Goal: Task Accomplishment & Management: Manage account settings

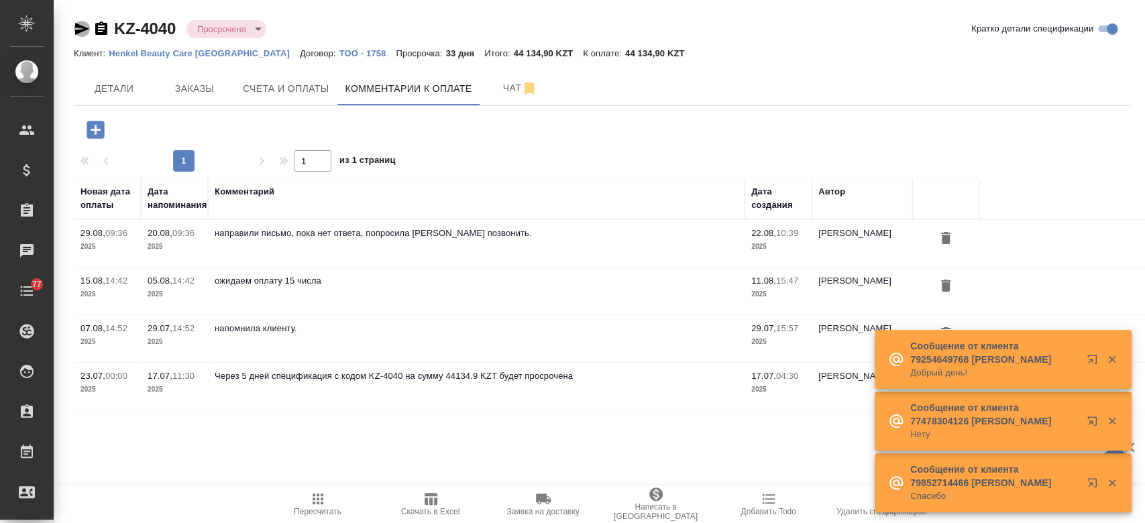
click at [78, 30] on icon "button" at bounding box center [82, 29] width 14 height 12
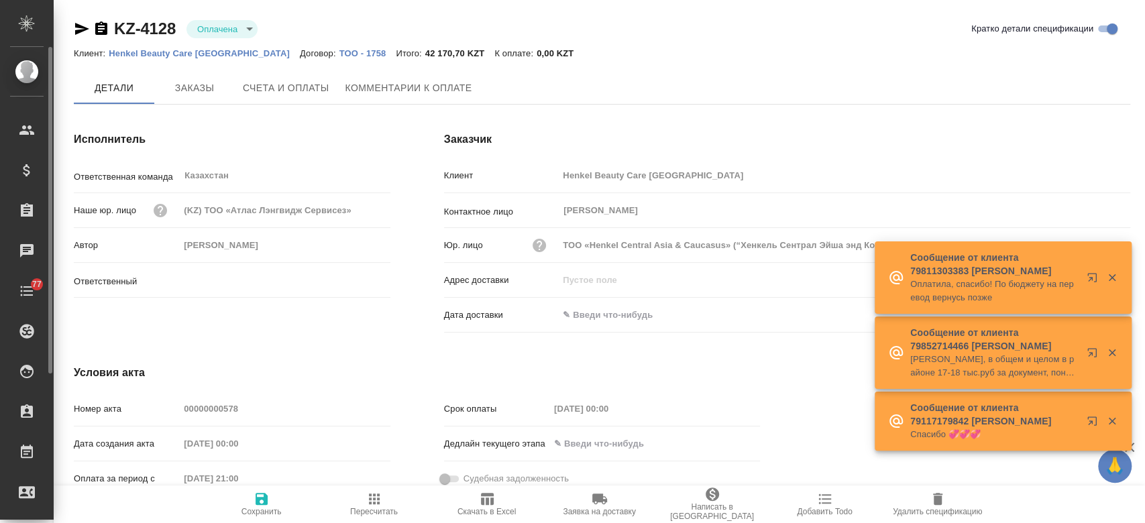
type input "Кошербаева Назерке"
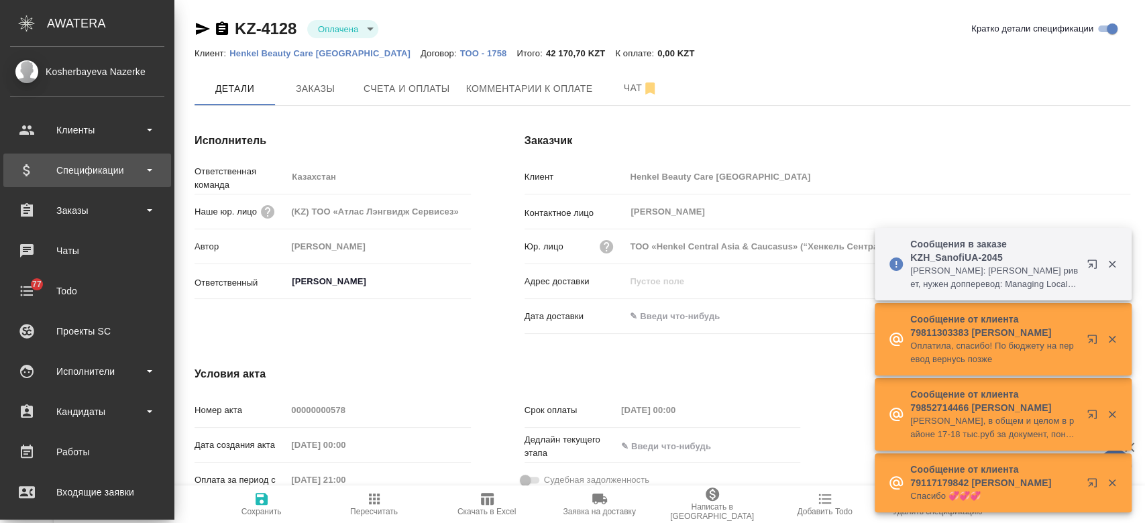
click at [78, 164] on div "Спецификации" at bounding box center [87, 170] width 154 height 20
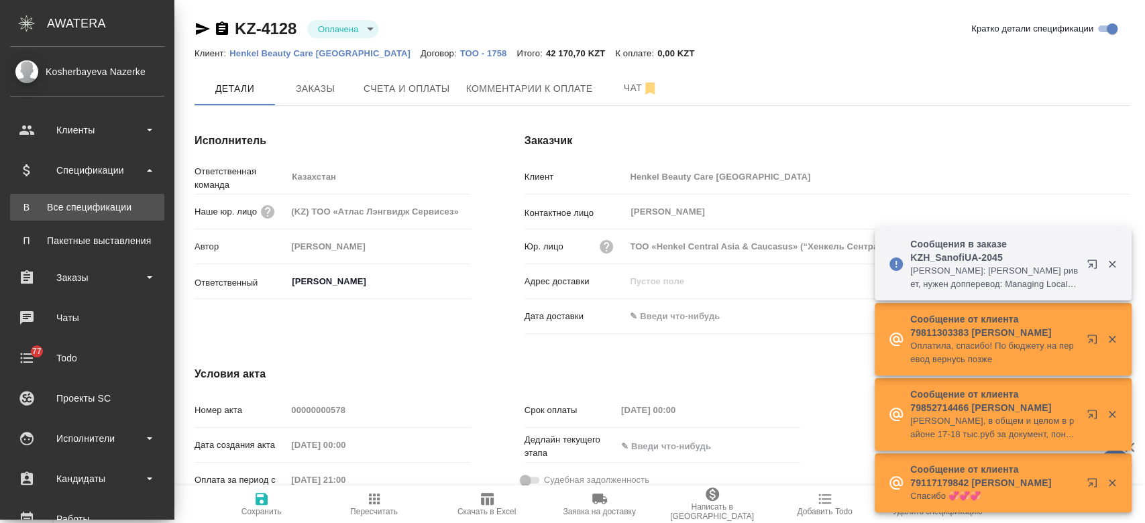
click at [79, 208] on div "Все спецификации" at bounding box center [87, 207] width 141 height 13
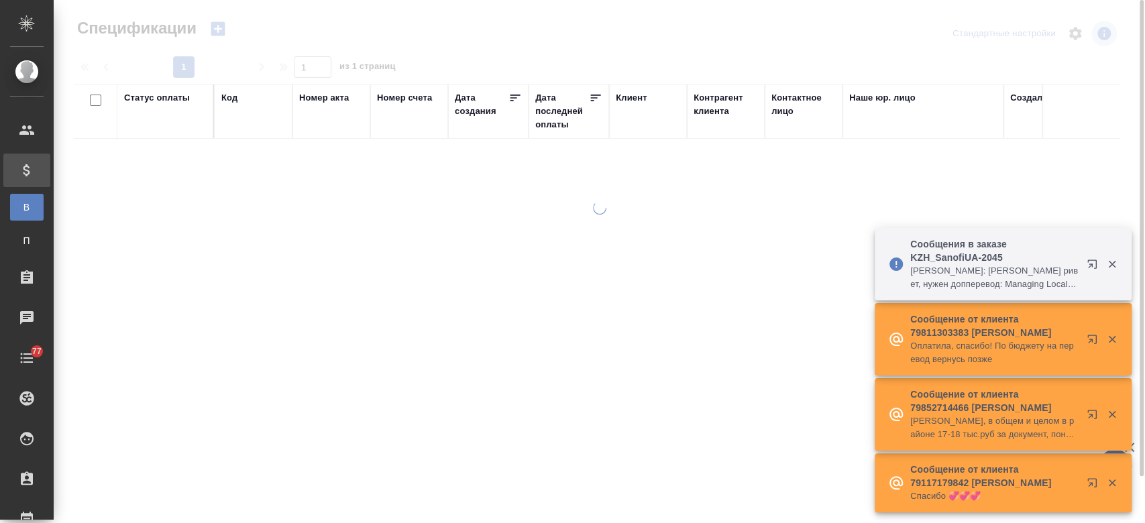
click at [225, 102] on div "Код" at bounding box center [229, 97] width 16 height 13
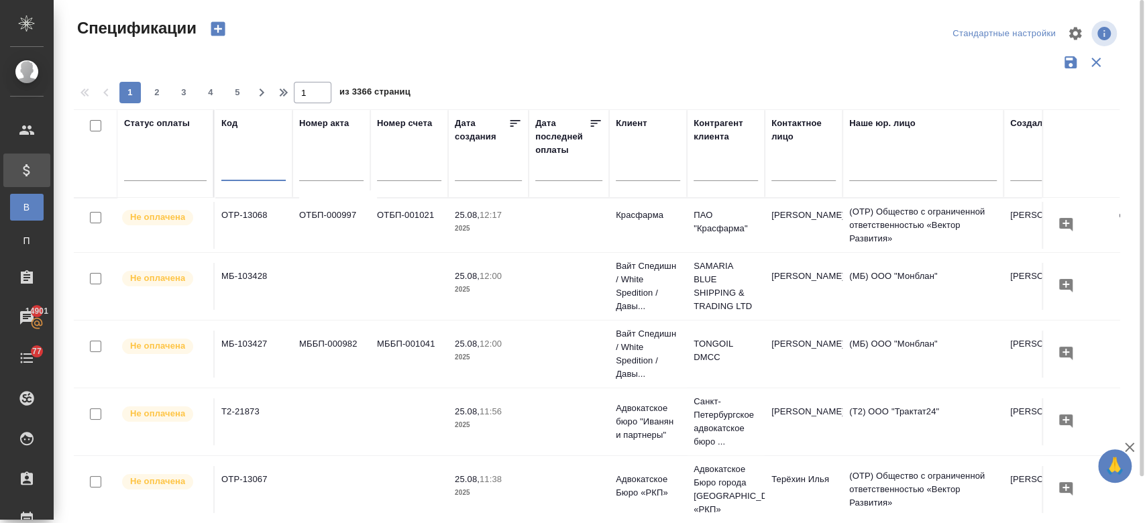
click at [238, 167] on input "text" at bounding box center [253, 172] width 64 height 17
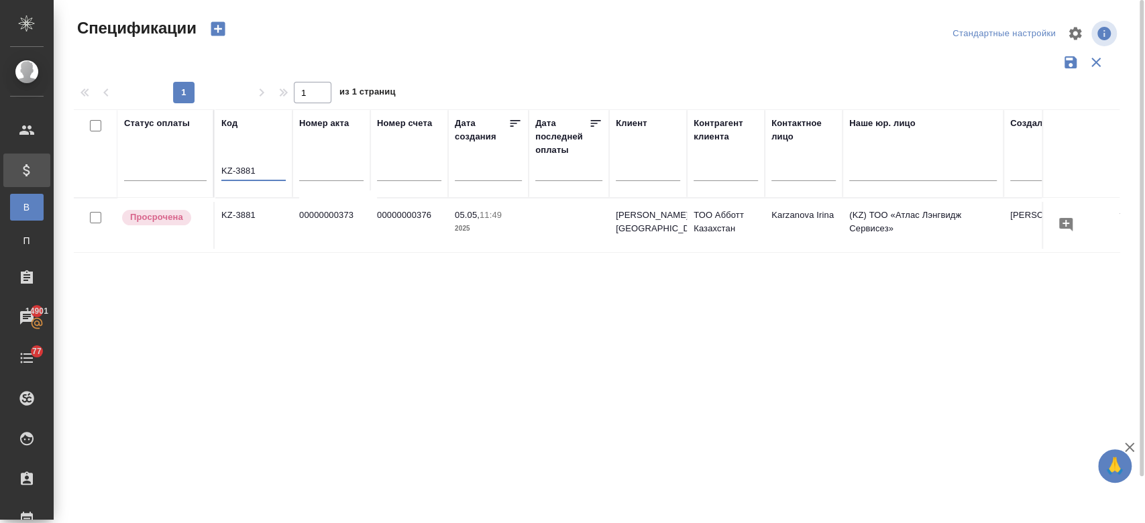
type input "KZ-3881"
click at [248, 228] on td "KZ-3881" at bounding box center [254, 225] width 78 height 47
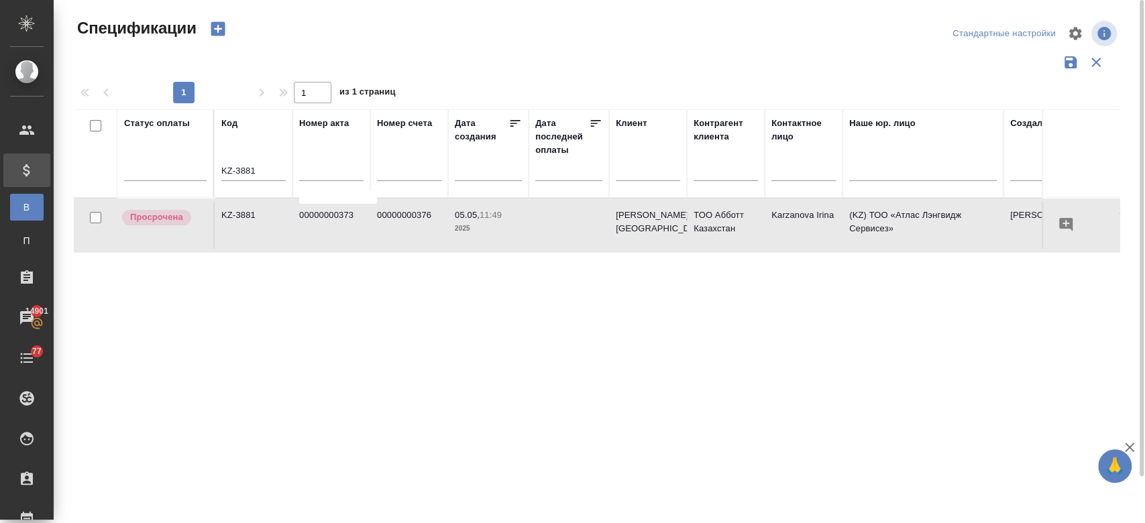
click at [248, 228] on td "KZ-3881" at bounding box center [254, 225] width 78 height 47
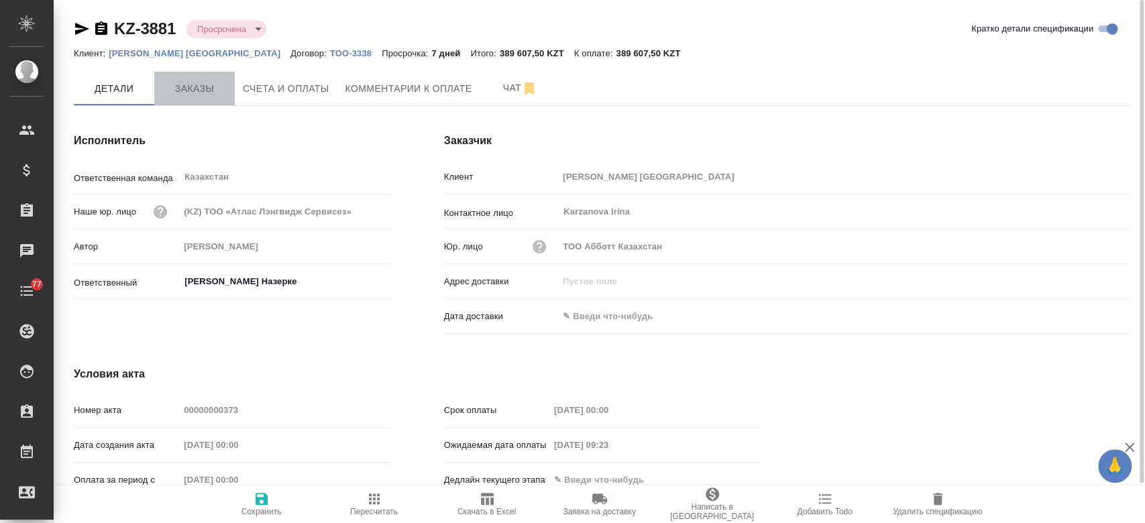
click at [166, 93] on span "Заказы" at bounding box center [194, 89] width 64 height 17
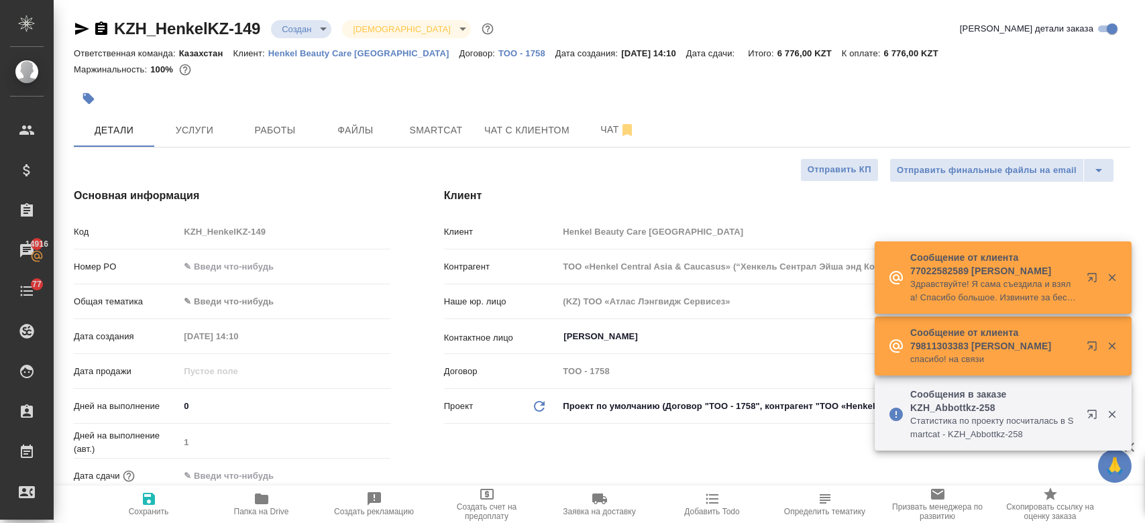
select select "RU"
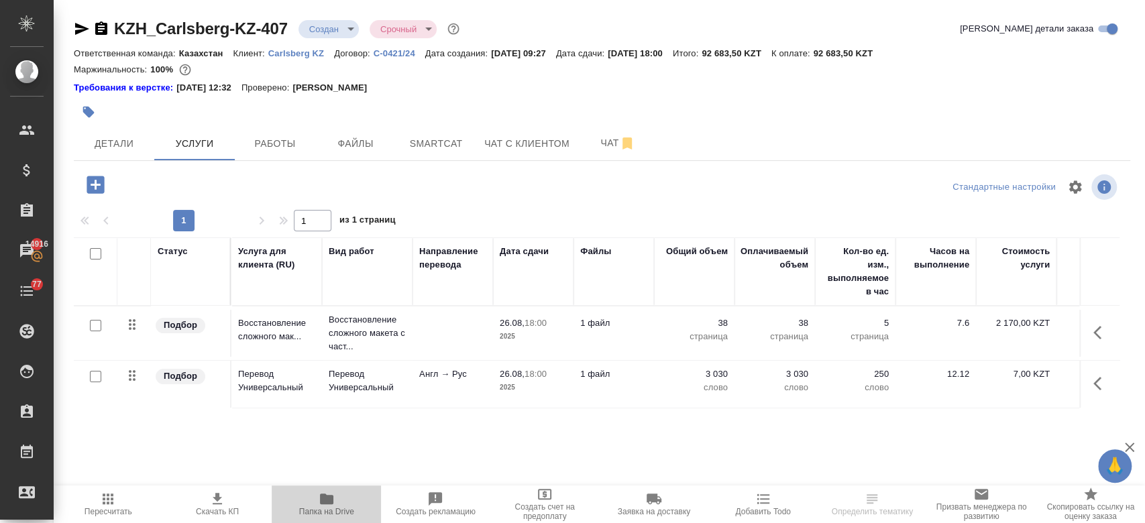
click at [329, 491] on icon "button" at bounding box center [327, 499] width 16 height 16
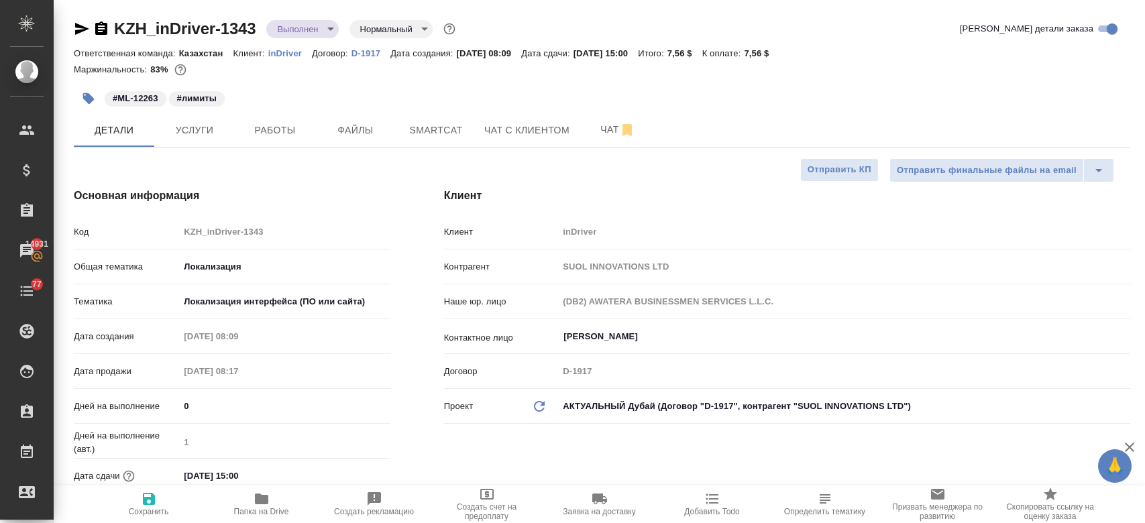
select select "RU"
click at [317, 100] on div "#ML-12263 #лимиты" at bounding box center [426, 99] width 704 height 30
click at [291, 90] on div "#ML-12263 #лимиты" at bounding box center [426, 99] width 704 height 30
click at [196, 131] on span "Услуги" at bounding box center [194, 130] width 64 height 17
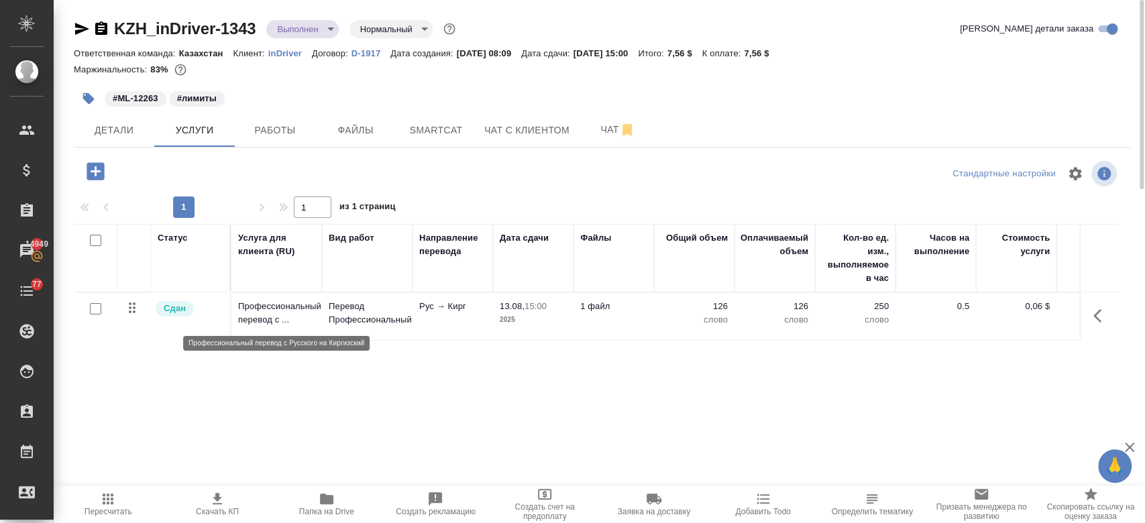
click at [271, 318] on p "Профессиональный перевод с ..." at bounding box center [276, 313] width 77 height 27
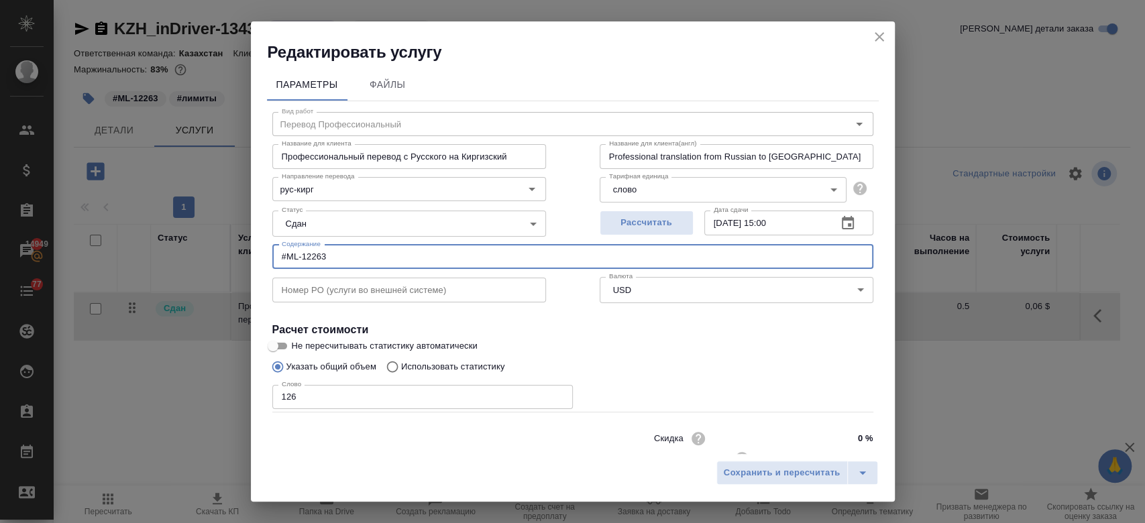
click at [346, 253] on input "#ML-12263" at bounding box center [572, 257] width 601 height 24
type input "#"
paste input "IC- KG - Stories - Shared location -Kyrgyz"
type input "IC- KG - Stories - Shared location -Kyrgyz"
click at [760, 478] on span "Сохранить и пересчитать" at bounding box center [782, 473] width 117 height 15
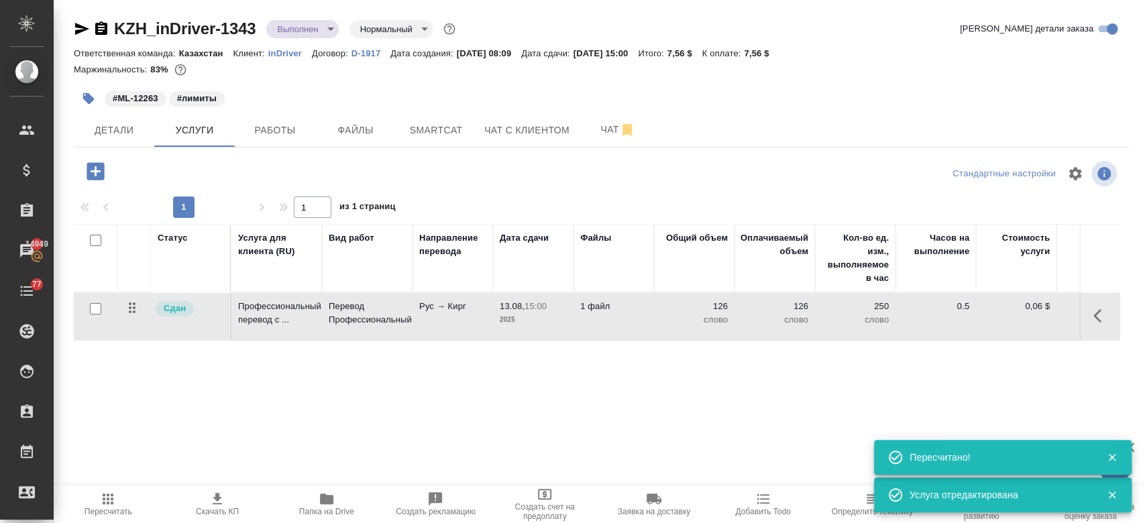
click at [934, 470] on div "Пересчитано!" at bounding box center [987, 457] width 199 height 27
click at [356, 327] on td "Перевод Профессиональный" at bounding box center [367, 316] width 91 height 47
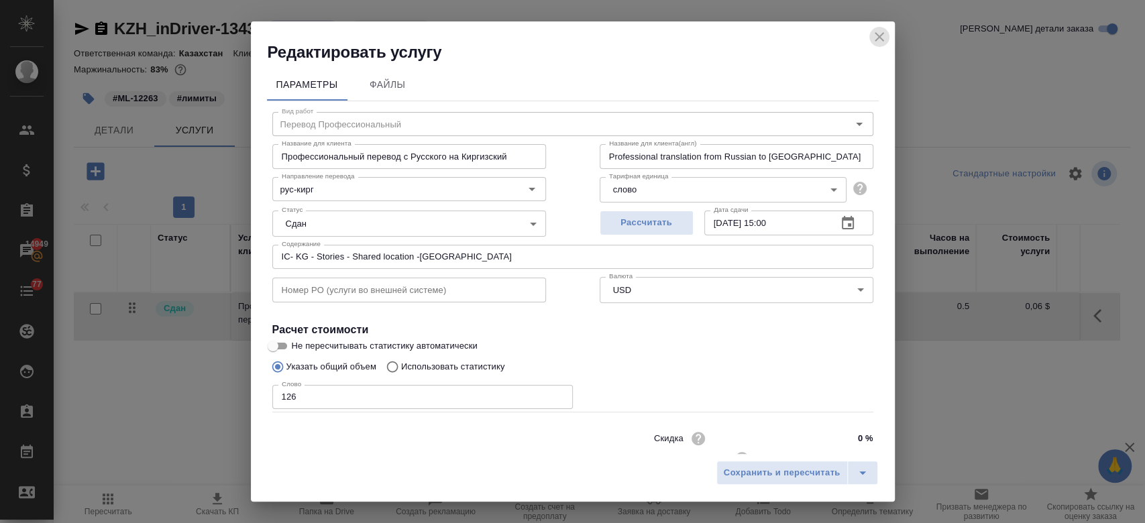
click at [882, 42] on icon "close" at bounding box center [879, 37] width 16 height 16
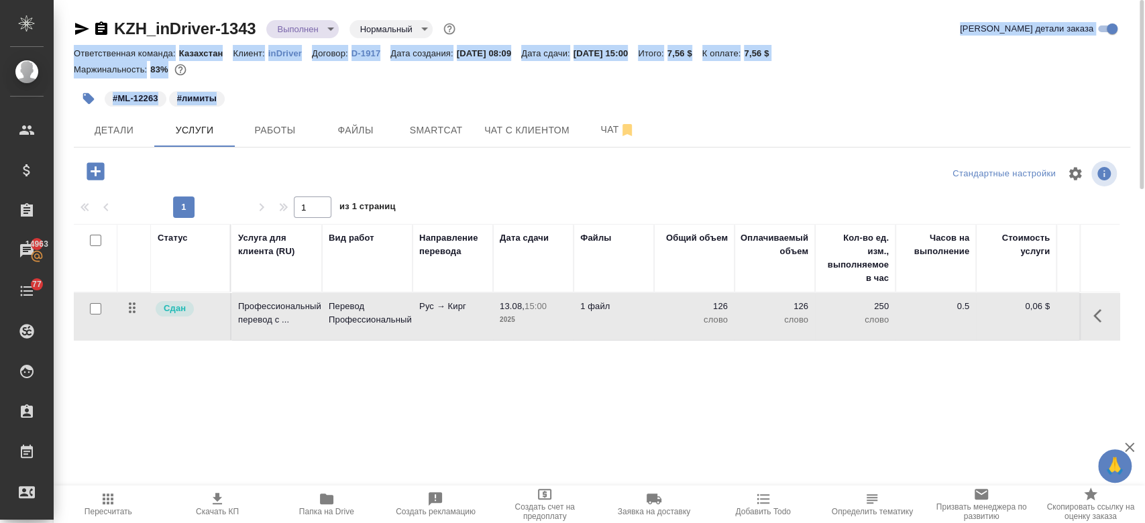
drag, startPoint x: 332, startPoint y: 104, endPoint x: 317, endPoint y: 23, distance: 82.0
click at [317, 23] on div "KZH_inDriver-1343 Выполнен completed Нормальный normal Кратко детали заказа Отв…" at bounding box center [602, 65] width 1057 height 95
click at [317, 23] on body "🙏 .cls-1 fill:#fff; AWATERA Kosherbayeva Nazerke Клиенты Спецификации Заказы 14…" at bounding box center [572, 261] width 1145 height 523
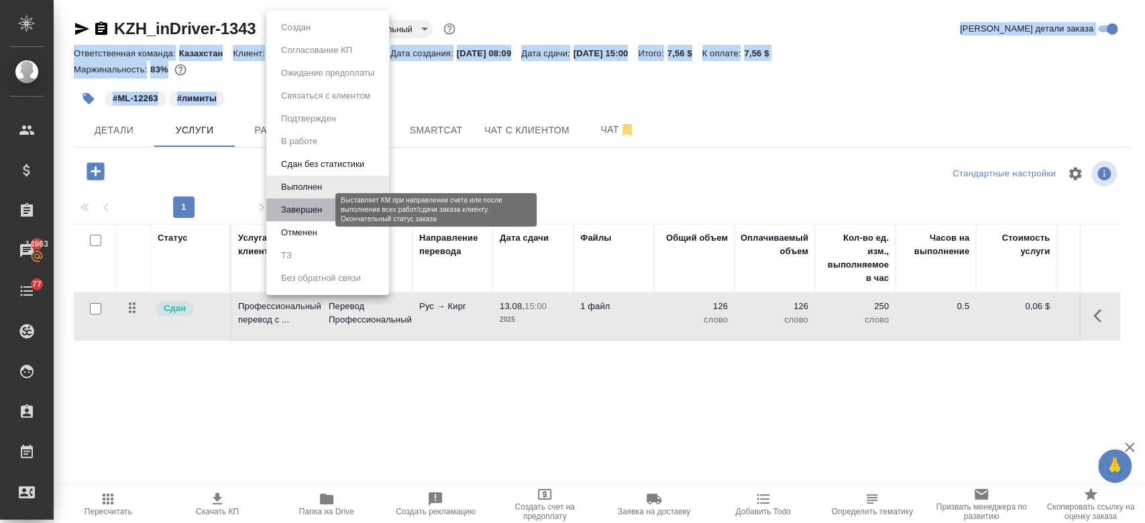
click at [306, 209] on button "Завершен" at bounding box center [301, 210] width 49 height 15
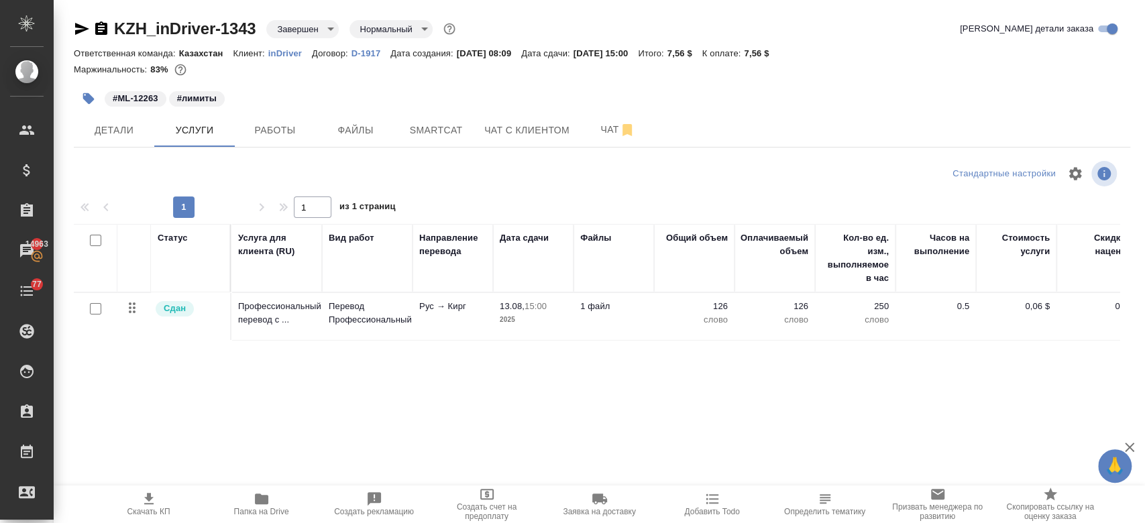
click at [462, 74] on div "Маржинальность: 83%" at bounding box center [602, 69] width 1057 height 17
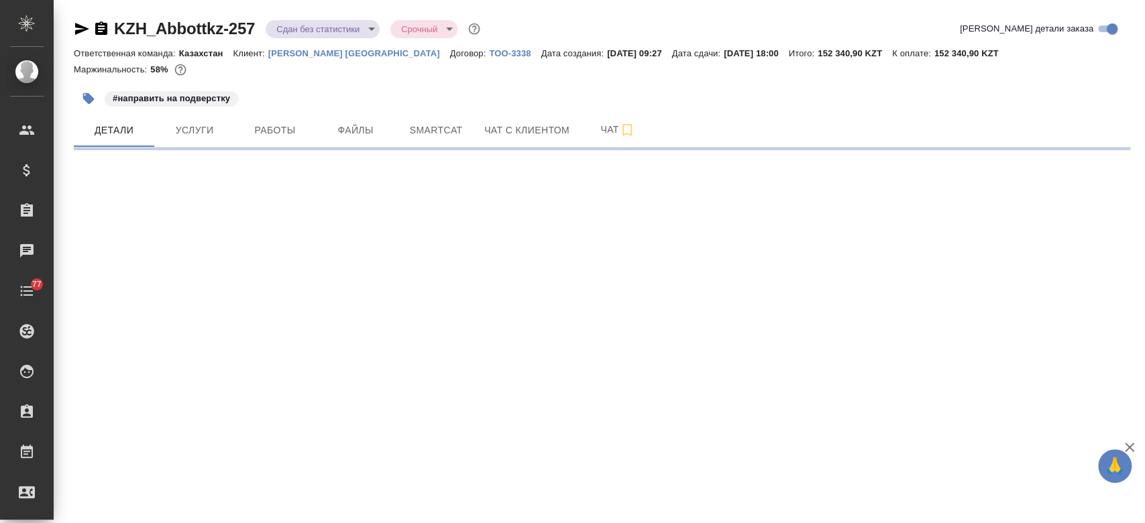
select select "RU"
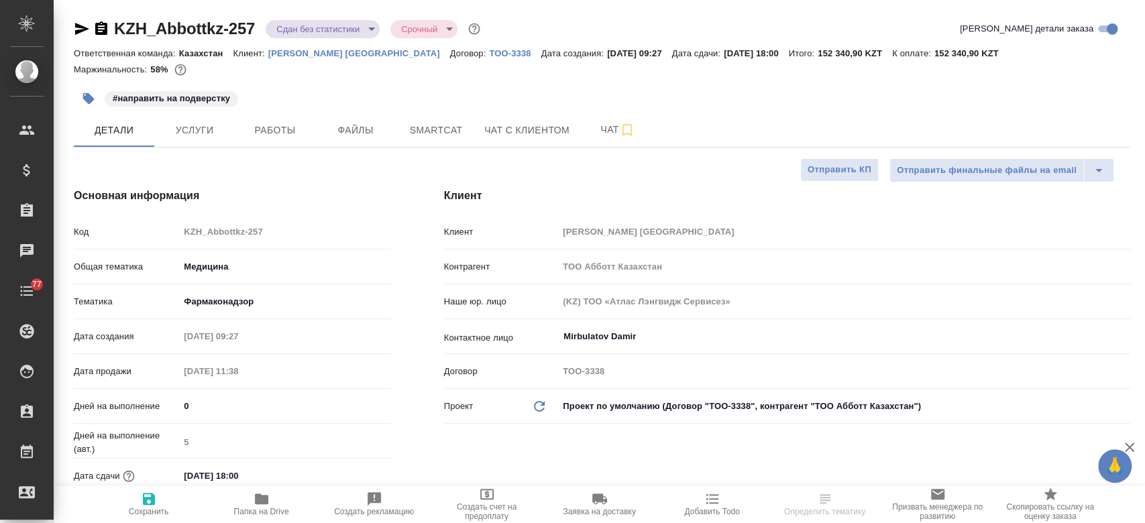
click at [282, 54] on p "Abbott Kazakhstan" at bounding box center [359, 53] width 182 height 10
type textarea "x"
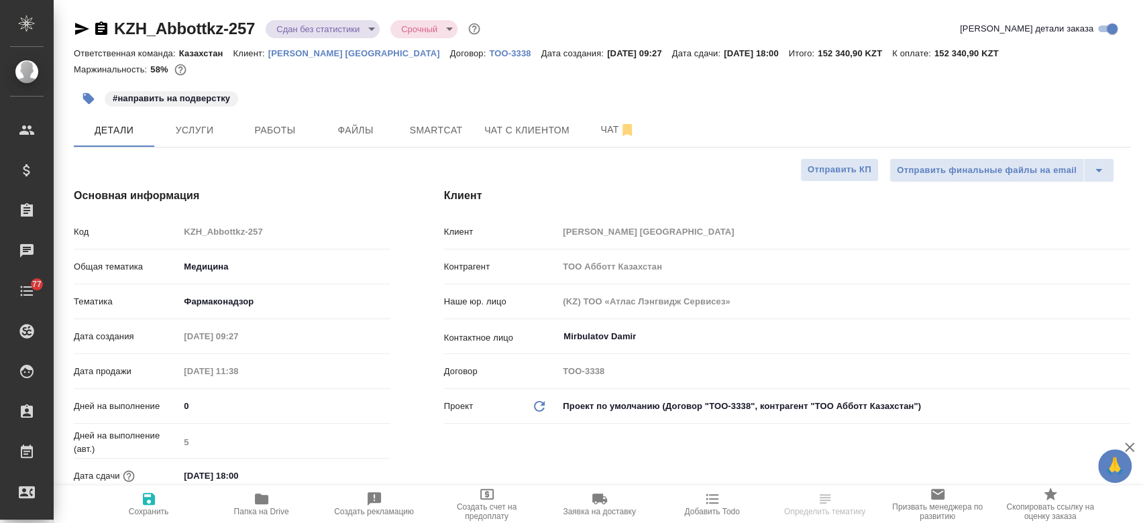
type textarea "x"
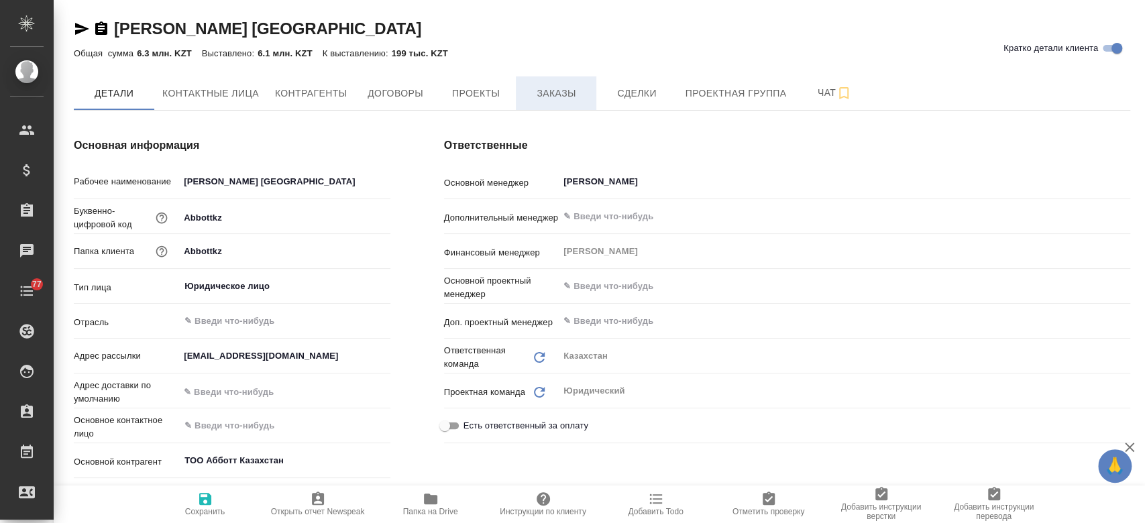
type textarea "x"
click at [545, 88] on span "Заказы" at bounding box center [556, 93] width 64 height 17
type textarea "x"
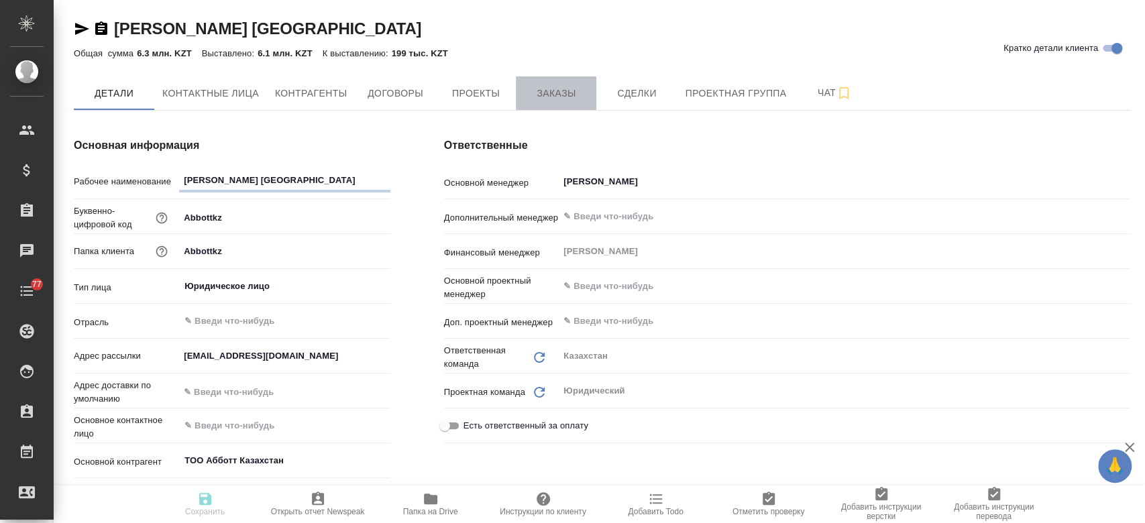
type textarea "x"
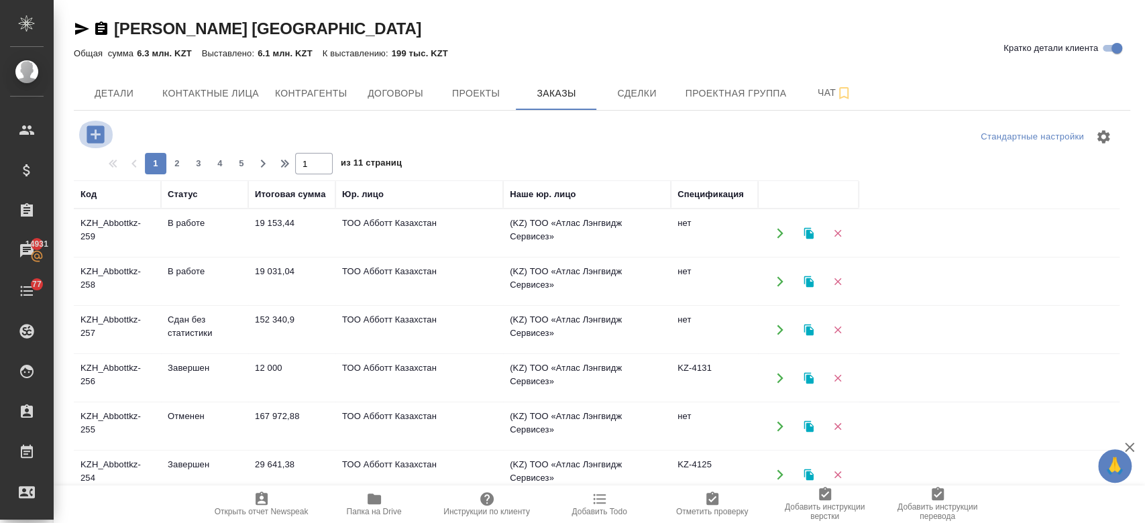
click at [85, 125] on icon "button" at bounding box center [95, 134] width 23 height 23
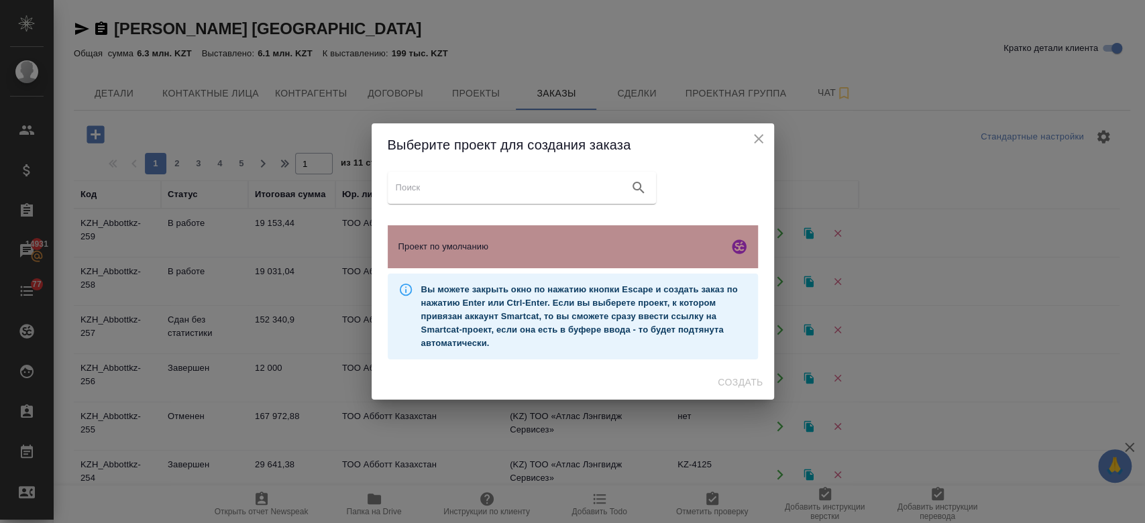
click at [537, 253] on span "Проект по умолчанию" at bounding box center [561, 246] width 325 height 13
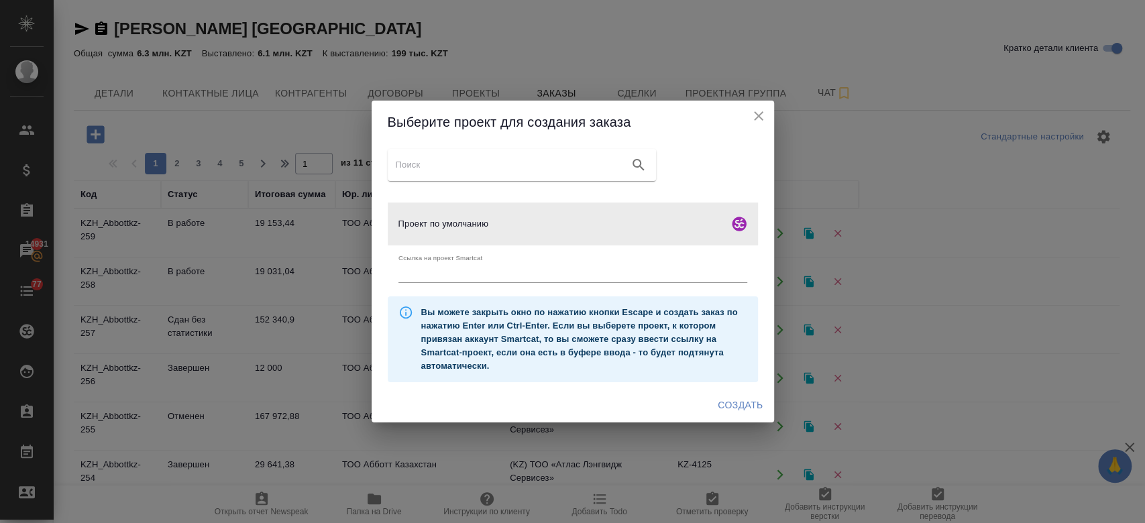
drag, startPoint x: 729, startPoint y: 419, endPoint x: 728, endPoint y: 405, distance: 14.8
click at [728, 405] on div "Создать" at bounding box center [573, 406] width 403 height 36
click at [728, 405] on span "Создать" at bounding box center [740, 405] width 45 height 17
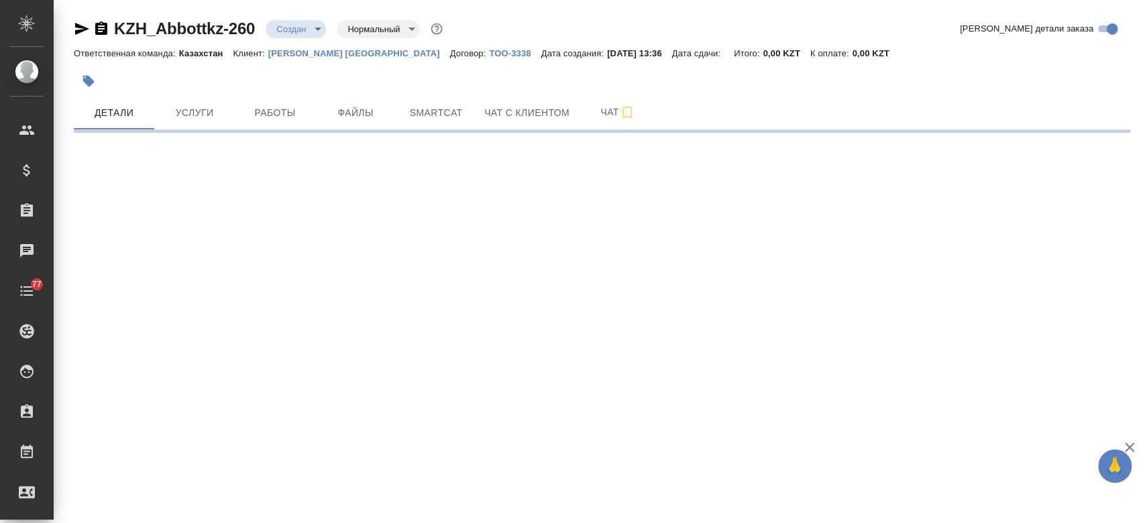
select select "RU"
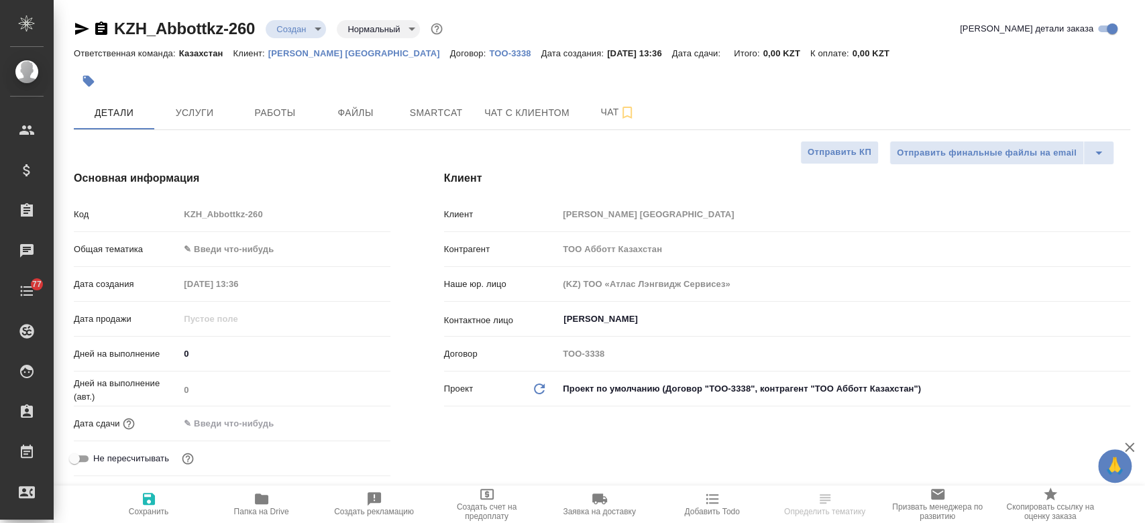
type textarea "x"
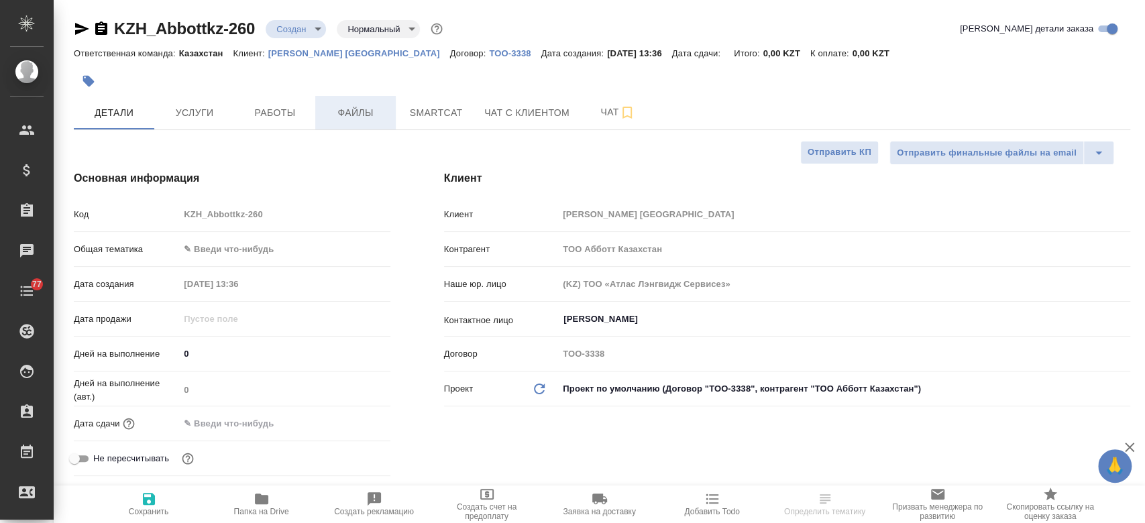
type textarea "x"
select select "RU"
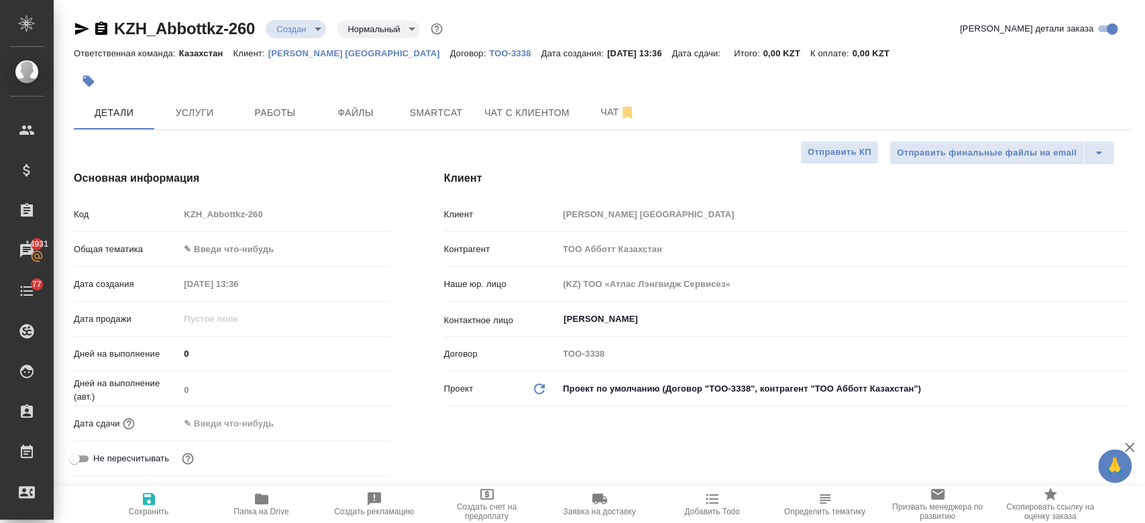
type textarea "x"
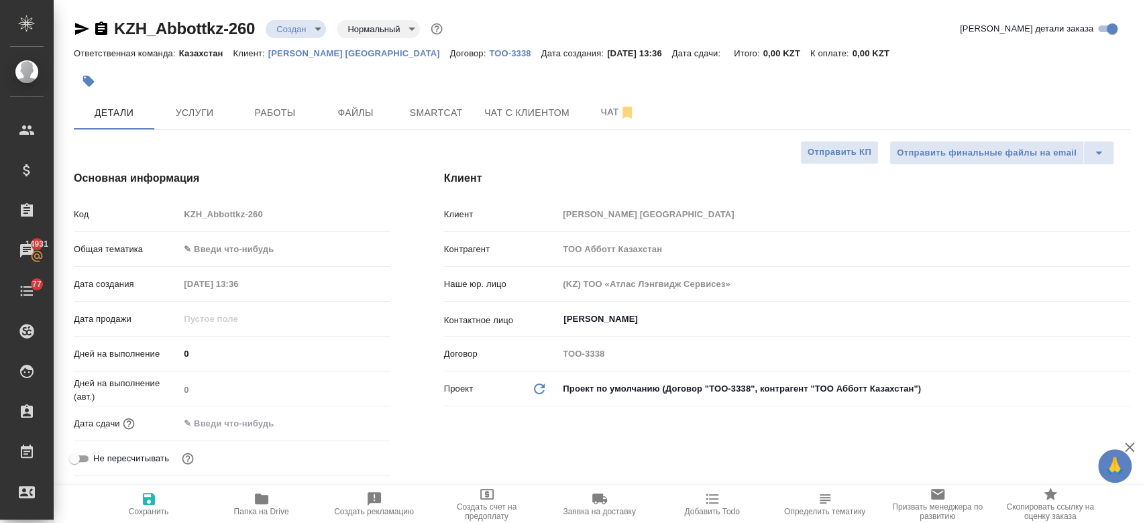
type textarea "x"
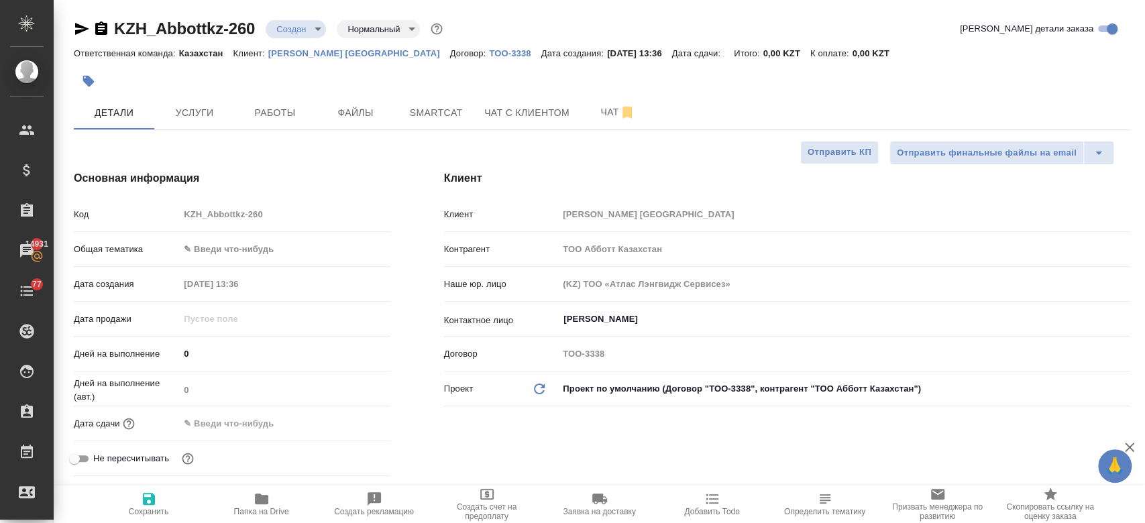
type textarea "x"
click at [363, 121] on button "Файлы" at bounding box center [355, 113] width 81 height 34
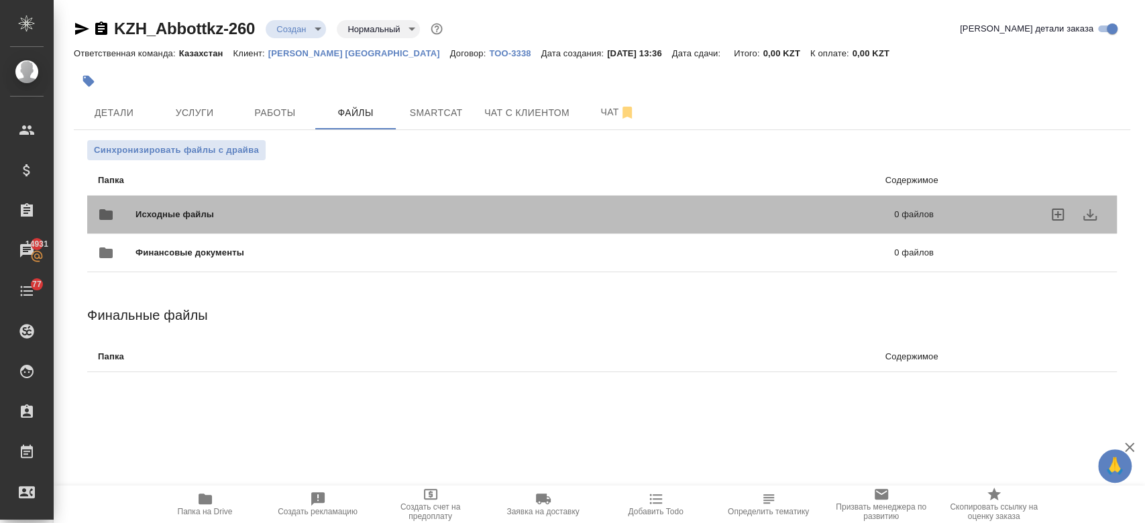
click at [316, 205] on div "Исходные файлы 0 файлов" at bounding box center [516, 215] width 836 height 32
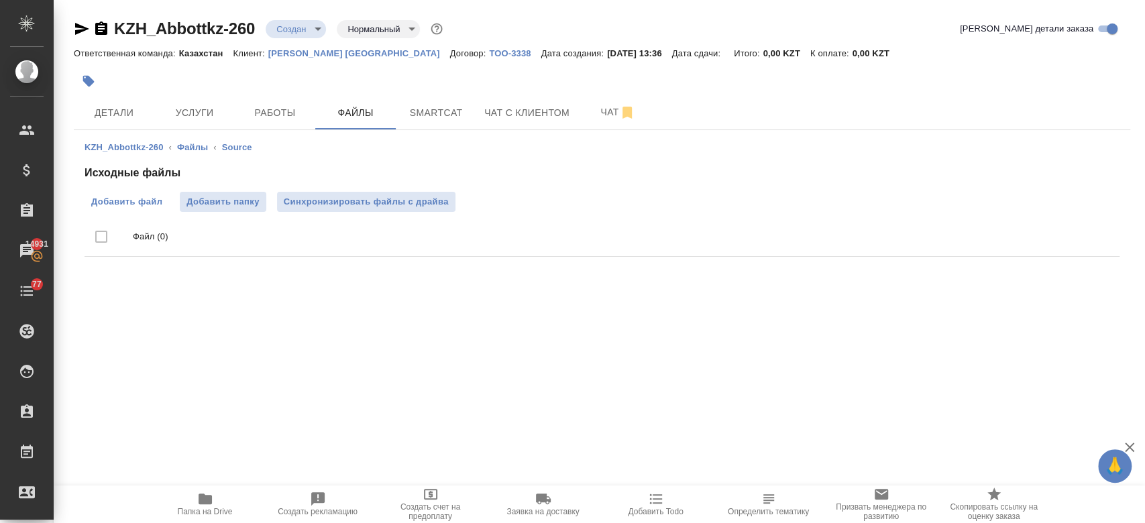
click at [150, 209] on label "Добавить файл" at bounding box center [127, 202] width 85 height 20
click at [0, 0] on input "Добавить файл" at bounding box center [0, 0] width 0 height 0
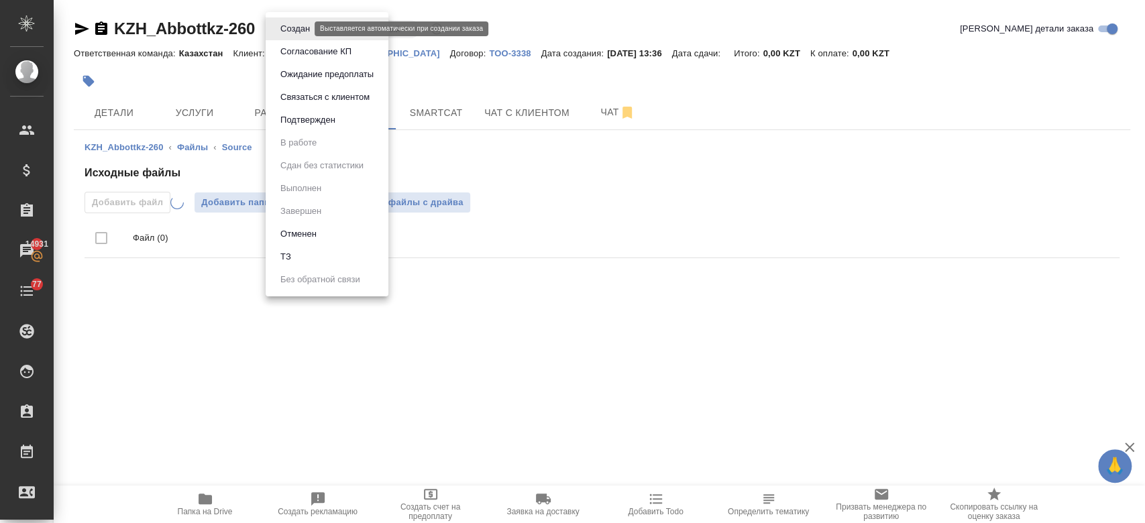
click at [290, 24] on body "🙏 .cls-1 fill:#fff; AWATERA Kosherbayeva Nazerke Клиенты Спецификации Заказы 14…" at bounding box center [572, 261] width 1145 height 523
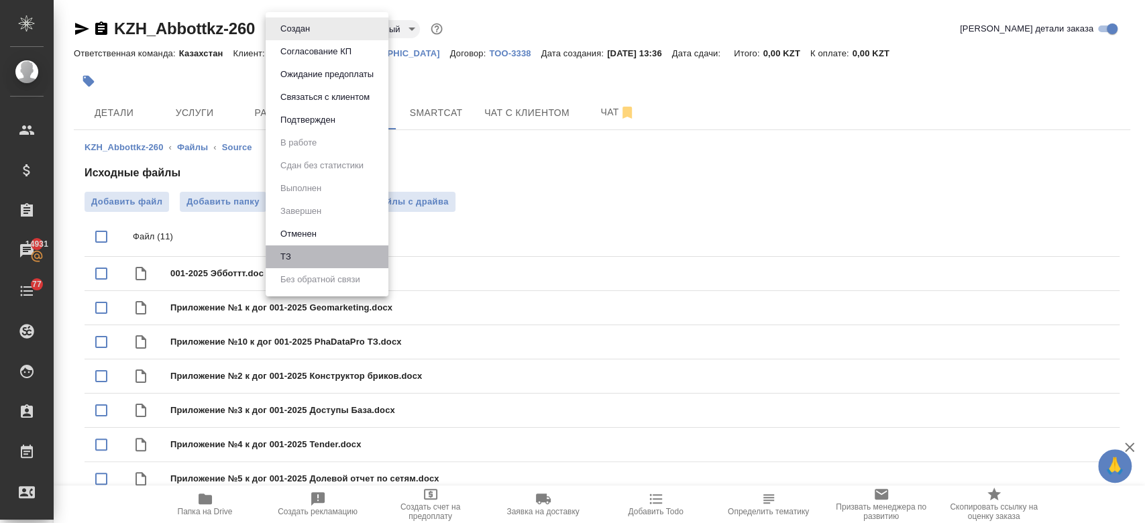
click at [297, 264] on li "ТЗ" at bounding box center [327, 257] width 123 height 23
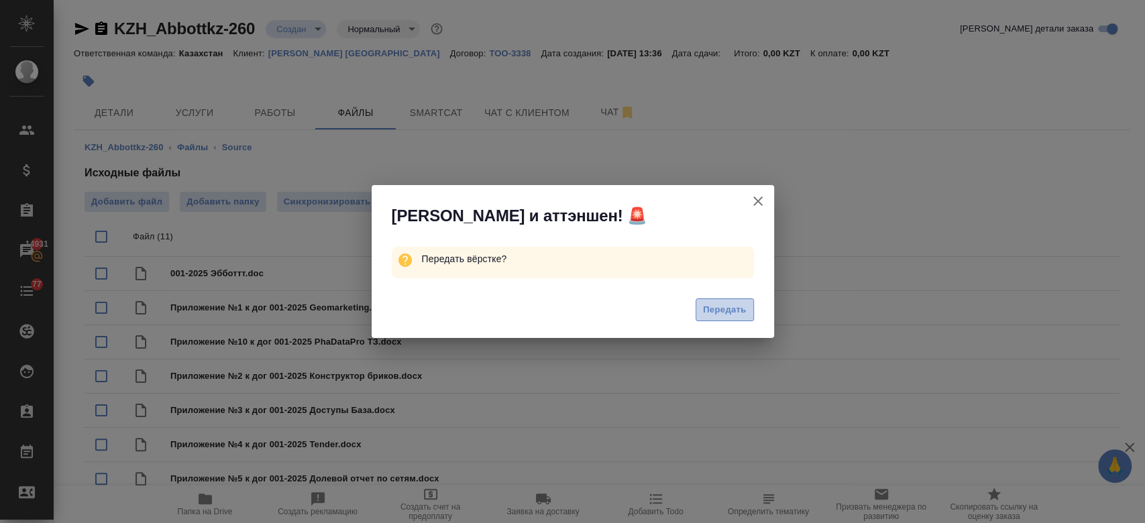
click at [717, 319] on button "Передать" at bounding box center [725, 310] width 58 height 23
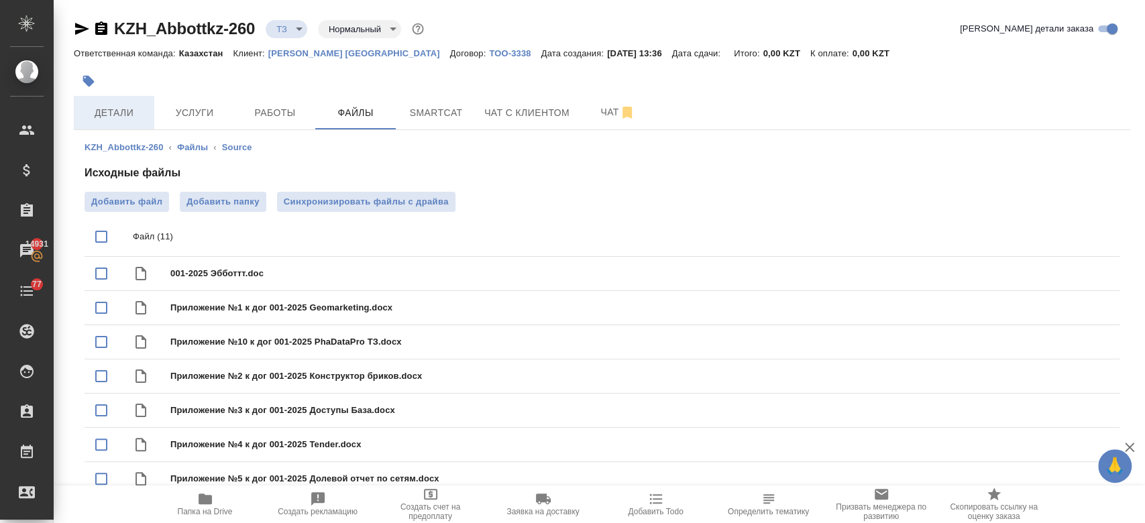
drag, startPoint x: 119, startPoint y: 95, endPoint x: 119, endPoint y: 106, distance: 11.4
click at [119, 106] on div "KZH_Abbottkz-260 ТЗ tz Нормальный normal Кратко детали заказа Ответственная ком…" at bounding box center [601, 336] width 1071 height 673
click at [119, 106] on span "Детали" at bounding box center [114, 113] width 64 height 17
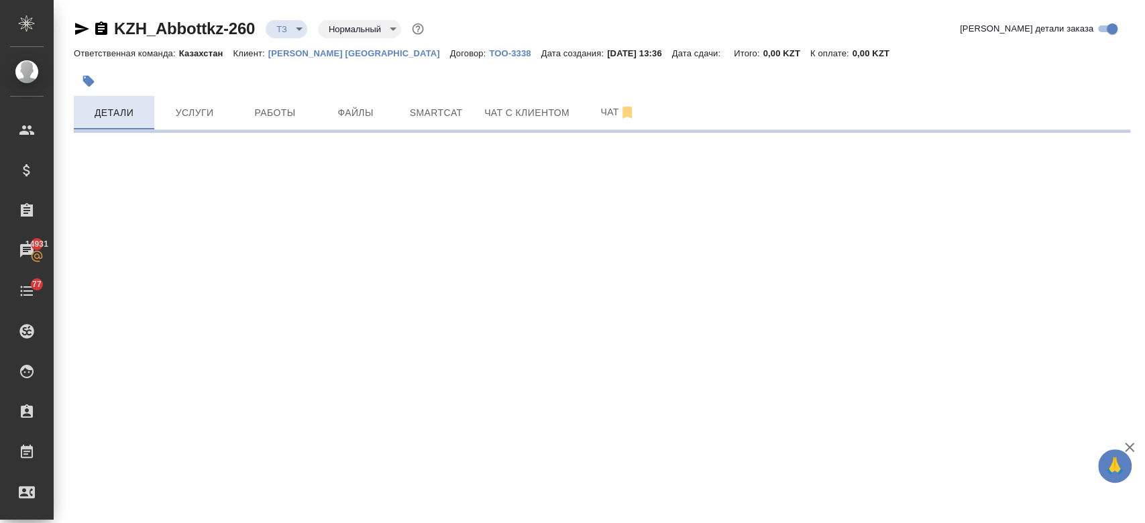
select select "RU"
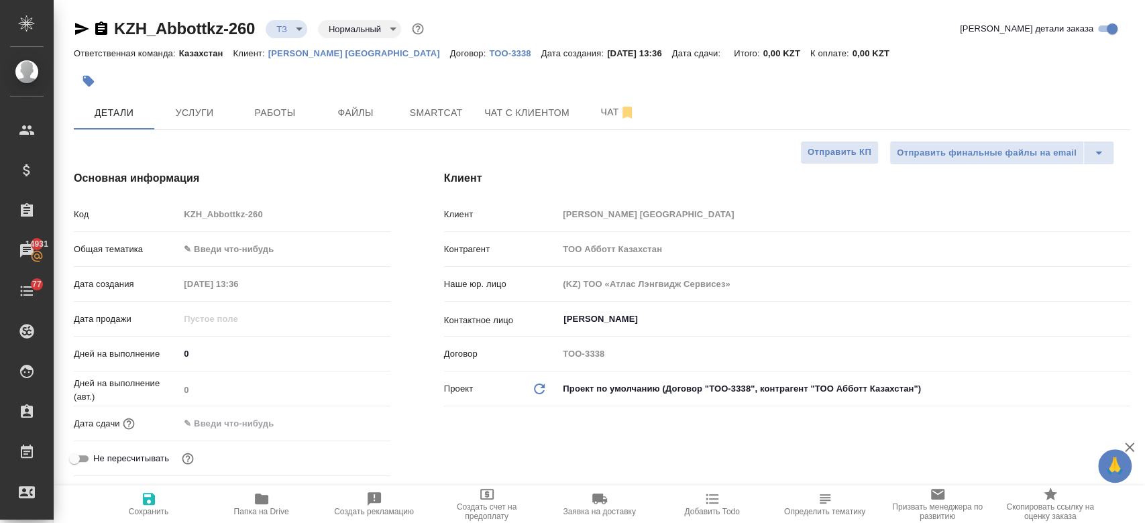
type textarea "x"
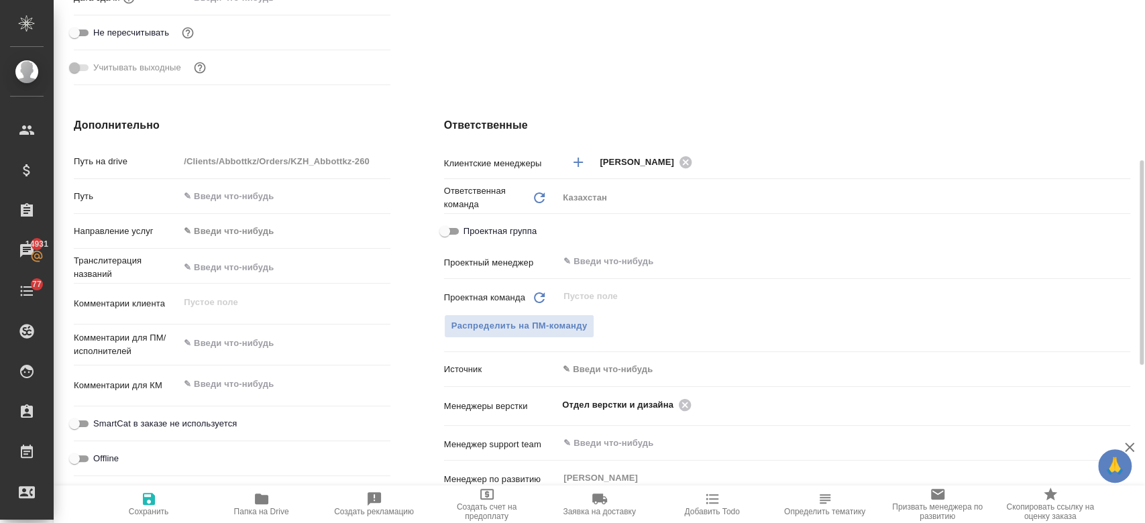
scroll to position [428, 0]
type textarea "x"
click at [235, 338] on textarea at bounding box center [284, 342] width 209 height 23
paste textarea "перевод вложенного договора и всех десяти приложений к нему на английский язык"
type textarea "перевод вложенного договора и всех десяти приложений к нему на английский язык"
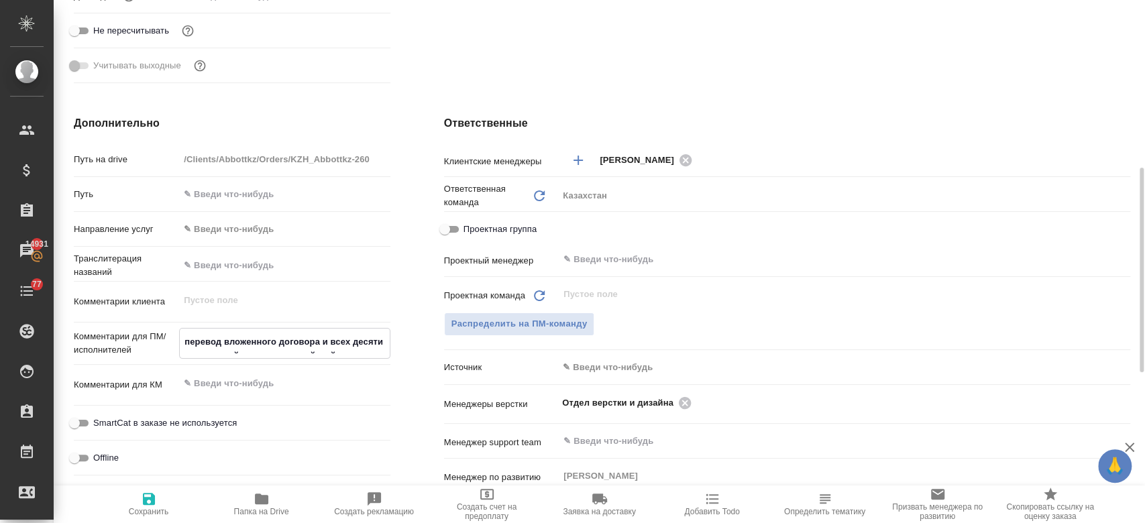
type textarea "x"
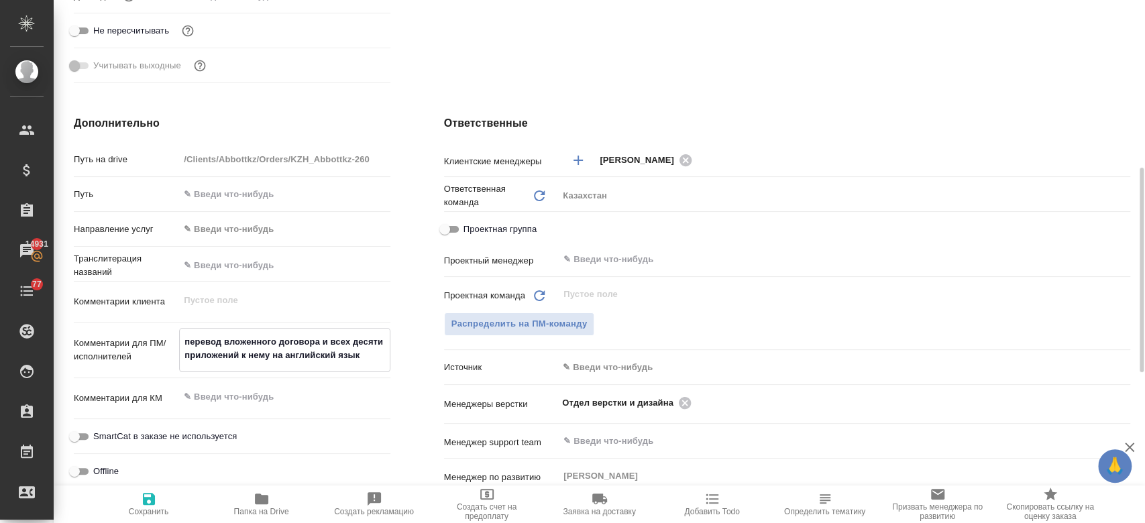
type textarea "перевод вложенного договора и всех десяти приложений к нему на английский язык"
type textarea "x"
click at [146, 504] on icon "button" at bounding box center [149, 499] width 12 height 12
type textarea "x"
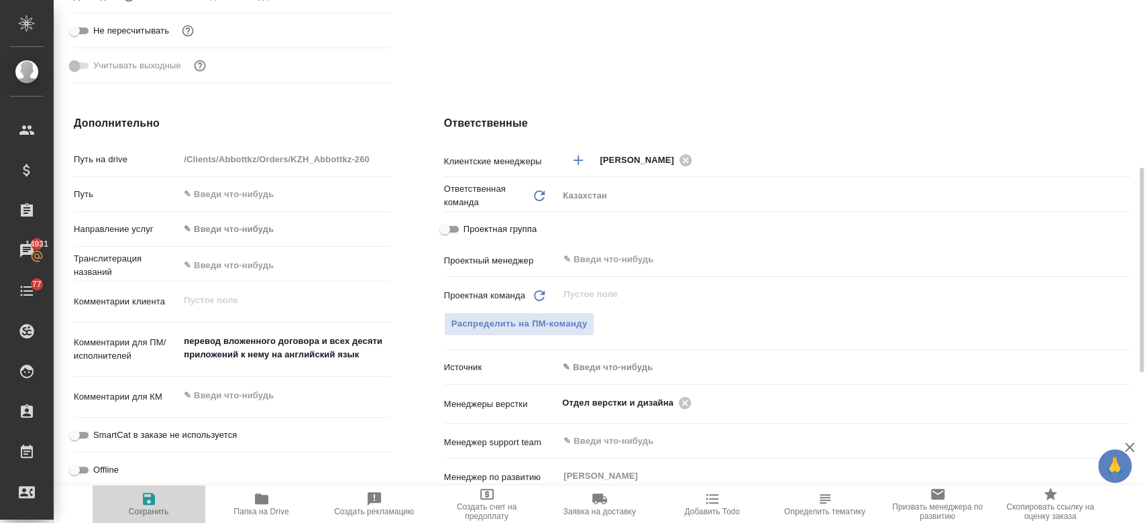
type textarea "x"
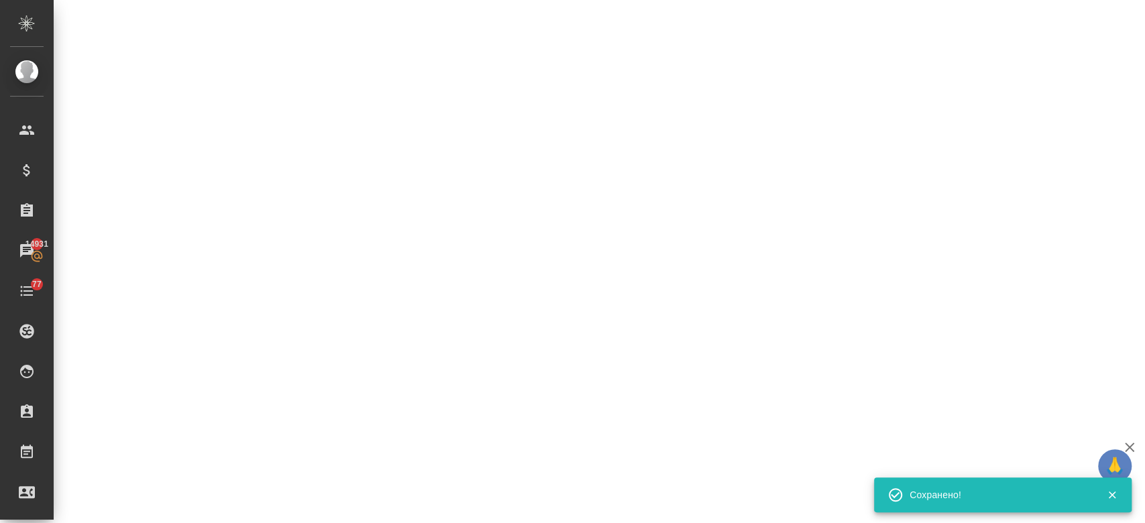
select select "RU"
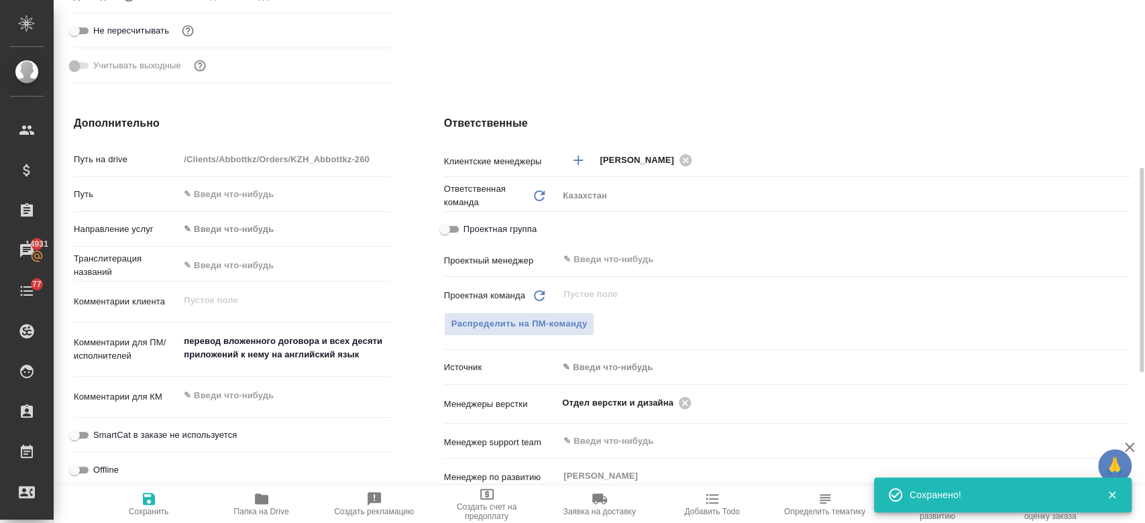
type textarea "x"
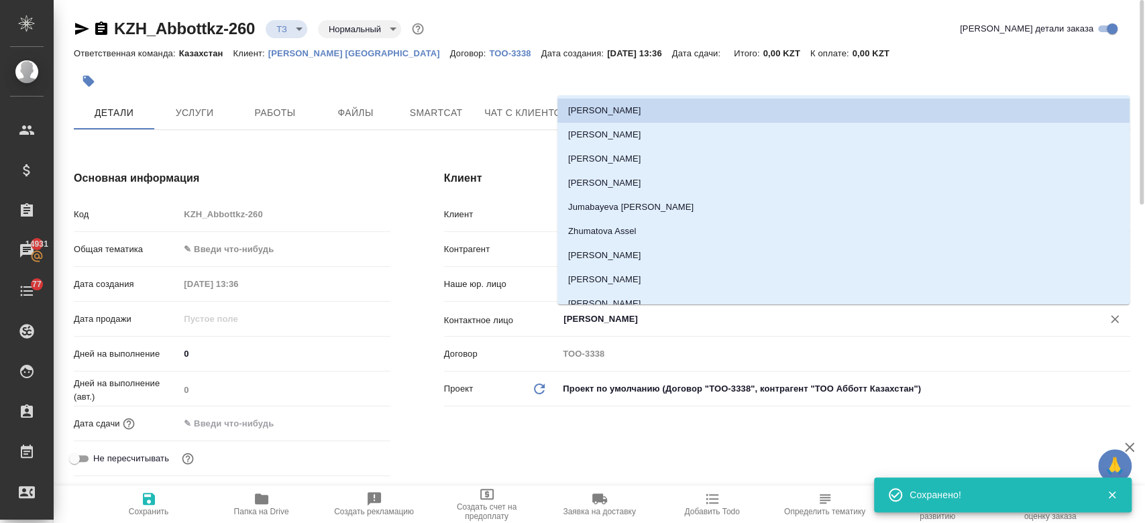
click at [606, 316] on input "Ибраимова Айнур" at bounding box center [821, 319] width 519 height 16
type textarea "x"
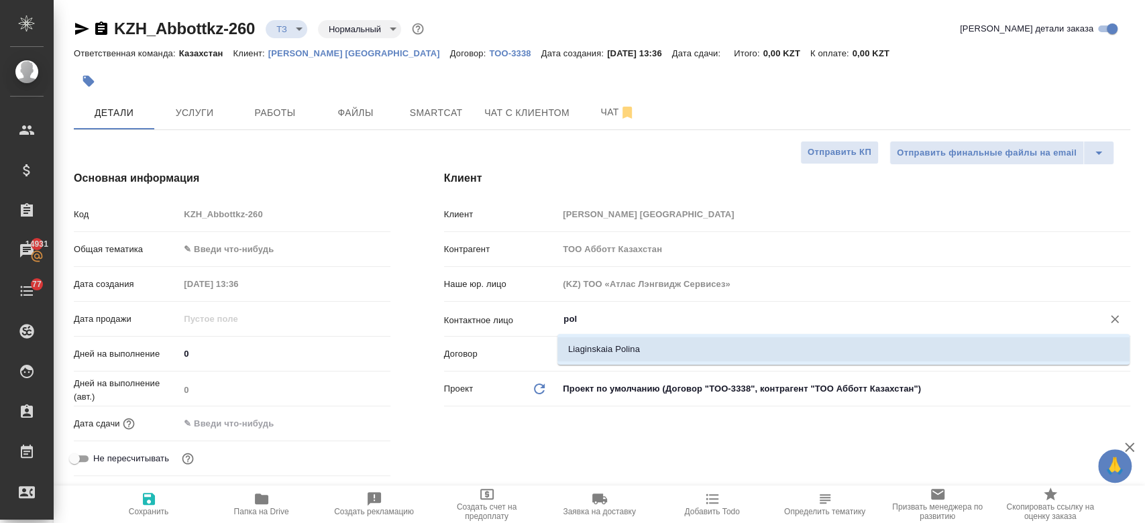
click at [591, 351] on li "Liaginskaia Polina" at bounding box center [844, 349] width 572 height 24
type input "Liaginskaia Polina"
type textarea "x"
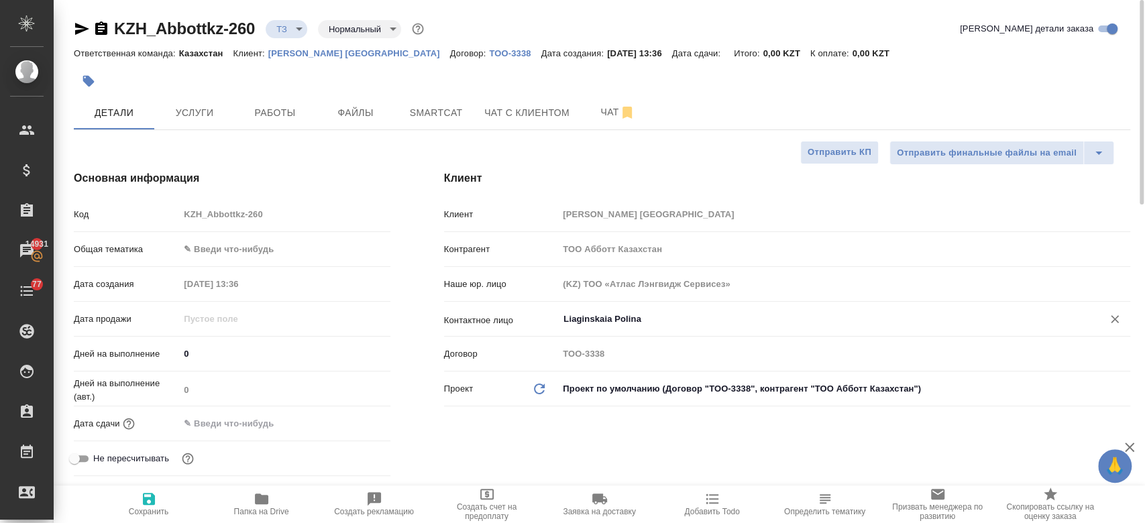
type input "Liaginskaia Polina"
click at [146, 496] on icon "button" at bounding box center [149, 499] width 16 height 16
type textarea "x"
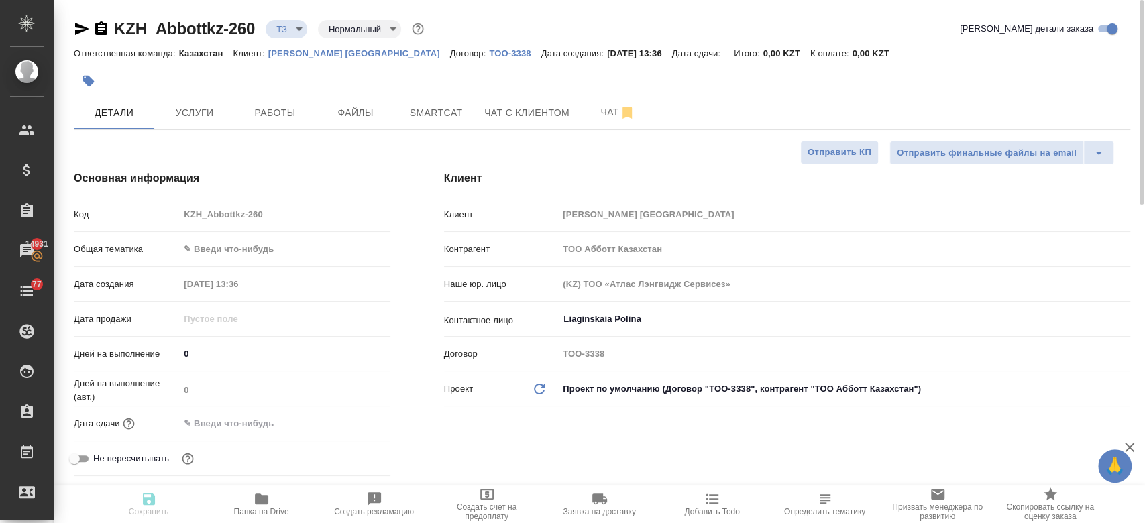
type textarea "x"
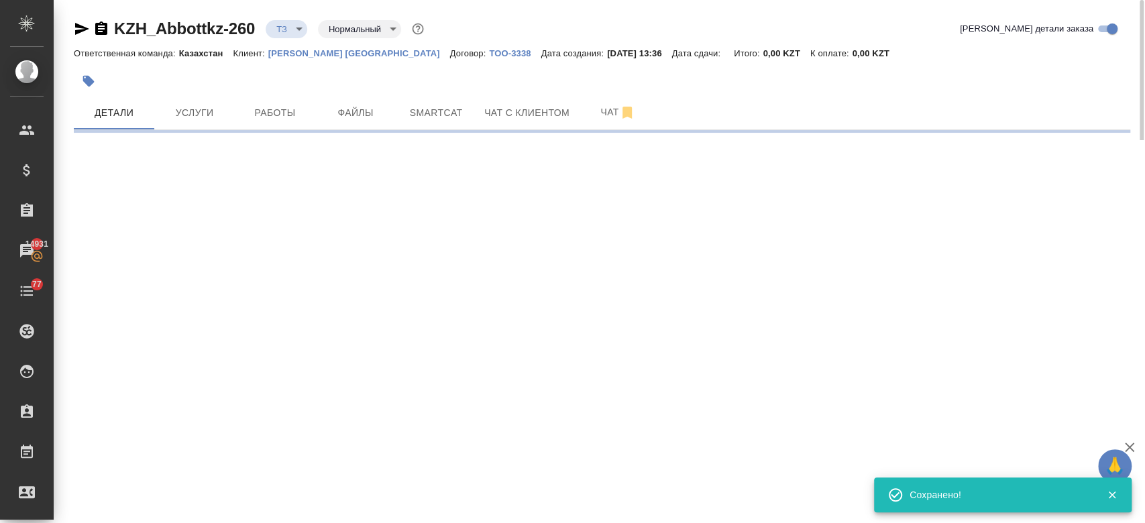
type input "holyTrinity"
select select "RU"
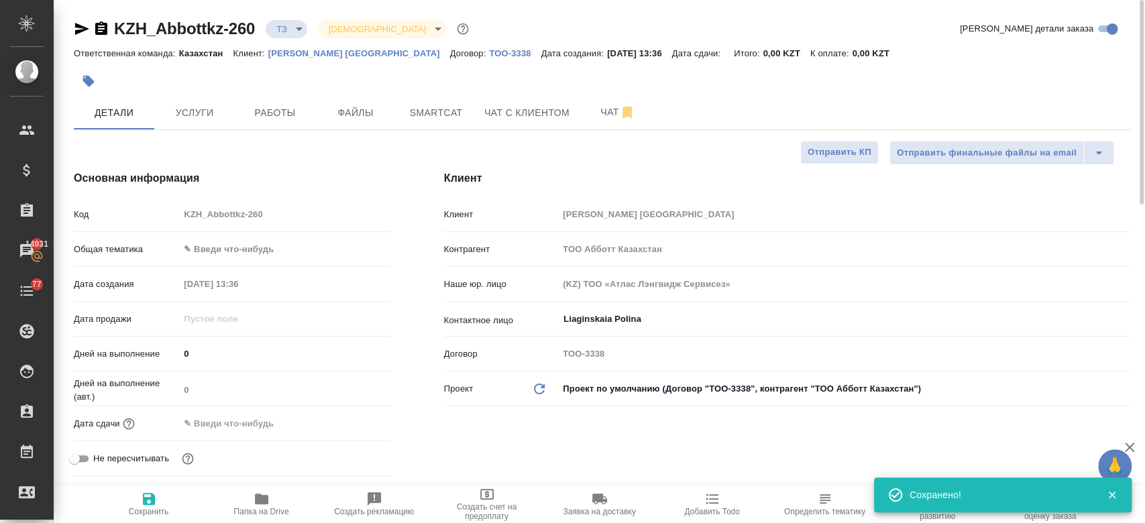
type textarea "x"
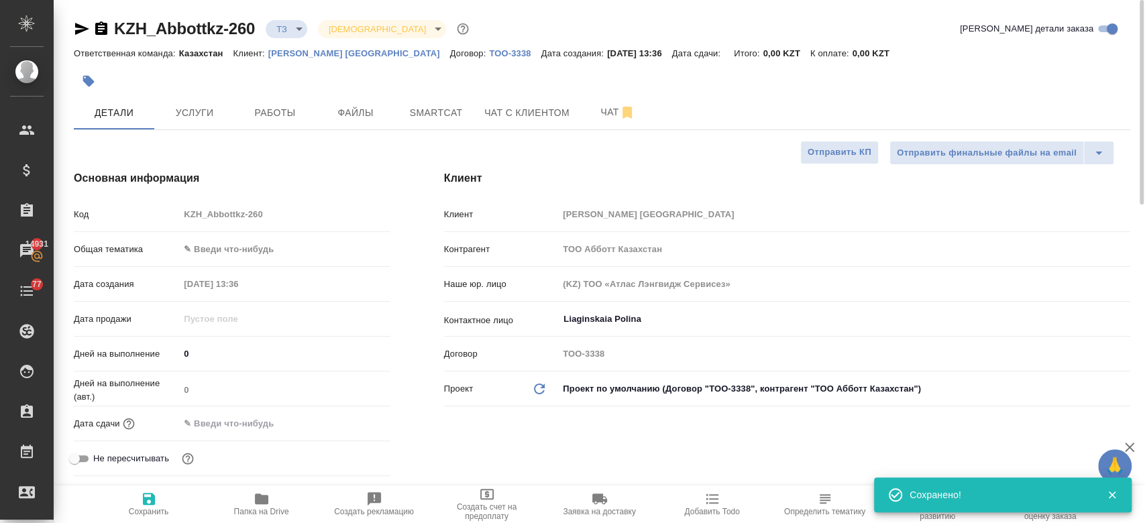
type textarea "x"
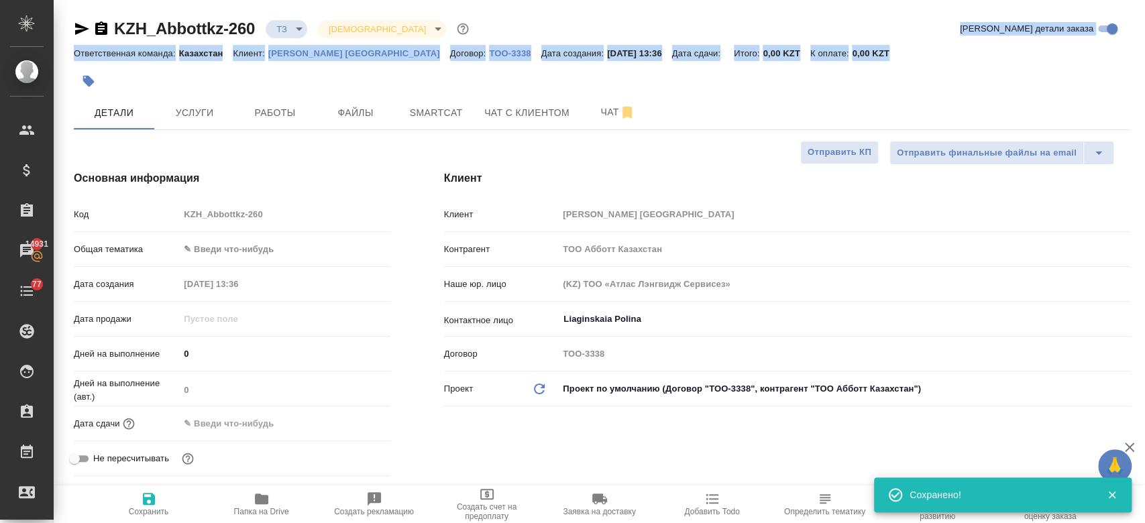
drag, startPoint x: 311, startPoint y: 77, endPoint x: 271, endPoint y: -78, distance: 160.0
click at [271, 0] on html "🙏 .cls-1 fill:#fff; AWATERA Kosherbayeva Nazerke Клиенты Спецификации Заказы 14…" at bounding box center [572, 261] width 1145 height 523
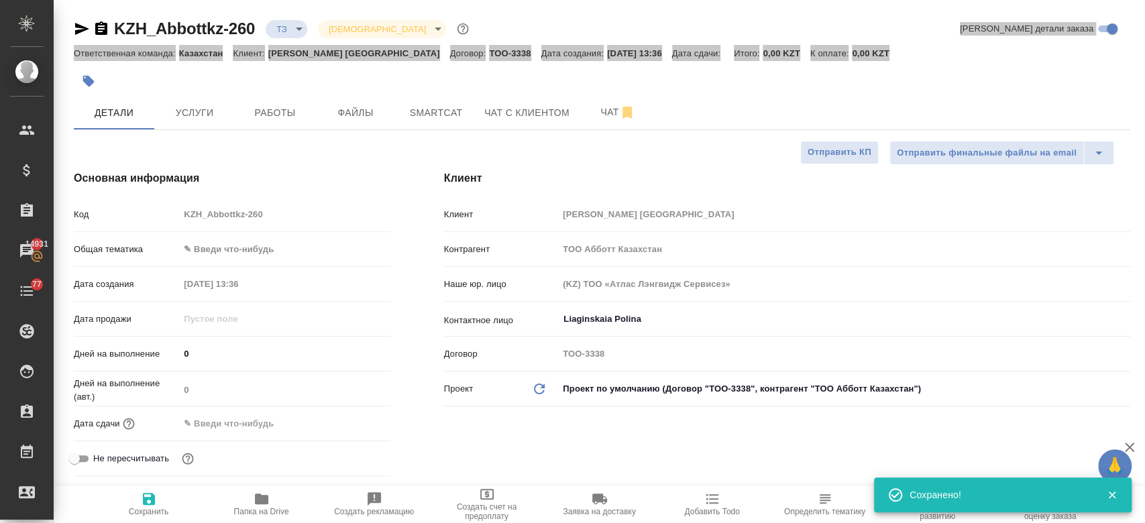
type textarea "x"
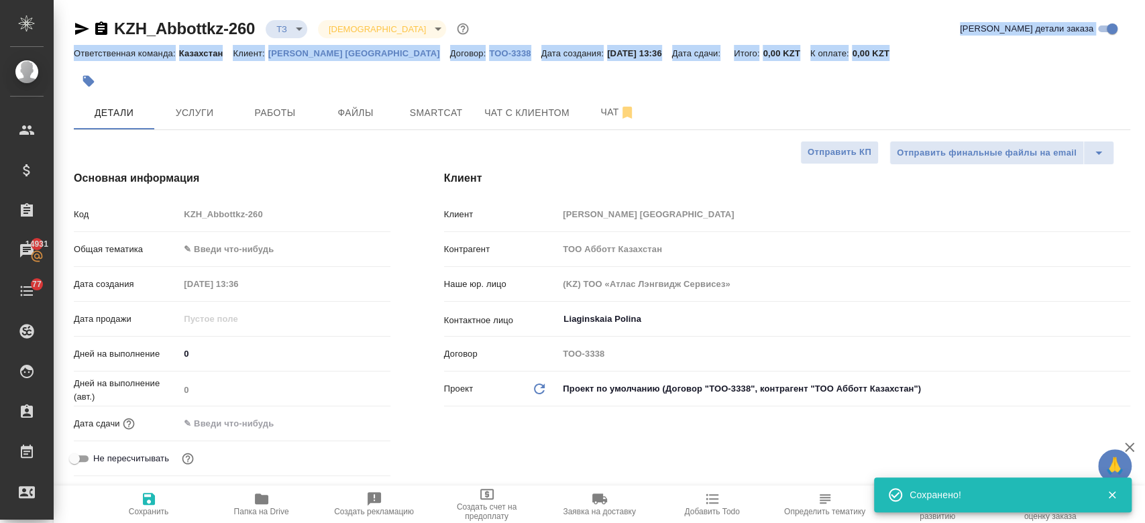
type textarea "x"
click at [327, 77] on div at bounding box center [426, 81] width 704 height 30
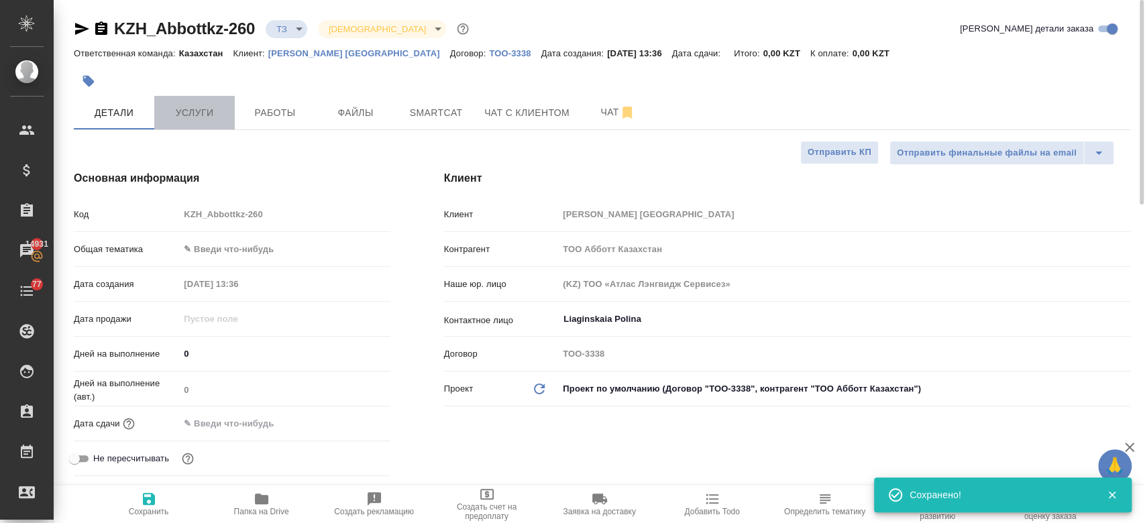
click at [207, 116] on span "Услуги" at bounding box center [194, 113] width 64 height 17
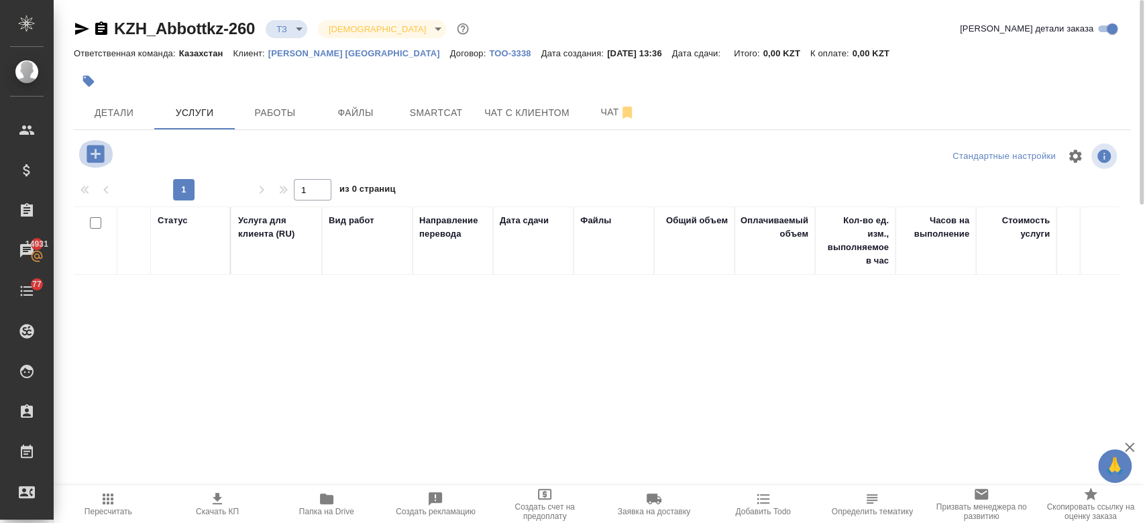
click at [93, 153] on icon "button" at bounding box center [95, 153] width 23 height 23
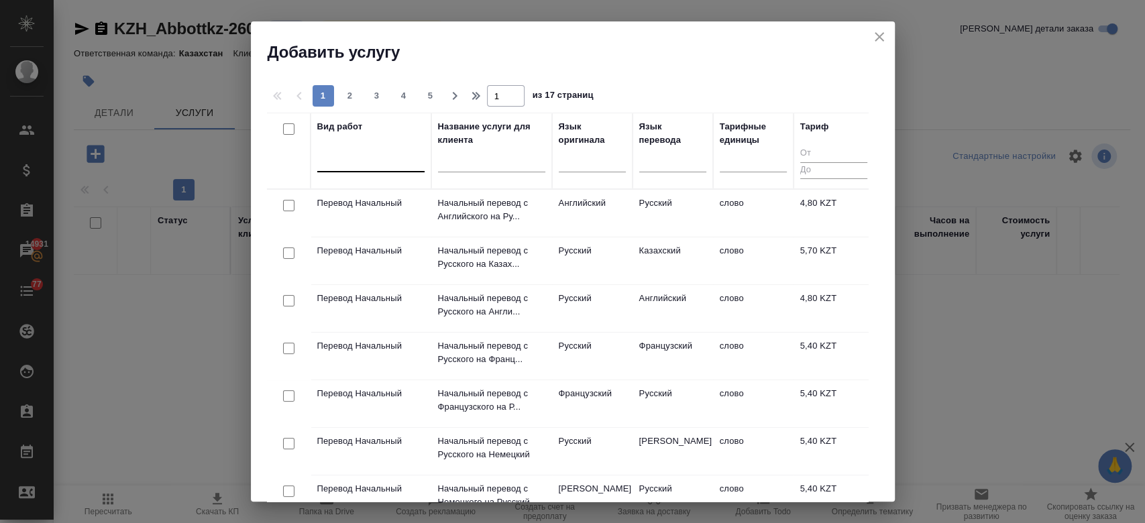
click at [394, 162] on div at bounding box center [370, 158] width 107 height 19
type input "j"
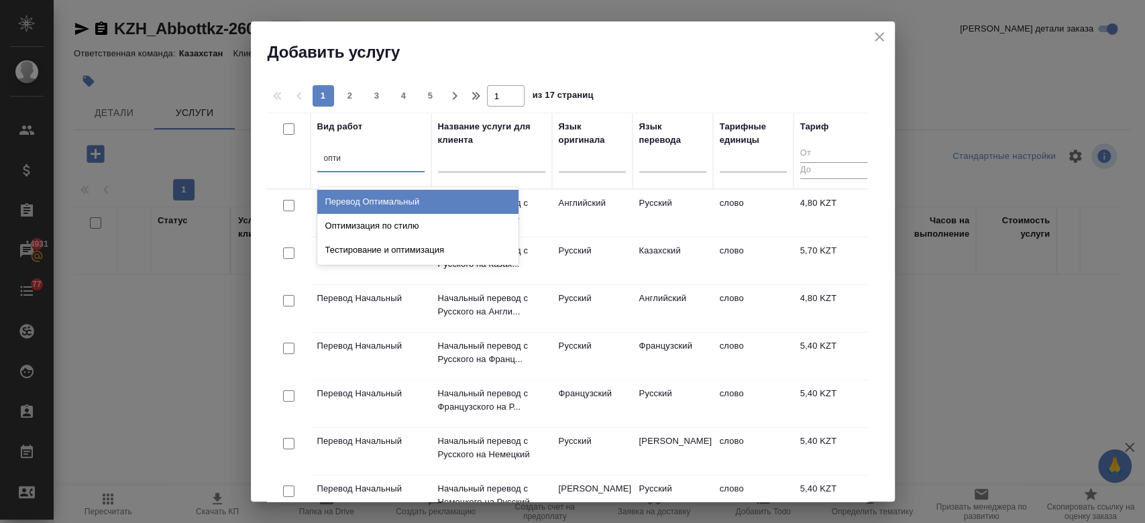
type input "оптим"
click at [390, 197] on div "Перевод Оптимальный" at bounding box center [417, 202] width 201 height 24
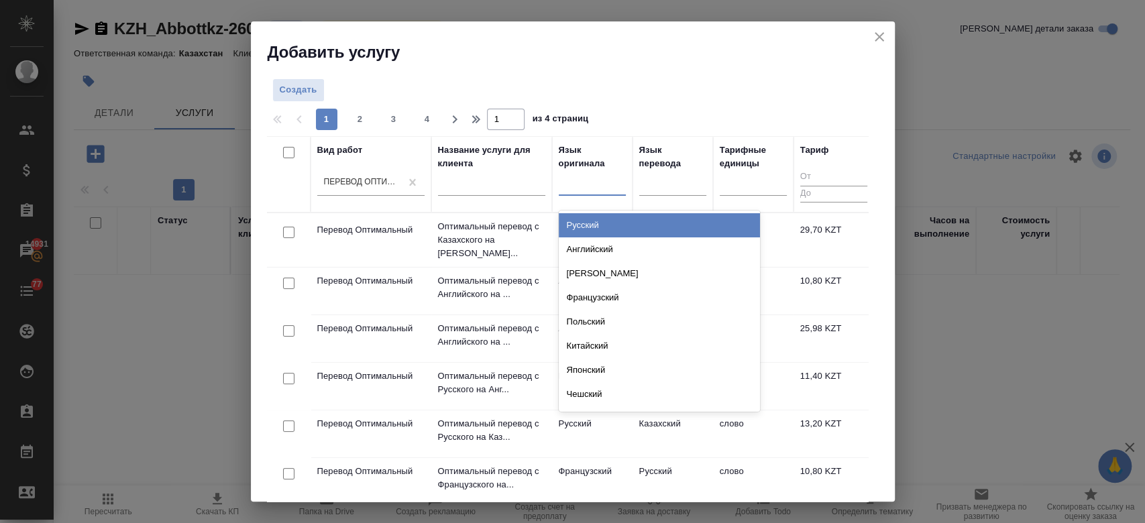
click at [586, 184] on div at bounding box center [592, 181] width 67 height 19
type input "рус"
click at [586, 217] on div "Русский" at bounding box center [659, 225] width 201 height 24
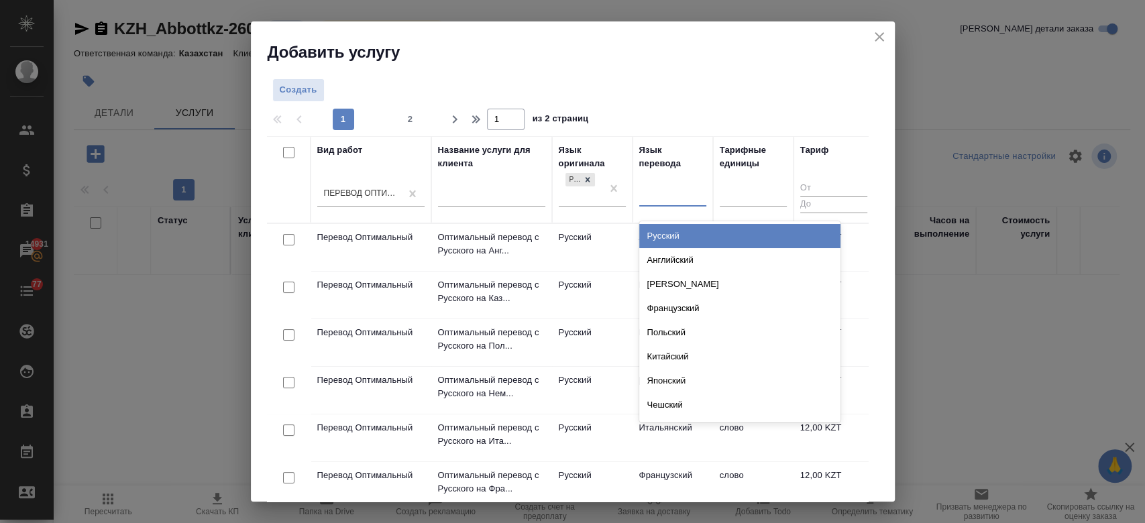
click at [672, 197] on div at bounding box center [672, 193] width 67 height 19
type input "анг"
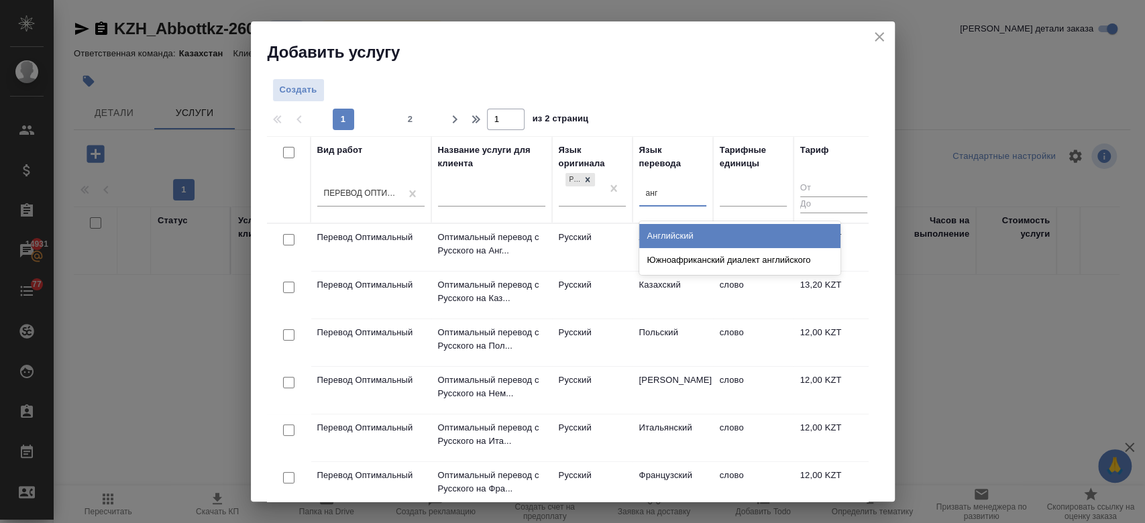
click at [668, 231] on div "Английский" at bounding box center [739, 236] width 201 height 24
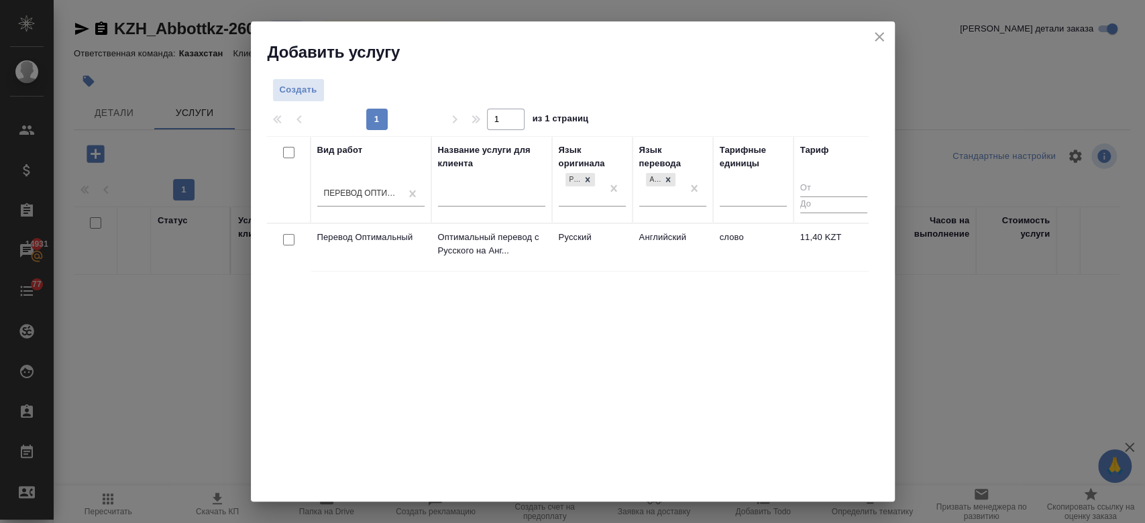
click at [601, 248] on td "Русский" at bounding box center [592, 247] width 81 height 47
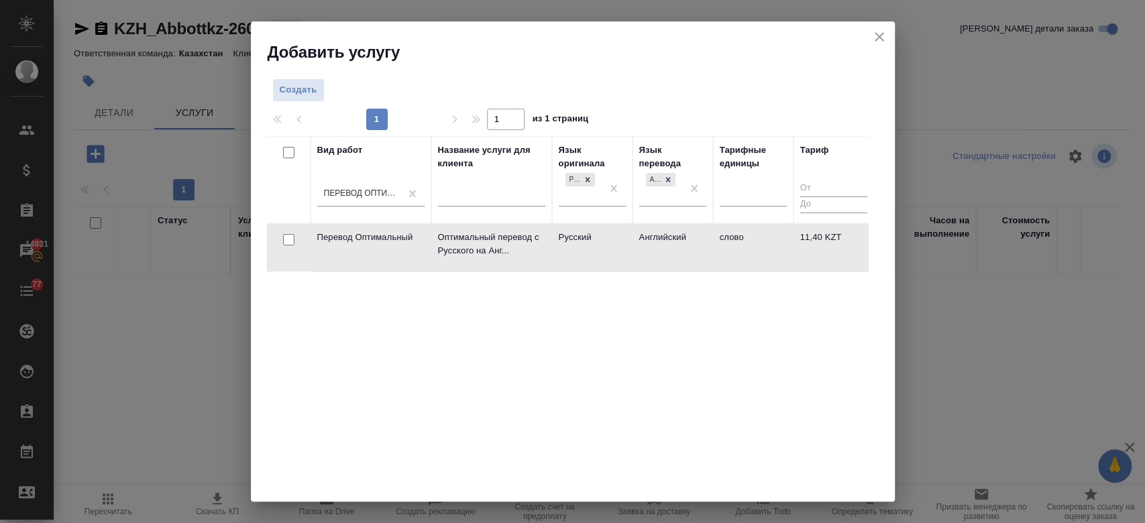
click at [601, 248] on td "Русский" at bounding box center [592, 247] width 81 height 47
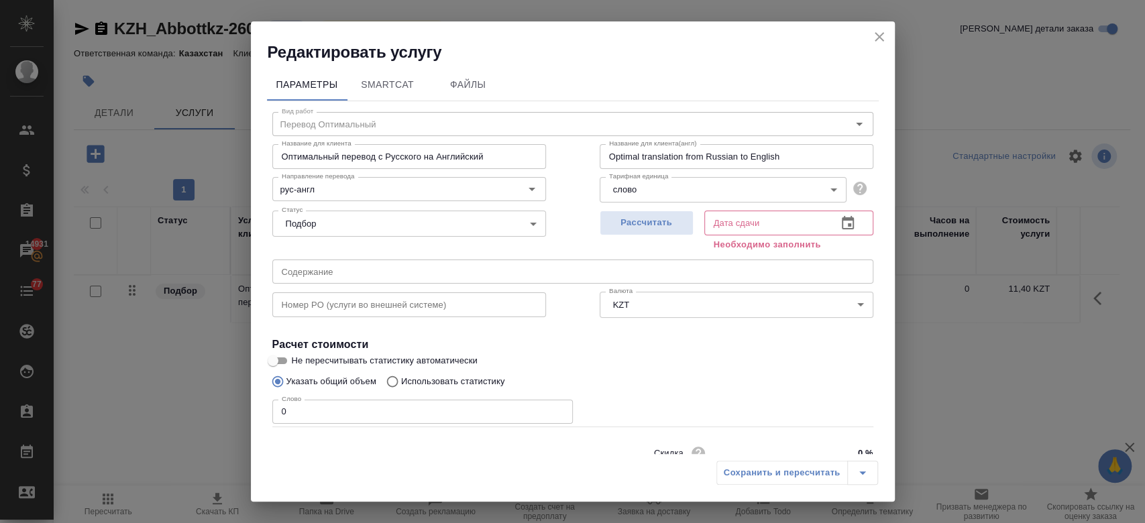
scroll to position [58, 0]
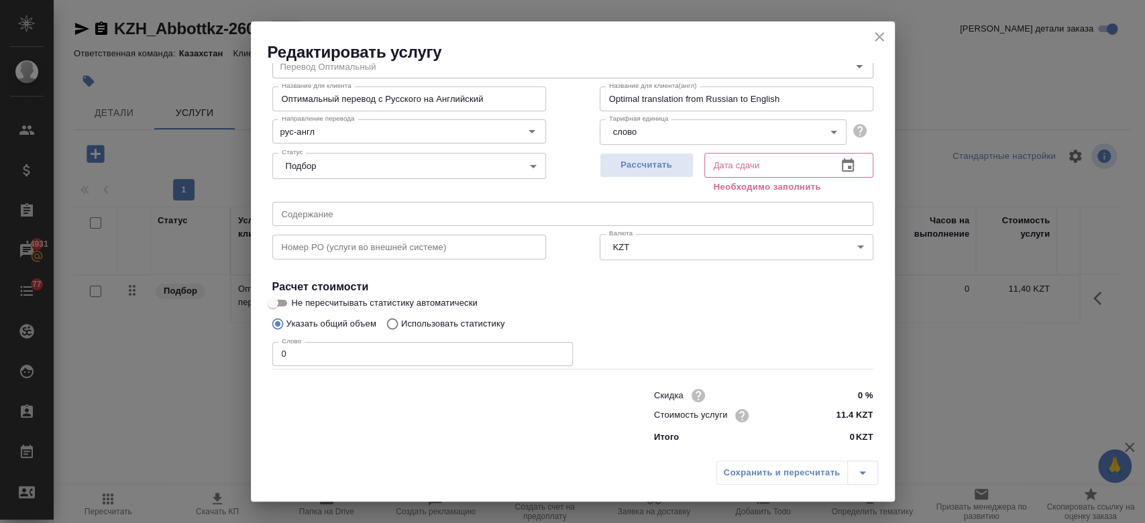
click at [883, 32] on icon "close" at bounding box center [879, 37] width 16 height 16
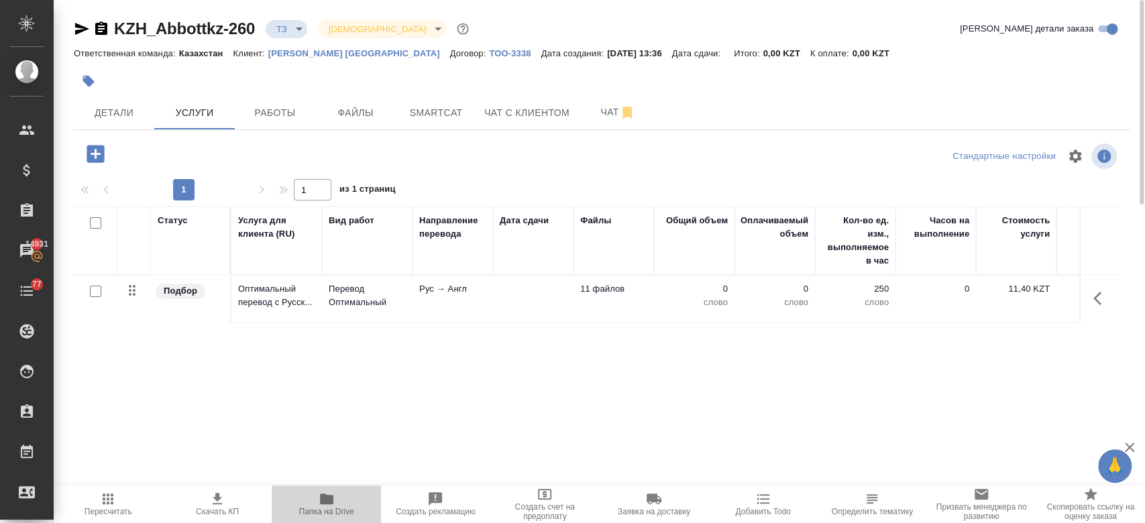
click at [335, 507] on span "Папка на Drive" at bounding box center [326, 511] width 55 height 9
click at [95, 288] on input "checkbox" at bounding box center [95, 291] width 11 height 11
checkbox input "true"
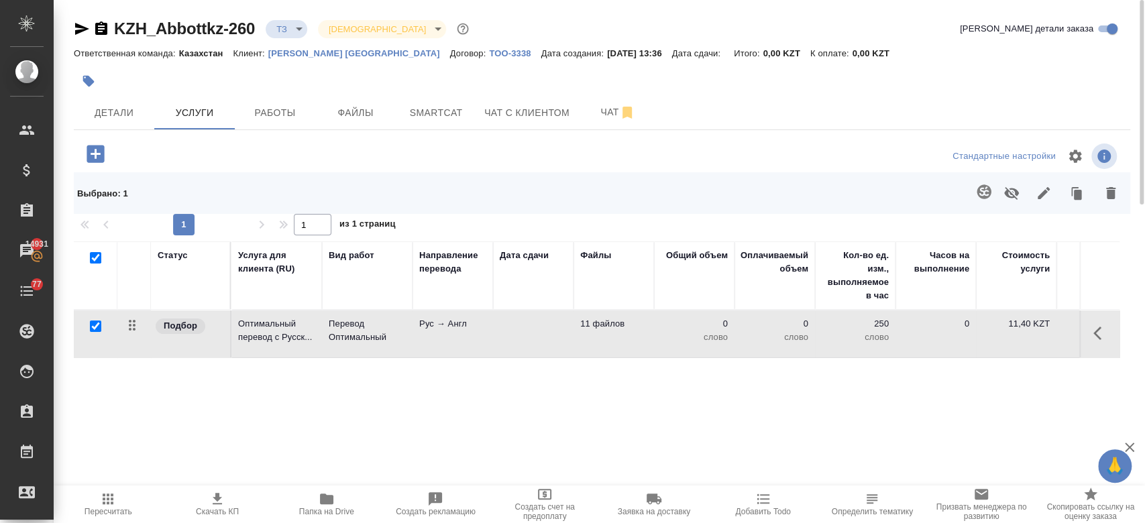
checkbox input "true"
click at [977, 180] on button "button" at bounding box center [984, 192] width 32 height 32
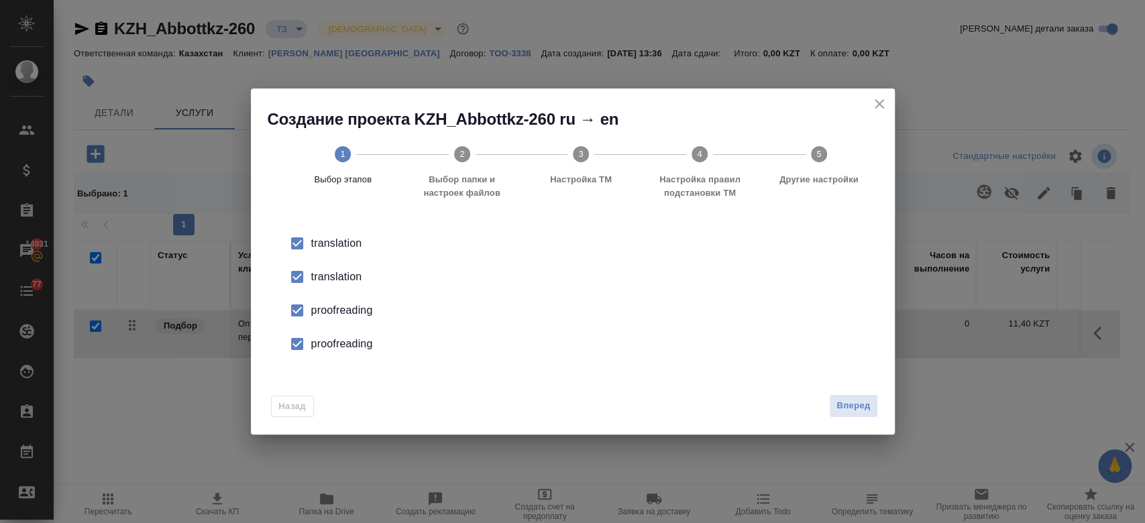
click at [333, 277] on div "translation" at bounding box center [586, 277] width 551 height 16
click at [338, 316] on div "proofreading" at bounding box center [586, 311] width 551 height 16
click at [340, 350] on div "proofreading" at bounding box center [586, 344] width 551 height 16
click at [848, 416] on button "Вперед" at bounding box center [853, 405] width 48 height 23
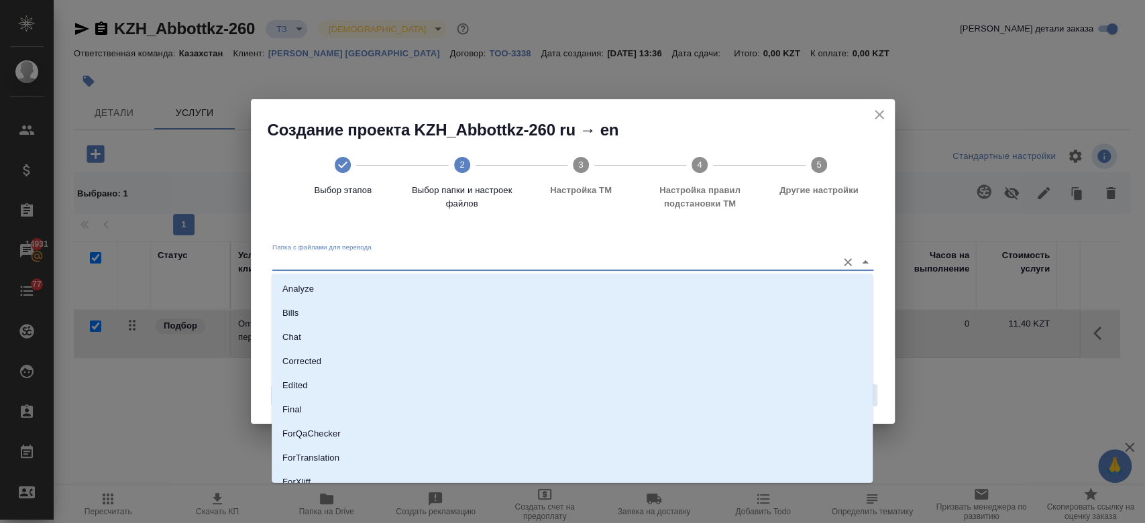
click at [599, 256] on input "Папка с файлами для перевода" at bounding box center [551, 262] width 558 height 16
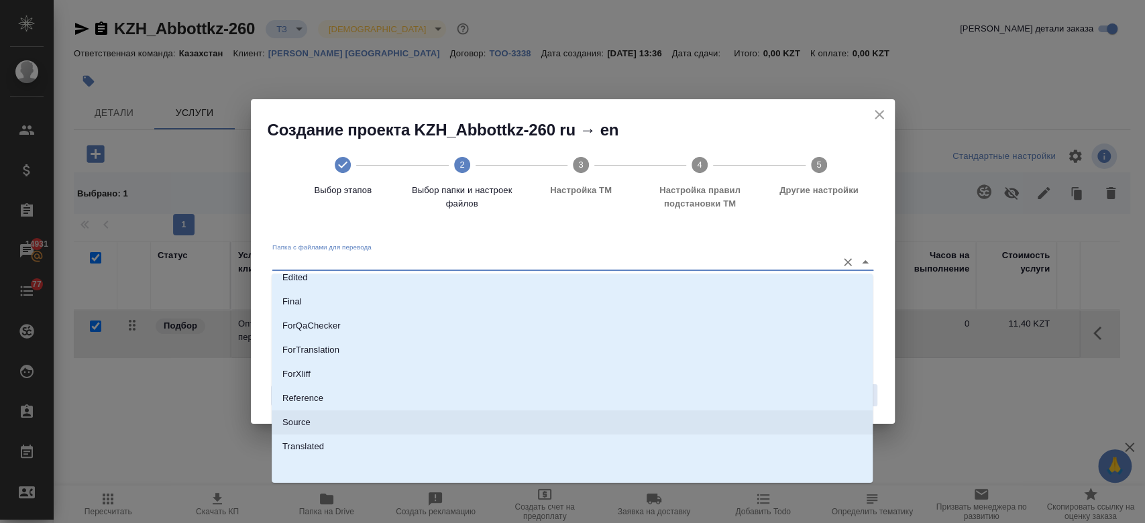
click at [452, 420] on li "Source" at bounding box center [572, 423] width 601 height 24
type input "Source"
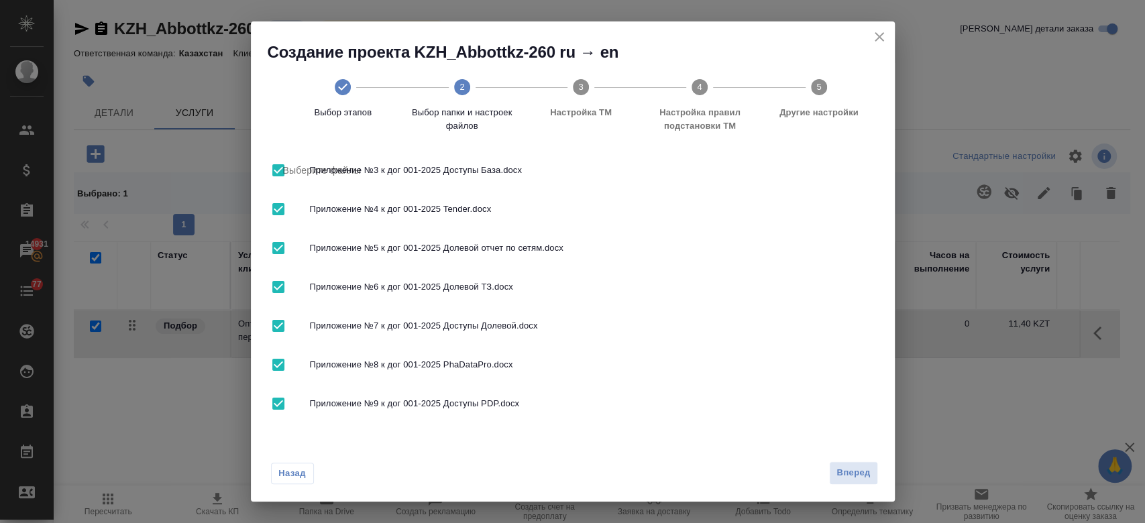
scroll to position [0, 0]
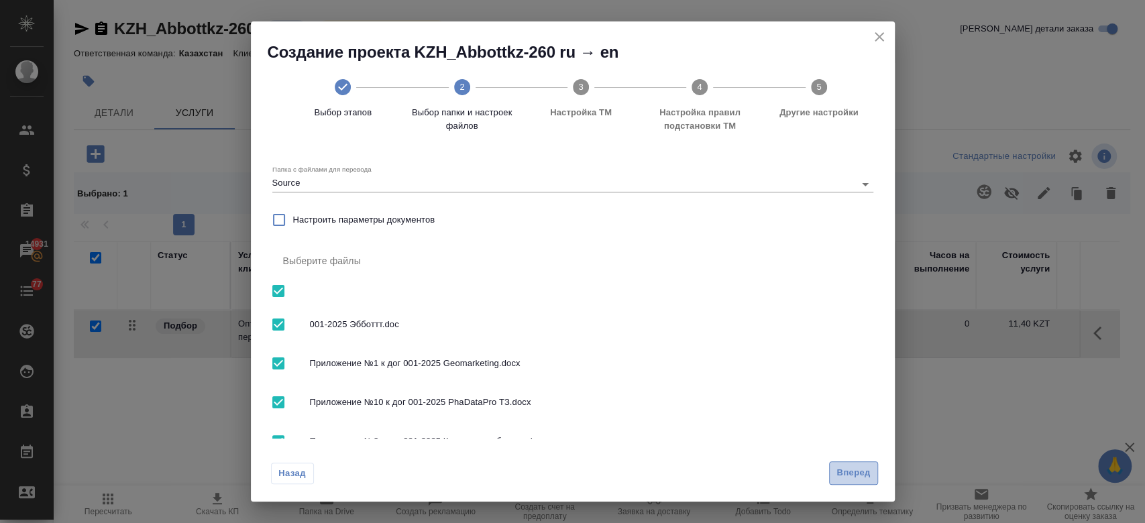
click at [856, 476] on span "Вперед" at bounding box center [854, 473] width 34 height 15
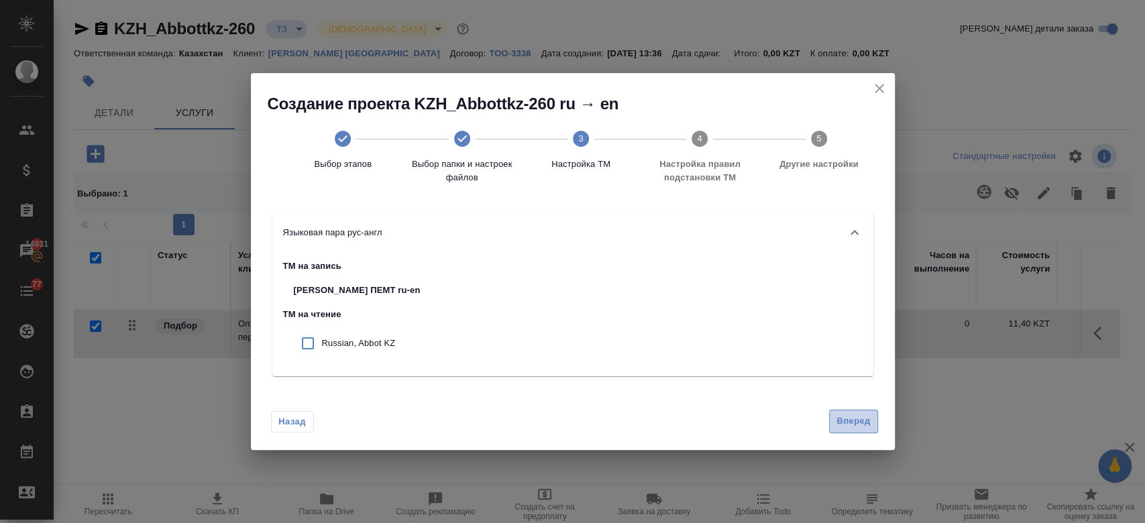
click at [847, 419] on span "Вперед" at bounding box center [854, 421] width 34 height 15
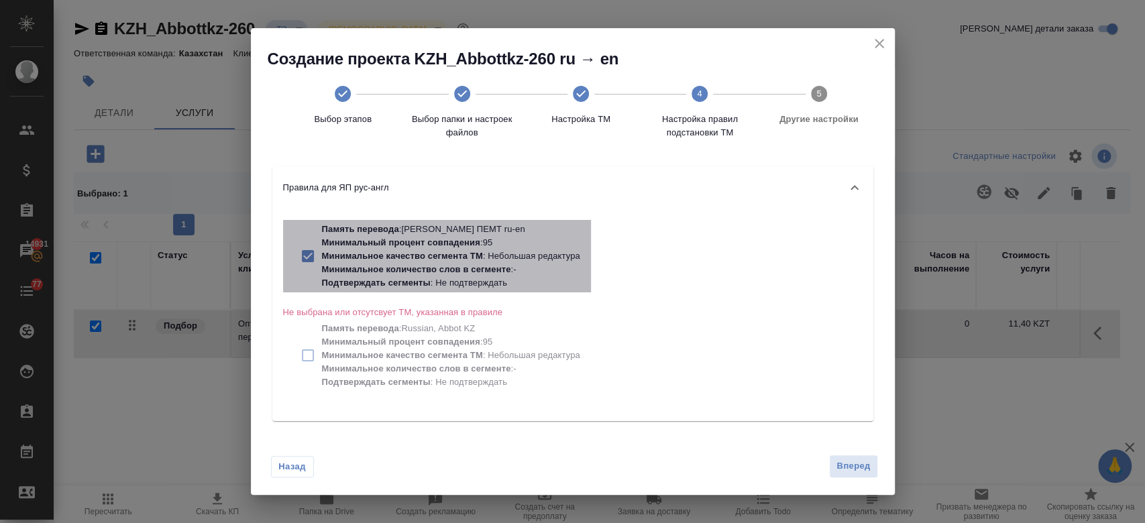
click at [480, 282] on p "Подтверждать сегменты : Не подтверждать" at bounding box center [451, 282] width 258 height 13
checkbox input "false"
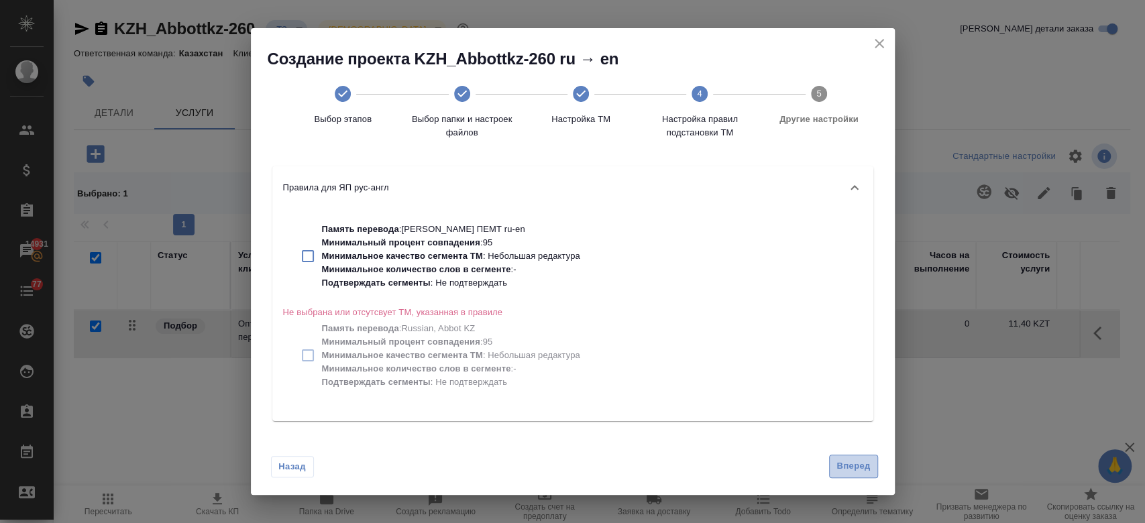
click at [840, 461] on span "Вперед" at bounding box center [854, 466] width 34 height 15
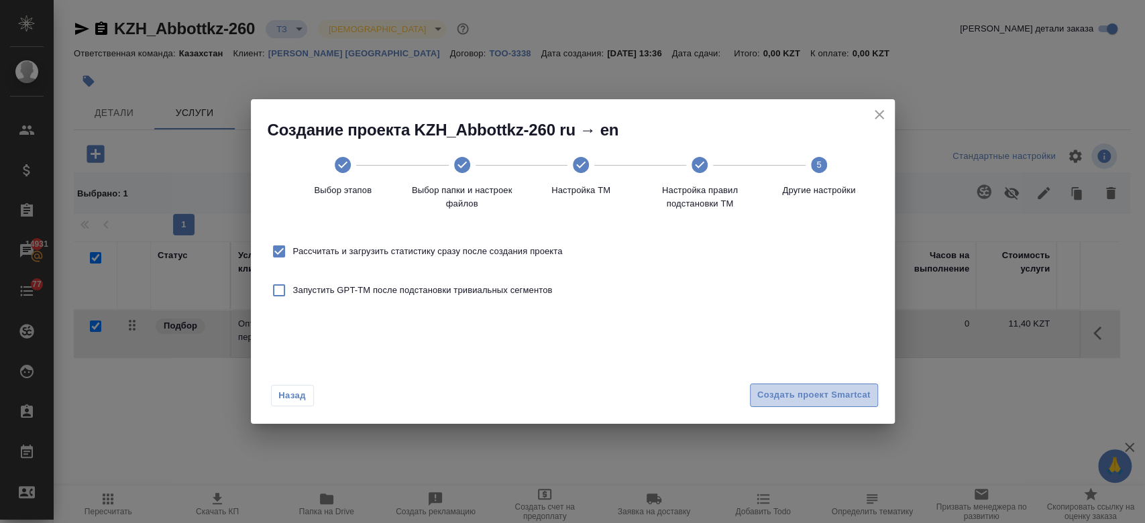
click at [784, 406] on button "Создать проект Smartcat" at bounding box center [814, 395] width 128 height 23
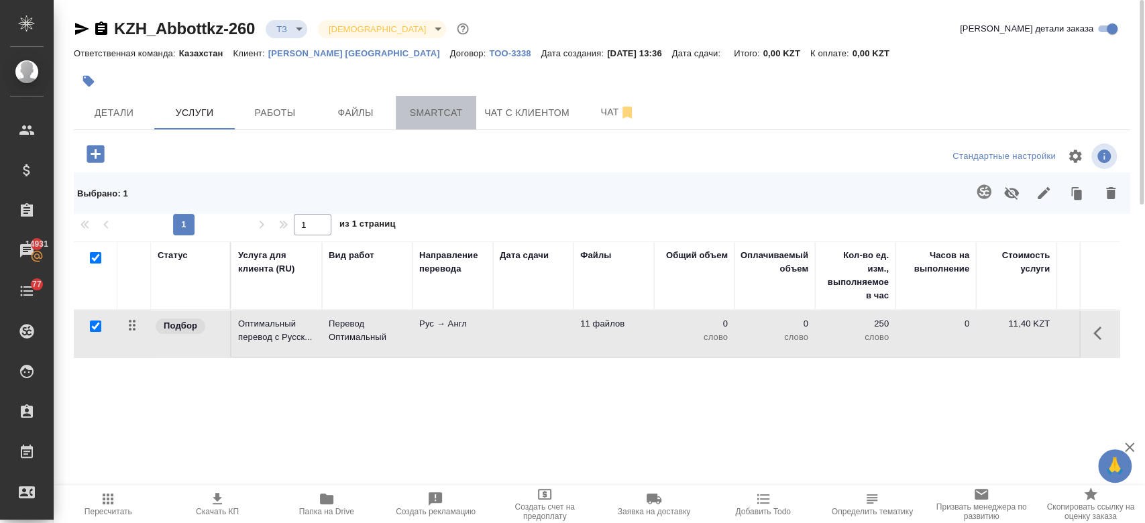
click at [434, 110] on span "Smartcat" at bounding box center [436, 113] width 64 height 17
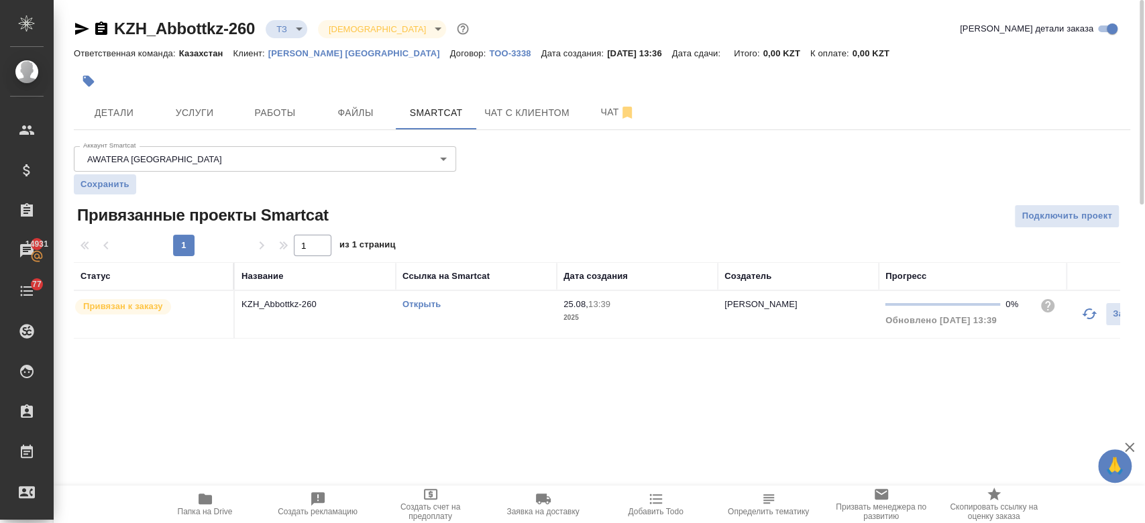
click at [429, 305] on link "Открыть" at bounding box center [422, 304] width 38 height 10
click at [206, 105] on span "Услуги" at bounding box center [194, 113] width 64 height 17
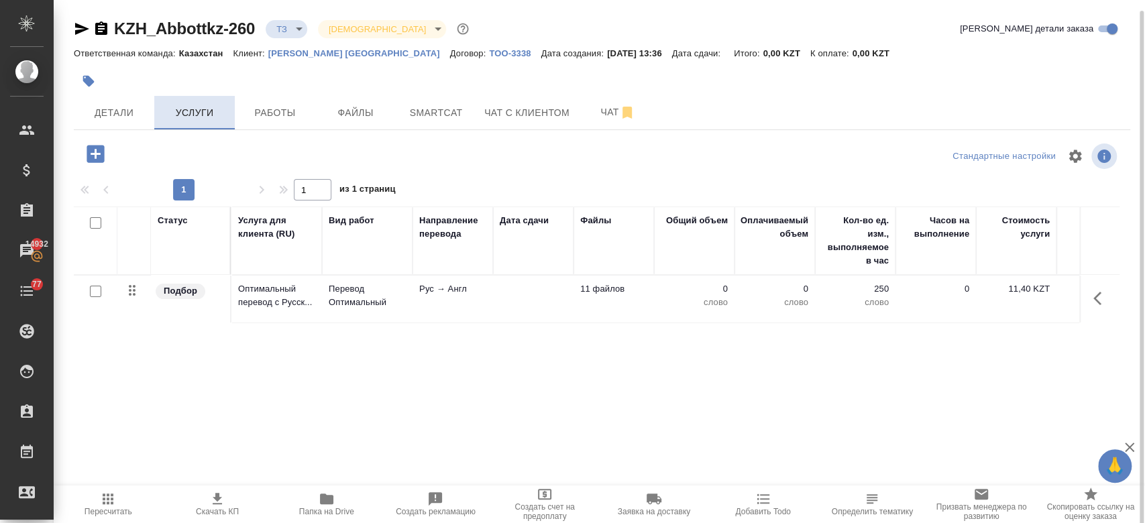
scroll to position [5, 0]
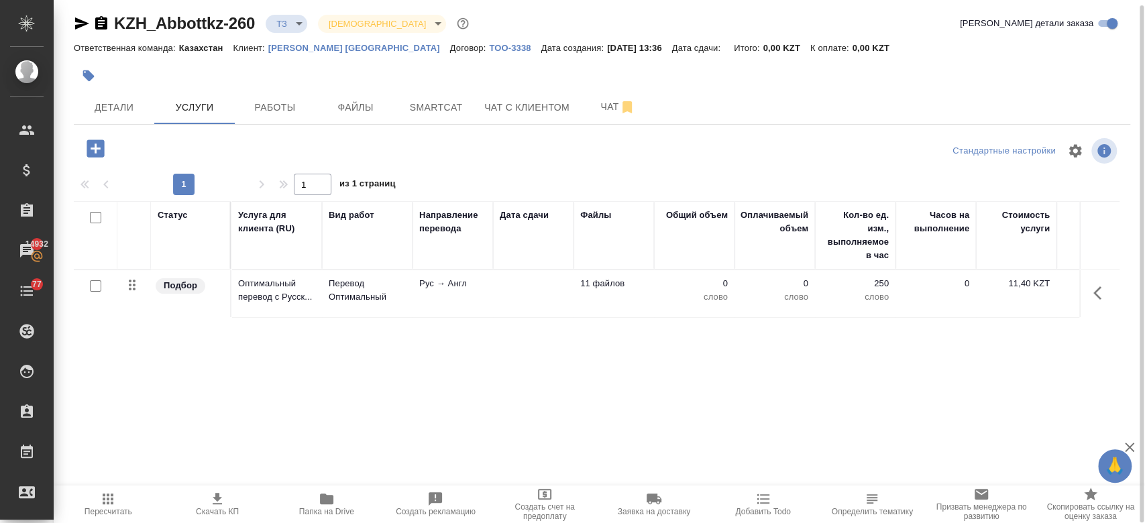
click at [637, 322] on div "Статус Услуга для клиента (RU) Вид работ Направление перевода Дата сдачи Файлы …" at bounding box center [597, 345] width 1046 height 288
click at [603, 309] on td "11 файлов" at bounding box center [614, 293] width 81 height 47
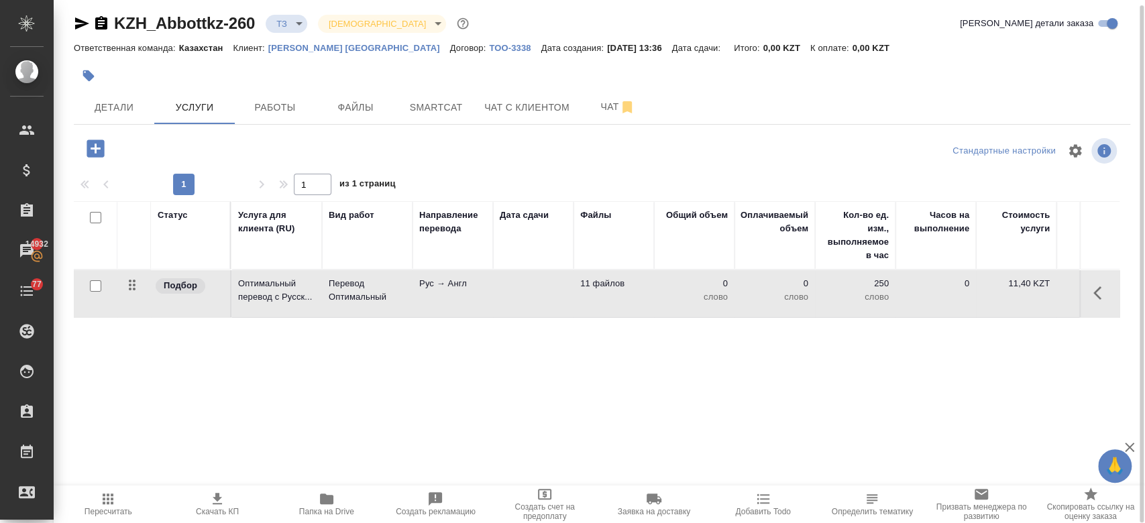
click at [603, 309] on td "11 файлов" at bounding box center [614, 293] width 81 height 47
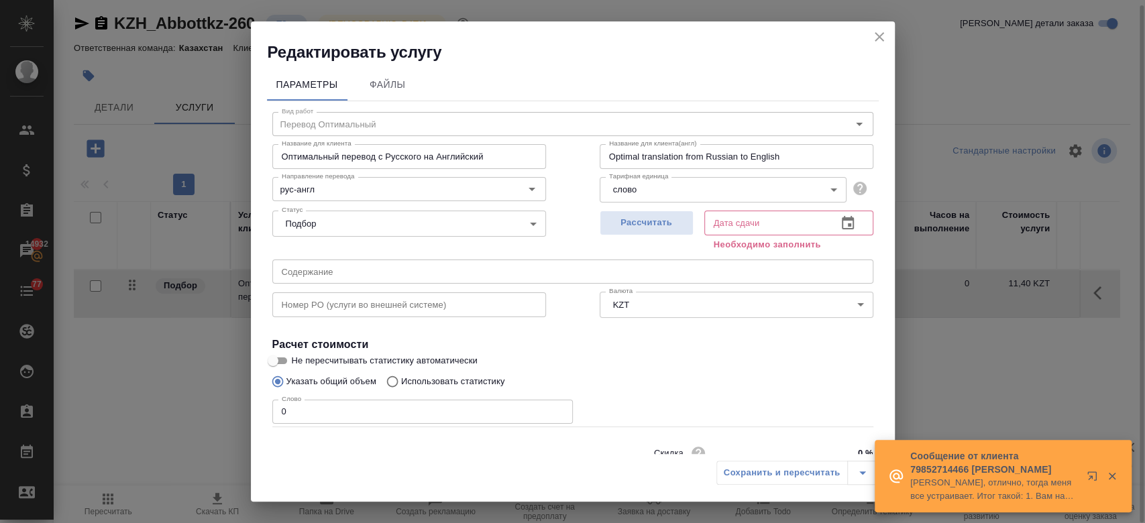
scroll to position [58, 0]
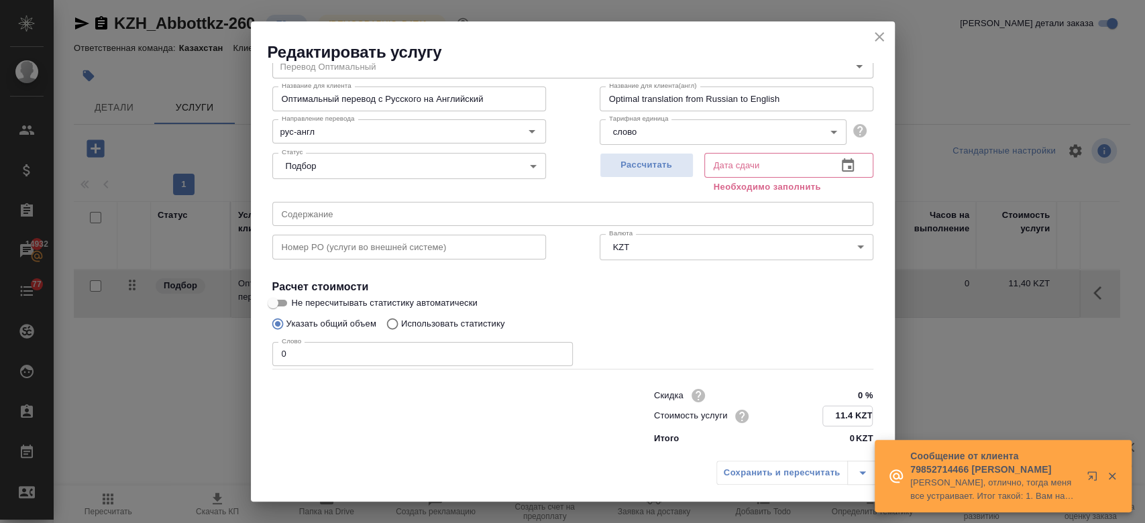
click at [846, 417] on input "11.4 KZT" at bounding box center [847, 416] width 49 height 19
type input "1 KZT"
type input "10.20 KZT"
click at [686, 290] on h4 "Расчет стоимости" at bounding box center [572, 287] width 601 height 16
click at [615, 180] on div "Рассчитать" at bounding box center [647, 172] width 94 height 48
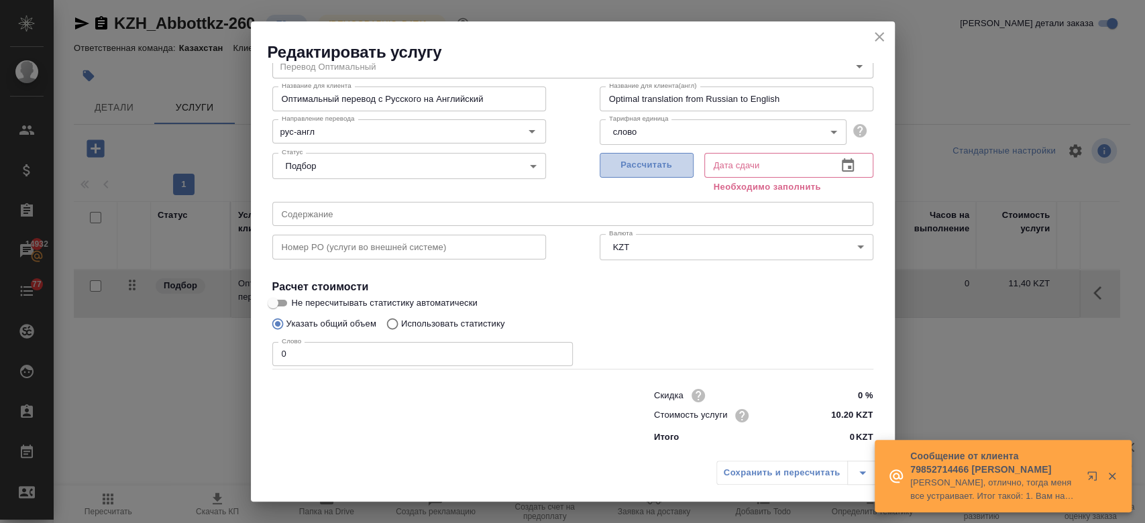
click at [614, 176] on button "Рассчитать" at bounding box center [647, 165] width 94 height 25
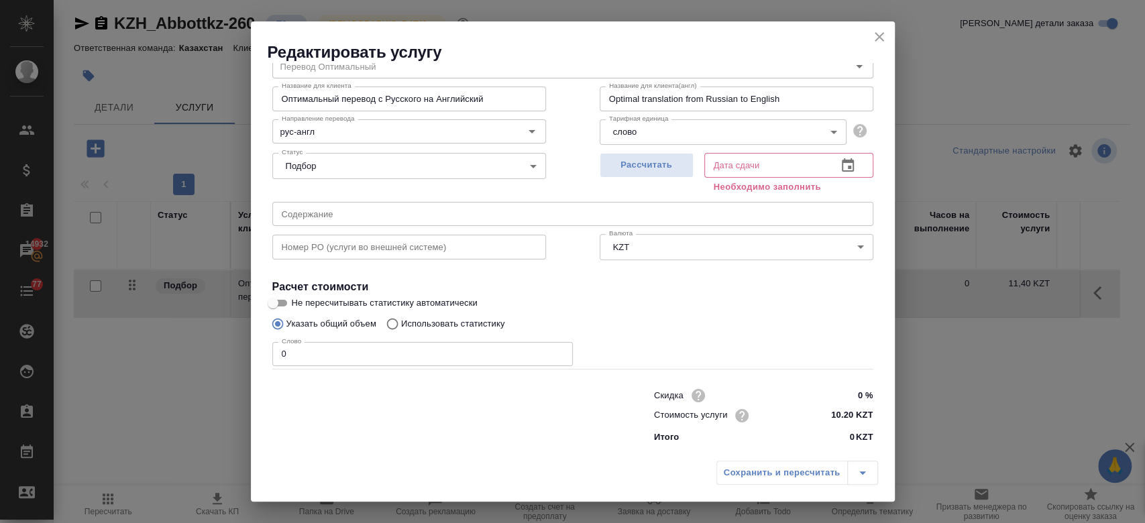
type input "25.08.2025 13:40"
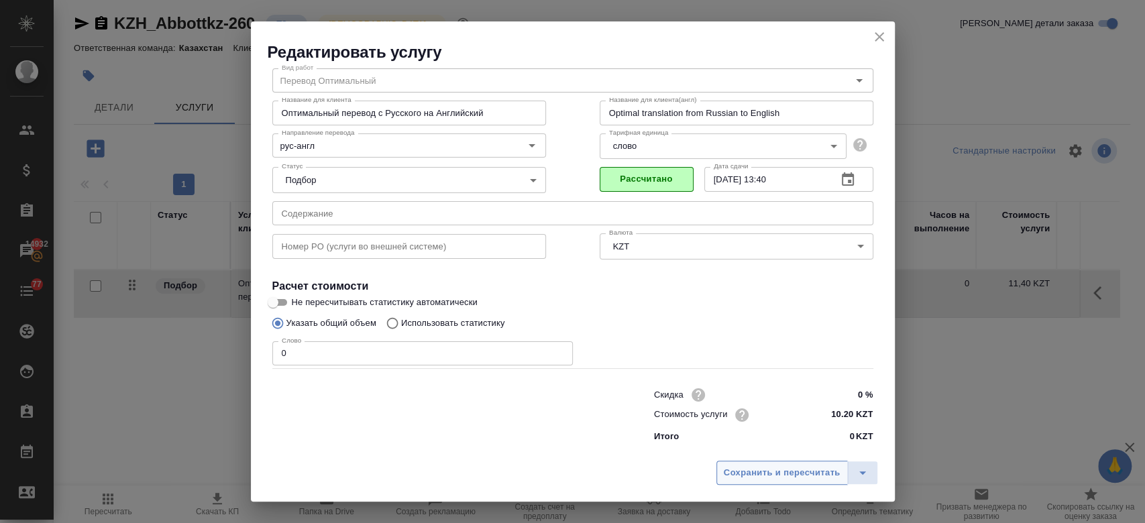
scroll to position [43, 0]
click at [736, 484] on button "Сохранить и пересчитать" at bounding box center [782, 473] width 131 height 24
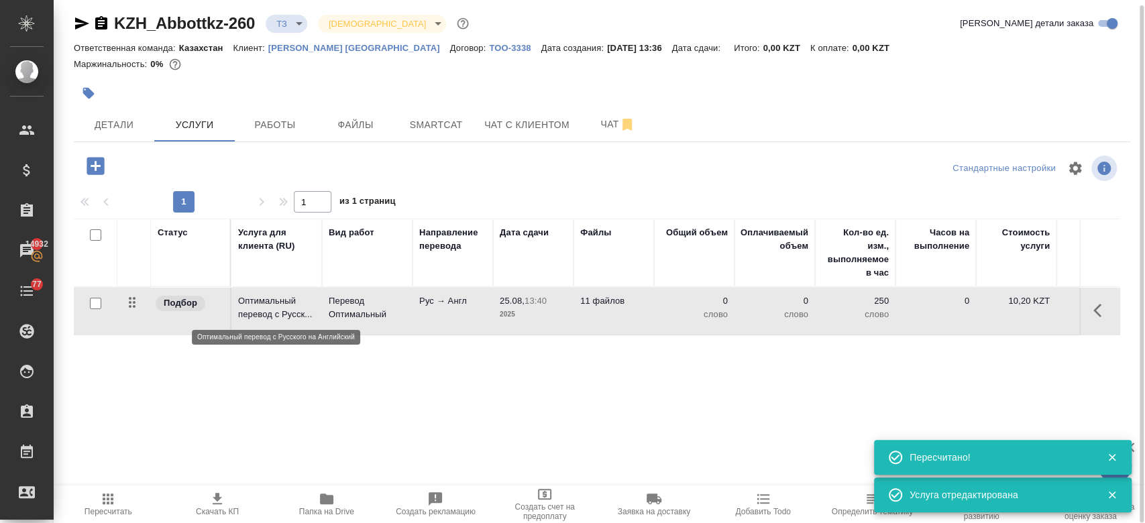
click at [286, 315] on p "Оптимальный перевод с Русск..." at bounding box center [276, 308] width 77 height 27
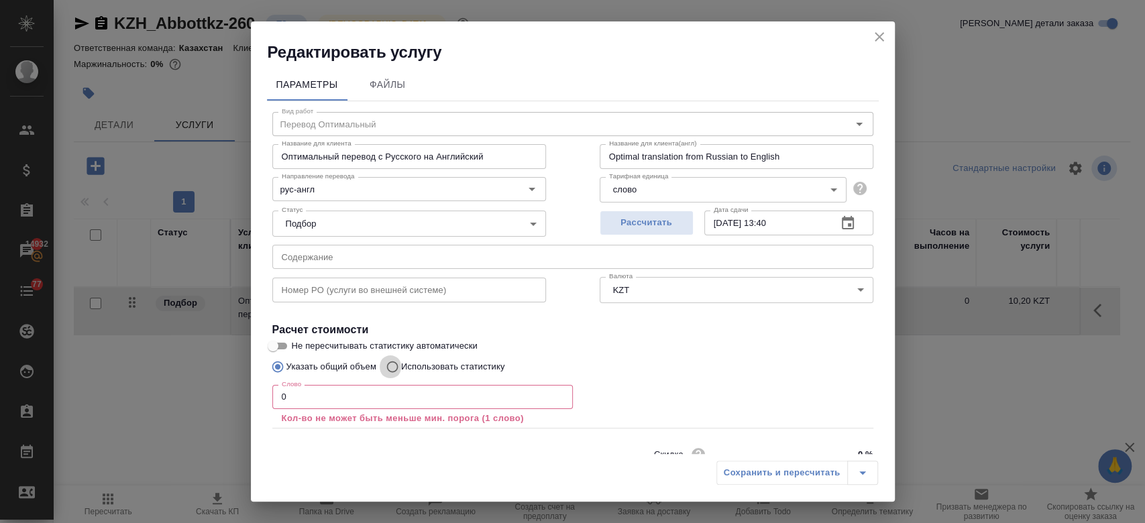
click at [392, 360] on input "Использовать статистику" at bounding box center [390, 366] width 21 height 25
radio input "true"
radio input "false"
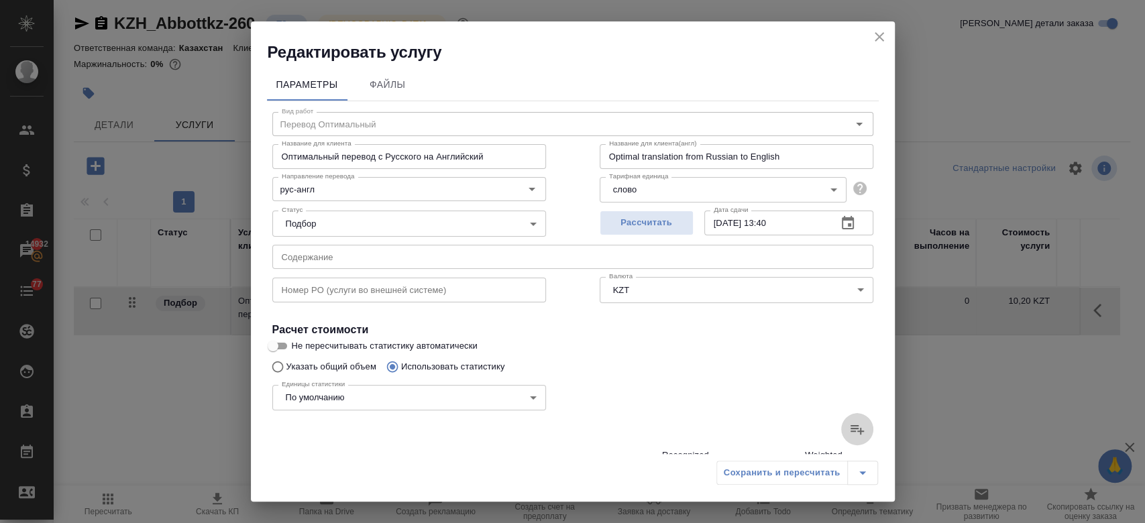
click at [849, 424] on icon at bounding box center [857, 429] width 16 height 16
click at [0, 0] on input "file" at bounding box center [0, 0] width 0 height 0
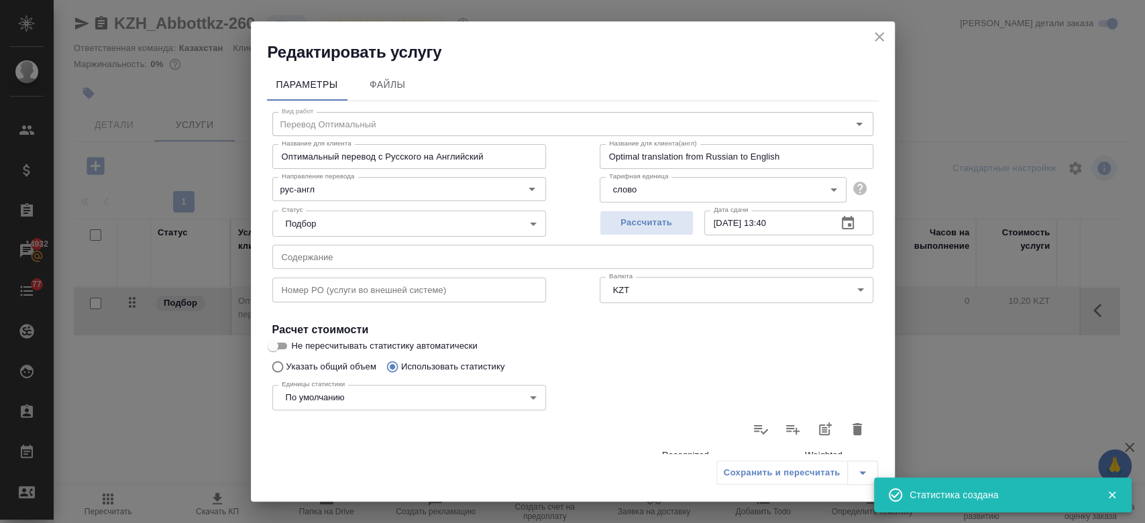
type input "873"
type input "4981"
type input "39849"
type input "27"
type input "108"
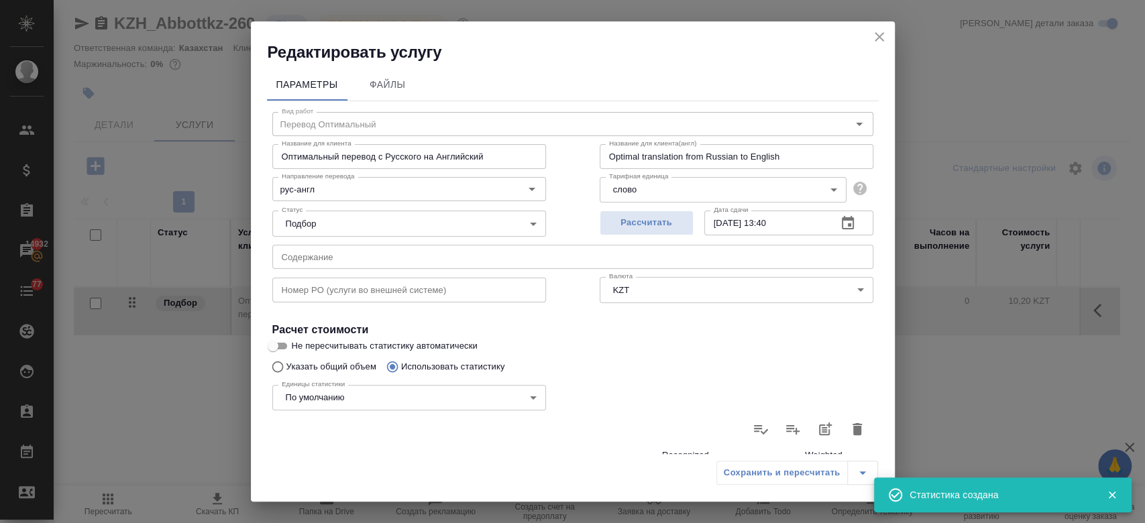
type input "747"
type input "48"
type input "348"
type input "2095"
type input "181"
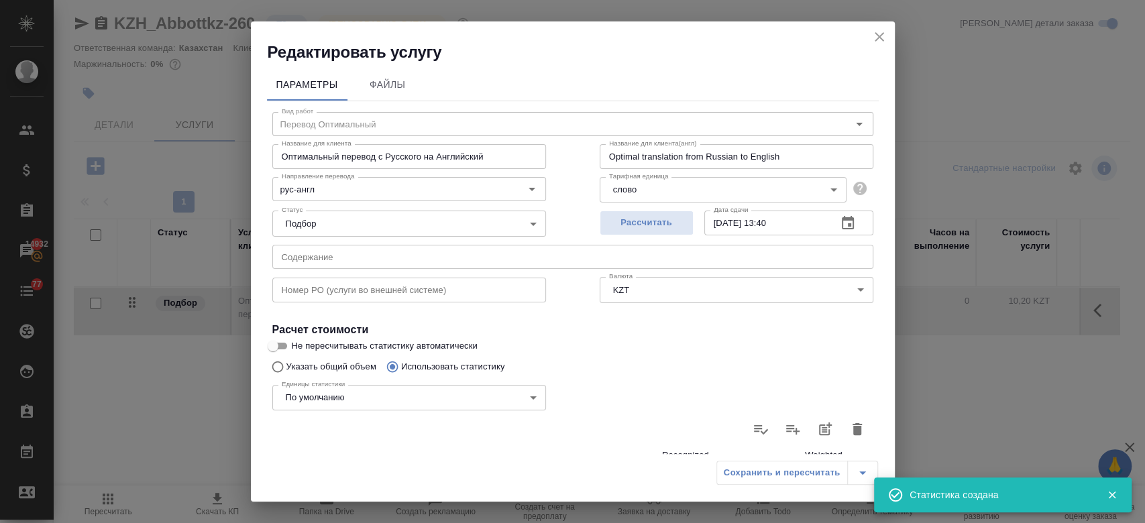
type input "368"
type input "3234"
type input "14"
type input "362"
type input "2741"
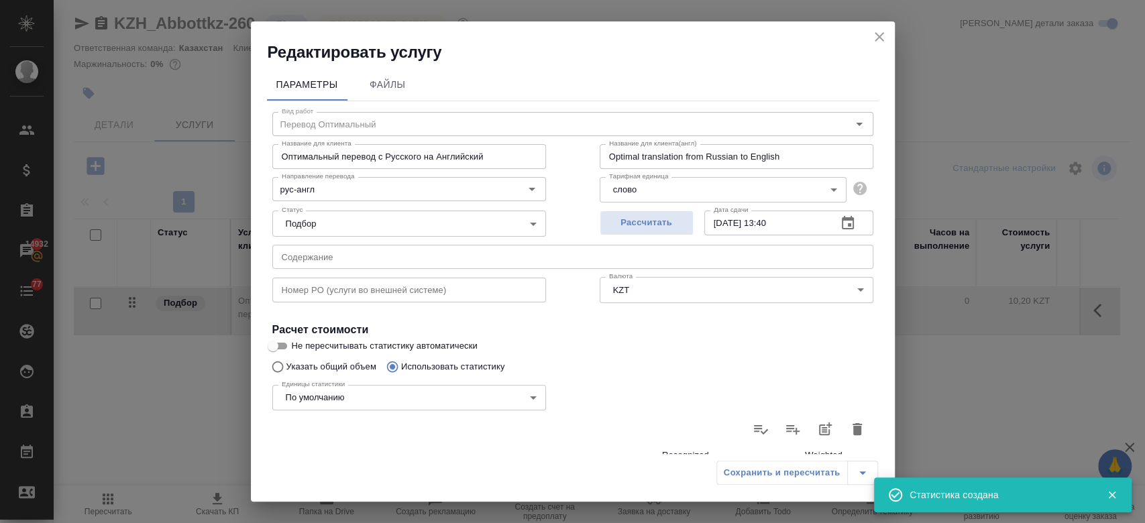
type input "22"
type input "436"
type input "3048"
type input "20"
type input "260"
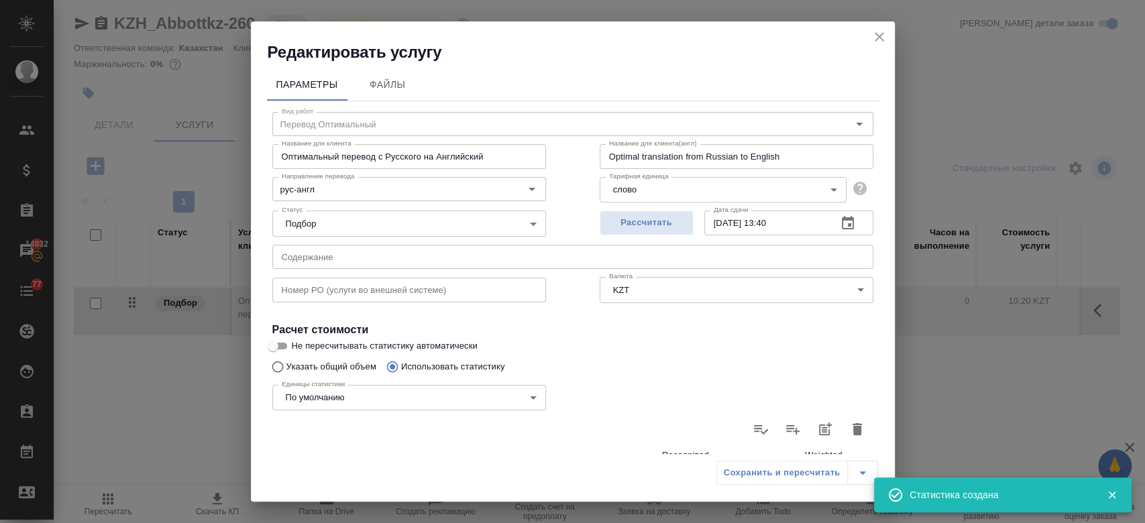
type input "1578"
type input "251"
type input "590"
type input "5563"
type input "1361"
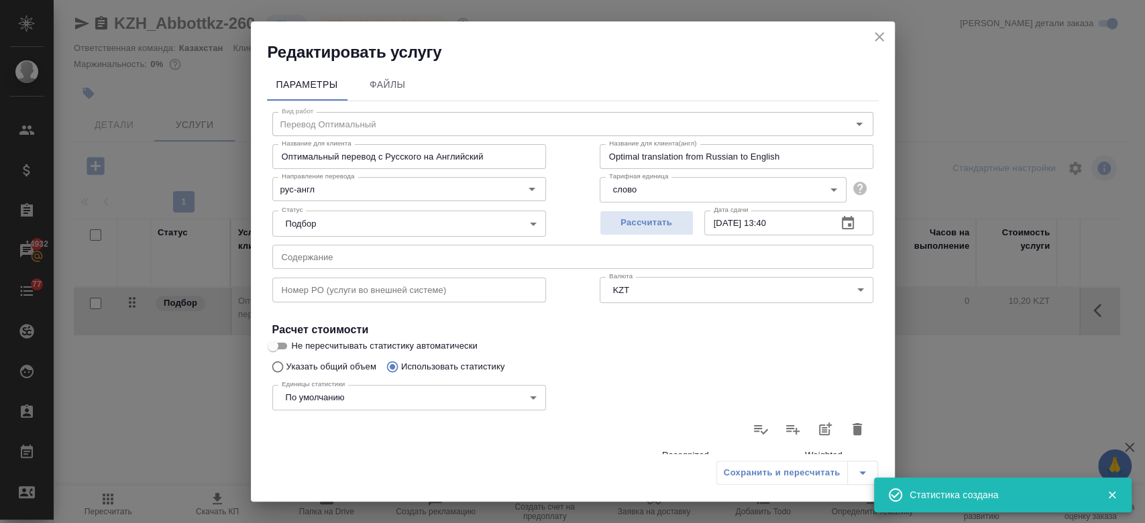
type input "6997"
type input "56013"
type input "1436"
type input "7453"
type input "58855"
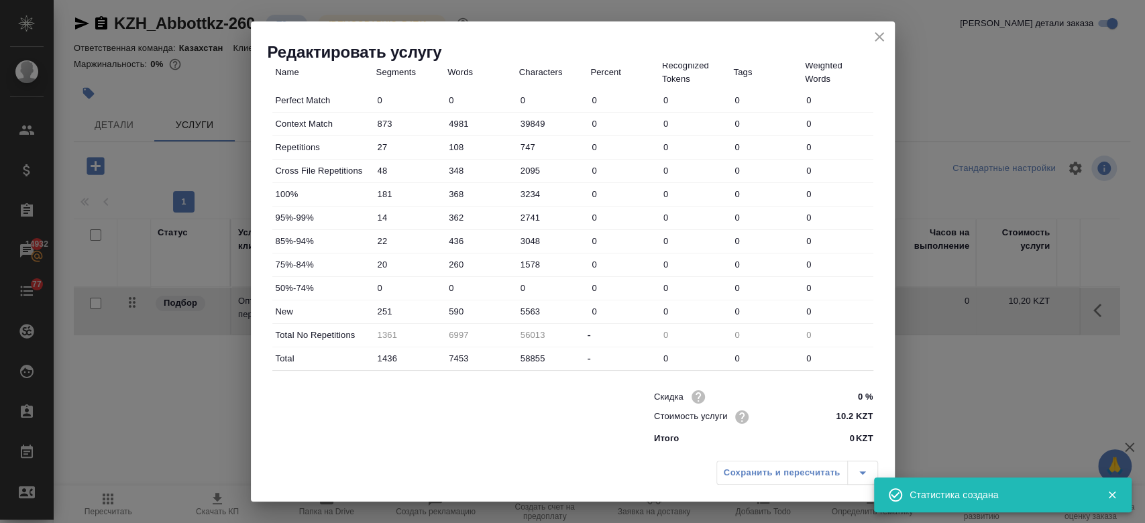
scroll to position [0, 0]
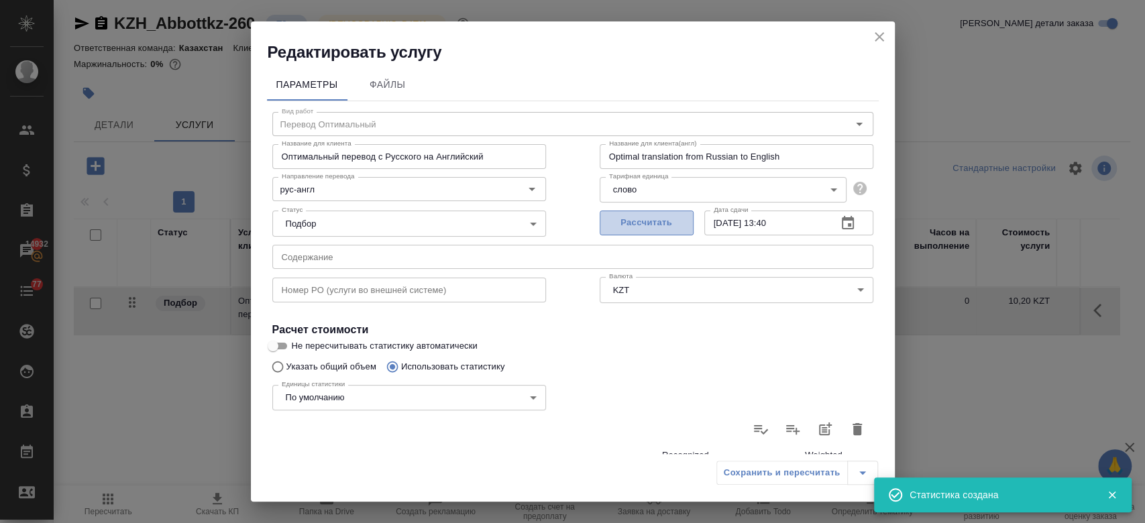
click at [631, 223] on span "Рассчитать" at bounding box center [646, 222] width 79 height 15
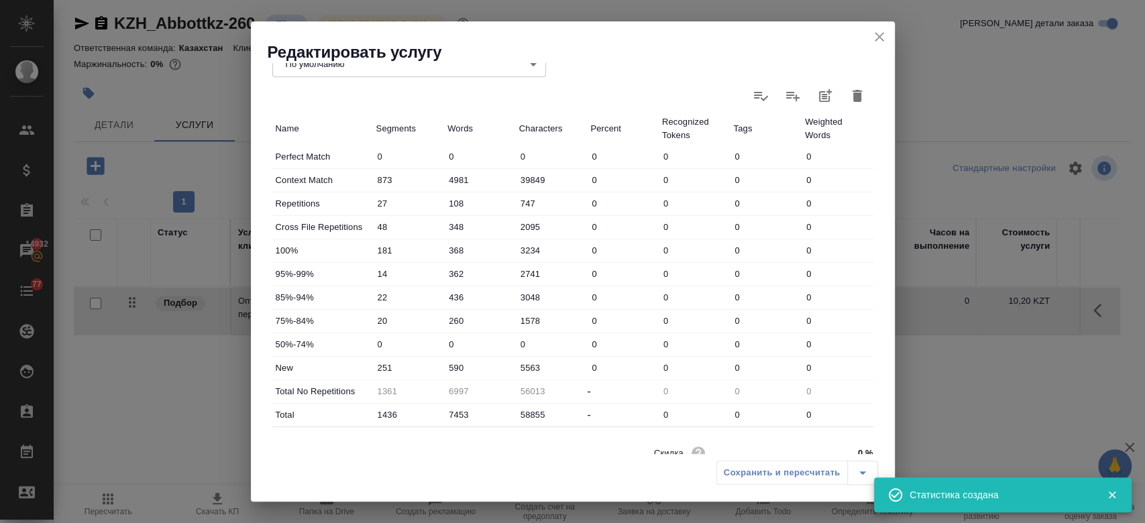
scroll to position [390, 0]
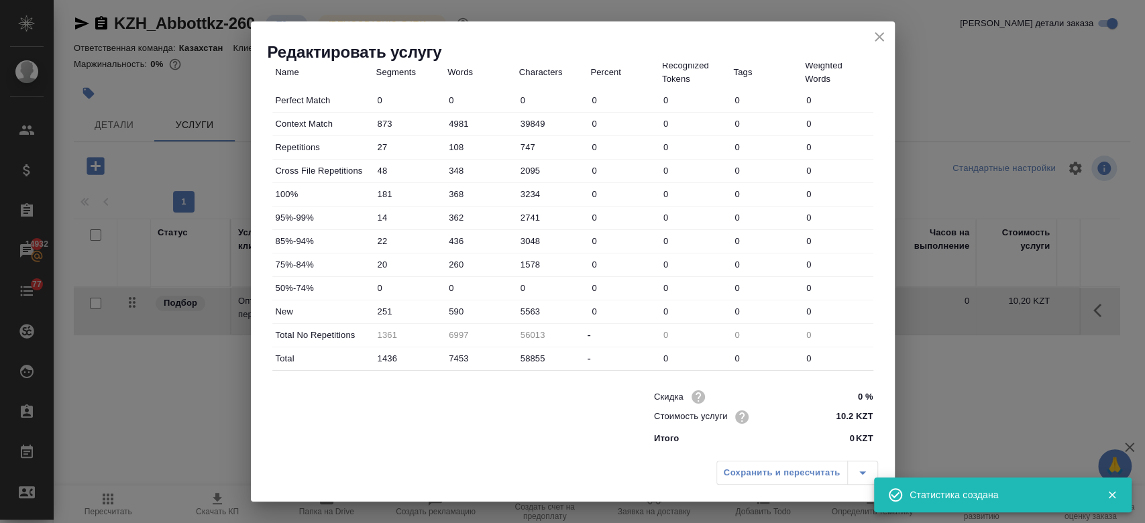
click at [746, 468] on div "Сохранить и пересчитать" at bounding box center [798, 473] width 162 height 24
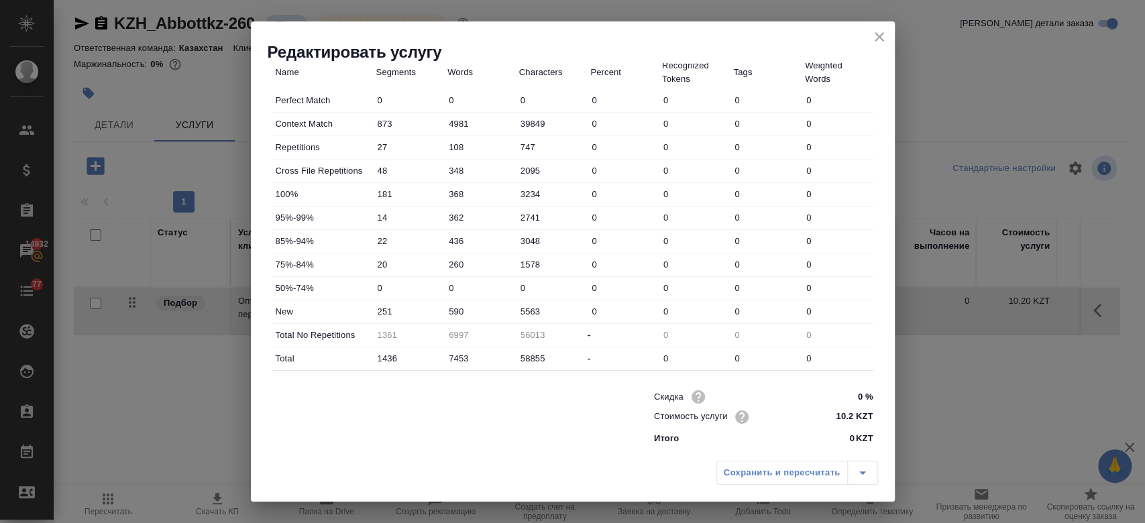
click at [564, 456] on div "Сохранить и пересчитать" at bounding box center [573, 478] width 644 height 48
click at [876, 36] on icon "close" at bounding box center [879, 37] width 16 height 16
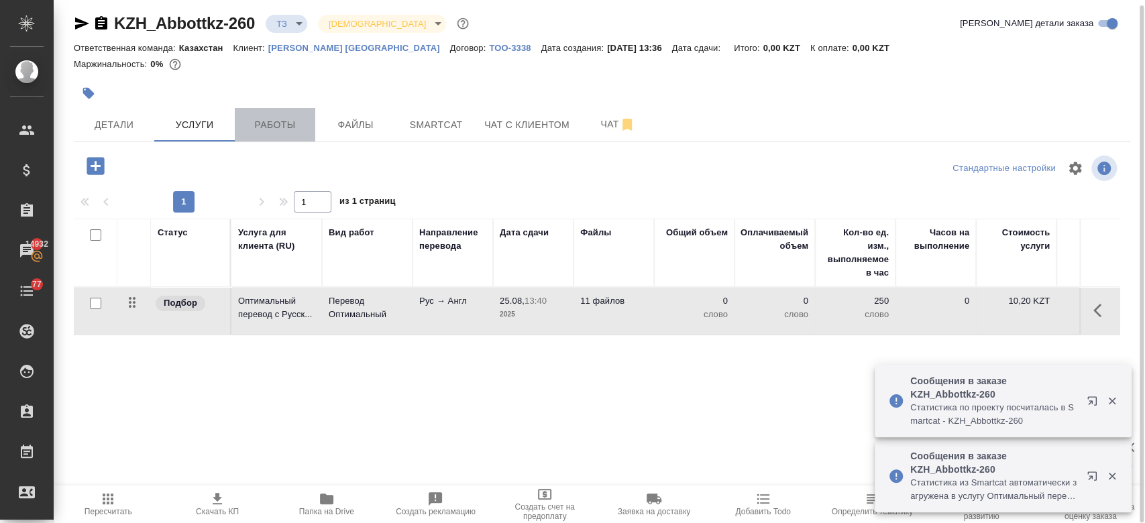
click at [254, 123] on span "Работы" at bounding box center [275, 125] width 64 height 17
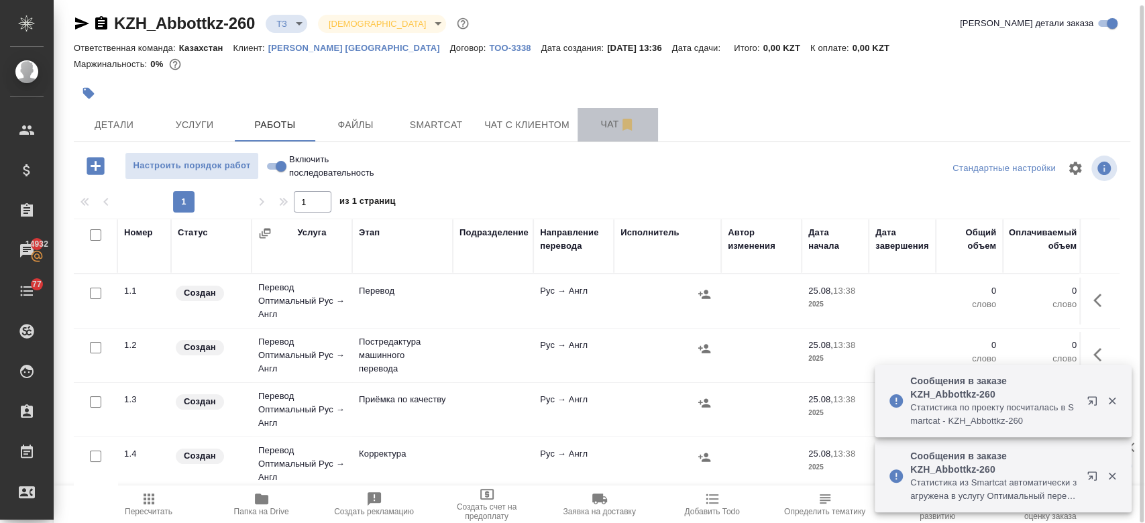
click at [596, 132] on button "Чат" at bounding box center [618, 125] width 81 height 34
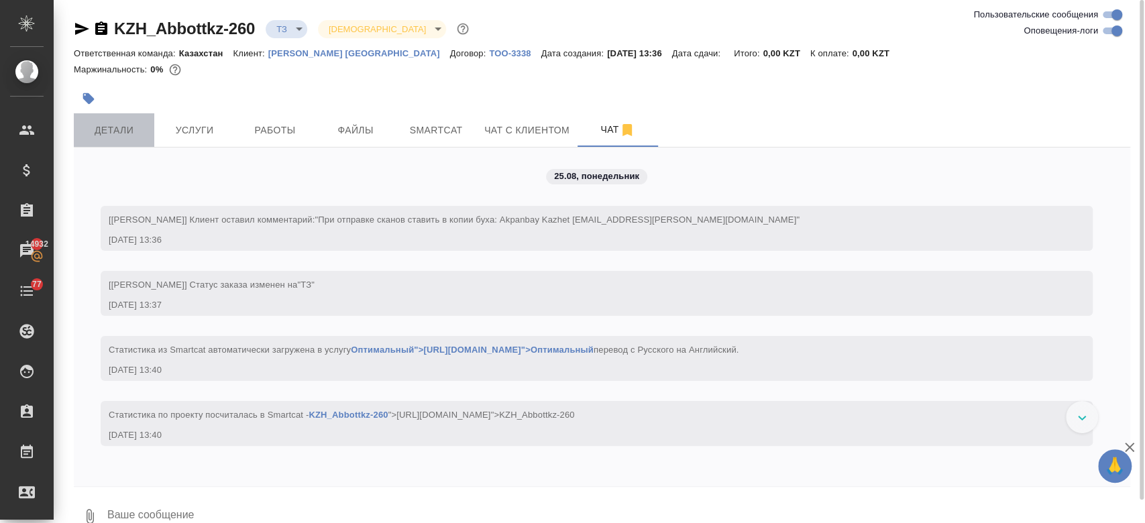
click at [123, 118] on button "Детали" at bounding box center [114, 130] width 81 height 34
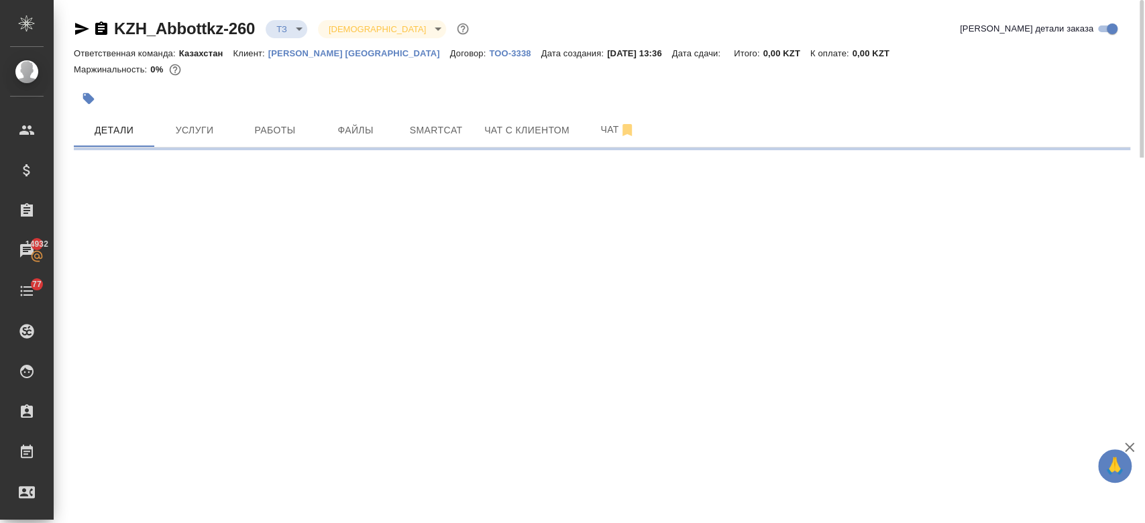
select select "RU"
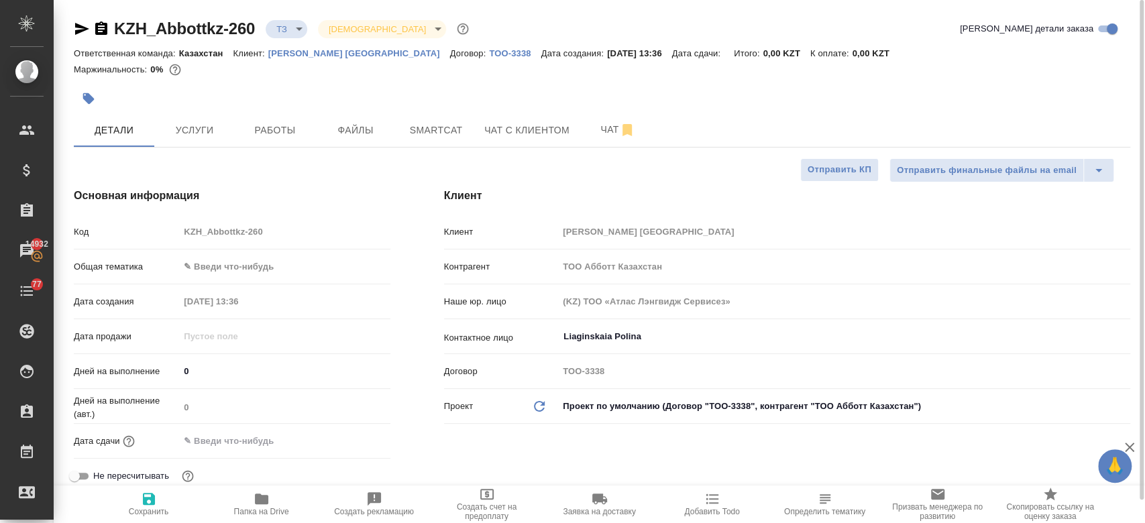
click at [276, 89] on div at bounding box center [426, 99] width 704 height 30
type textarea "x"
click at [182, 141] on button "Услуги" at bounding box center [194, 130] width 81 height 34
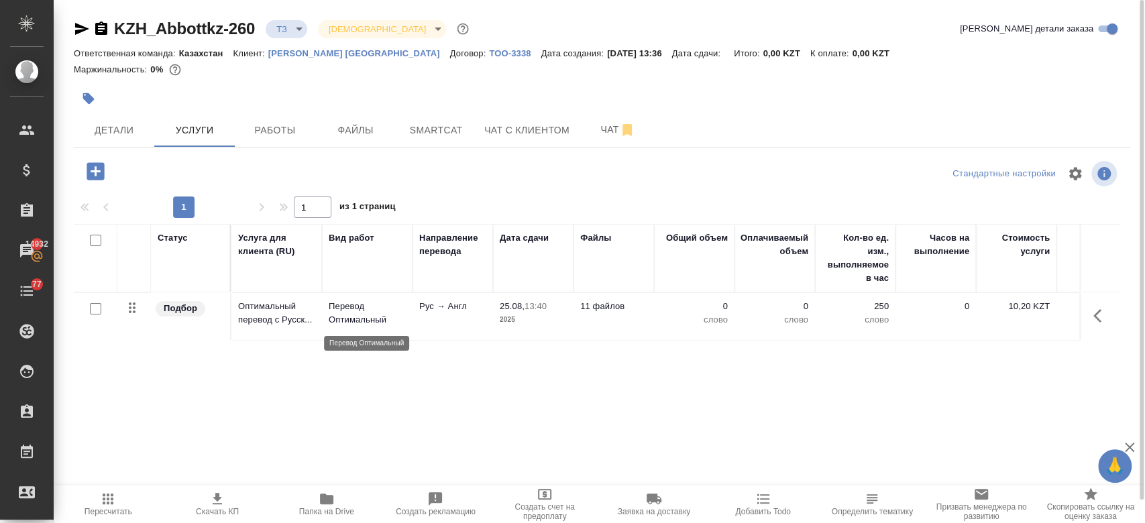
click at [395, 309] on p "Перевод Оптимальный" at bounding box center [367, 313] width 77 height 27
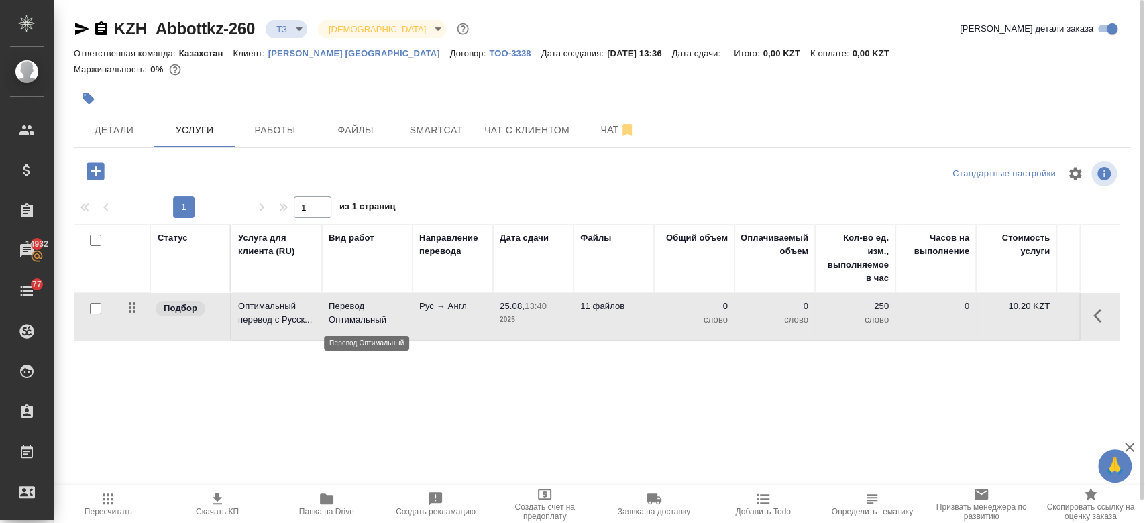
click at [395, 309] on p "Перевод Оптимальный" at bounding box center [367, 313] width 77 height 27
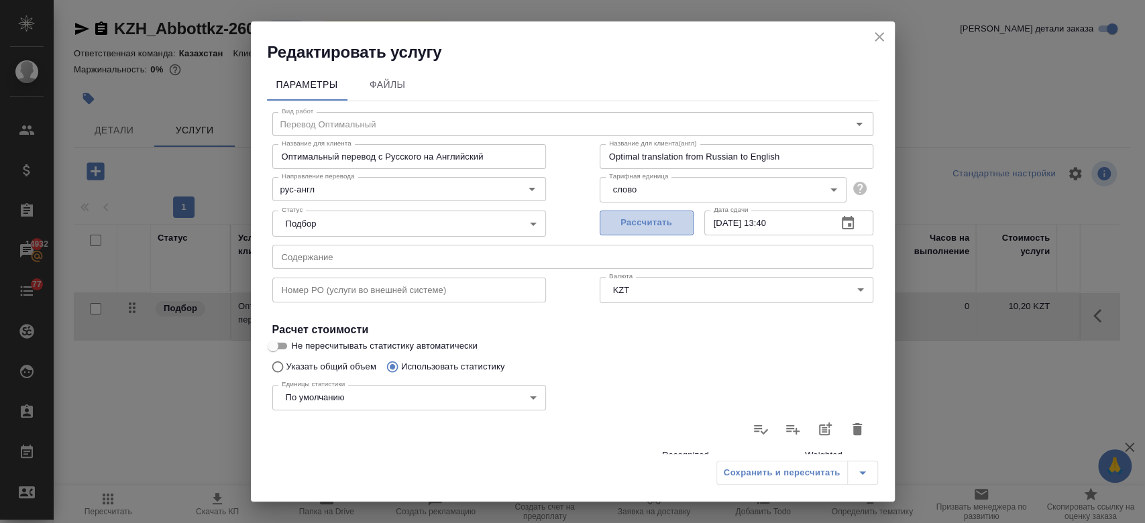
click at [644, 232] on button "Рассчитать" at bounding box center [647, 223] width 94 height 25
type input "25.08.2025 13:41"
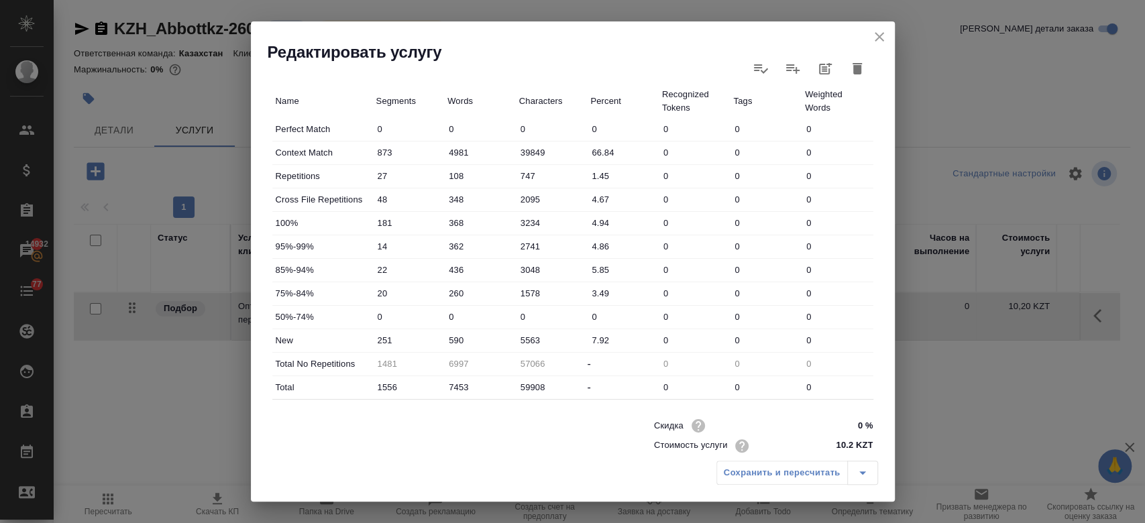
scroll to position [390, 0]
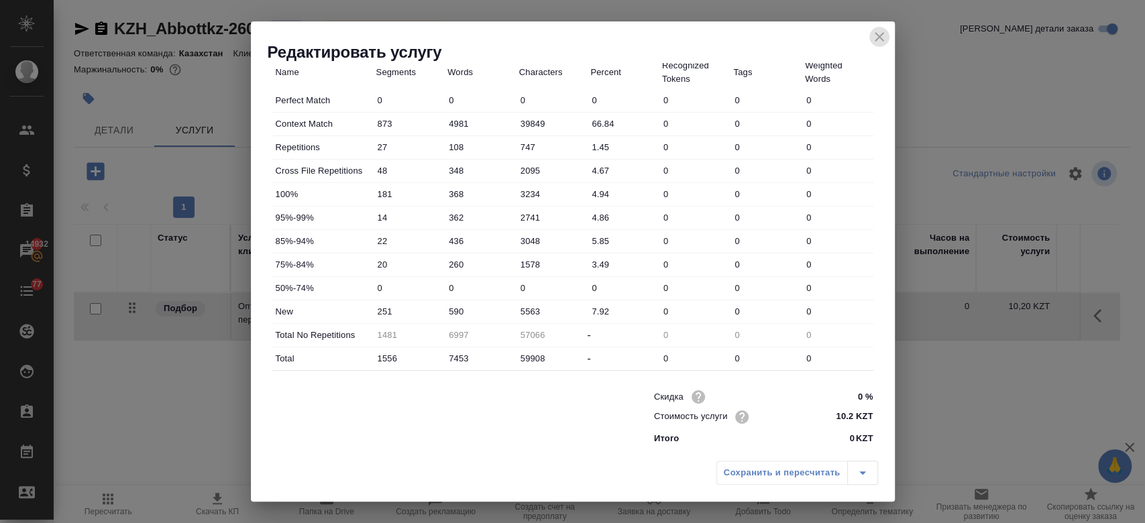
click at [877, 44] on icon "close" at bounding box center [879, 37] width 16 height 16
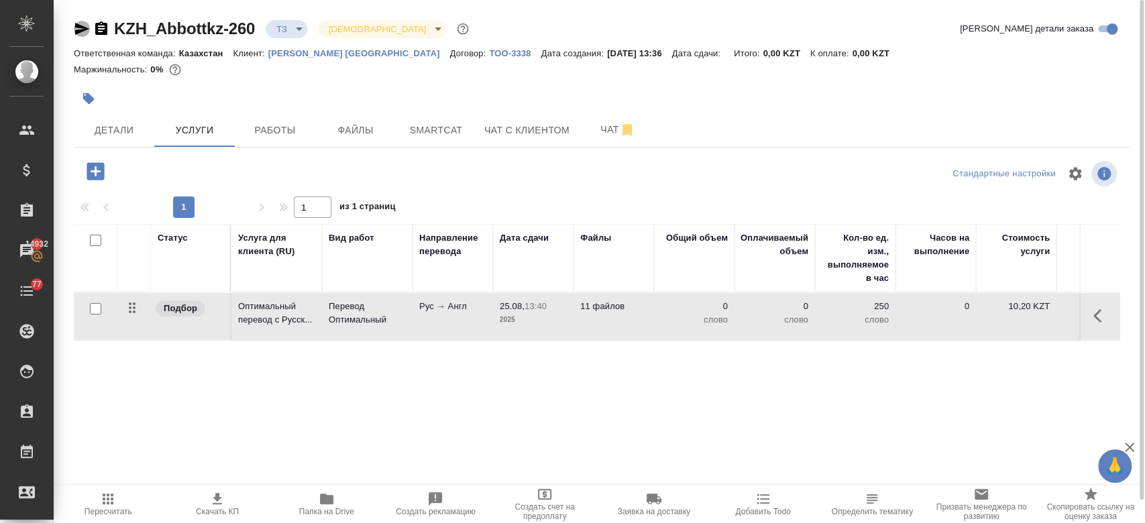
click at [81, 35] on icon "button" at bounding box center [82, 29] width 16 height 16
click at [425, 317] on td "Рус → Англ" at bounding box center [453, 316] width 81 height 47
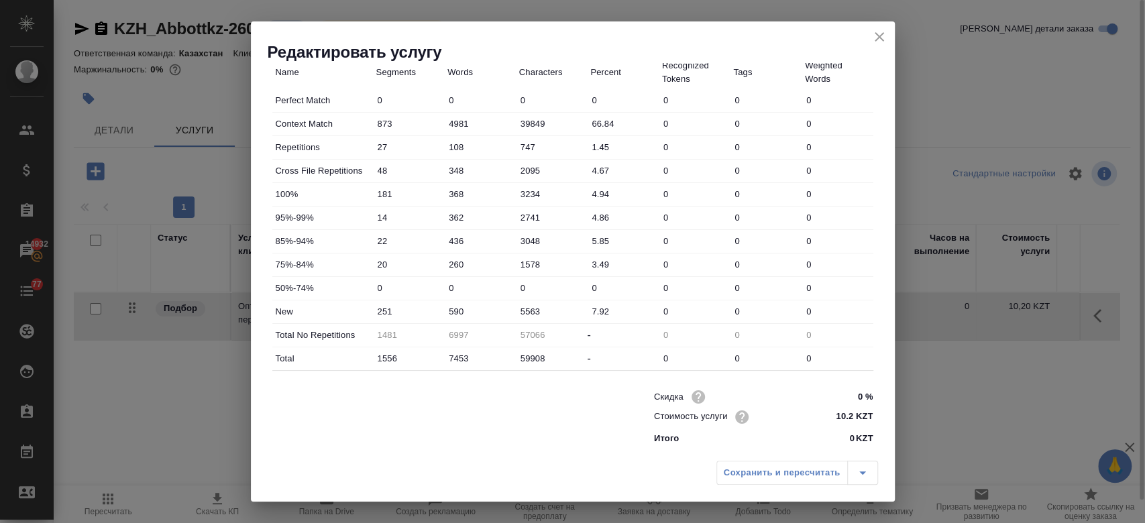
scroll to position [0, 0]
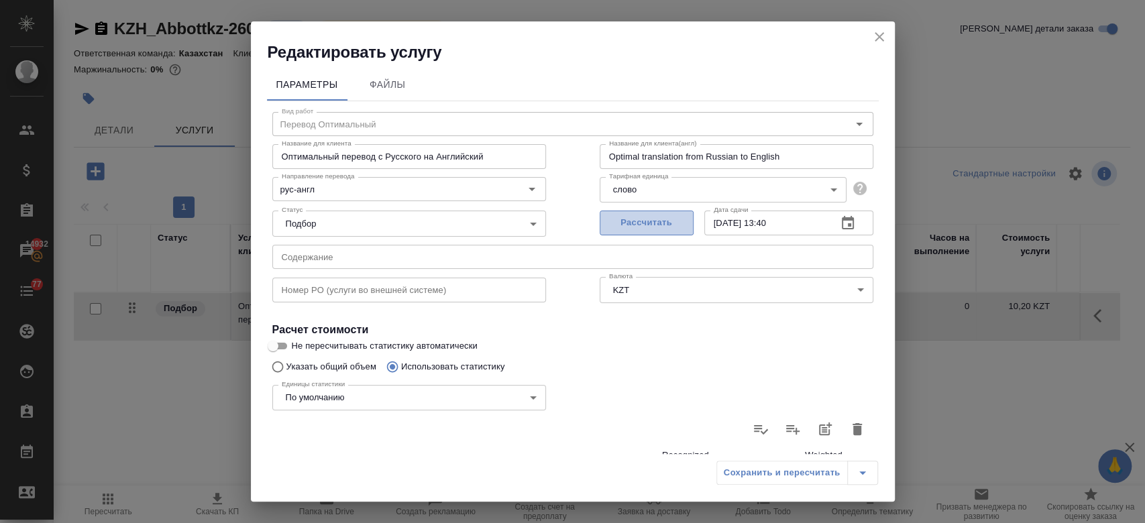
click at [639, 223] on span "Рассчитать" at bounding box center [646, 222] width 79 height 15
type input "25.08.2025 13:41"
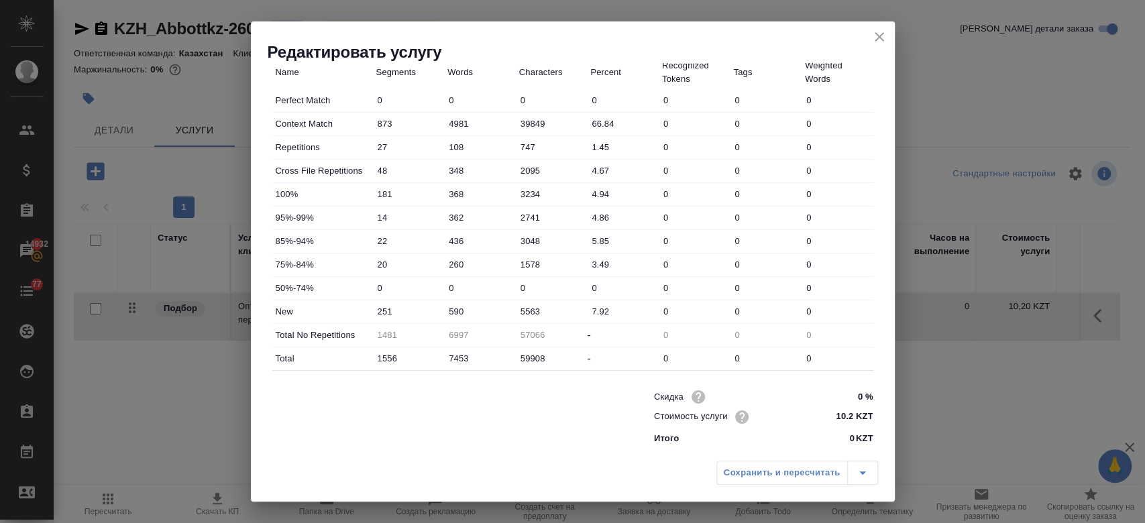
click at [756, 478] on div "Сохранить и пересчитать" at bounding box center [798, 473] width 162 height 24
click at [880, 42] on icon "close" at bounding box center [879, 37] width 16 height 16
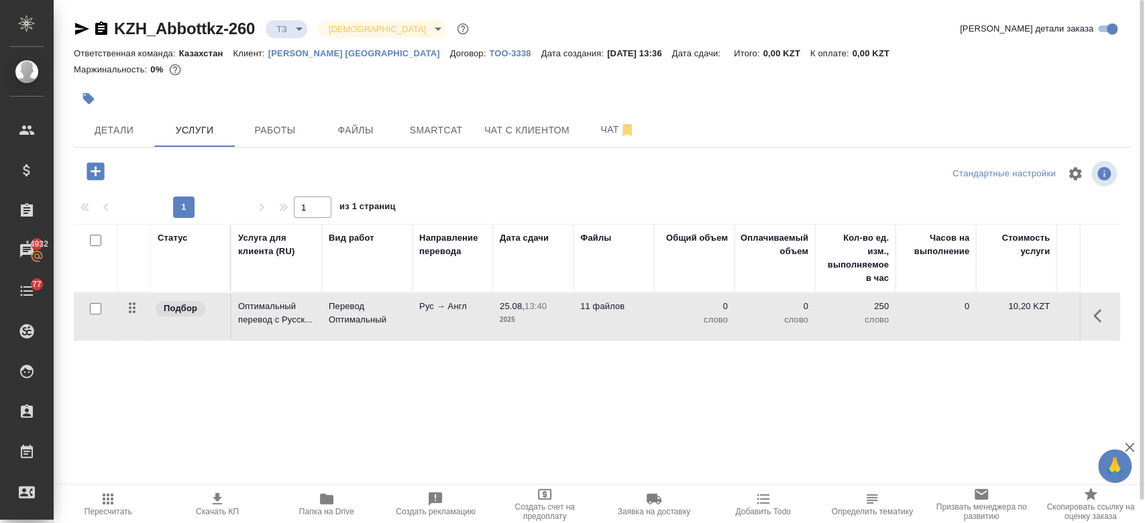
click at [409, 70] on div "Маржинальность: 0%" at bounding box center [602, 69] width 1057 height 17
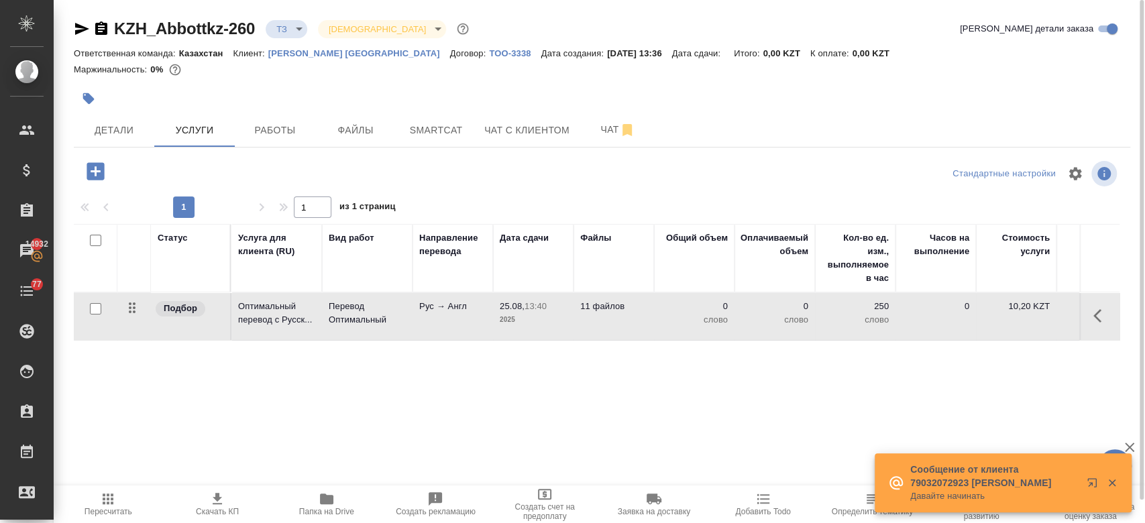
click at [404, 94] on div at bounding box center [426, 99] width 704 height 30
click at [599, 126] on span "Чат" at bounding box center [618, 129] width 64 height 17
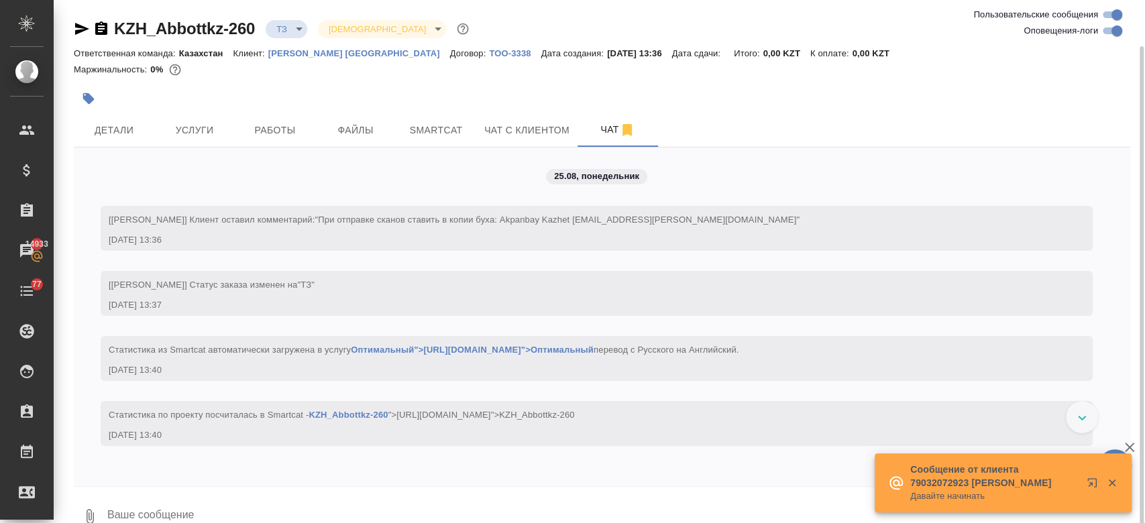
scroll to position [23, 0]
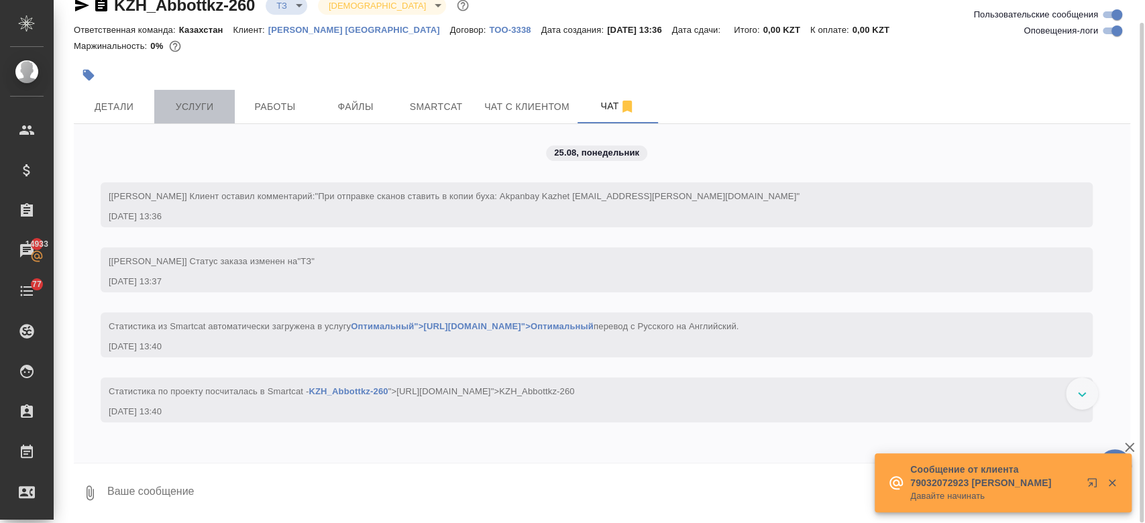
click at [187, 91] on button "Услуги" at bounding box center [194, 107] width 81 height 34
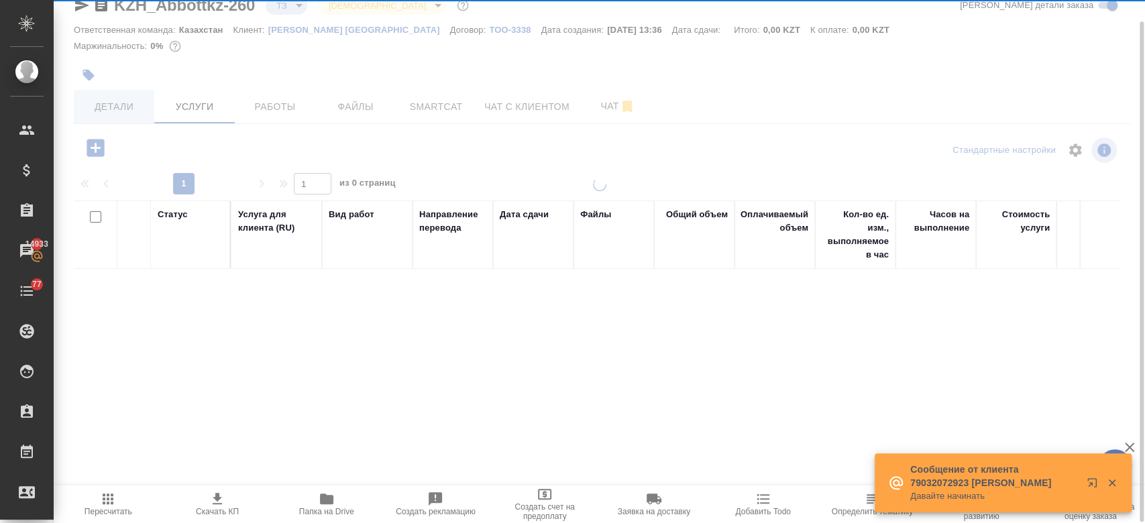
click at [129, 105] on div "KZH_Abbottkz-260 ТЗ tz Святая троица holyTrinity Кратко детали заказа Ответстве…" at bounding box center [601, 250] width 1071 height 547
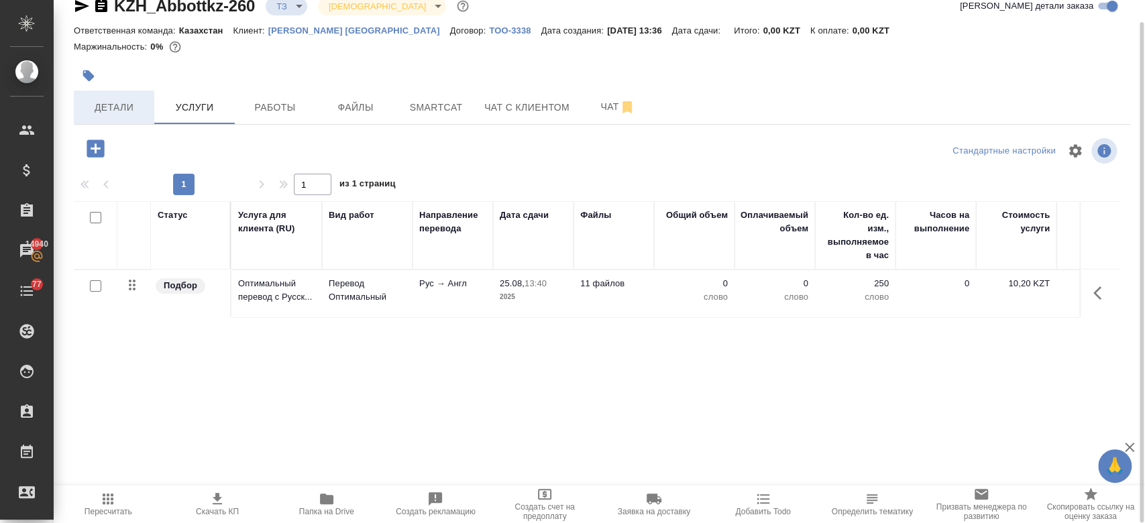
click at [74, 91] on button "Детали" at bounding box center [114, 108] width 81 height 34
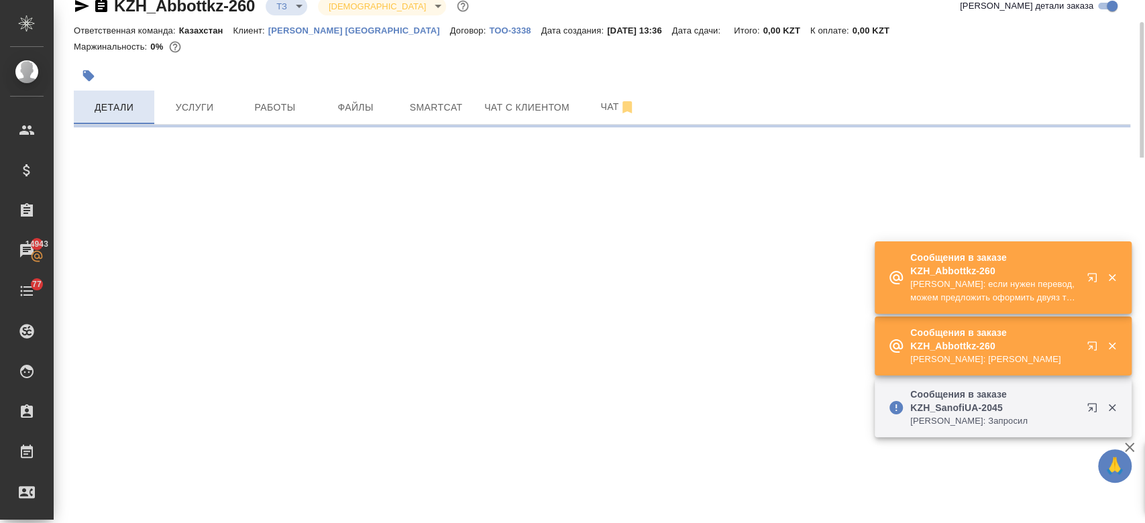
select select "RU"
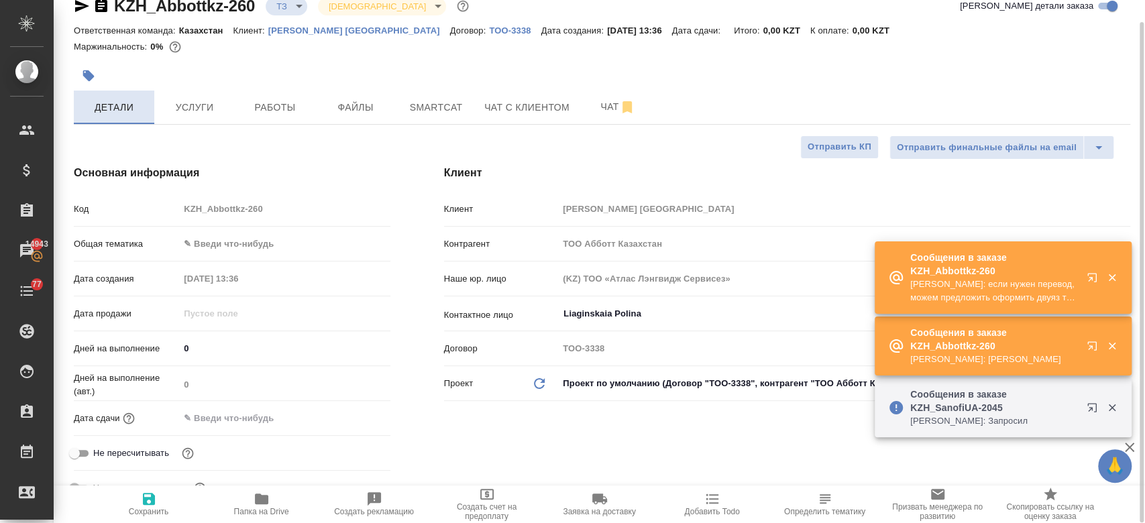
type textarea "x"
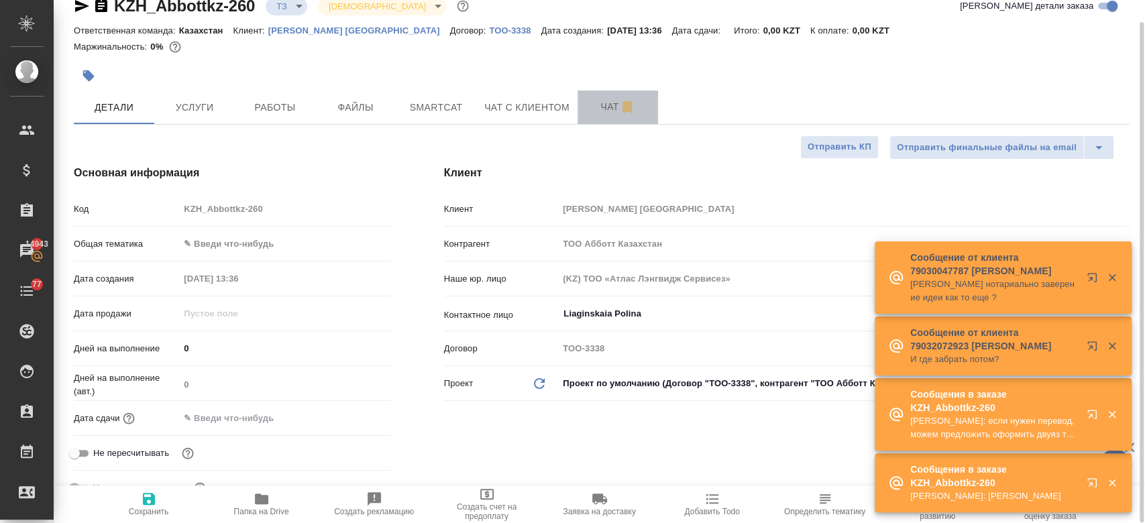
click at [604, 105] on span "Чат" at bounding box center [618, 107] width 64 height 17
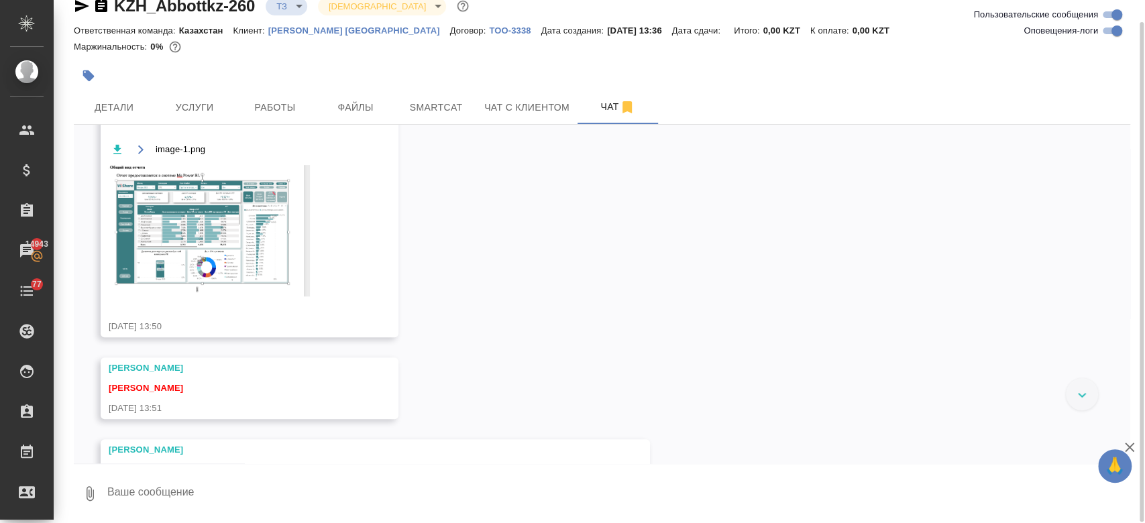
scroll to position [545, 0]
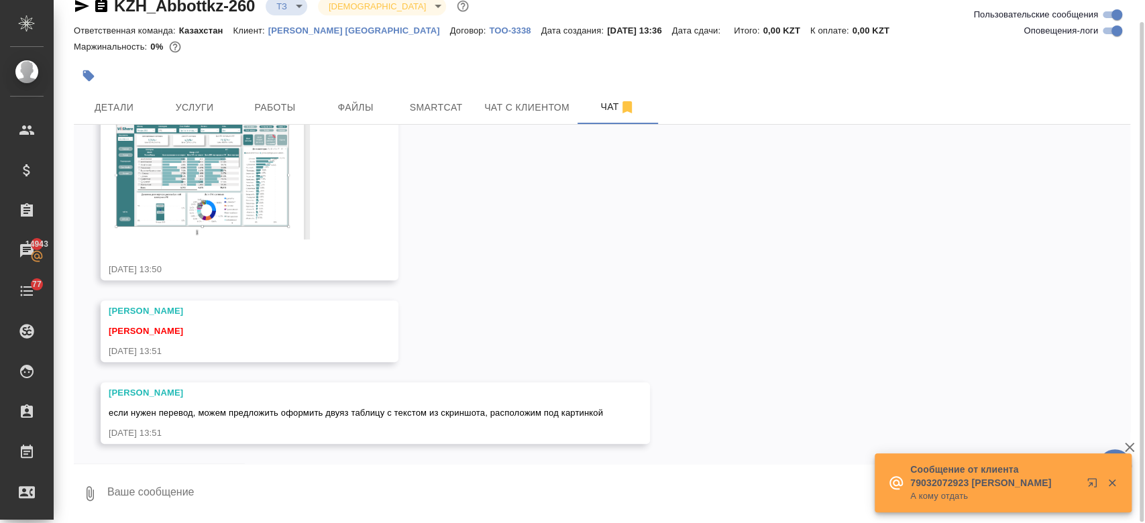
click at [312, 492] on textarea at bounding box center [618, 494] width 1024 height 46
click at [203, 460] on div "25.08, понедельник [Кошербаева Назерке] Клиент оставил комментарий: "При отправ…" at bounding box center [602, 294] width 1057 height 339
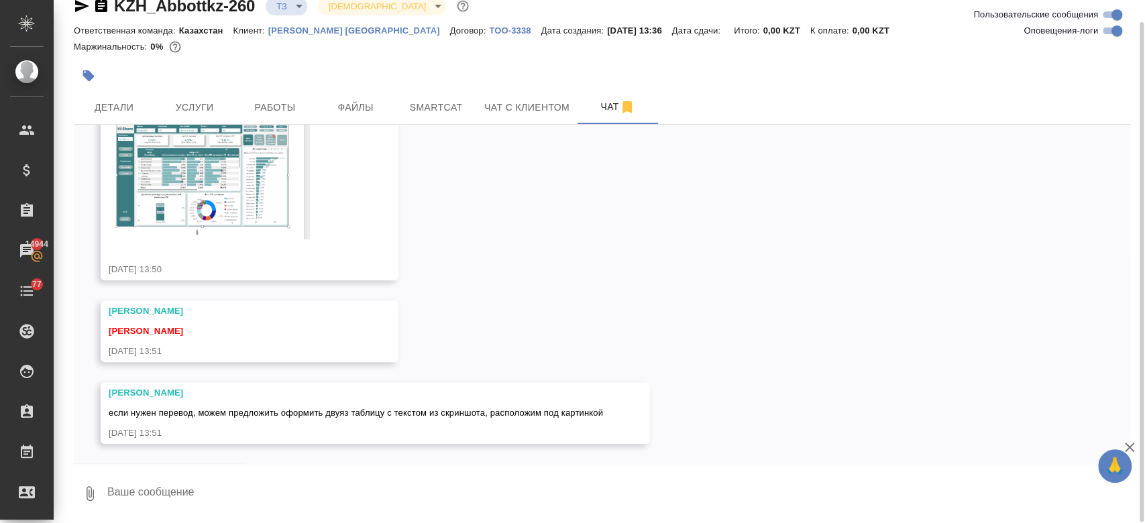
drag, startPoint x: 203, startPoint y: 460, endPoint x: 192, endPoint y: 485, distance: 27.7
click at [192, 485] on div "25.08, понедельник [Кошербаева Назерке] Клиент оставил комментарий: "При отправ…" at bounding box center [602, 321] width 1057 height 392
click at [192, 485] on textarea at bounding box center [618, 494] width 1024 height 46
type textarea "уточню"
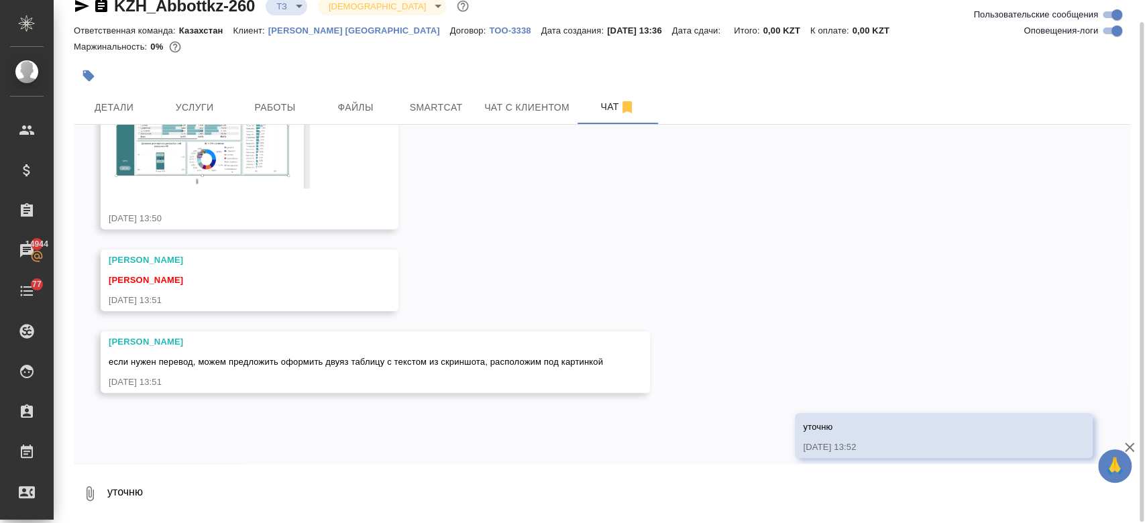
scroll to position [610, 0]
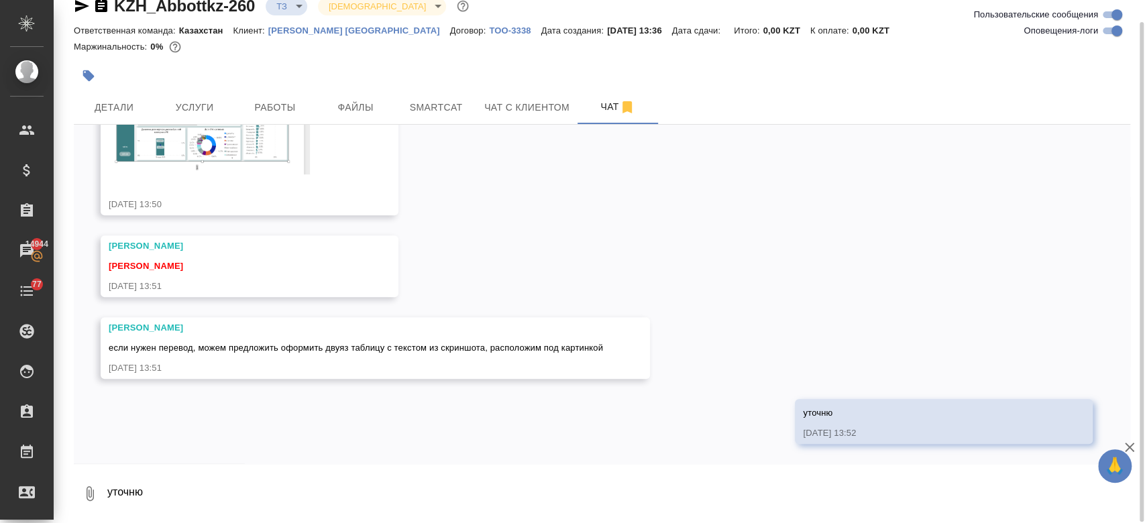
click at [239, 400] on div "25.08, понедельник [Кошербаева Назерке] Клиент оставил комментарий: "При отправ…" at bounding box center [602, 294] width 1057 height 339
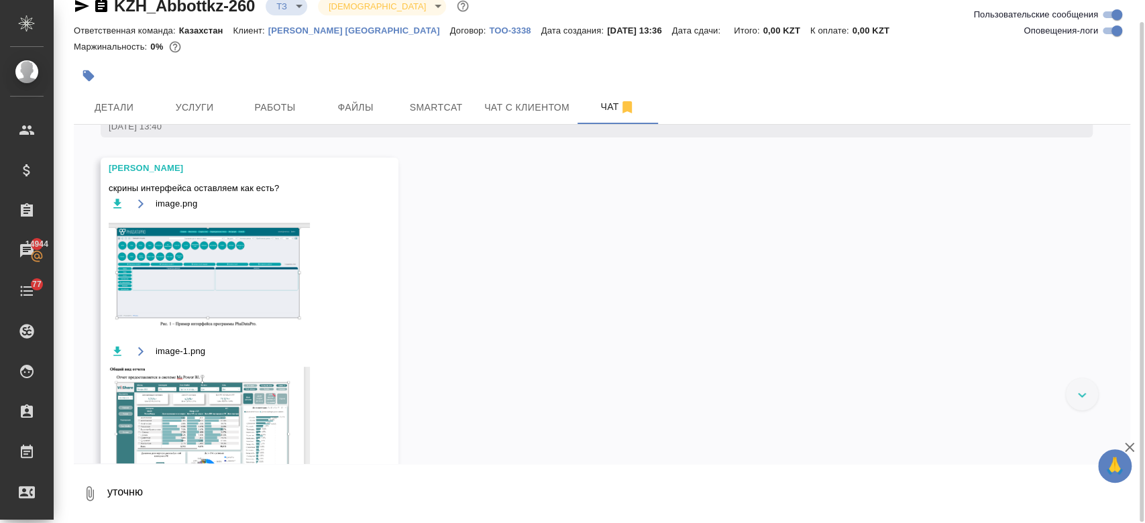
scroll to position [285, 0]
click at [225, 266] on img at bounding box center [209, 273] width 201 height 108
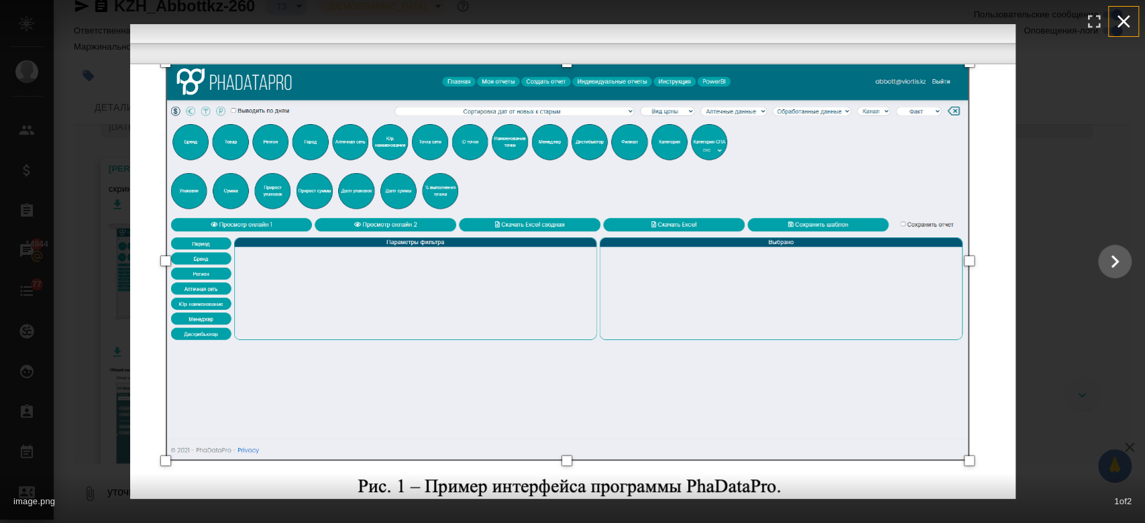
click at [1116, 15] on icon "button" at bounding box center [1123, 21] width 21 height 21
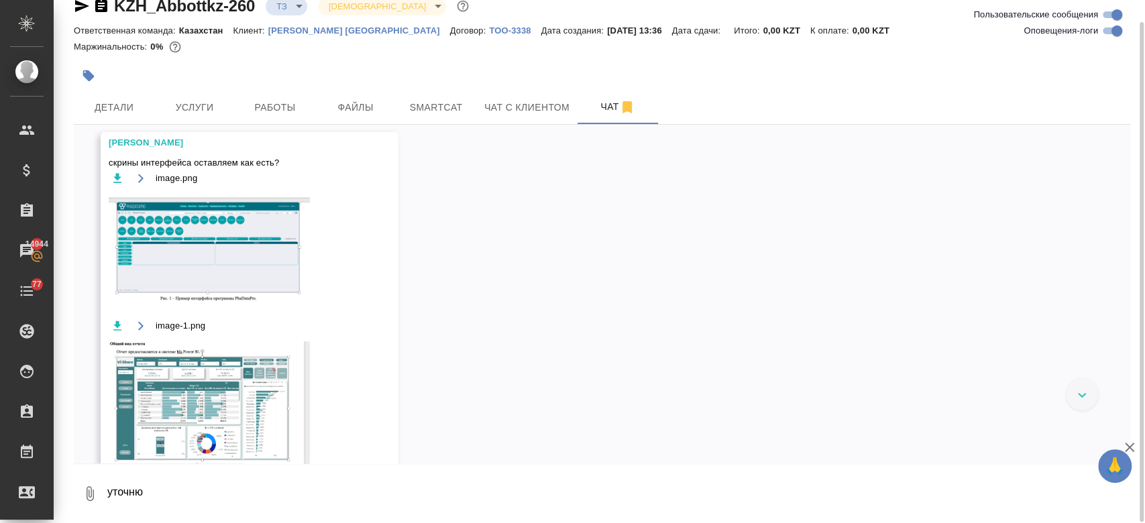
scroll to position [610, 0]
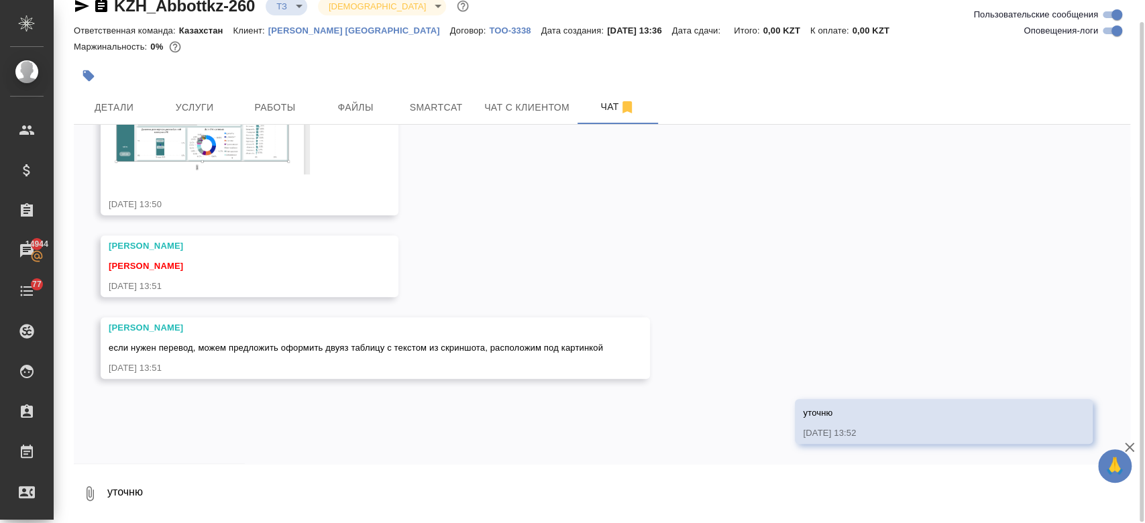
click at [274, 393] on div "25.08, понедельник [Кошербаева Назерке] Клиент оставил комментарий: "При отправ…" at bounding box center [602, 294] width 1057 height 339
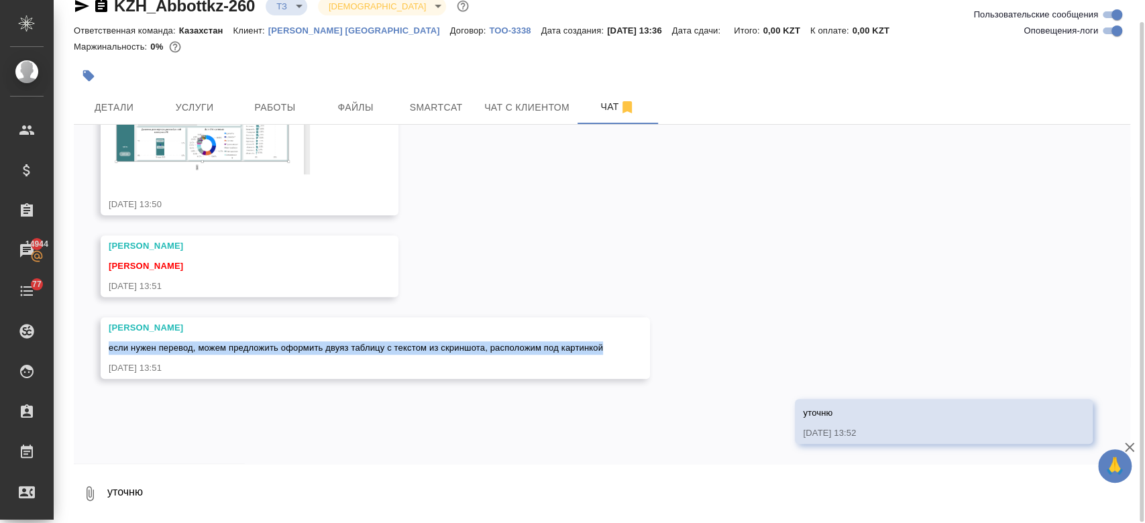
drag, startPoint x: 107, startPoint y: 346, endPoint x: 605, endPoint y: 348, distance: 497.8
click at [605, 348] on div "Заборова Александра если нужен перевод, можем предложить оформить двуяз таблицу…" at bounding box center [375, 348] width 549 height 62
copy span "если нужен перевод, можем предложить оформить двуяз таблицу с текстом из скринш…"
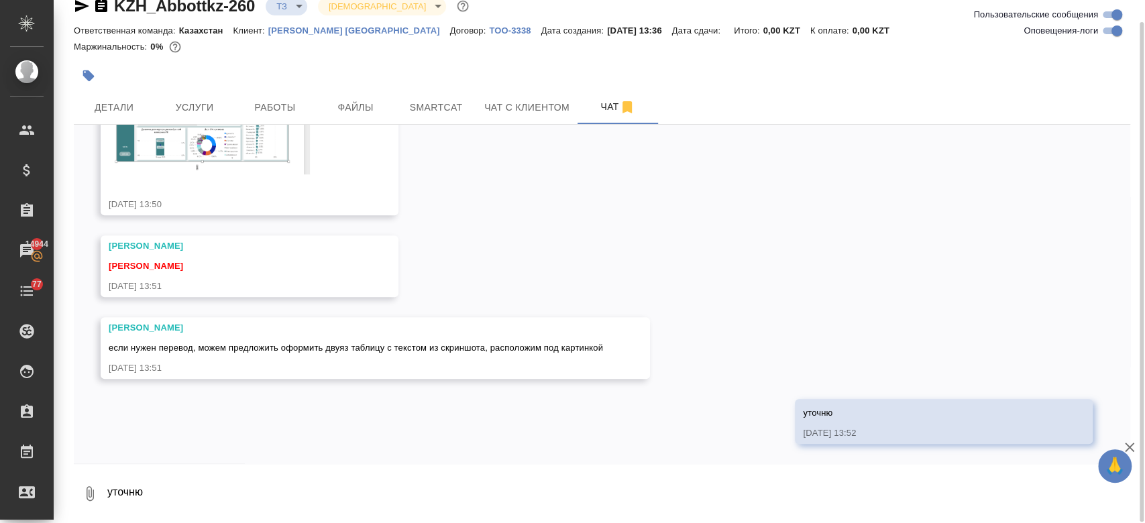
click at [264, 246] on div "Заборова Александра" at bounding box center [230, 246] width 243 height 13
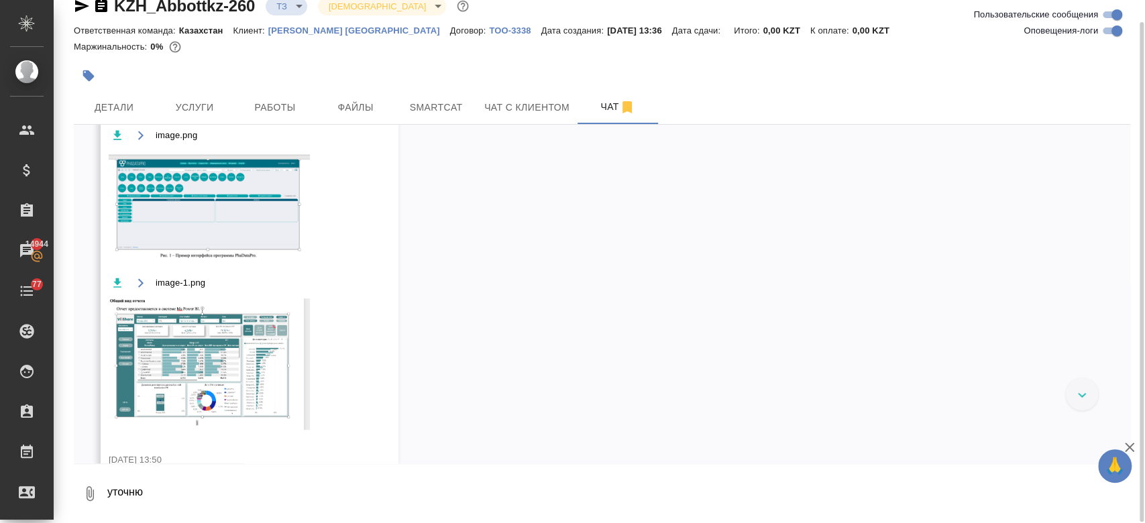
scroll to position [350, 0]
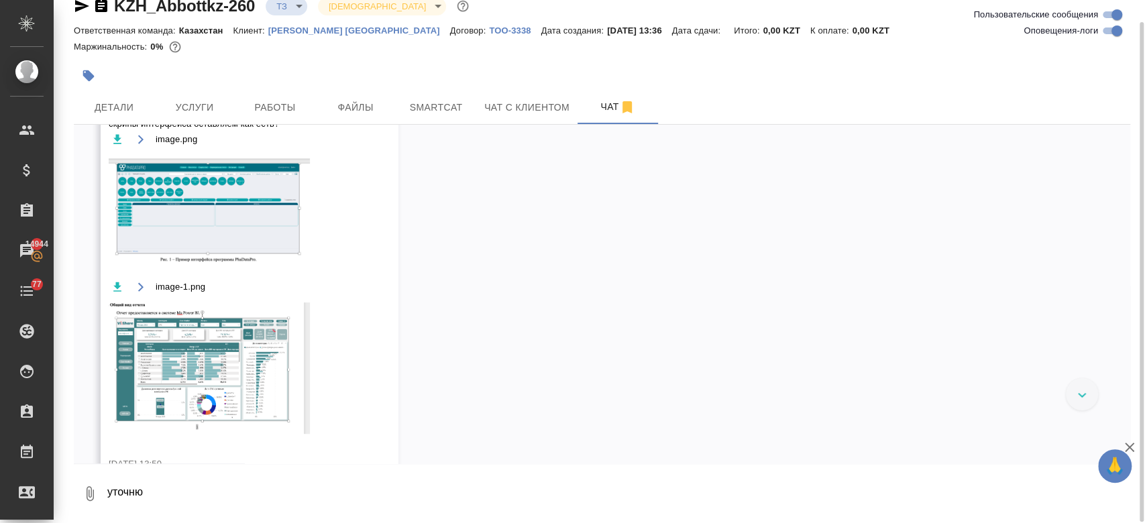
click at [187, 255] on img at bounding box center [209, 208] width 201 height 108
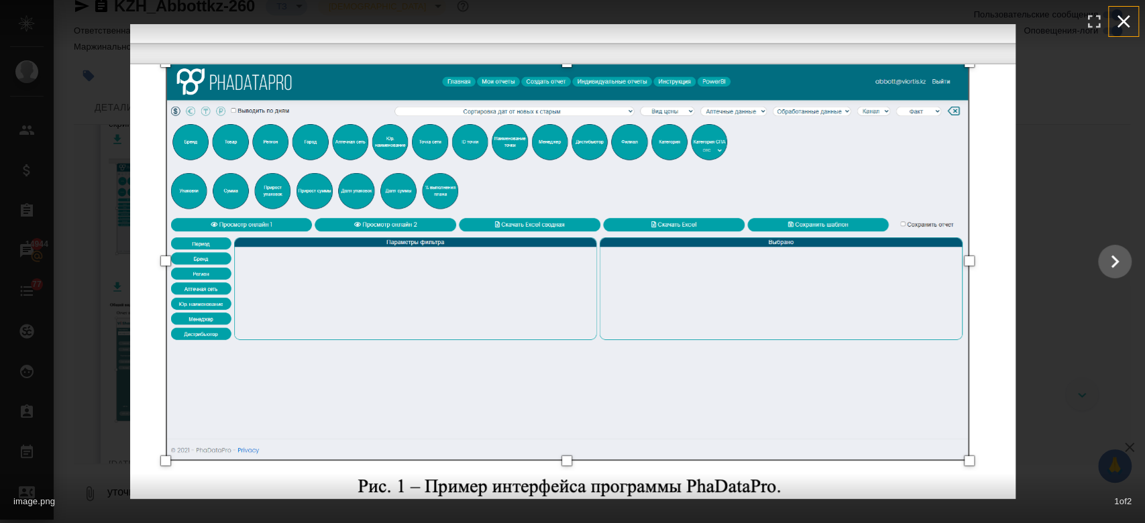
click at [1118, 13] on icon "button" at bounding box center [1123, 21] width 21 height 21
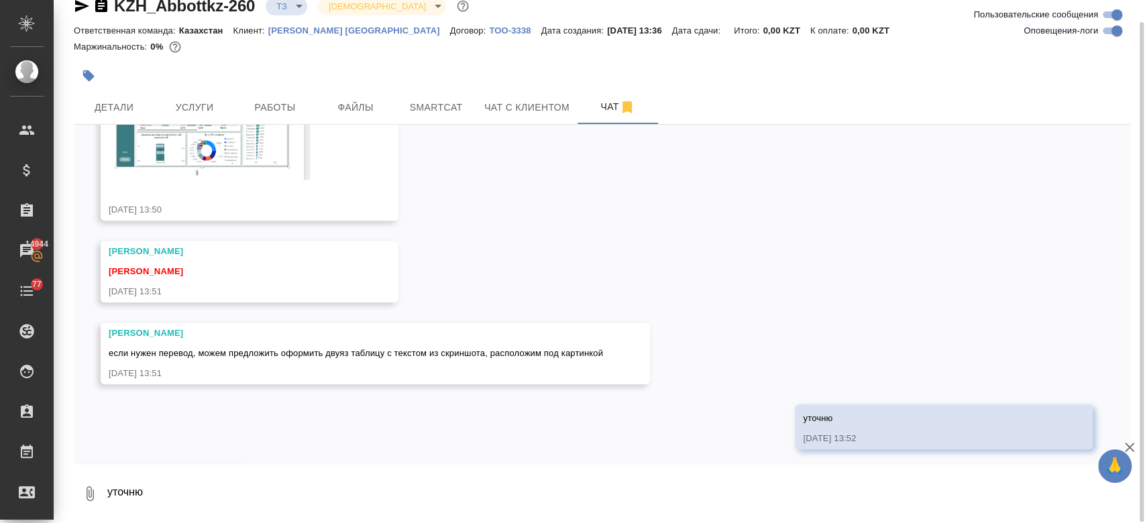
scroll to position [606, 0]
click at [252, 153] on img at bounding box center [209, 111] width 201 height 131
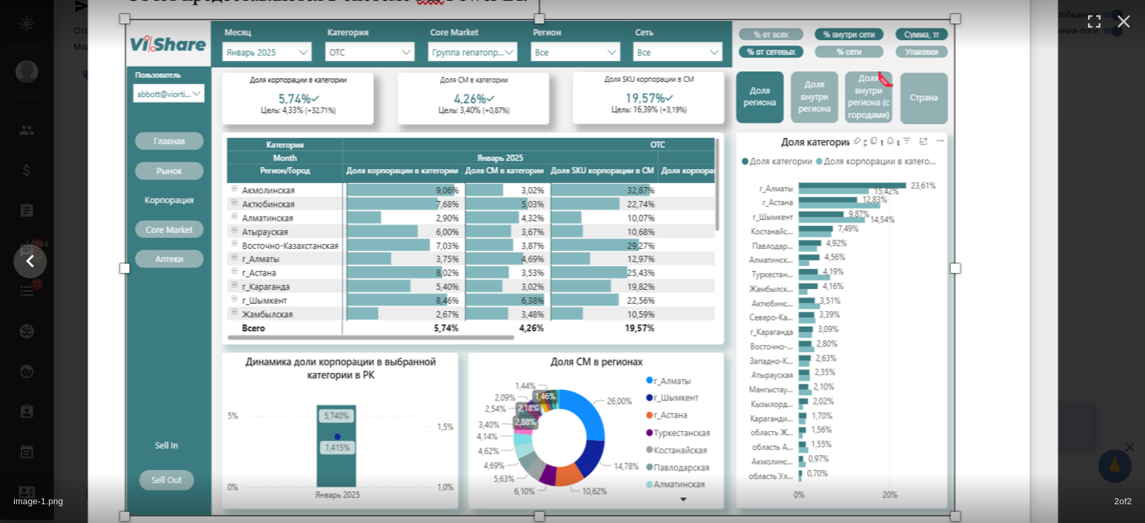
click at [397, 167] on img at bounding box center [573, 261] width 970 height 635
click at [1118, 13] on icon "button" at bounding box center [1123, 21] width 21 height 21
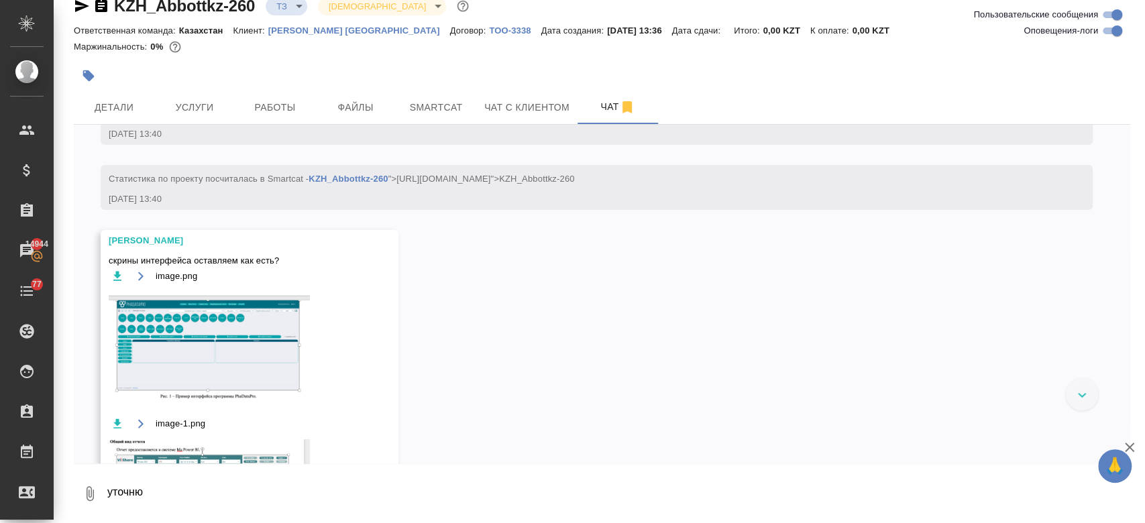
scroll to position [610, 0]
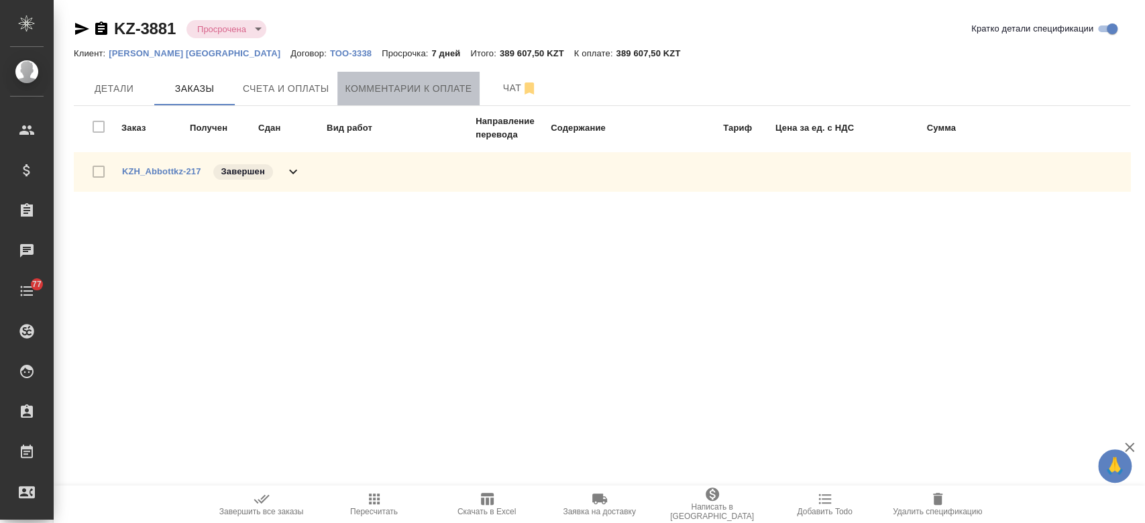
click at [386, 76] on button "Комментарии к оплате" at bounding box center [408, 89] width 143 height 34
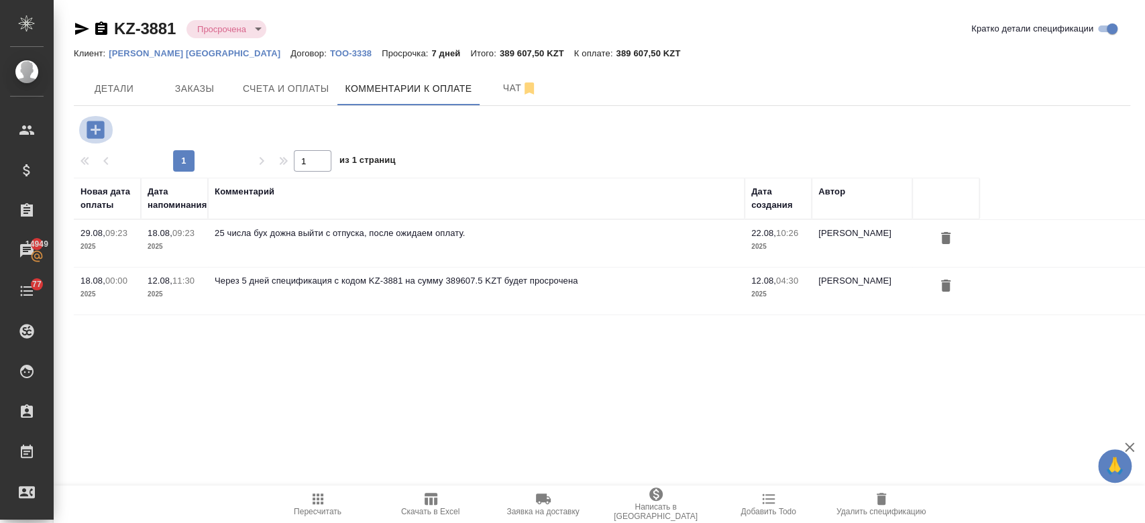
click at [92, 127] on icon "button" at bounding box center [95, 129] width 17 height 17
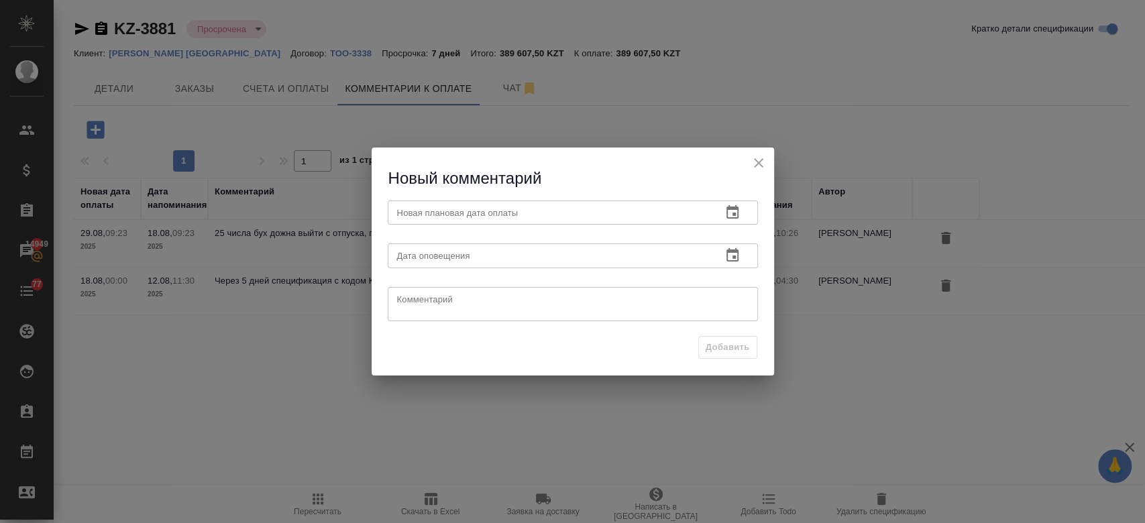
click at [739, 204] on button "button" at bounding box center [733, 213] width 32 height 32
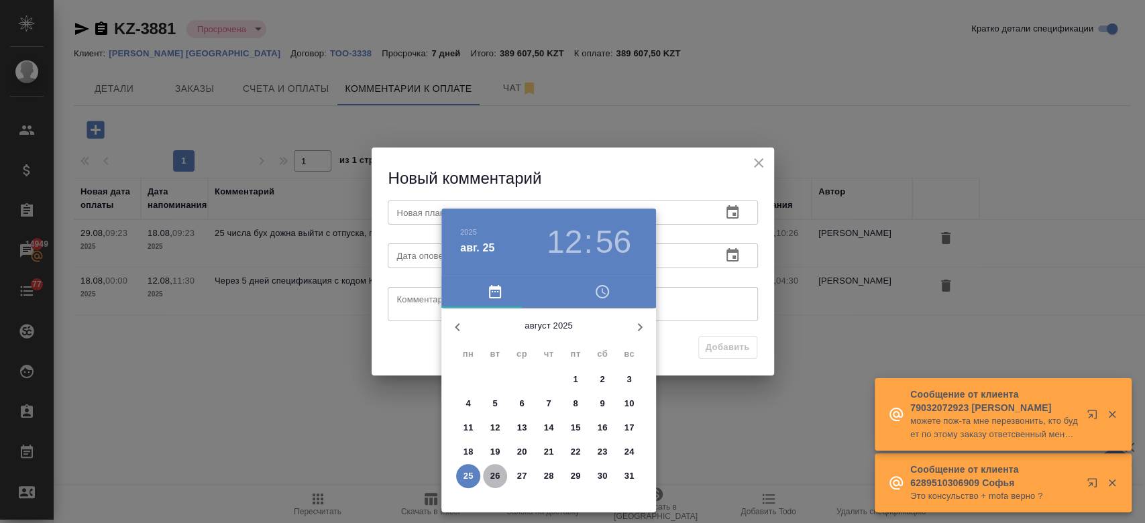
click at [496, 479] on p "26" at bounding box center [495, 476] width 10 height 13
type input "26.08.2025 12:56"
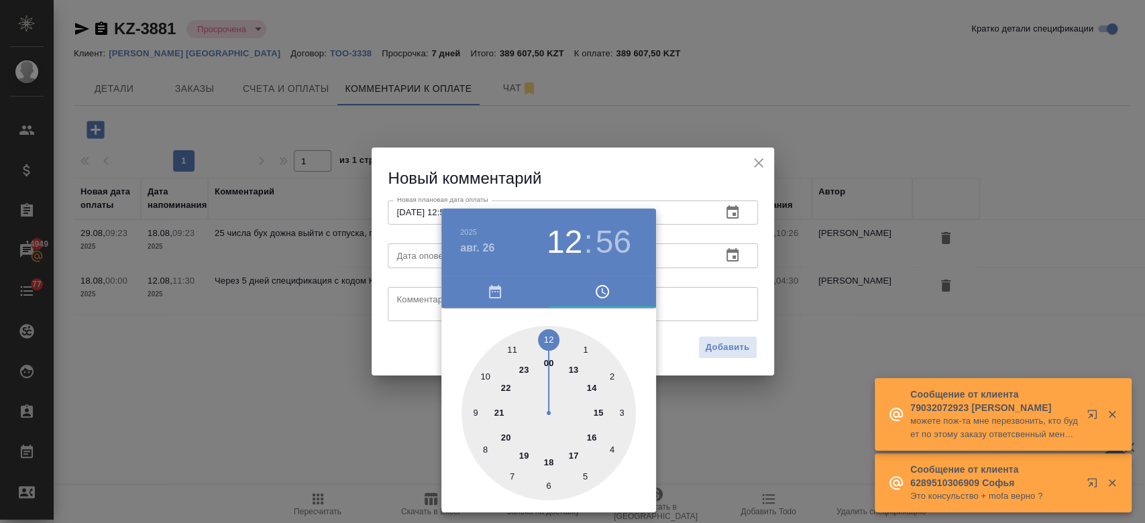
click at [735, 252] on div at bounding box center [572, 261] width 1145 height 523
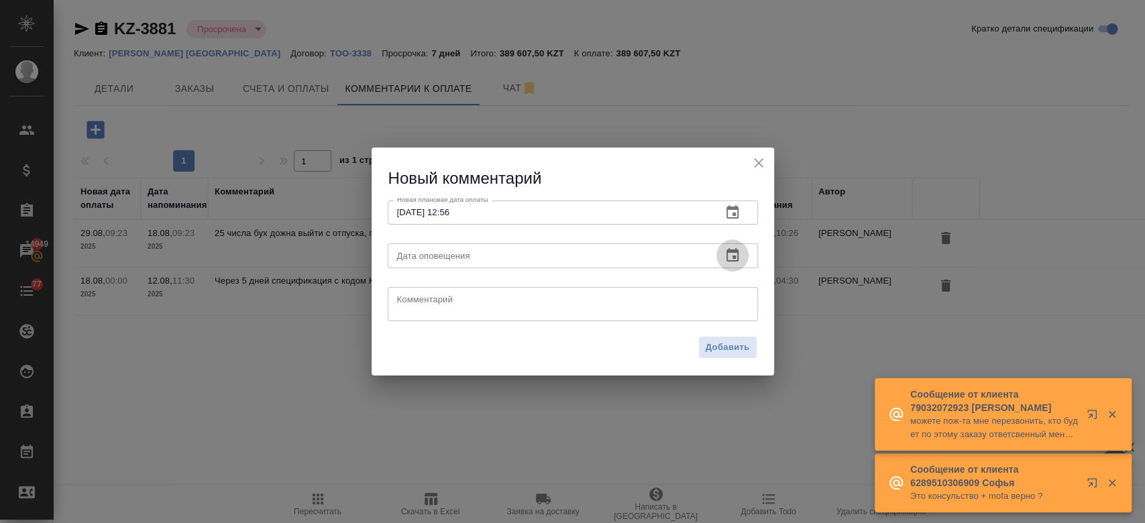
click at [735, 252] on icon "button" at bounding box center [733, 254] width 12 height 13
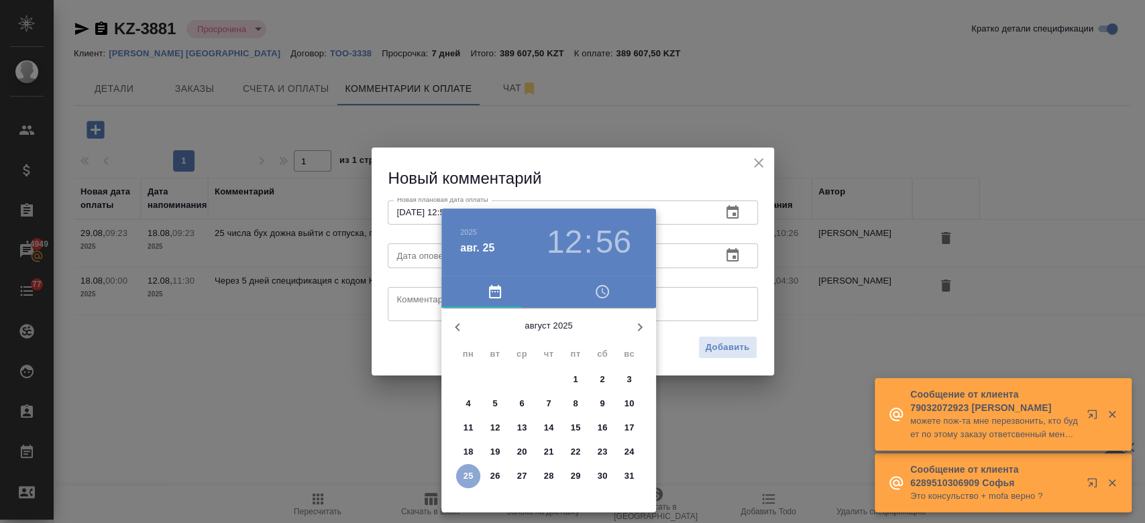
click at [473, 474] on span "25" at bounding box center [468, 476] width 24 height 13
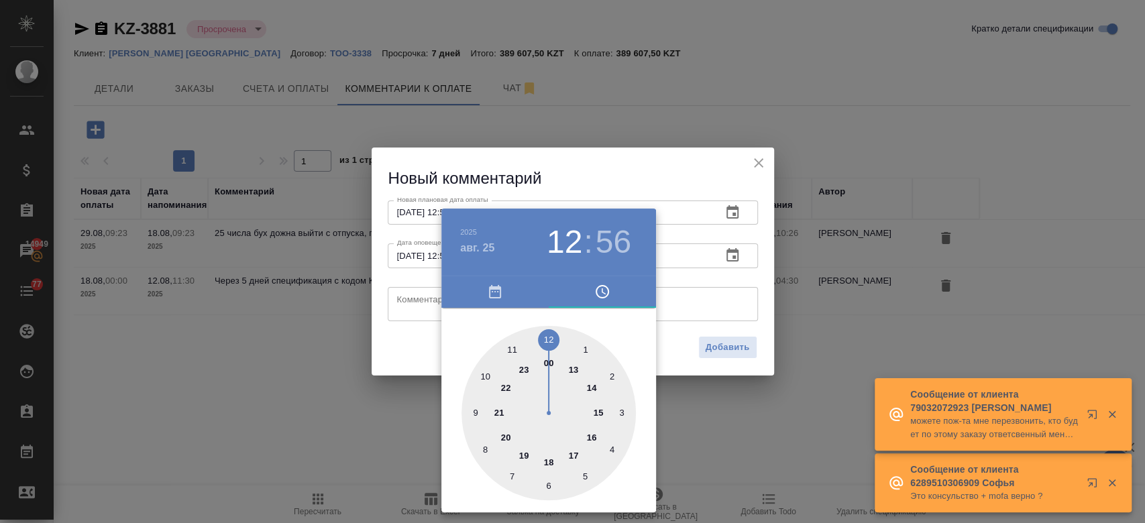
type input "25.08.2025 12:56"
click at [403, 301] on div at bounding box center [572, 261] width 1145 height 523
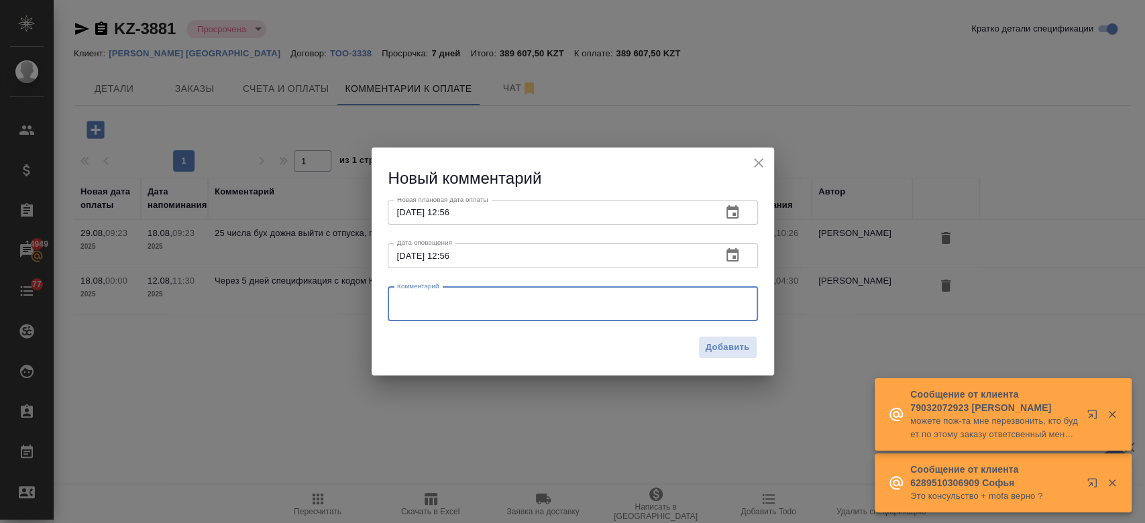
click at [403, 301] on textarea at bounding box center [573, 304] width 352 height 20
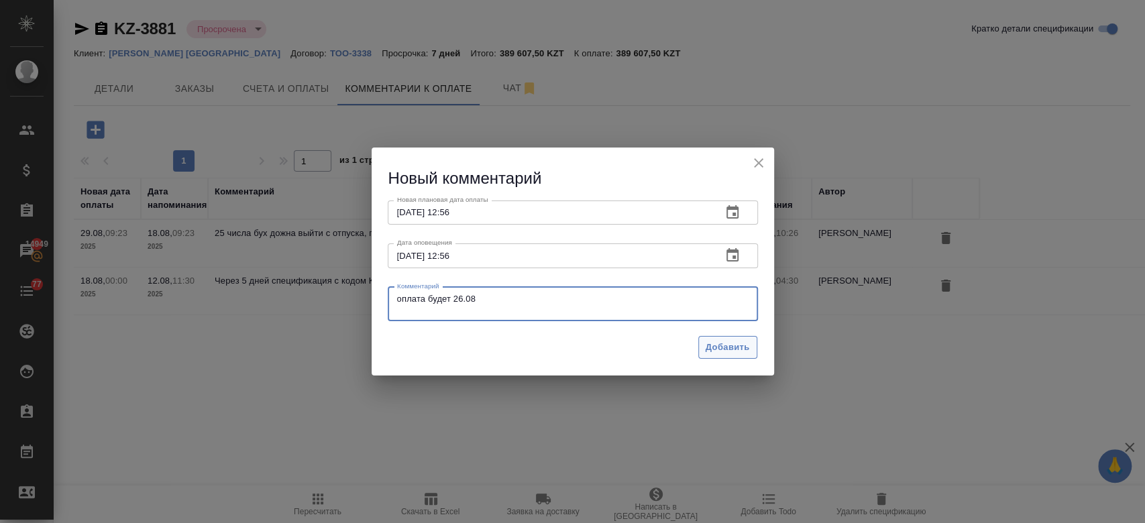
type textarea "оплата будет 26.08"
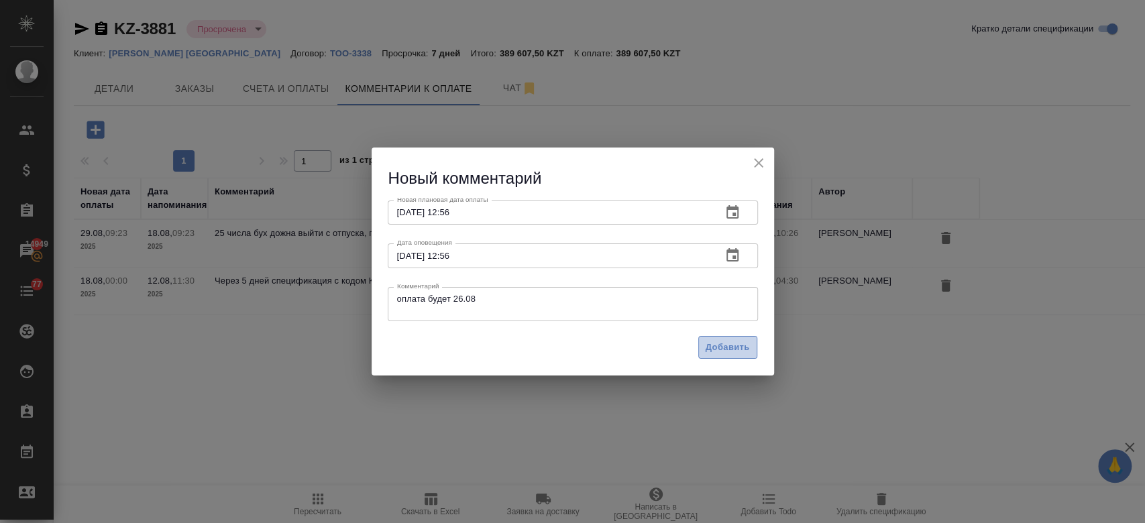
click at [716, 344] on span "Добавить" at bounding box center [728, 347] width 44 height 15
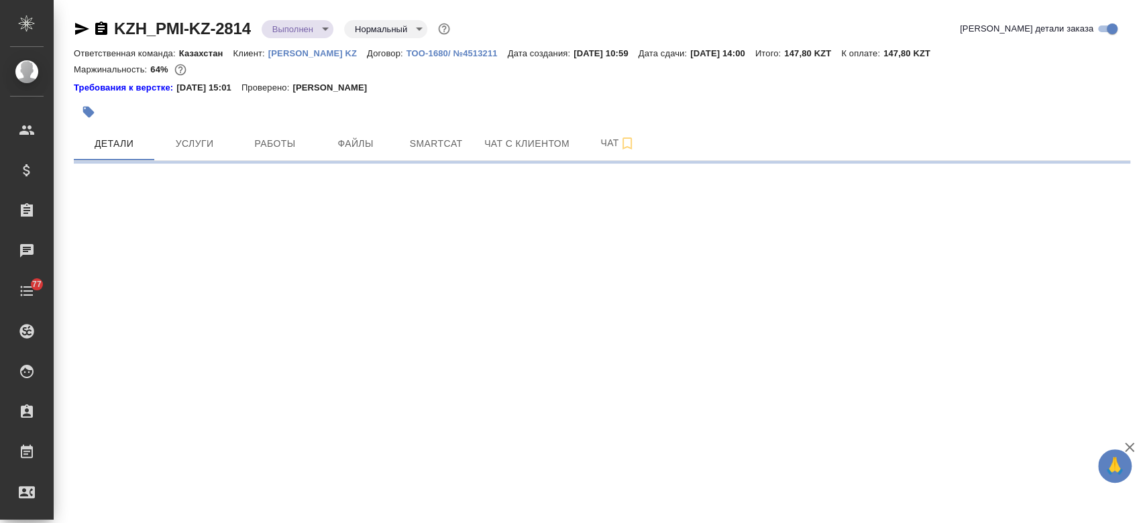
select select "RU"
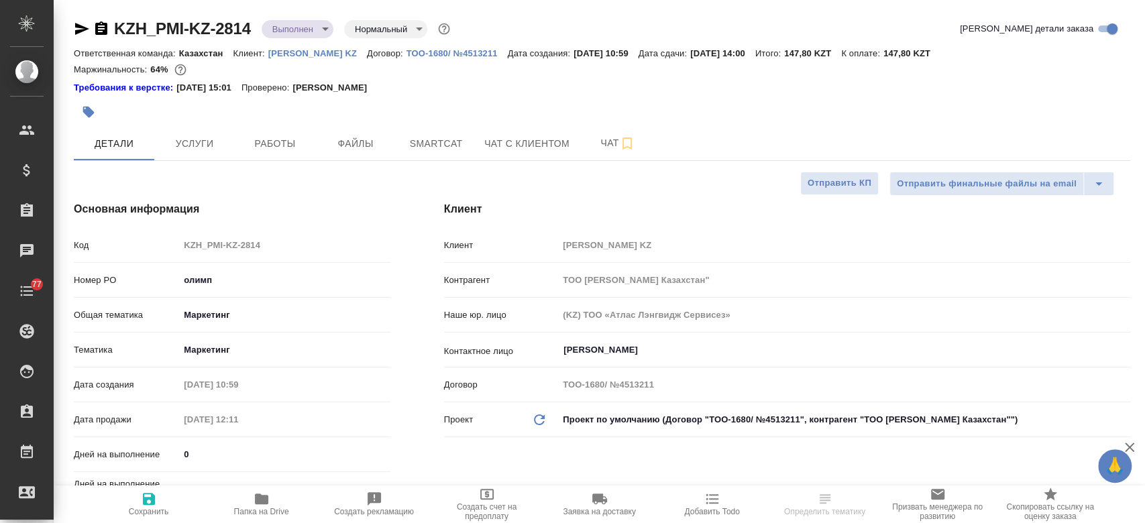
type textarea "x"
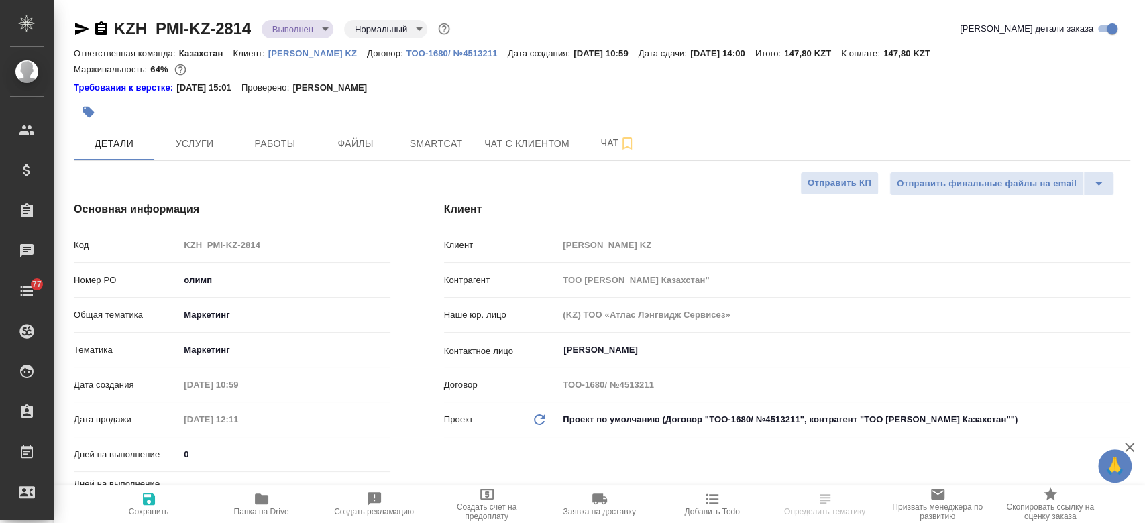
type textarea "x"
type input "[PERSON_NAME]"
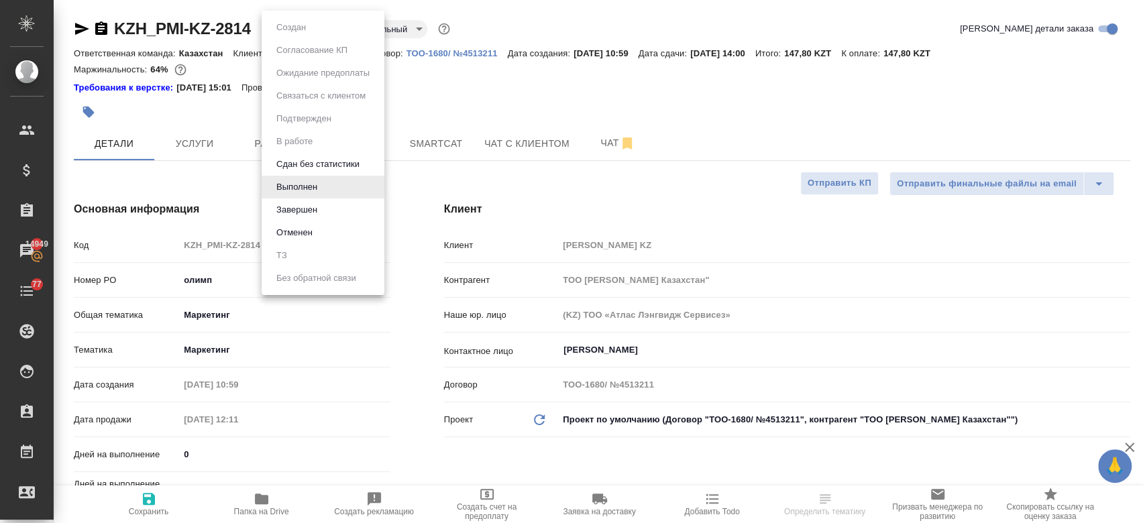
click at [315, 33] on body "🙏 .cls-1 fill:#fff; AWATERA Kosherbayeva Nazerke Клиенты Спецификации Заказы 14…" at bounding box center [572, 261] width 1145 height 523
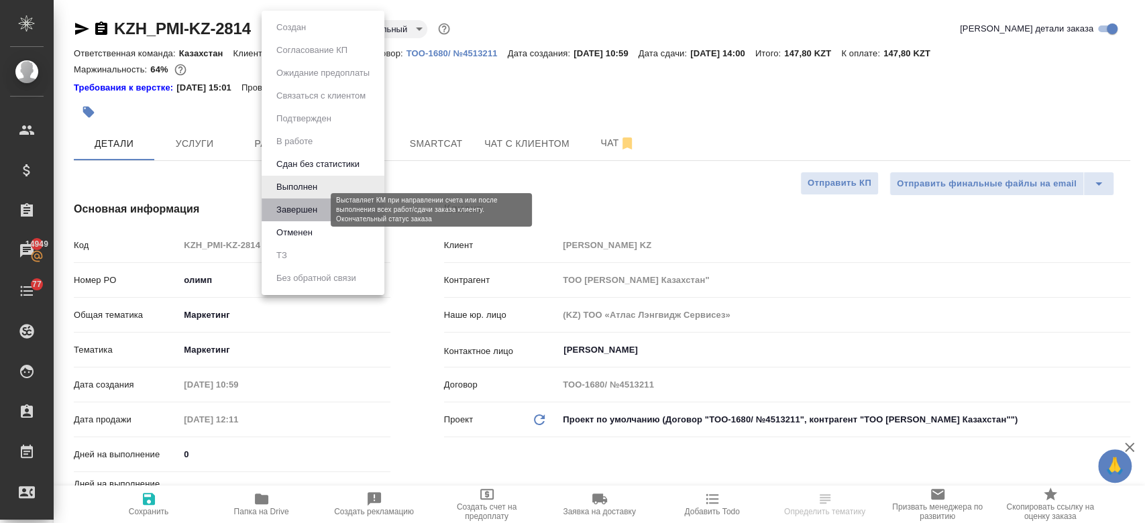
click at [319, 217] on button "Завершен" at bounding box center [296, 210] width 49 height 15
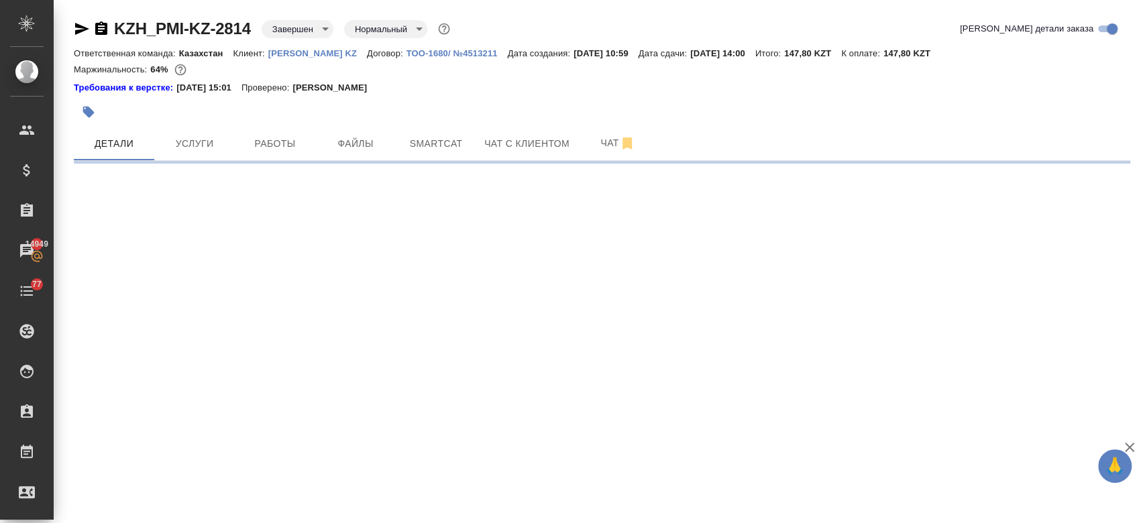
select select "RU"
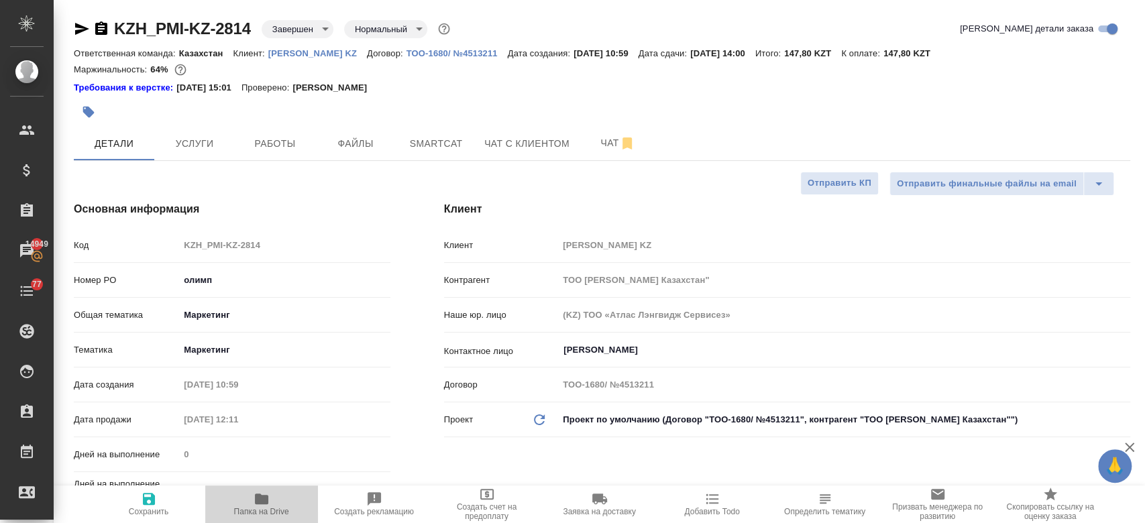
type textarea "x"
click at [247, 504] on span "Папка на Drive" at bounding box center [261, 503] width 97 height 25
type textarea "x"
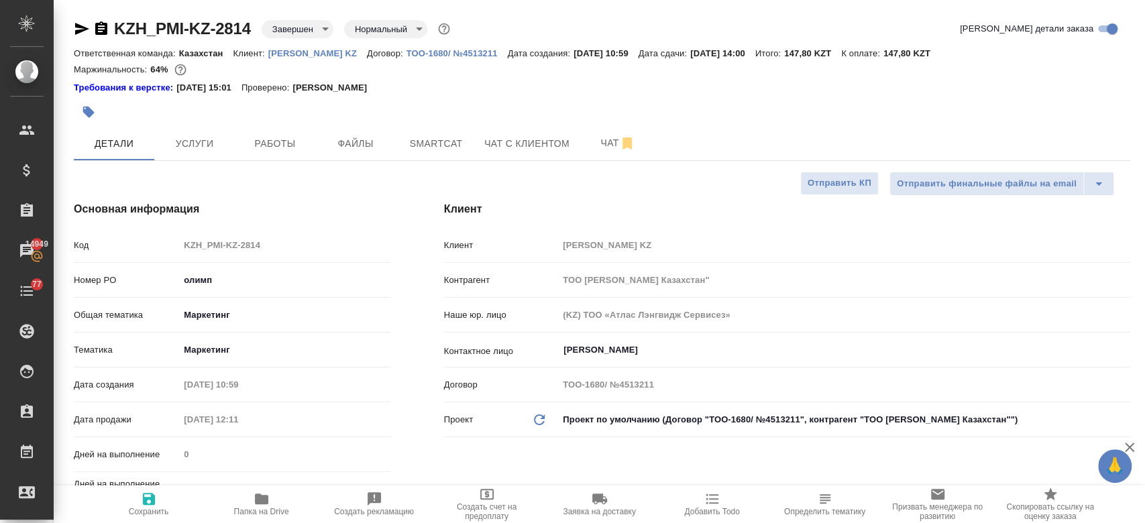
type textarea "x"
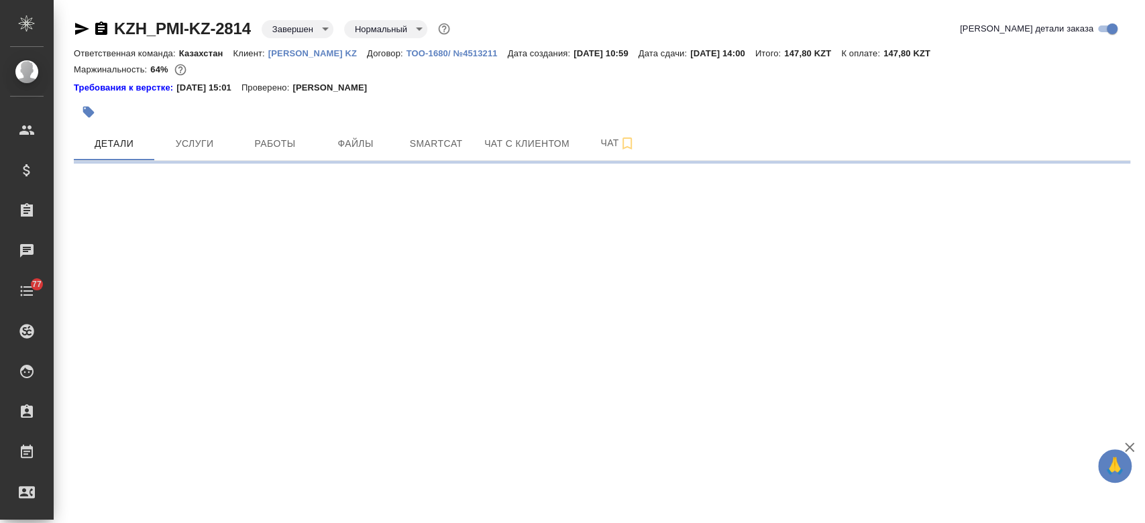
select select "RU"
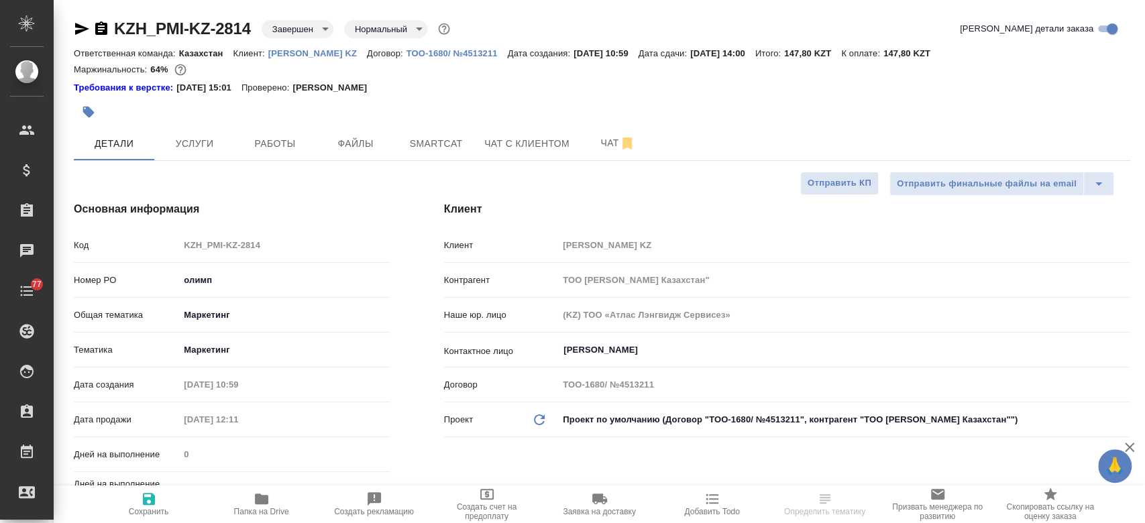
type textarea "x"
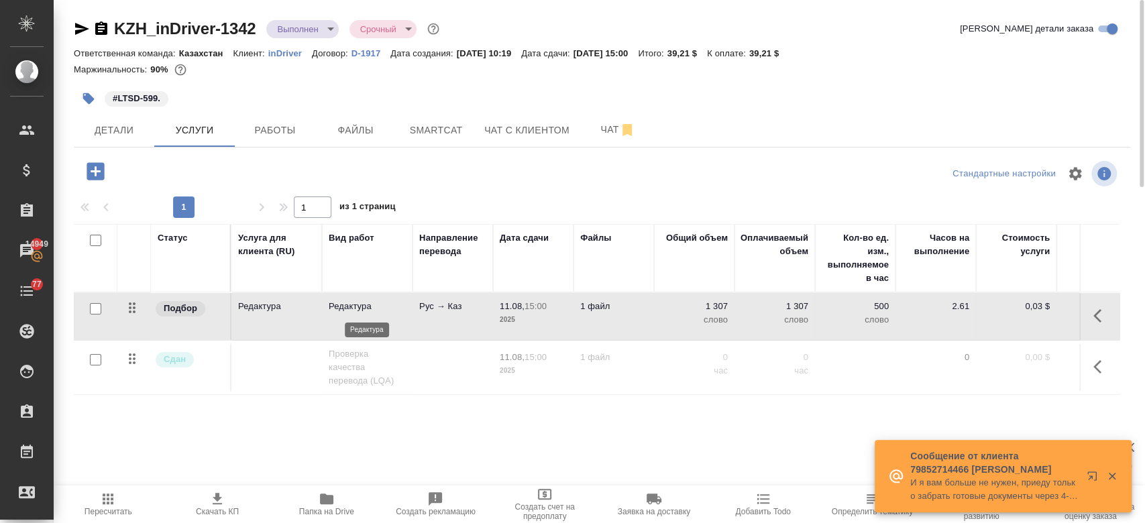
click at [364, 312] on p "Редактура" at bounding box center [367, 306] width 77 height 13
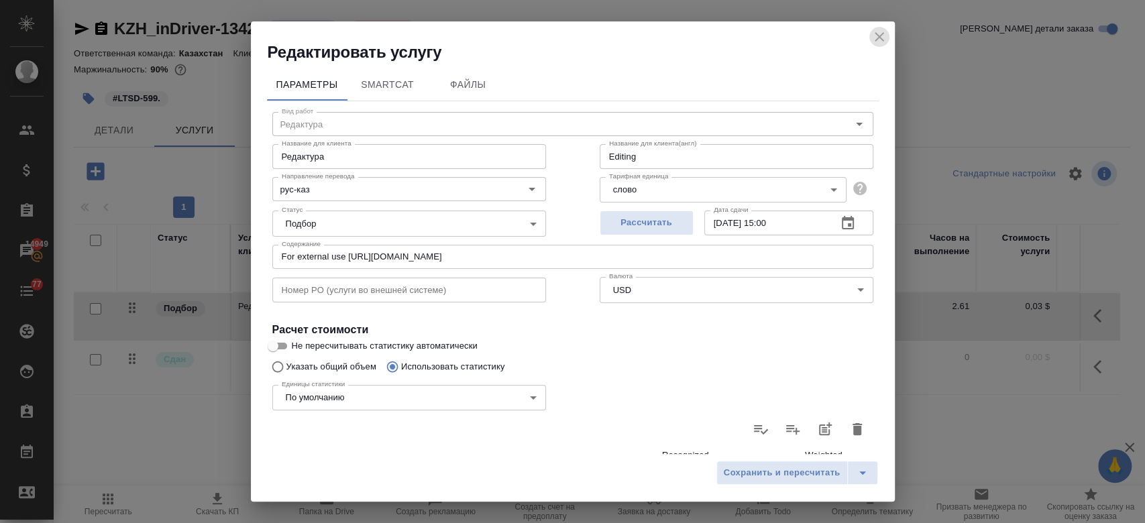
click at [874, 36] on icon "close" at bounding box center [879, 37] width 16 height 16
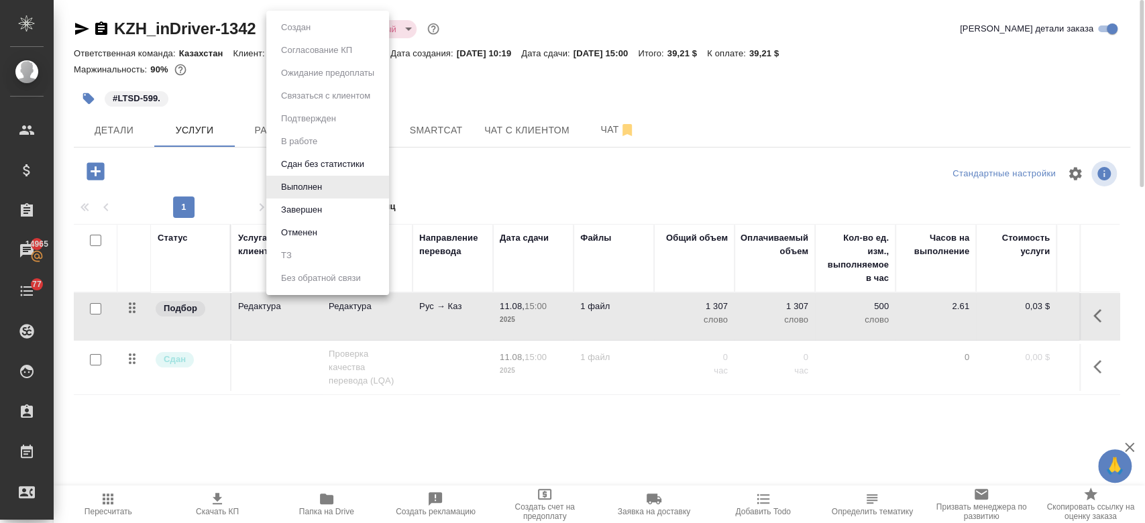
click at [321, 33] on body "🙏 .cls-1 fill:#fff; AWATERA Kosherbayeva Nazerke Клиенты Спецификации Заказы 14…" at bounding box center [572, 261] width 1145 height 523
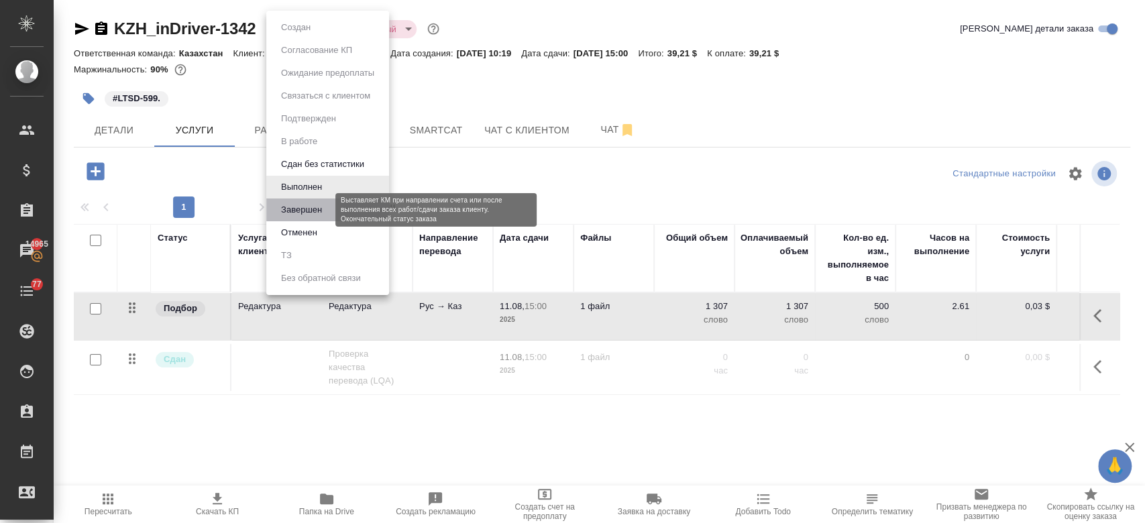
click at [313, 209] on button "Завершен" at bounding box center [301, 210] width 49 height 15
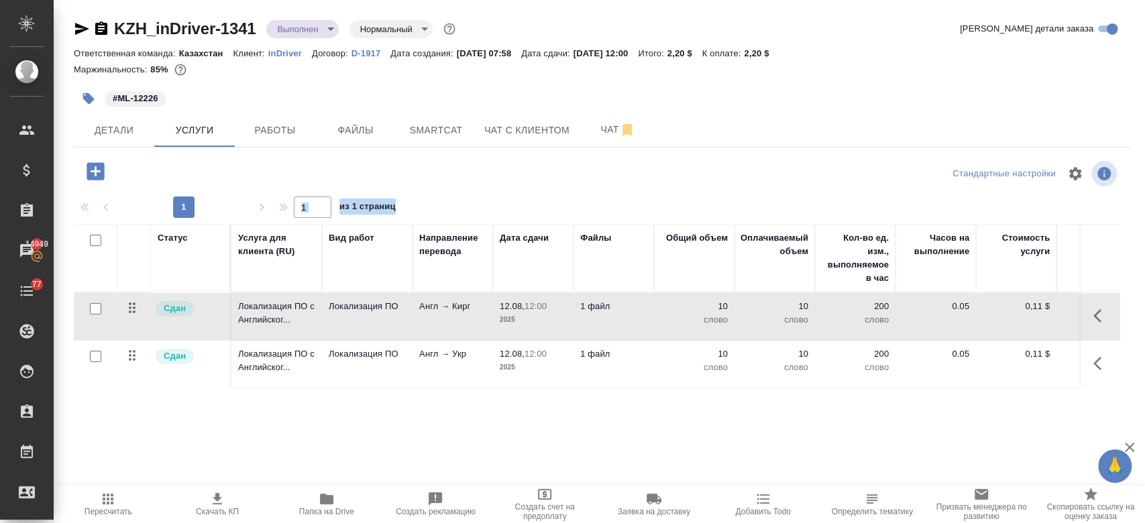
click at [269, 331] on td "Локализация ПО с Английског..." at bounding box center [276, 316] width 91 height 47
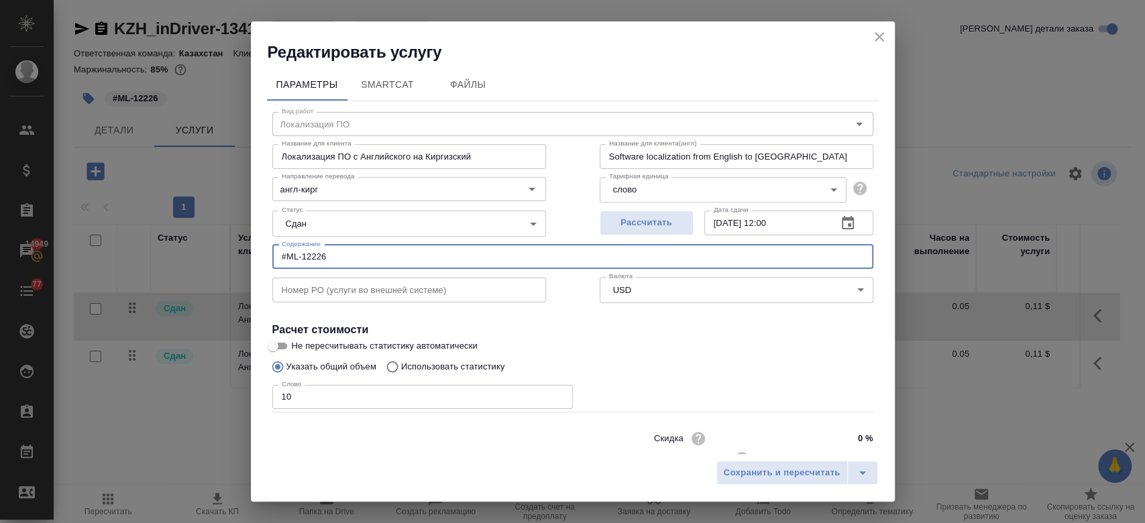
click at [360, 250] on input "#ML-12226" at bounding box center [572, 257] width 601 height 24
type input "#"
paste input "Rewrite FAQ section for Delivery website - Loca-Kyrgyz, Ukrainian"
type input "Rewrite FAQ section for Delivery website - Loca-Kyrgyz, Ukrainian"
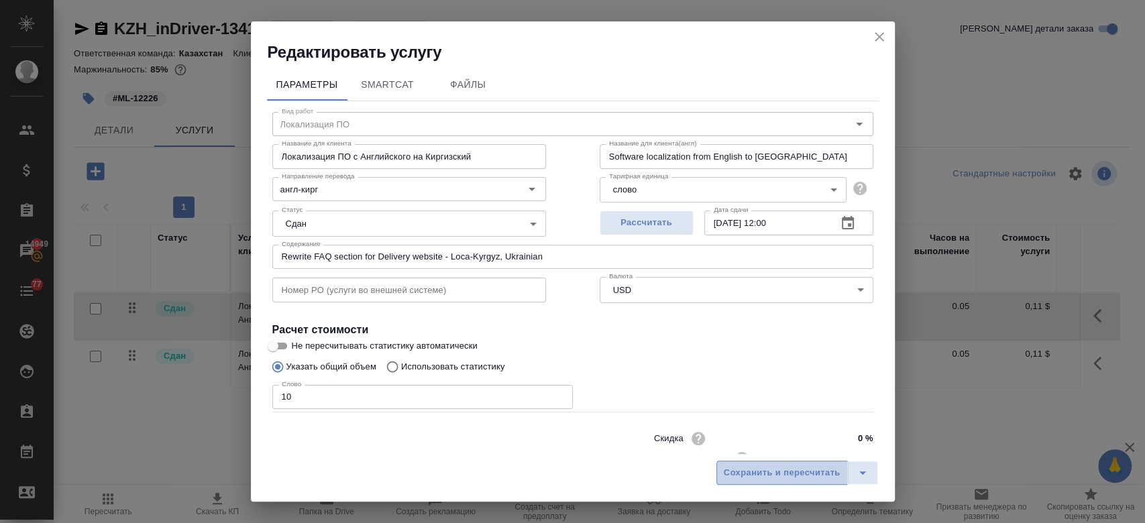
click at [766, 481] on button "Сохранить и пересчитать" at bounding box center [782, 473] width 131 height 24
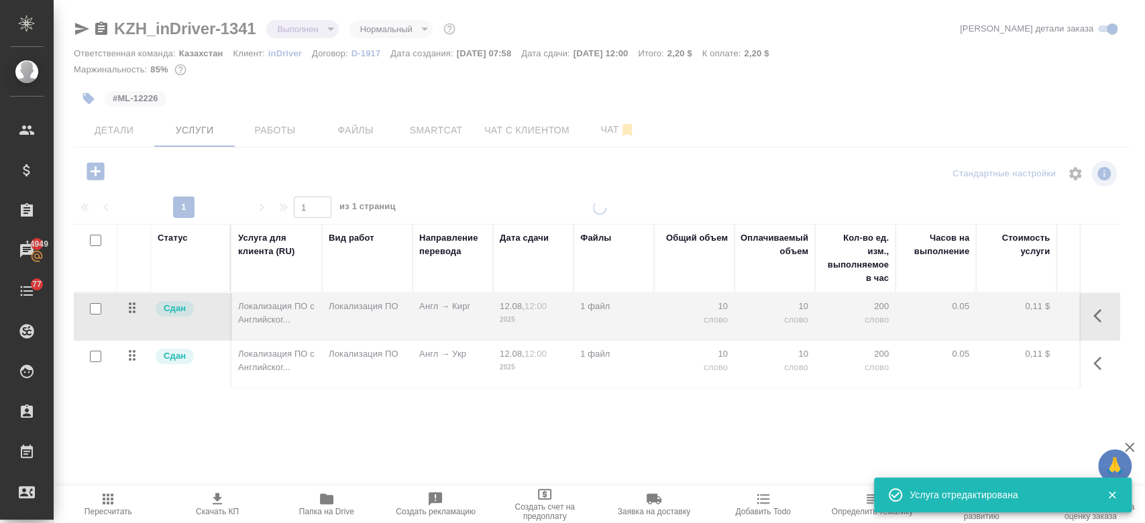
click at [221, 364] on div "Сдан" at bounding box center [188, 357] width 69 height 18
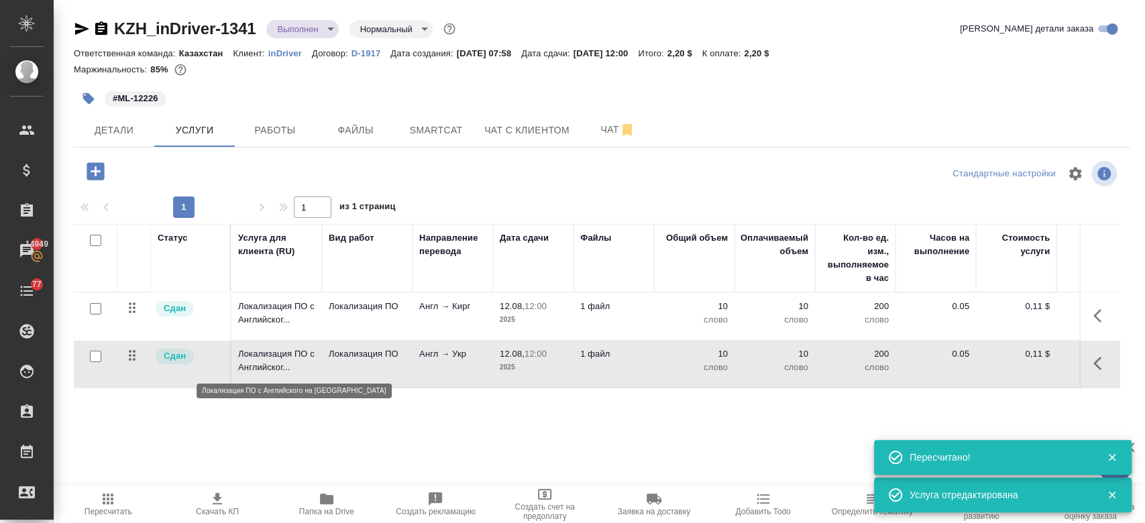
click at [263, 363] on p "Локализация ПО с Английског..." at bounding box center [276, 361] width 77 height 27
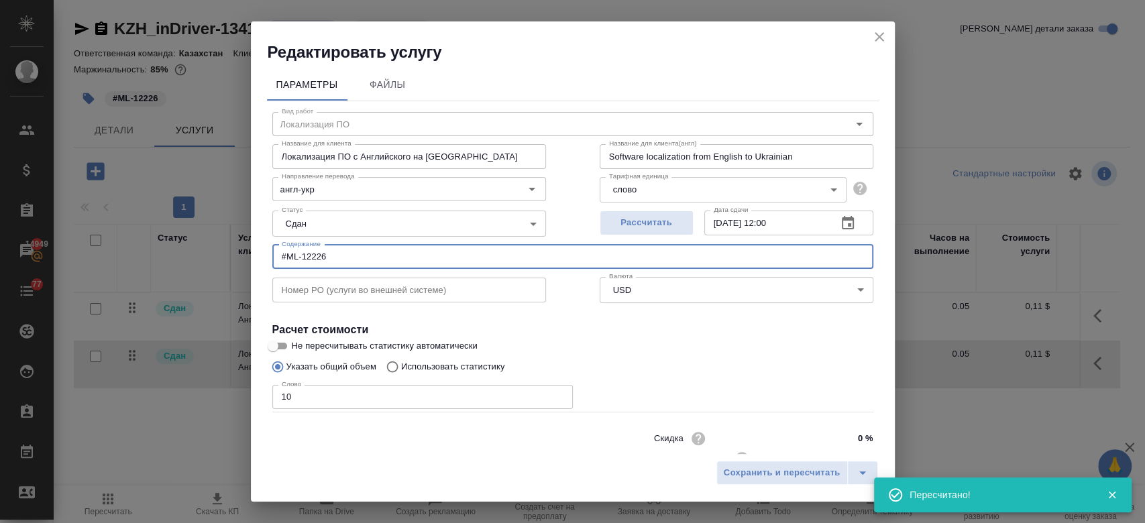
click at [341, 245] on input "#ML-12226" at bounding box center [572, 257] width 601 height 24
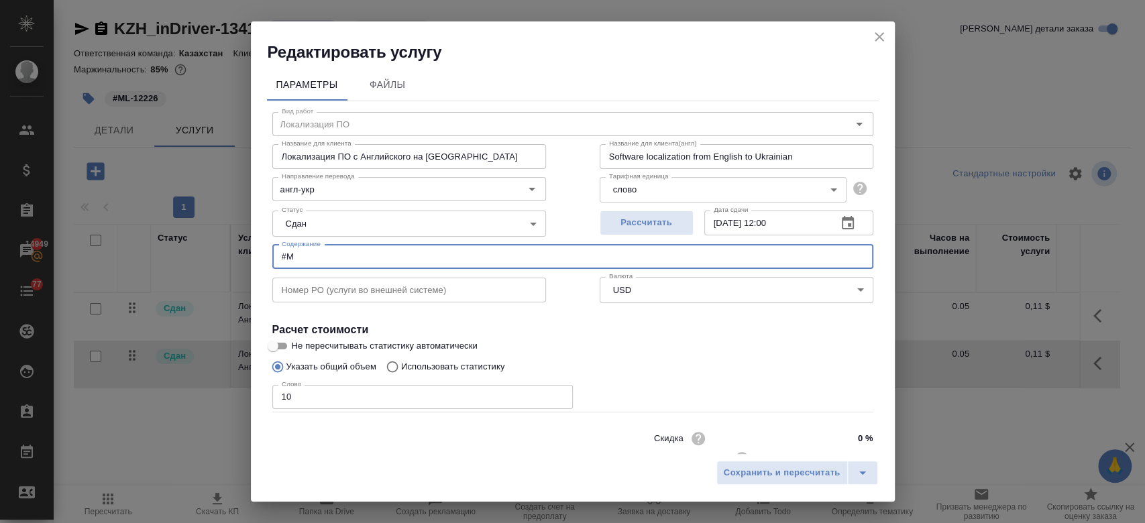
type input "#"
paste input "Rewrite FAQ section for Delivery website - Loca-Kyrgyz, Ukrainian"
type input "Rewrite FAQ section for Delivery website - Loca-Kyrgyz, Ukrainian"
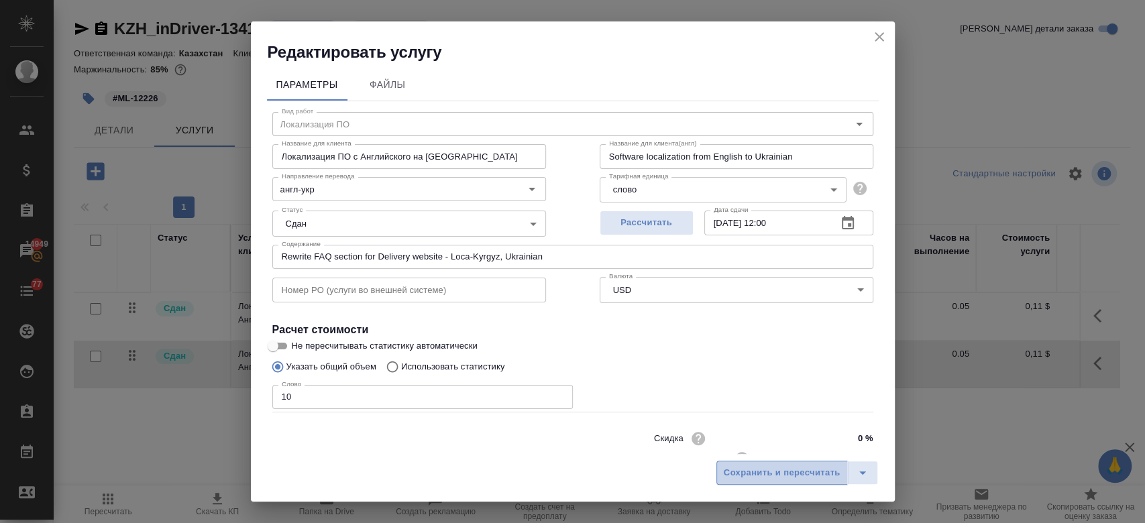
click at [794, 475] on span "Сохранить и пересчитать" at bounding box center [782, 473] width 117 height 15
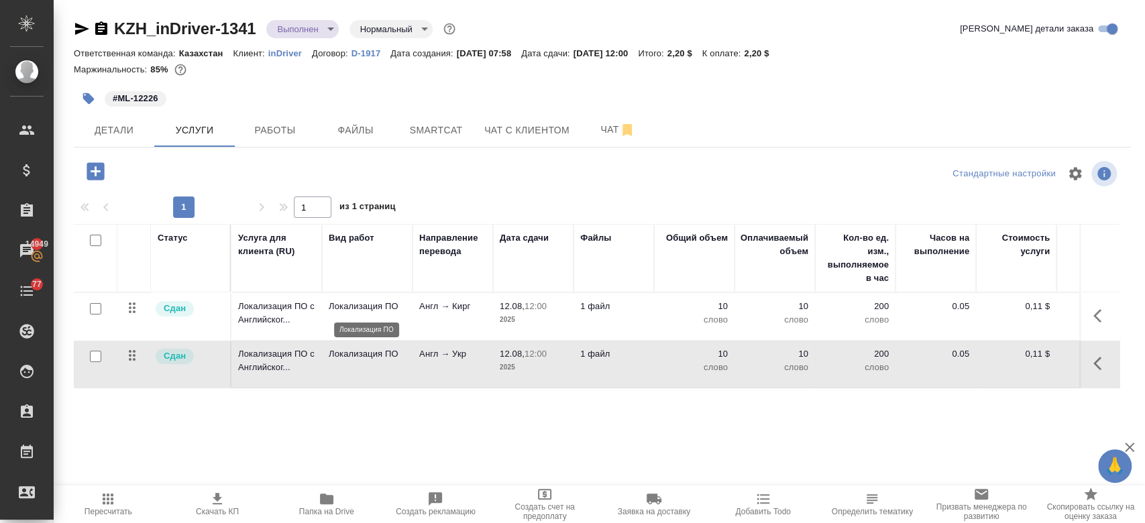
click at [386, 305] on p "Локализация ПО" at bounding box center [367, 306] width 77 height 13
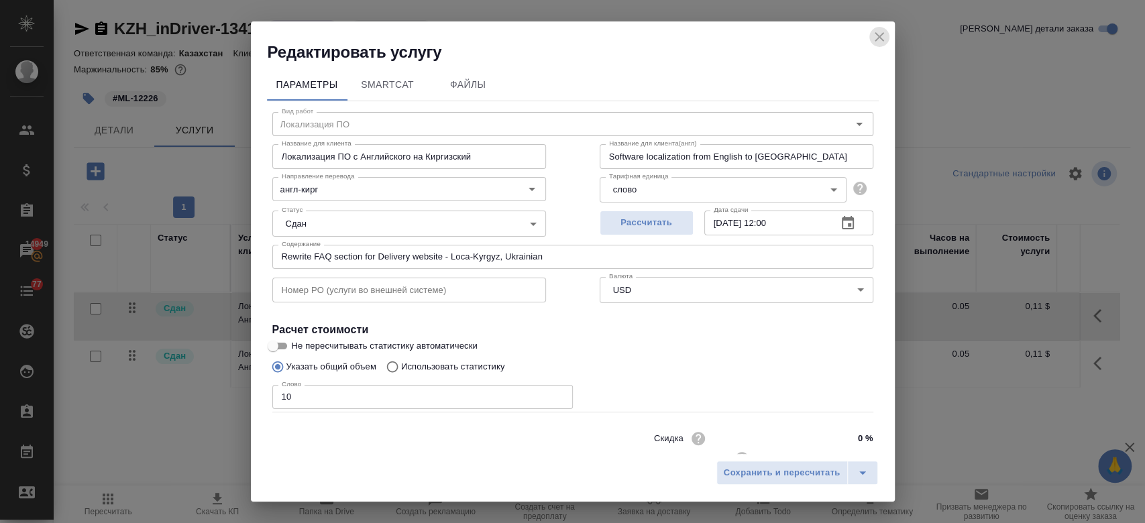
click at [880, 37] on icon "close" at bounding box center [879, 36] width 9 height 9
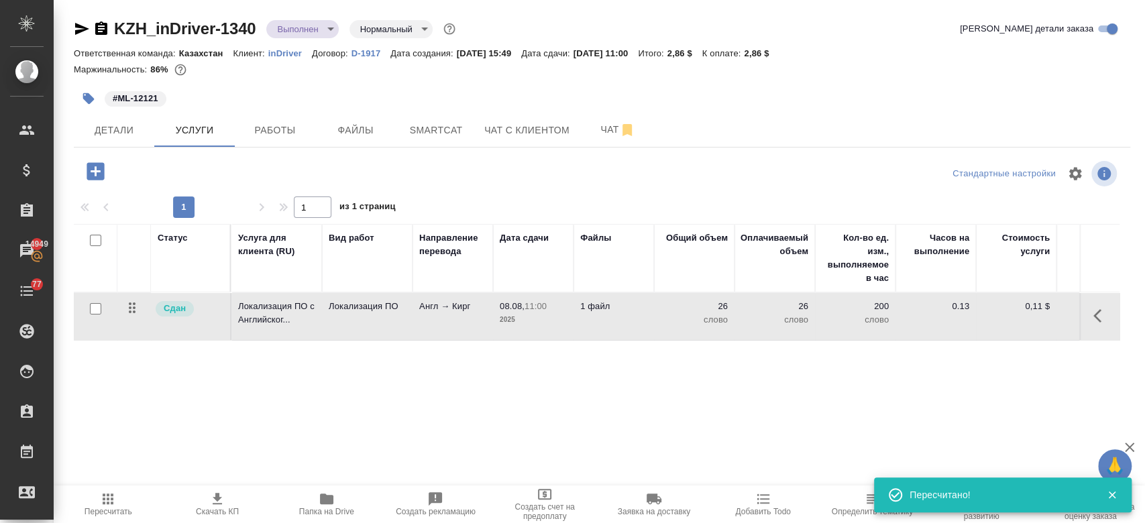
click at [362, 314] on td "Локализация ПО" at bounding box center [367, 316] width 91 height 47
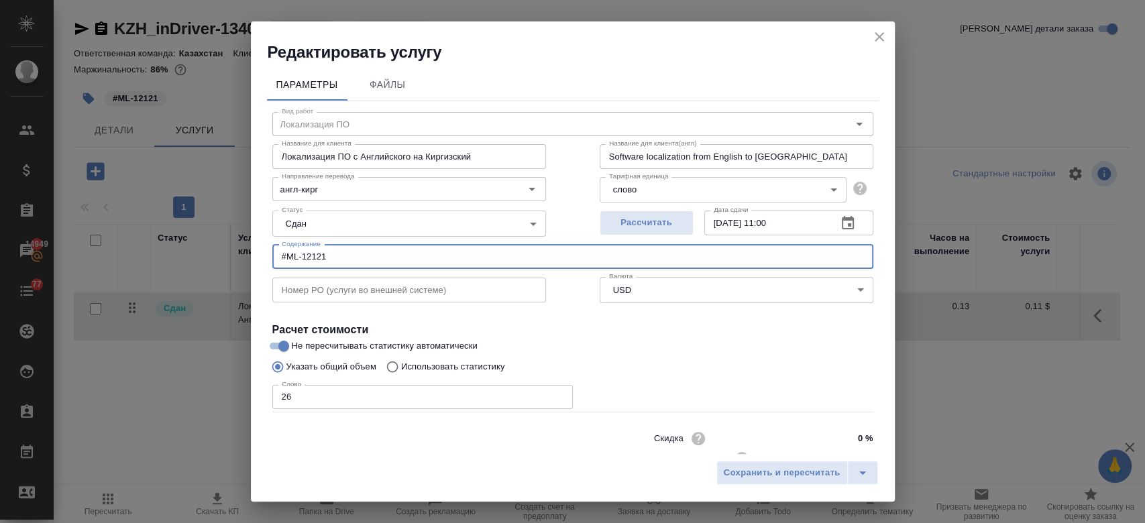
drag, startPoint x: 344, startPoint y: 263, endPoint x: 230, endPoint y: 260, distance: 114.1
click at [230, 260] on div "Редактировать услугу Параметры Файлы Вид работ Локализация ПО Вид работ Названи…" at bounding box center [572, 261] width 1145 height 523
paste input "Localize heading, disclaimer, button, country and city names_additional row-Kyr…"
type input "Localize heading, disclaimer, button, country and city names_additional row-Kyr…"
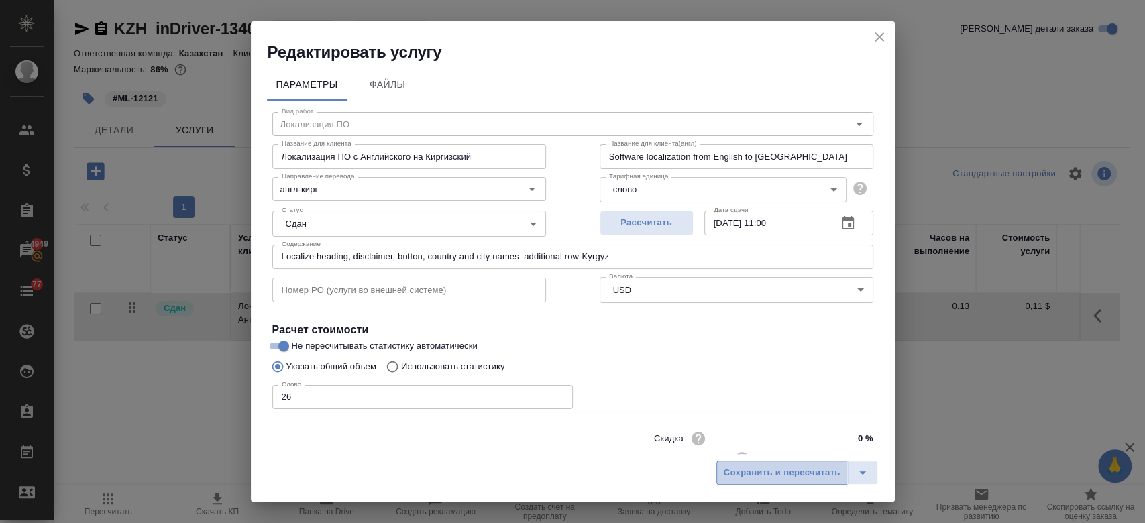
click at [747, 480] on span "Сохранить и пересчитать" at bounding box center [782, 473] width 117 height 15
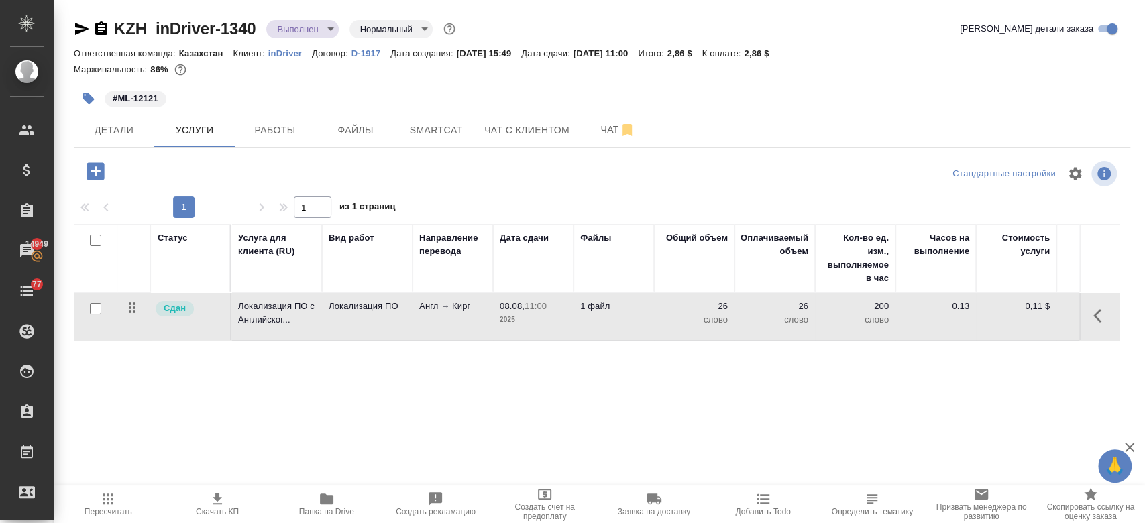
click at [327, 313] on td "Локализация ПО" at bounding box center [367, 316] width 91 height 47
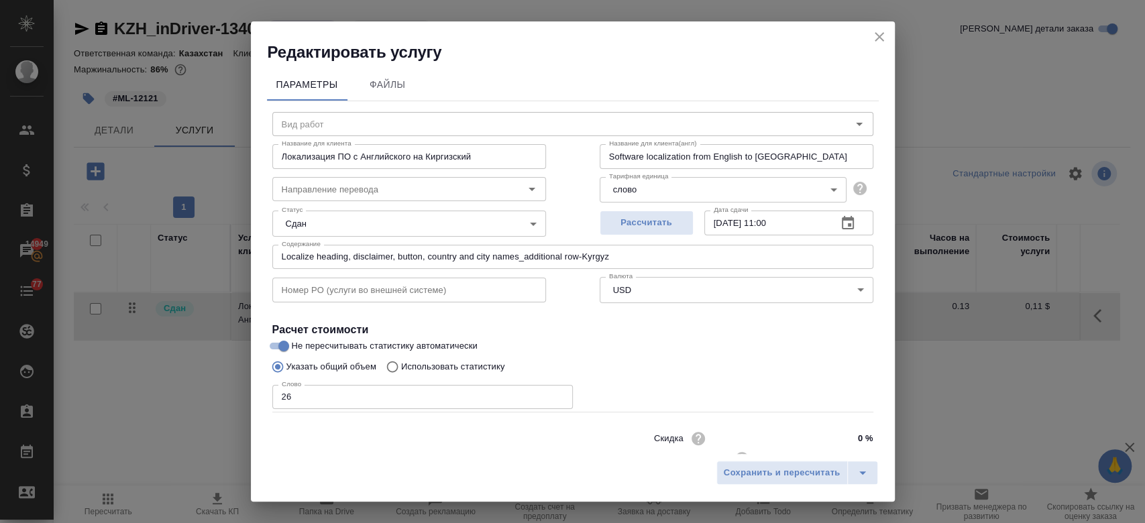
type input "Локализация ПО"
type input "англ-кирг"
click at [869, 38] on button "close" at bounding box center [879, 37] width 20 height 20
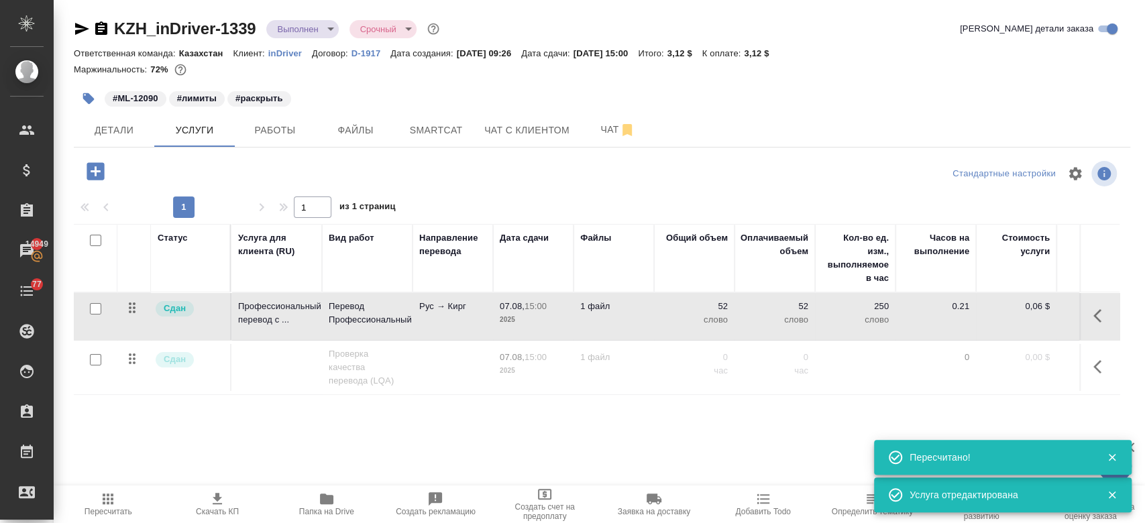
click at [406, 317] on p "Перевод Профессиональный" at bounding box center [367, 313] width 77 height 27
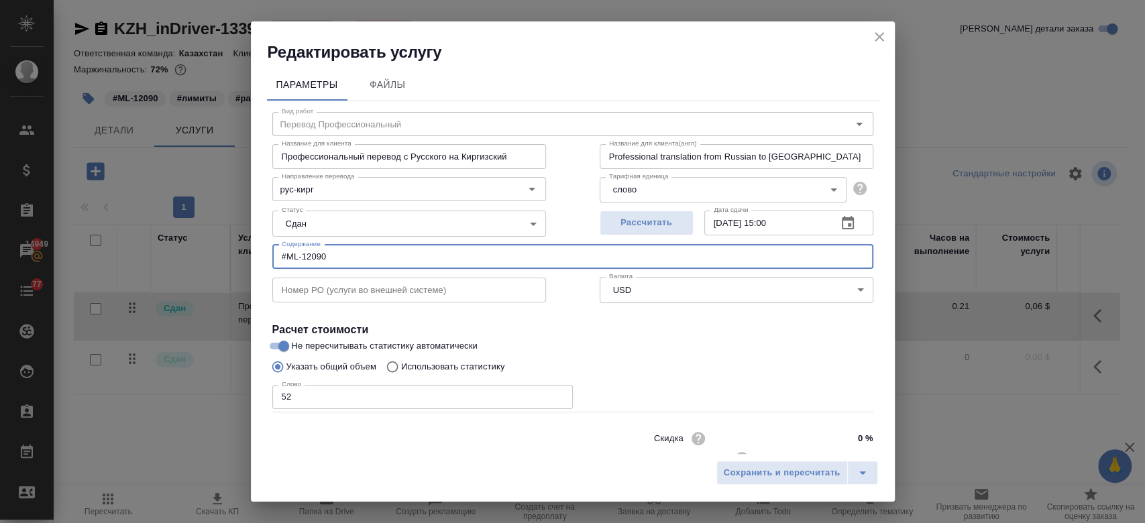
click at [347, 268] on input "#ML-12090" at bounding box center [572, 257] width 601 height 24
type input "#"
paste input "Translate communication from EN to RU, KZ and KG-Kyrgyz"
type input "Translate communication from EN to RU, KZ and KG-Kyrgyz"
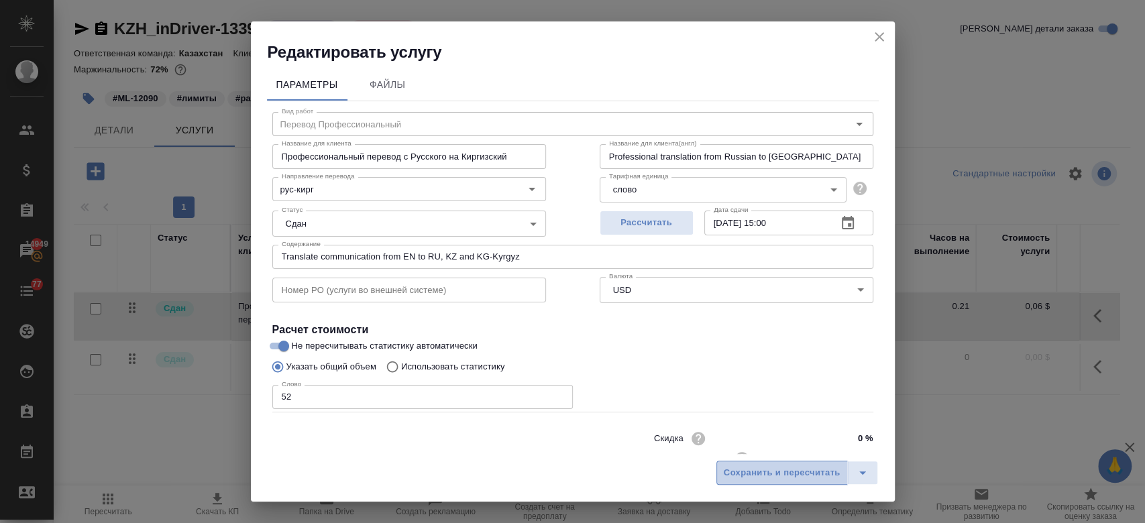
click at [746, 474] on span "Сохранить и пересчитать" at bounding box center [782, 473] width 117 height 15
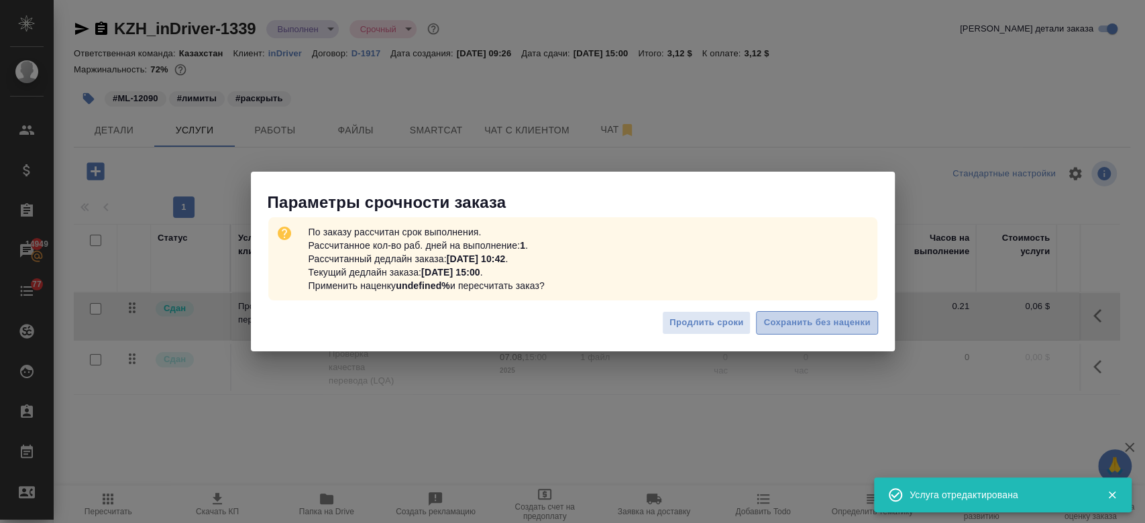
click at [820, 321] on span "Сохранить без наценки" at bounding box center [816, 322] width 107 height 15
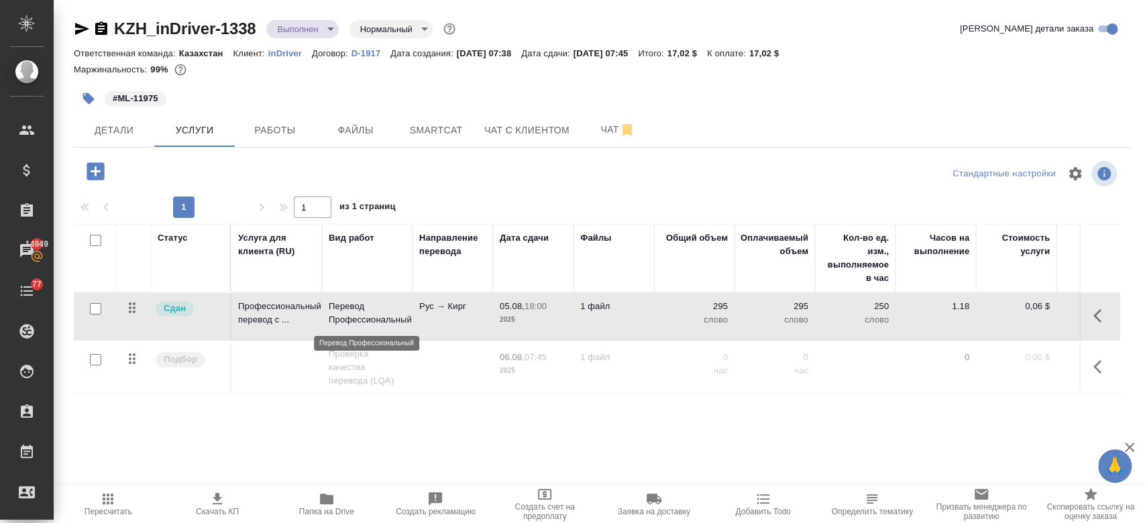
click at [333, 307] on p "Перевод Профессиональный" at bounding box center [367, 313] width 77 height 27
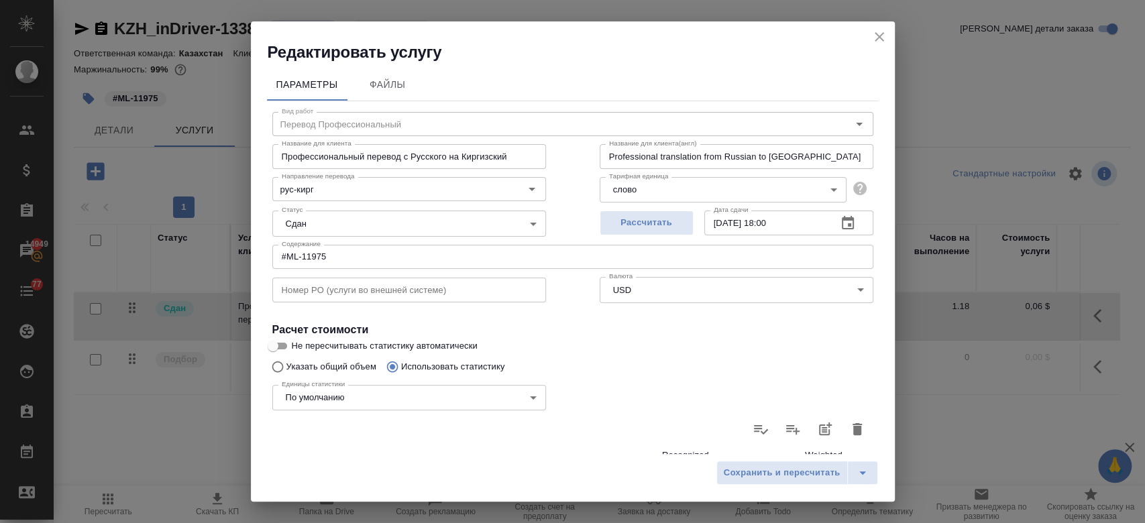
click at [343, 255] on input "#ML-11975" at bounding box center [572, 257] width 601 height 24
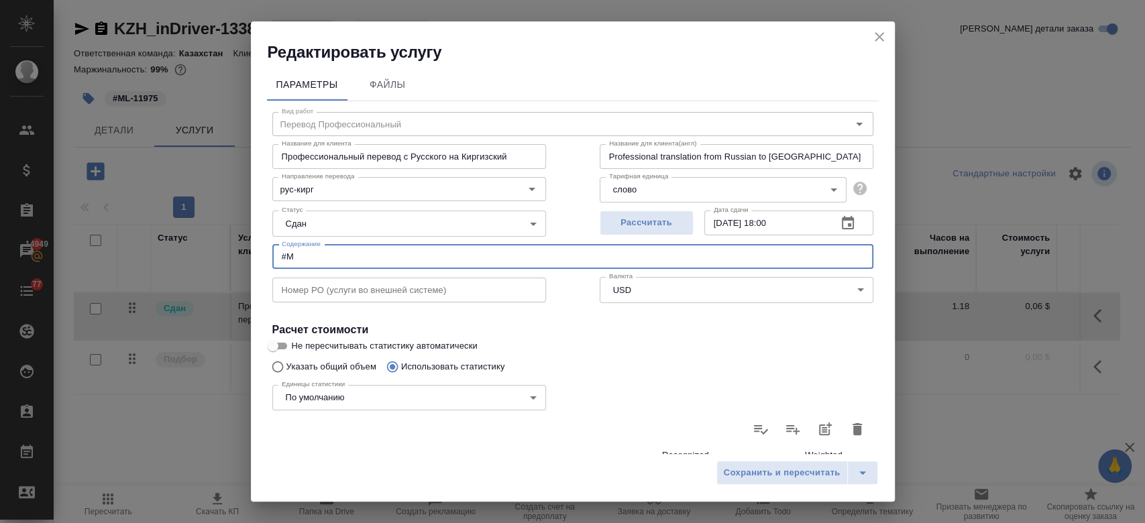
type input "#"
paste input "Localize heading, disclaimer, button, country and city names-Kyrgyz"
type input "Localize heading, disclaimer, button, country and city names-Kyrgyz"
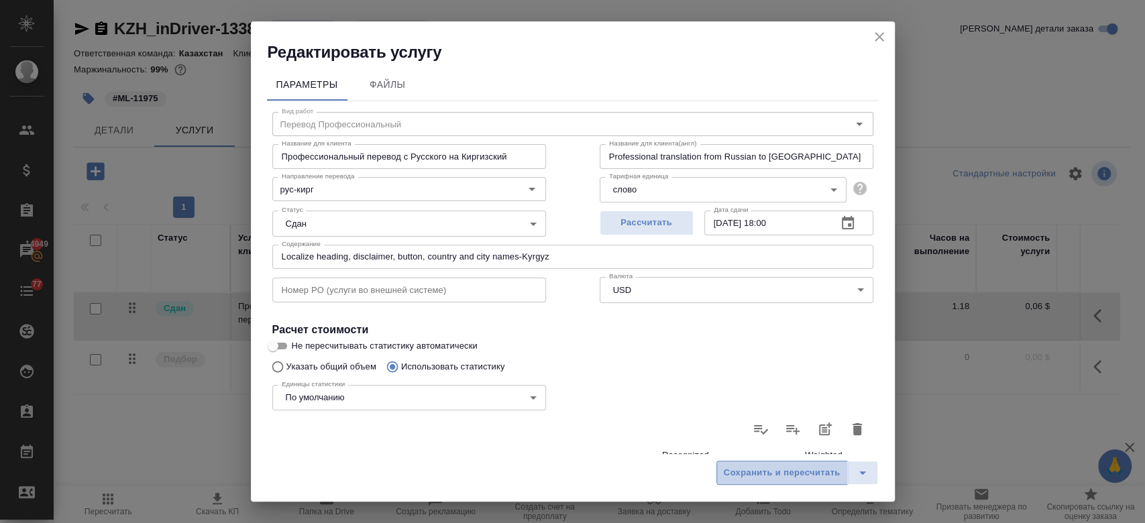
click at [766, 476] on span "Сохранить и пересчитать" at bounding box center [782, 473] width 117 height 15
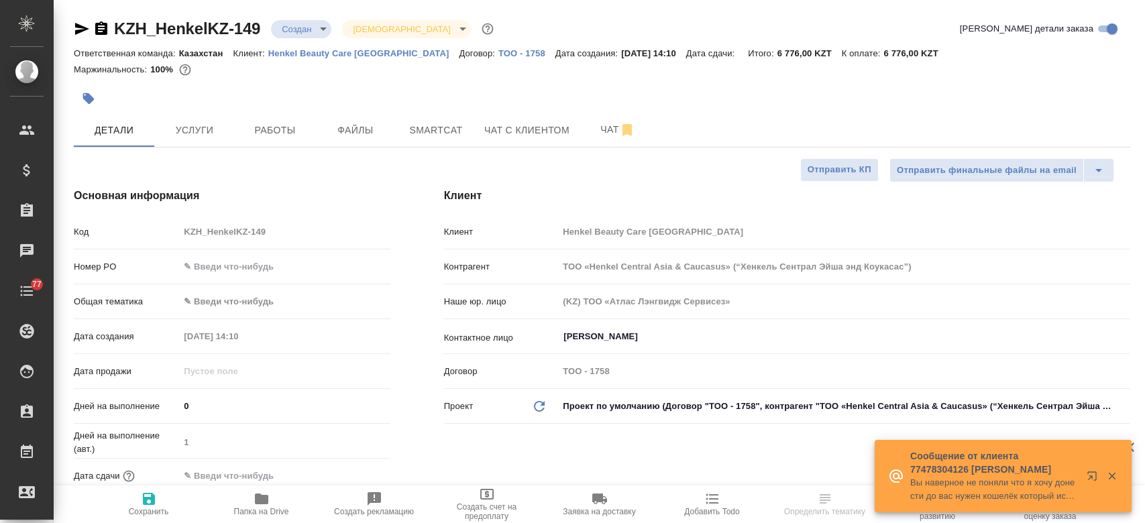
select select "RU"
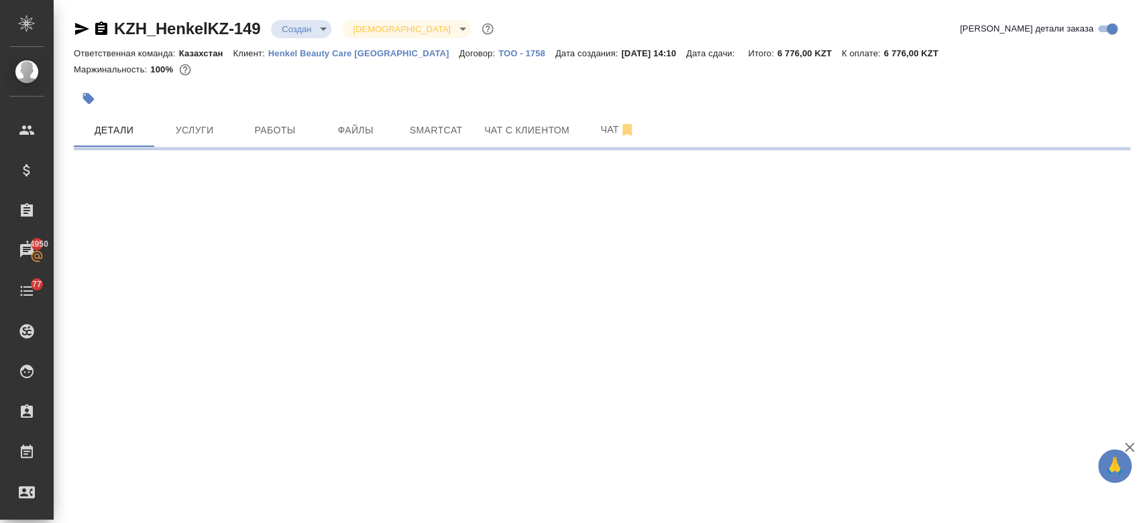
select select "RU"
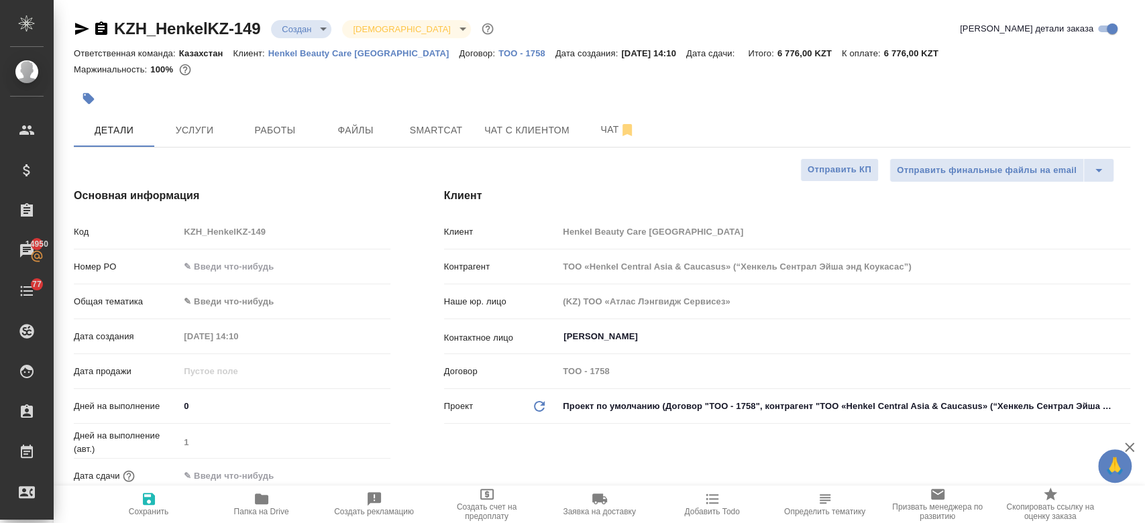
type textarea "x"
click at [567, 89] on div at bounding box center [426, 99] width 704 height 30
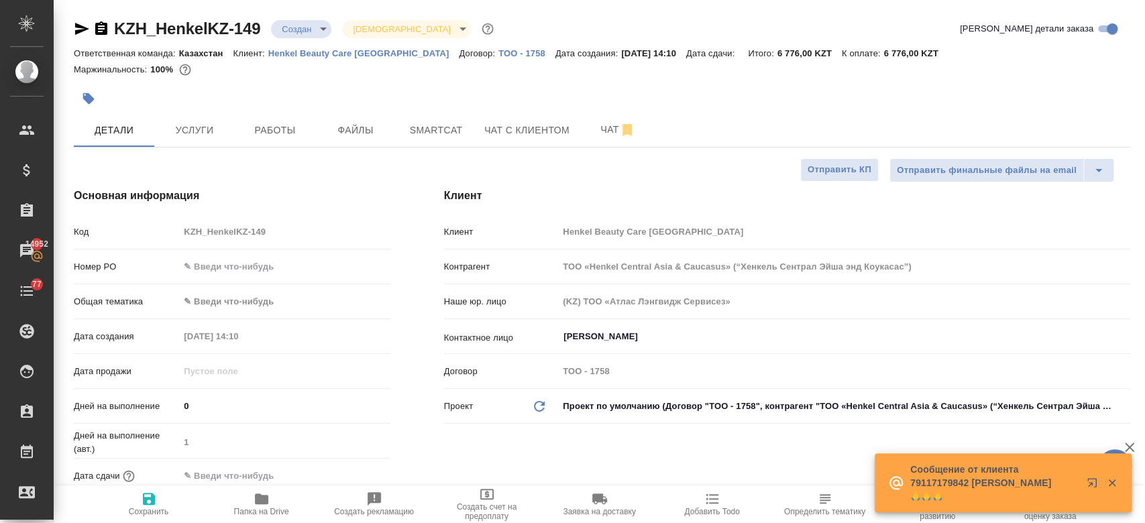
type textarea "x"
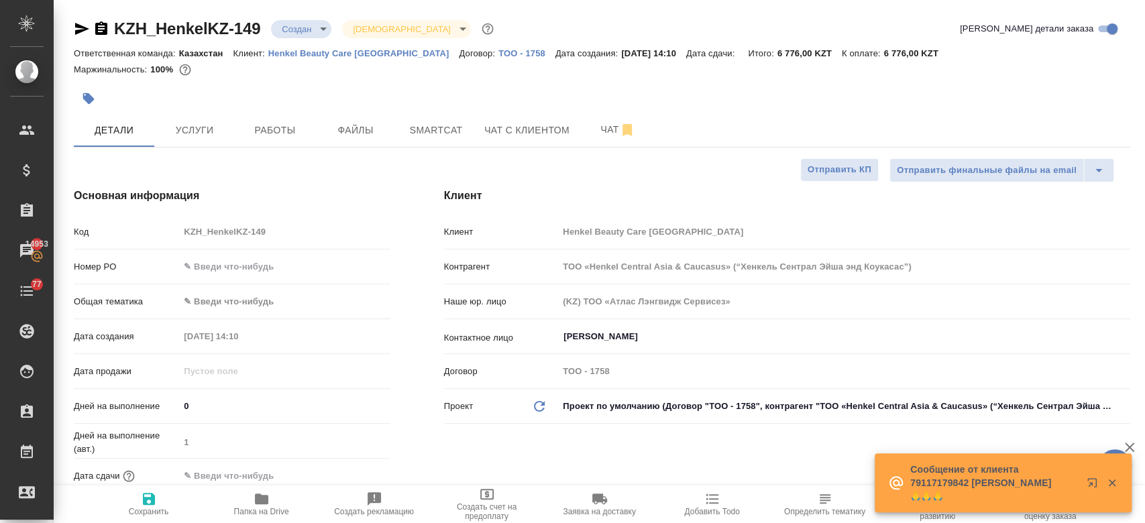
type textarea "x"
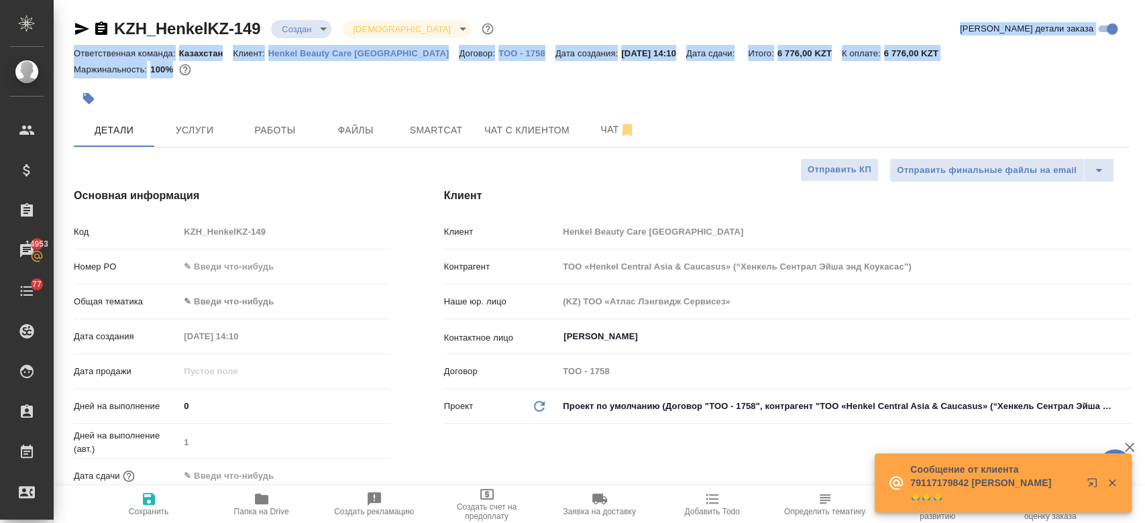
drag, startPoint x: 866, startPoint y: 103, endPoint x: 876, endPoint y: -78, distance: 181.4
click at [876, 0] on html "🙏 .cls-1 fill:#fff; AWATERA Kosherbayeva Nazerke Клиенты Спецификации Заказы 14…" at bounding box center [572, 261] width 1145 height 523
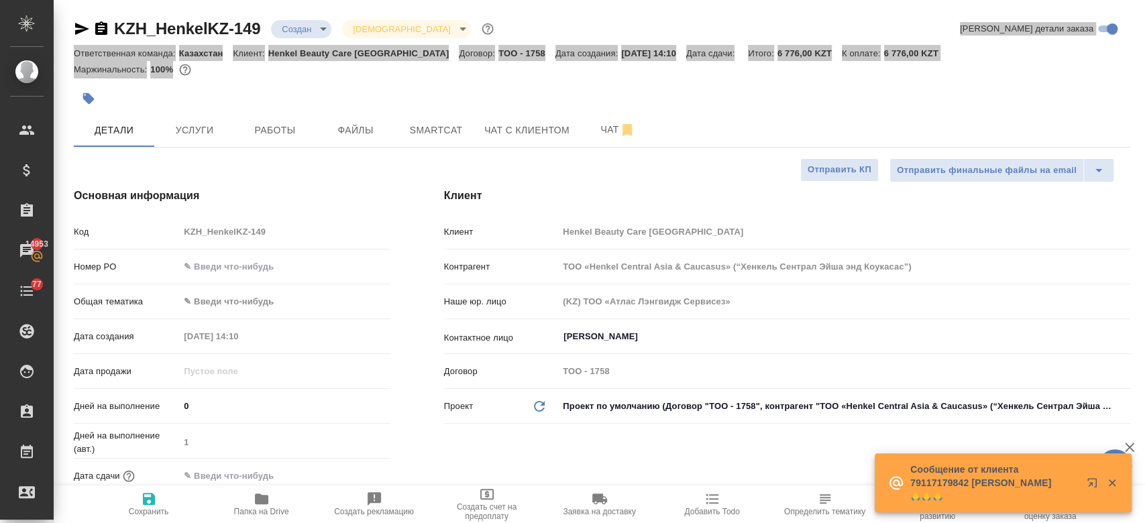
type textarea "x"
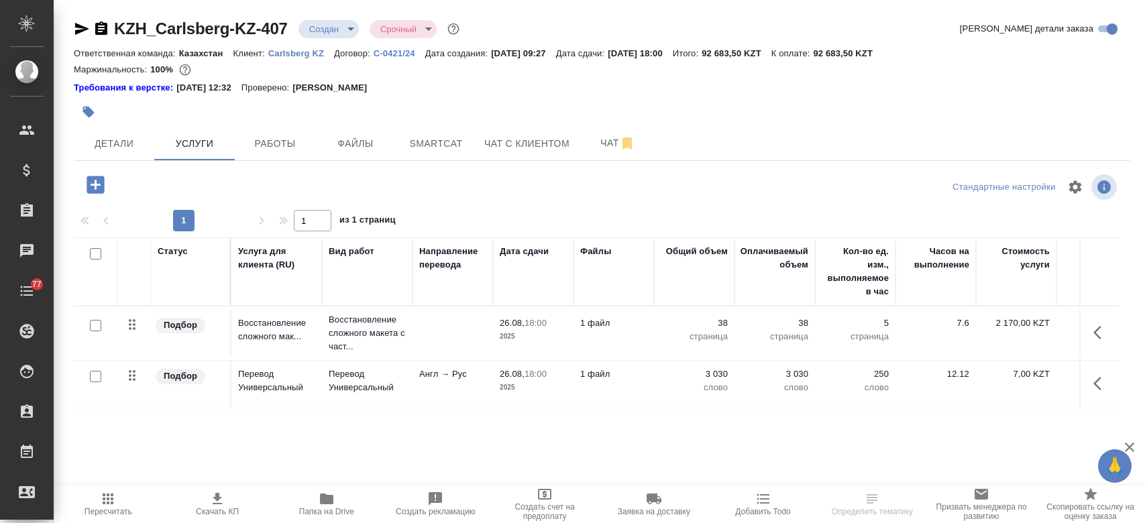
click at [521, 105] on div at bounding box center [426, 112] width 704 height 30
click at [107, 156] on button "Детали" at bounding box center [114, 144] width 81 height 34
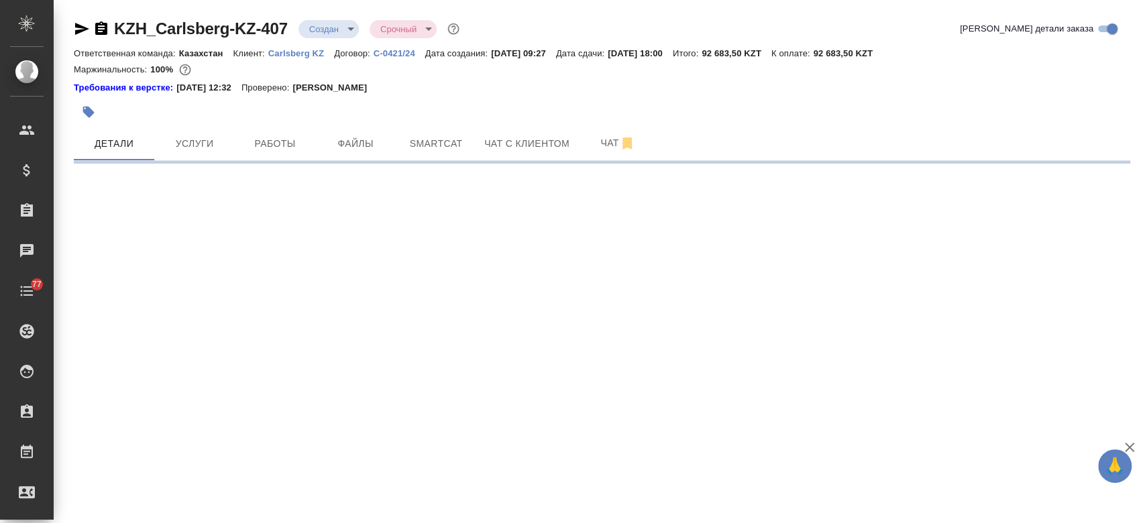
click at [442, 110] on div at bounding box center [426, 112] width 704 height 30
select select "RU"
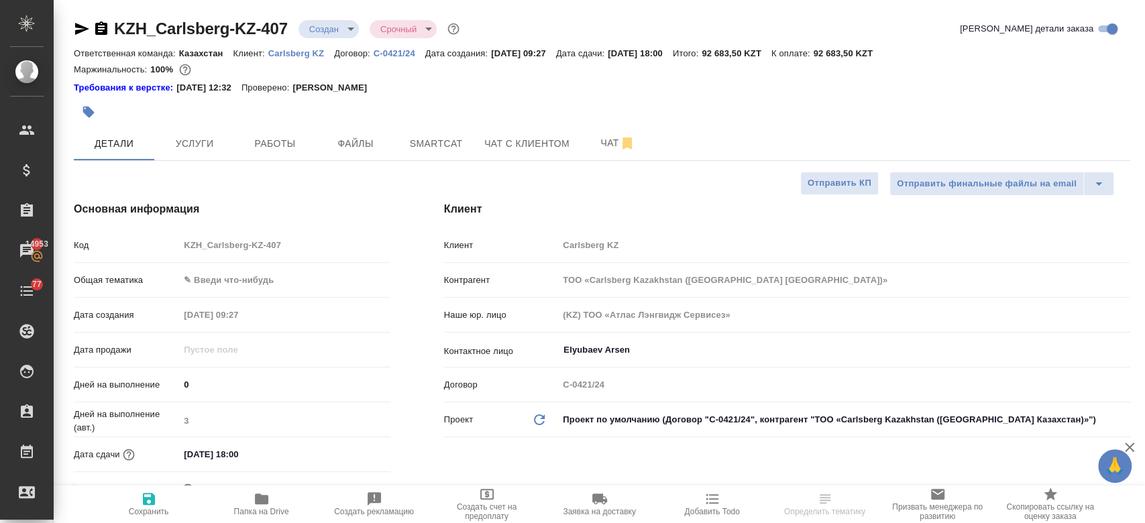
type textarea "x"
click at [494, 101] on div at bounding box center [426, 112] width 704 height 30
click at [802, 101] on div at bounding box center [602, 112] width 1057 height 30
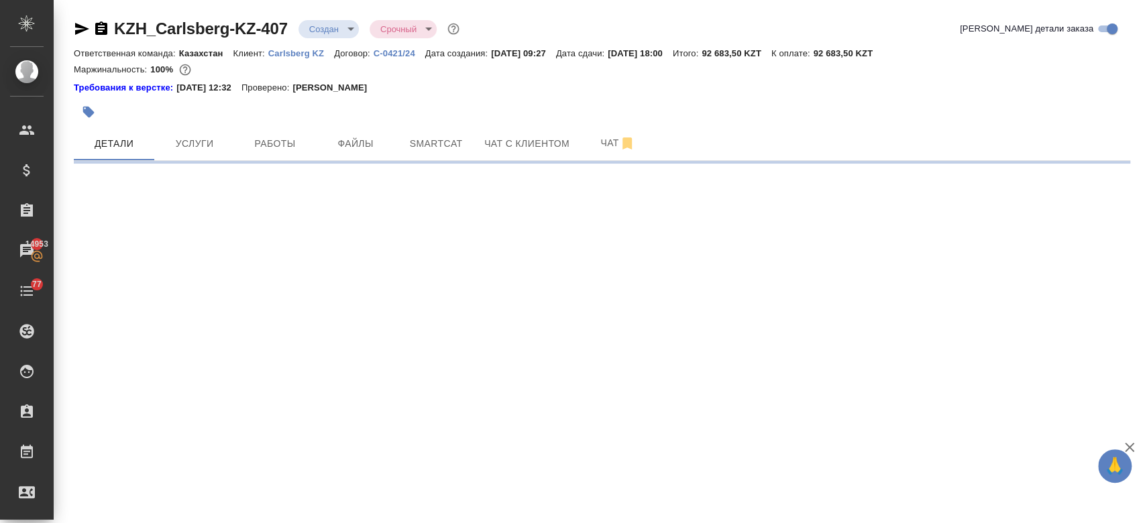
select select "RU"
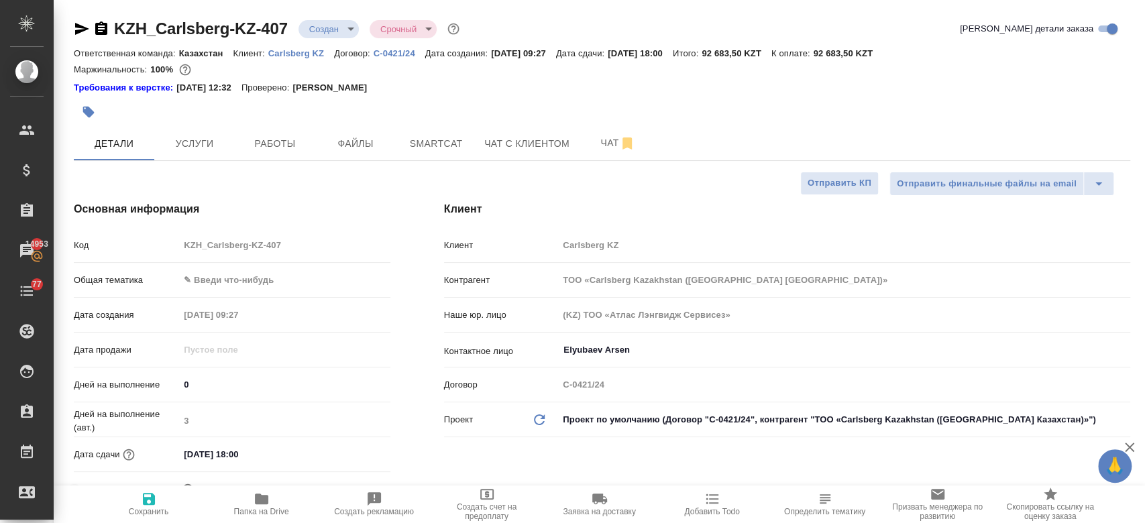
type textarea "x"
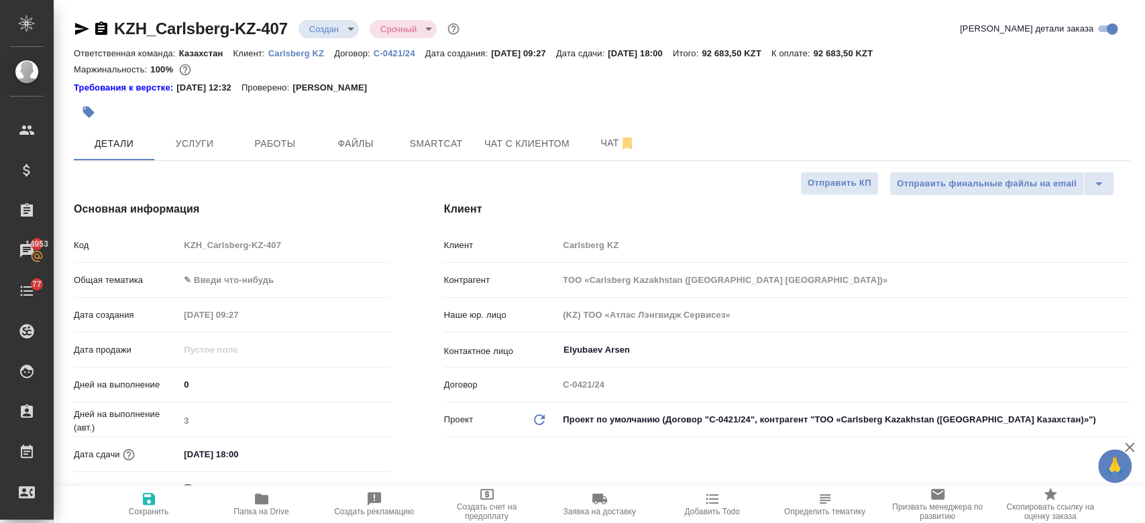
type textarea "x"
click at [642, 111] on div at bounding box center [426, 112] width 704 height 30
type textarea "x"
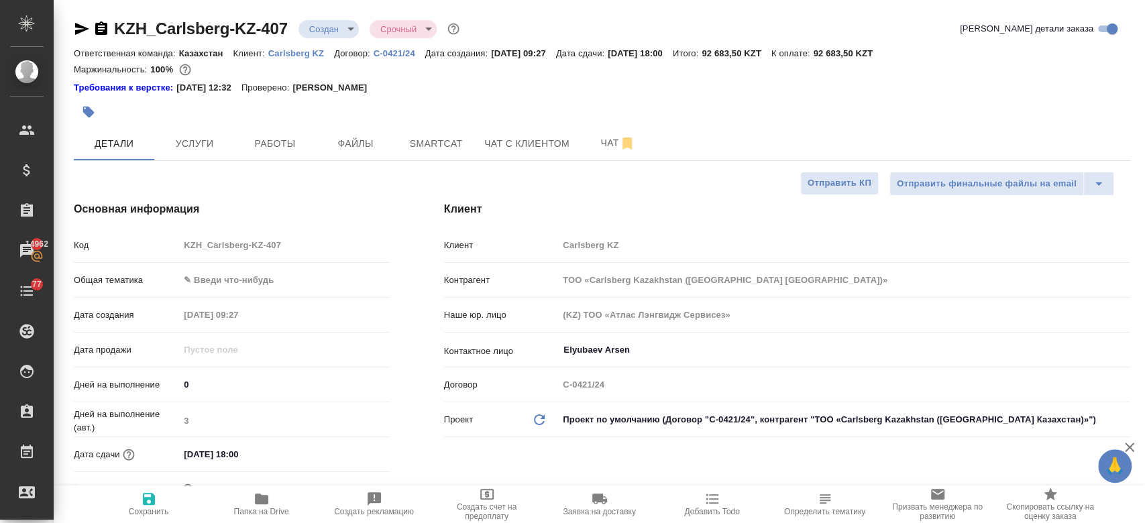
type textarea "x"
click at [578, 109] on div at bounding box center [426, 112] width 704 height 30
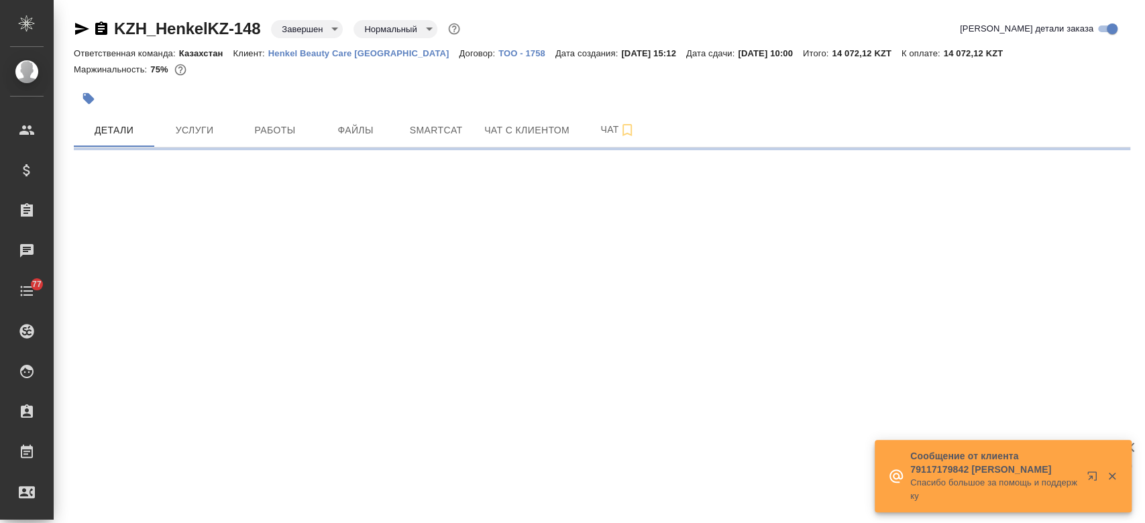
select select "RU"
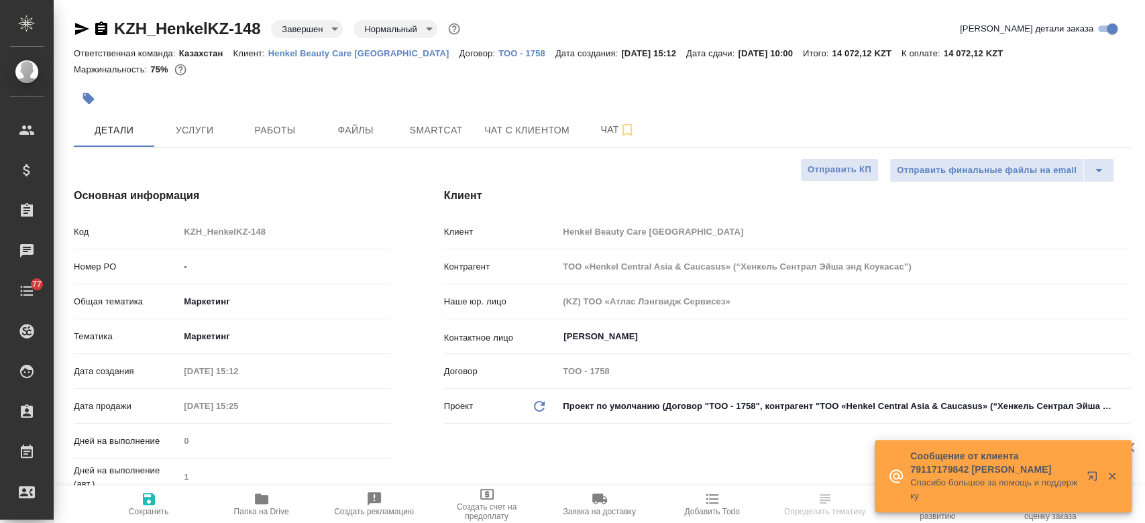
click at [331, 52] on p "Henkel Beauty Care [GEOGRAPHIC_DATA]" at bounding box center [363, 53] width 191 height 10
type textarea "x"
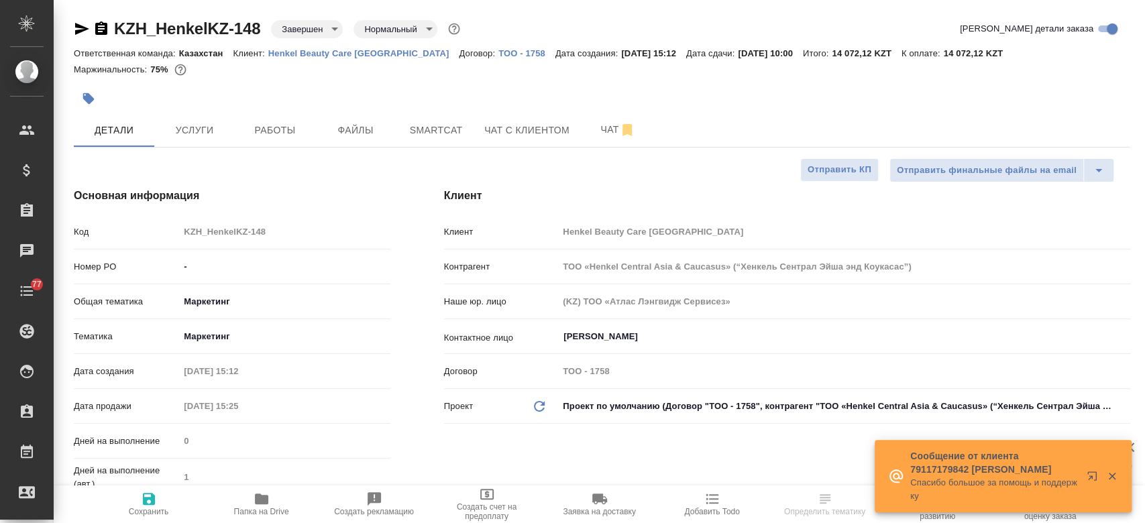
type textarea "x"
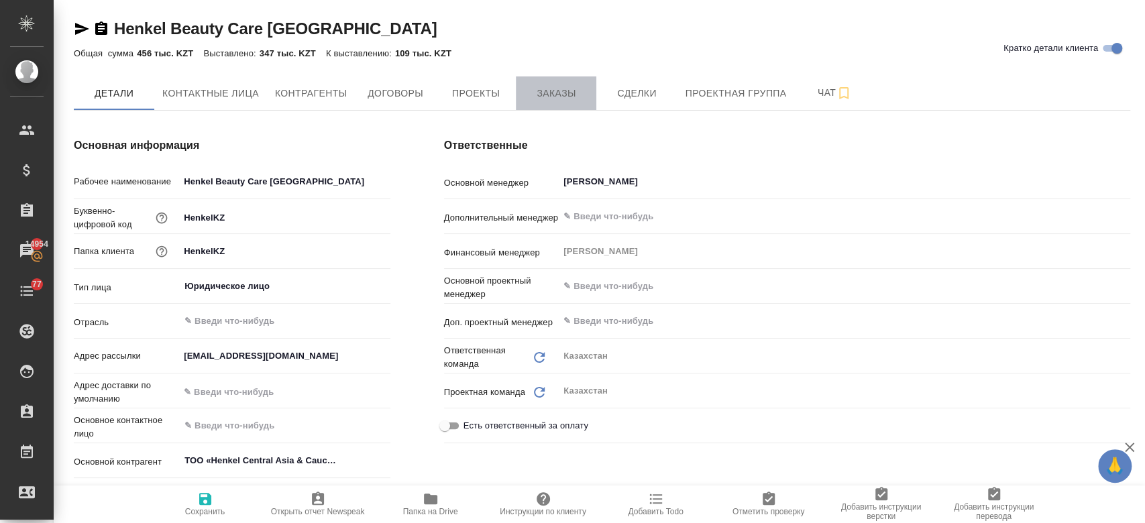
click at [533, 87] on span "Заказы" at bounding box center [556, 93] width 64 height 17
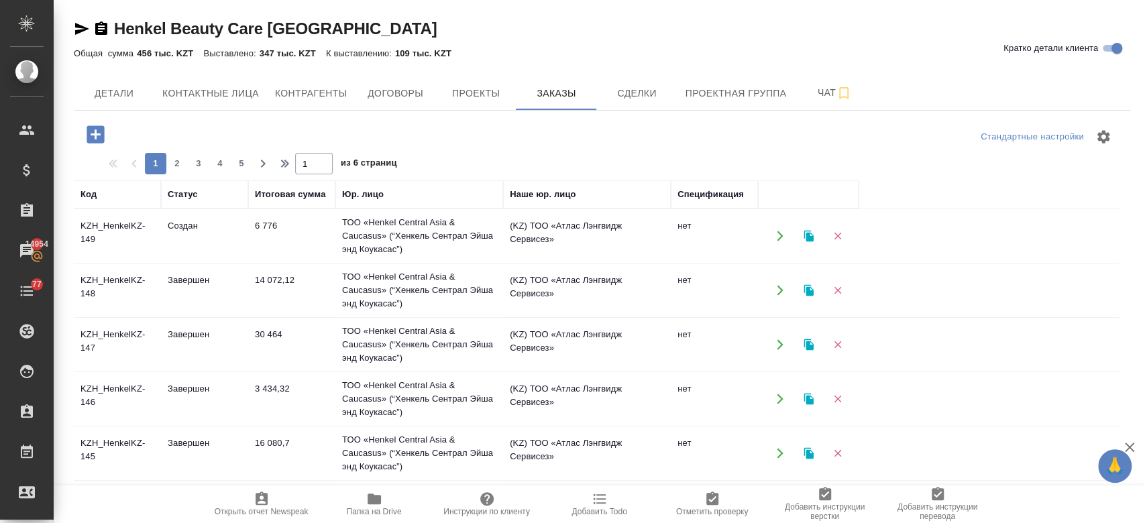
click at [87, 131] on icon "button" at bounding box center [95, 133] width 17 height 17
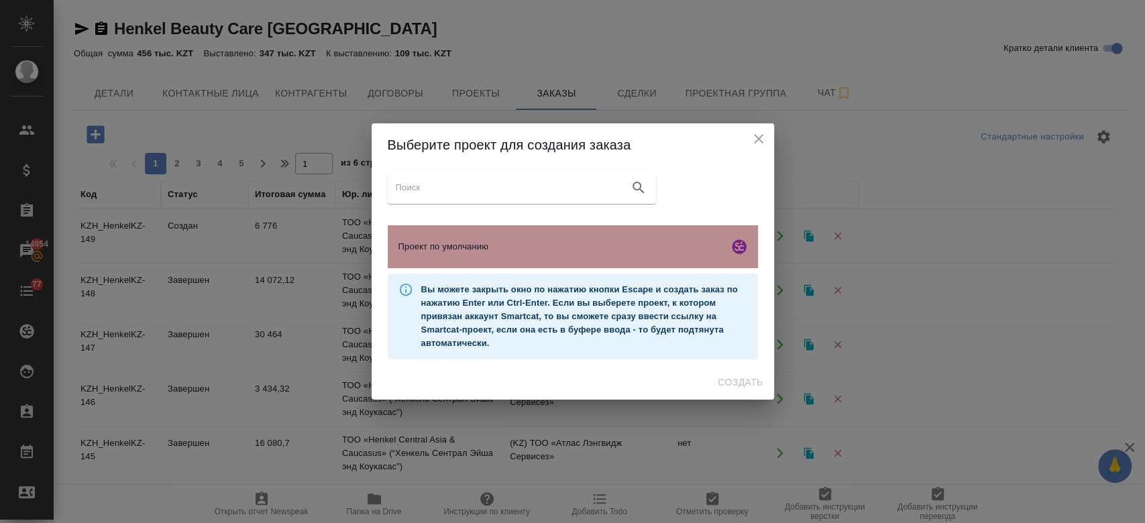
click at [482, 242] on span "Проект по умолчанию" at bounding box center [561, 246] width 325 height 13
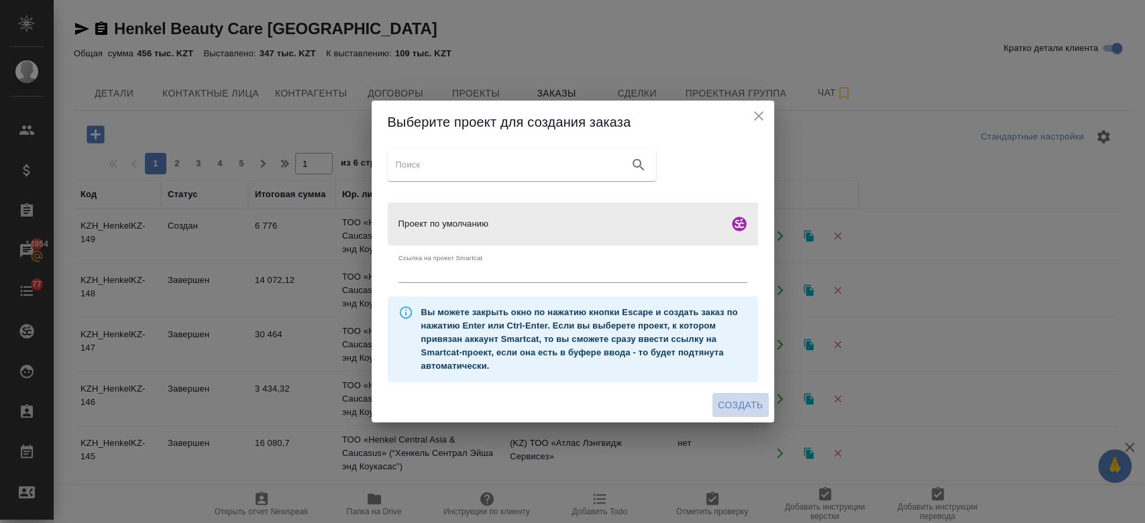
click at [731, 394] on button "Создать" at bounding box center [740, 405] width 56 height 25
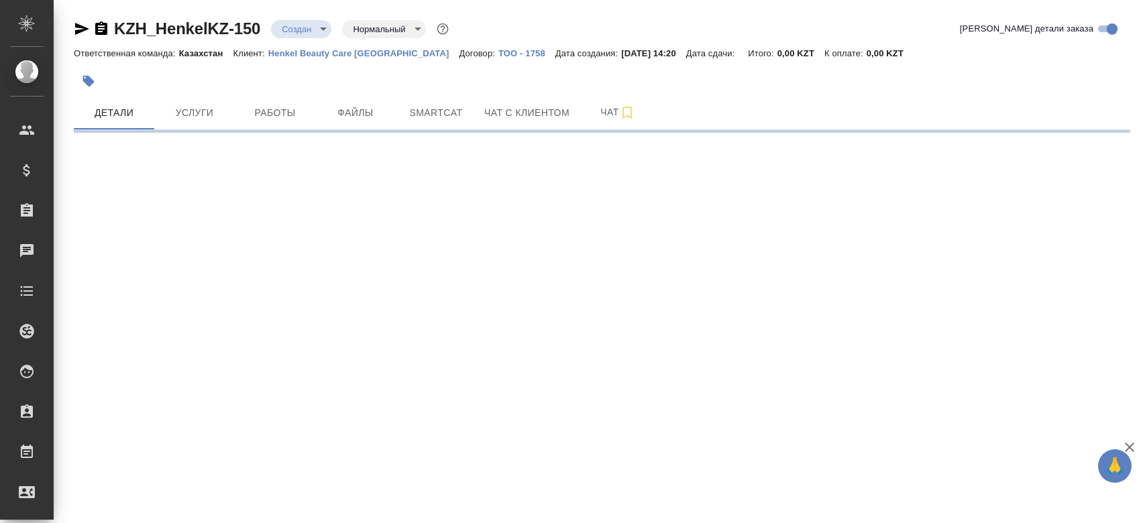
select select "RU"
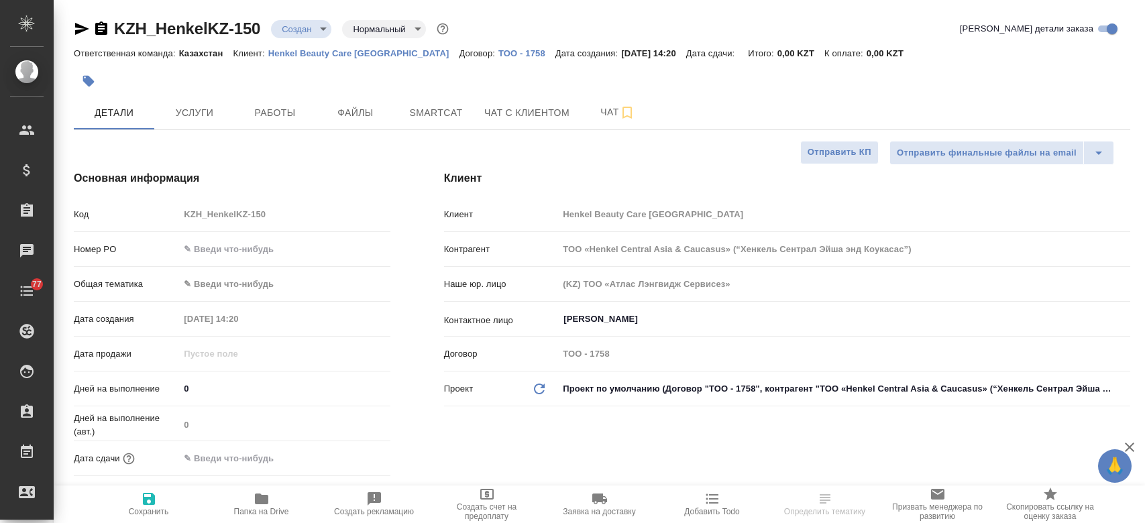
type textarea "x"
click at [357, 113] on span "Файлы" at bounding box center [355, 113] width 64 height 17
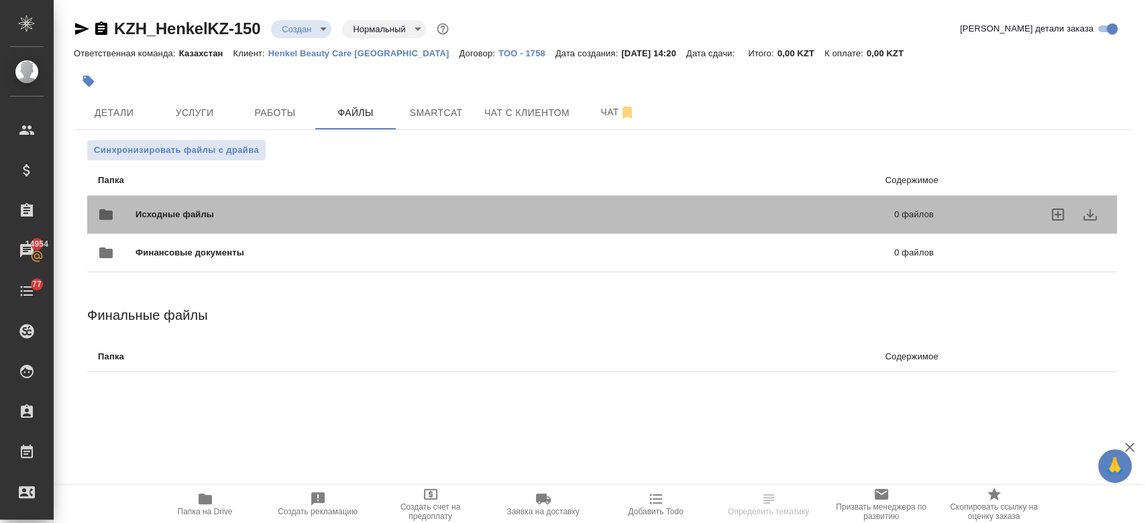
click at [195, 213] on span "Исходные файлы" at bounding box center [345, 214] width 419 height 13
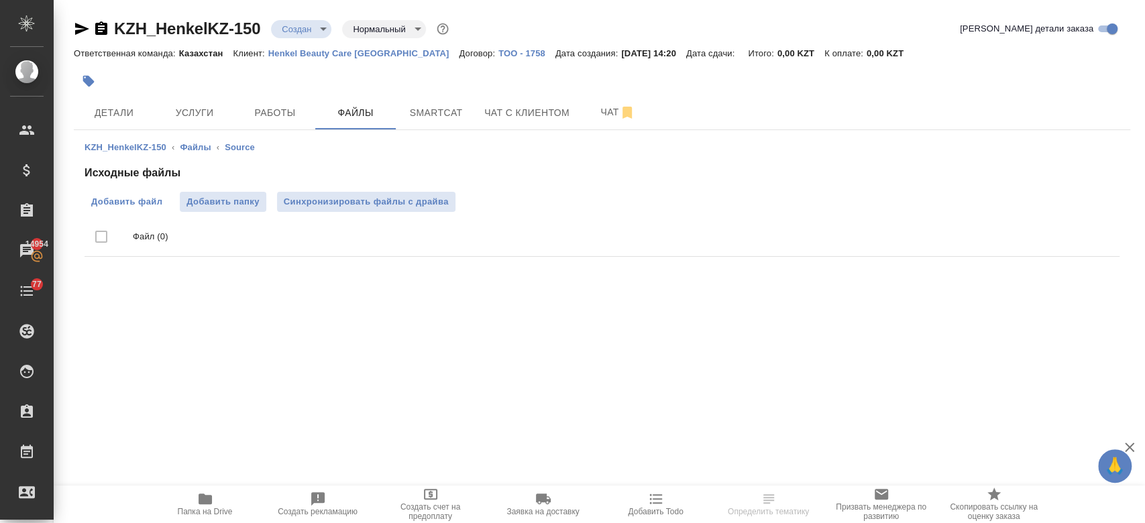
click at [133, 199] on span "Добавить файл" at bounding box center [126, 201] width 71 height 13
click at [0, 0] on input "Добавить файл" at bounding box center [0, 0] width 0 height 0
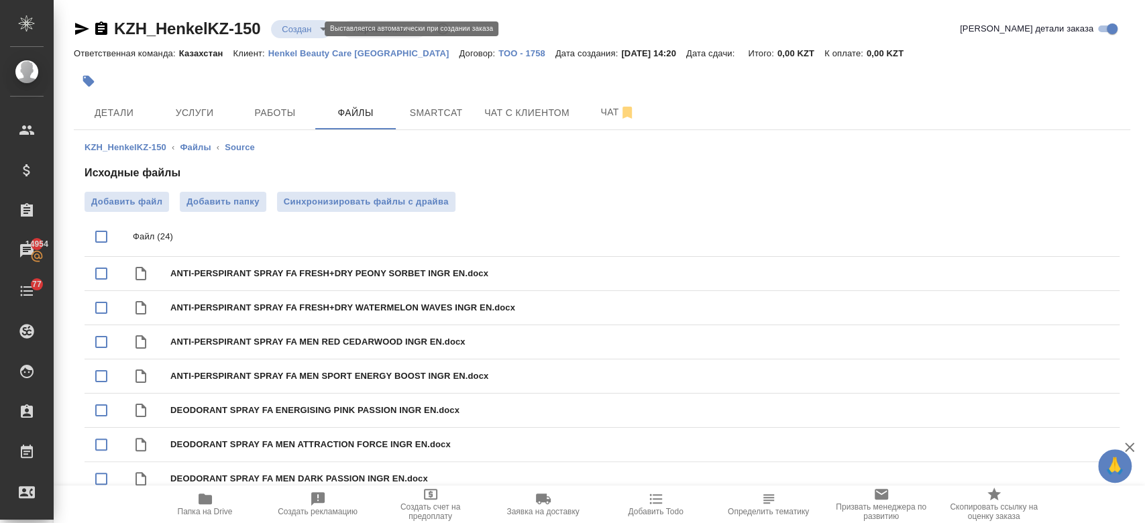
click at [293, 31] on body "🙏 .cls-1 fill:#fff; AWATERA Kosherbayeva Nazerke Клиенты Спецификации Заказы 14…" at bounding box center [572, 261] width 1145 height 523
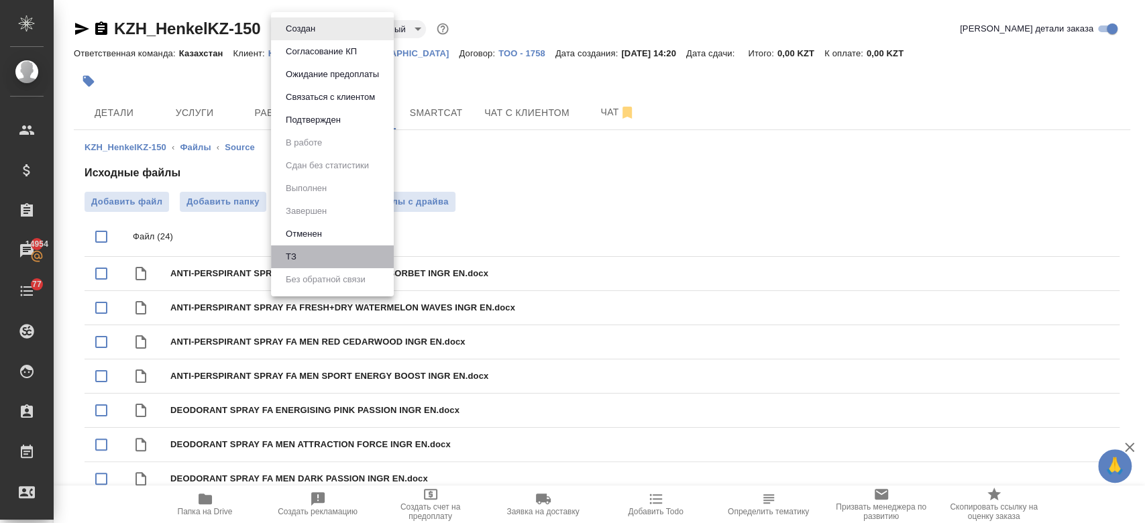
click at [317, 255] on li "ТЗ" at bounding box center [332, 257] width 123 height 23
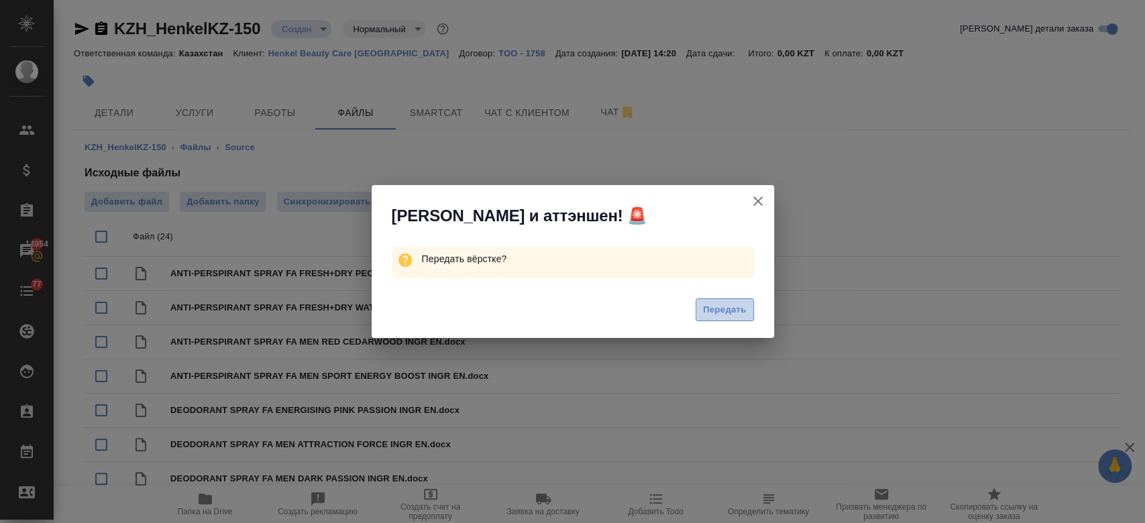
click at [714, 319] on button "Передать" at bounding box center [725, 310] width 58 height 23
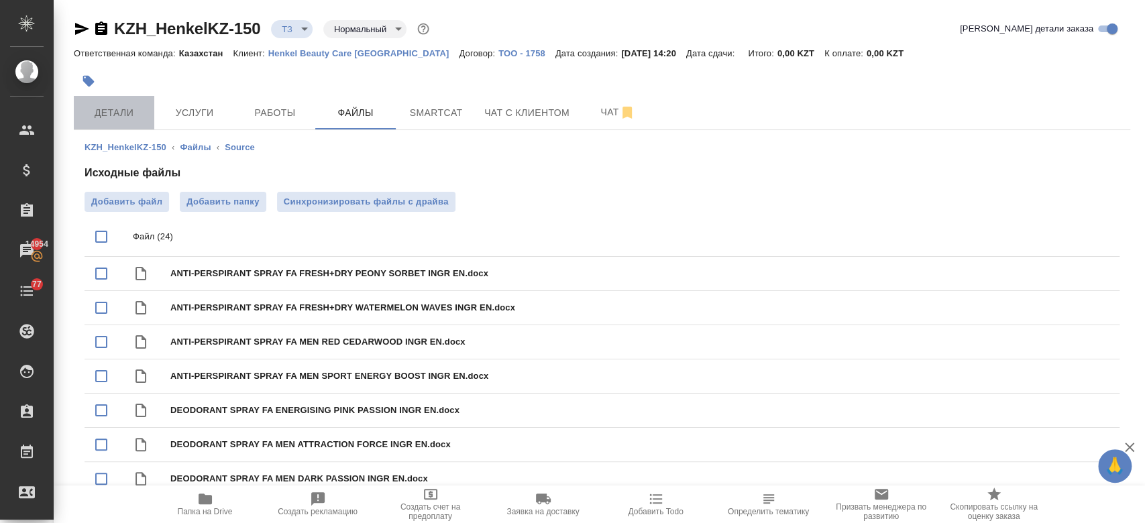
click at [118, 117] on span "Детали" at bounding box center [114, 113] width 64 height 17
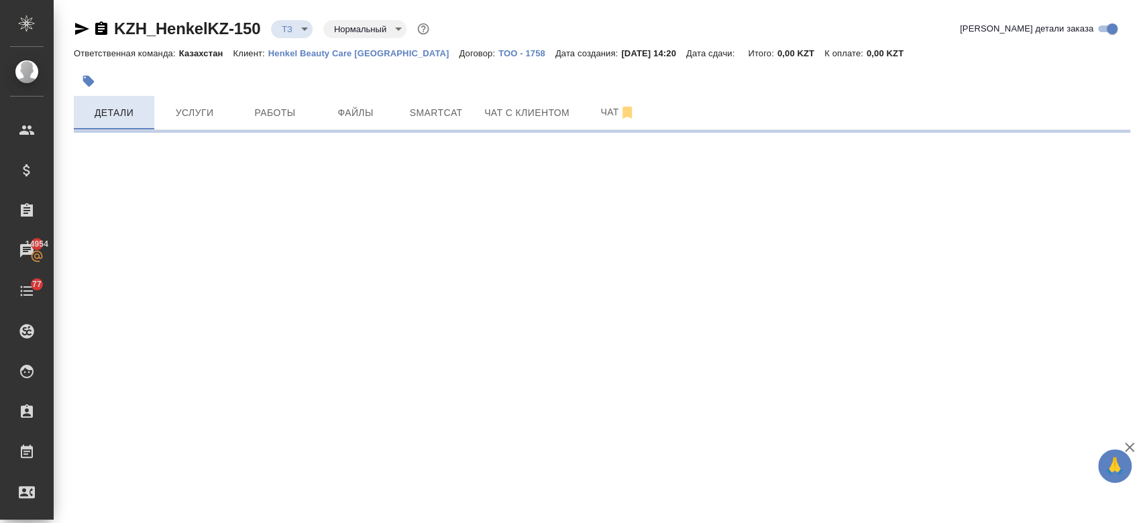
select select "RU"
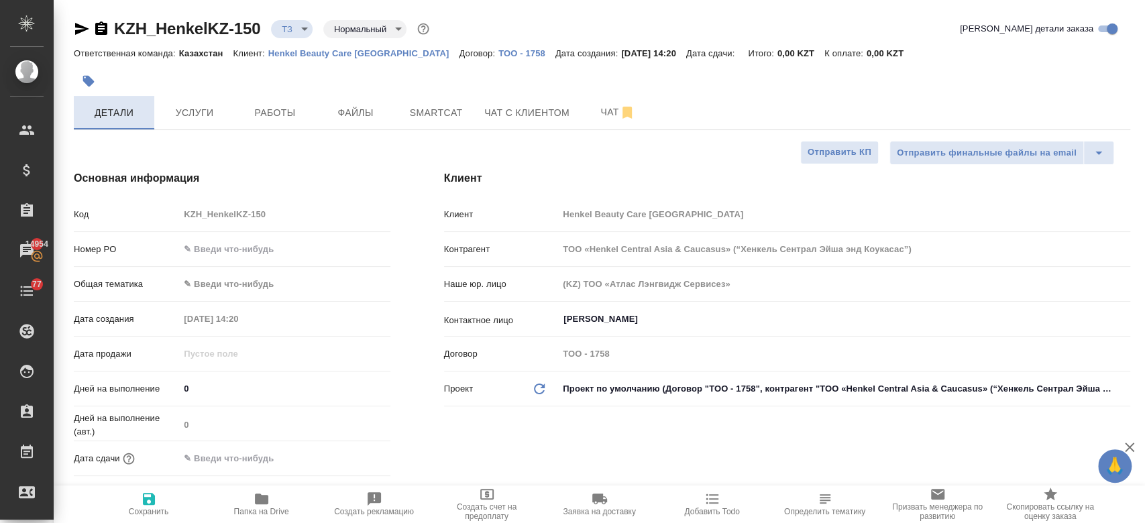
type textarea "x"
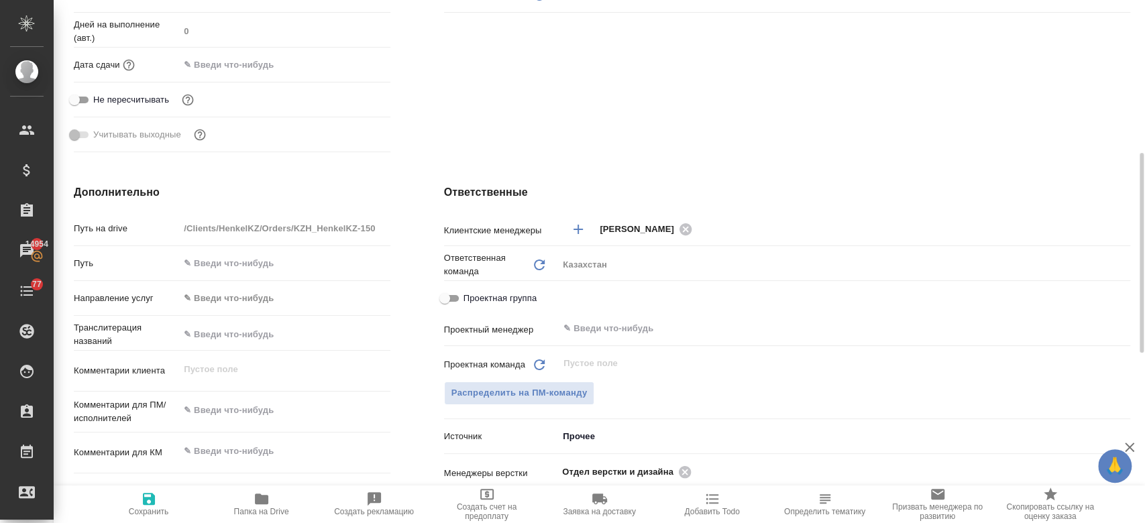
scroll to position [397, 0]
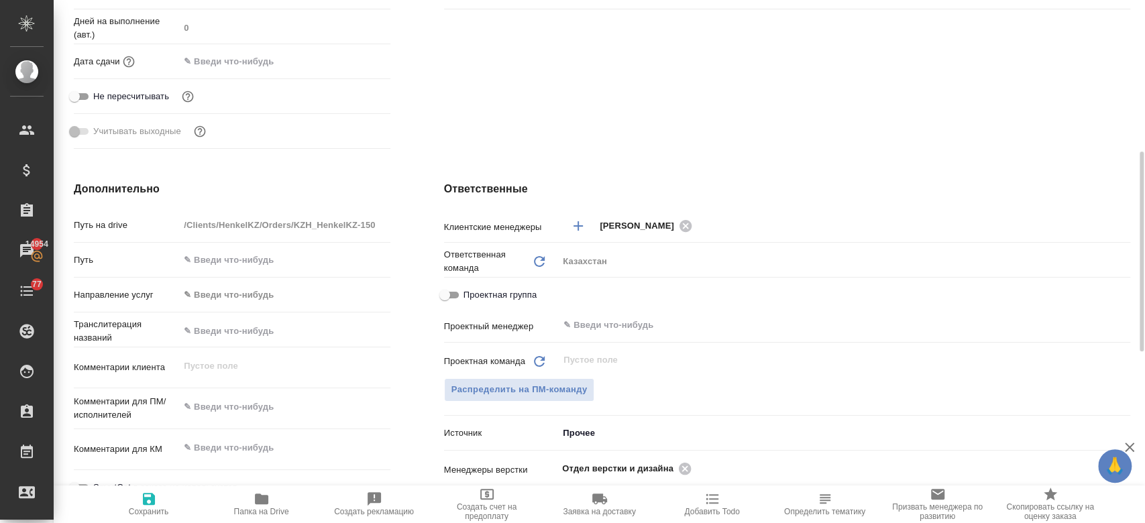
type textarea "x"
click at [244, 418] on textarea at bounding box center [284, 408] width 209 height 23
paste textarea "перевести их на русский язык."
type textarea "перевести их на русский язык."
type textarea "x"
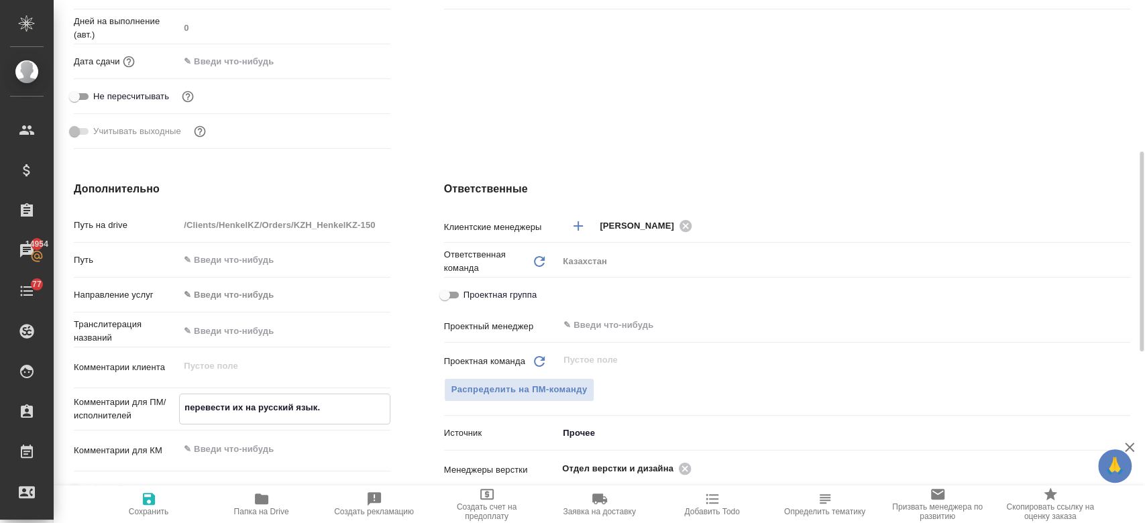
type textarea "x"
click at [245, 411] on textarea "перевести их на русский язык." at bounding box center [284, 408] width 209 height 23
type textarea "перевести ихна русский язык."
type textarea "x"
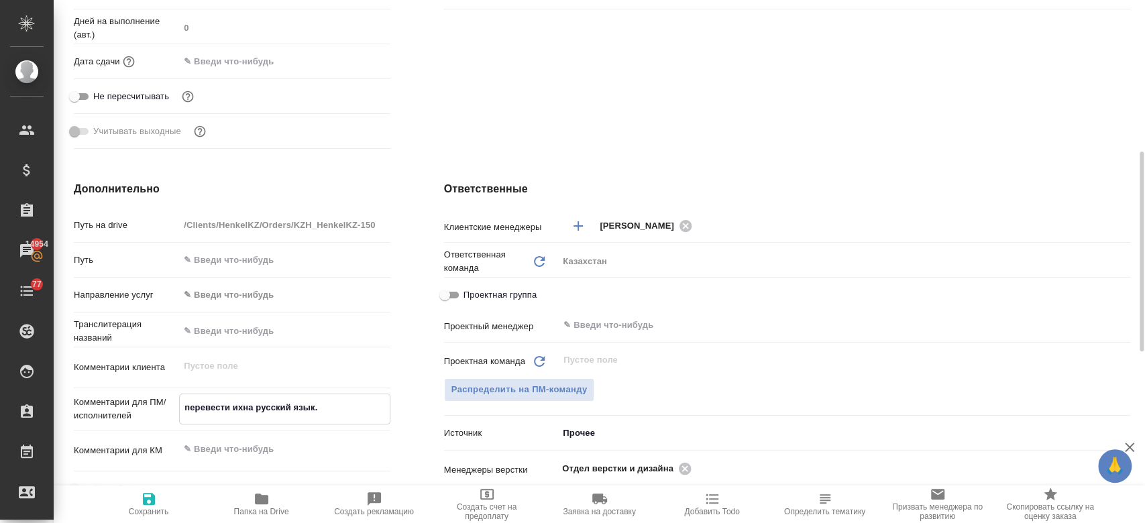
type textarea "перевести ина русский язык."
type textarea "x"
type textarea "перевестина русский язык."
type textarea "x"
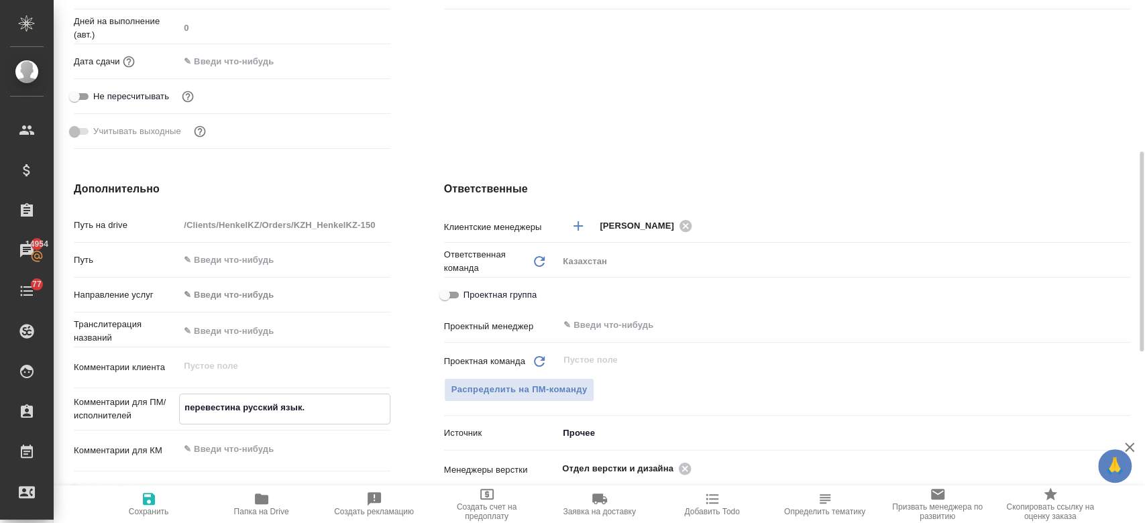
type textarea "x"
type textarea "перевестна русский язык."
type textarea "x"
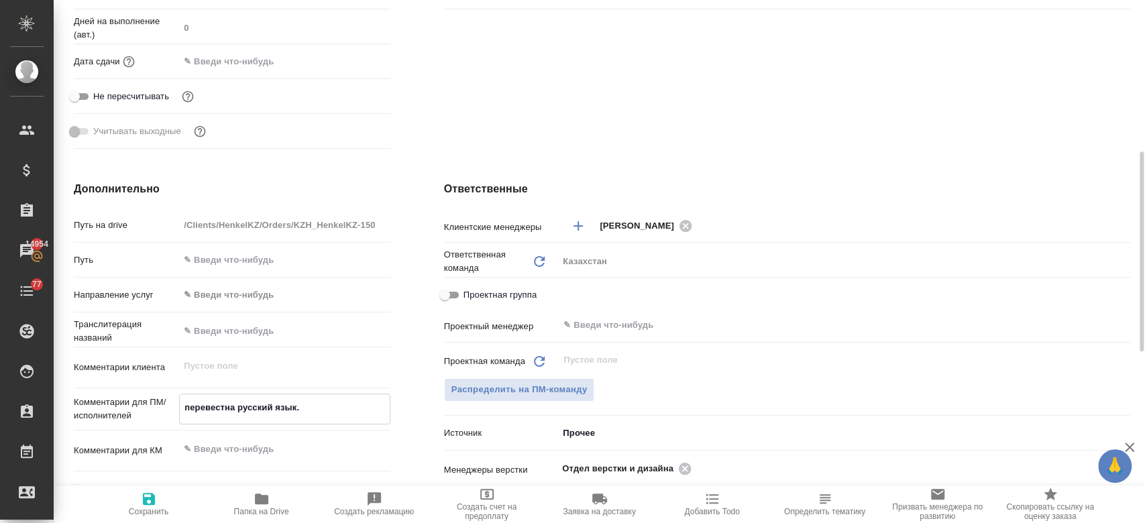
type textarea "x"
type textarea "перевесна русский язык."
type textarea "x"
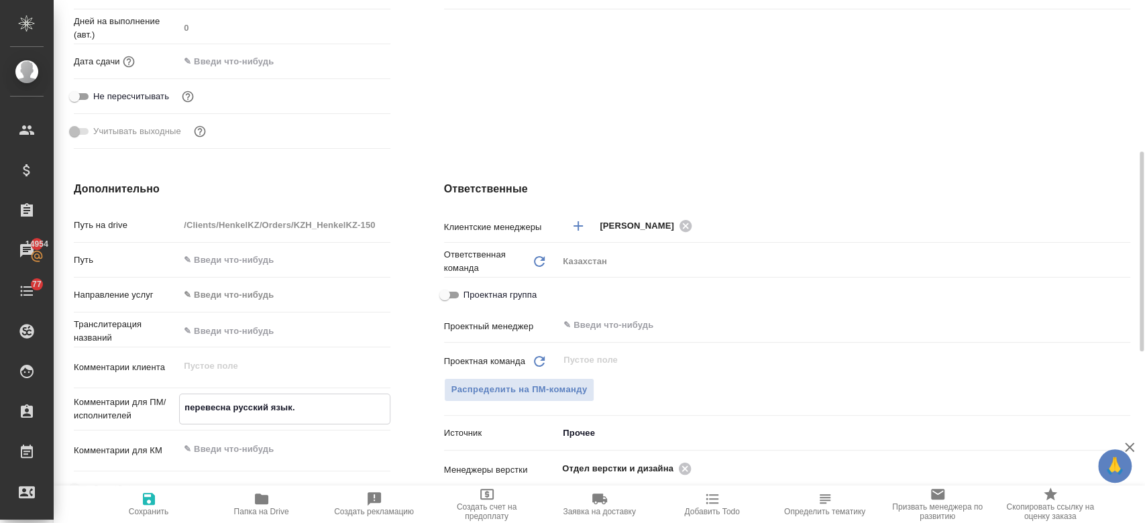
type textarea "перевена русский язык."
type textarea "x"
type textarea "перевна русский язык."
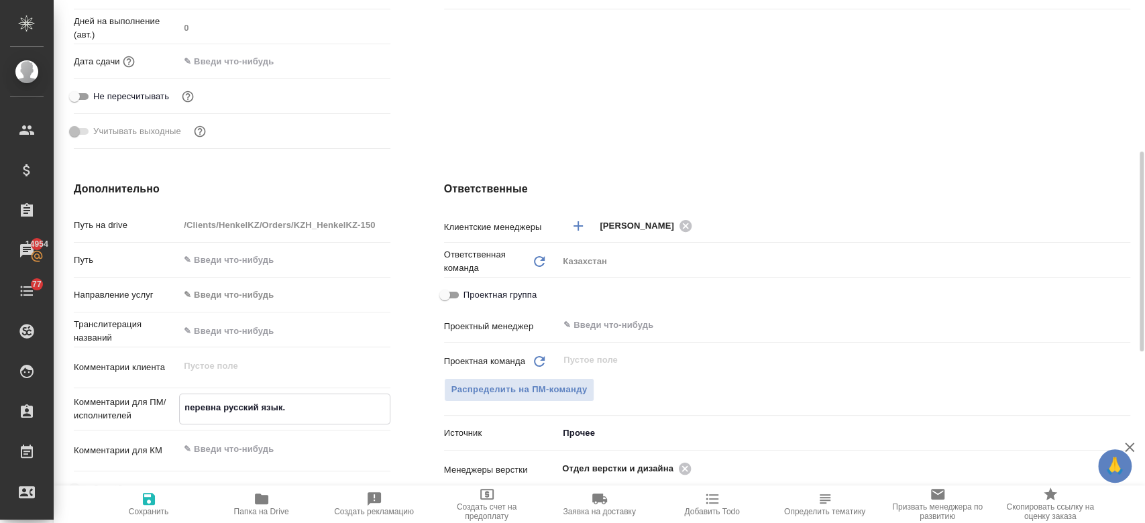
type textarea "x"
type textarea "перевона русский язык."
type textarea "x"
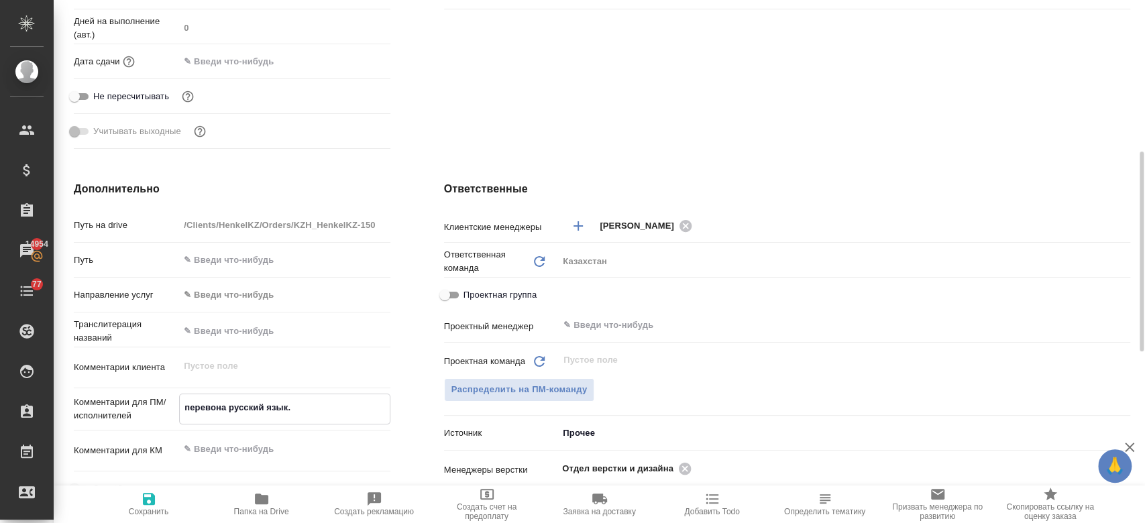
type textarea "переводна русский язык."
type textarea "x"
type textarea "перевод на русский язык."
type textarea "x"
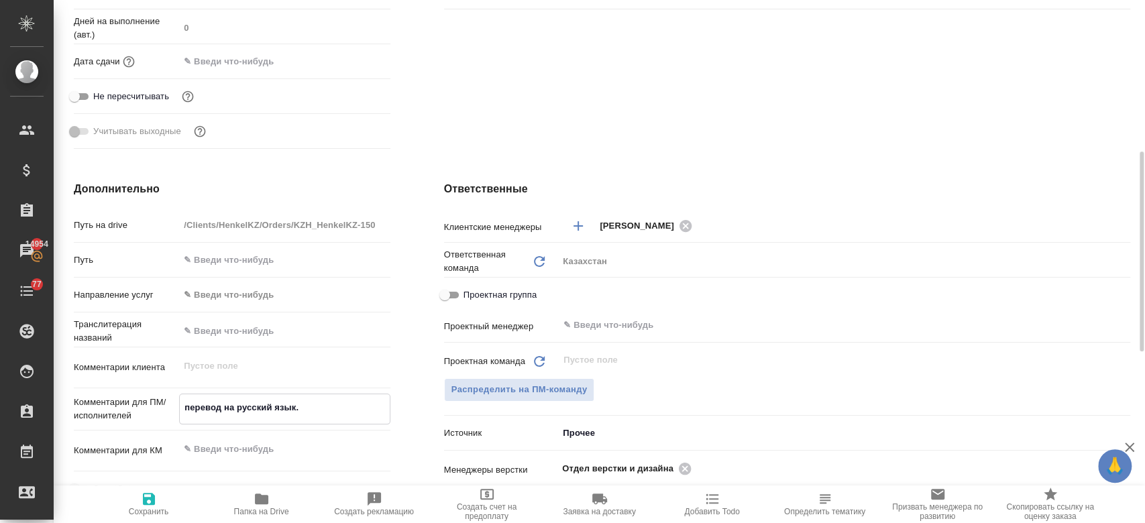
type textarea "x"
type textarea "перевод на русский язык."
type textarea "x"
click at [162, 496] on span "Сохранить" at bounding box center [149, 503] width 97 height 25
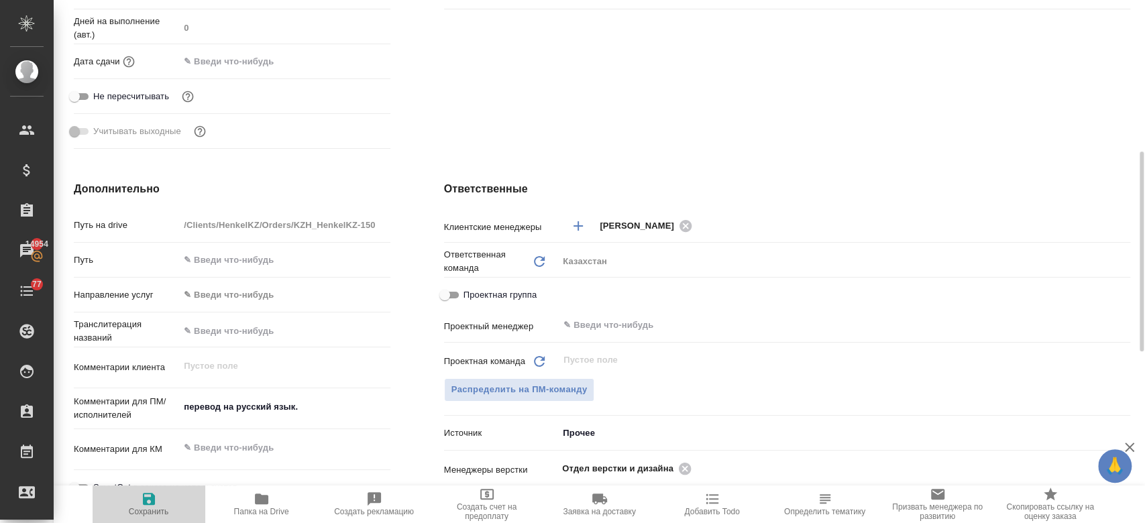
type textarea "x"
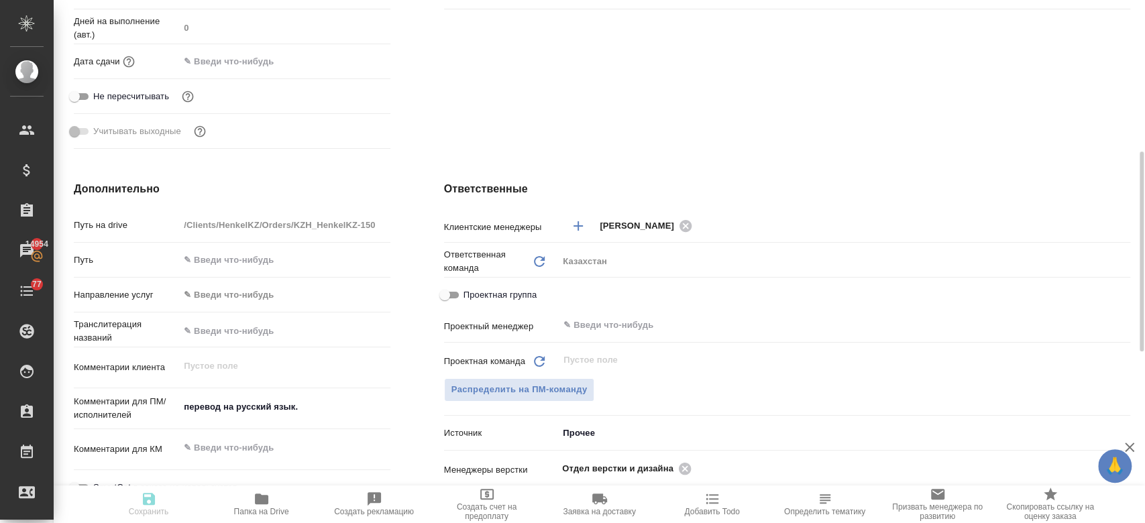
type textarea "x"
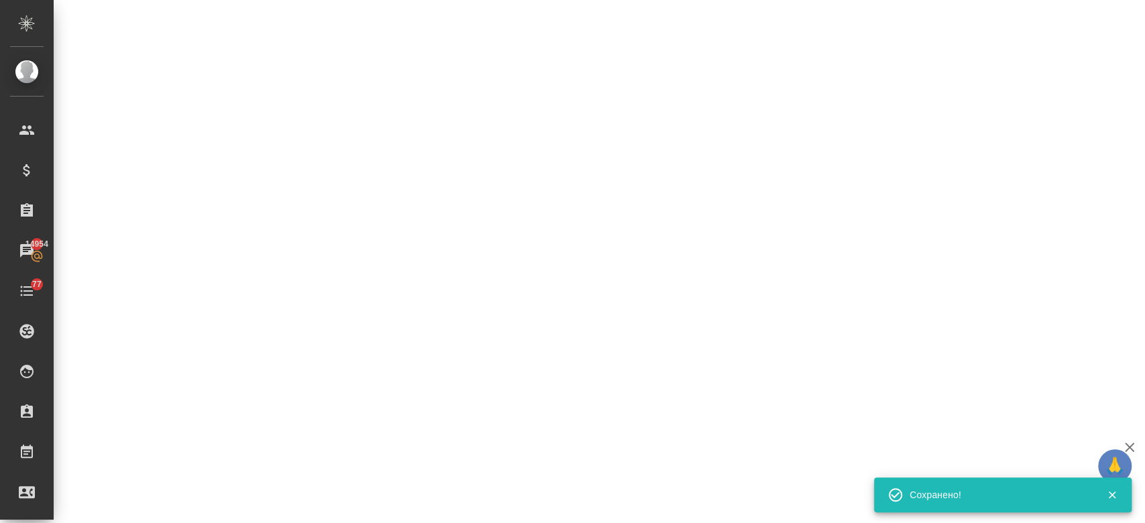
select select "RU"
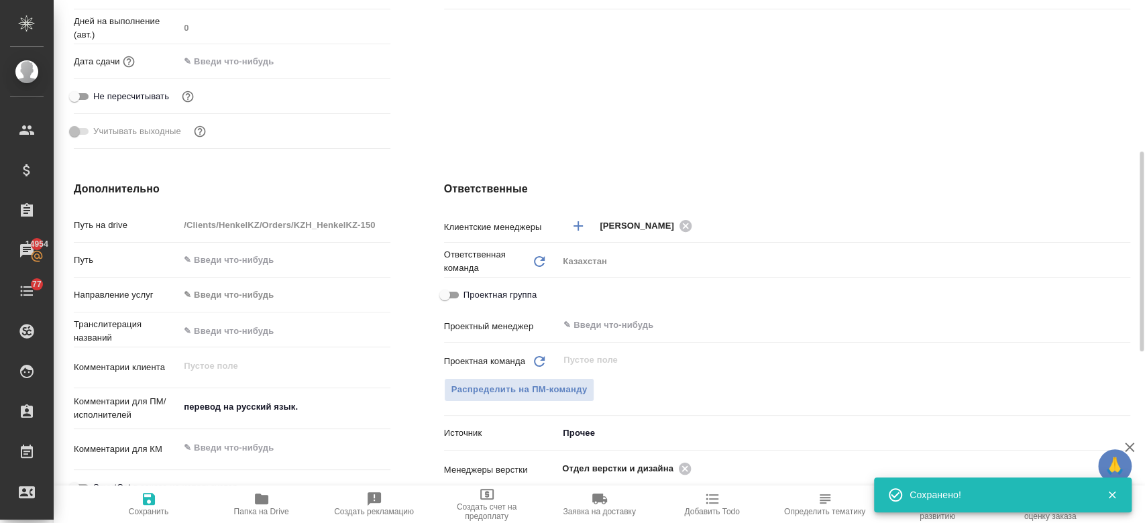
type textarea "x"
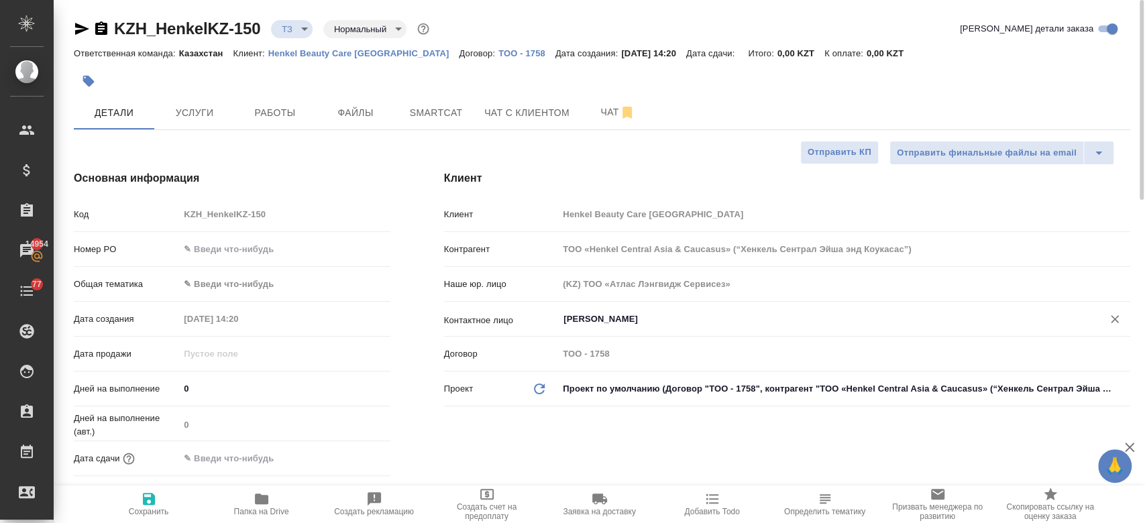
click at [627, 309] on div "Удербаева Рената ​" at bounding box center [844, 319] width 572 height 24
type textarea "x"
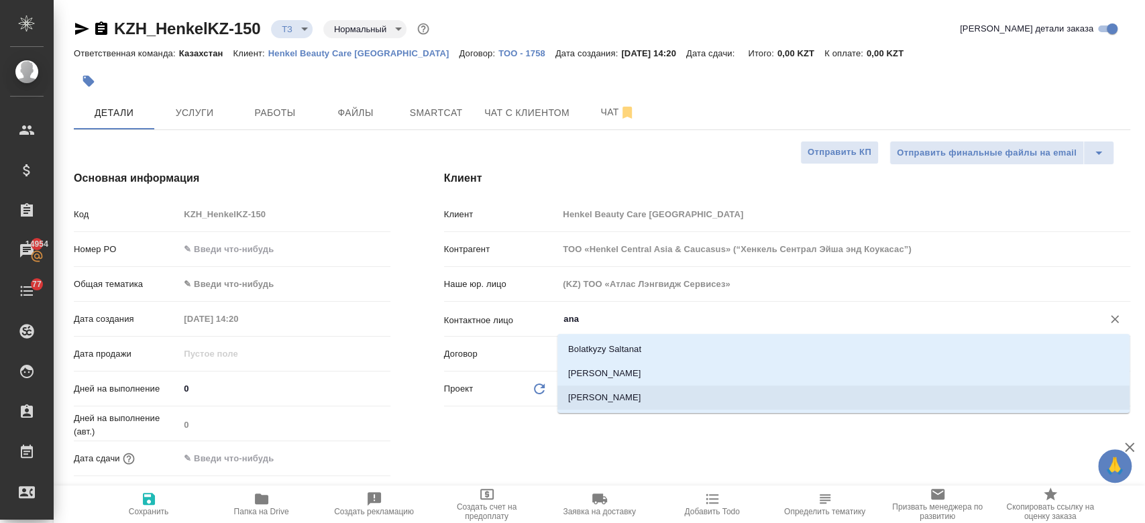
click at [630, 398] on li "Sagidolda Anayel" at bounding box center [844, 398] width 572 height 24
type input "Sagidolda Anayel"
type textarea "x"
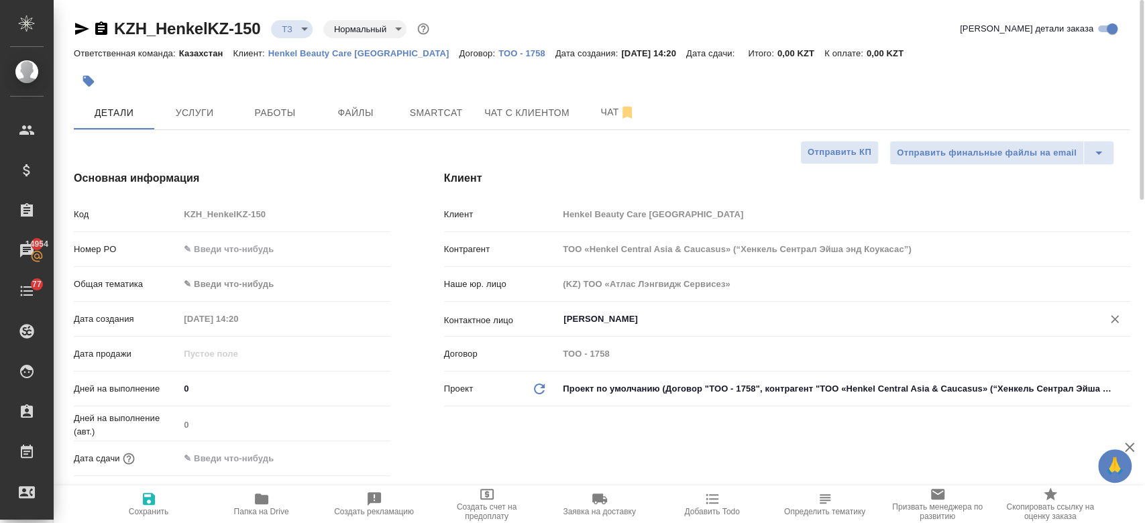
type input "Sagidolda Anayel"
click at [154, 511] on span "Сохранить" at bounding box center [149, 511] width 40 height 9
type textarea "x"
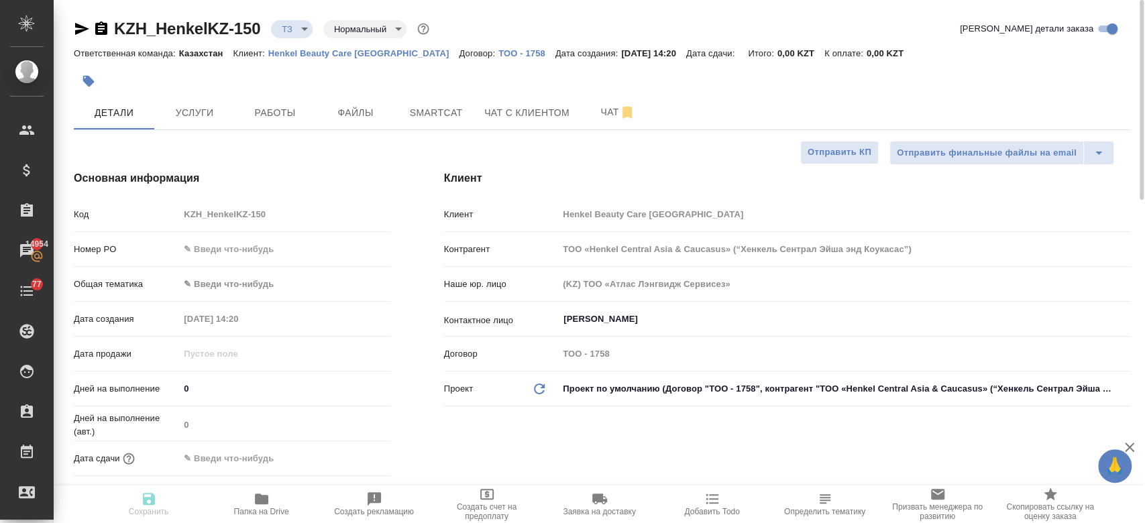
type textarea "x"
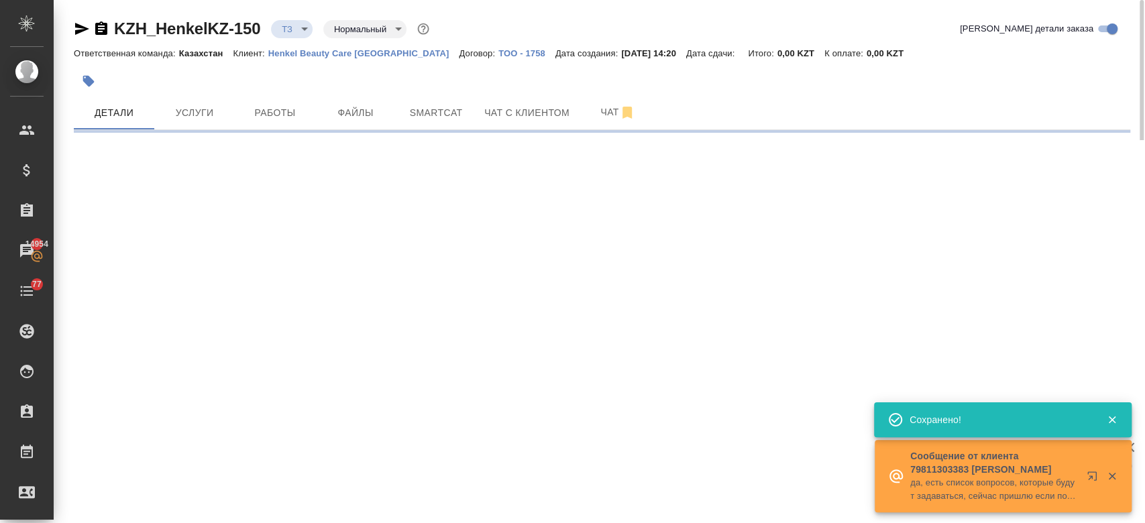
select select "RU"
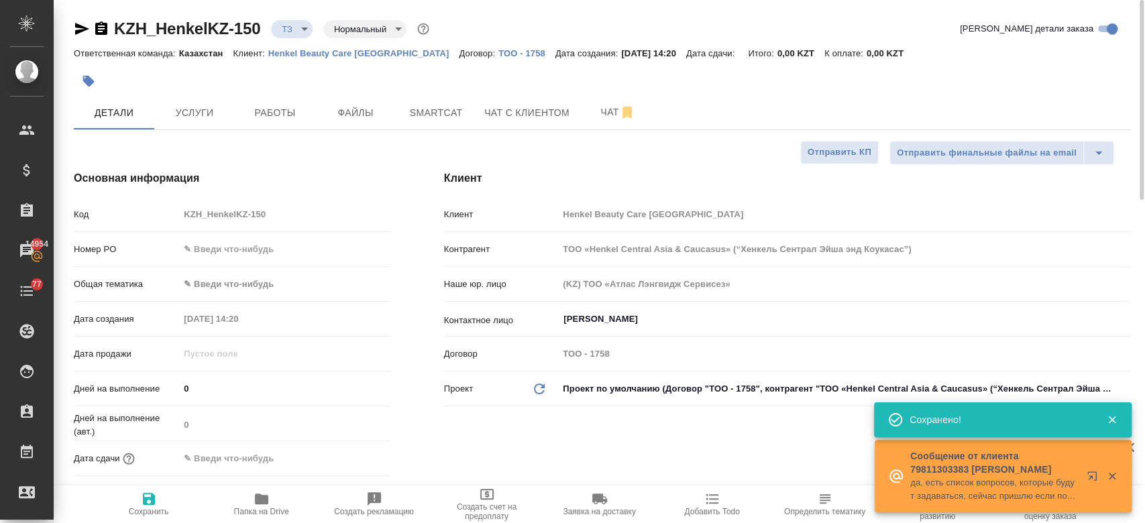
type textarea "x"
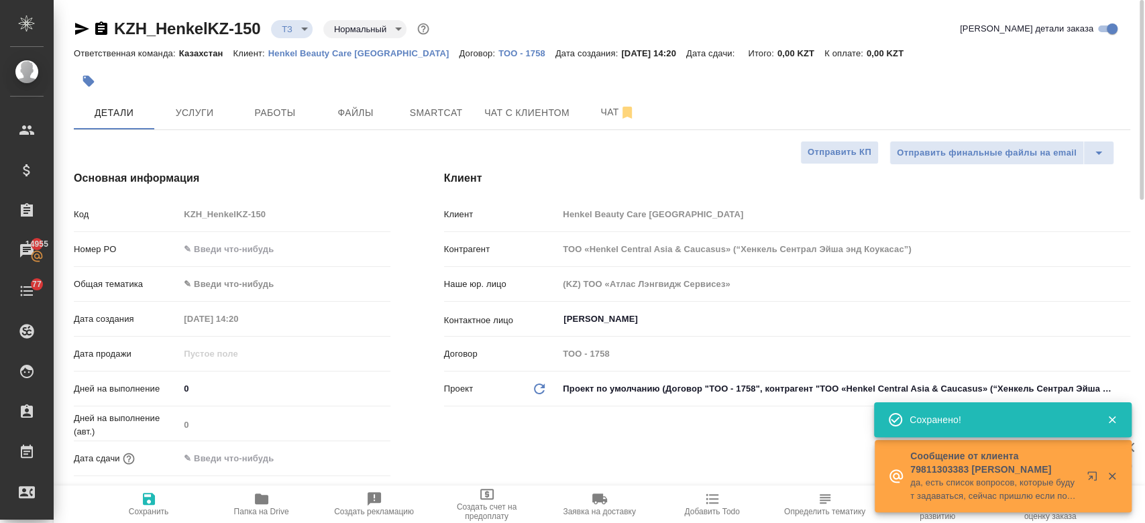
type textarea "x"
click at [252, 74] on div at bounding box center [426, 81] width 704 height 30
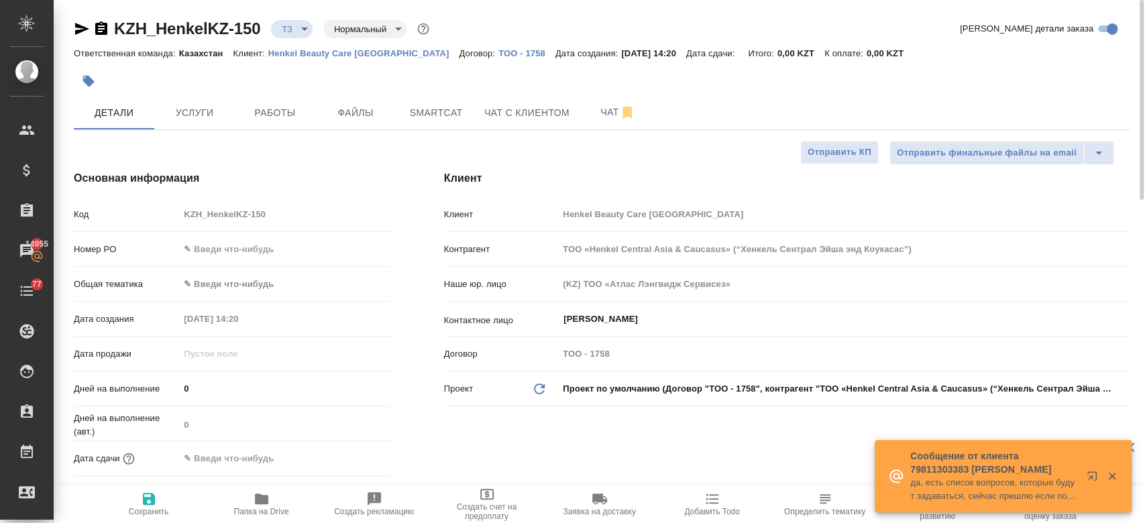
click at [443, 67] on div at bounding box center [426, 81] width 704 height 30
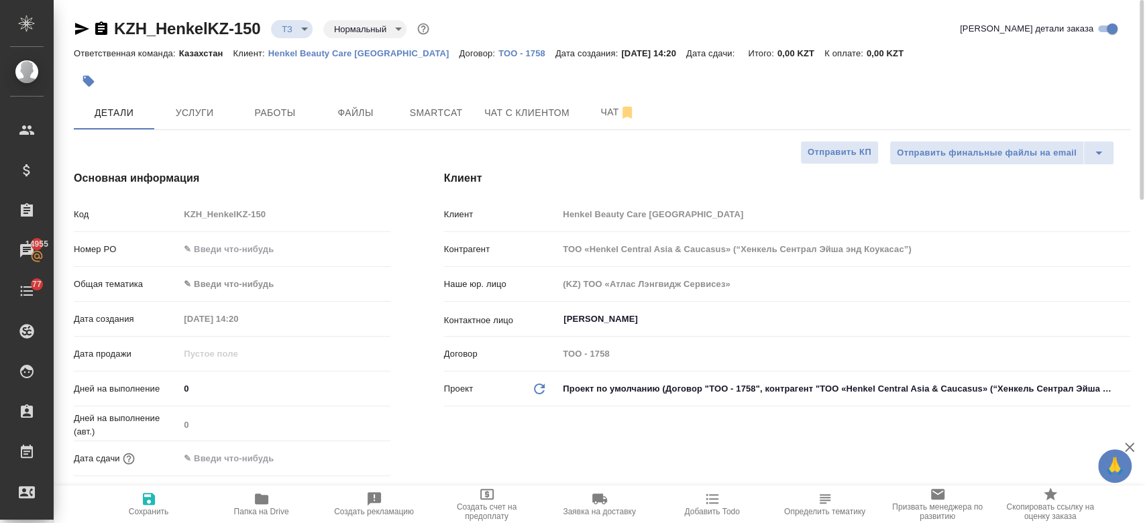
type textarea "x"
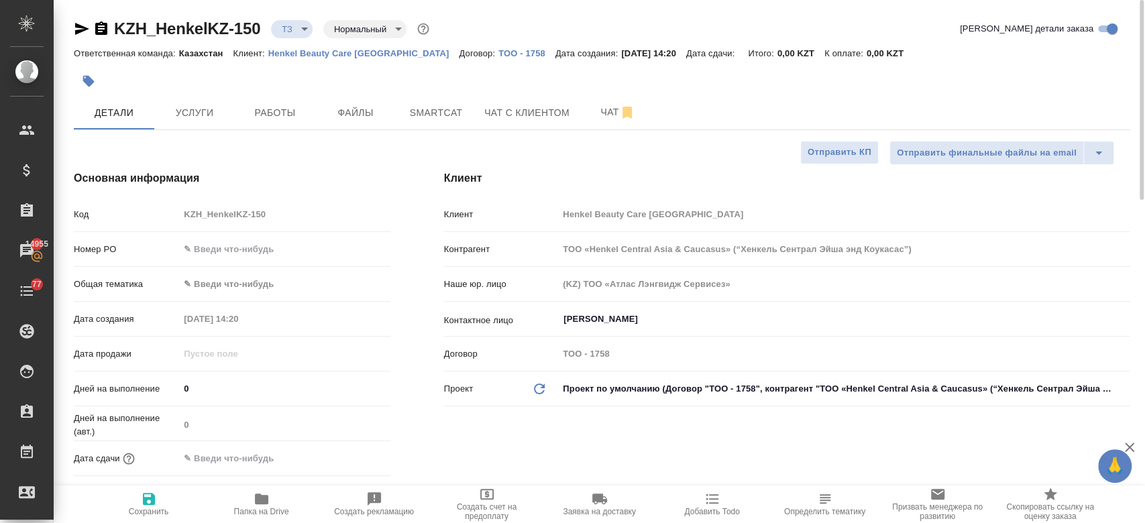
type textarea "x"
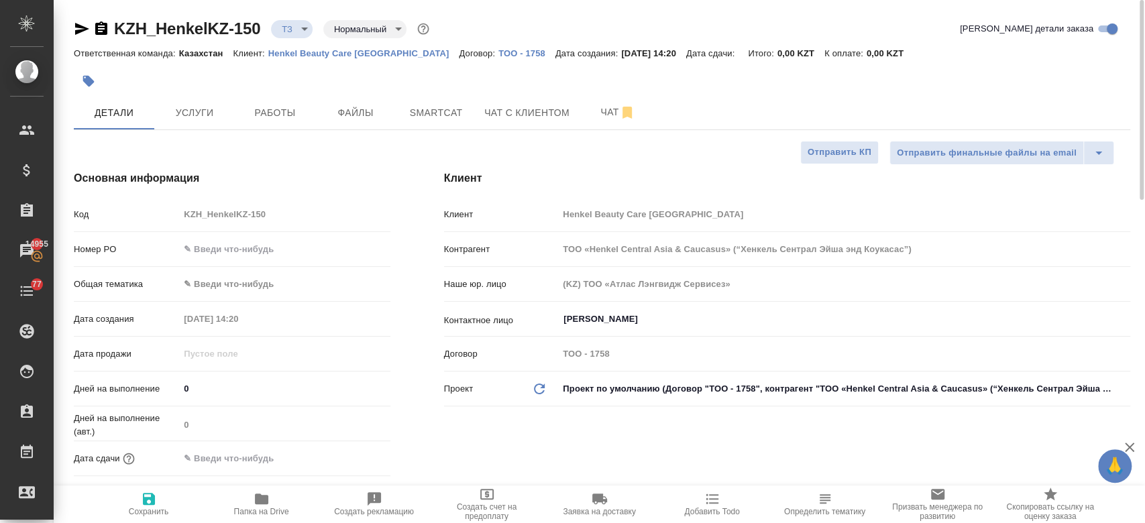
type textarea "x"
click at [619, 105] on icon "button" at bounding box center [627, 113] width 16 height 16
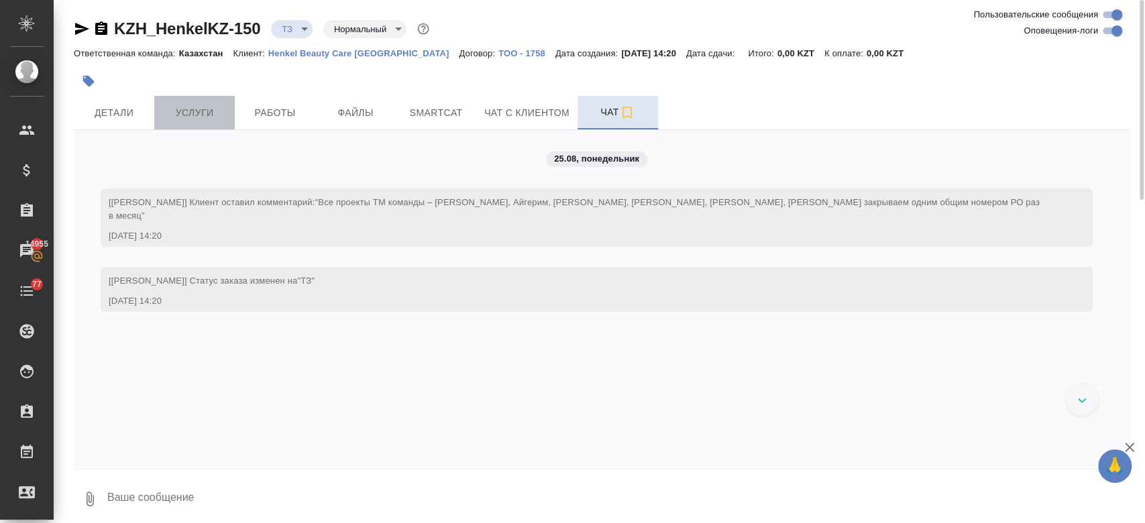
click at [200, 105] on span "Услуги" at bounding box center [194, 113] width 64 height 17
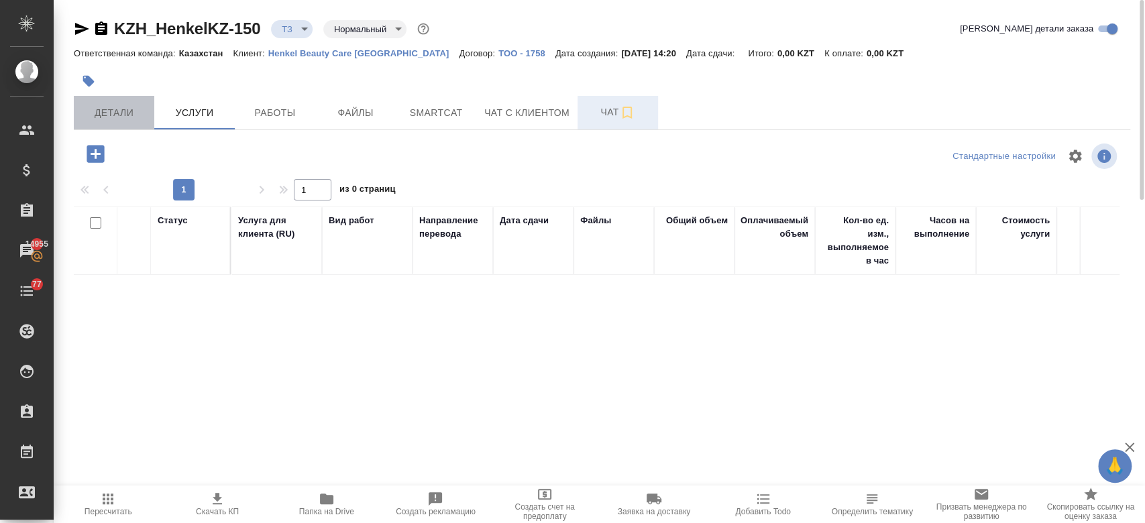
click at [126, 111] on span "Детали" at bounding box center [114, 113] width 64 height 17
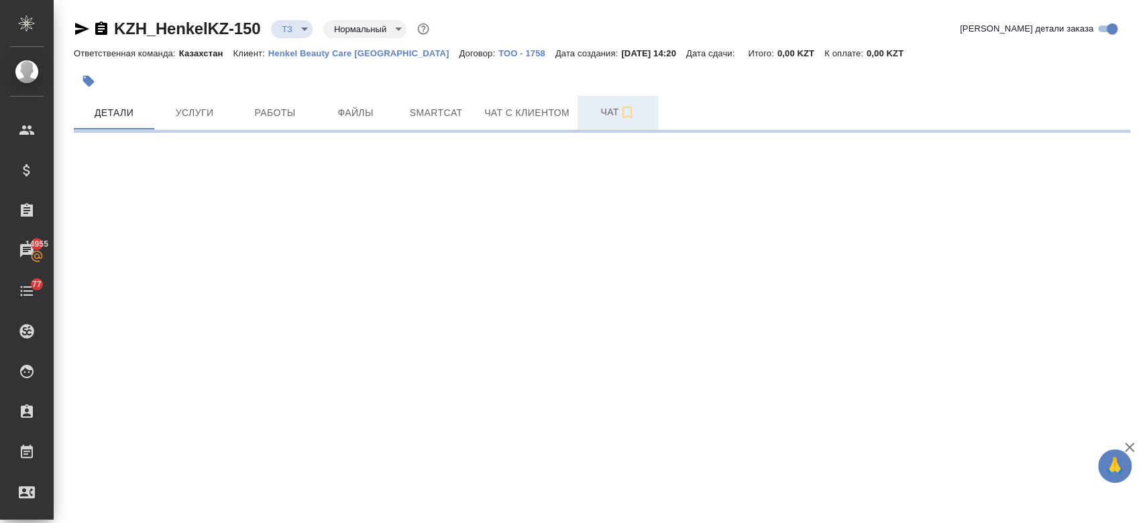
select select "RU"
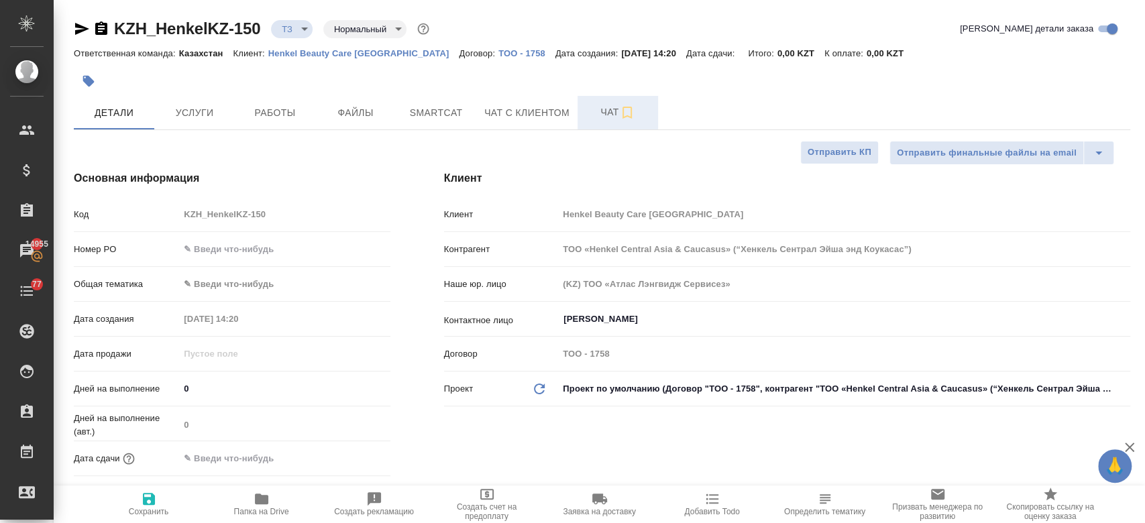
type textarea "x"
click at [183, 88] on div at bounding box center [426, 81] width 704 height 30
type textarea "x"
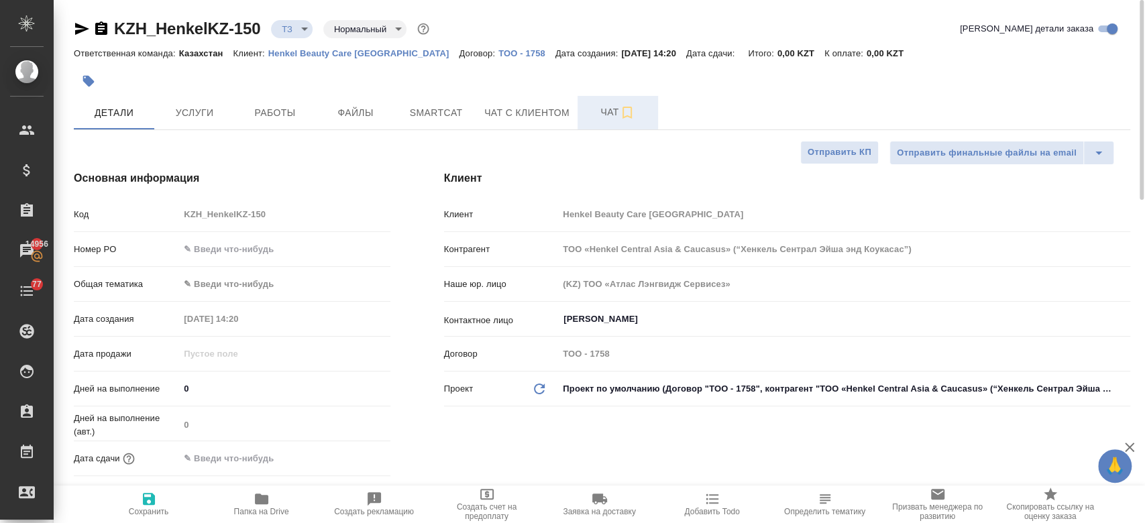
type textarea "x"
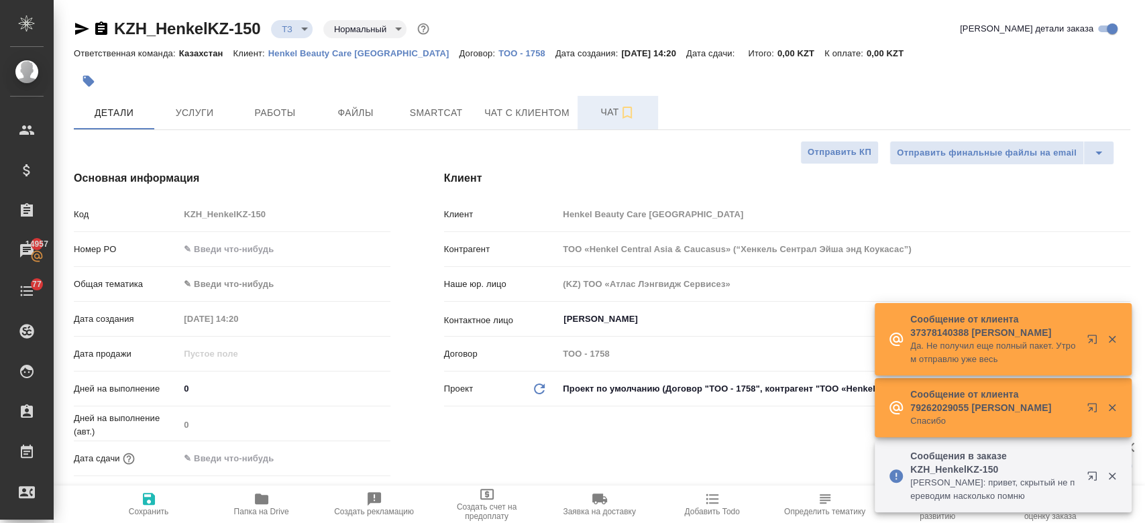
click at [598, 121] on button "Чат" at bounding box center [618, 113] width 81 height 34
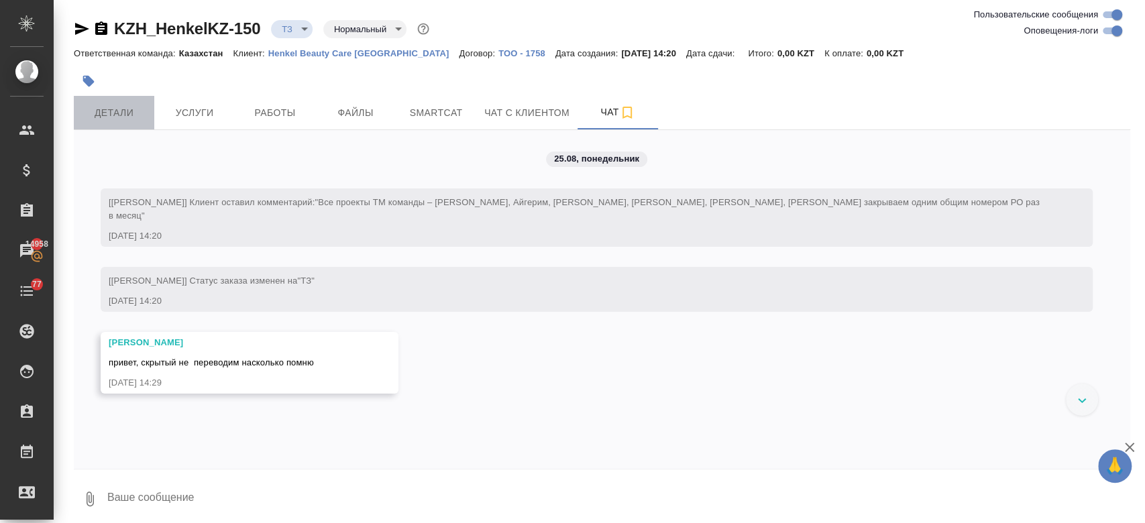
click at [132, 123] on button "Детали" at bounding box center [114, 113] width 81 height 34
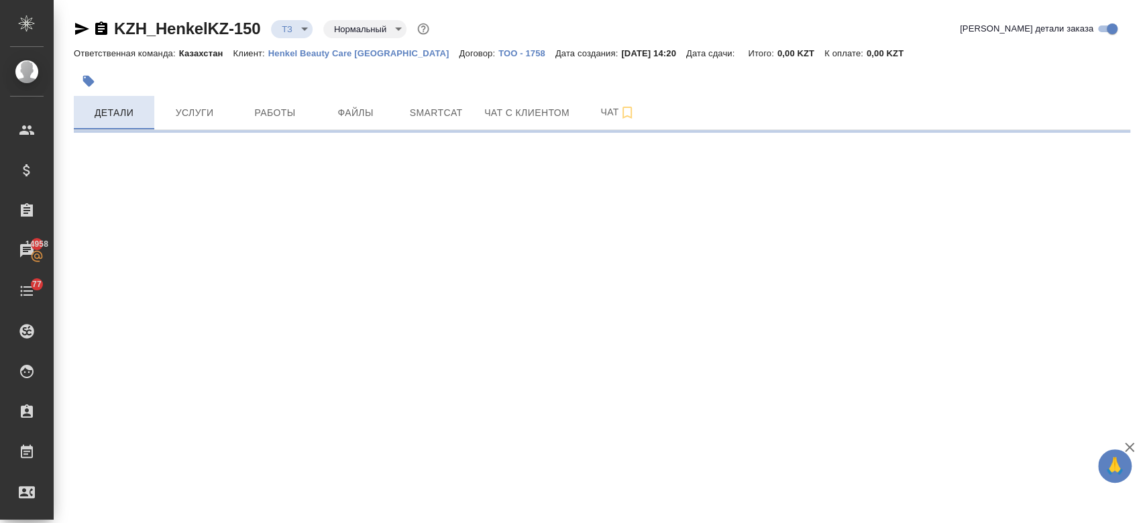
select select "RU"
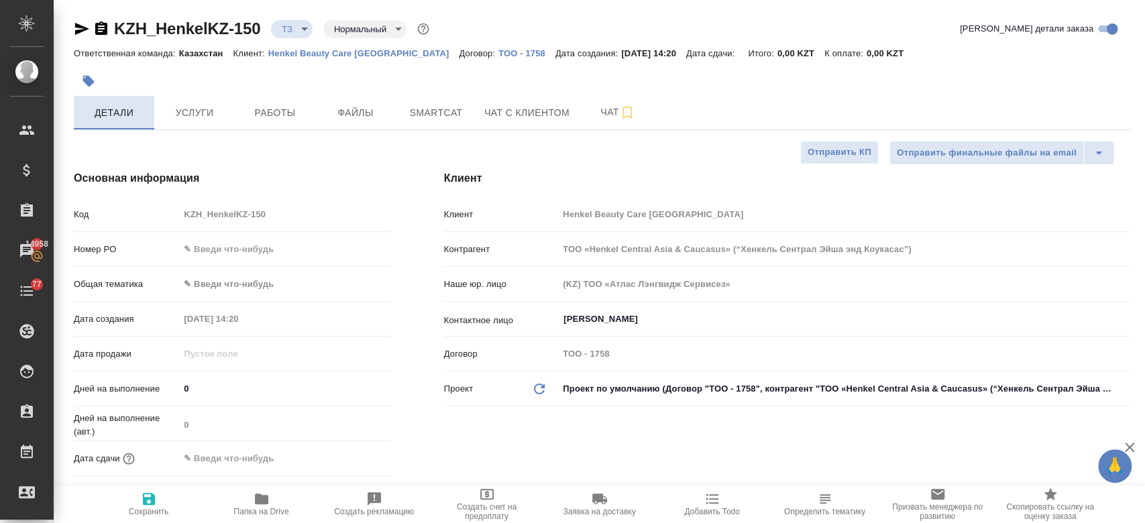
type textarea "x"
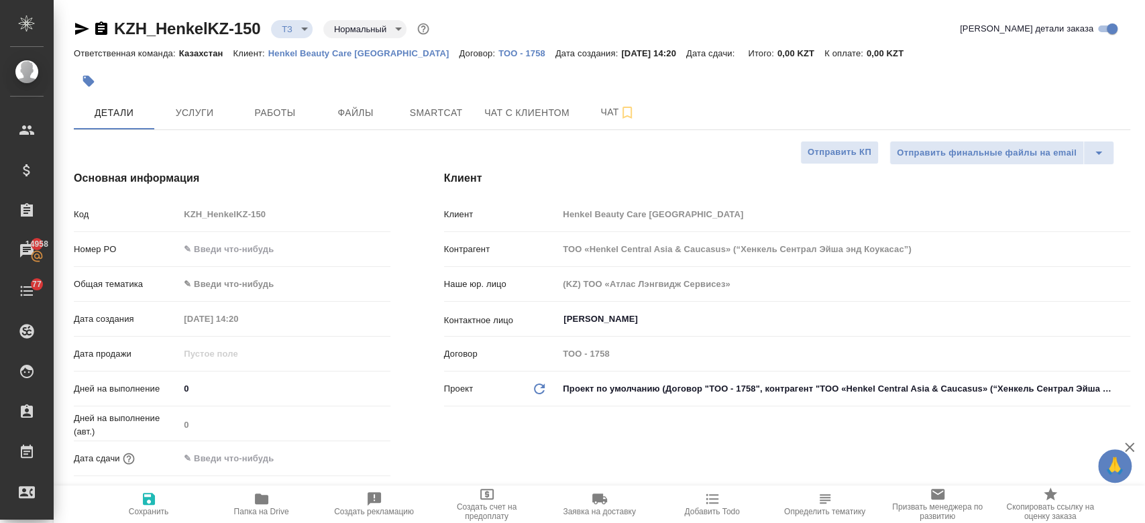
type textarea "x"
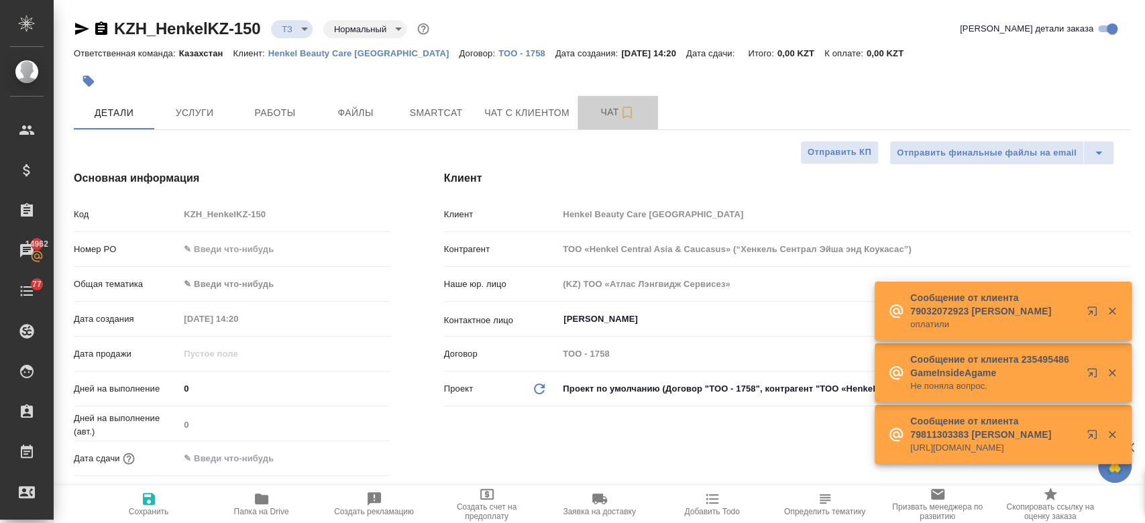
click at [606, 113] on span "Чат" at bounding box center [618, 112] width 64 height 17
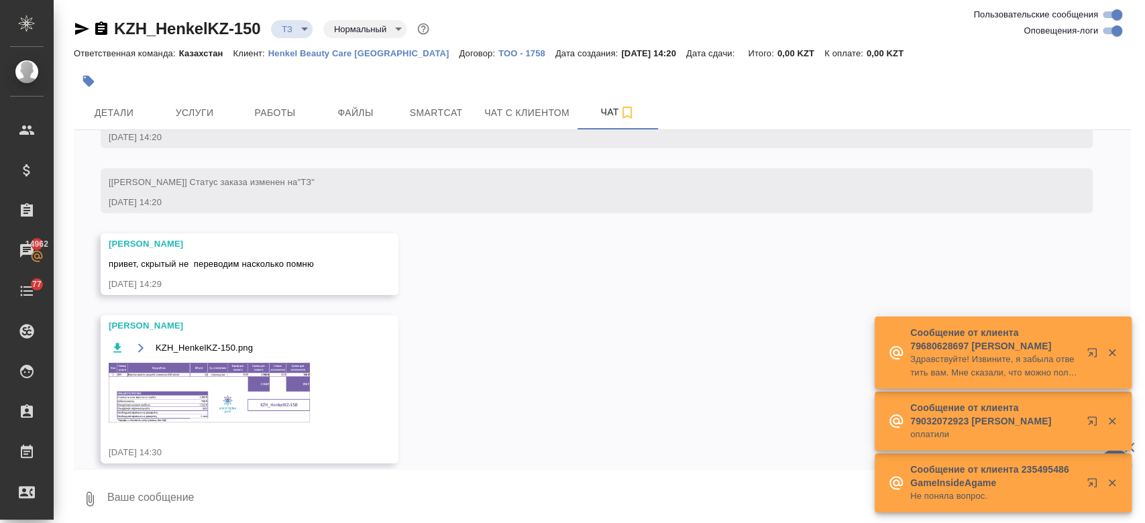
scroll to position [105, 0]
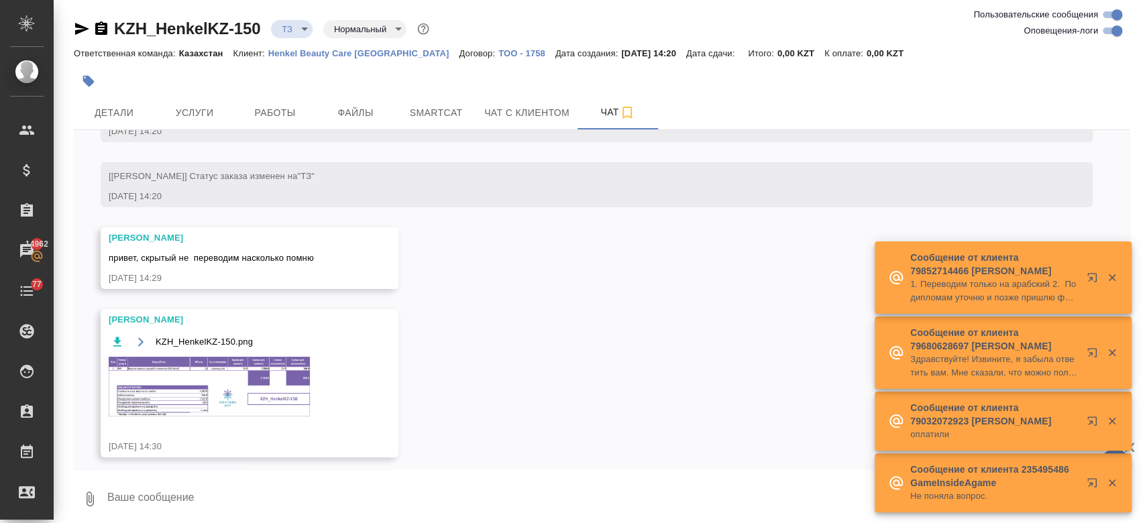
click at [278, 482] on textarea at bounding box center [618, 499] width 1024 height 46
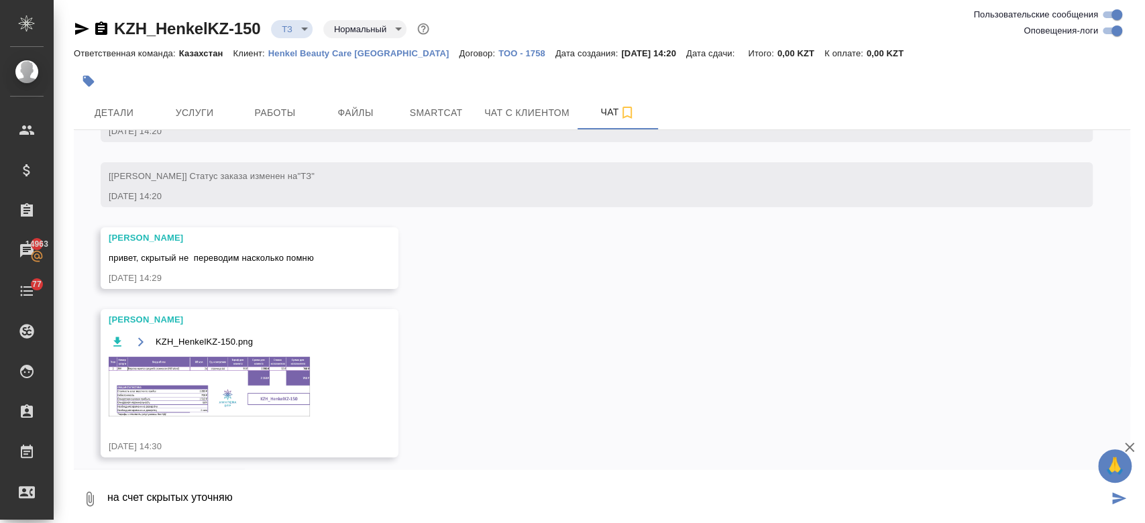
type textarea "на счет скрытых уточняю"
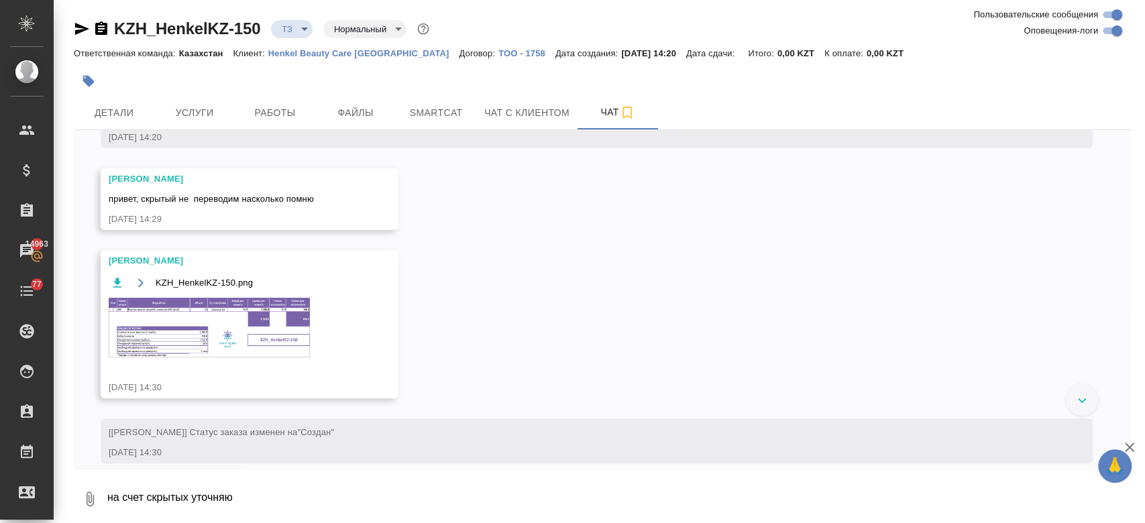
scroll to position [229, 0]
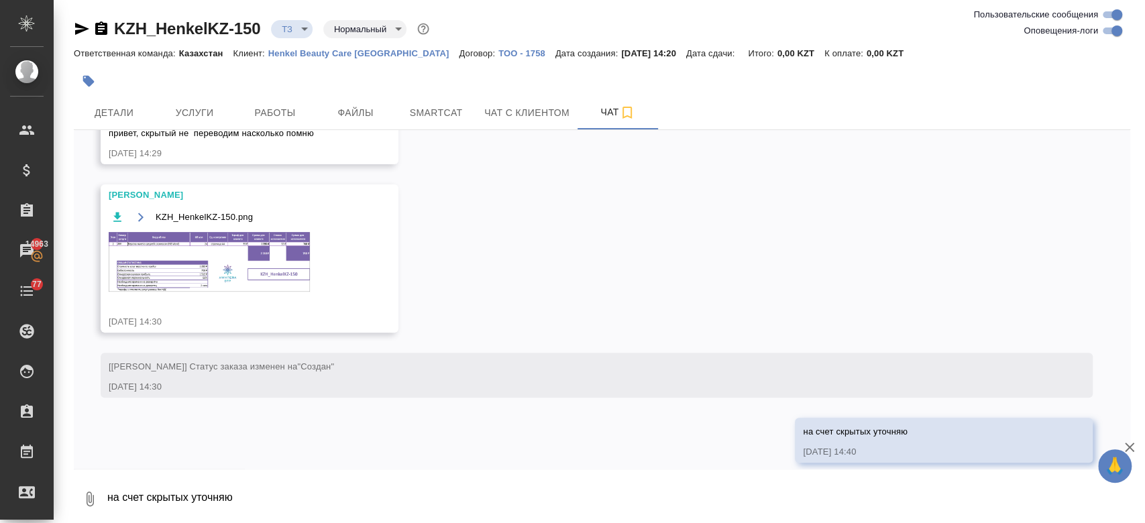
click at [213, 89] on div at bounding box center [426, 81] width 704 height 30
click at [445, 78] on div at bounding box center [426, 81] width 704 height 30
click at [156, 66] on div at bounding box center [426, 81] width 704 height 30
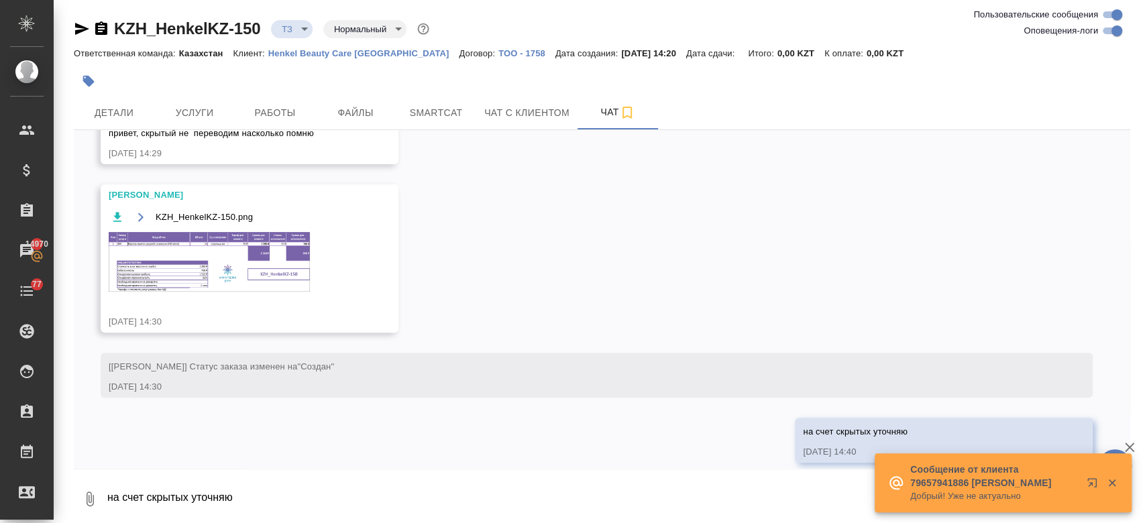
click at [353, 68] on div at bounding box center [426, 81] width 704 height 30
click at [551, 84] on div at bounding box center [426, 81] width 704 height 30
click at [479, 24] on div "KZH_HenkelKZ-150 ТЗ tz Нормальный normal" at bounding box center [602, 28] width 1057 height 21
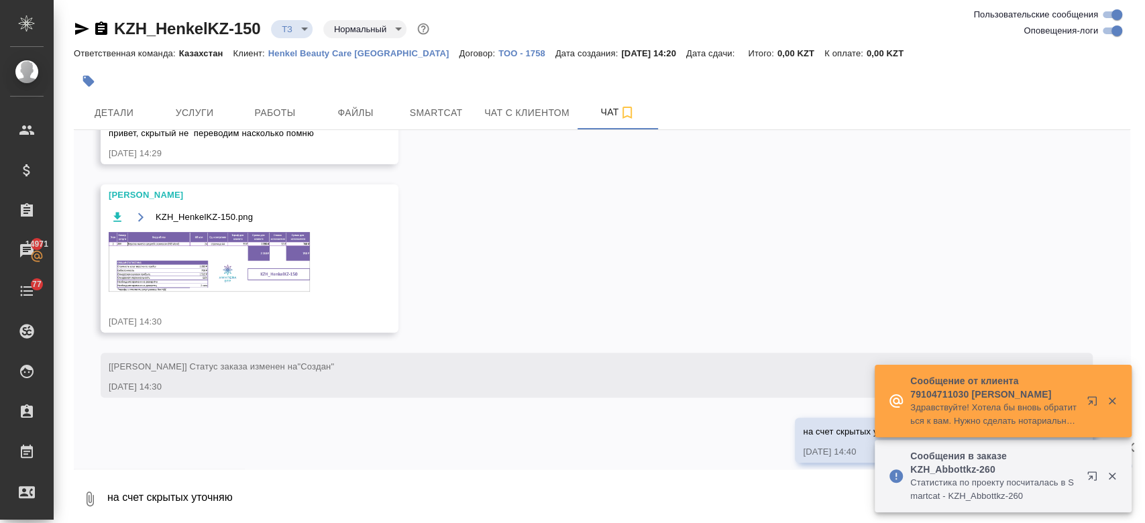
click at [484, 85] on div at bounding box center [426, 81] width 704 height 30
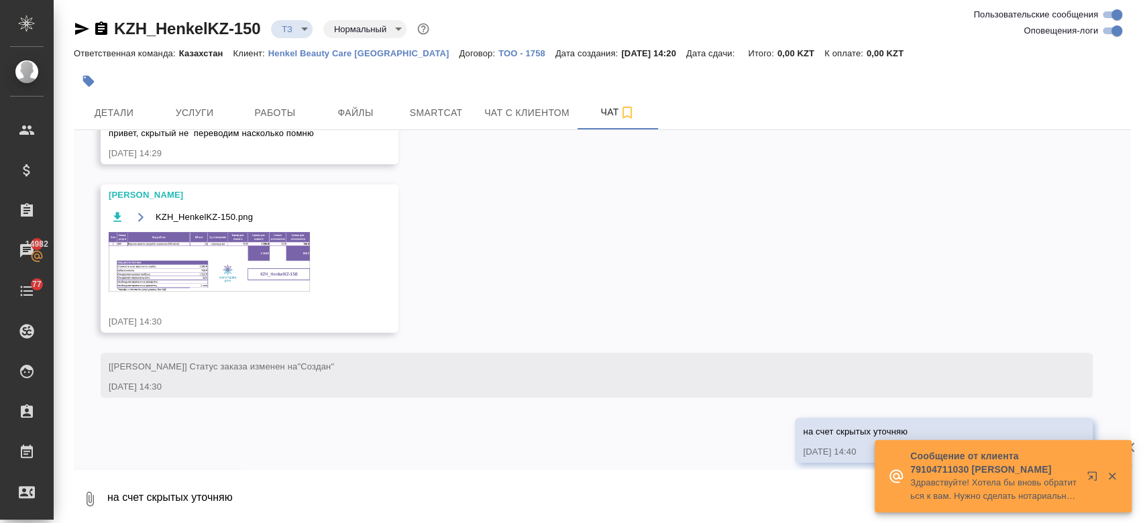
click at [370, 53] on p "Henkel Beauty Care Kazakhstan" at bounding box center [363, 53] width 191 height 10
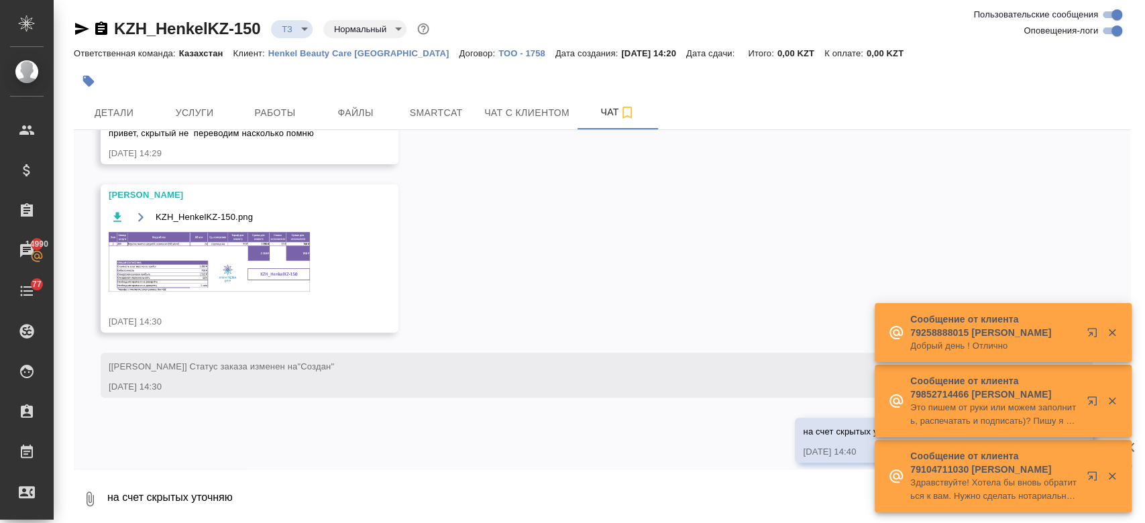
click at [191, 83] on div at bounding box center [426, 81] width 704 height 30
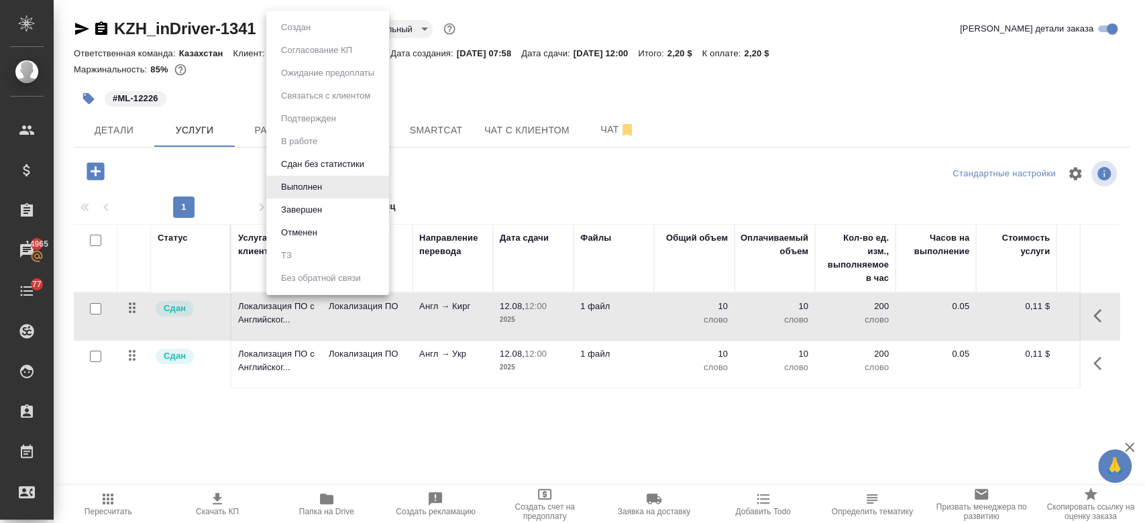
click at [315, 31] on body "🙏 .cls-1 fill:#fff; AWATERA Kosherbayeva Nazerke Клиенты Спецификации Заказы 14…" at bounding box center [572, 261] width 1145 height 523
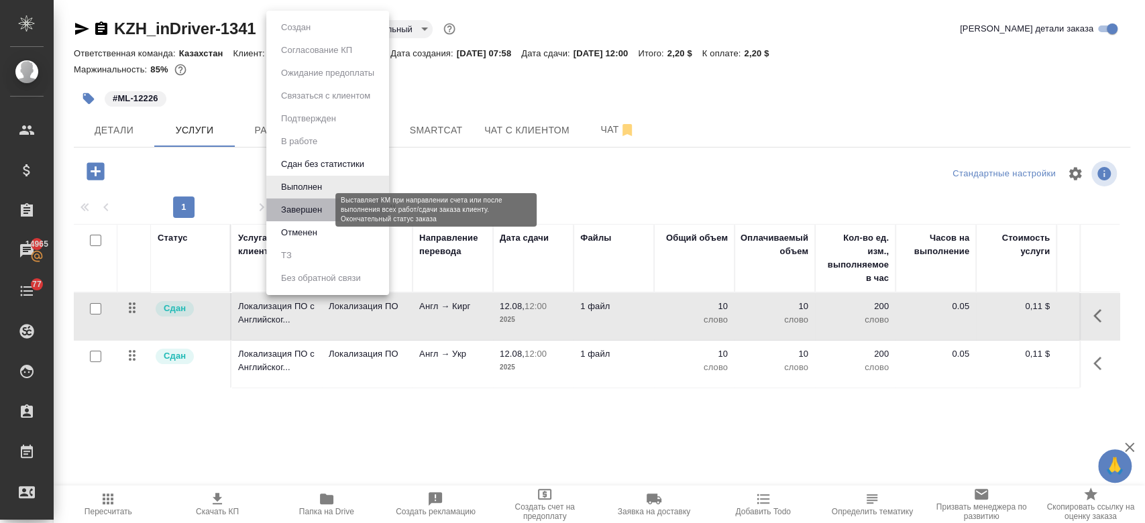
click at [310, 209] on button "Завершен" at bounding box center [301, 210] width 49 height 15
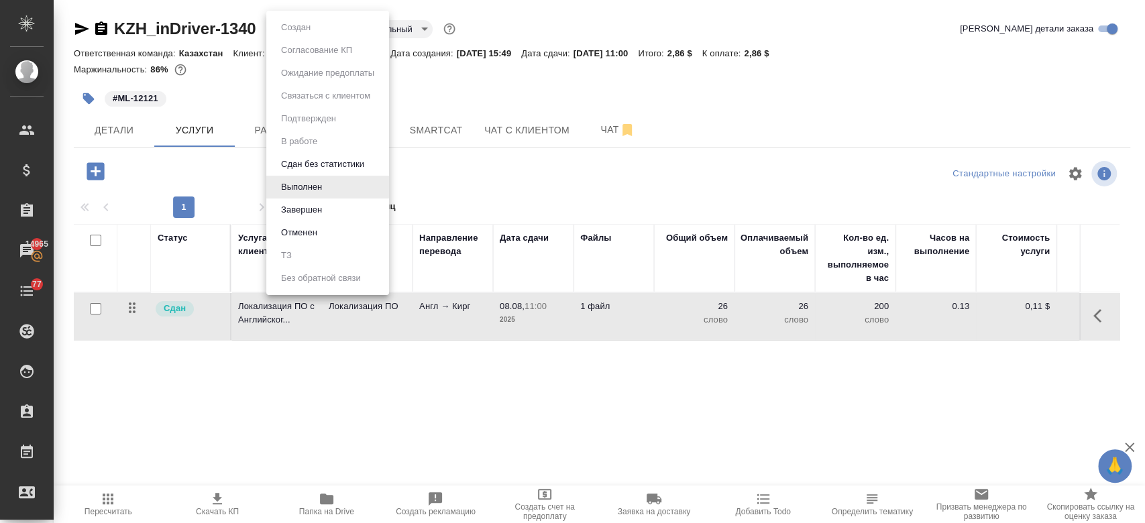
click at [314, 30] on body "🙏 .cls-1 fill:#fff; AWATERA Kosherbayeva Nazerke Клиенты Спецификации Заказы 14…" at bounding box center [572, 261] width 1145 height 523
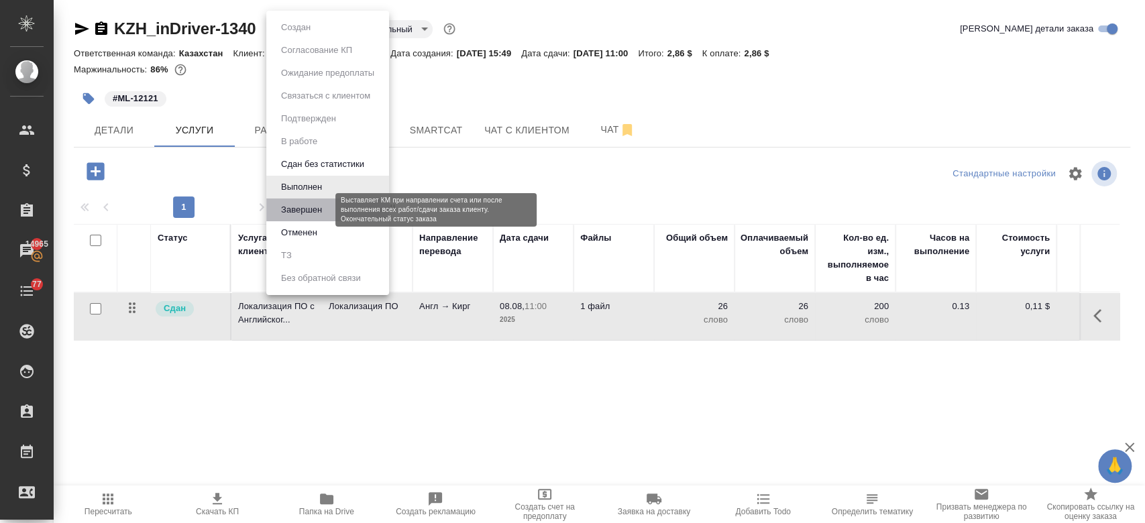
click at [310, 206] on button "Завершен" at bounding box center [301, 210] width 49 height 15
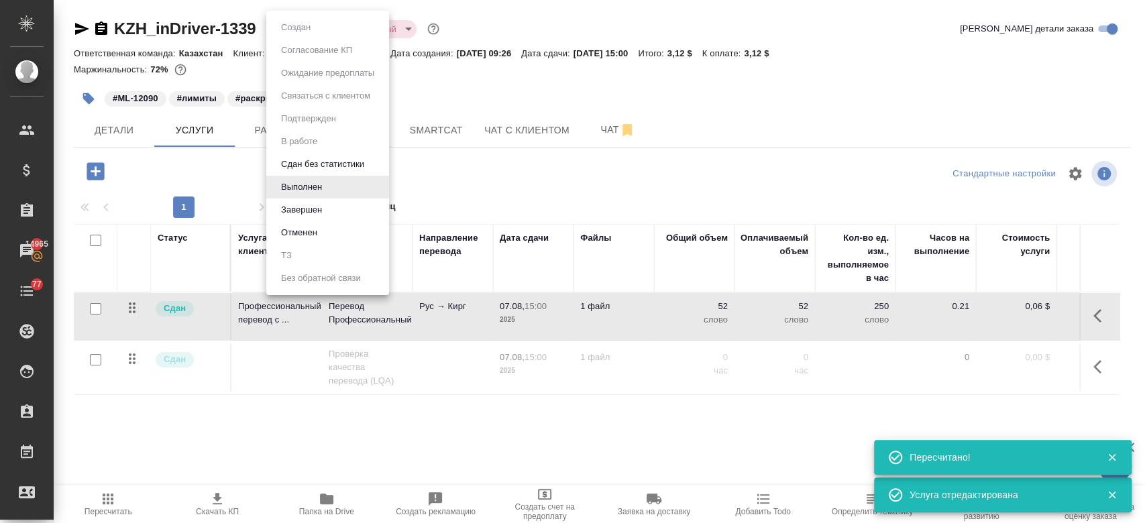
click at [311, 26] on body "🙏 .cls-1 fill:#fff; AWATERA Kosherbayeva Nazerke Клиенты Спецификации Заказы 14…" at bounding box center [572, 261] width 1145 height 523
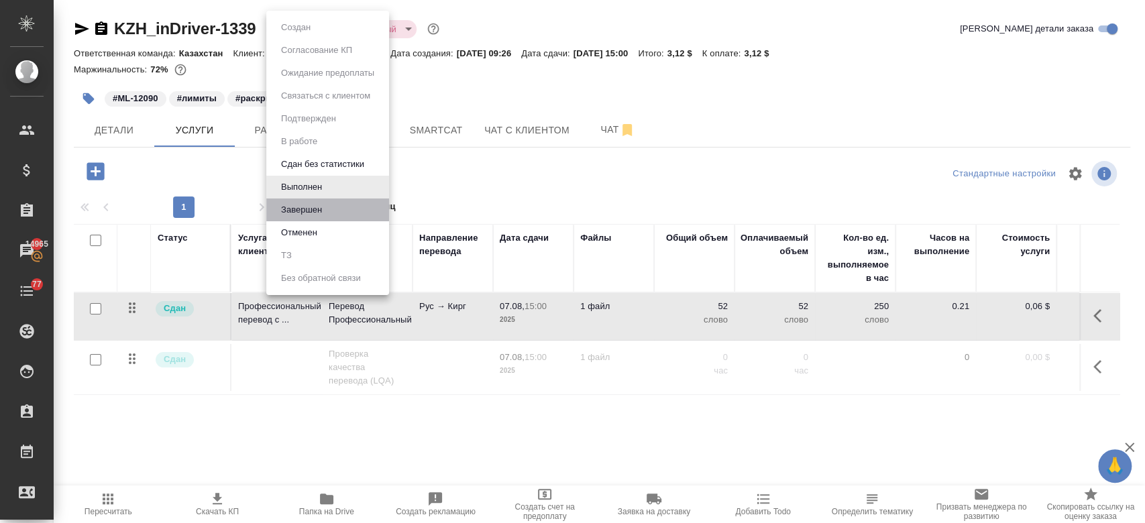
click at [315, 217] on li "Завершен" at bounding box center [327, 210] width 123 height 23
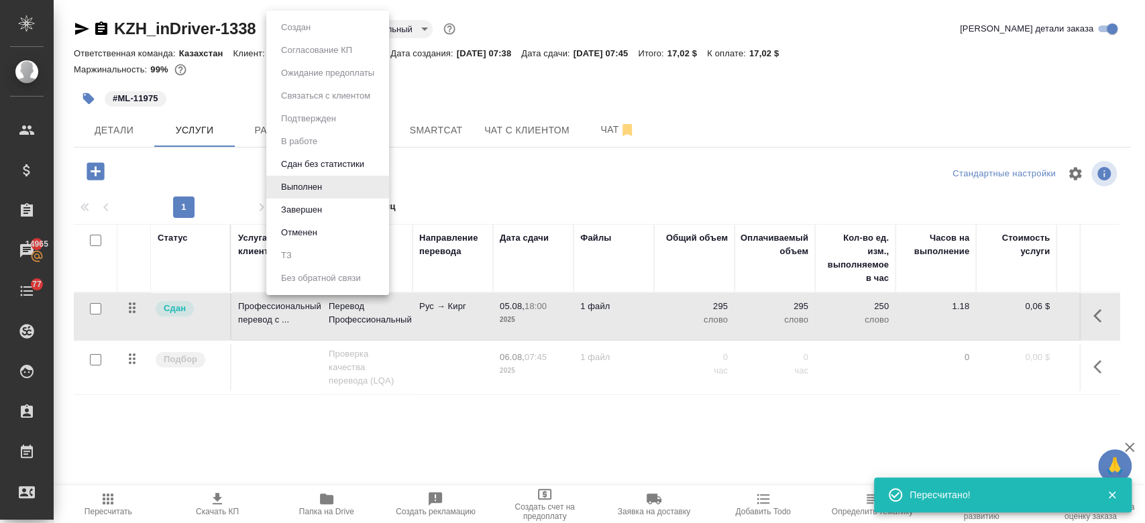
click at [319, 29] on body "🙏 .cls-1 fill:#fff; AWATERA Kosherbayeva Nazerke Клиенты Спецификации Заказы 14…" at bounding box center [572, 261] width 1145 height 523
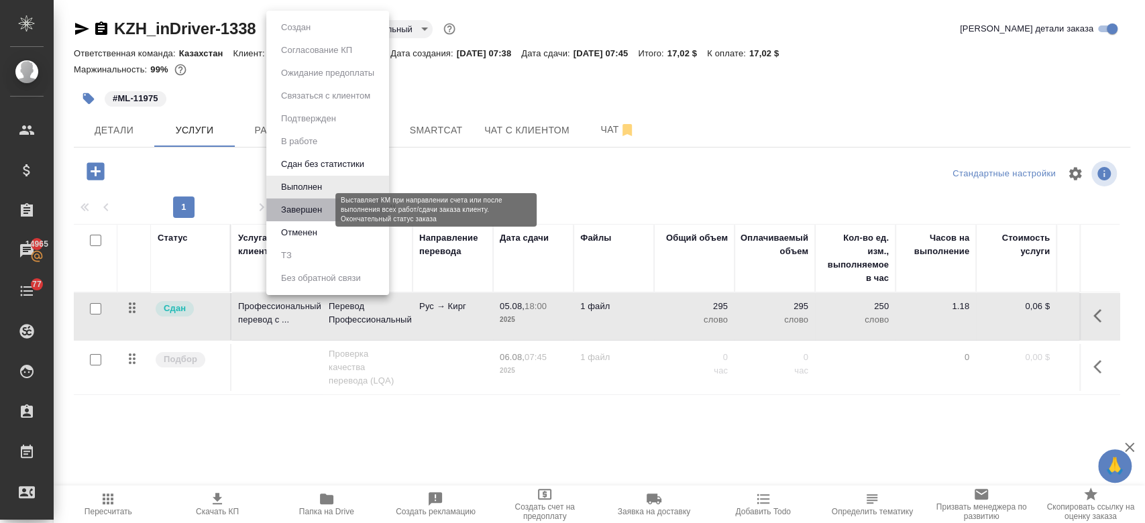
click at [311, 213] on button "Завершен" at bounding box center [301, 210] width 49 height 15
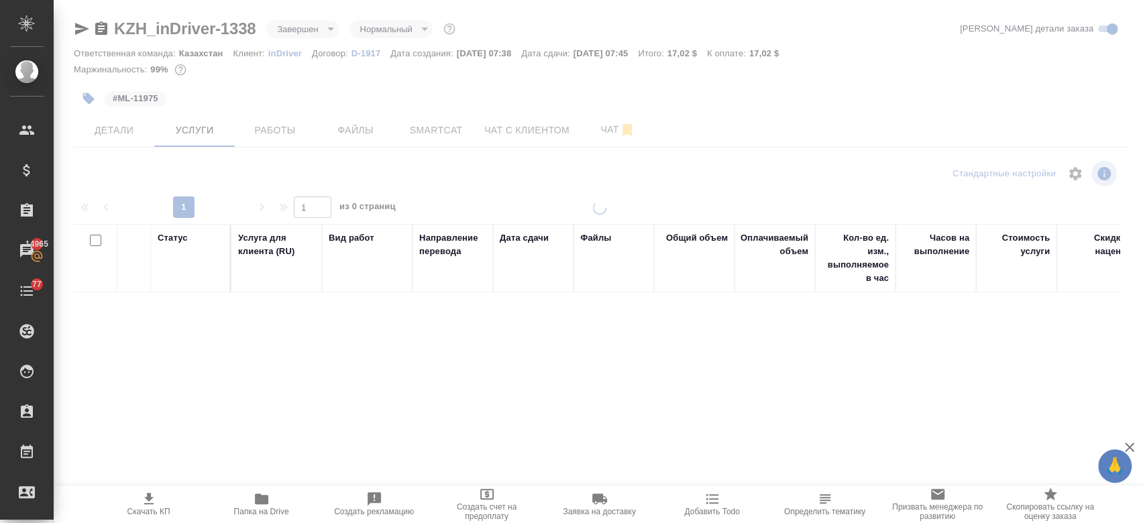
click at [580, 76] on div "Маржинальность: 99%" at bounding box center [602, 69] width 1057 height 17
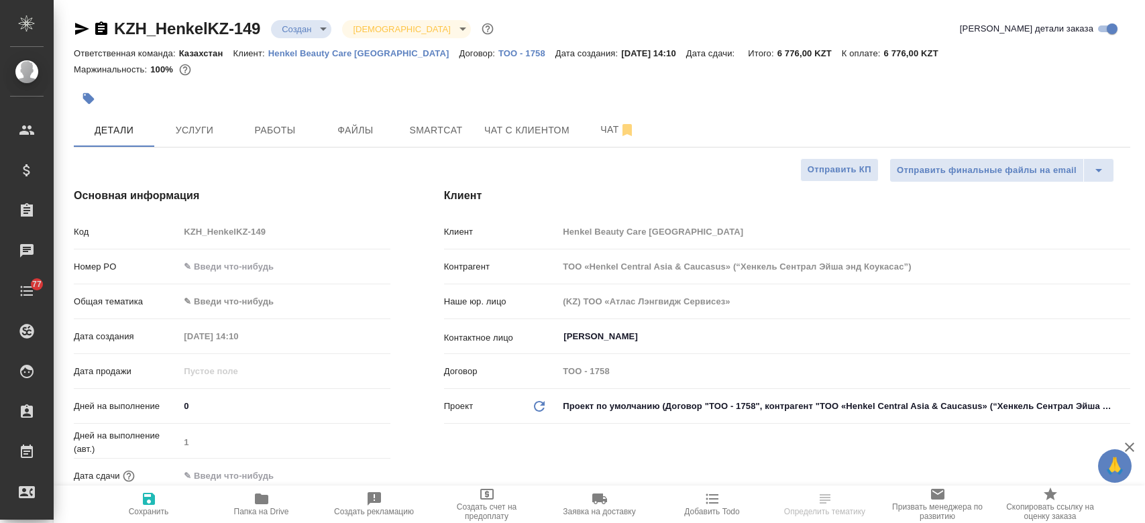
select select "RU"
click at [441, 99] on div at bounding box center [426, 99] width 704 height 30
click at [684, 99] on div at bounding box center [426, 99] width 704 height 30
select select "RU"
type textarea "x"
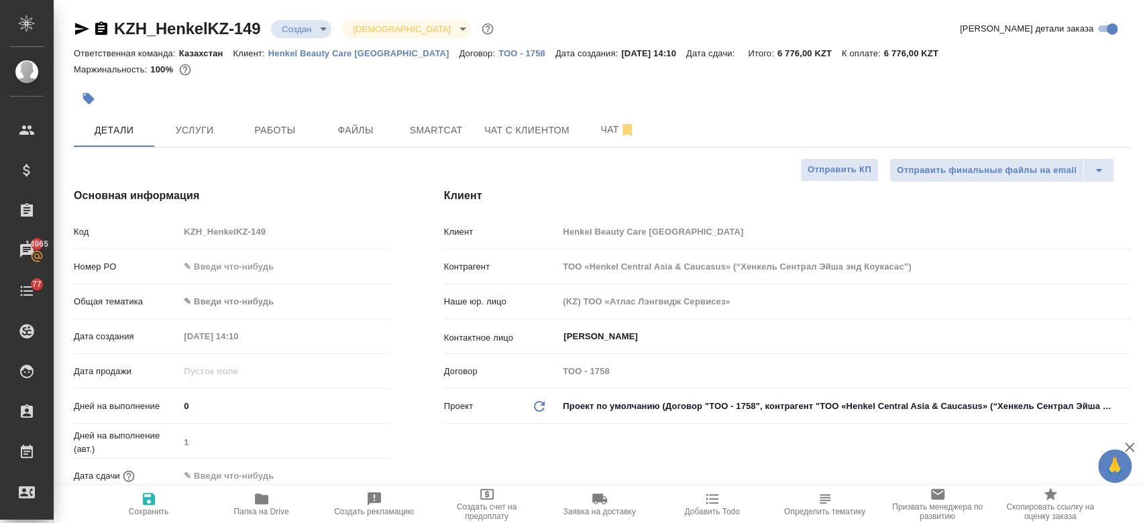
type textarea "x"
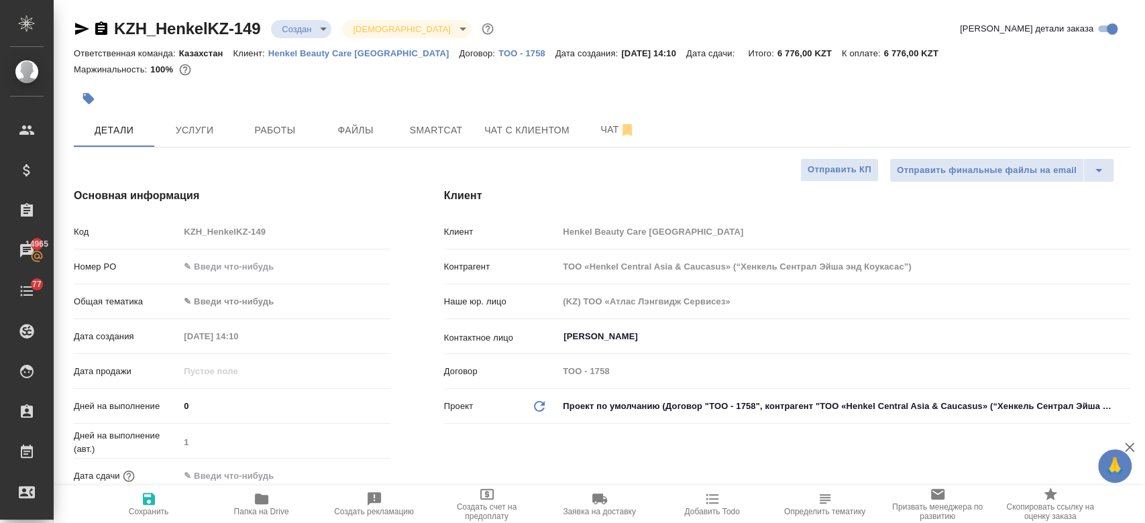
click at [250, 95] on div at bounding box center [426, 99] width 704 height 30
type textarea "x"
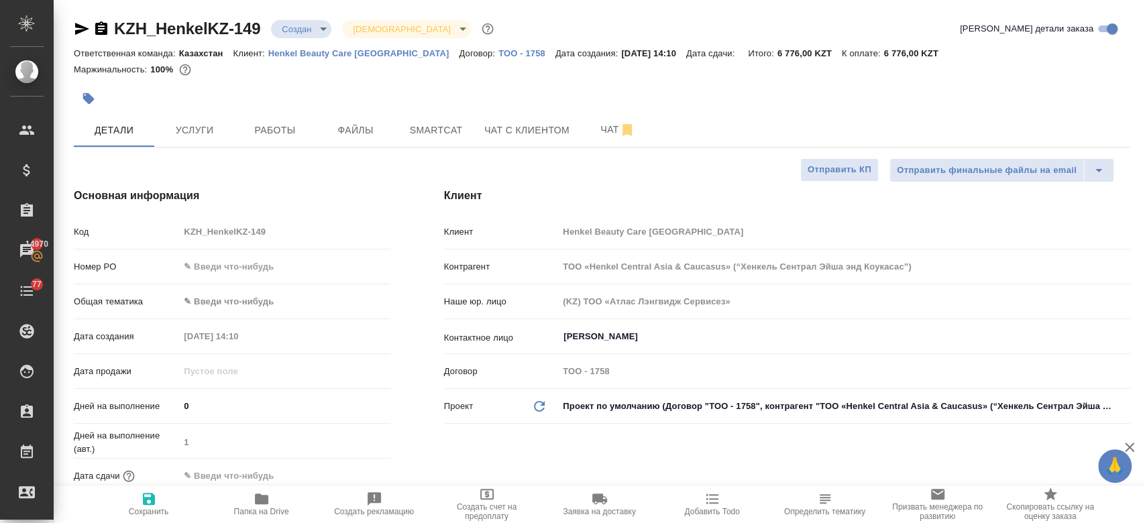
type textarea "x"
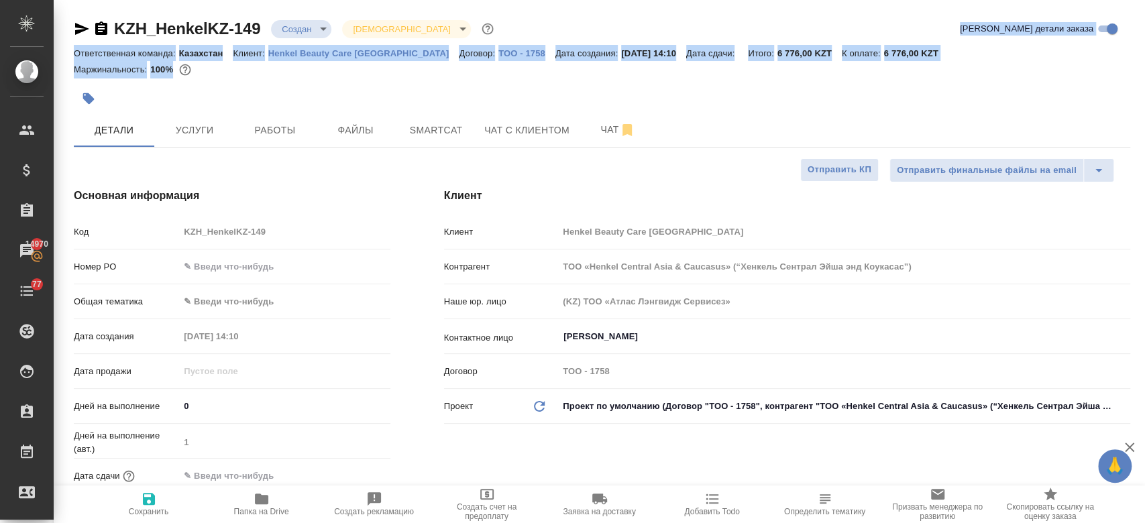
drag, startPoint x: 576, startPoint y: 98, endPoint x: 543, endPoint y: -78, distance: 178.9
click at [543, 0] on html "🙏 .cls-1 fill:#fff; AWATERA Kosherbayeva Nazerke Клиенты Спецификации Заказы 14…" at bounding box center [572, 261] width 1145 height 523
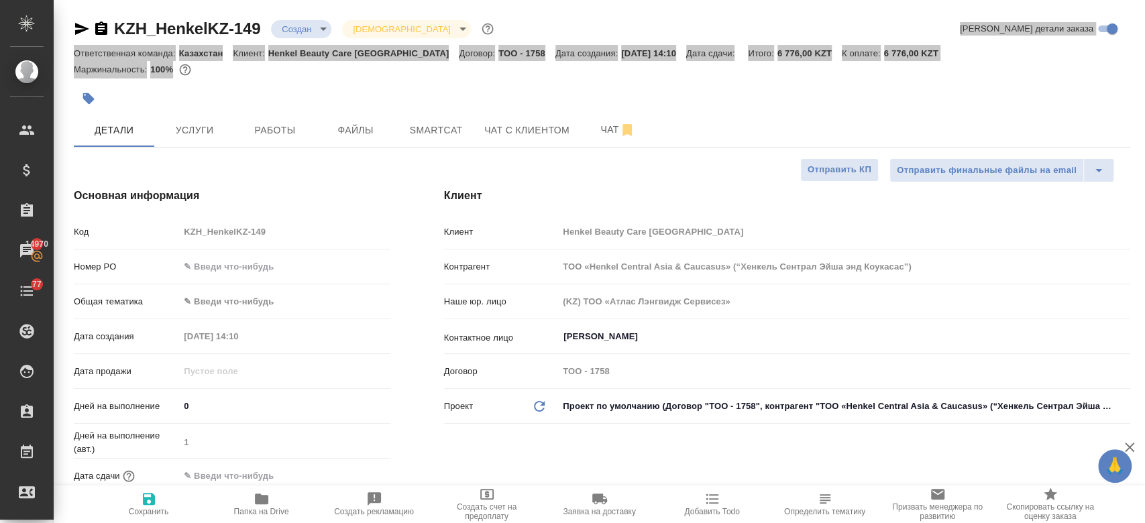
type textarea "x"
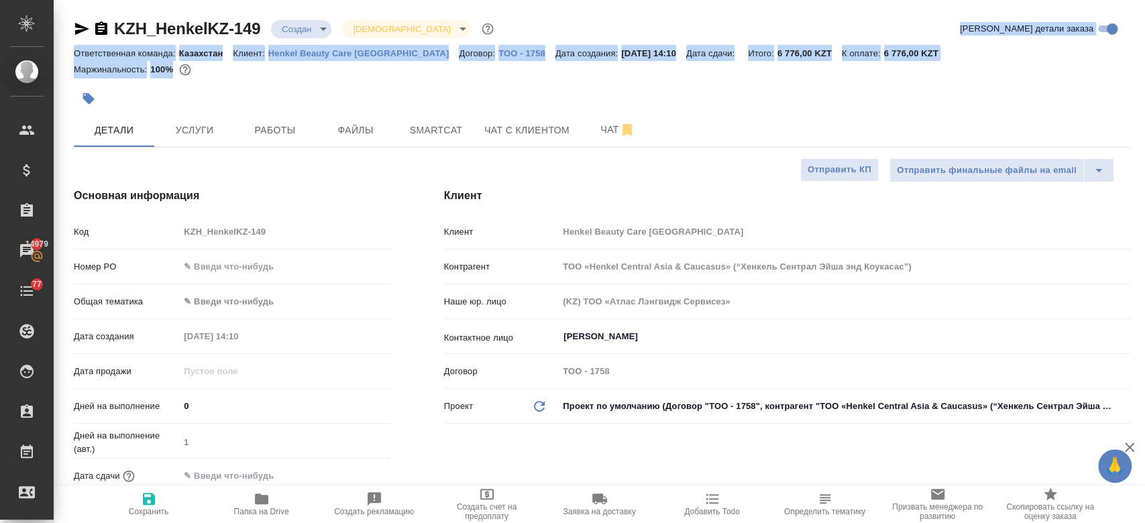
type textarea "x"
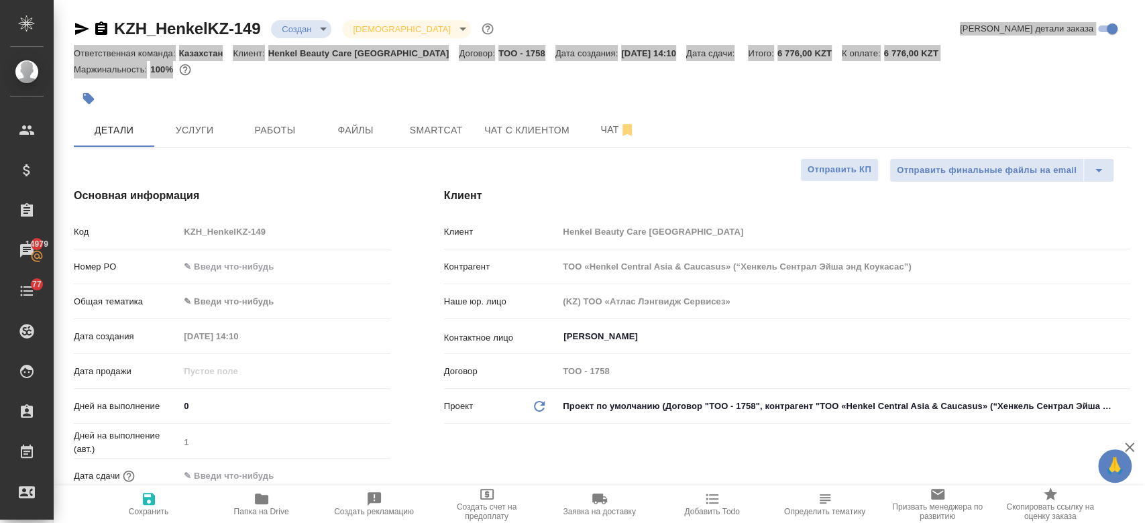
type textarea "x"
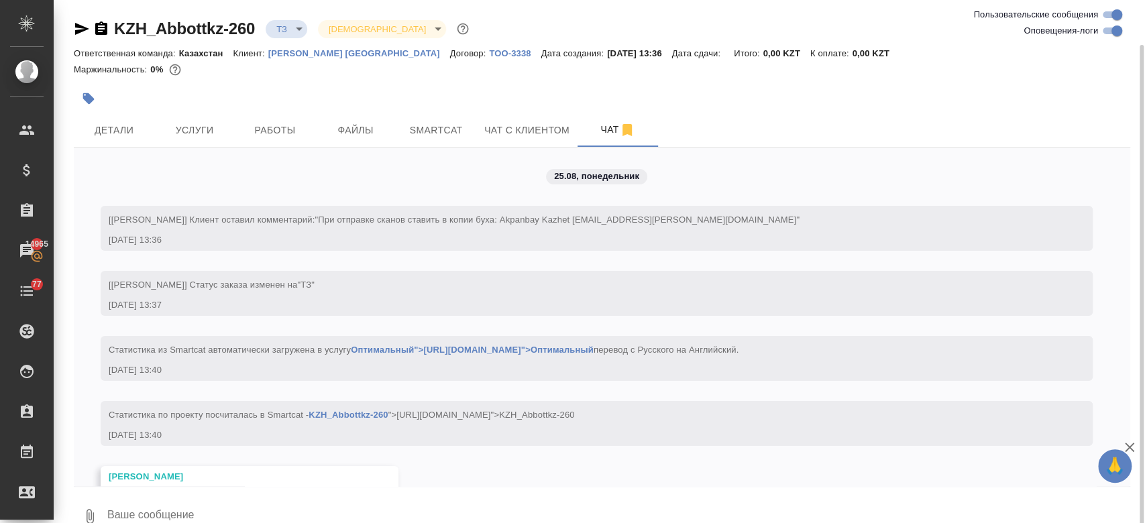
scroll to position [610, 0]
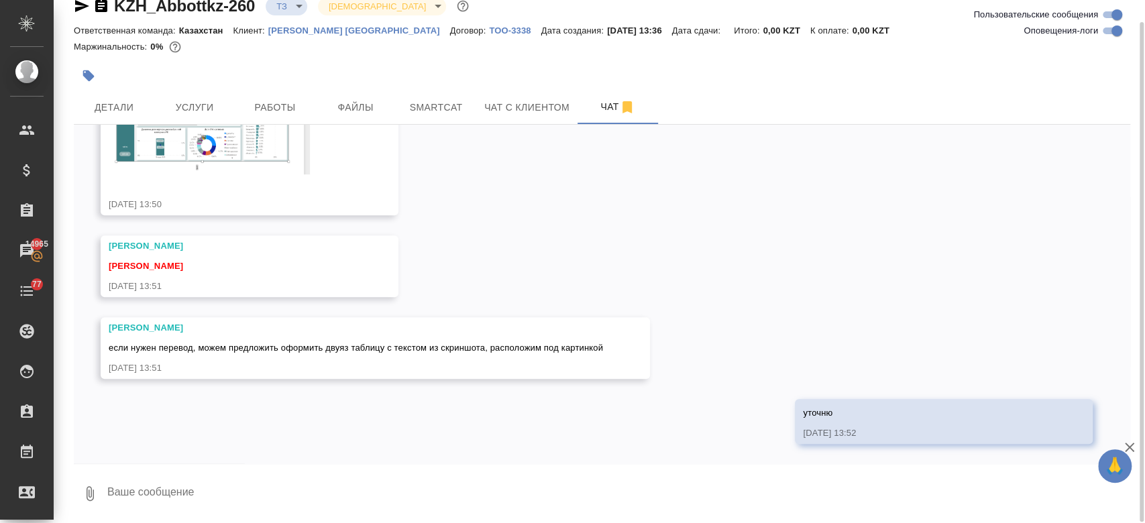
click at [204, 474] on textarea at bounding box center [618, 494] width 1024 height 46
paste textarea "Нет, скриншоты интерфейса переводить не требуется."
type textarea "Нет, скриншоты интерфейса переводить не требуется."
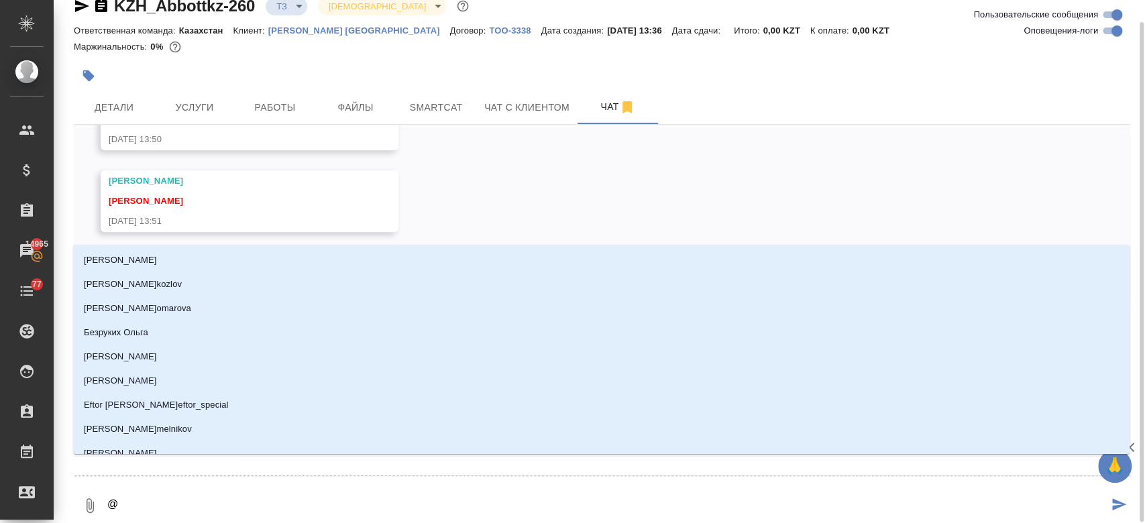
type textarea "@p"
type input "p"
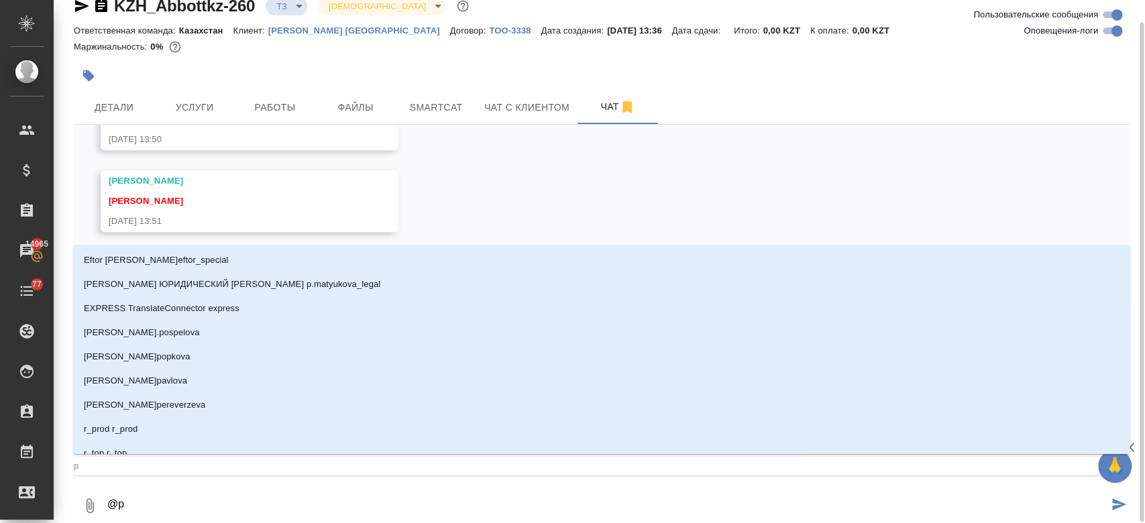
type textarea "@pf"
type input "pf"
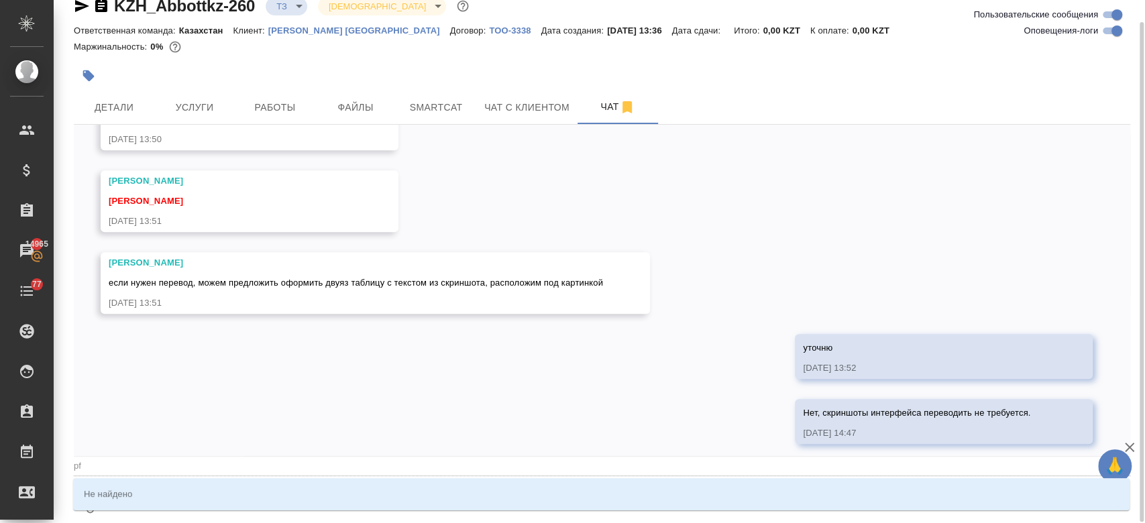
type textarea "@pf,"
type input "pf,"
type textarea "@pf,j"
type input "pf,j"
type textarea "@pf,jh"
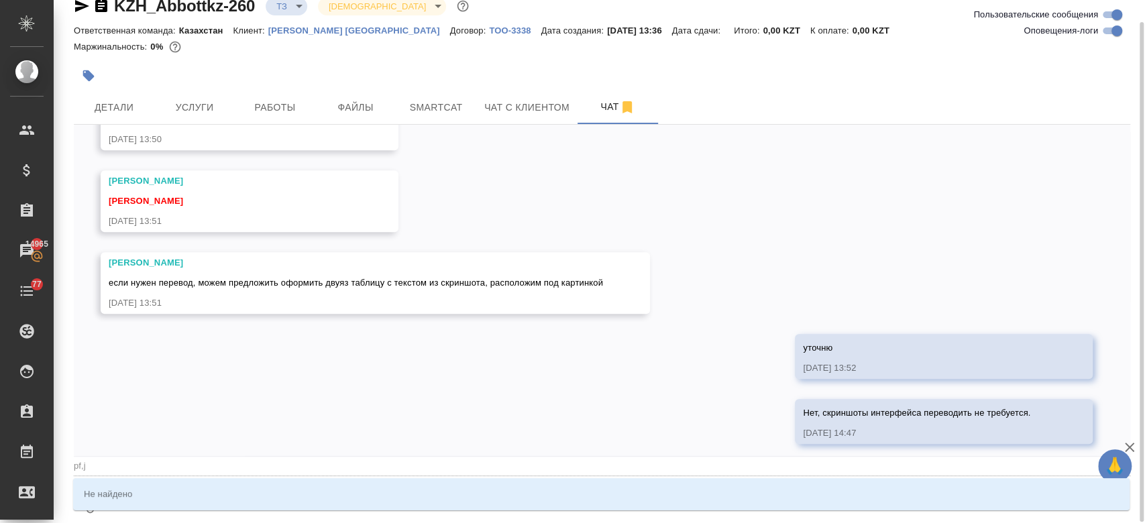
type input "pf,jh"
type textarea "@pf,jhj"
type input "pf,jhj"
type textarea "@pf,jh"
type input "pf,jh"
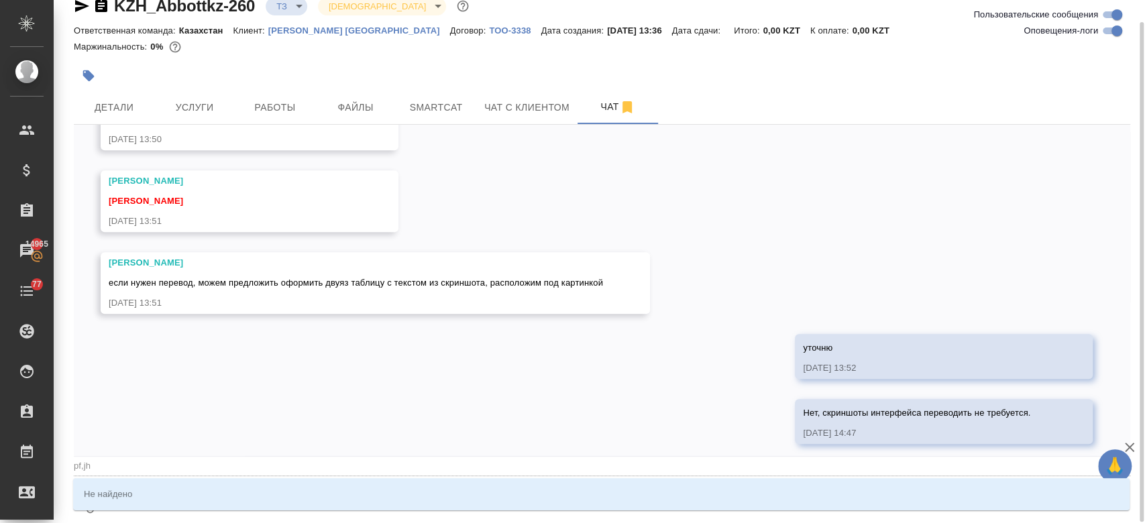
type textarea "@pf,j"
type input "pf,j"
type textarea "@pf,"
type input "pf,"
type textarea "@pf"
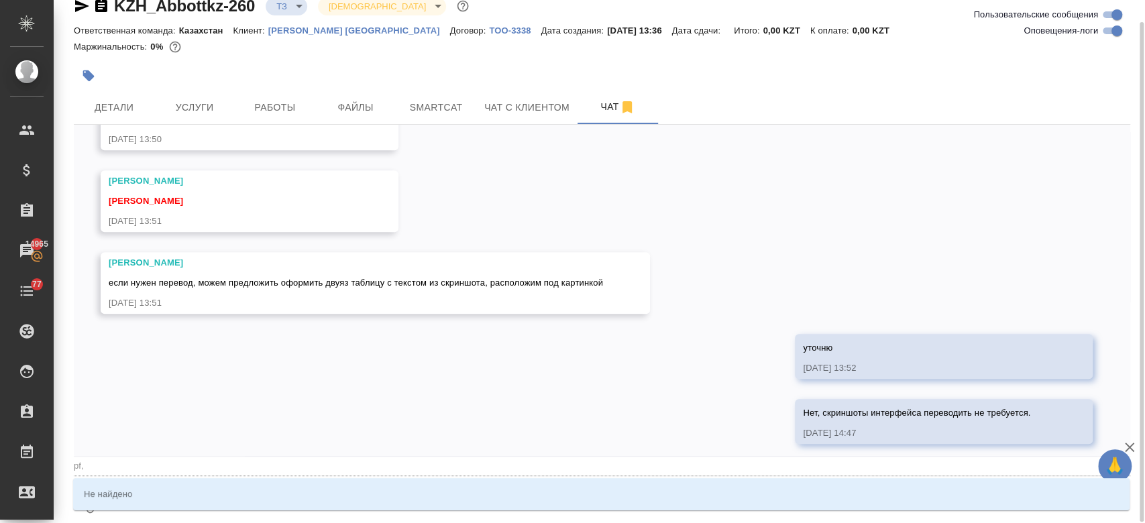
type input "pf"
type textarea "@p"
type input "p"
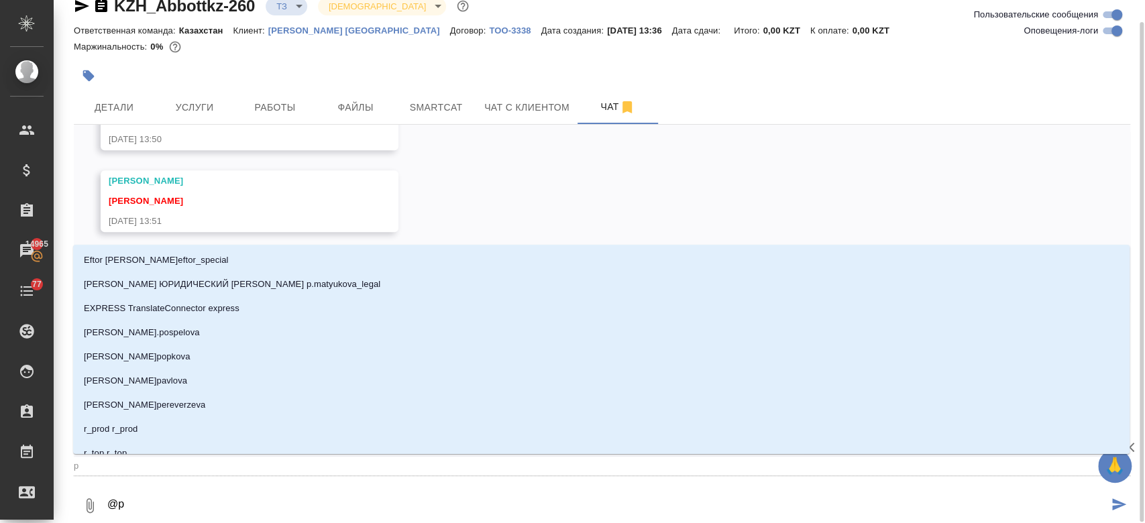
type textarea "@"
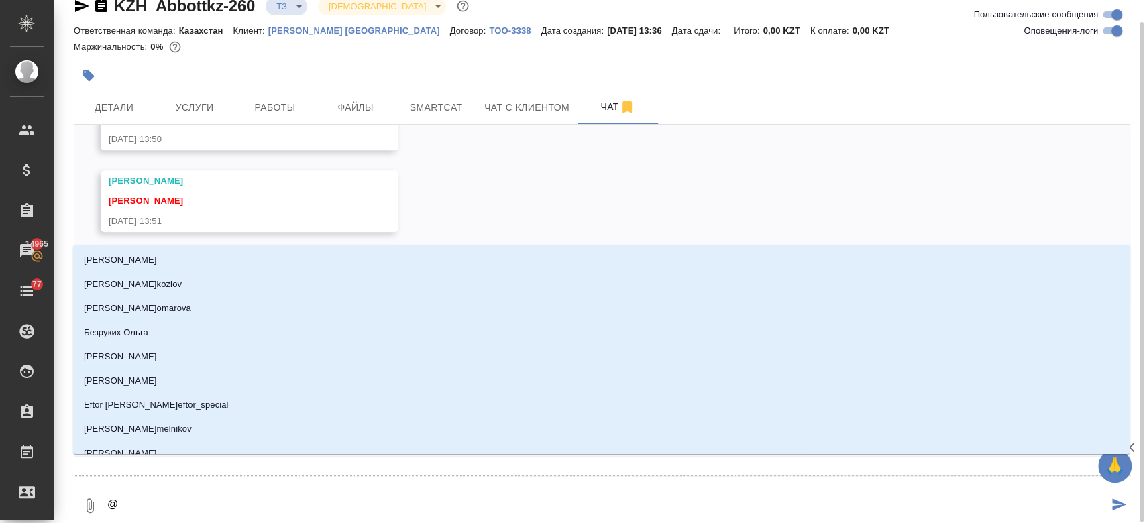
type textarea "@з"
type input "з"
type textarea "@за"
type input "за"
type textarea "@заб"
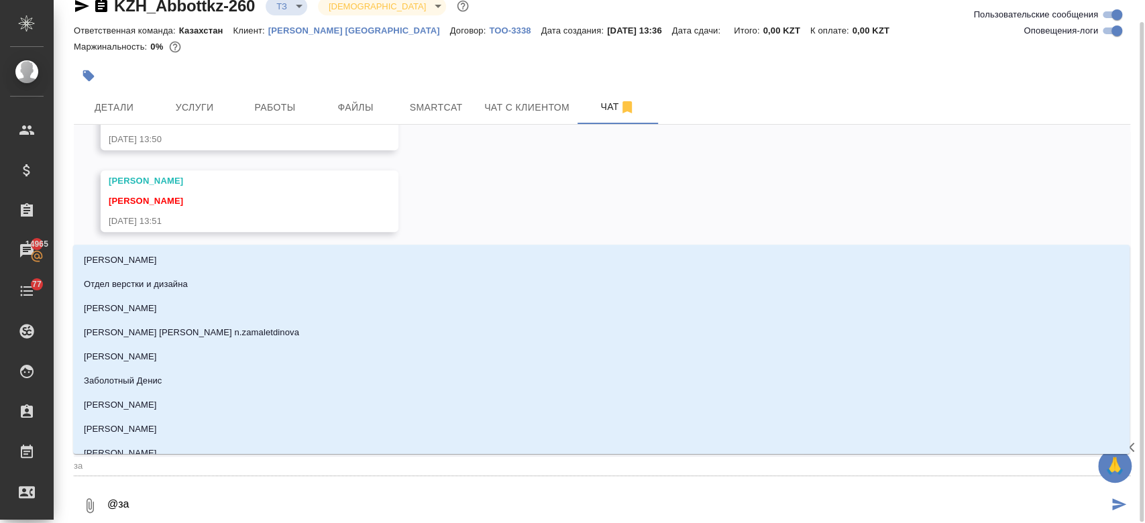
type input "заб"
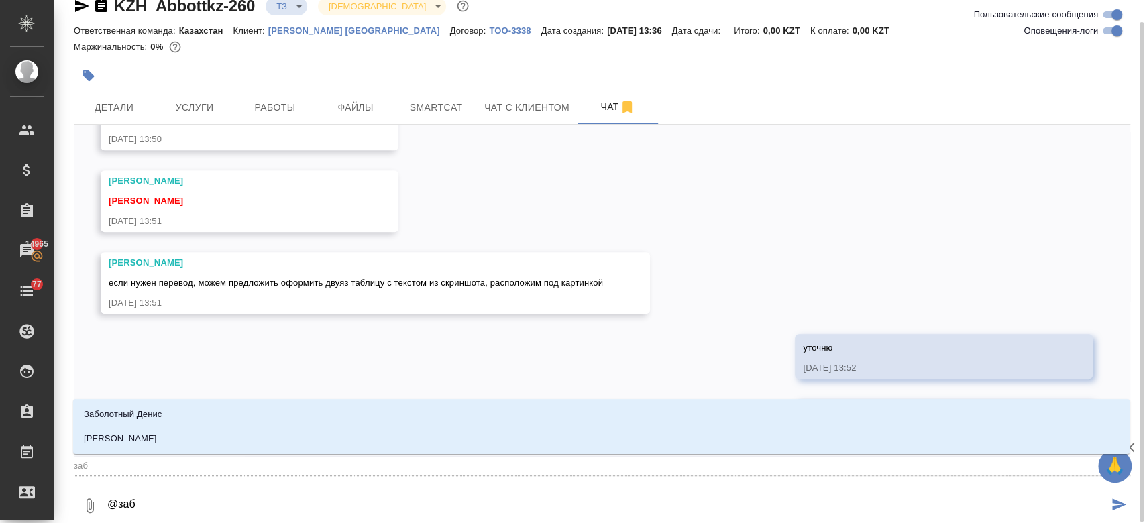
type textarea "@забо"
type input "забо"
type textarea "@забор"
type input "забор"
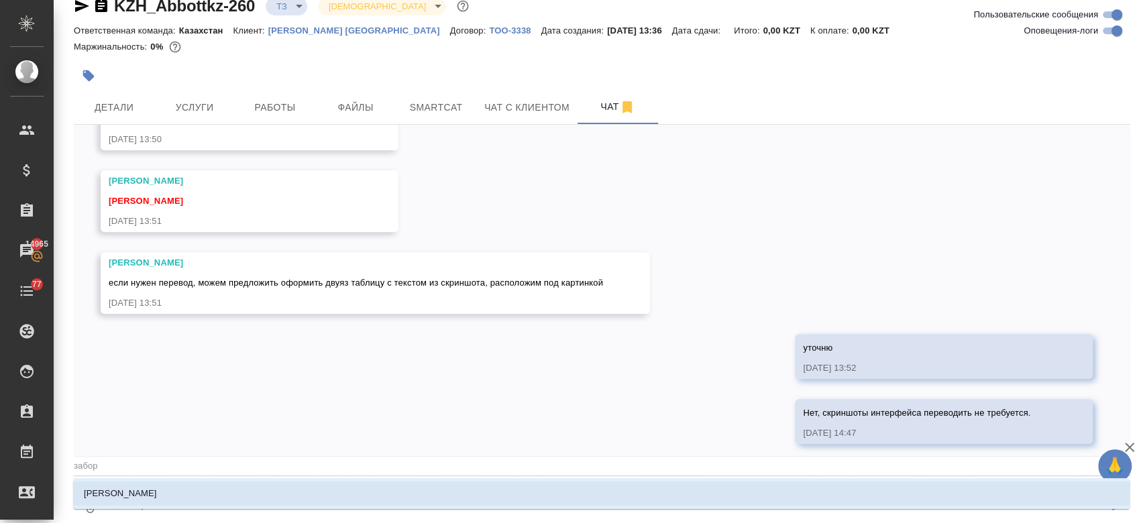
click at [157, 496] on p "Заборова Александра" at bounding box center [120, 493] width 73 height 13
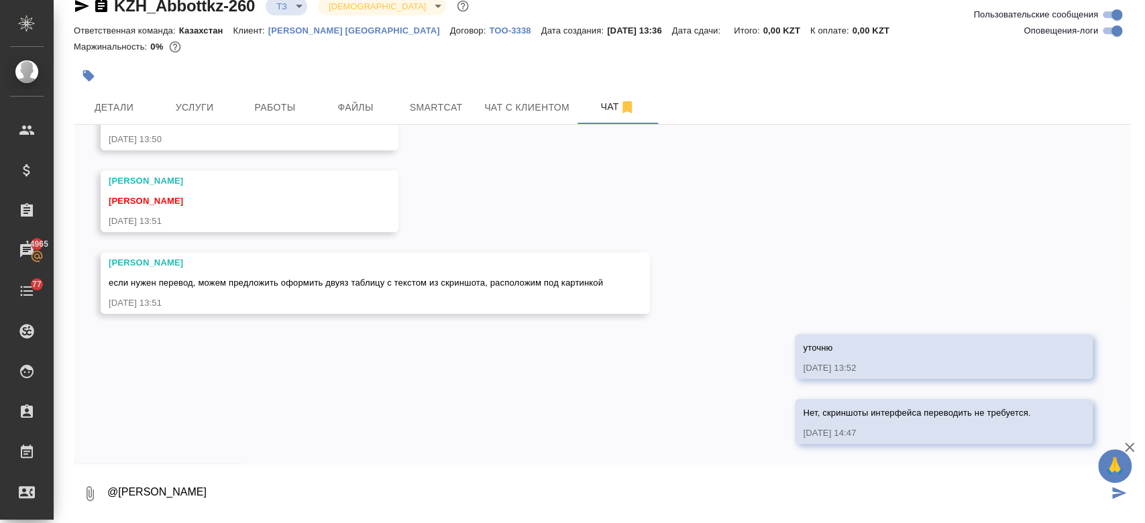
type textarea "@Заборова Александра"
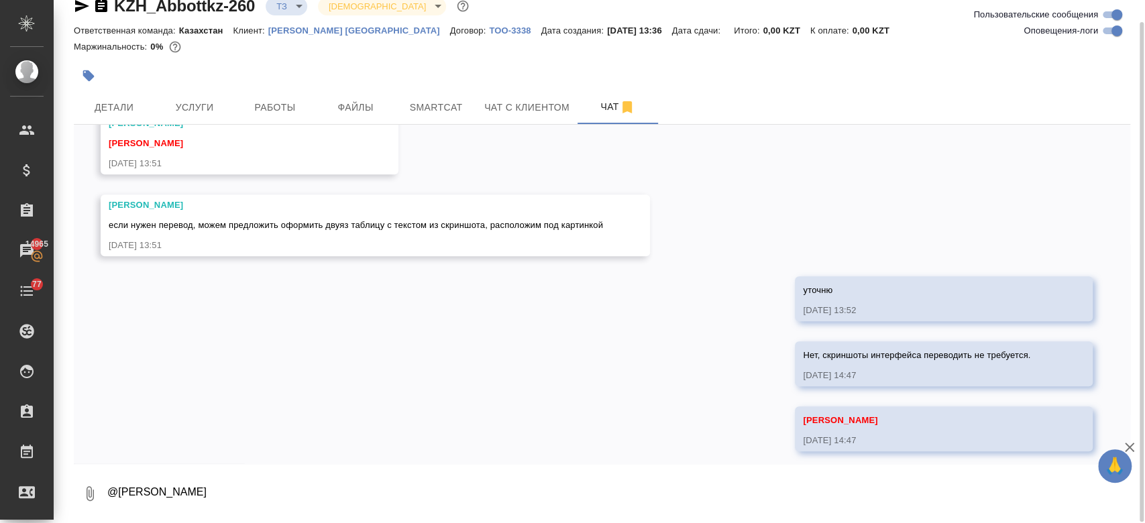
scroll to position [740, 0]
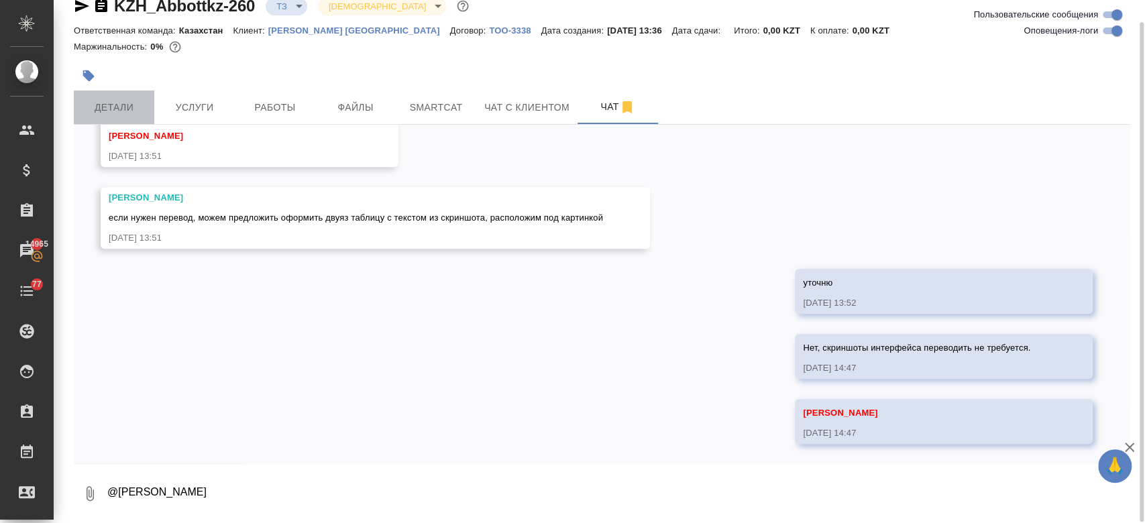
click at [99, 99] on span "Детали" at bounding box center [114, 107] width 64 height 17
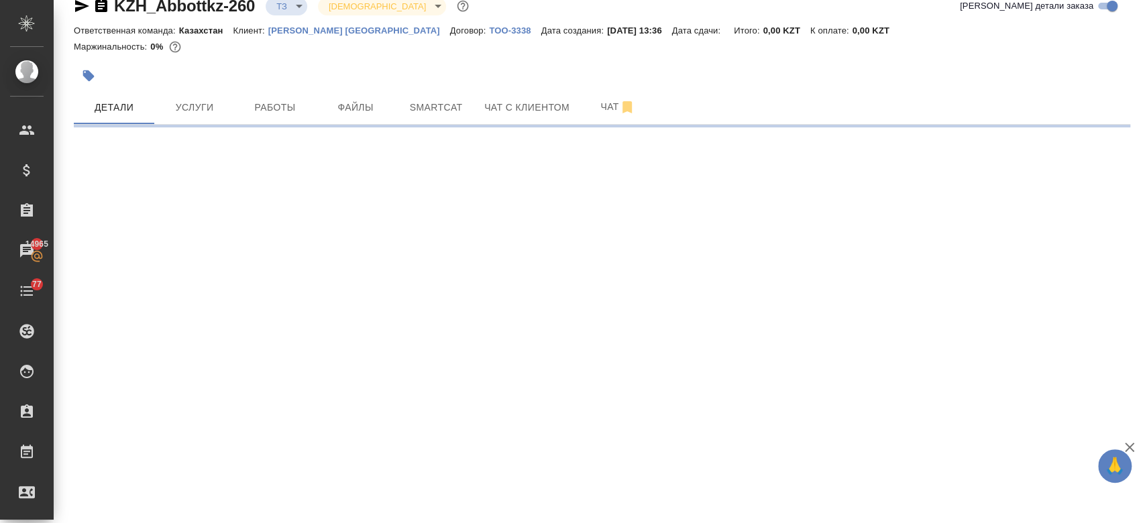
select select "RU"
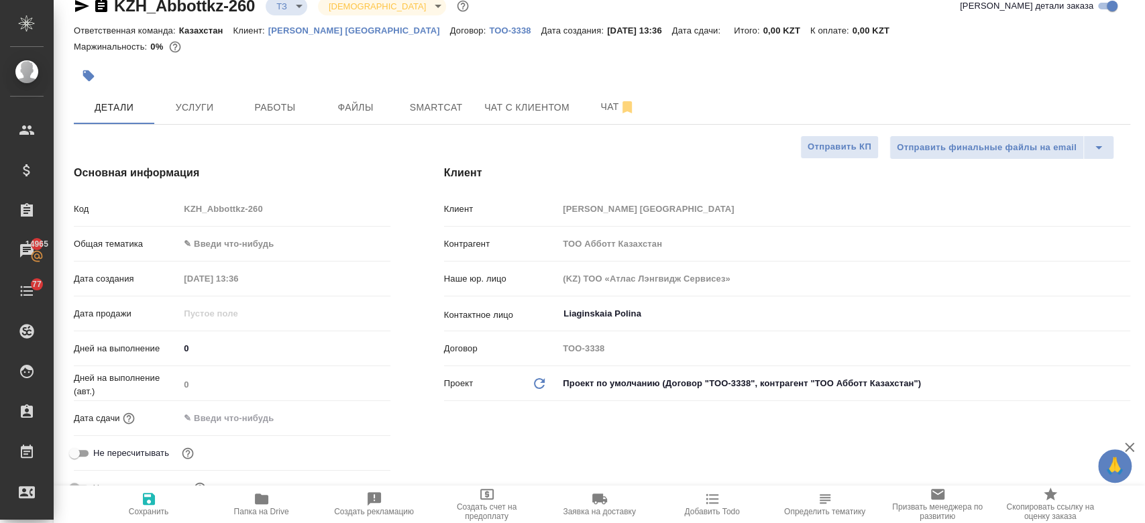
type textarea "x"
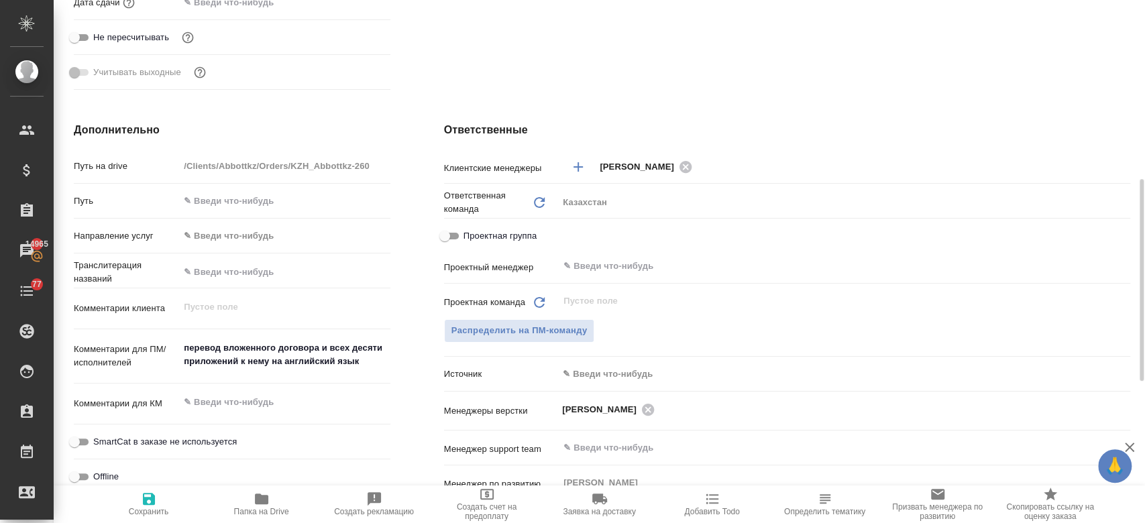
scroll to position [469, 0]
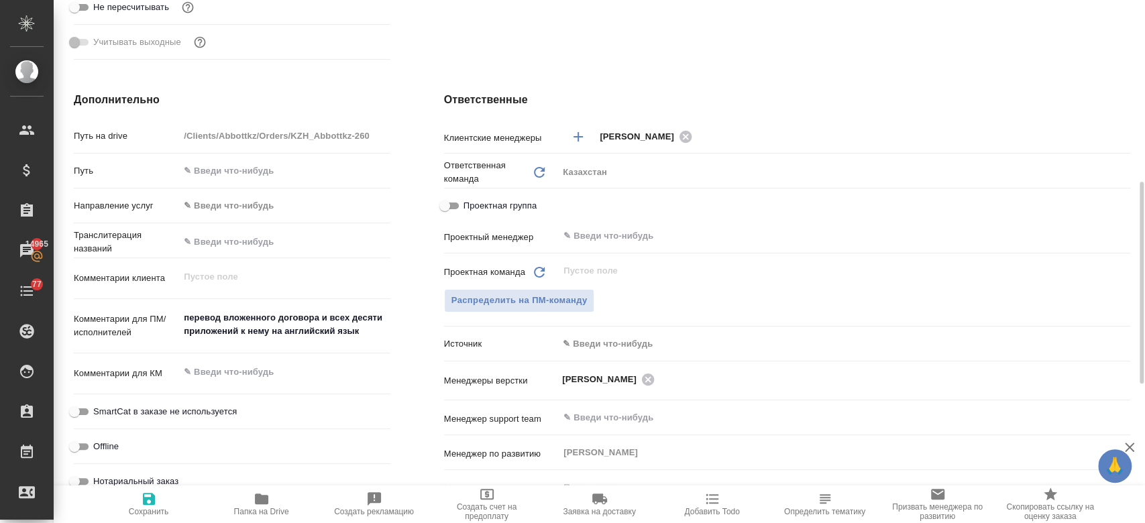
type textarea "x"
click at [365, 335] on textarea "перевод вложенного договора и всех десяти приложений к нему на английский язык" at bounding box center [284, 325] width 209 height 36
type textarea "перевод вложенного договора и всех десяти приложений к нему на английский язык."
type textarea "x"
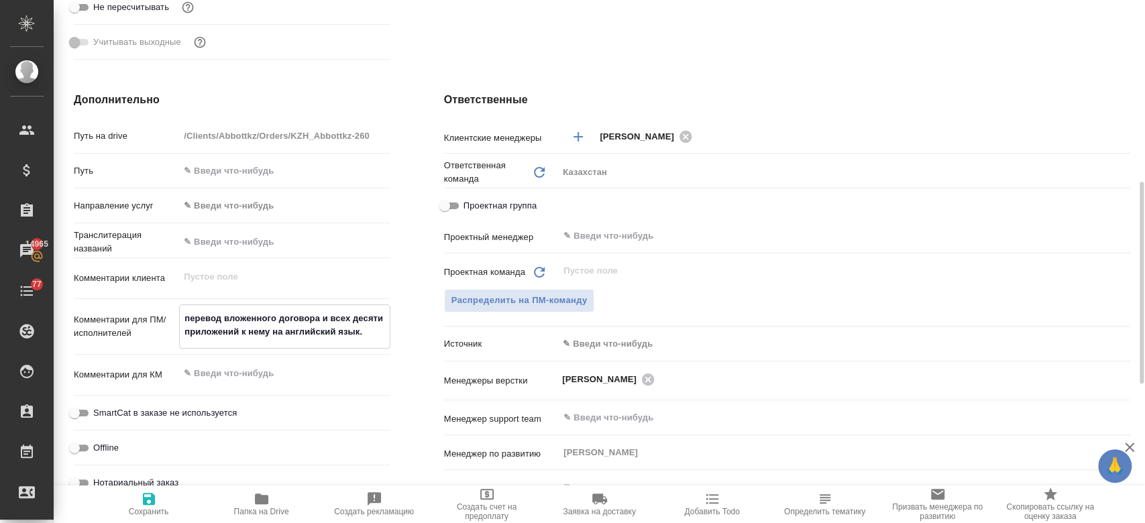
type textarea "x"
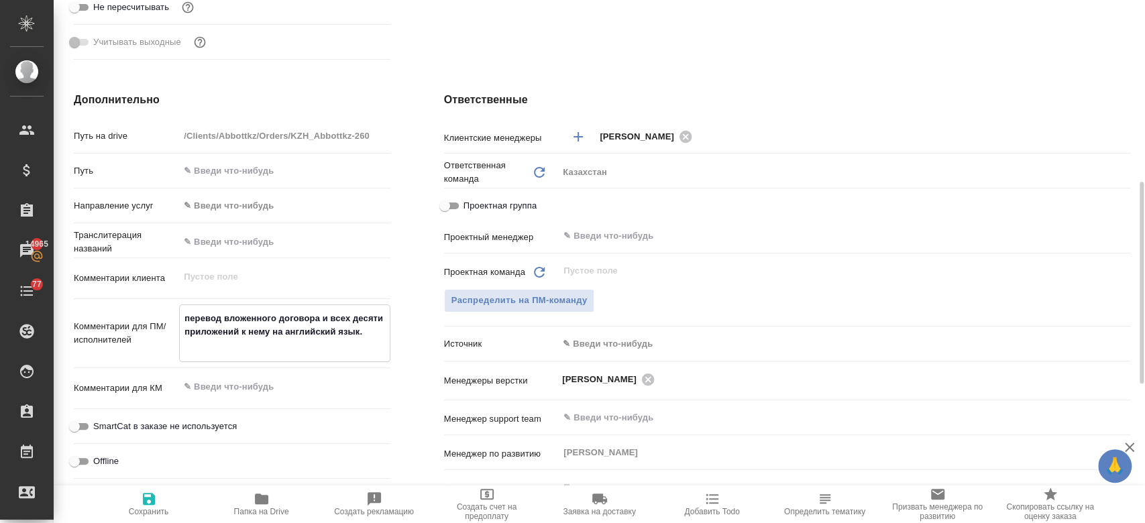
paste textarea "Нет, скриншоты интерфейса переводить не требуется."
type textarea "перевод вложенного договора и всех десяти приложений к нему на английский язык.…"
type textarea "x"
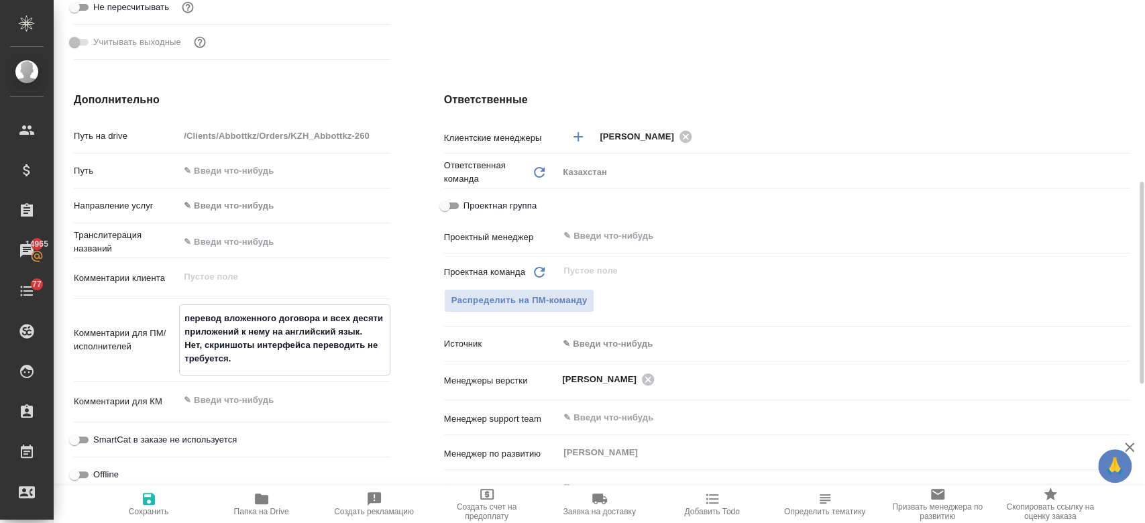
click at [207, 348] on textarea "перевод вложенного договора и всех десяти приложений к нему на английский язык.…" at bounding box center [284, 338] width 209 height 63
type textarea "перевод вложенного договора и всех десяти приложений к нему на английский язык.…"
type textarea "x"
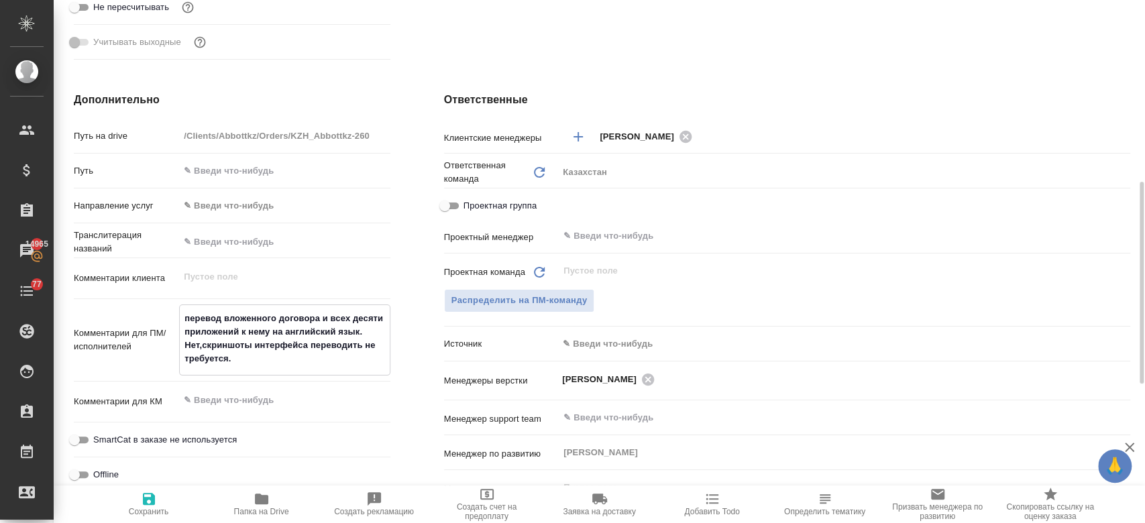
type textarea "перевод вложенного договора и всех десяти приложений к нему на английский язык.…"
type textarea "x"
type textarea "перевод вложенного договора и всех десяти приложений к нему на английский язык.…"
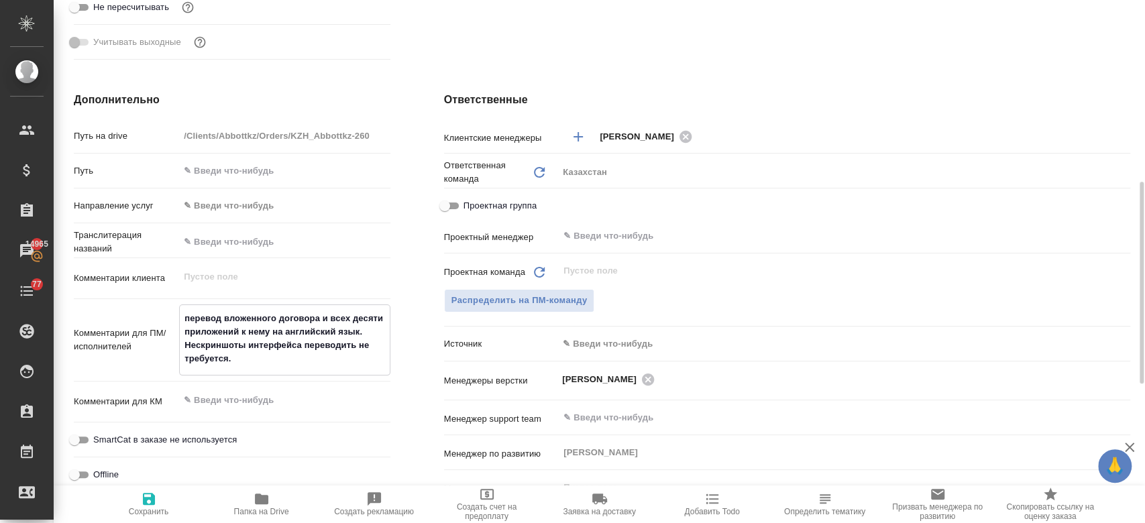
type textarea "x"
type textarea "перевод вложенного договора и всех десяти приложений к нему на английский язык.…"
type textarea "x"
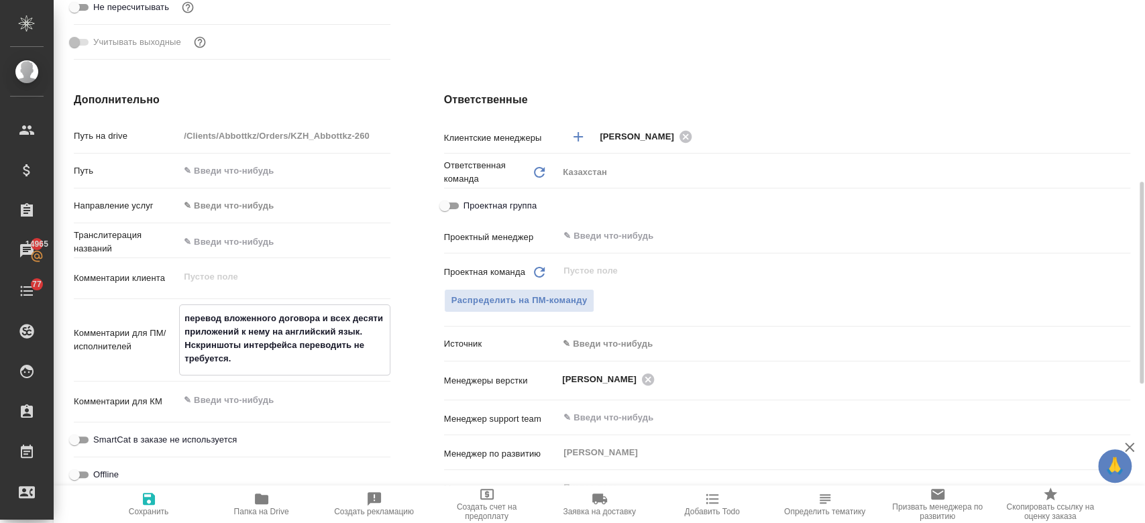
type textarea "x"
type textarea "перевод вложенного договора и всех десяти приложений к нему на английский язык.…"
type textarea "x"
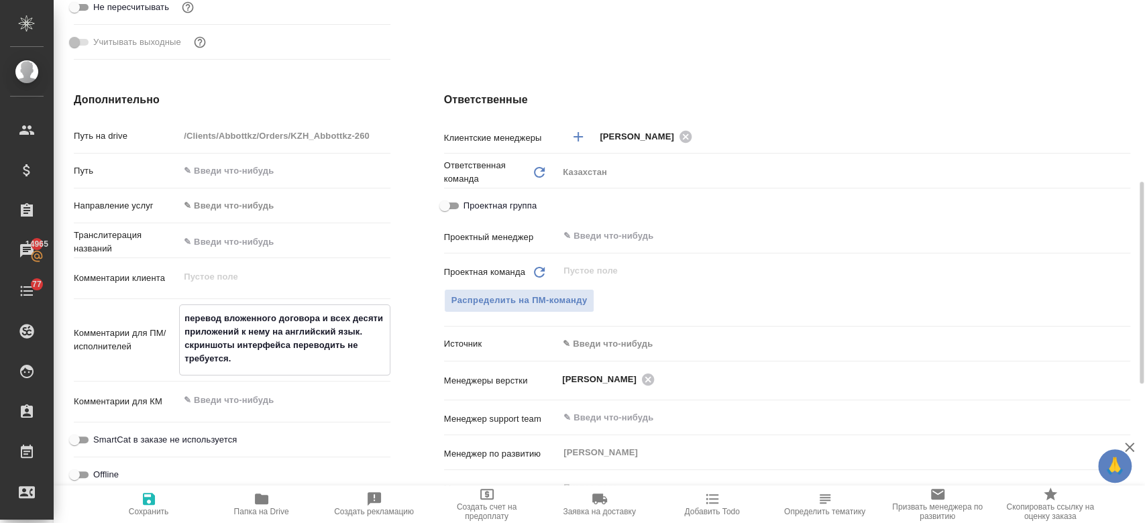
type textarea "x"
type textarea "перевод вложенного договора и всех десяти приложений к нему на английский язык.…"
type textarea "x"
click at [148, 494] on icon "button" at bounding box center [149, 499] width 12 height 12
type textarea "x"
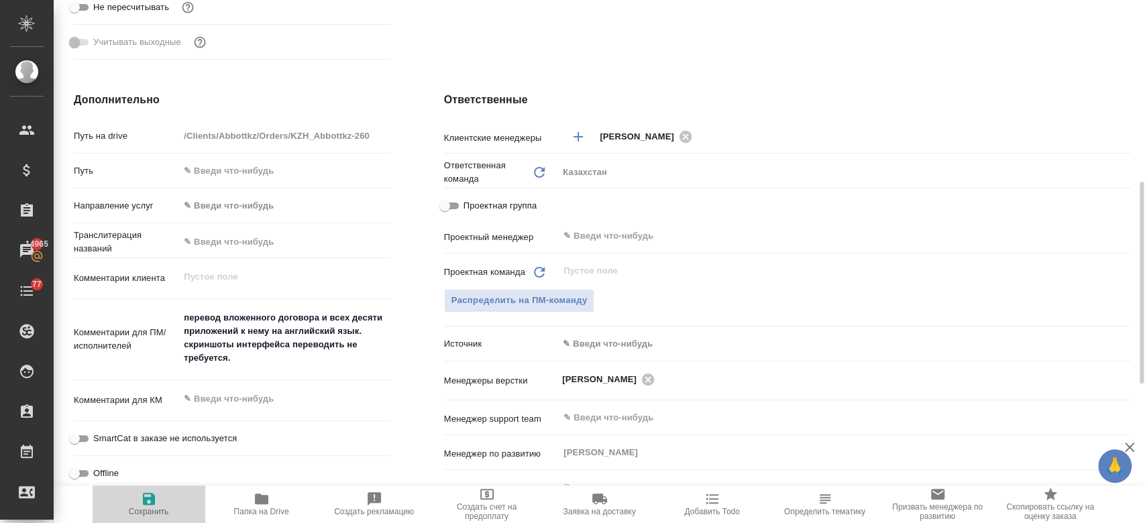
type textarea "x"
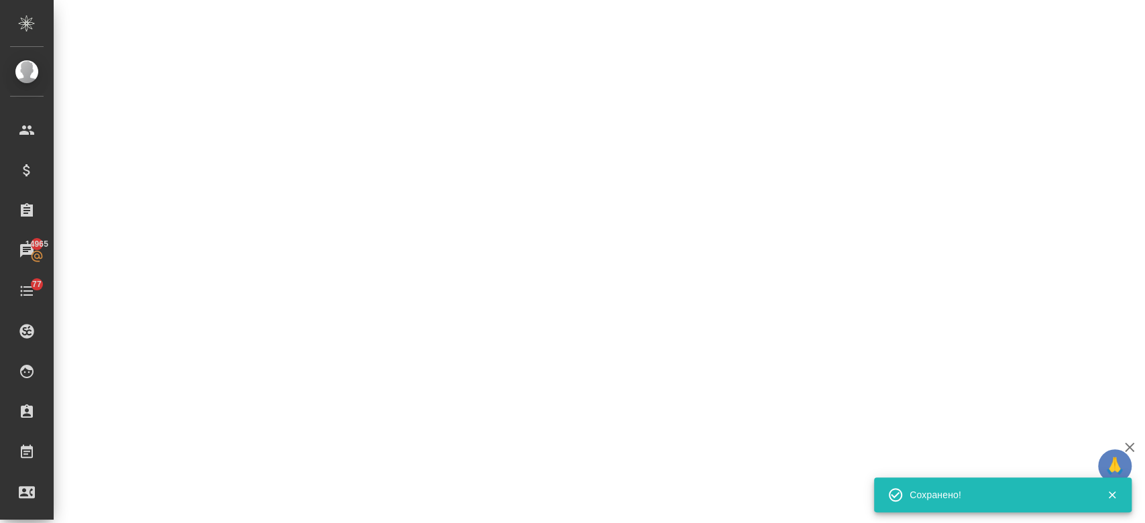
select select "RU"
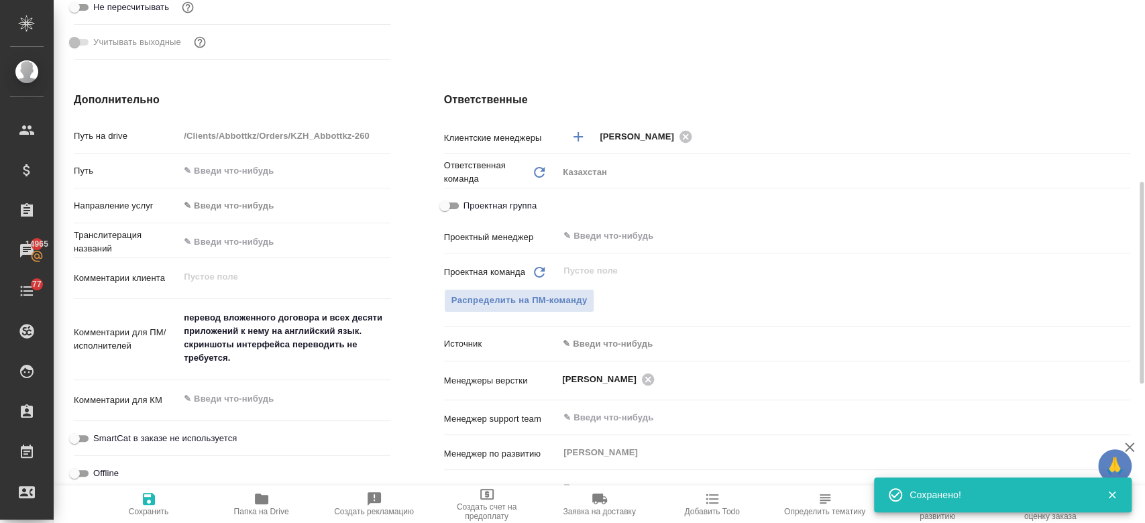
type textarea "x"
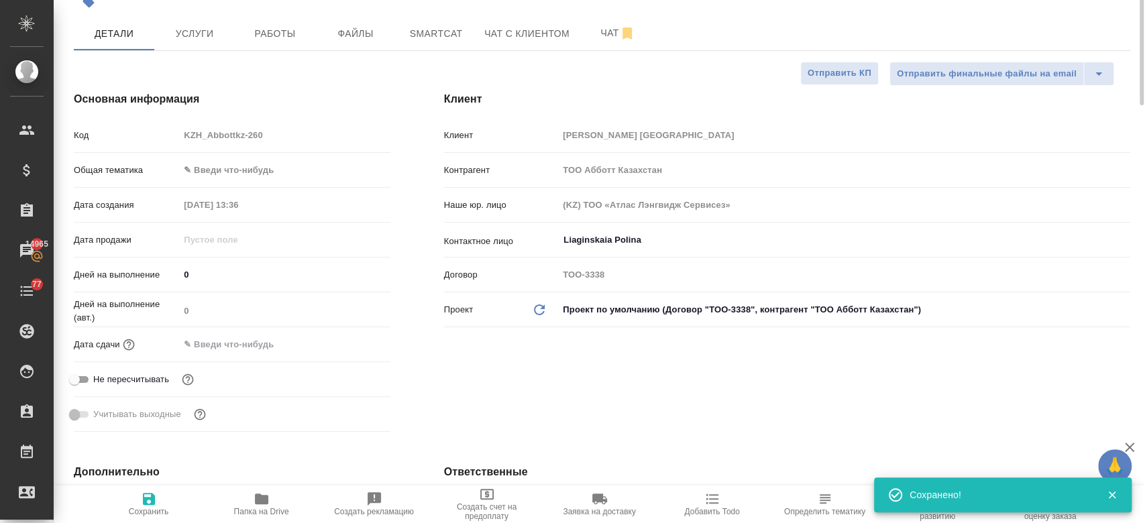
scroll to position [0, 0]
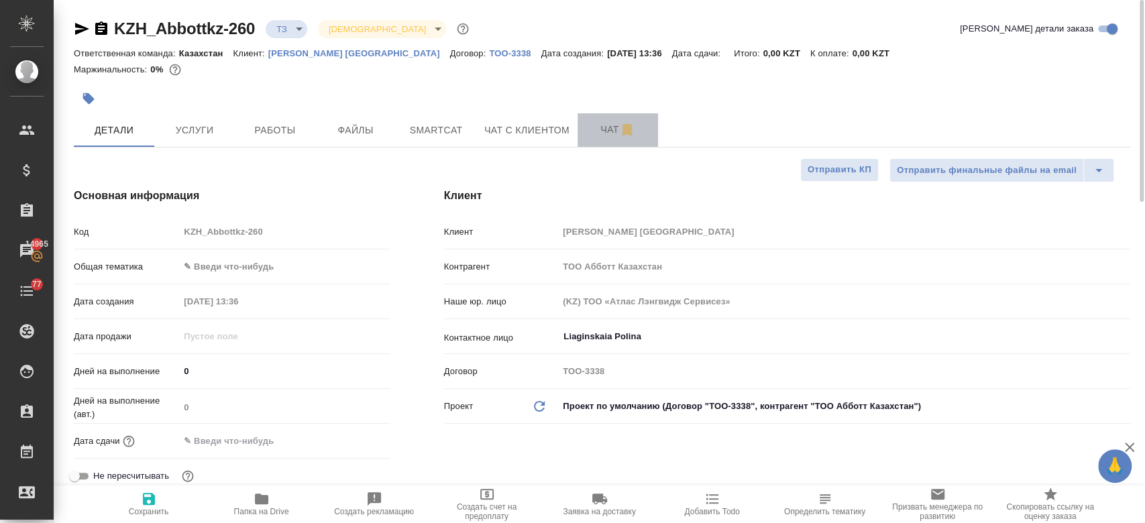
click at [596, 126] on span "Чат" at bounding box center [618, 129] width 64 height 17
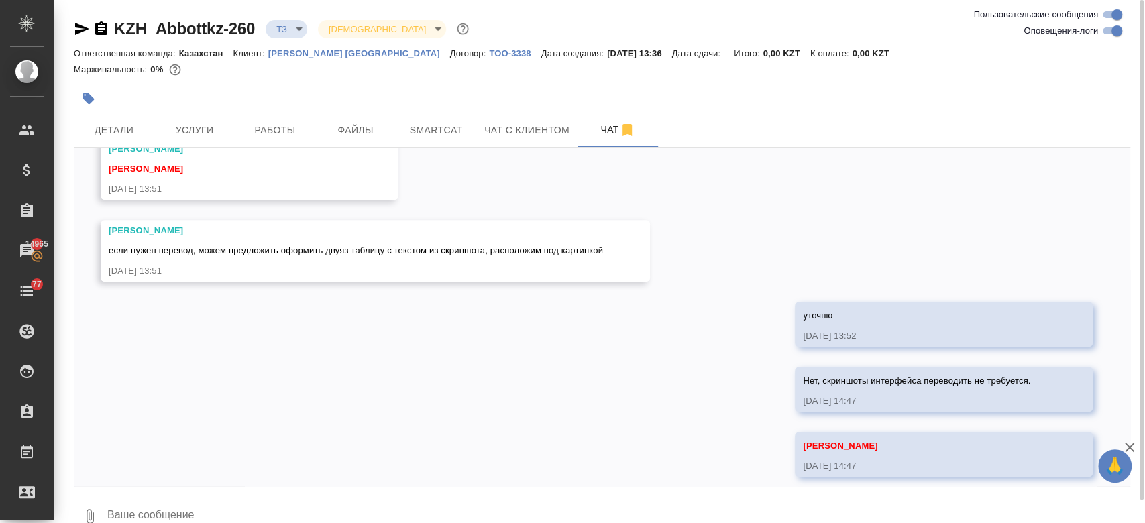
scroll to position [832, 0]
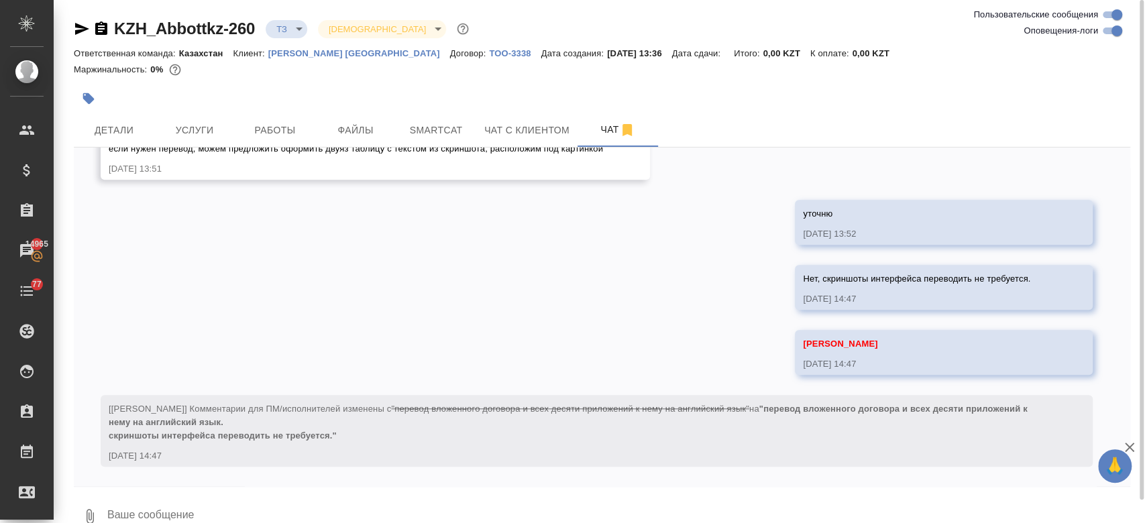
click at [272, 91] on div at bounding box center [426, 99] width 704 height 30
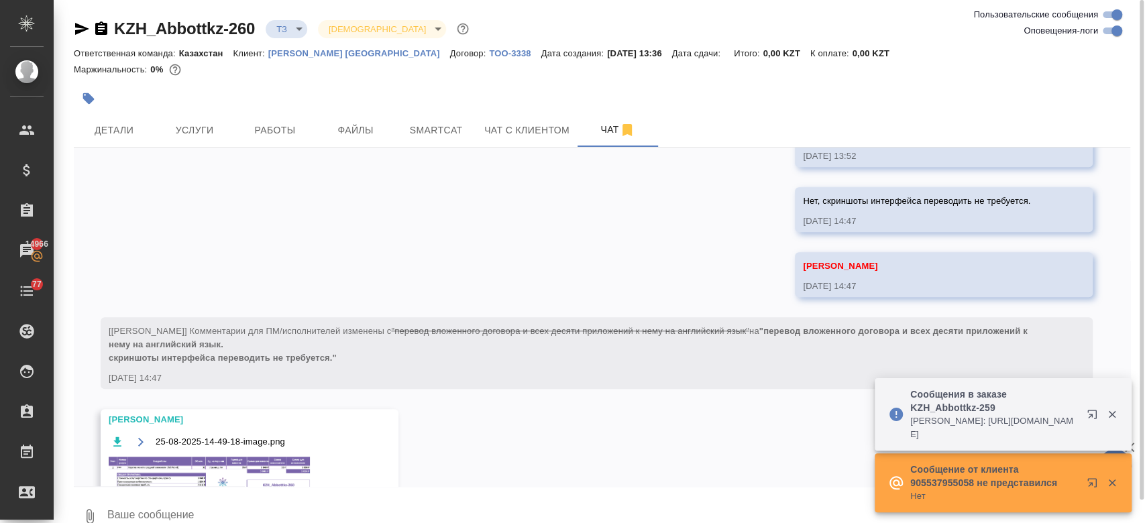
scroll to position [1006, 0]
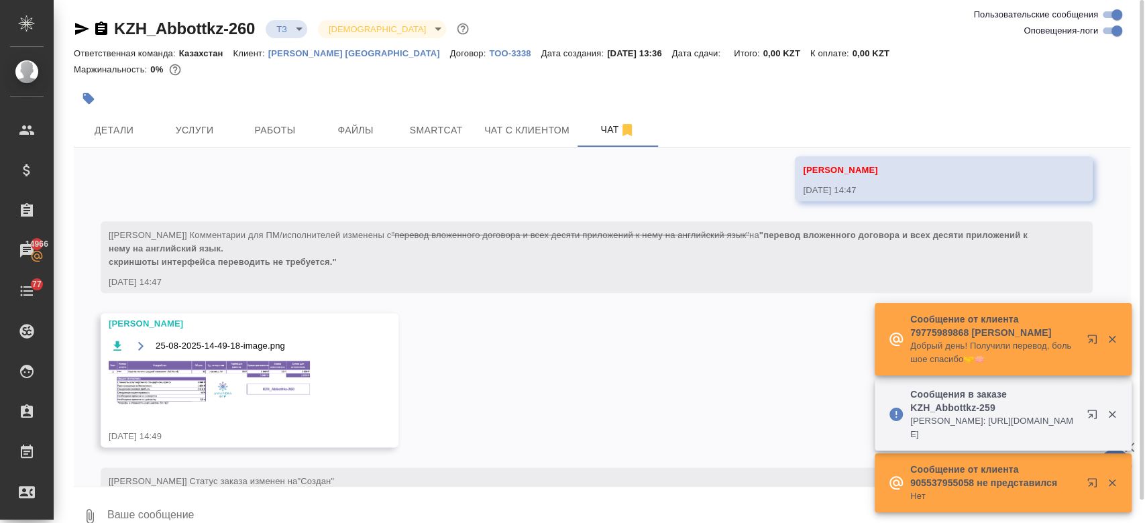
click at [259, 366] on img at bounding box center [209, 384] width 201 height 46
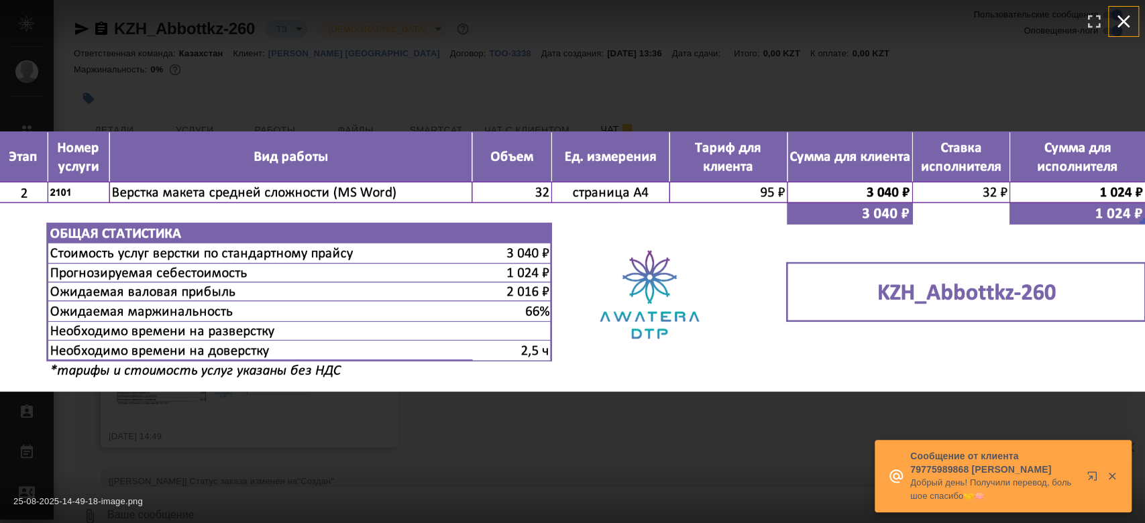
click at [1127, 21] on icon "button" at bounding box center [1123, 21] width 21 height 21
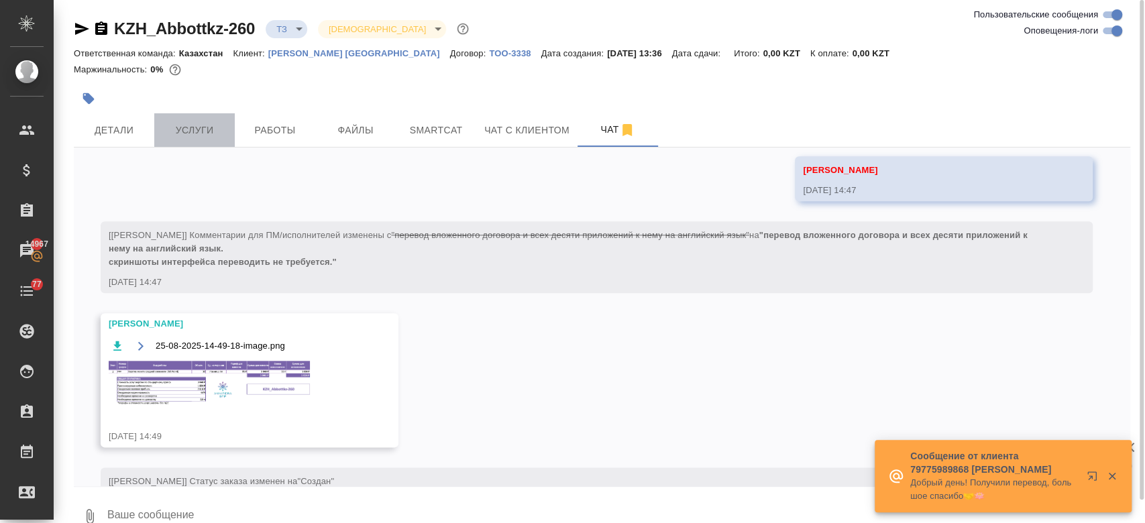
click at [205, 146] on button "Услуги" at bounding box center [194, 130] width 81 height 34
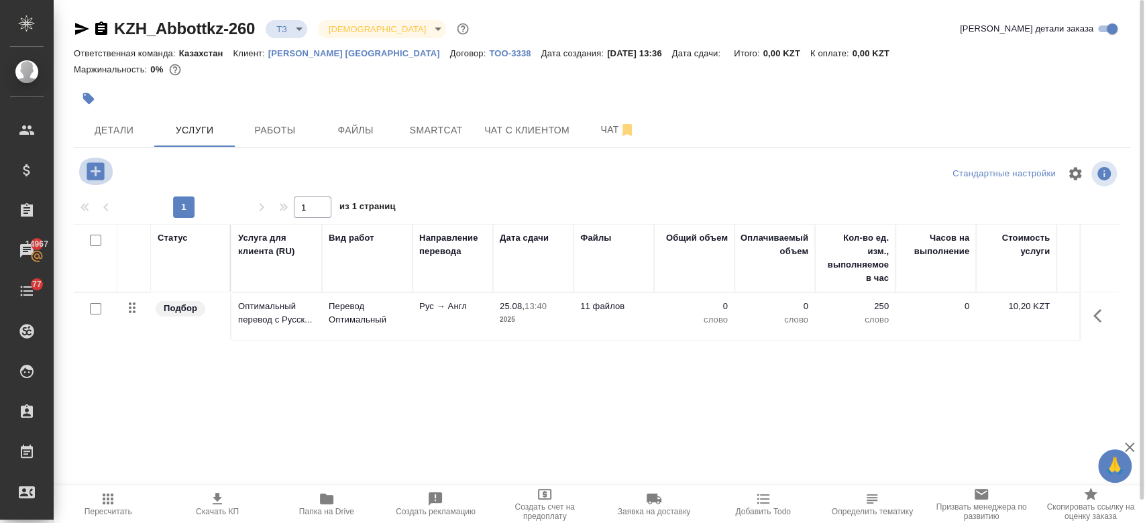
click at [95, 174] on icon "button" at bounding box center [95, 171] width 23 height 23
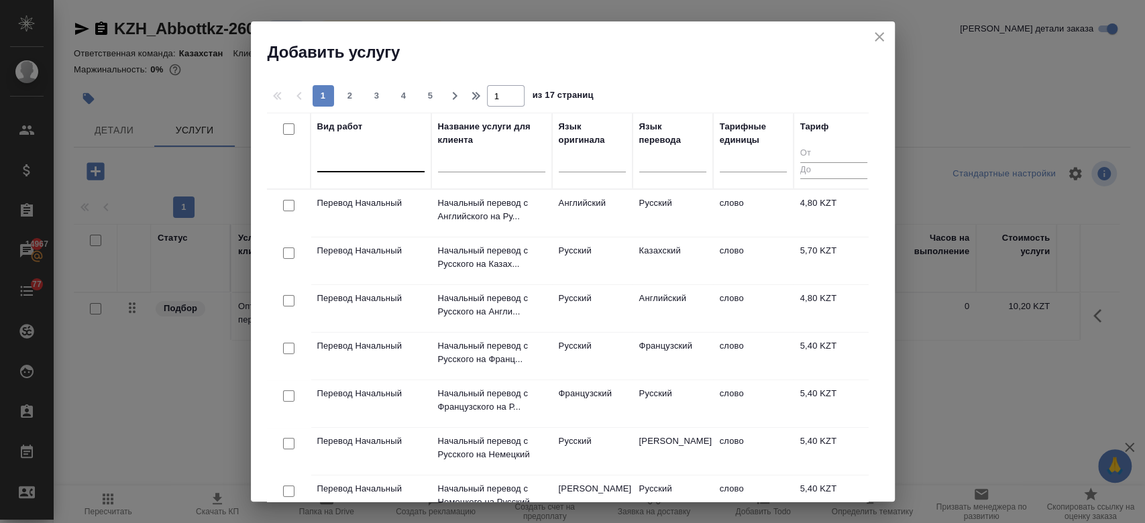
click at [373, 167] on div at bounding box center [370, 158] width 107 height 19
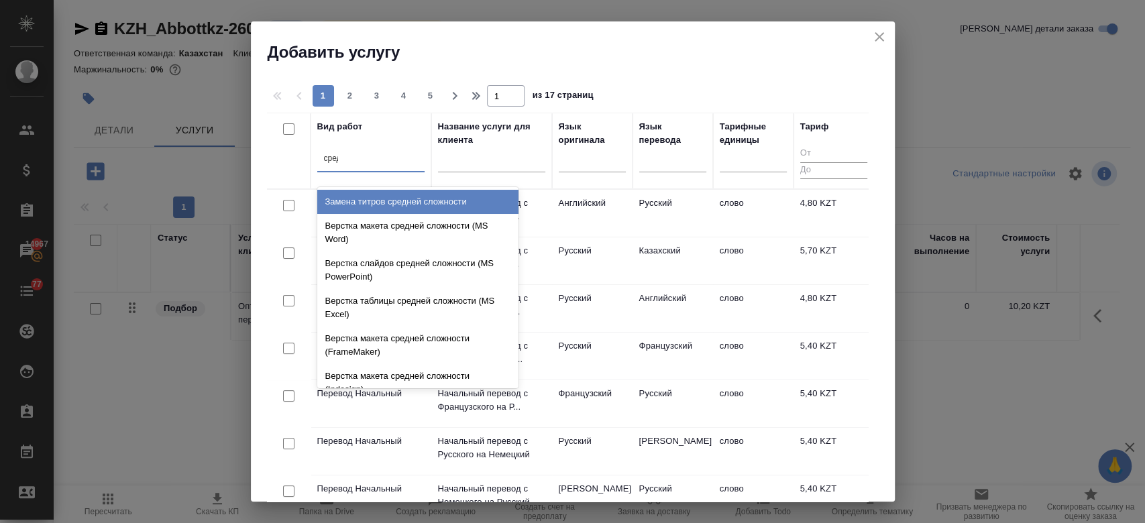
type input "средн"
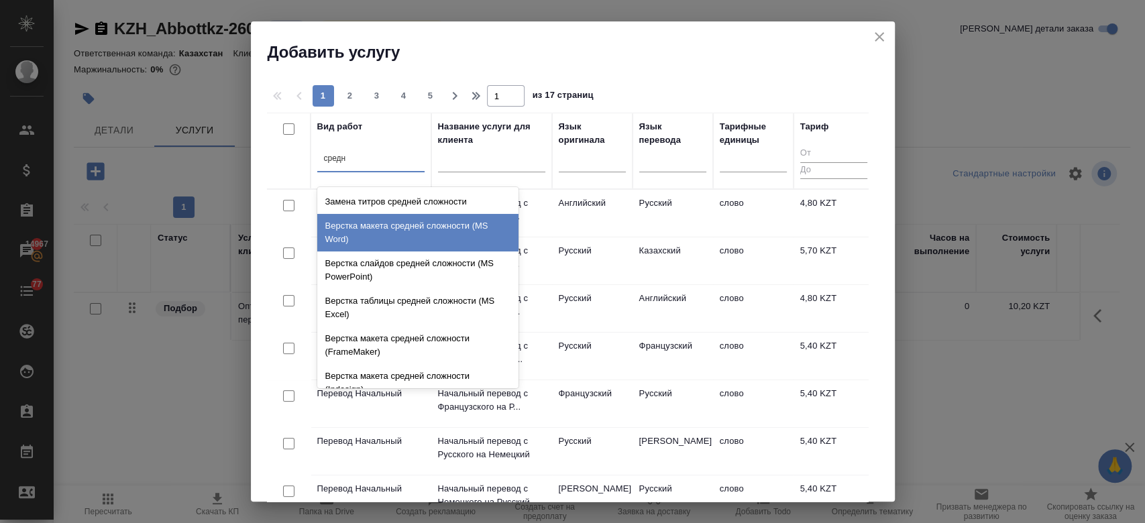
click at [392, 229] on div "Верстка макета средней сложности (MS Word)" at bounding box center [417, 233] width 201 height 38
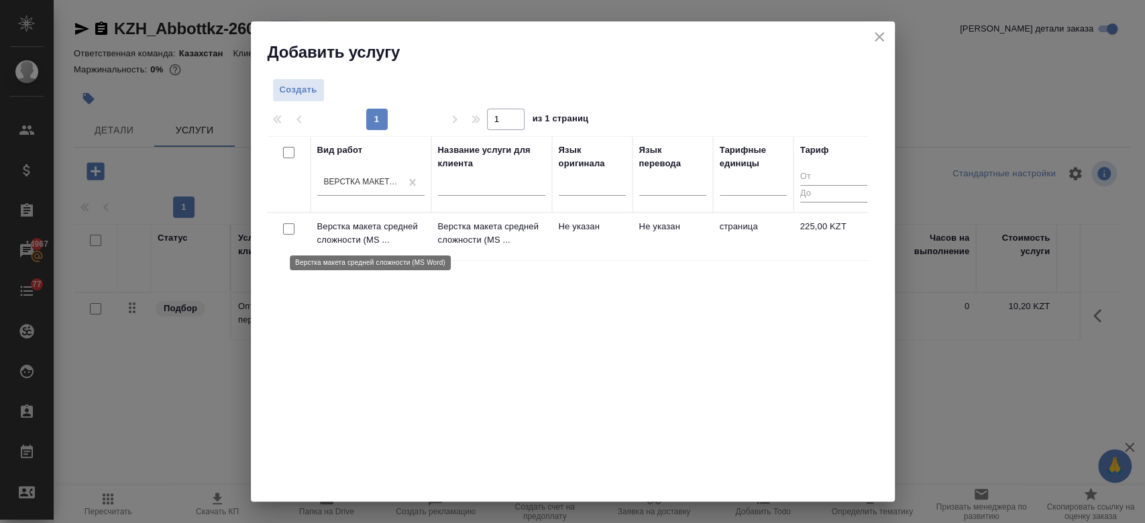
click at [407, 227] on p "Верстка макета средней сложности (MS ..." at bounding box center [370, 233] width 107 height 27
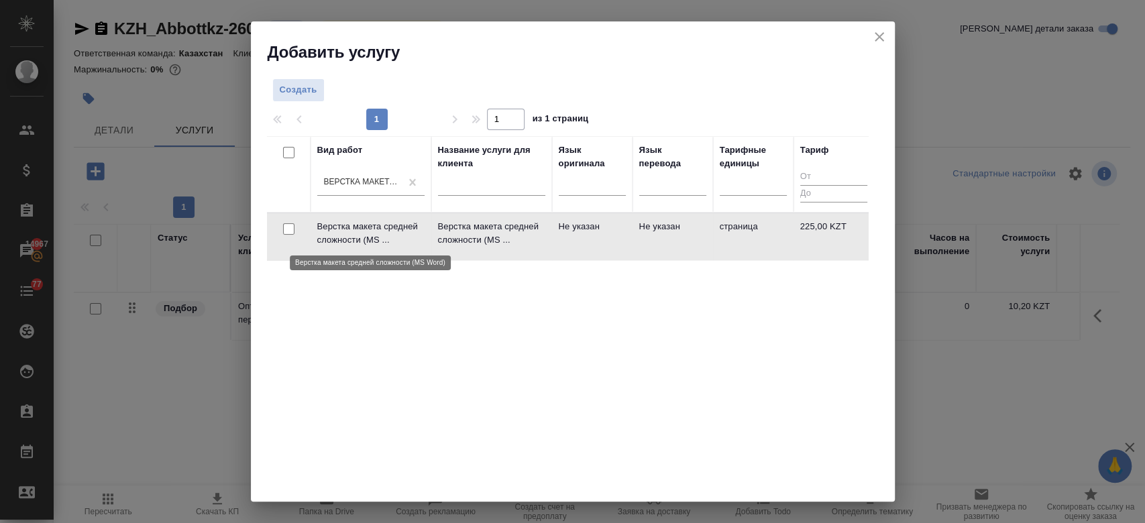
click at [407, 227] on p "Верстка макета средней сложности (MS ..." at bounding box center [370, 233] width 107 height 27
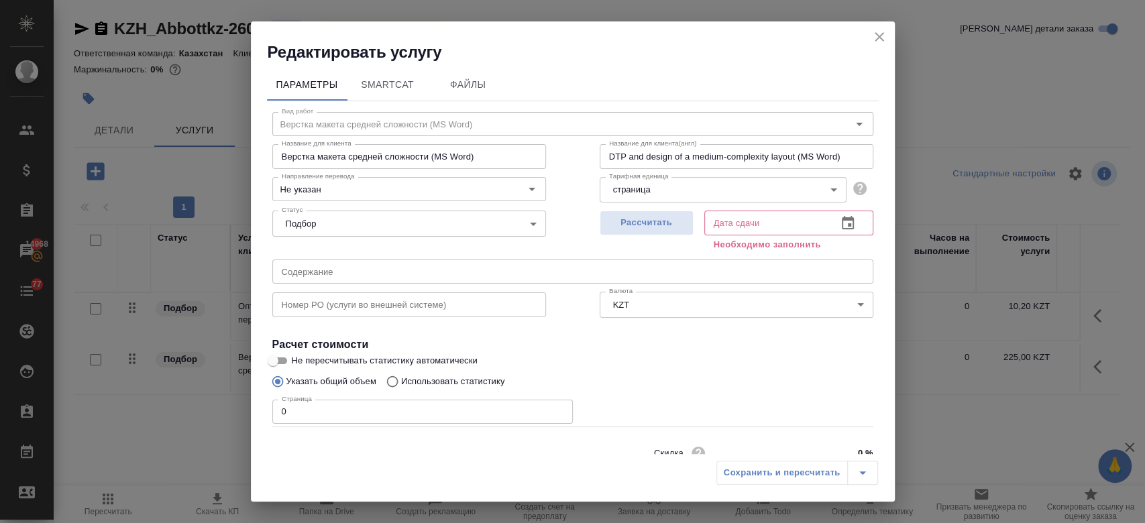
scroll to position [58, 0]
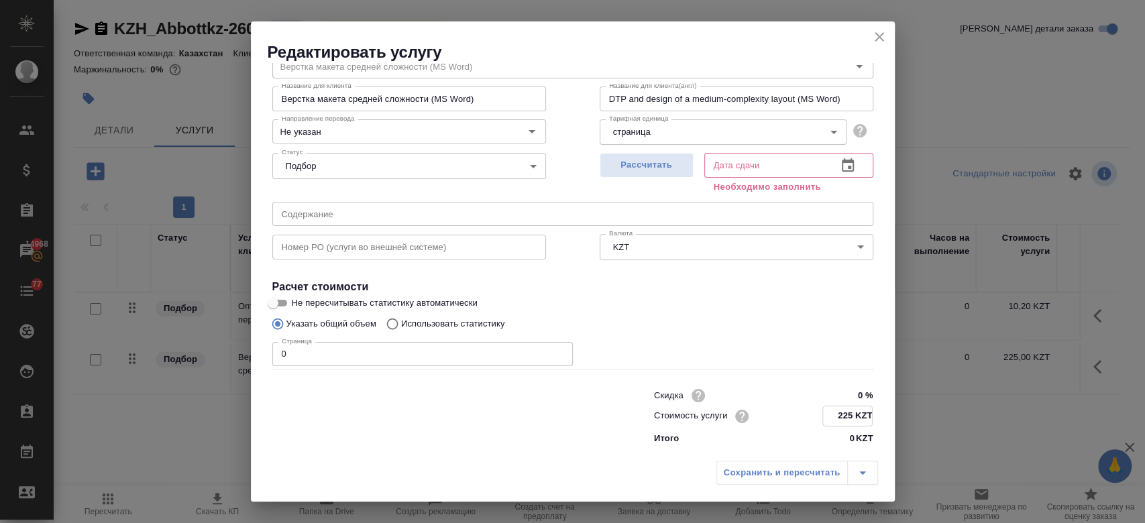
click at [839, 417] on input "225 KZT" at bounding box center [847, 416] width 49 height 19
type input "2 KZT"
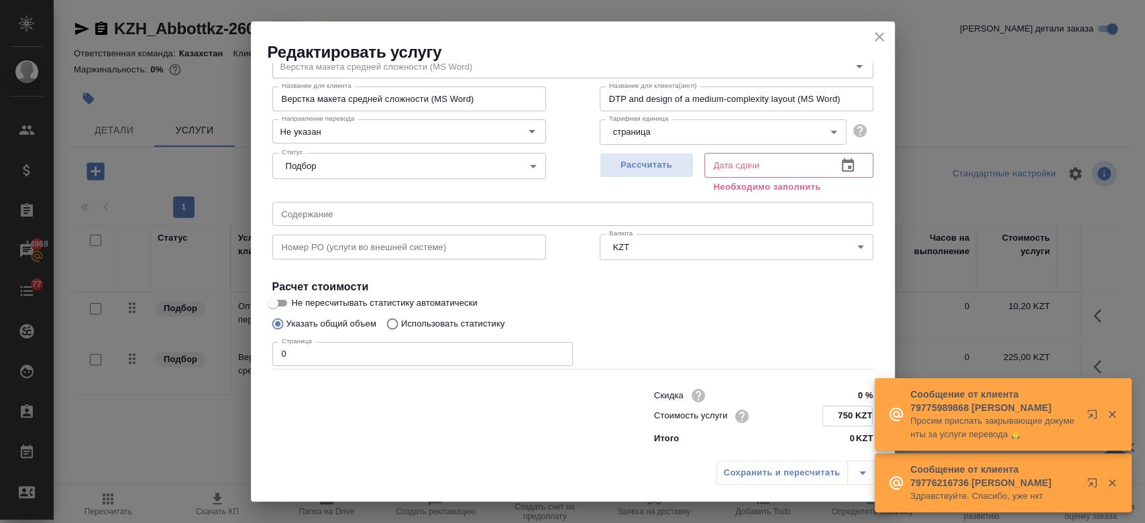
type input "750 KZT"
click at [706, 321] on div "Указать общий объем Использовать статистику" at bounding box center [572, 323] width 601 height 25
click at [406, 350] on input "0" at bounding box center [422, 354] width 301 height 24
type input "32"
click at [645, 171] on span "Рассчитать" at bounding box center [646, 165] width 79 height 15
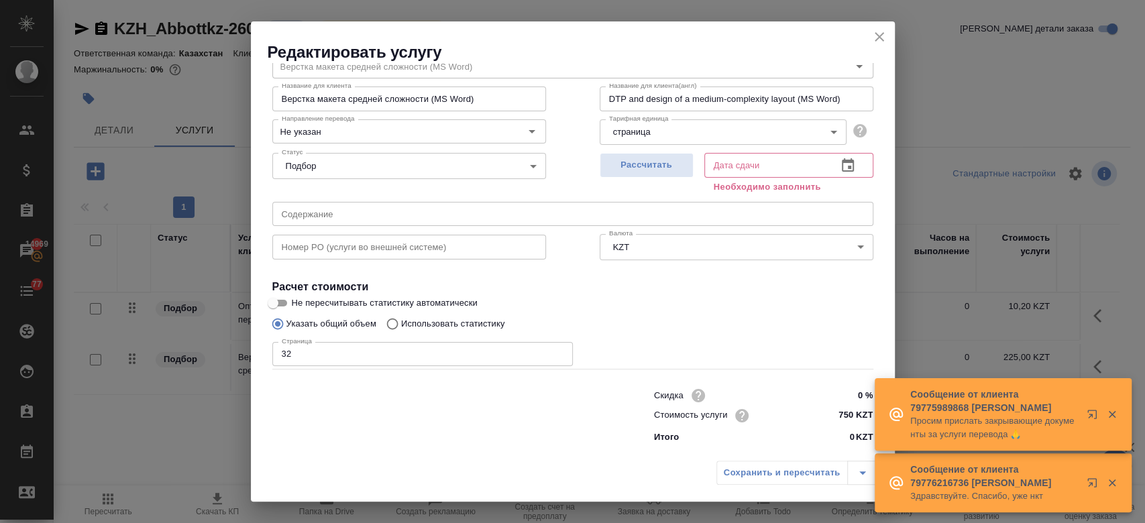
type input "25.08.2025 17:32"
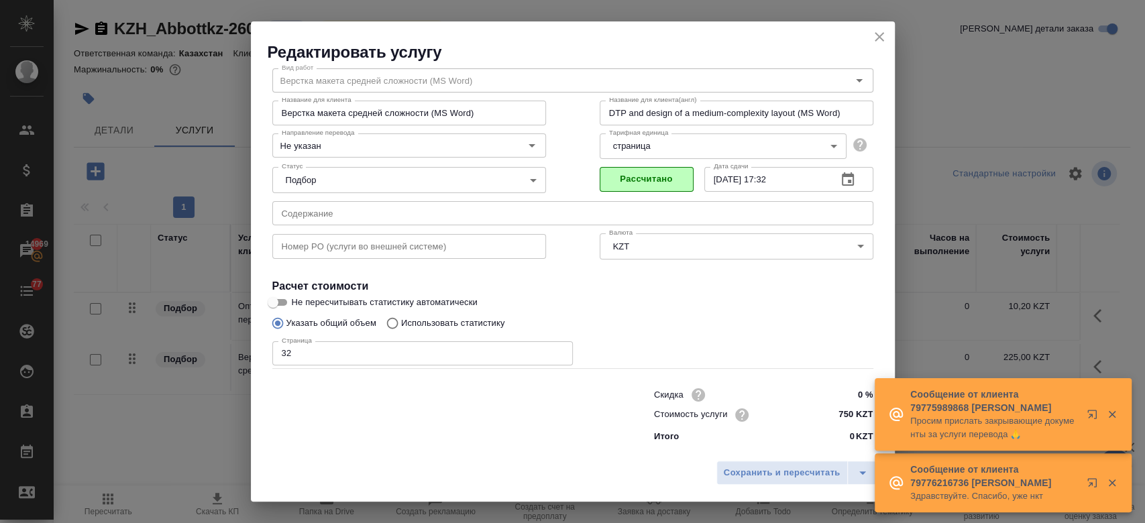
scroll to position [43, 0]
click at [737, 468] on span "Сохранить и пересчитать" at bounding box center [782, 473] width 117 height 15
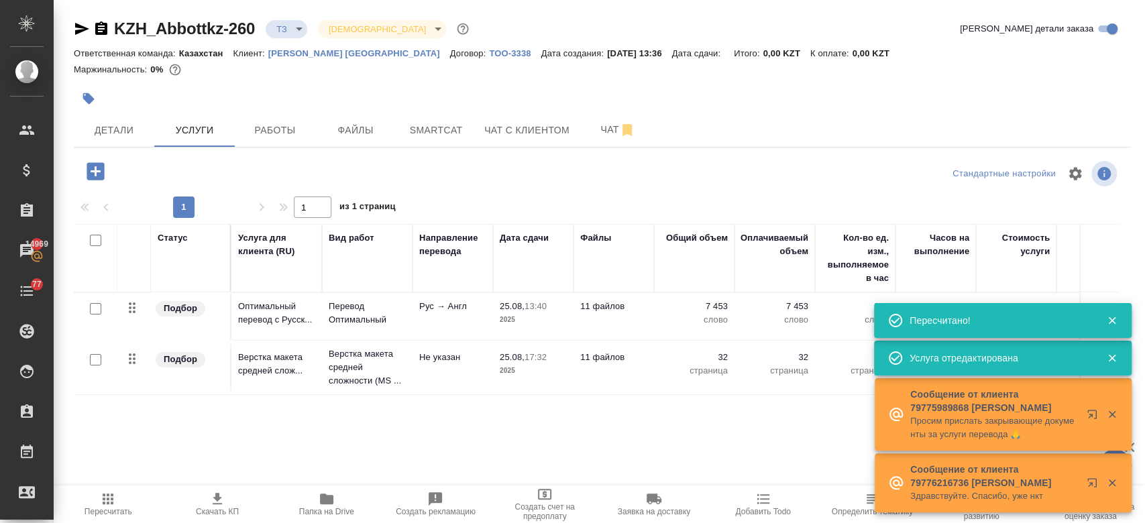
type input "new"
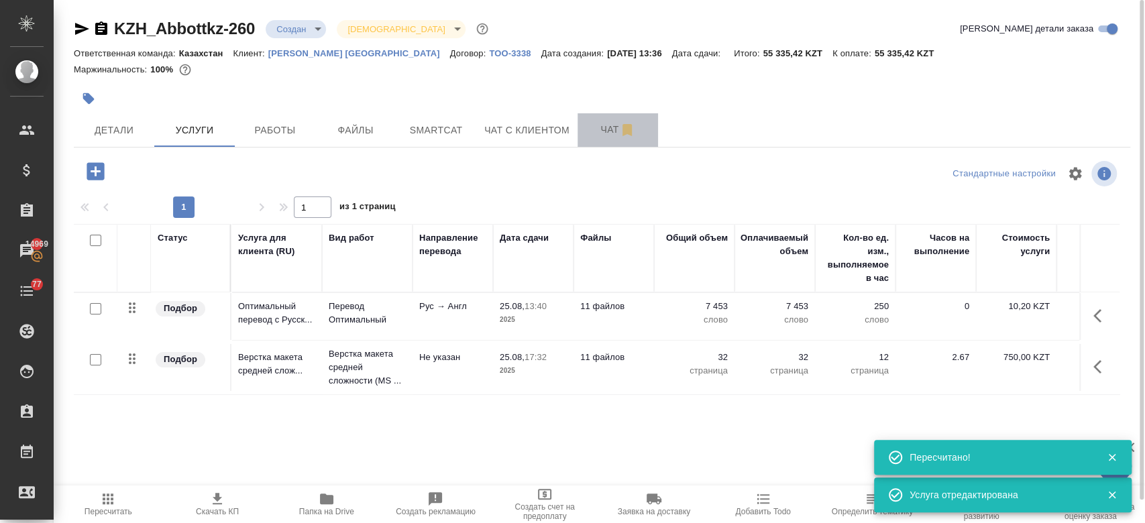
click at [604, 140] on button "Чат" at bounding box center [618, 130] width 81 height 34
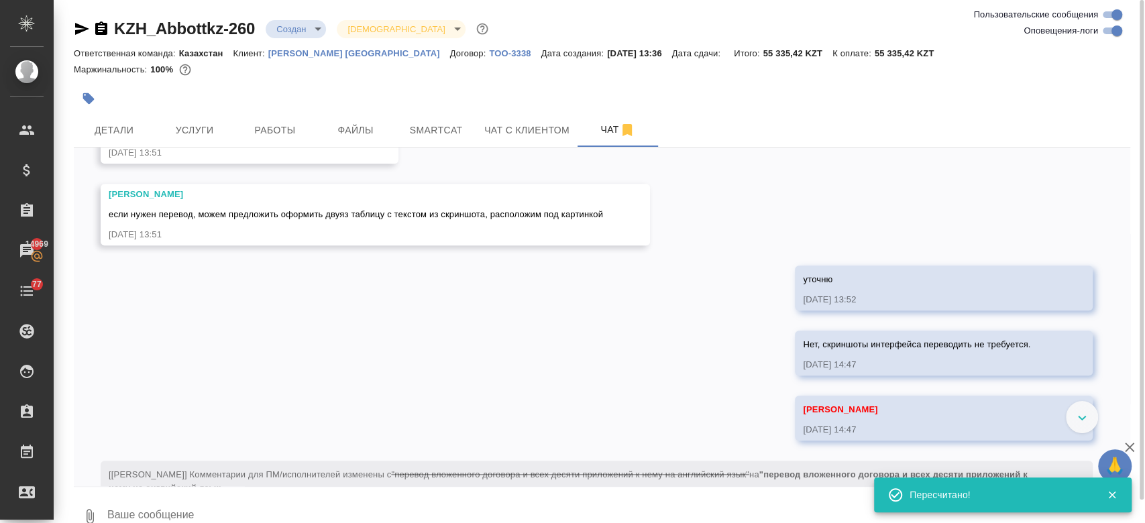
scroll to position [1006, 0]
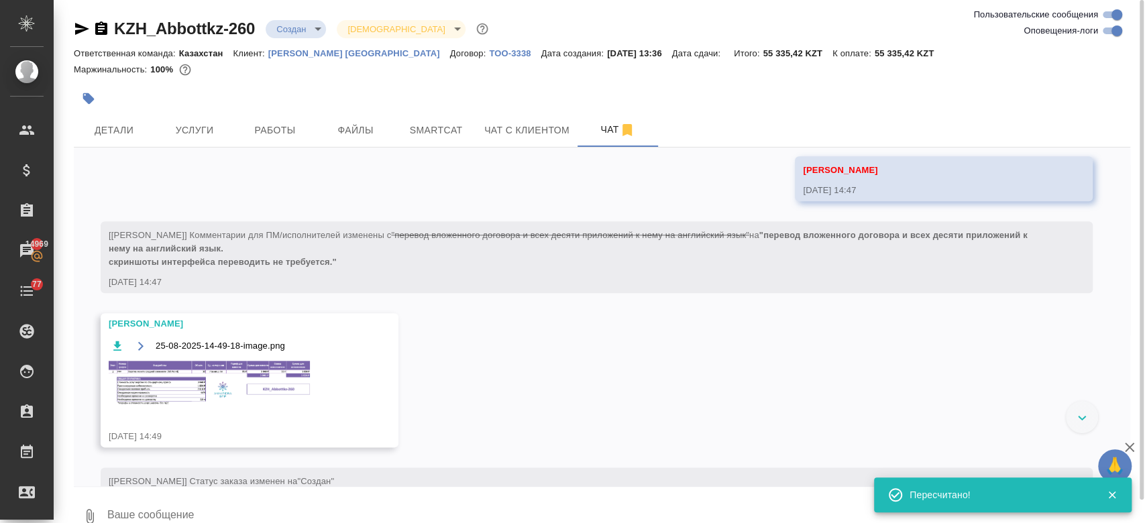
click at [285, 388] on img at bounding box center [209, 384] width 201 height 46
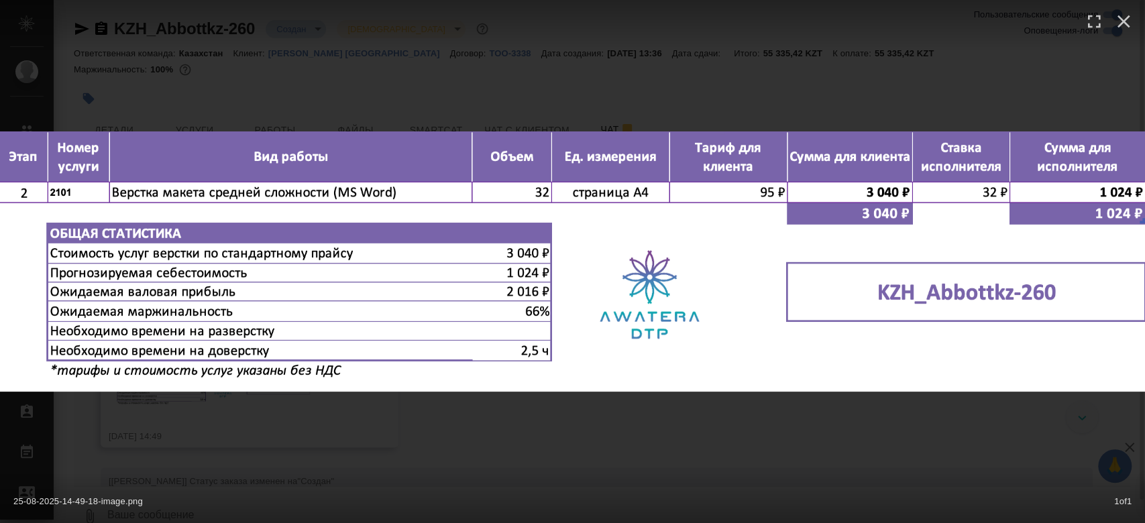
click at [285, 388] on img at bounding box center [572, 261] width 1145 height 260
click at [1122, 23] on icon "button" at bounding box center [1124, 21] width 13 height 13
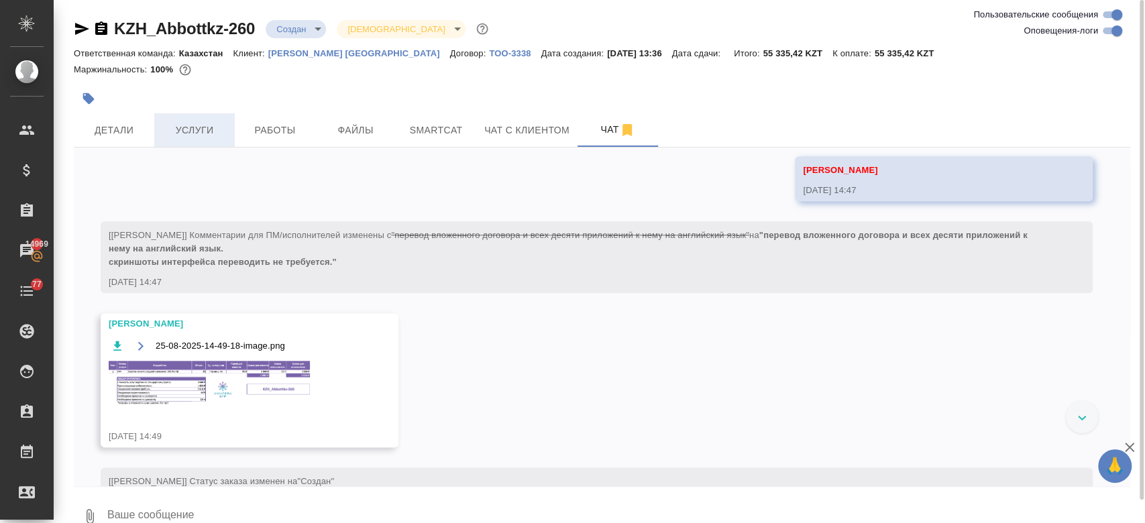
click at [208, 141] on button "Услуги" at bounding box center [194, 130] width 81 height 34
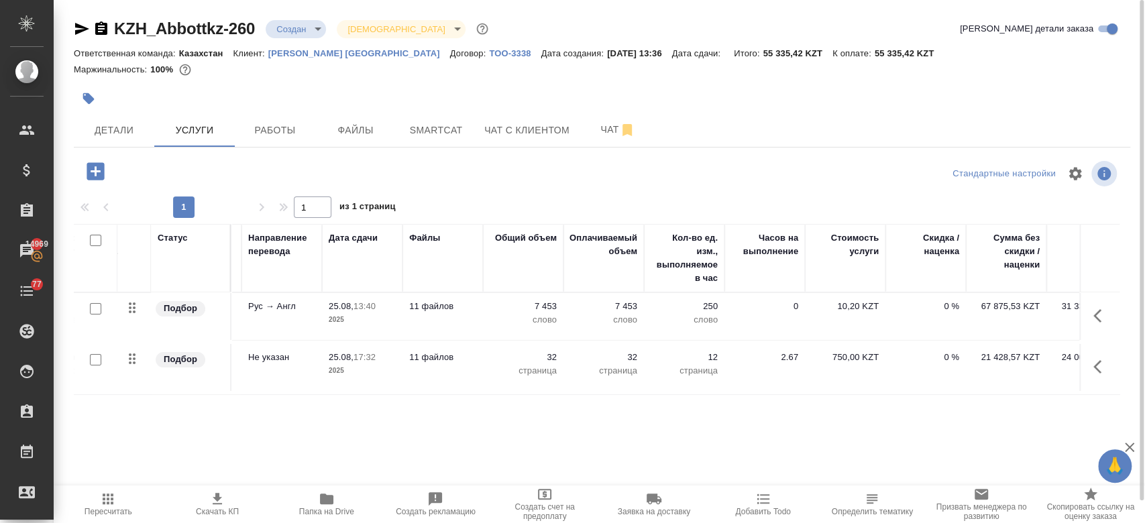
scroll to position [0, 219]
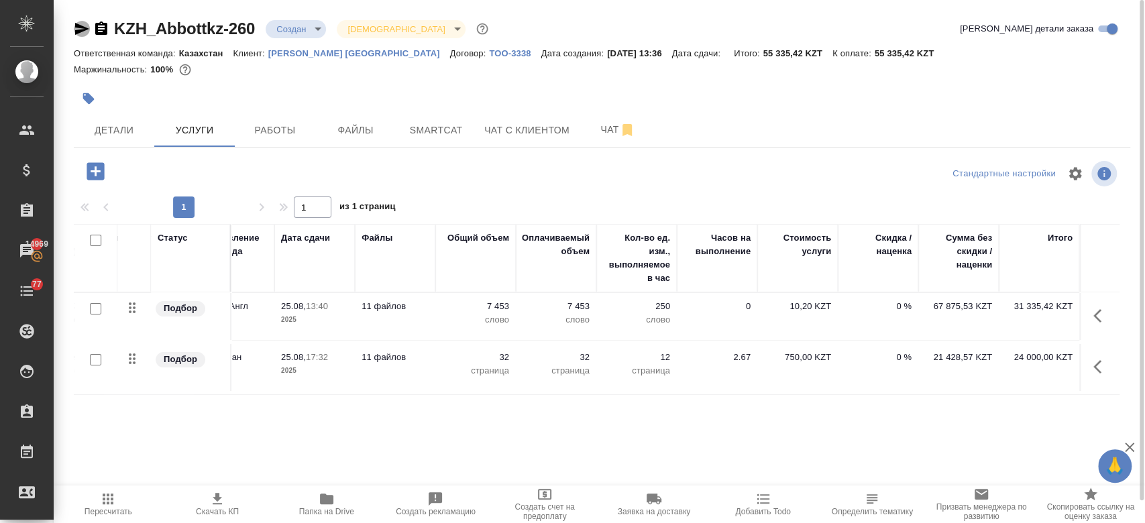
click at [81, 35] on icon "button" at bounding box center [82, 29] width 16 height 16
click at [600, 135] on span "Чат" at bounding box center [618, 129] width 64 height 17
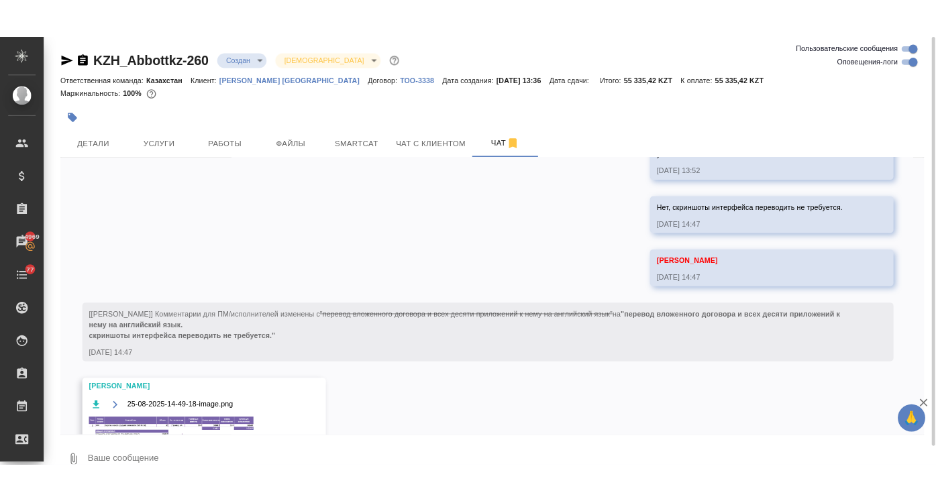
scroll to position [1051, 0]
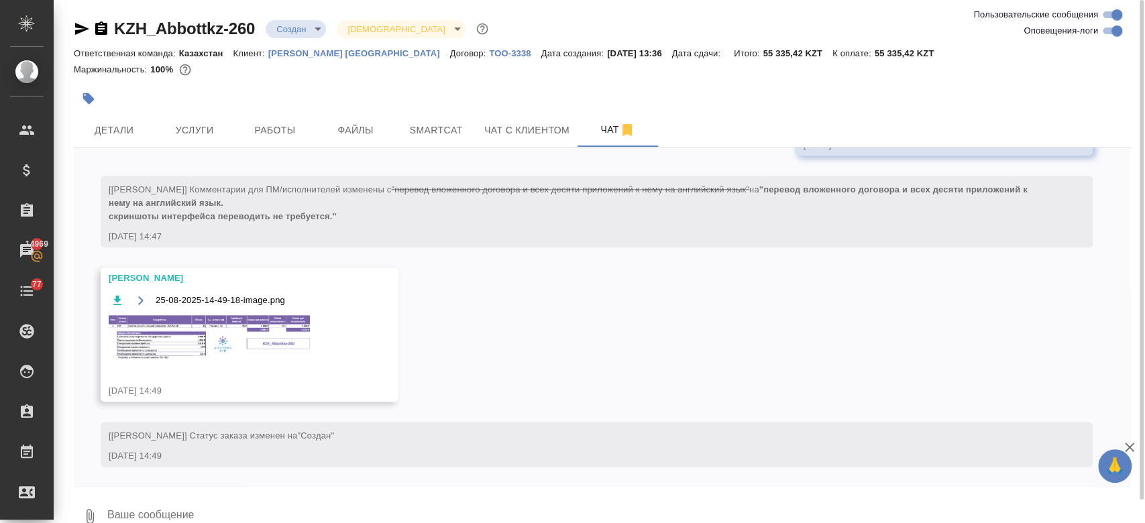
click at [248, 352] on img at bounding box center [209, 338] width 201 height 46
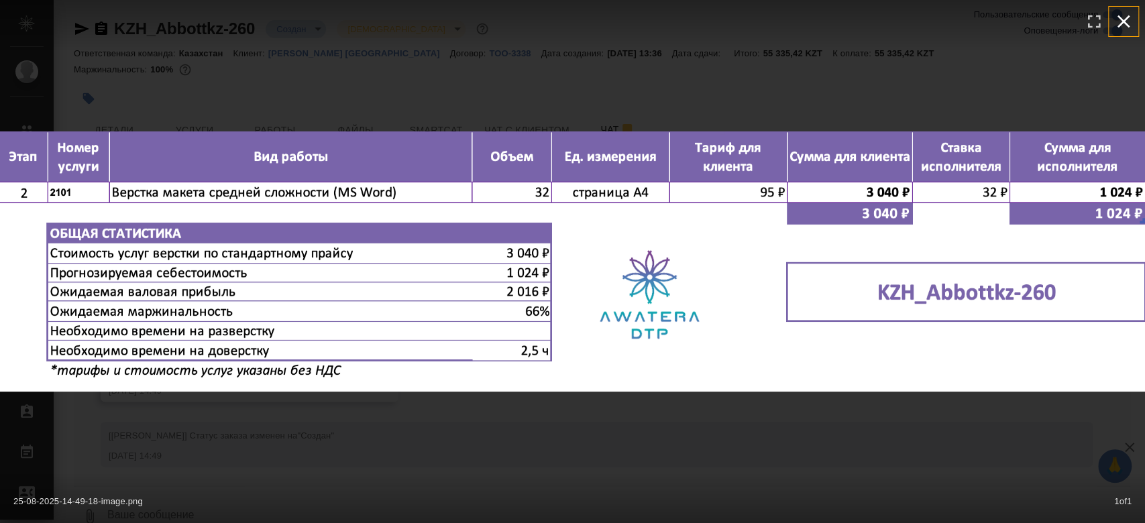
click at [1126, 26] on icon "button" at bounding box center [1123, 21] width 21 height 21
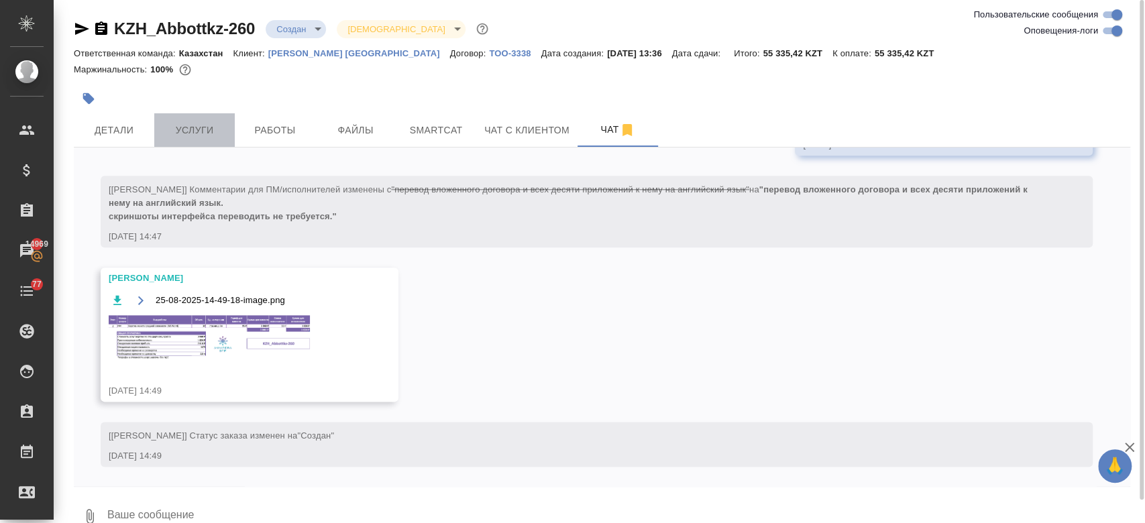
click at [187, 136] on span "Услуги" at bounding box center [194, 130] width 64 height 17
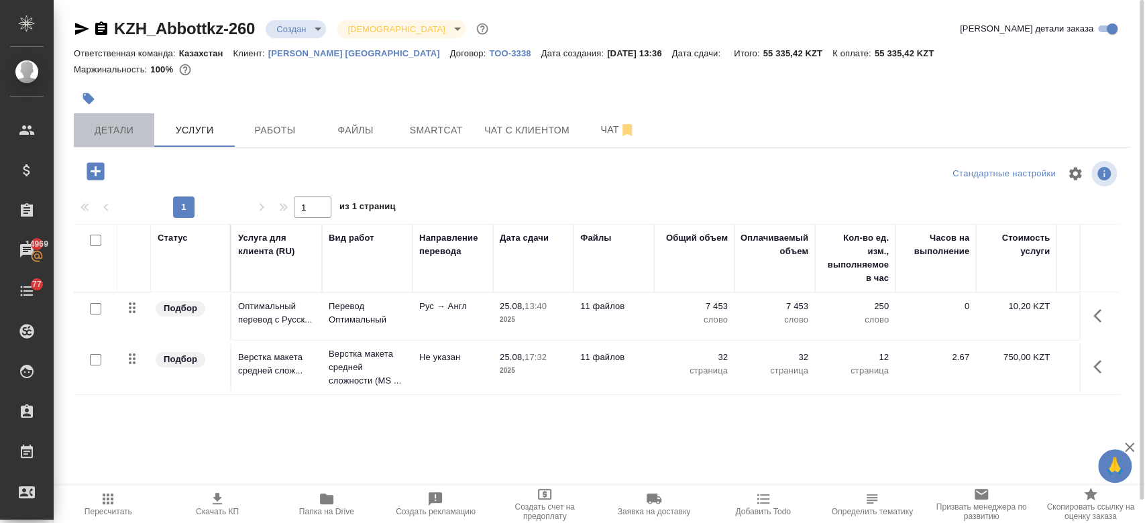
click at [107, 129] on span "Детали" at bounding box center [114, 130] width 64 height 17
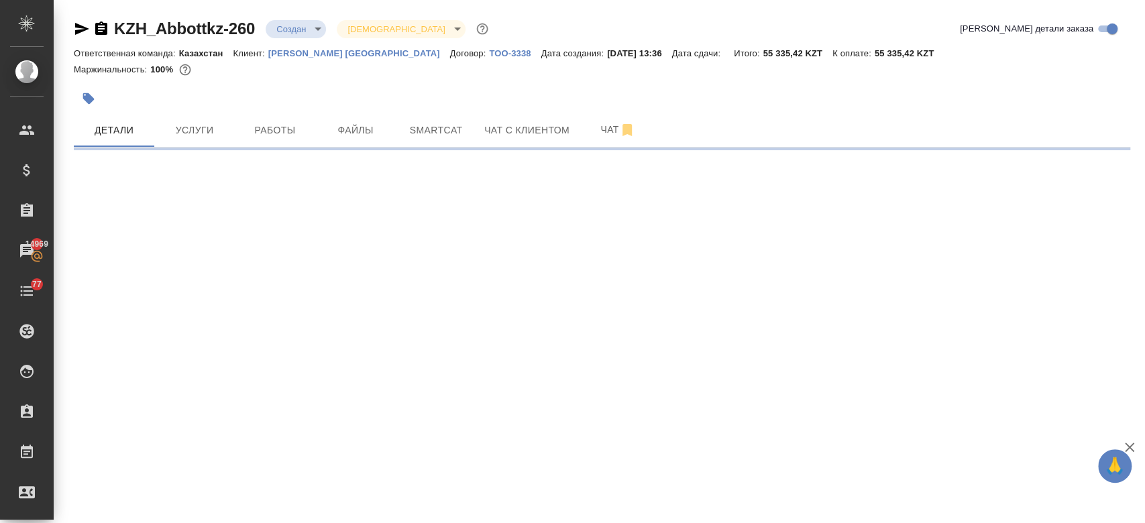
select select "RU"
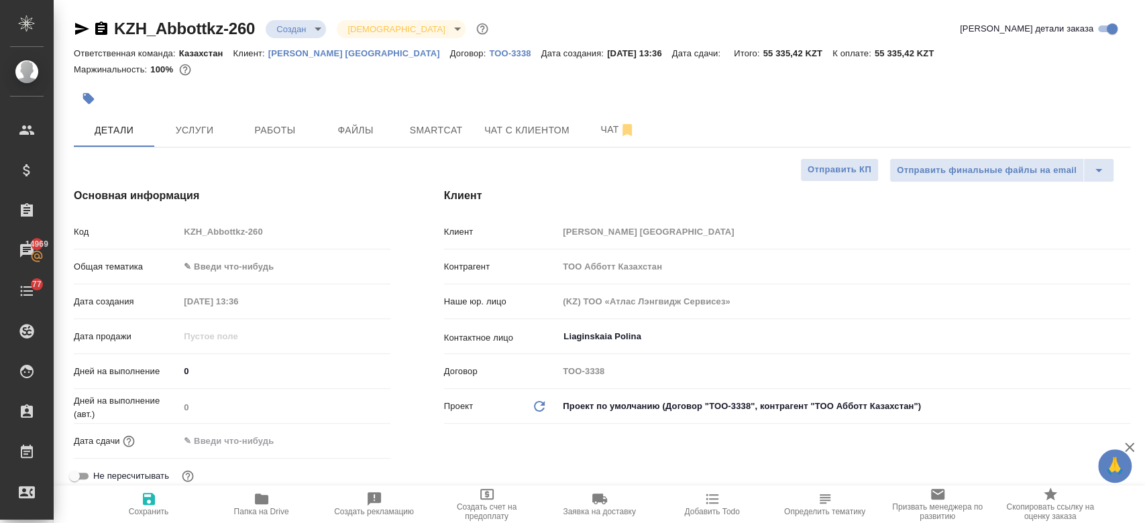
type textarea "x"
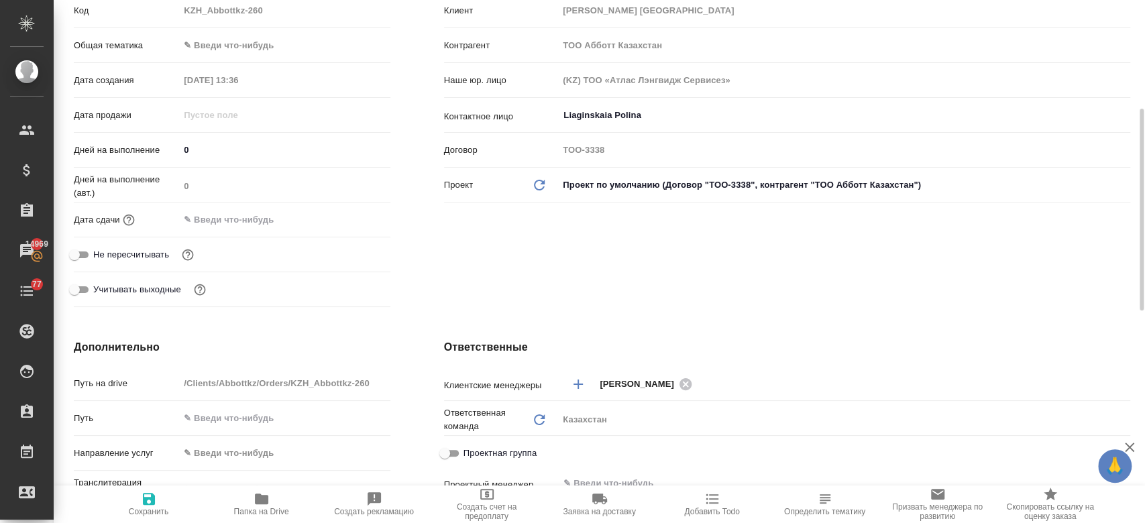
scroll to position [238, 0]
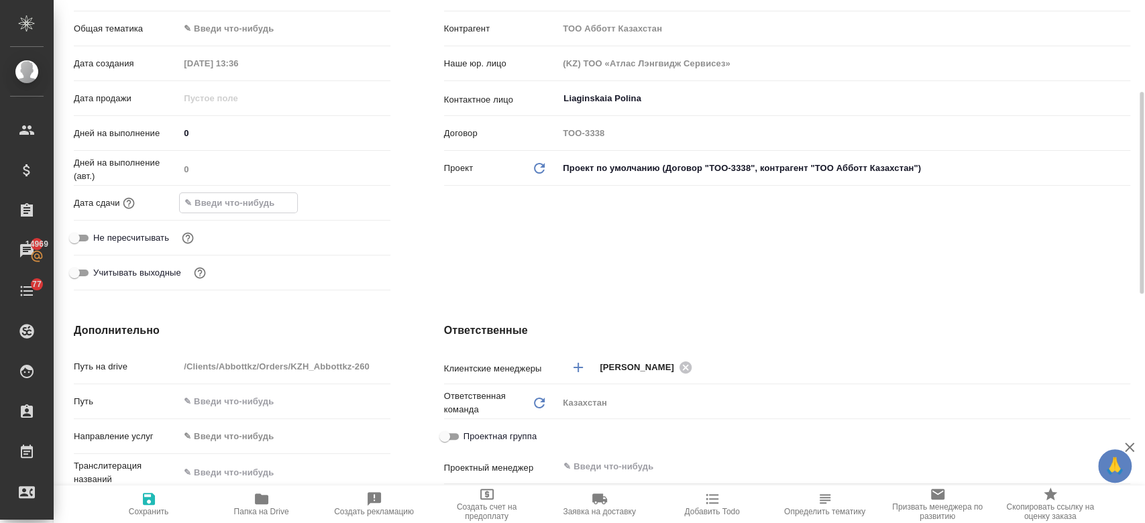
click at [223, 203] on input "text" at bounding box center [238, 202] width 117 height 19
click at [349, 196] on icon "button" at bounding box center [352, 201] width 12 height 13
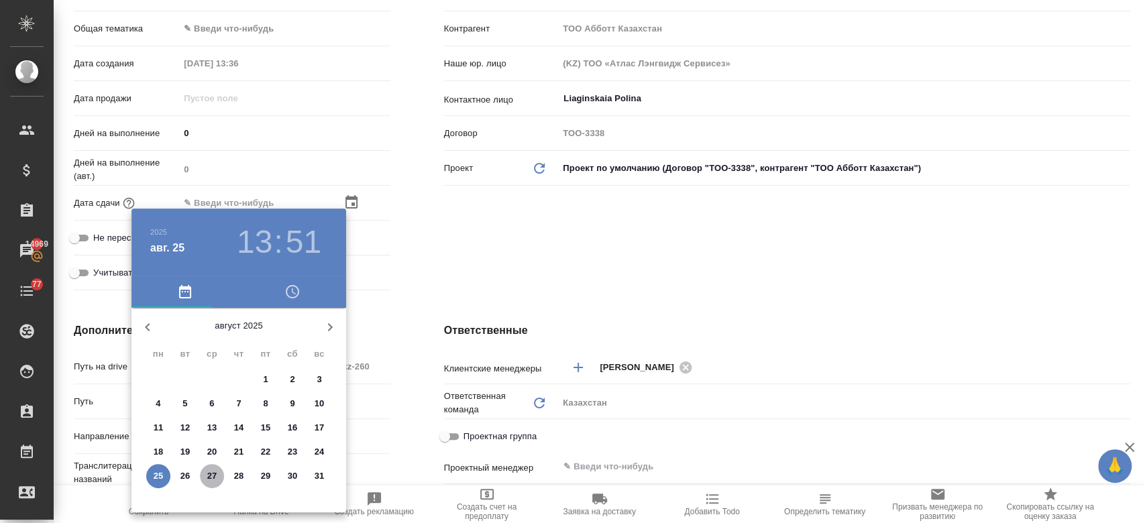
click at [209, 475] on p "27" at bounding box center [212, 476] width 10 height 13
type input "27.08.2025 13:51"
type textarea "x"
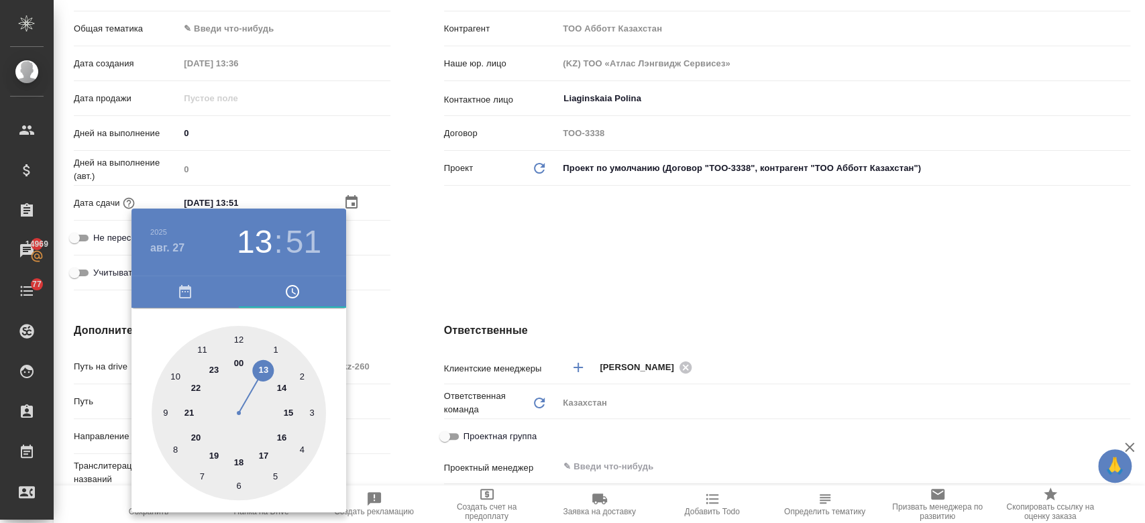
click at [279, 433] on div at bounding box center [239, 413] width 174 height 174
type input "27.08.2025 16:51"
type textarea "x"
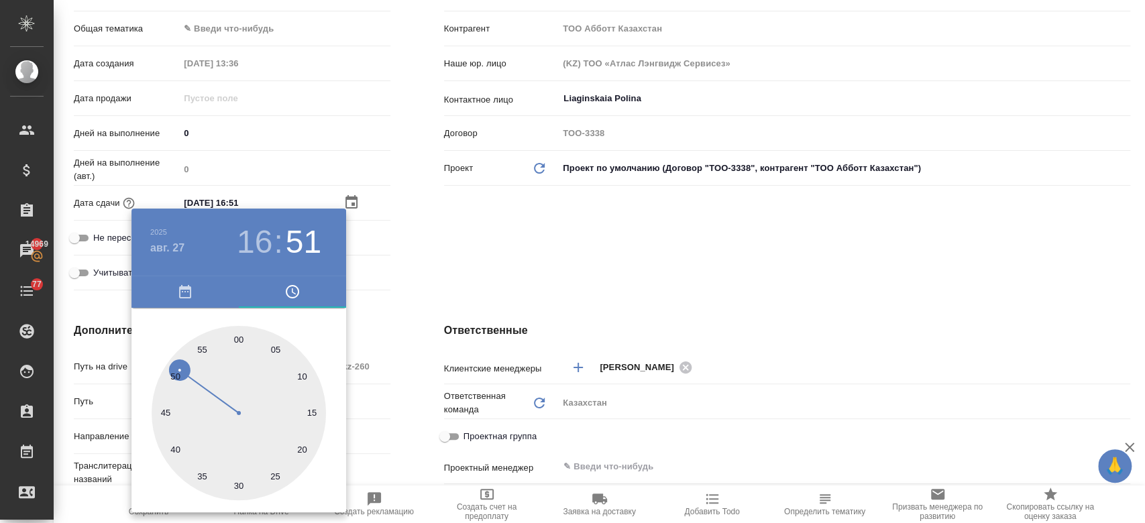
click at [235, 338] on div at bounding box center [239, 413] width 174 height 174
type input "27.08.2025 16:59"
type textarea "x"
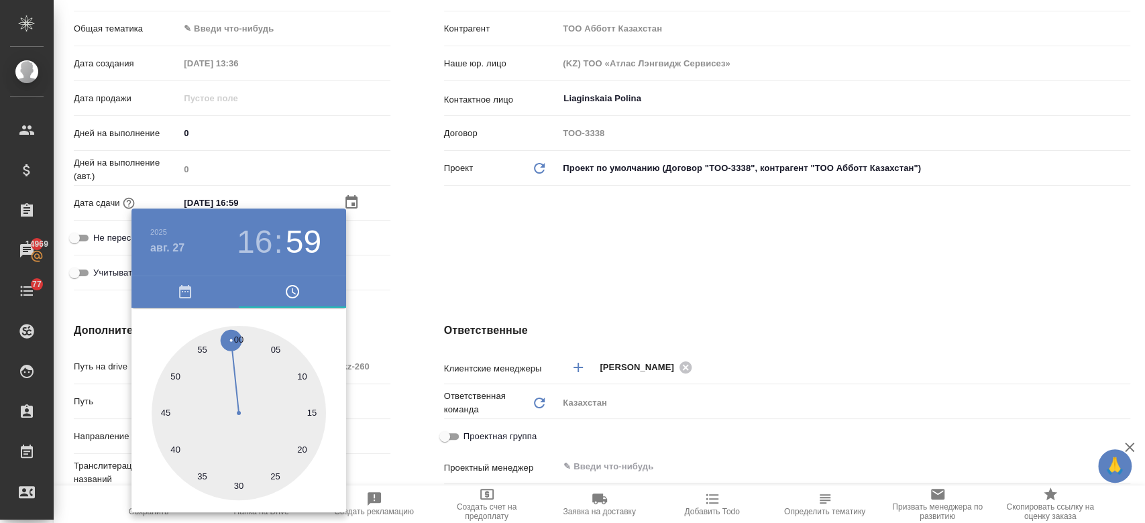
click at [240, 338] on div at bounding box center [239, 413] width 174 height 174
type input "27.08.2025 16:00"
type textarea "x"
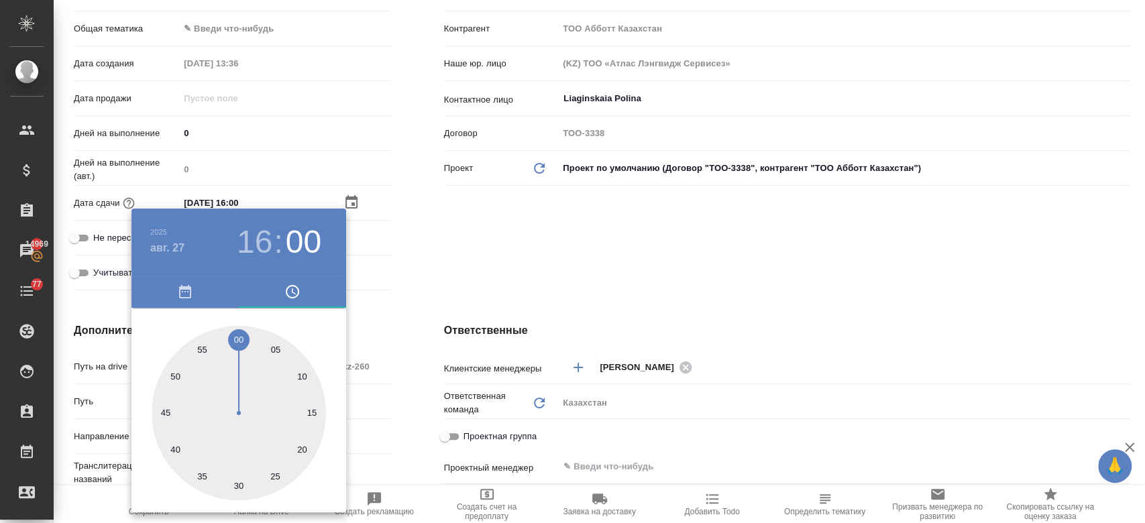
click at [482, 263] on div at bounding box center [572, 261] width 1145 height 523
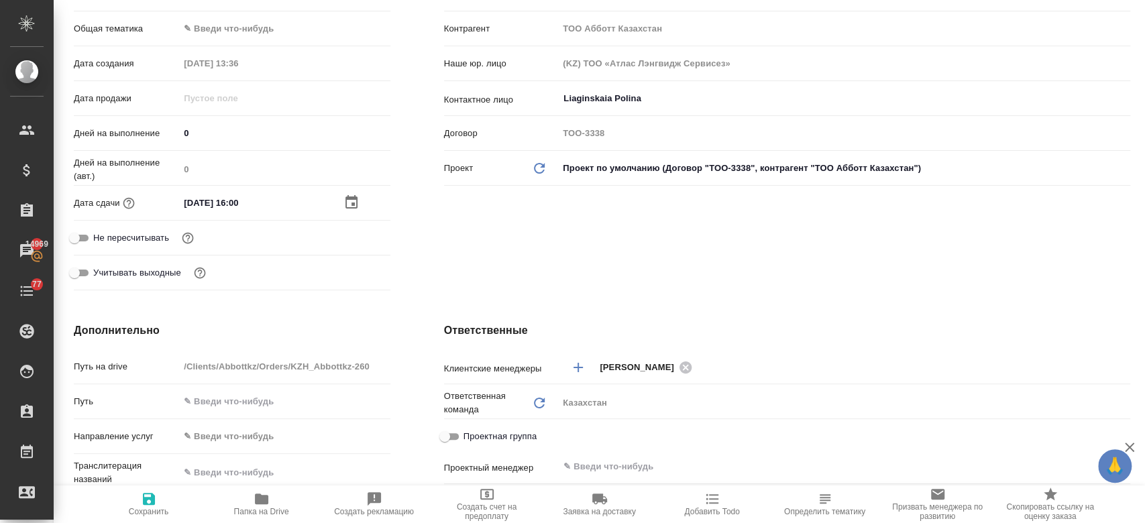
scroll to position [0, 0]
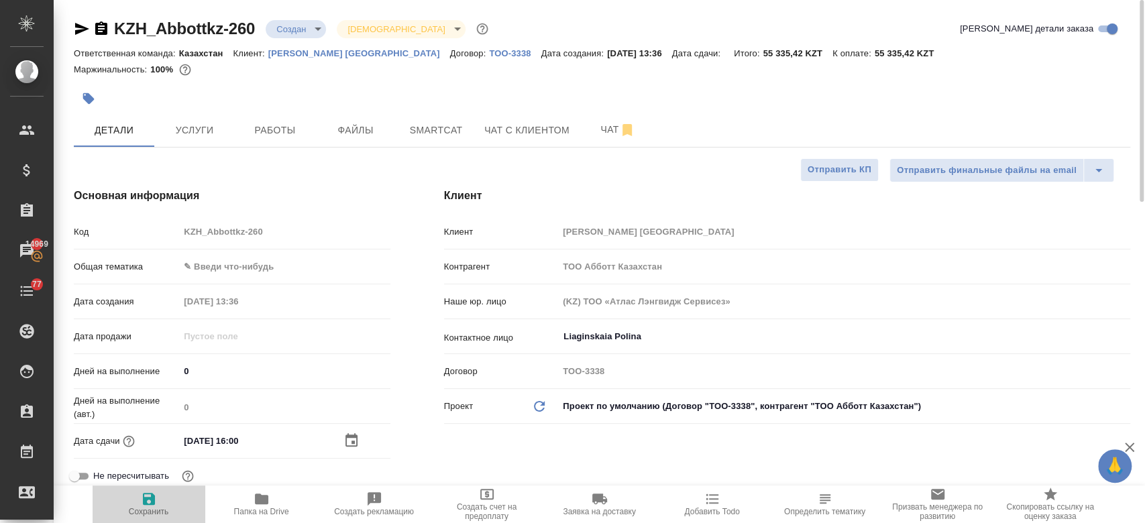
click at [156, 496] on span "Сохранить" at bounding box center [149, 503] width 97 height 25
type textarea "x"
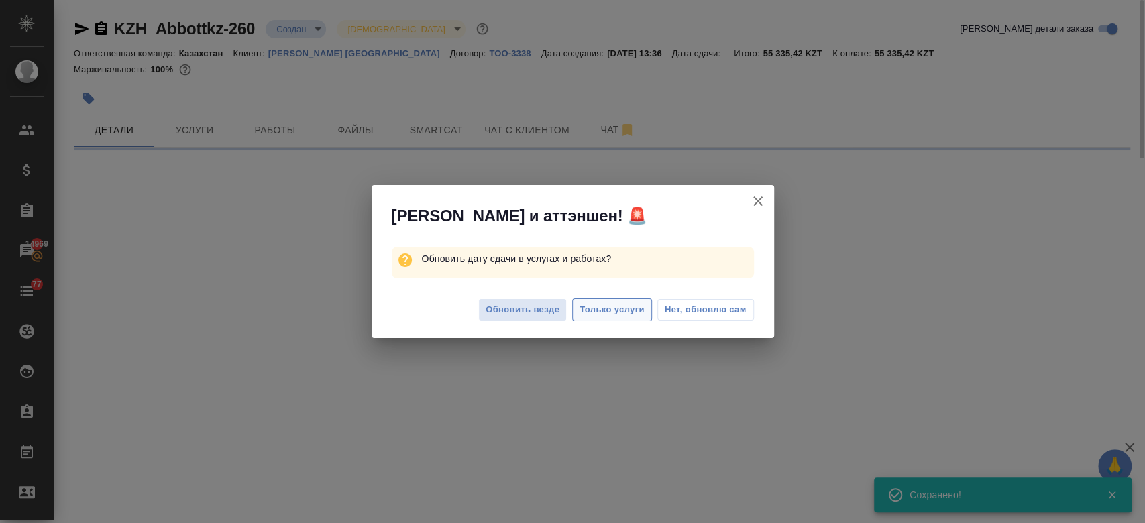
select select "RU"
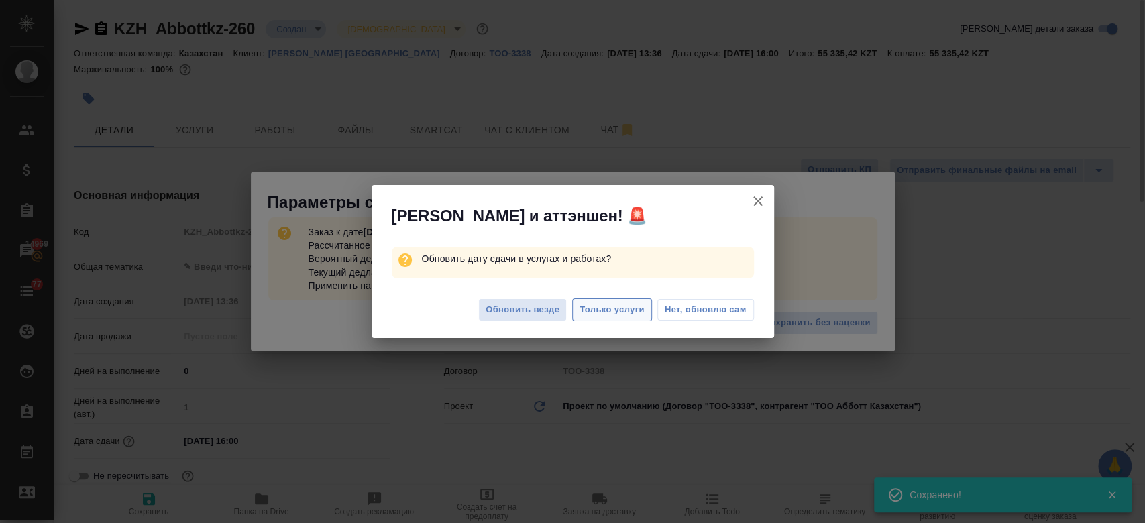
type textarea "x"
click at [606, 317] on span "Только услуги" at bounding box center [612, 310] width 65 height 15
type textarea "x"
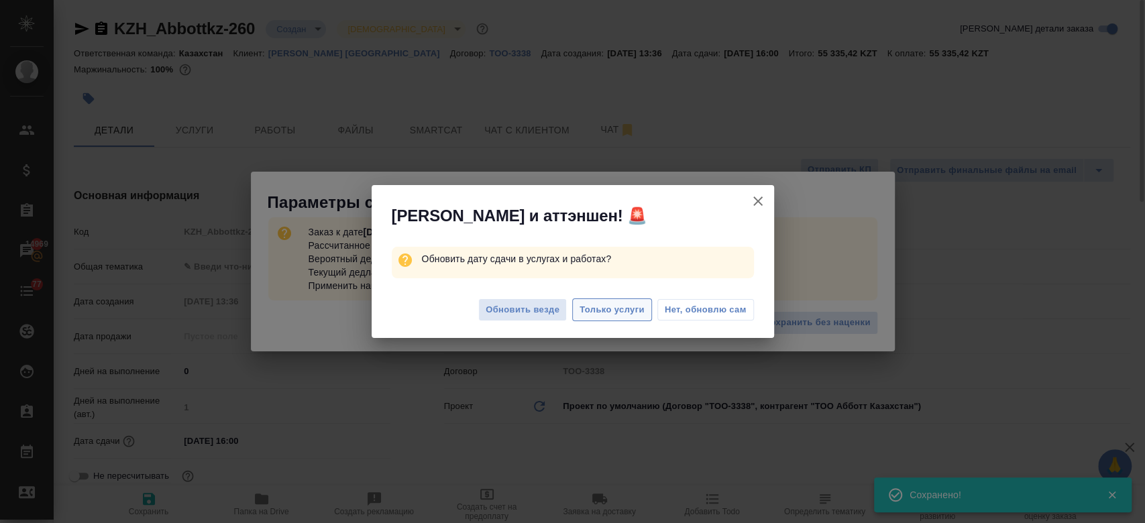
type textarea "x"
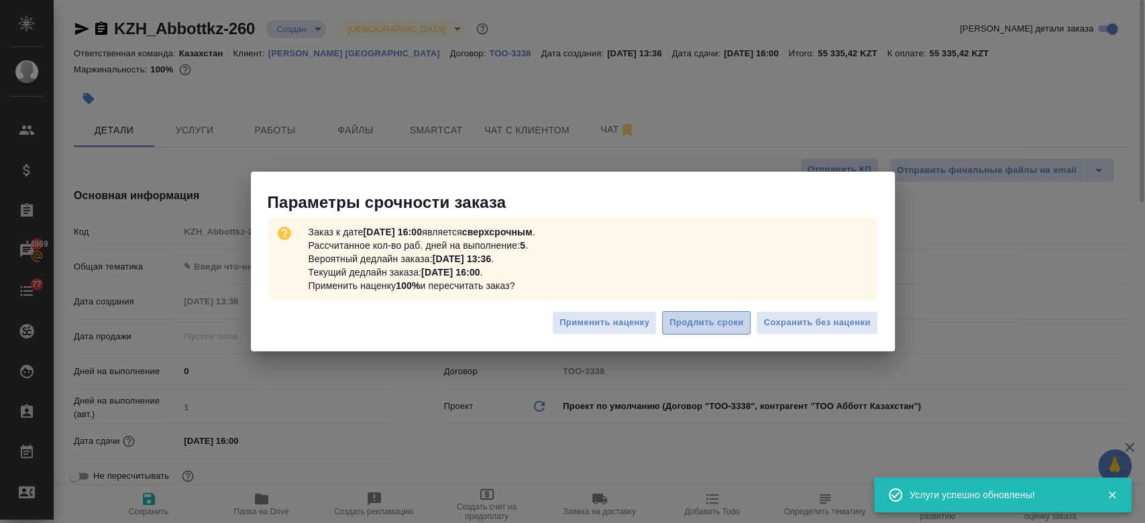
click at [730, 318] on span "Продлить сроки" at bounding box center [707, 322] width 74 height 15
type textarea "x"
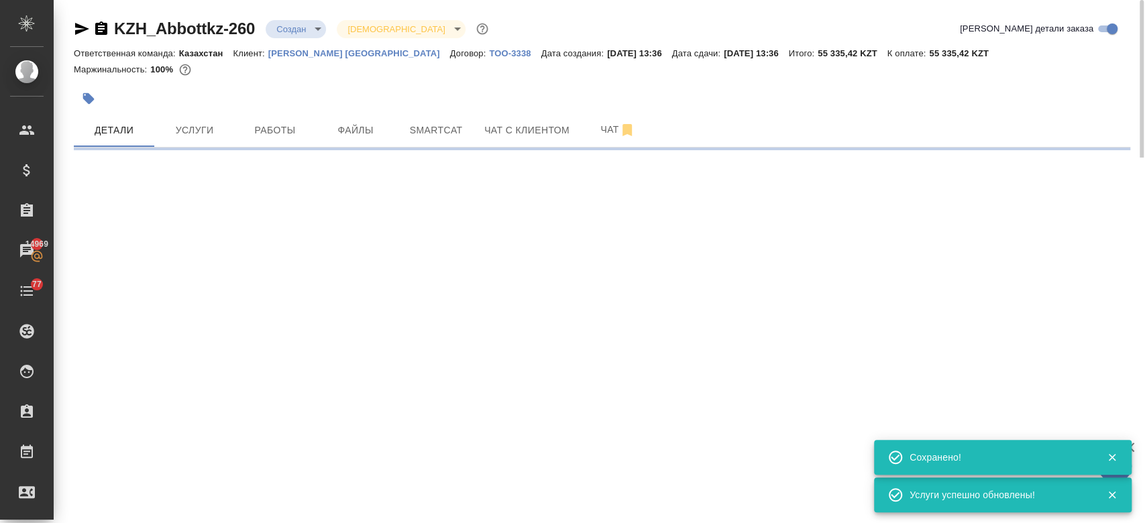
select select "RU"
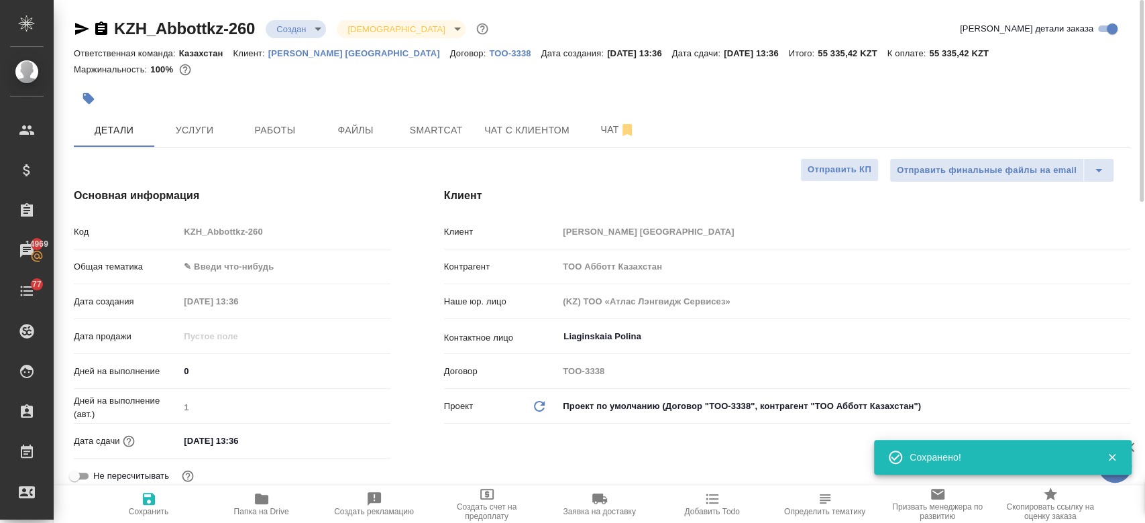
type textarea "x"
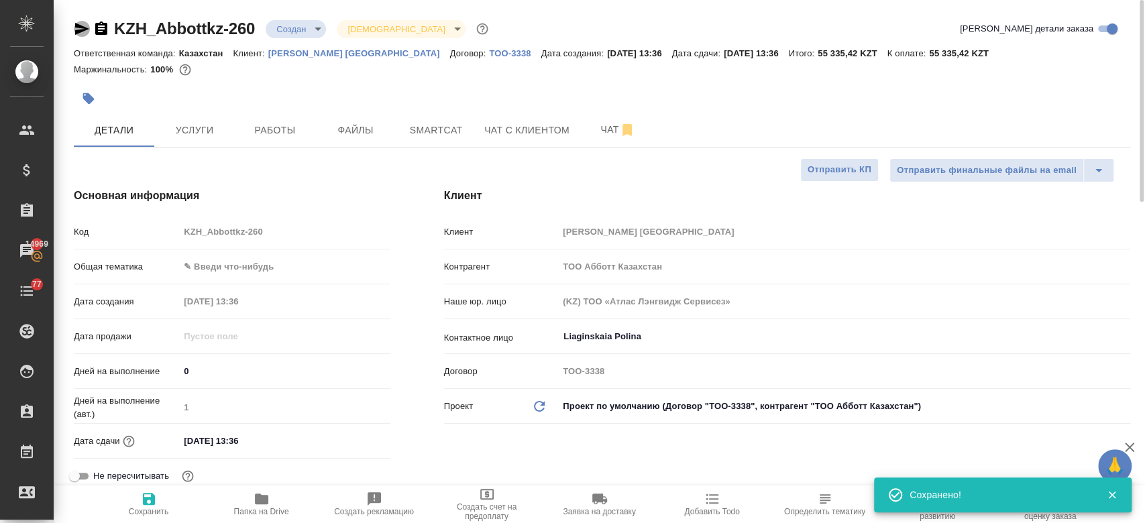
click at [81, 30] on icon "button" at bounding box center [82, 29] width 14 height 12
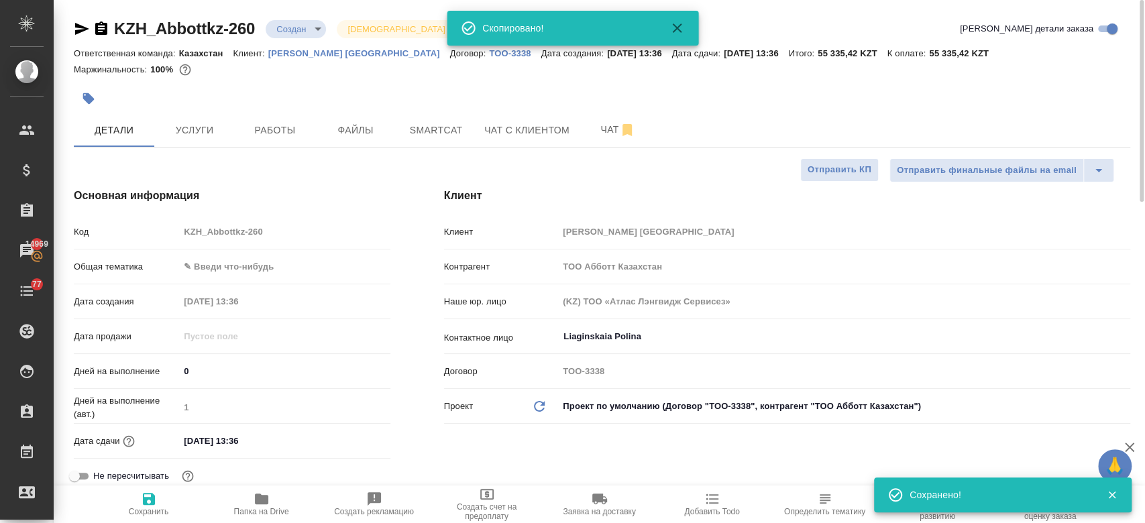
type textarea "x"
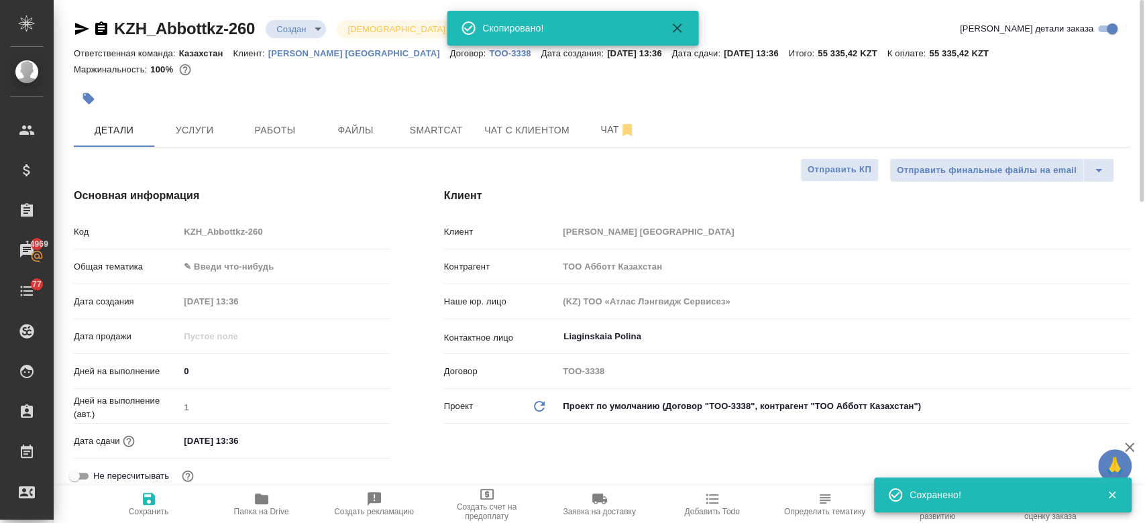
type textarea "x"
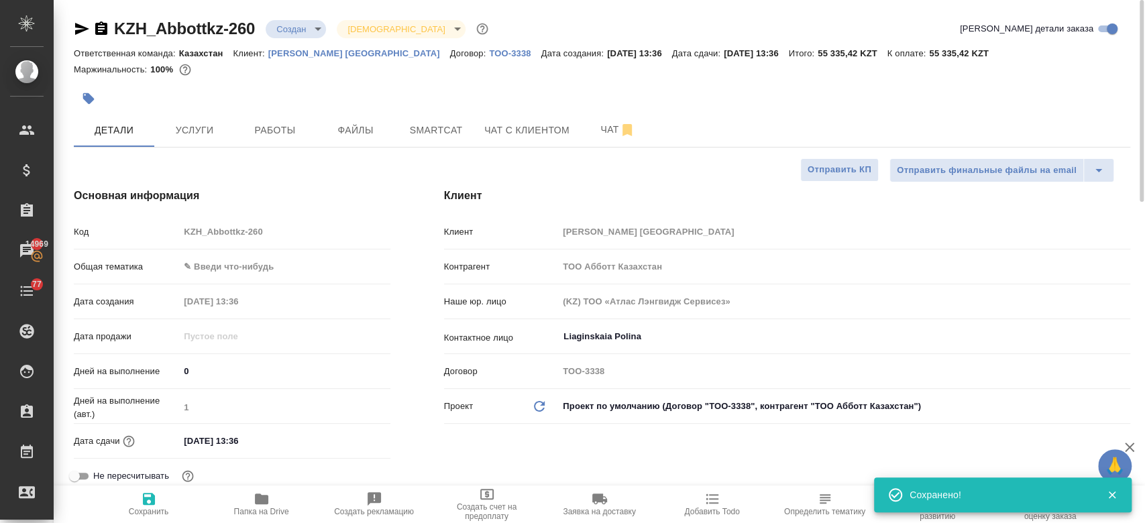
click at [332, 76] on div "Маржинальность: 100%" at bounding box center [602, 69] width 1057 height 17
click at [327, 87] on div at bounding box center [426, 99] width 704 height 30
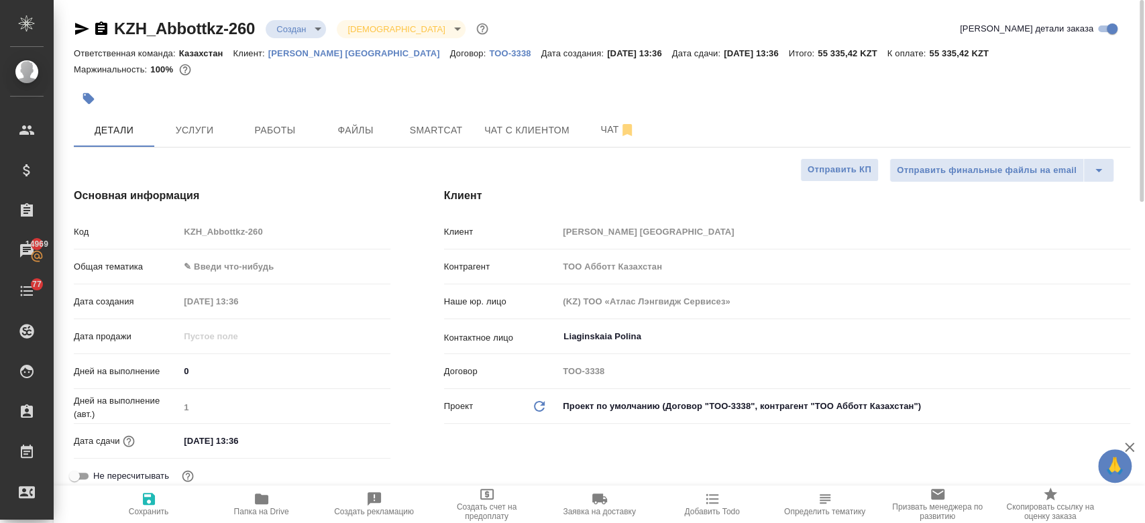
click at [346, 68] on div "Маржинальность: 100%" at bounding box center [602, 69] width 1057 height 17
type textarea "x"
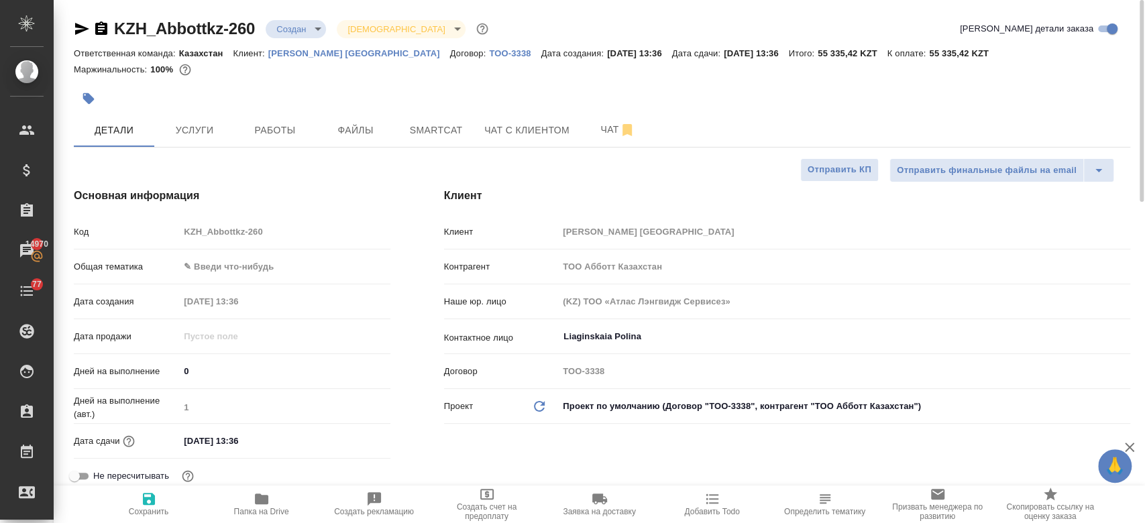
type textarea "x"
click at [379, 85] on div at bounding box center [426, 99] width 704 height 30
type textarea "x"
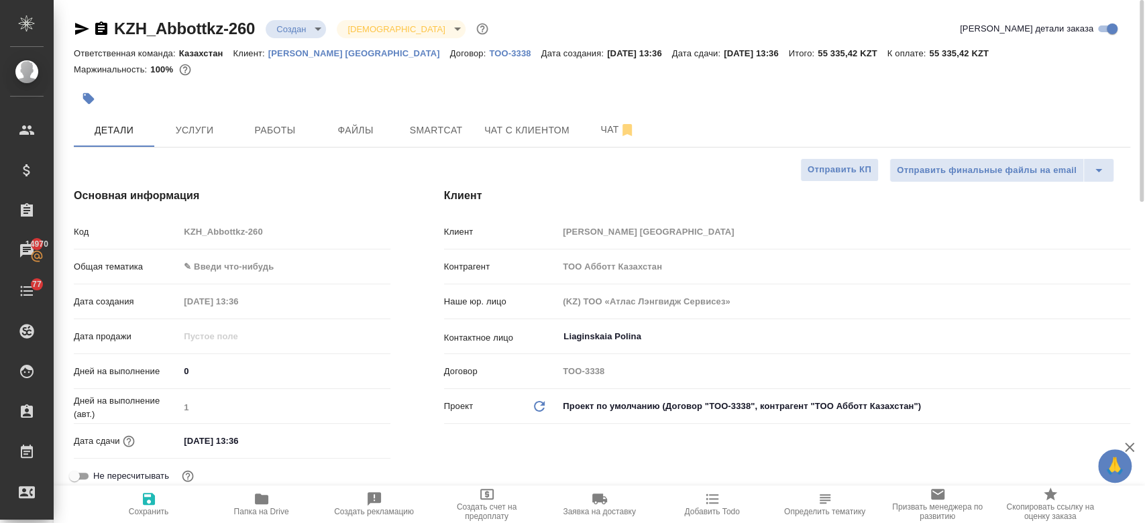
type textarea "x"
click at [358, 91] on div at bounding box center [426, 99] width 704 height 30
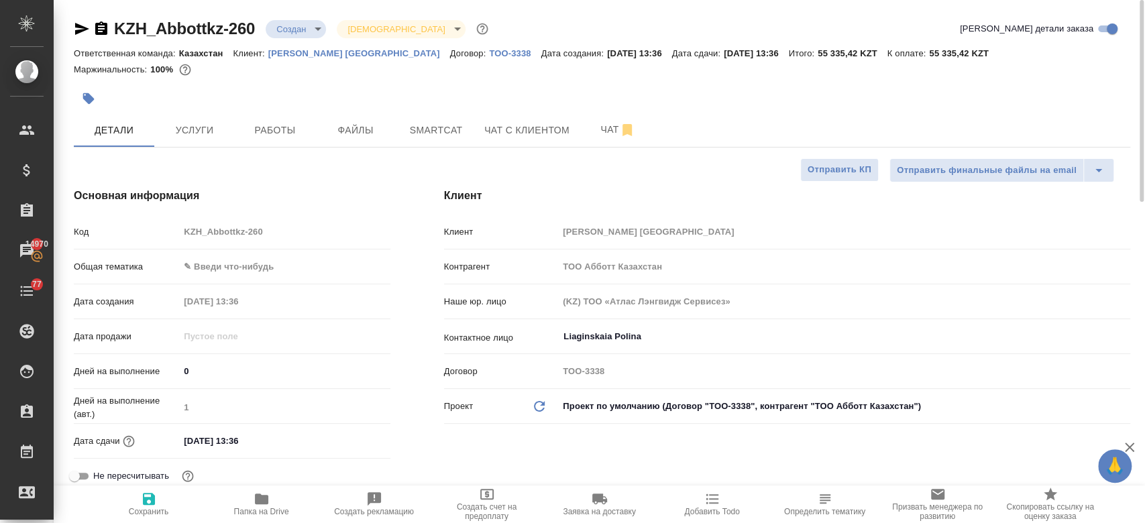
click at [240, 108] on div at bounding box center [426, 99] width 704 height 30
type textarea "x"
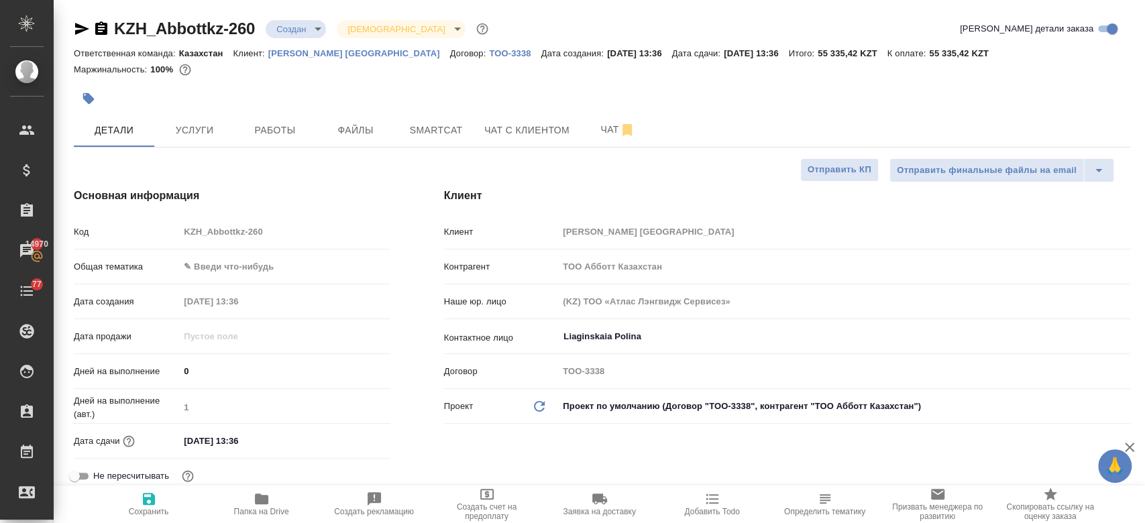
type textarea "x"
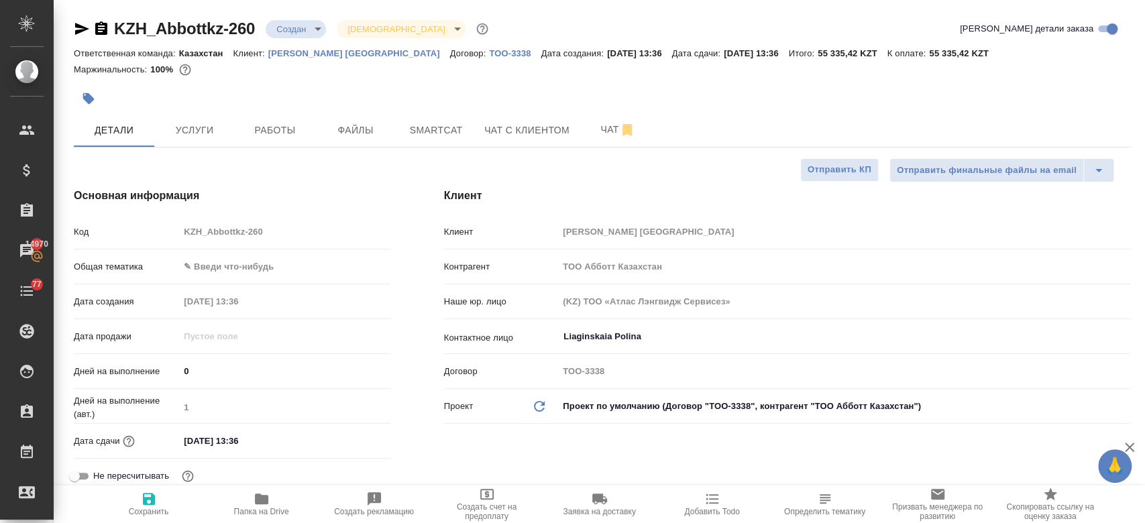
type textarea "x"
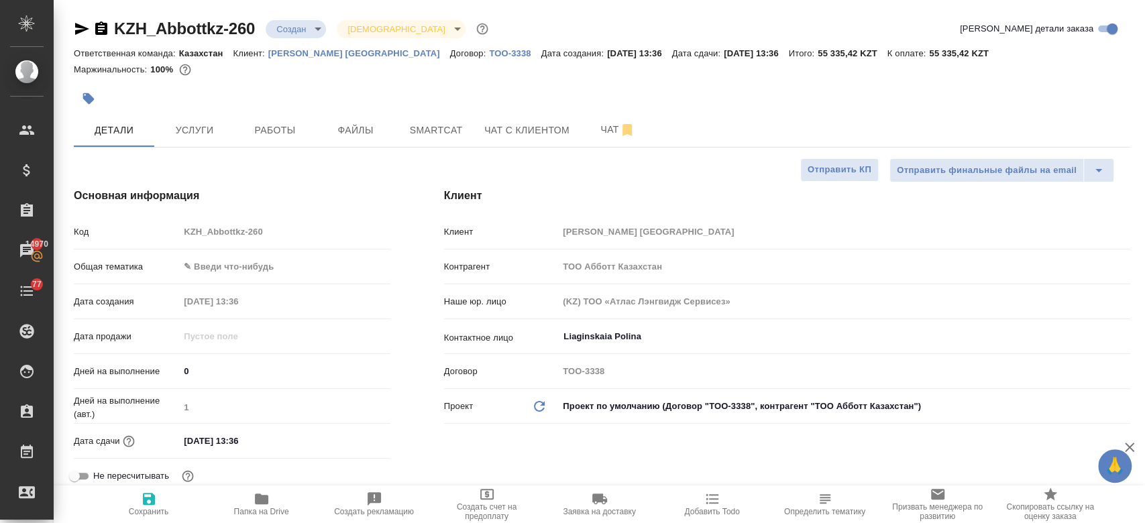
type textarea "x"
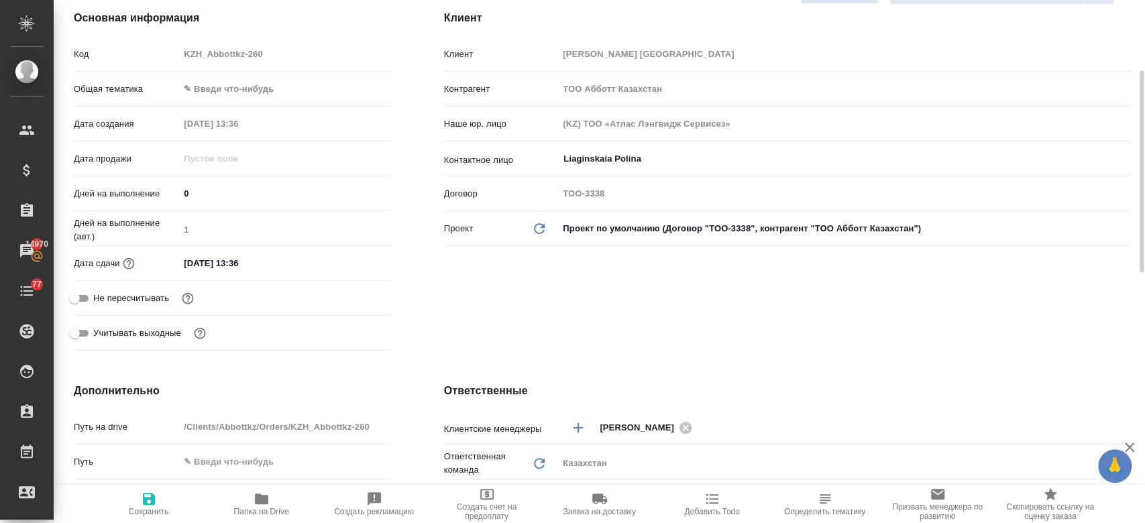
scroll to position [179, 0]
click at [203, 258] on input "01.09.2025 13:36" at bounding box center [238, 261] width 117 height 19
click at [355, 259] on icon "button" at bounding box center [351, 262] width 16 height 16
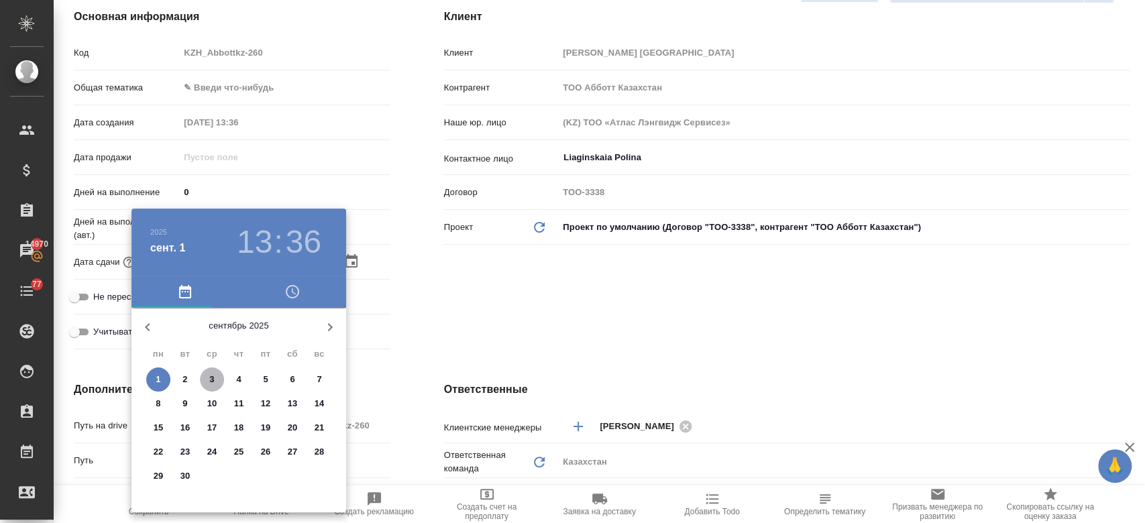
click at [208, 380] on span "3" at bounding box center [212, 379] width 24 height 13
type input "03.09.2025 13:36"
type textarea "x"
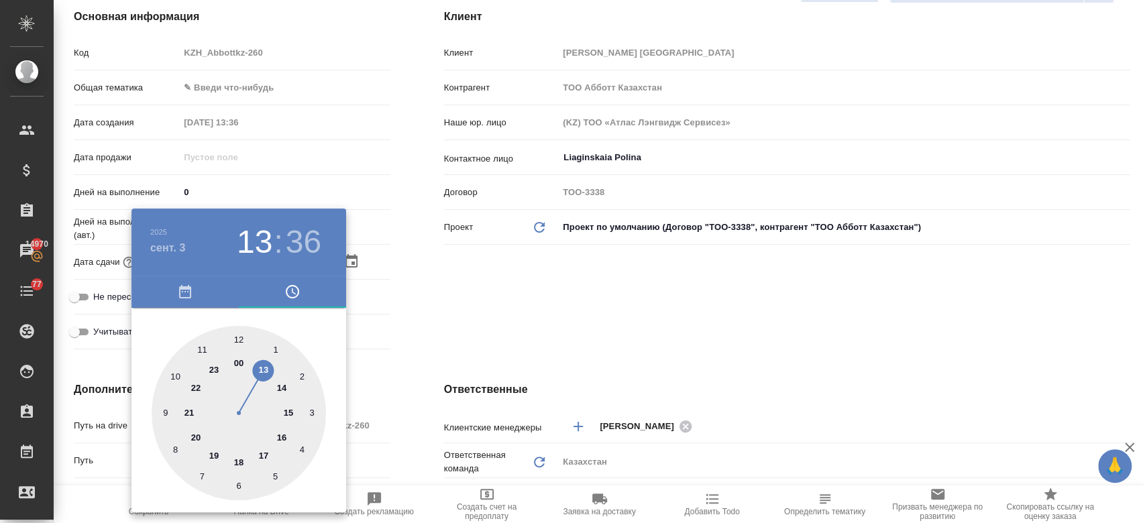
click at [281, 386] on div at bounding box center [239, 413] width 174 height 174
type input "03.09.2025 14:36"
type textarea "x"
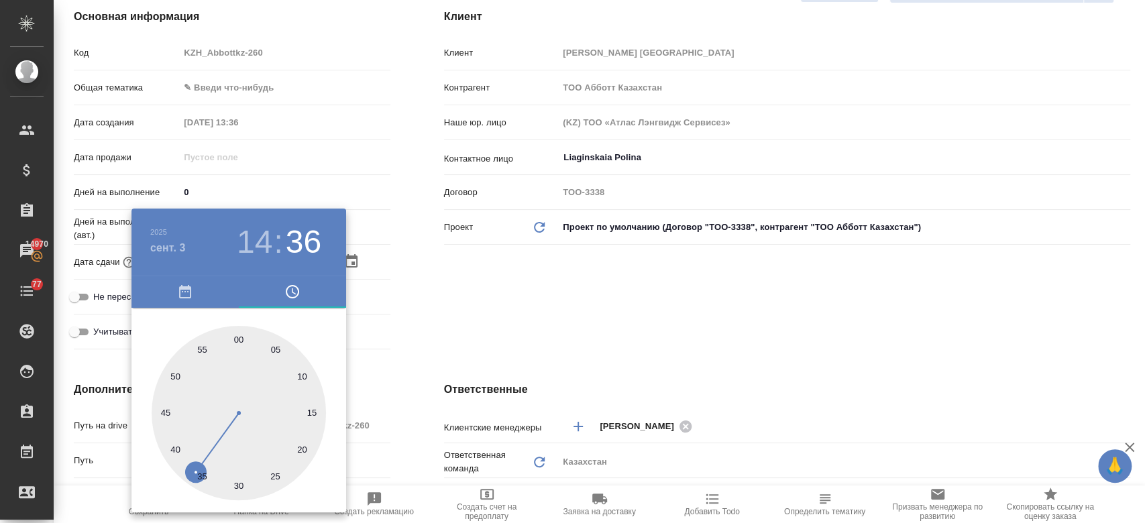
click at [239, 337] on div at bounding box center [239, 413] width 174 height 174
type input "03.09.2025 14:00"
type textarea "x"
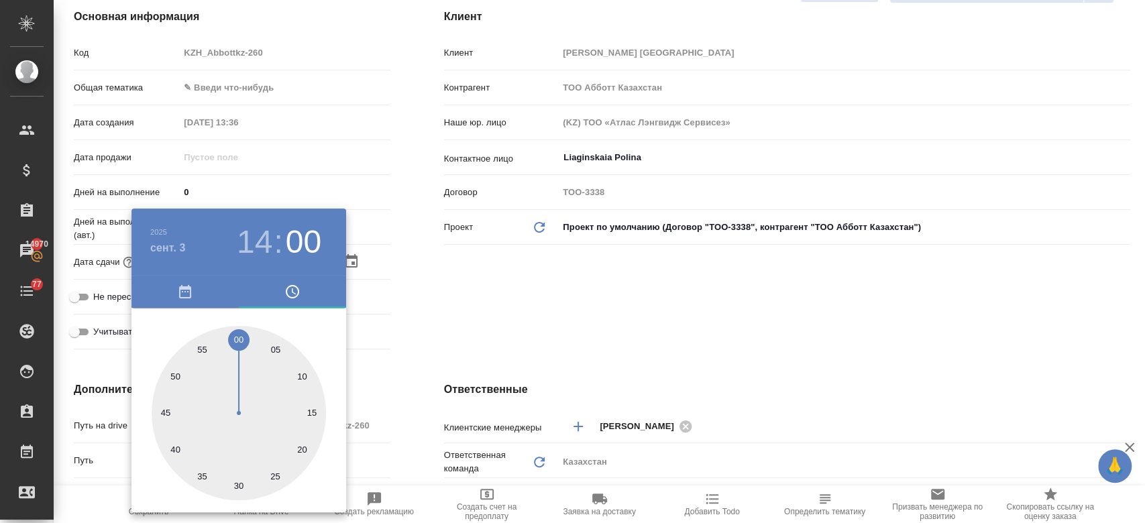
click at [423, 318] on div at bounding box center [572, 261] width 1145 height 523
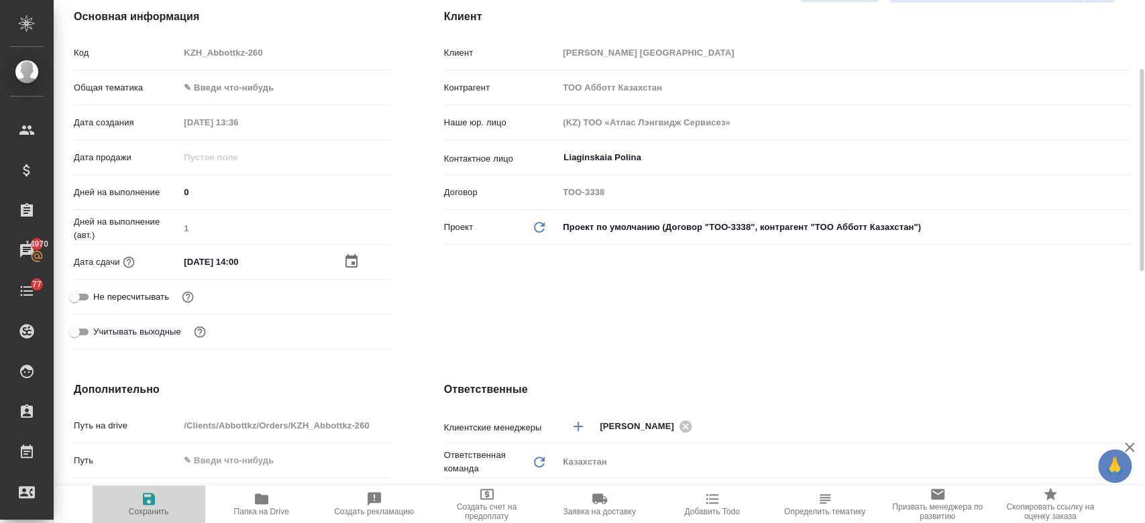
click at [150, 496] on icon "button" at bounding box center [149, 499] width 16 height 16
type textarea "x"
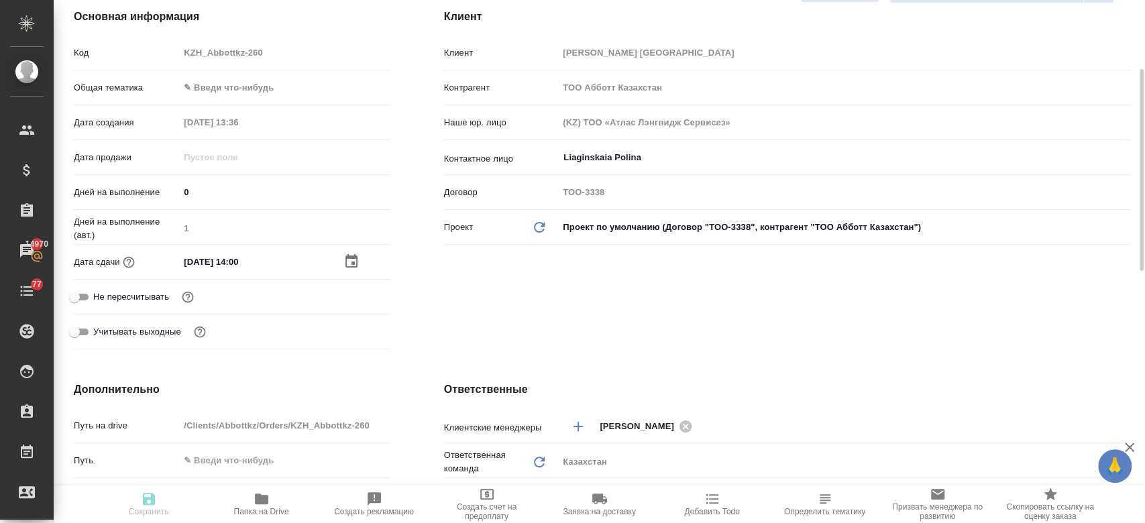
type textarea "x"
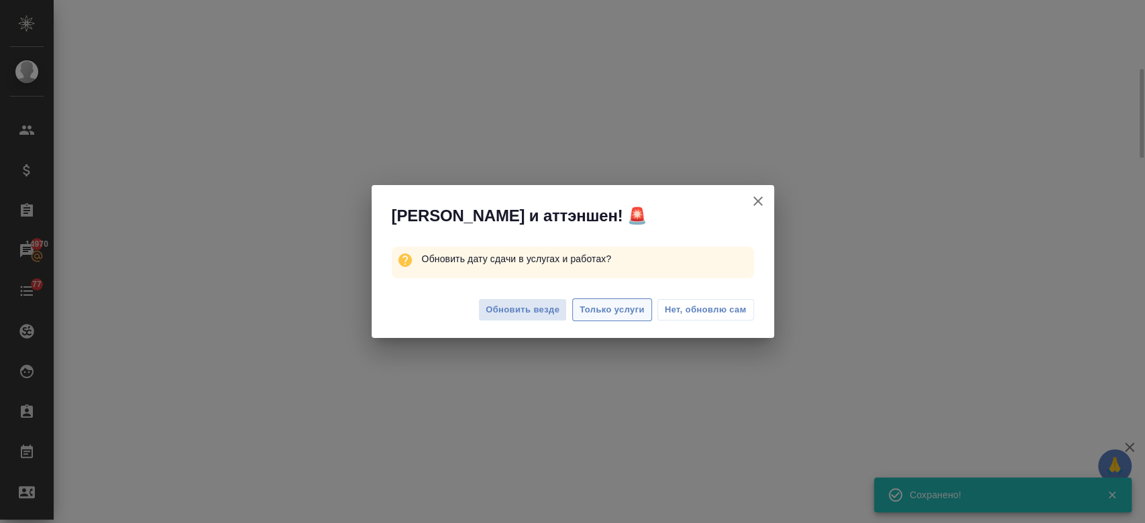
click at [633, 309] on span "Только услуги" at bounding box center [612, 310] width 65 height 15
select select "RU"
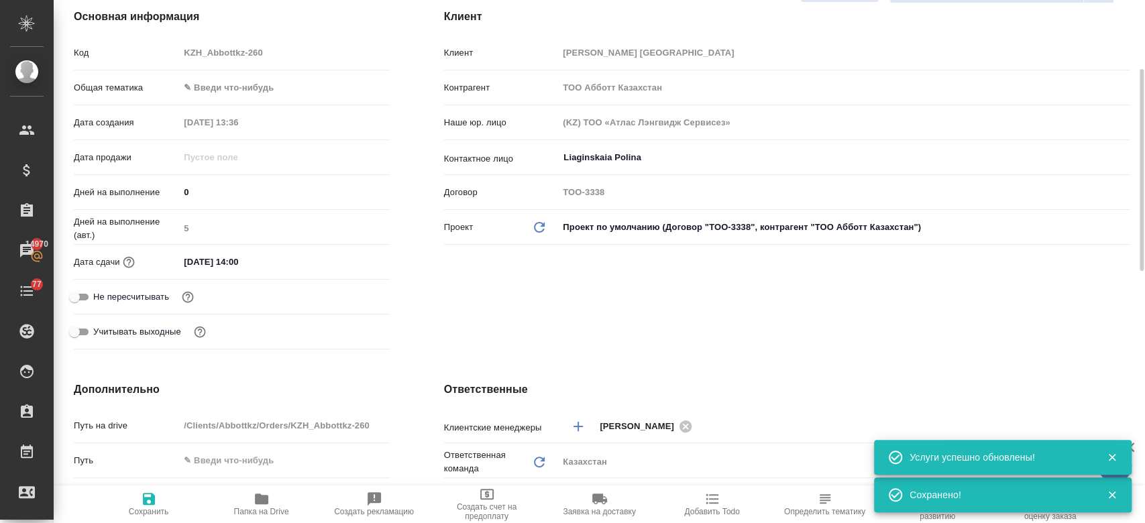
type textarea "x"
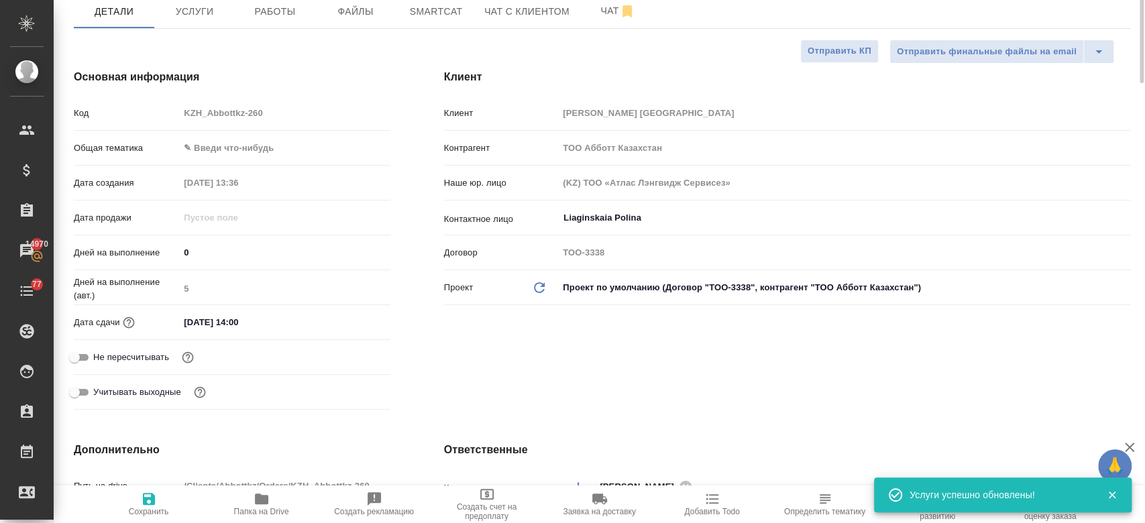
scroll to position [0, 0]
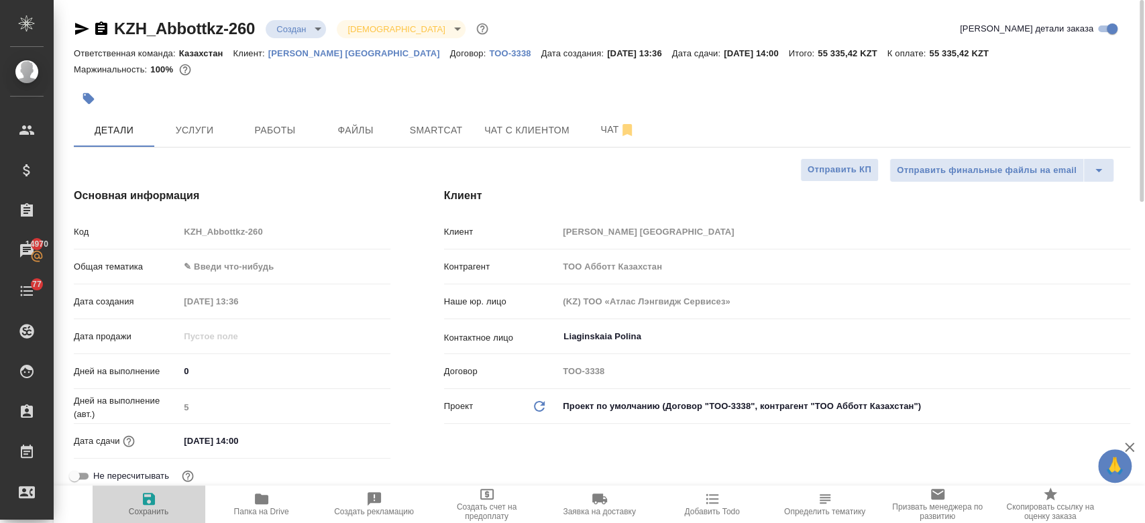
click at [158, 509] on span "Сохранить" at bounding box center [149, 511] width 40 height 9
type textarea "x"
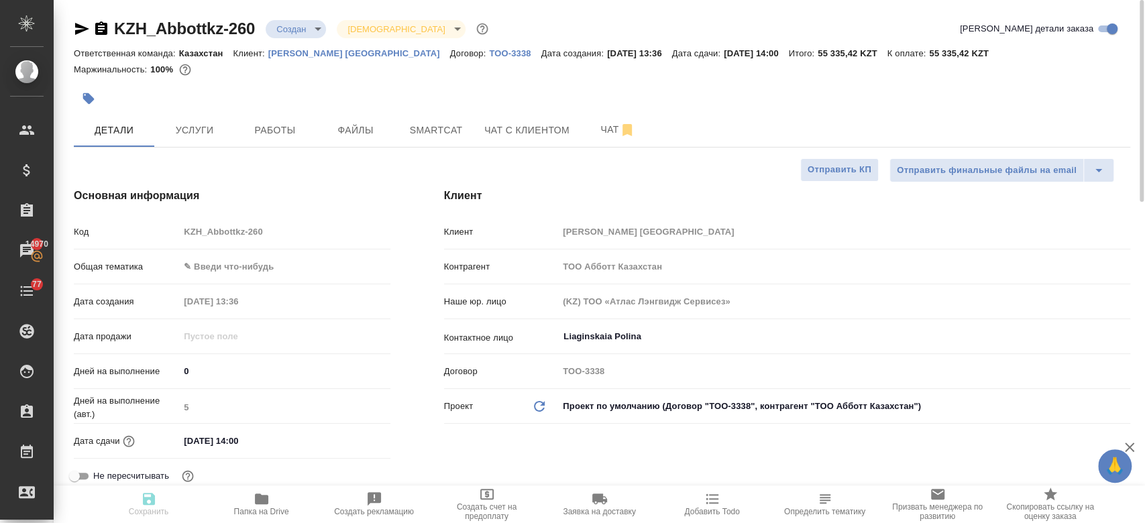
type textarea "x"
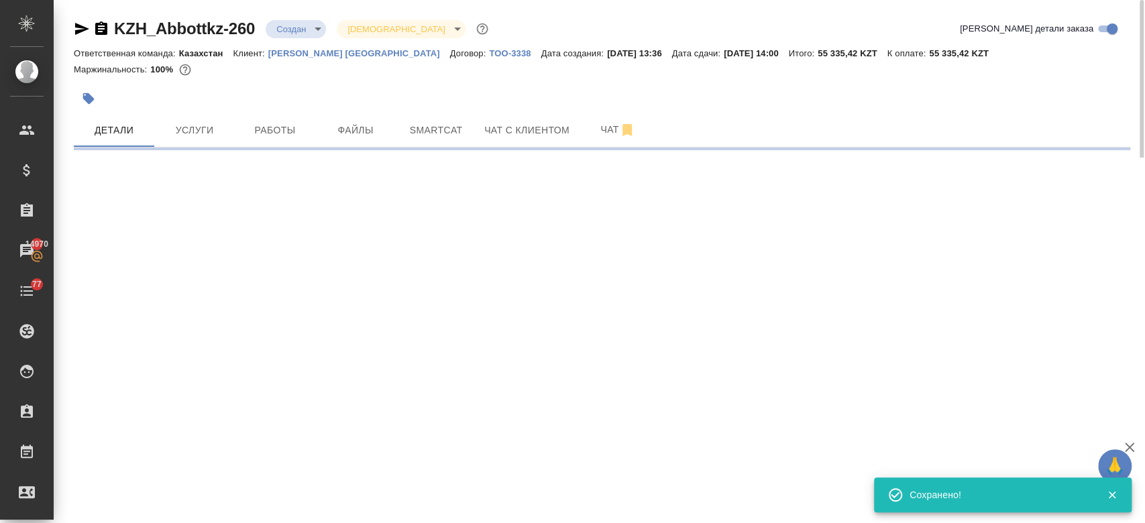
select select "RU"
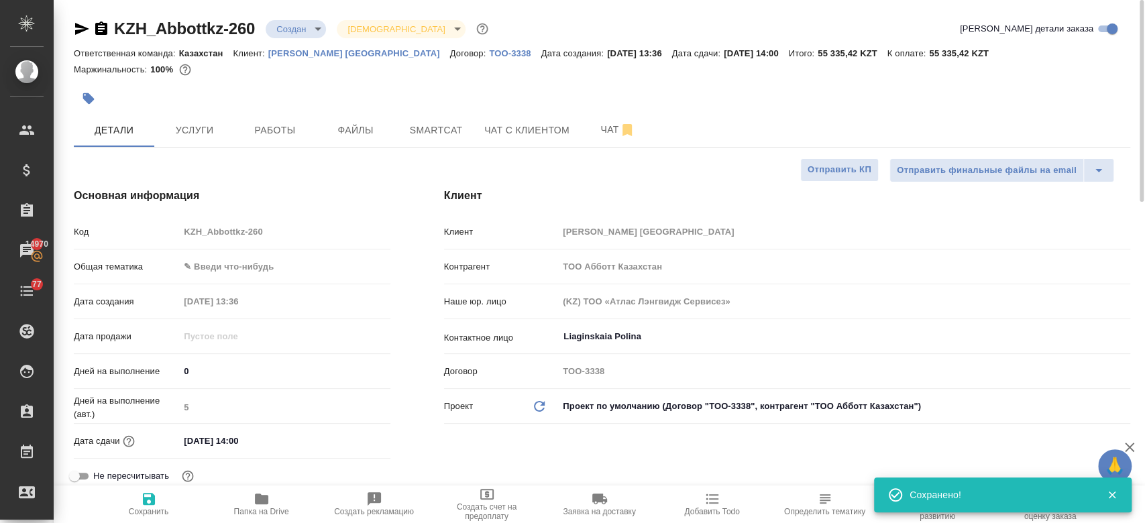
type textarea "x"
click at [178, 144] on button "Услуги" at bounding box center [194, 130] width 81 height 34
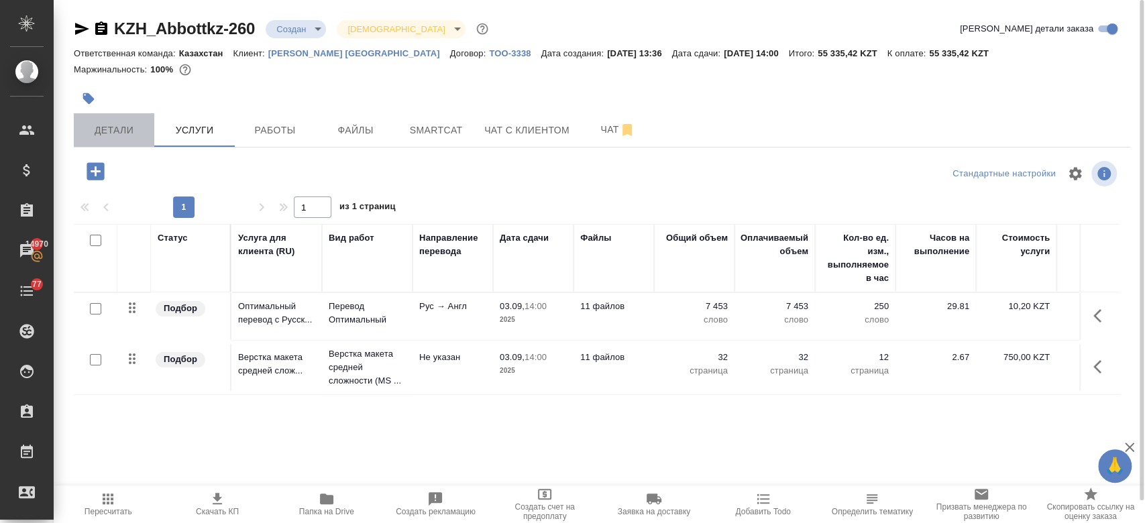
click at [119, 140] on button "Детали" at bounding box center [114, 130] width 81 height 34
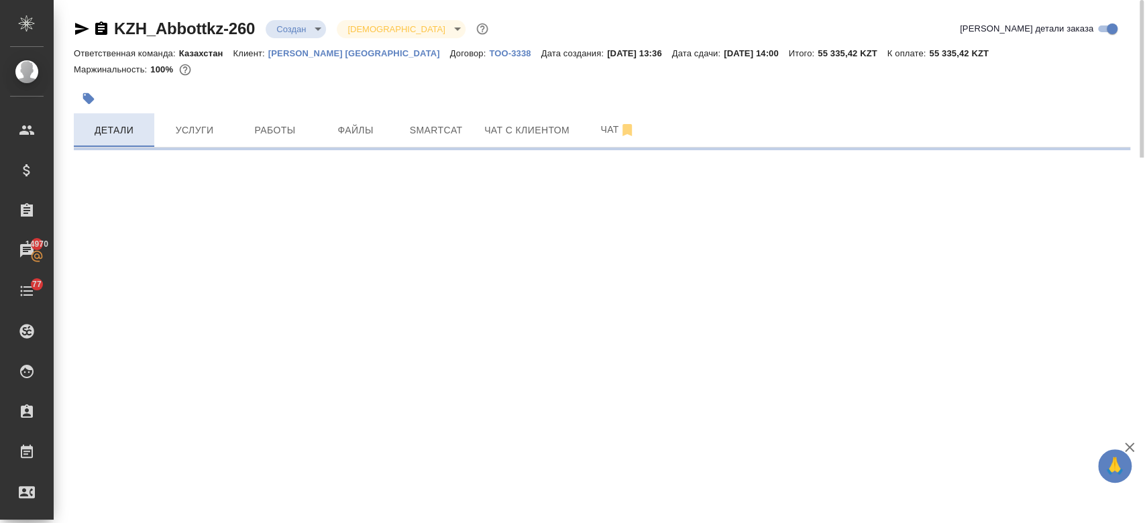
select select "RU"
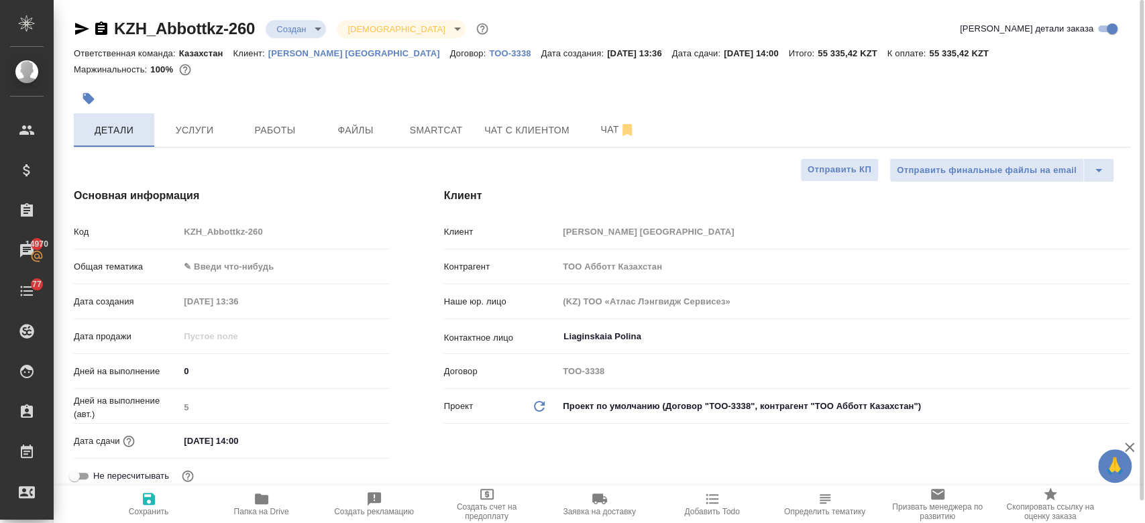
type textarea "x"
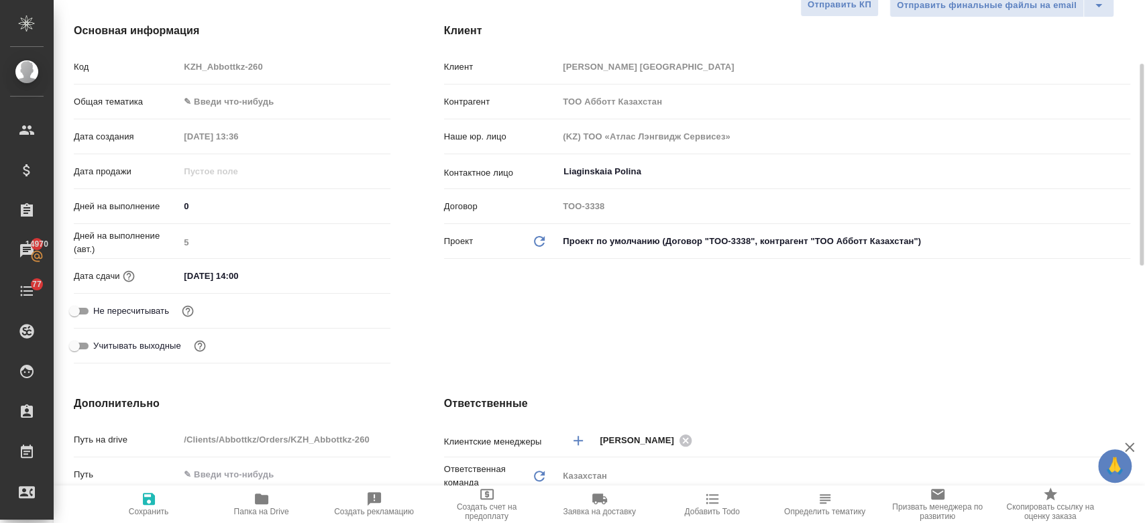
scroll to position [166, 0]
click at [252, 268] on input "03.09.2025 14:00" at bounding box center [238, 274] width 117 height 19
click at [352, 275] on icon "button" at bounding box center [352, 273] width 12 height 13
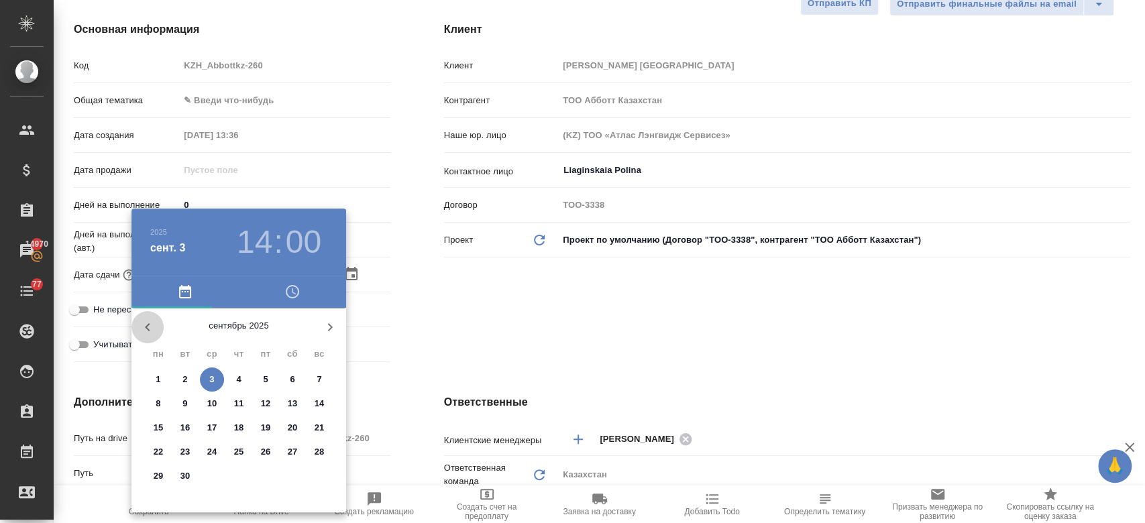
click at [147, 333] on icon "button" at bounding box center [148, 327] width 16 height 16
click at [205, 480] on span "27" at bounding box center [212, 476] width 24 height 13
type input "27.08.2025 14:00"
type textarea "x"
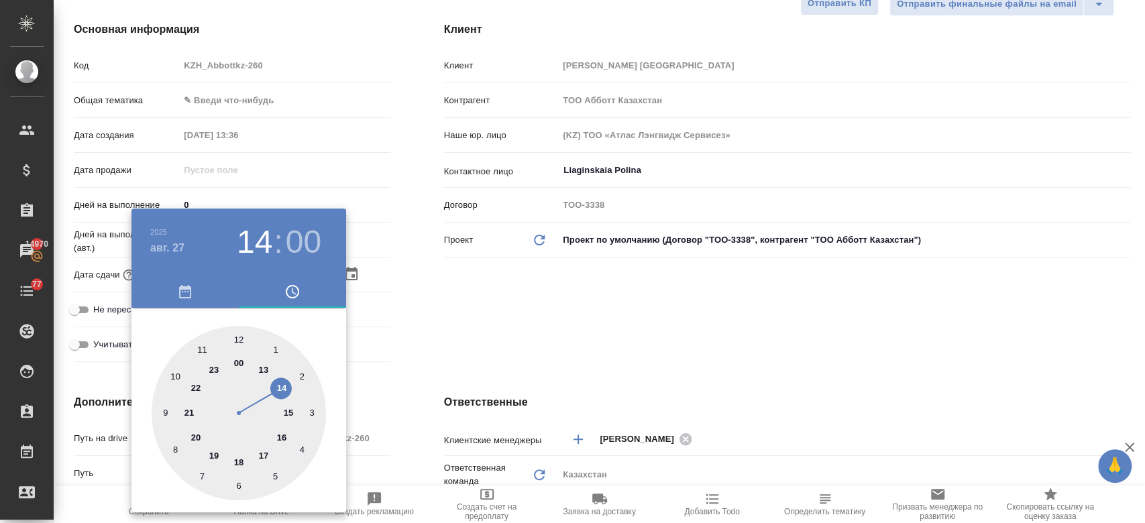
click at [506, 327] on div at bounding box center [572, 261] width 1145 height 523
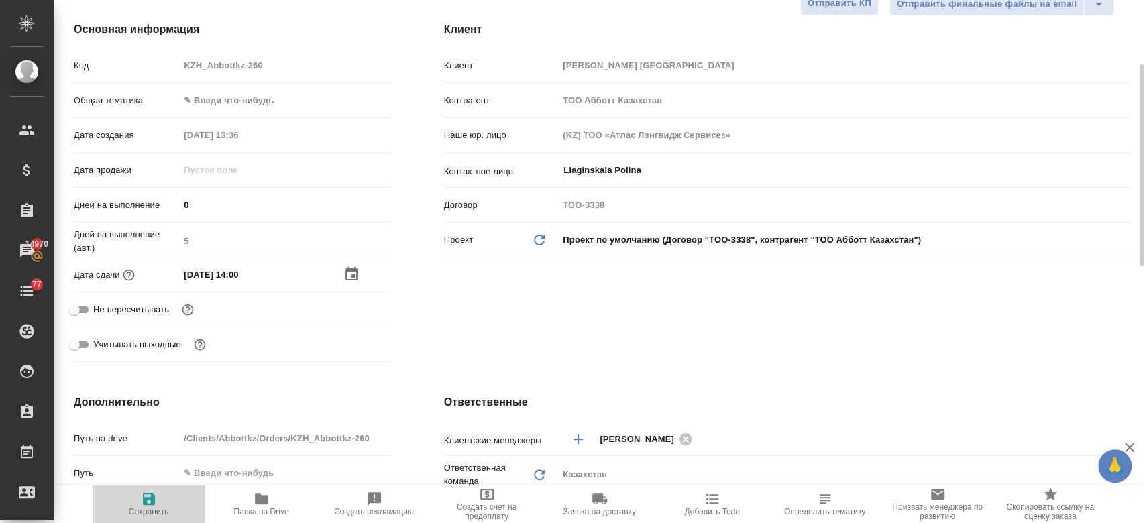
click at [148, 503] on icon "button" at bounding box center [149, 499] width 16 height 16
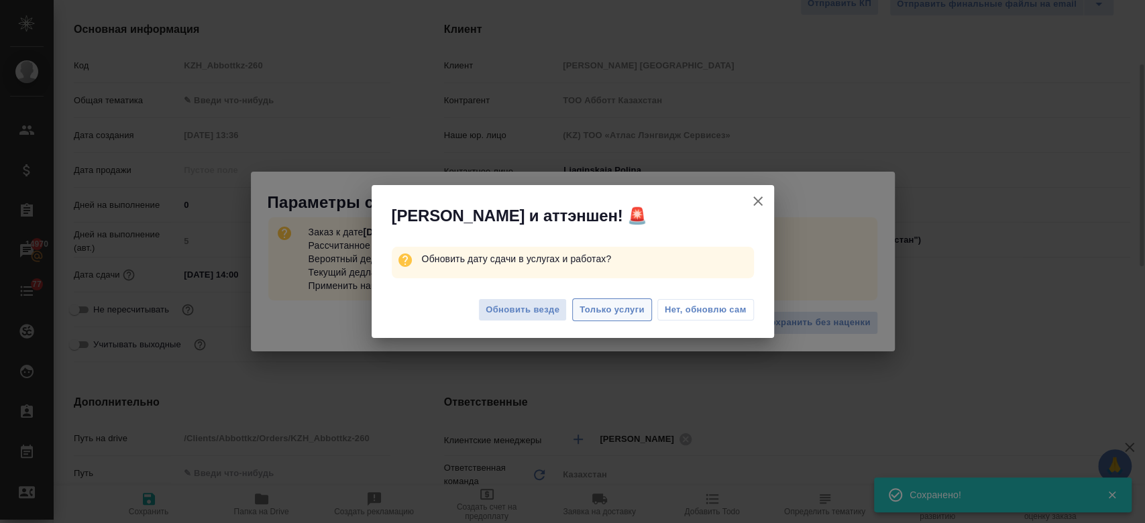
click at [609, 311] on span "Только услуги" at bounding box center [612, 310] width 65 height 15
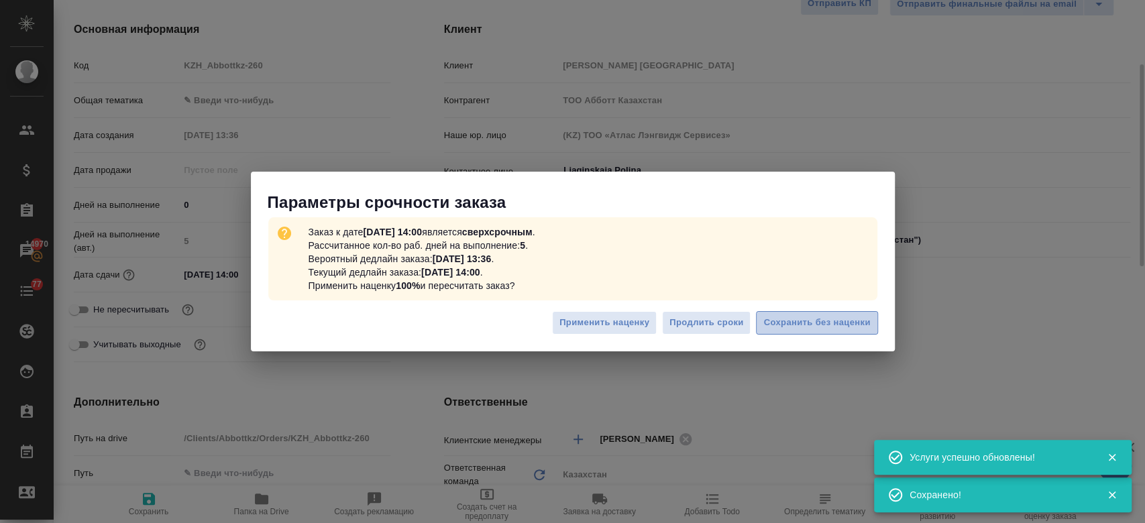
click at [792, 328] on span "Сохранить без наценки" at bounding box center [816, 322] width 107 height 15
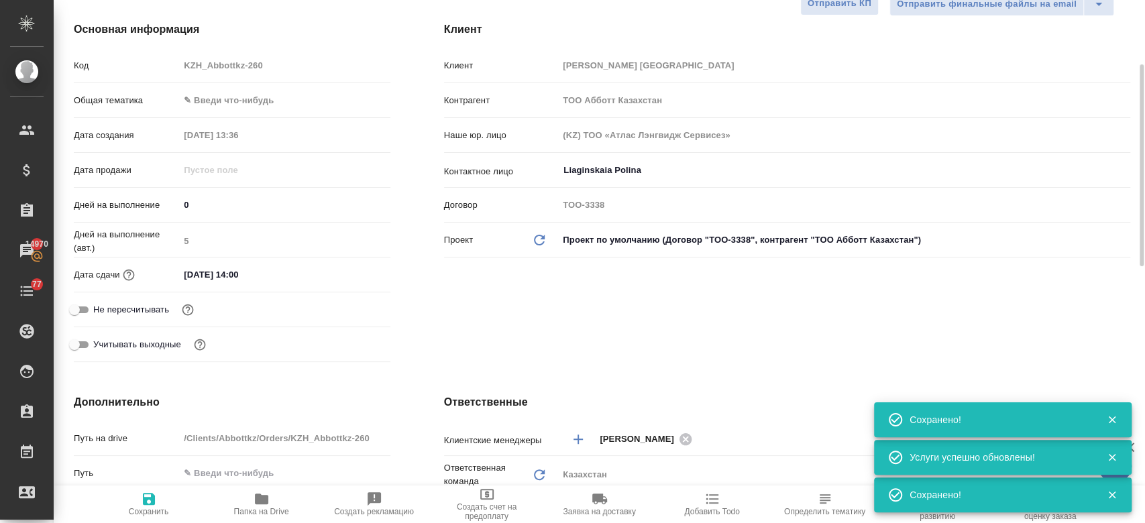
scroll to position [0, 0]
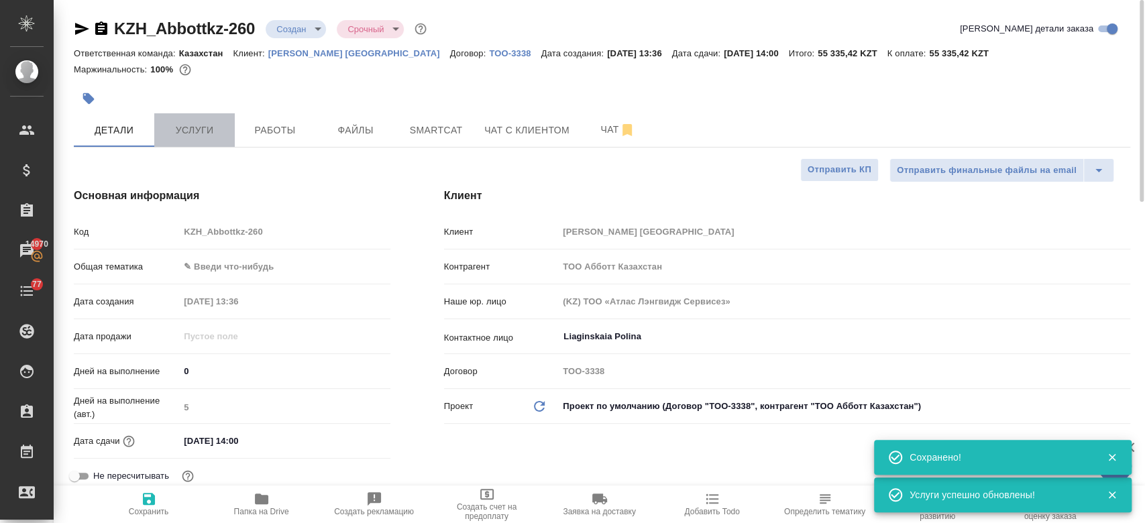
click at [204, 118] on button "Услуги" at bounding box center [194, 130] width 81 height 34
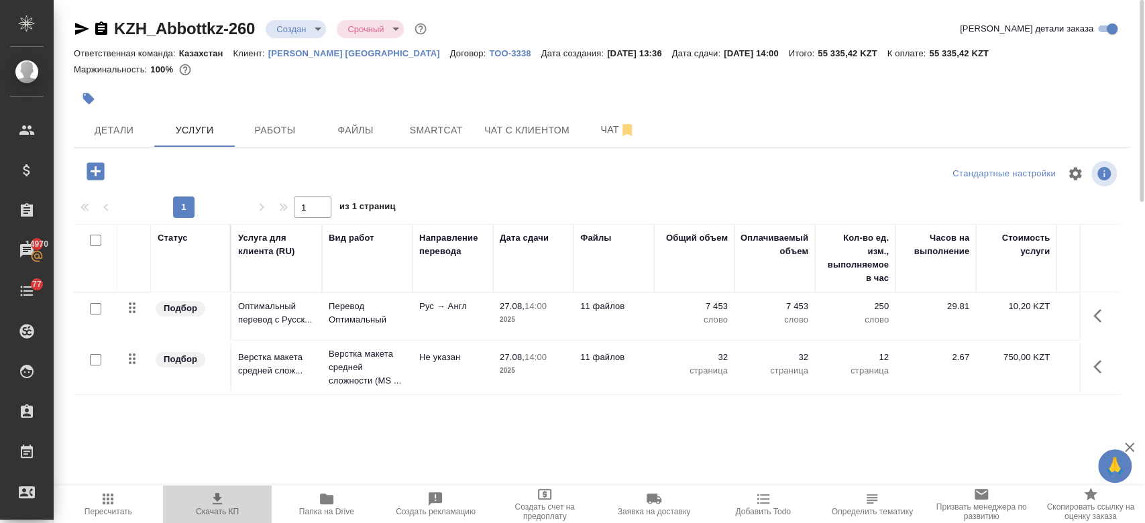
click at [217, 495] on icon "button" at bounding box center [217, 498] width 9 height 11
click at [448, 85] on div at bounding box center [426, 99] width 704 height 30
click at [366, 91] on div at bounding box center [426, 99] width 704 height 30
click at [483, 83] on div at bounding box center [602, 82] width 1057 height 3
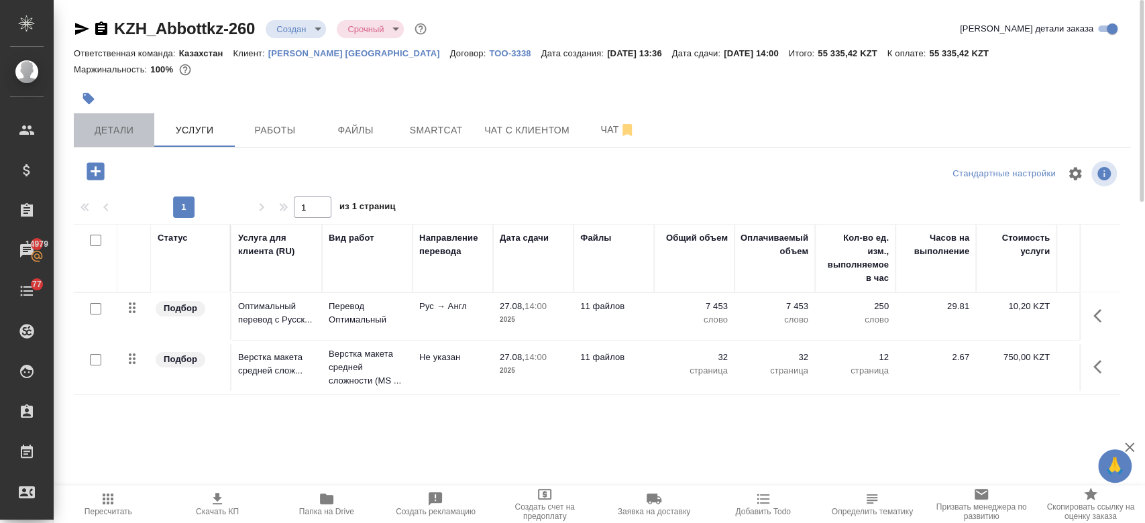
click at [146, 138] on button "Детали" at bounding box center [114, 130] width 81 height 34
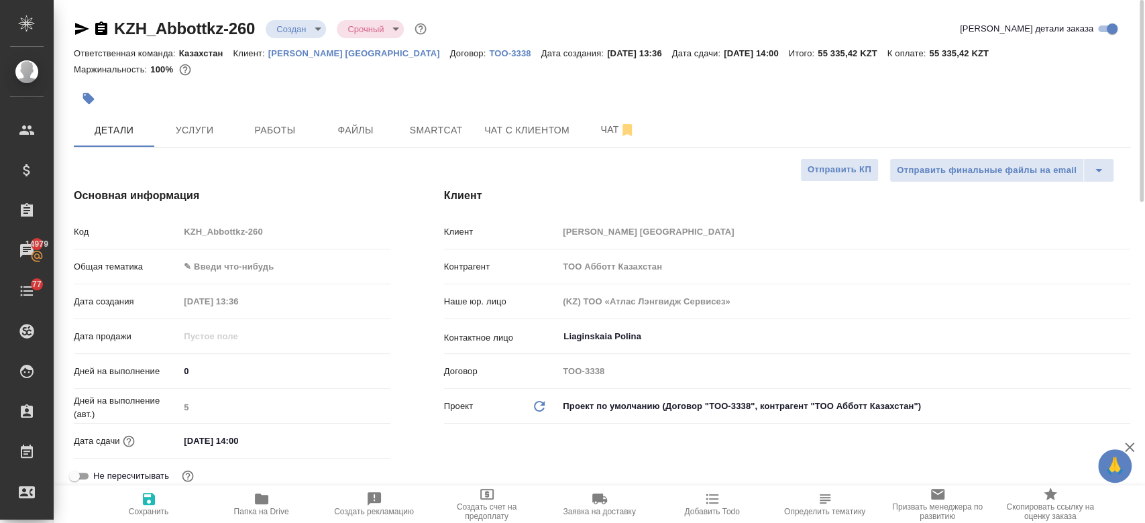
click at [219, 80] on div at bounding box center [602, 79] width 1057 height 3
click at [297, 84] on div at bounding box center [426, 99] width 704 height 30
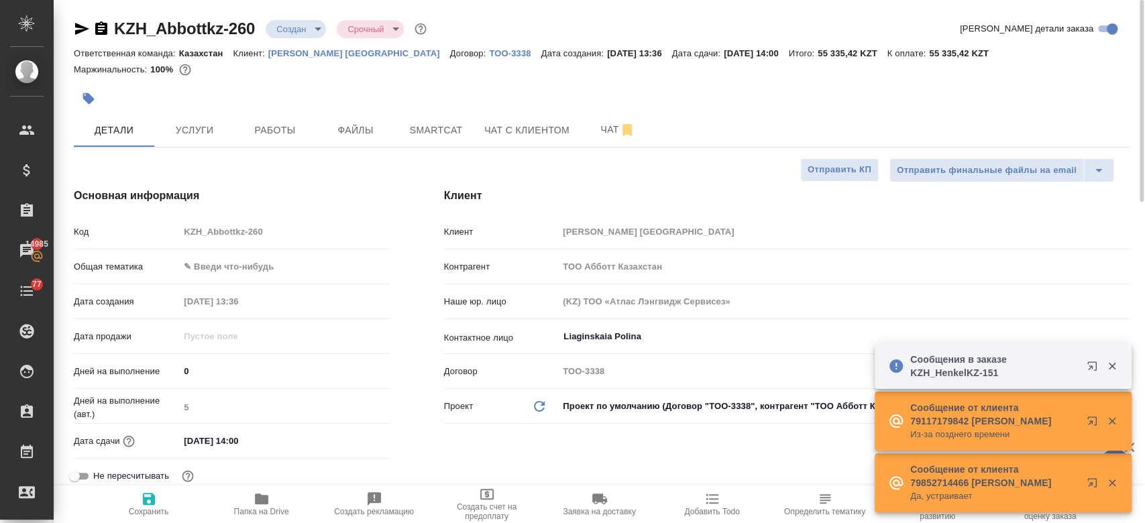
click at [342, 89] on div at bounding box center [426, 99] width 704 height 30
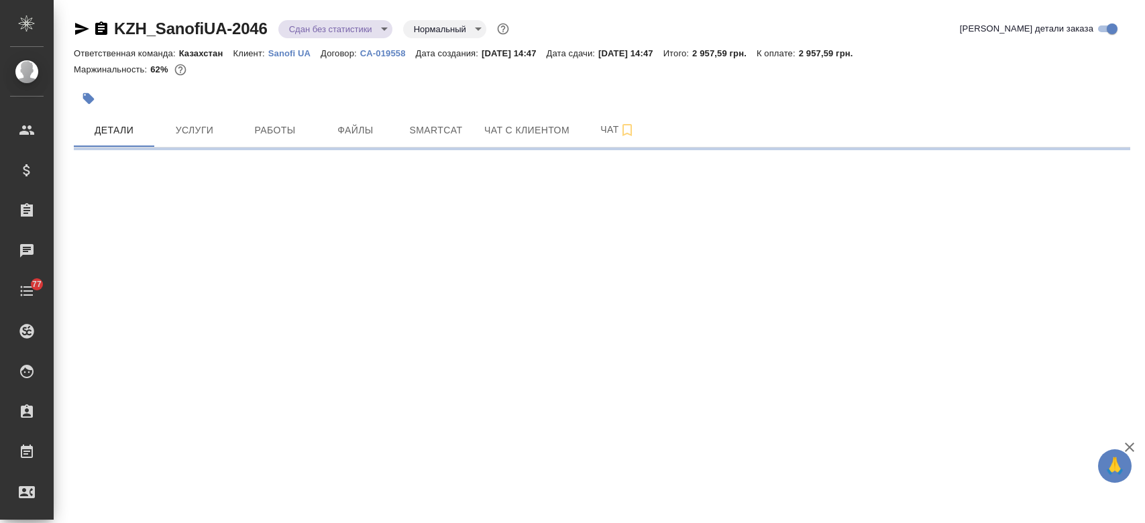
select select "RU"
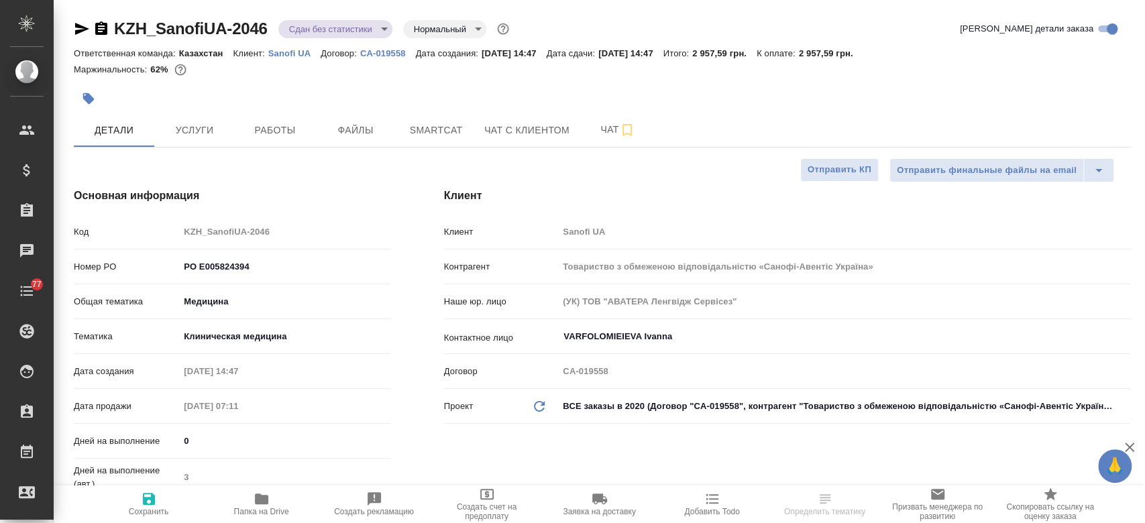
type textarea "x"
type input "[PERSON_NAME]"
click at [295, 51] on p "Sanofi UA" at bounding box center [294, 53] width 52 height 10
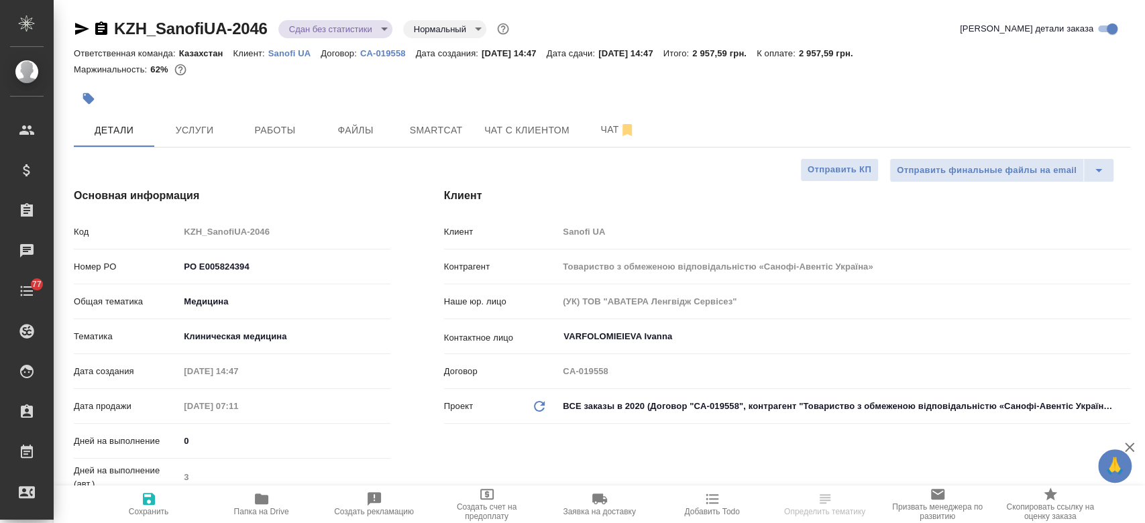
type textarea "x"
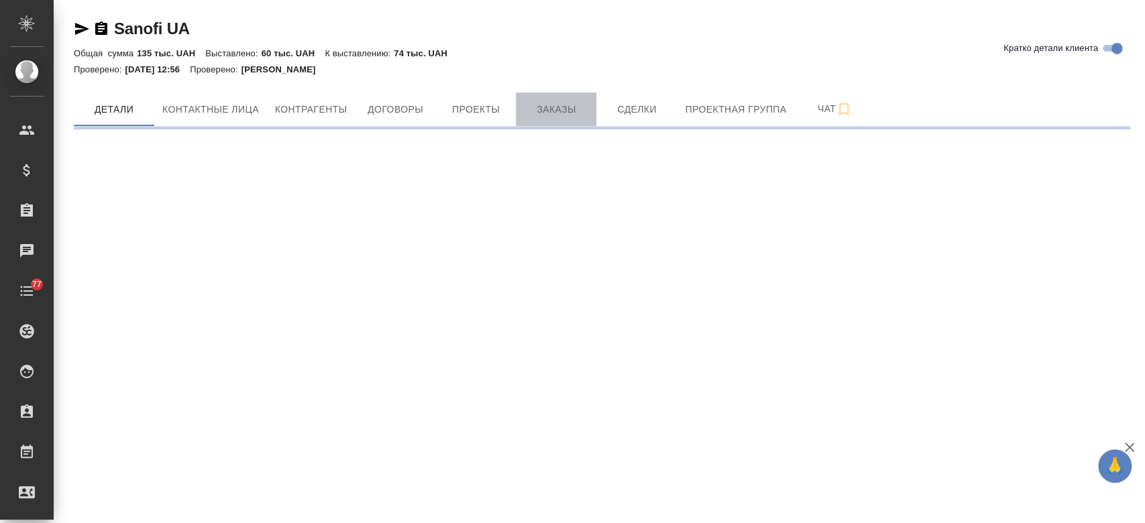
click at [553, 113] on span "Заказы" at bounding box center [556, 109] width 64 height 17
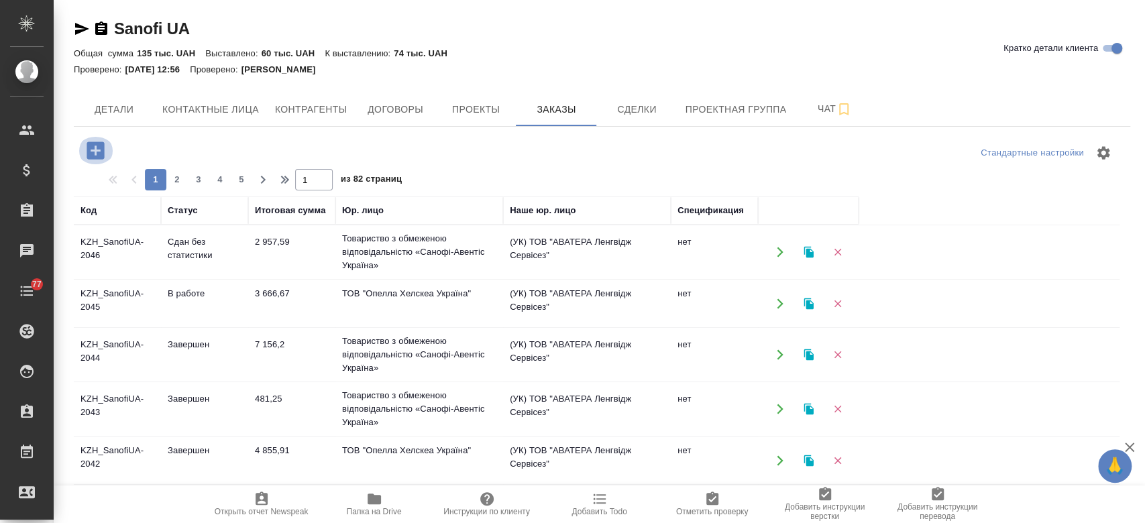
click at [92, 148] on icon "button" at bounding box center [95, 150] width 17 height 17
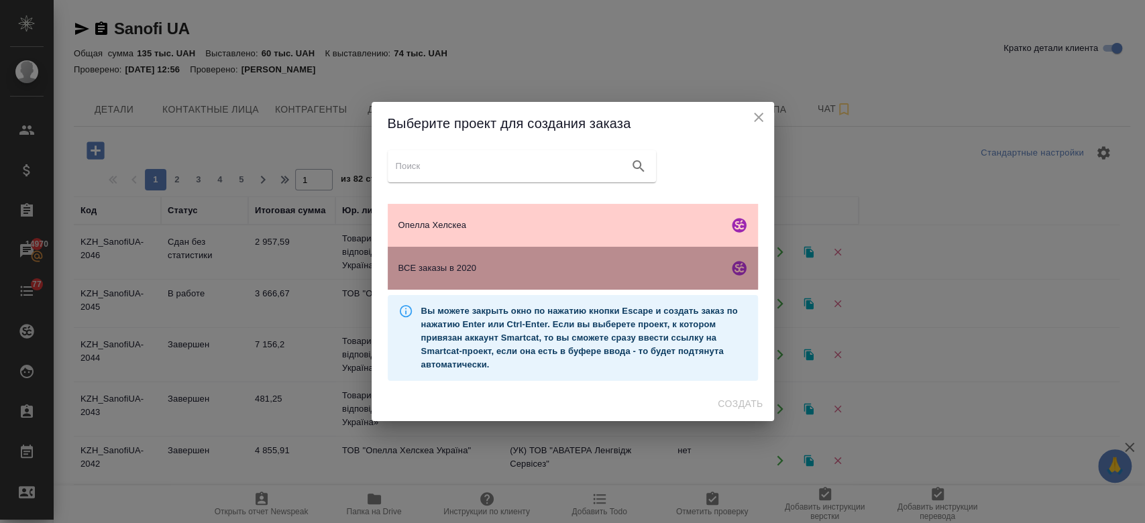
click at [451, 256] on div "ВСЕ заказы в 2020" at bounding box center [573, 268] width 370 height 43
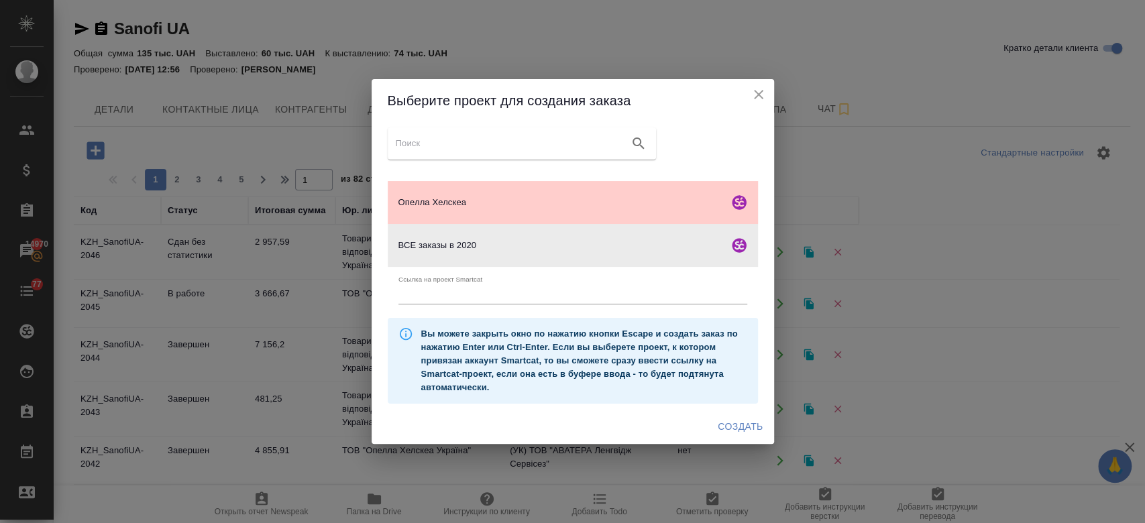
click at [749, 419] on span "Создать" at bounding box center [740, 427] width 45 height 17
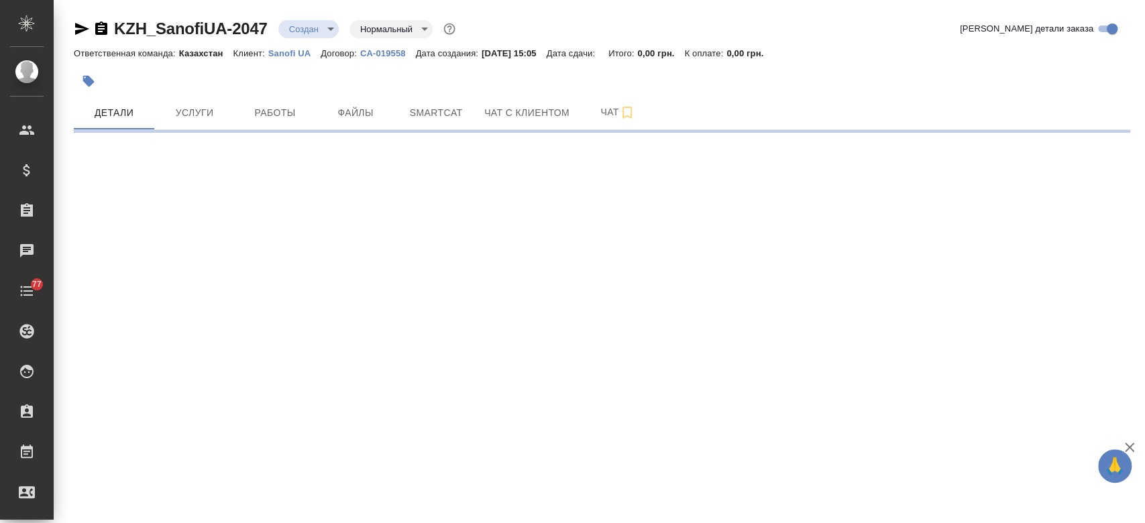
select select "RU"
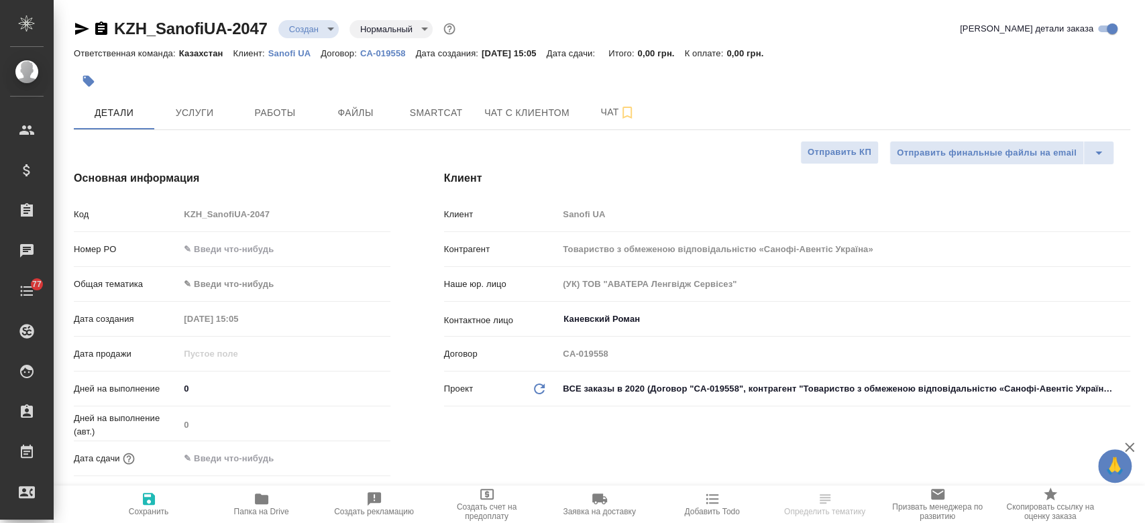
type textarea "x"
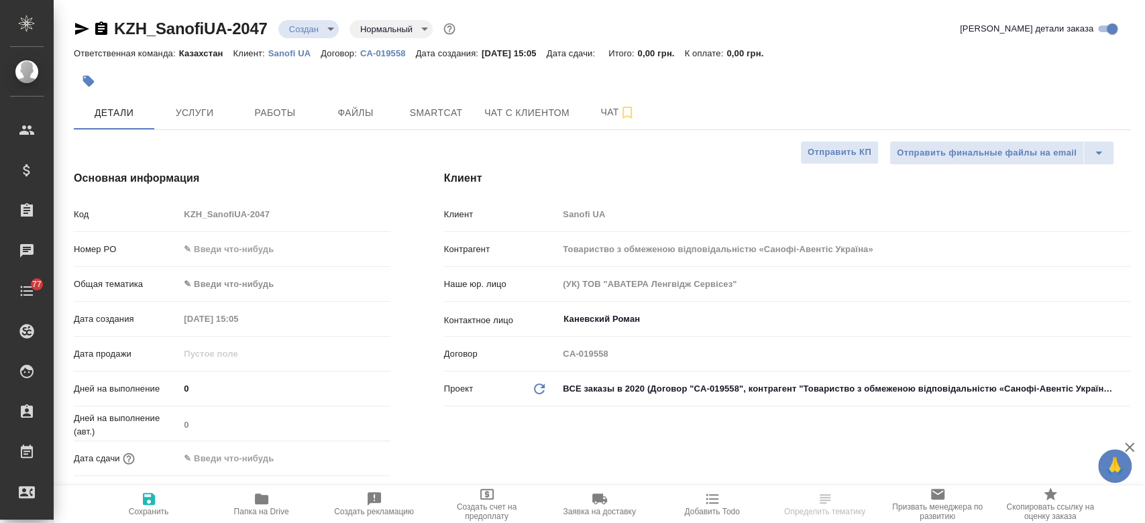
type textarea "x"
click at [372, 115] on span "Файлы" at bounding box center [355, 113] width 64 height 17
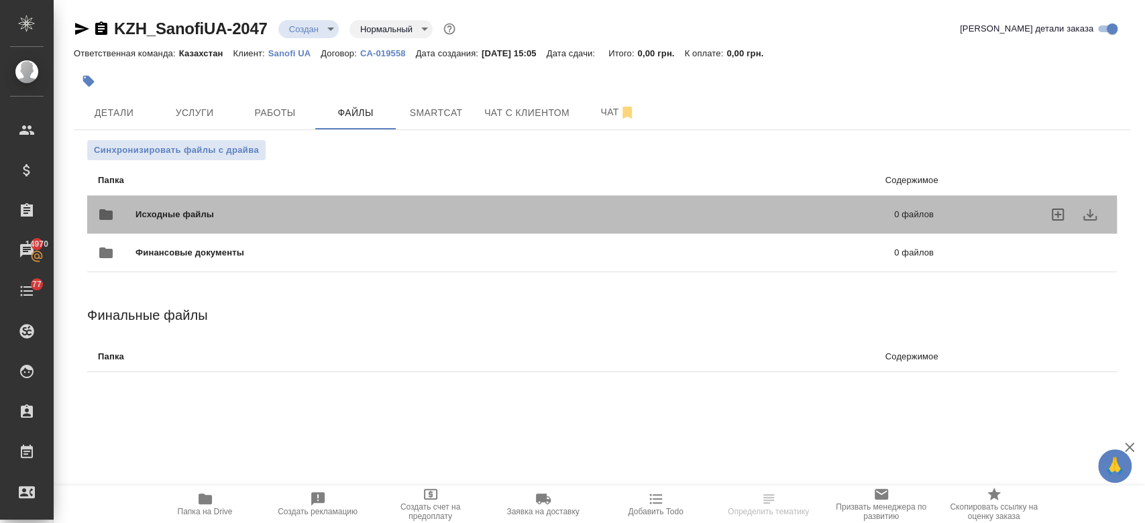
click at [175, 220] on span "Исходные файлы" at bounding box center [345, 214] width 419 height 13
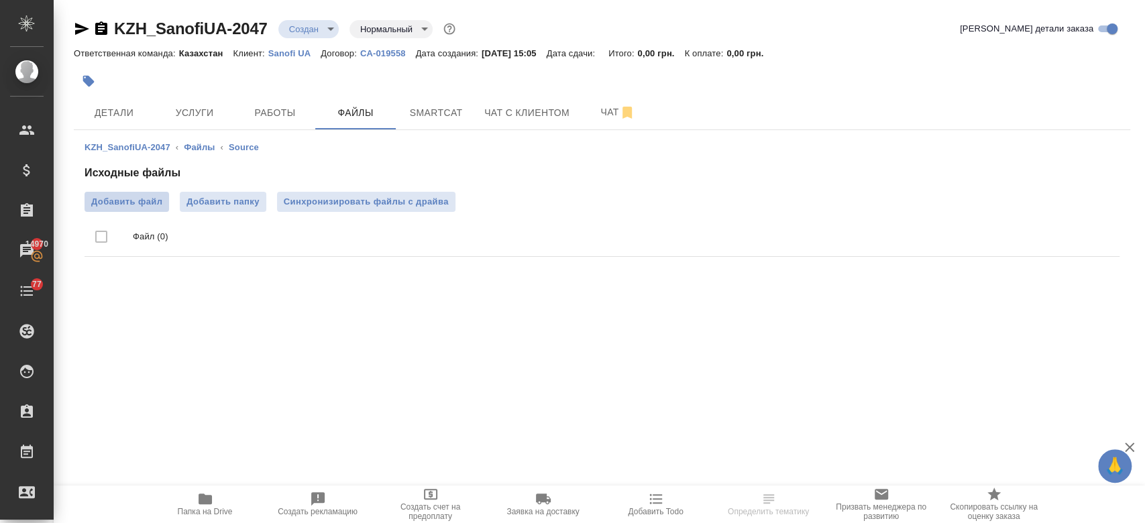
click at [132, 208] on span "Добавить файл" at bounding box center [126, 201] width 71 height 13
click at [0, 0] on input "Добавить файл" at bounding box center [0, 0] width 0 height 0
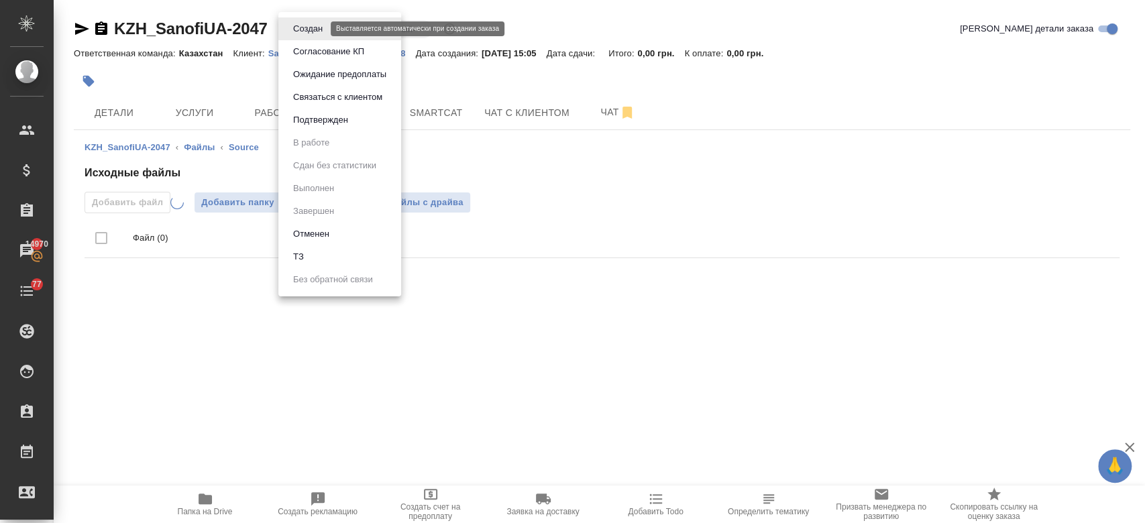
click at [302, 26] on body "🙏 .cls-1 fill:#fff; AWATERA Kosherbayeva Nazerke Клиенты Спецификации Заказы 14…" at bounding box center [572, 261] width 1145 height 523
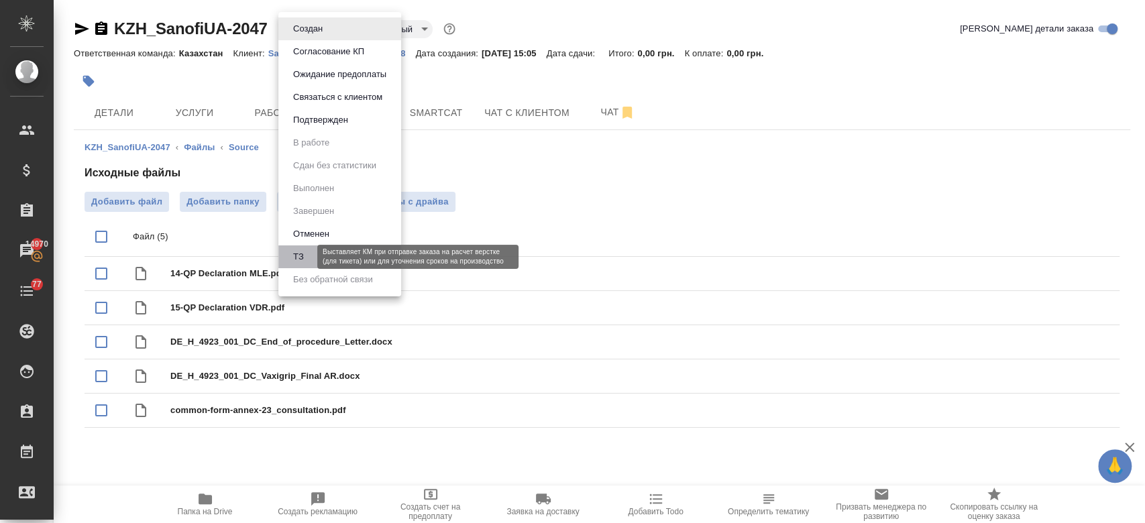
click at [303, 263] on button "ТЗ" at bounding box center [298, 257] width 19 height 15
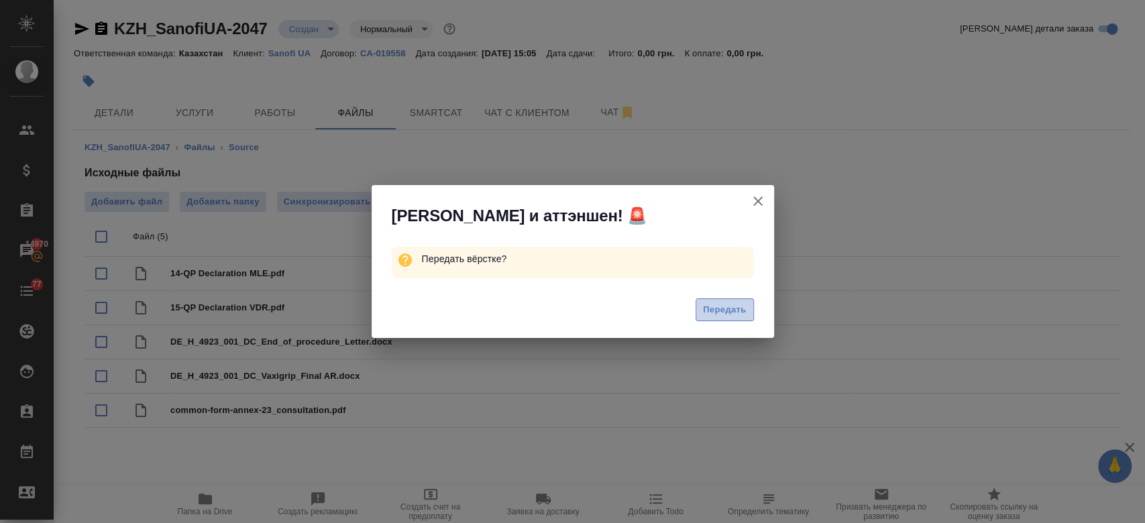
click at [735, 313] on span "Передать" at bounding box center [725, 310] width 44 height 15
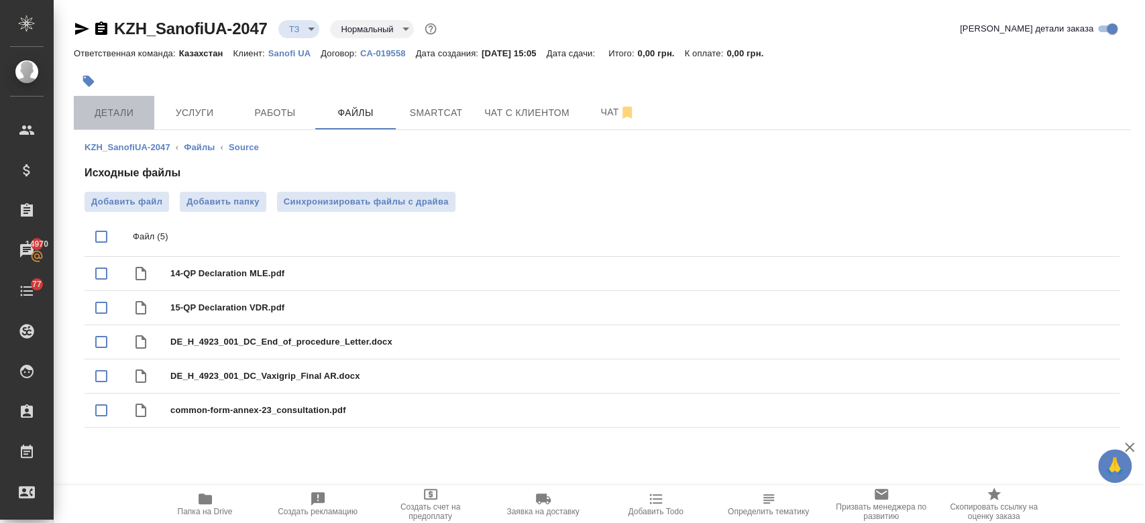
click at [128, 125] on button "Детали" at bounding box center [114, 113] width 81 height 34
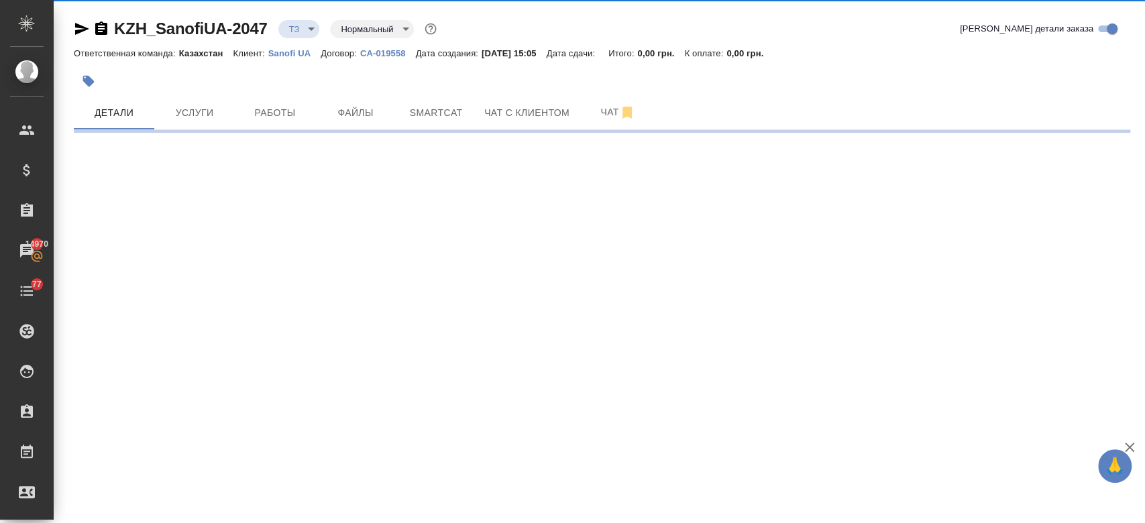
select select "RU"
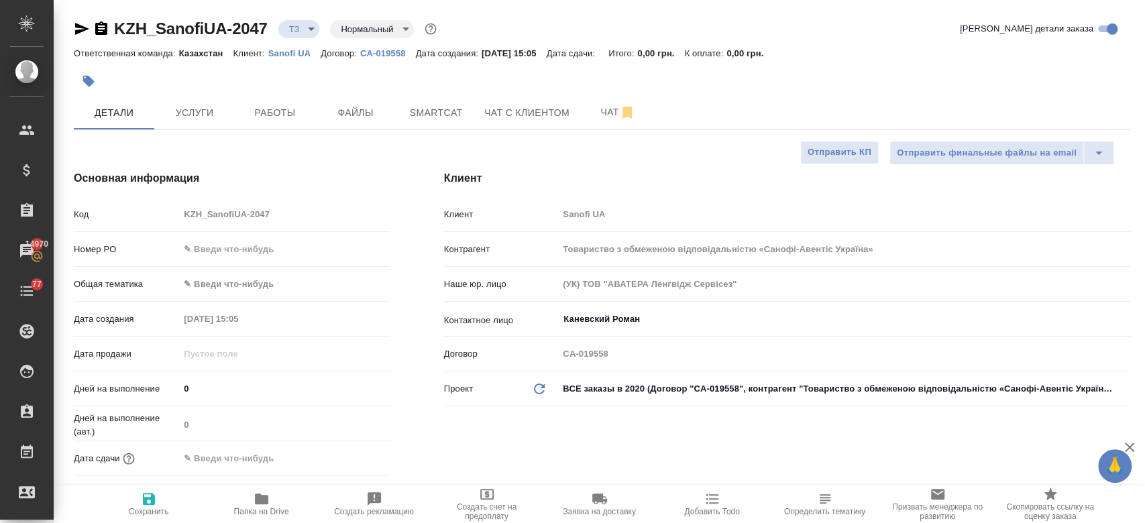
type textarea "x"
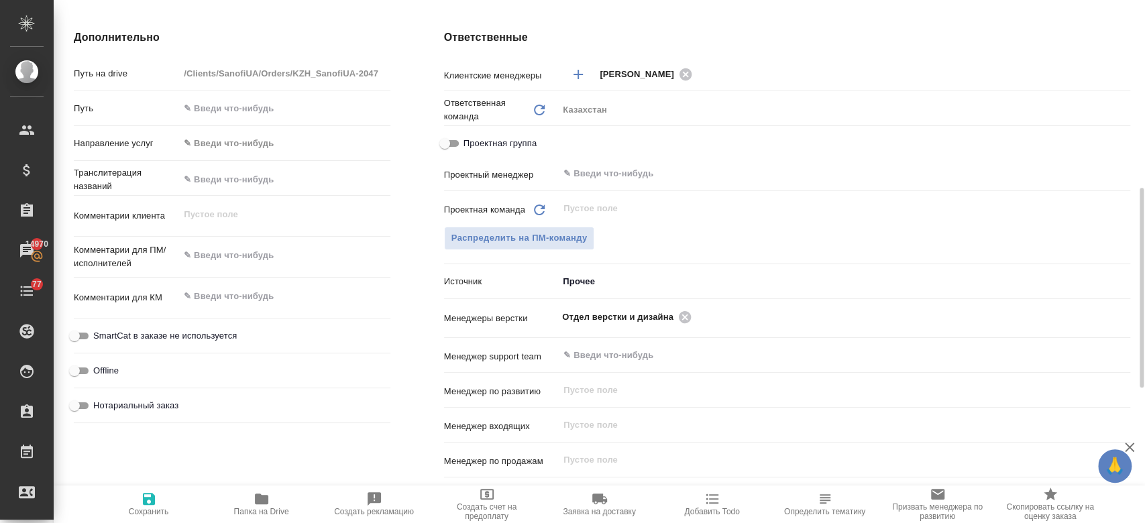
scroll to position [550, 0]
type textarea "x"
click at [236, 260] on textarea at bounding box center [284, 255] width 209 height 23
paste textarea "перевод на укр."
type textarea "перевод на укр."
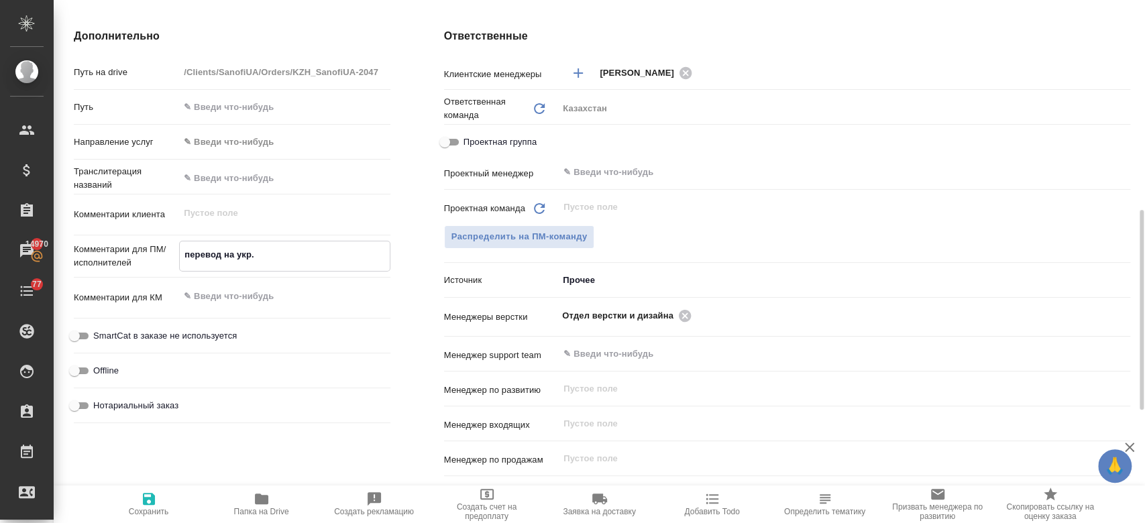
type textarea "x"
type textarea "перевод на укр."
type textarea "x"
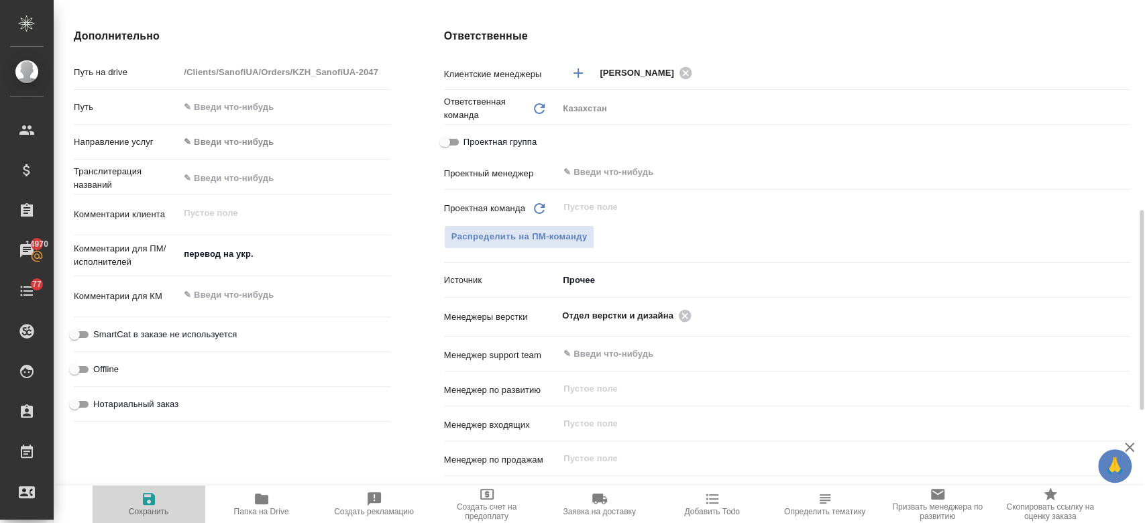
click at [155, 500] on icon "button" at bounding box center [149, 499] width 16 height 16
type textarea "x"
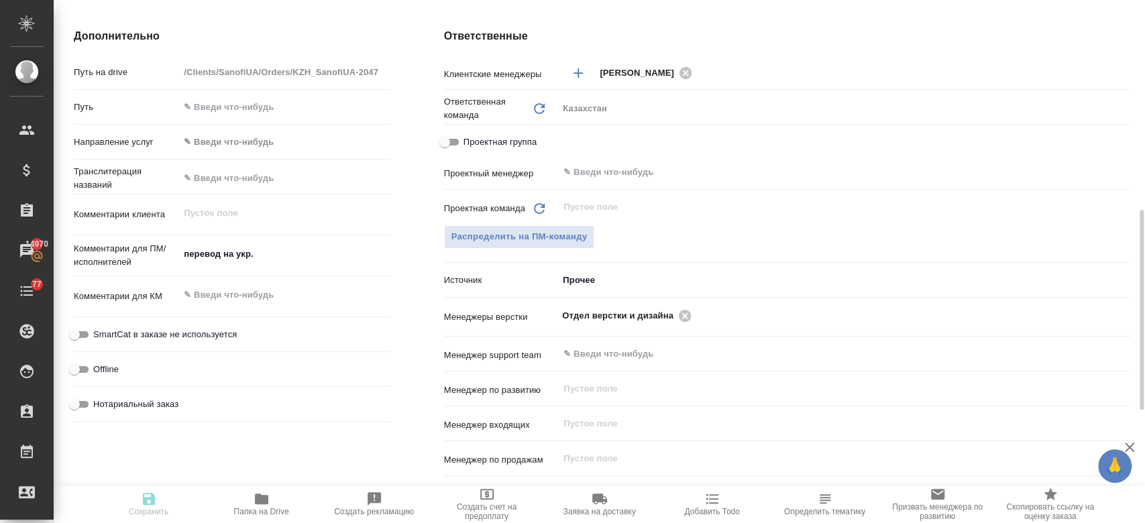
type textarea "x"
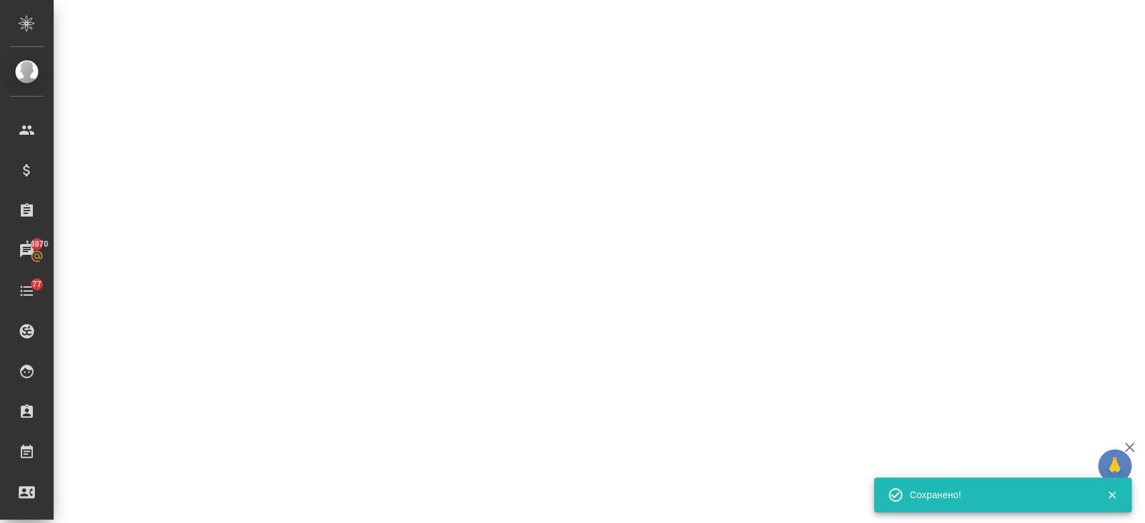
select select "RU"
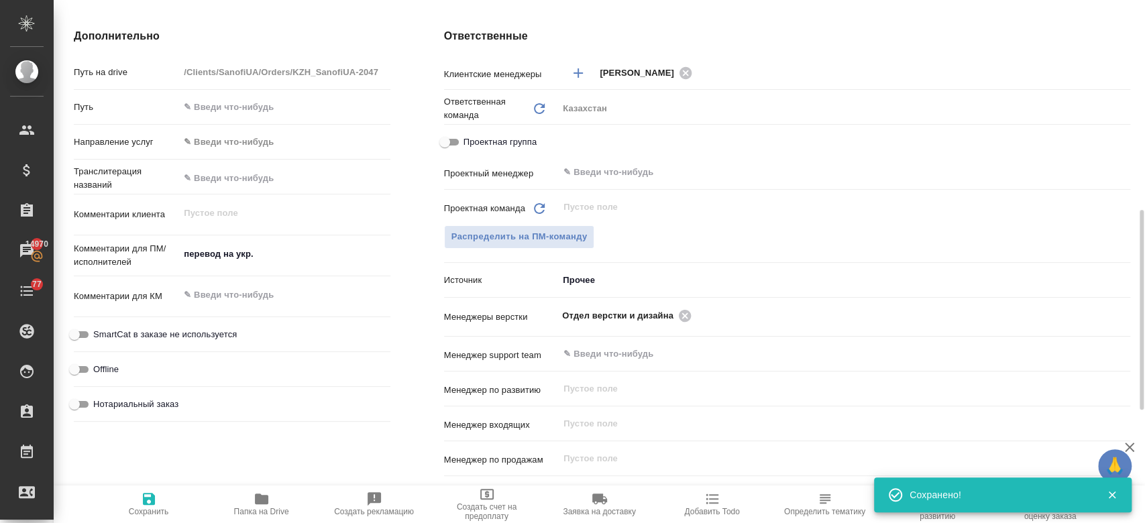
type textarea "x"
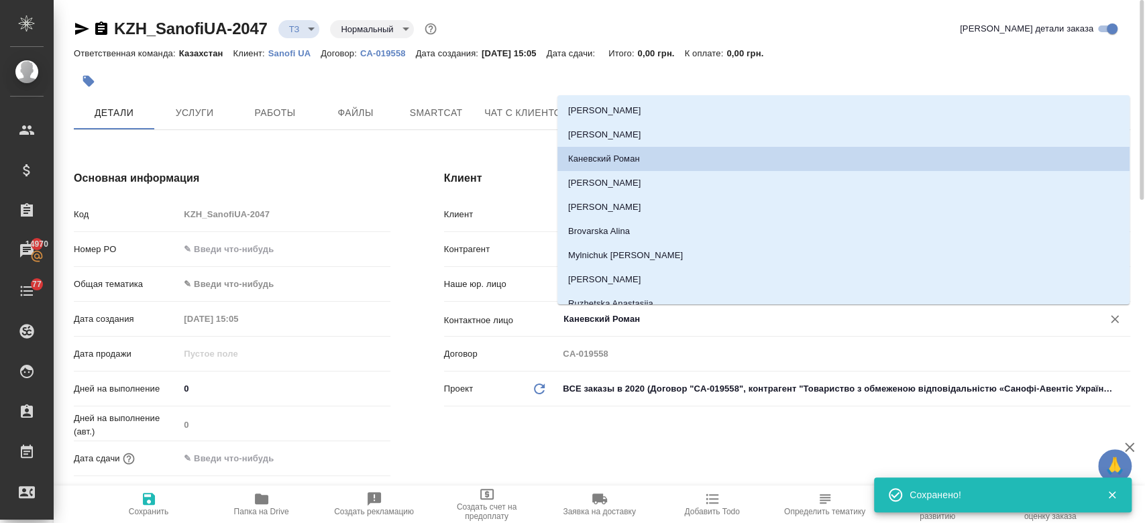
click at [603, 322] on input "Каневский Роман" at bounding box center [821, 319] width 519 height 16
type textarea "x"
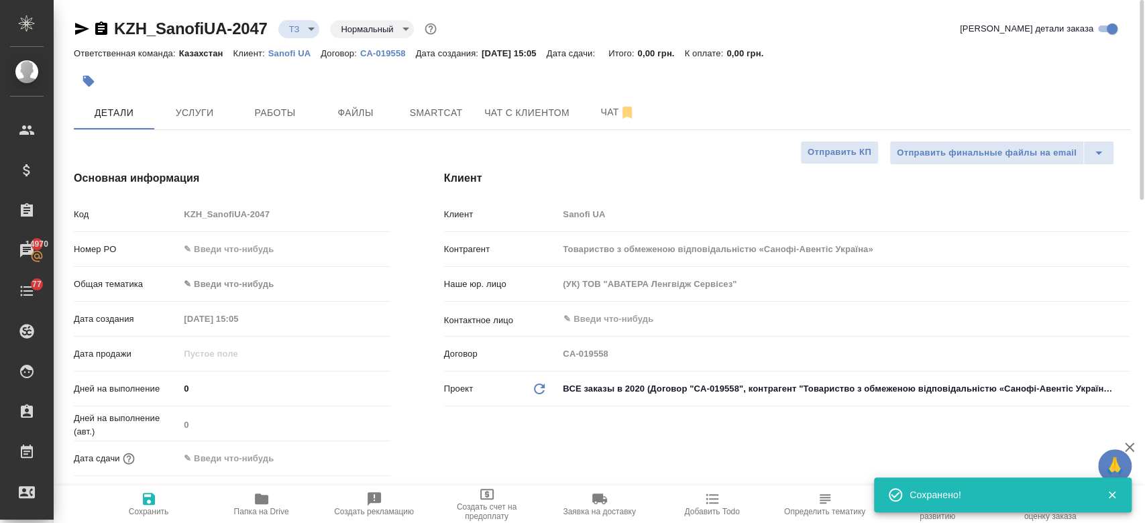
type textarea "x"
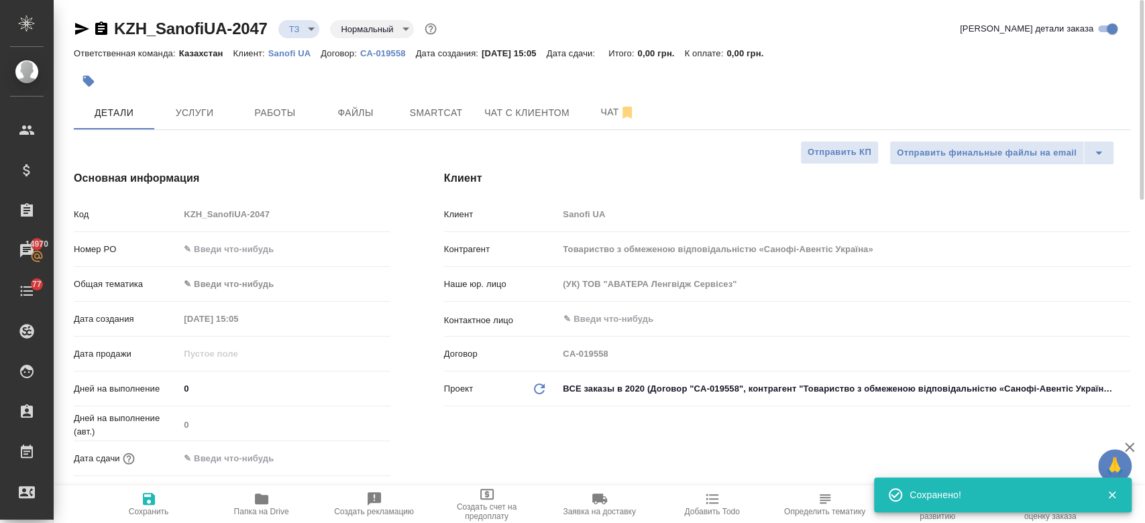
type textarea "x"
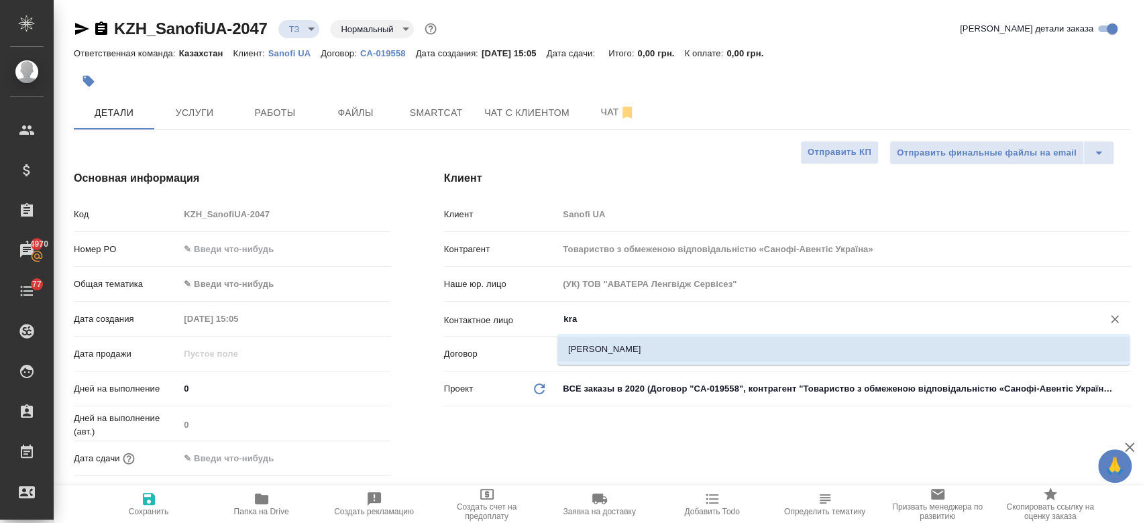
click at [575, 352] on li "Kravchuk Oksana" at bounding box center [844, 349] width 572 height 24
type input "Kravchuk Oksana"
type textarea "x"
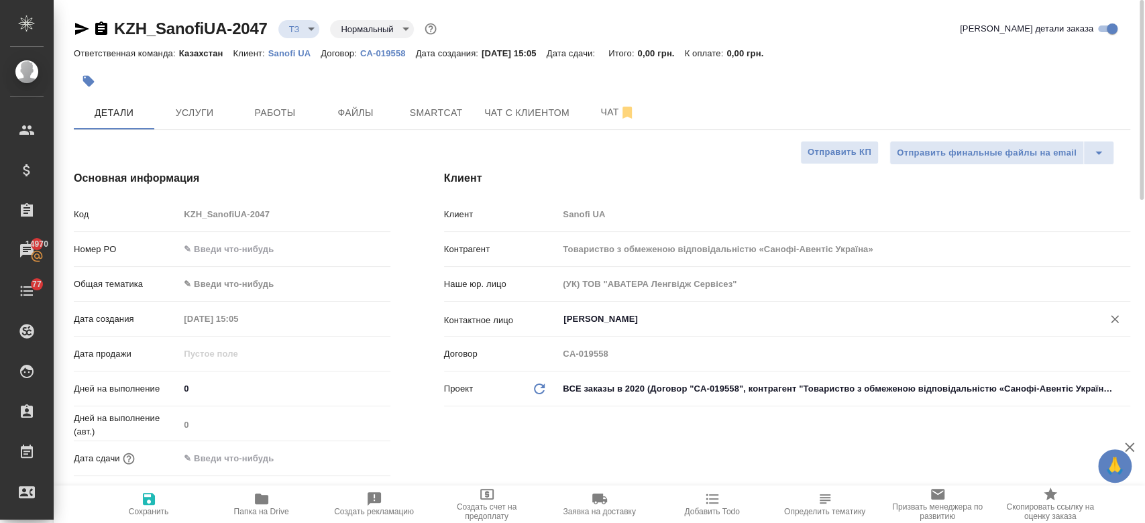
type input "Kravchuk Oksana"
click at [150, 503] on icon "button" at bounding box center [149, 499] width 12 height 12
type textarea "x"
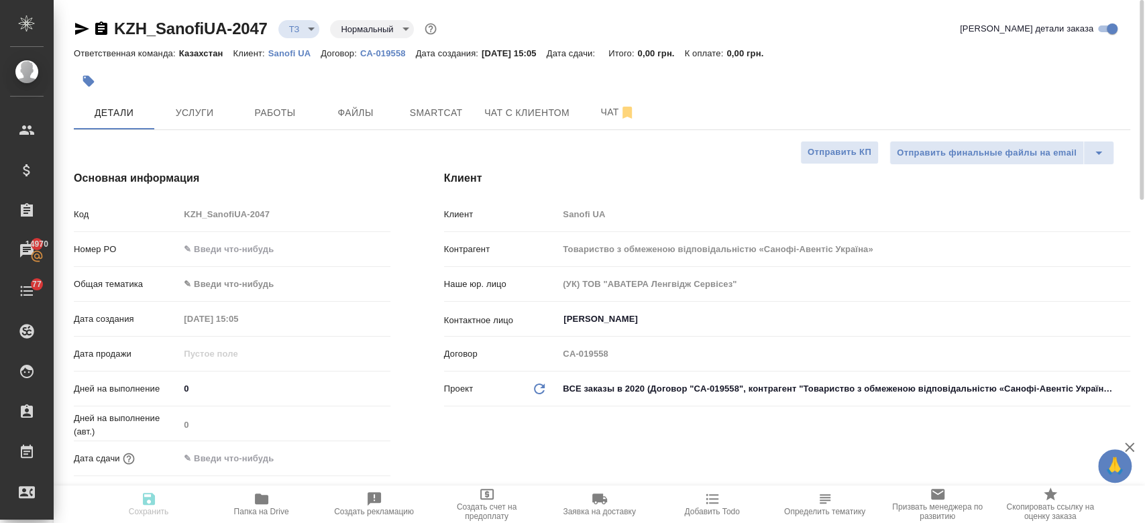
type textarea "x"
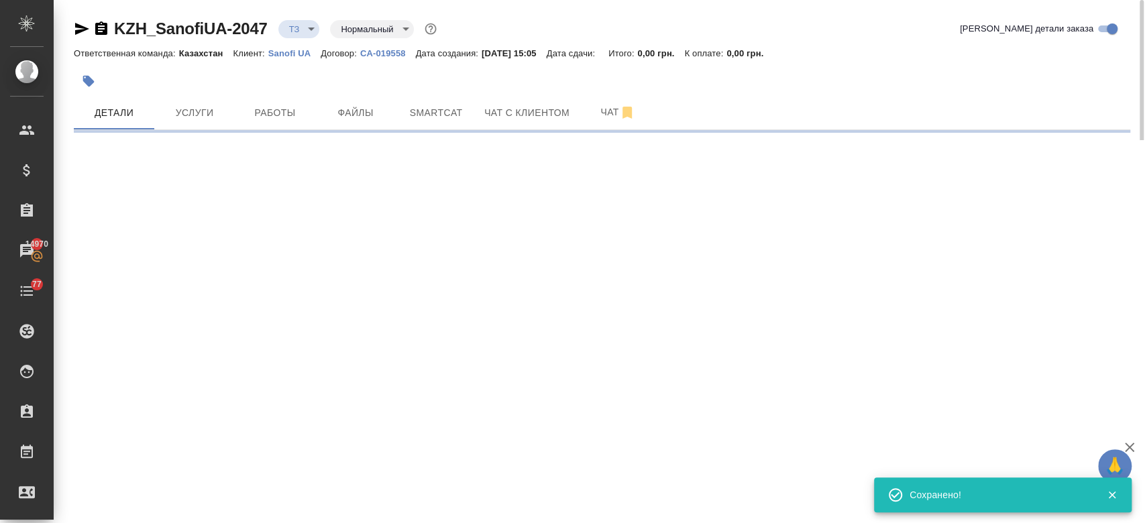
select select "RU"
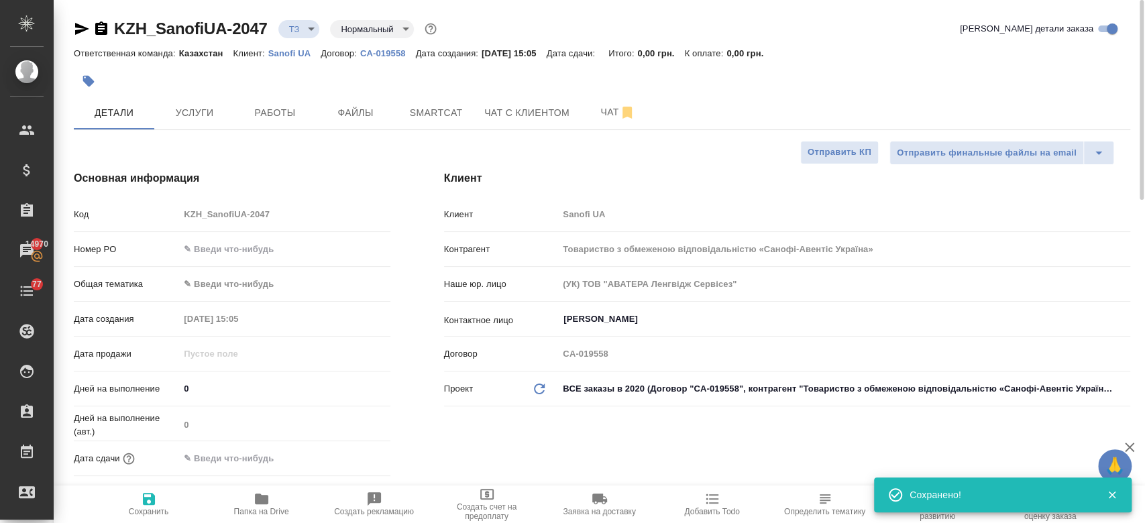
type textarea "x"
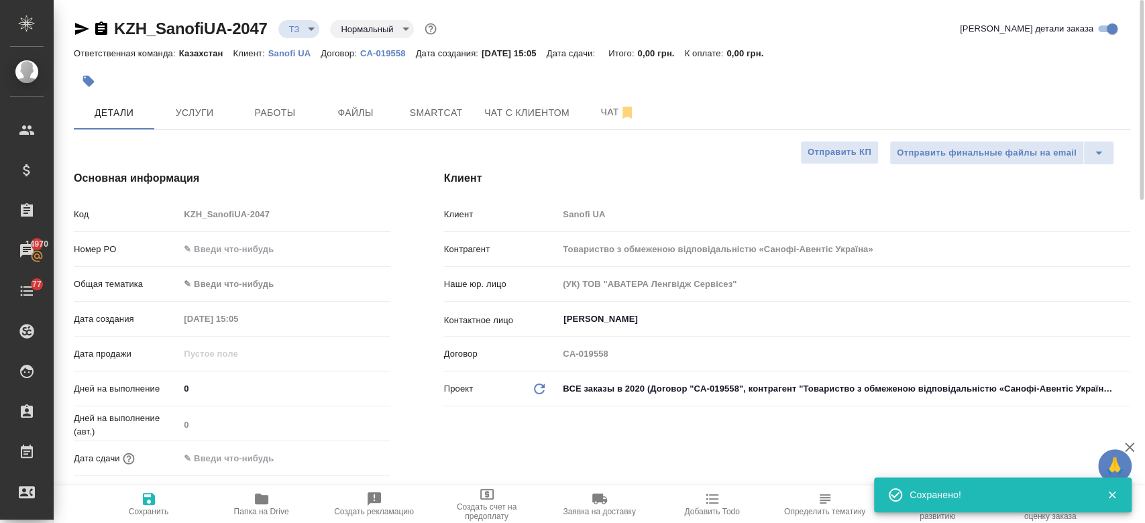
type textarea "x"
click at [194, 79] on div at bounding box center [426, 81] width 704 height 30
type textarea "x"
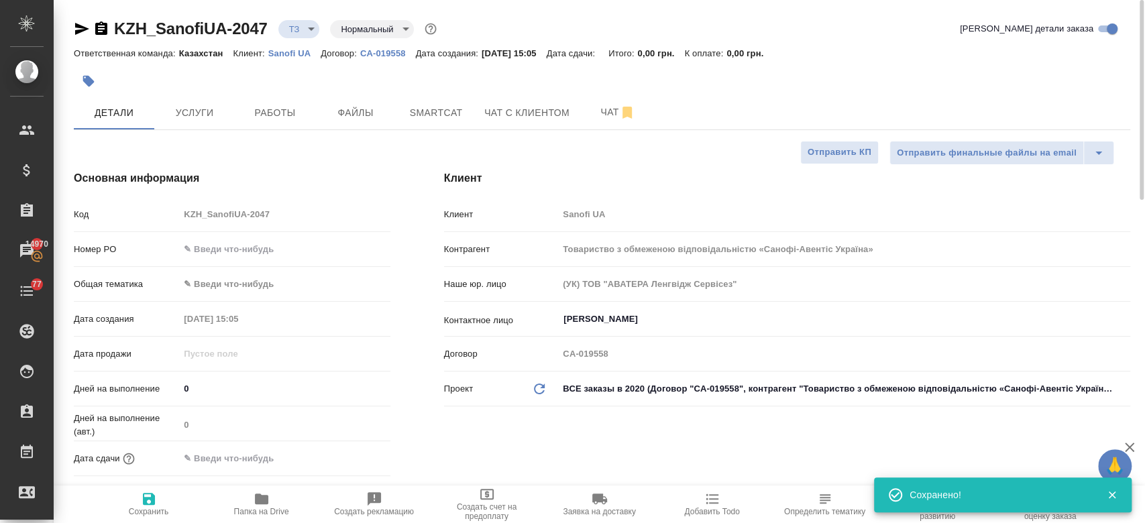
type textarea "x"
click at [189, 101] on button "Услуги" at bounding box center [194, 113] width 81 height 34
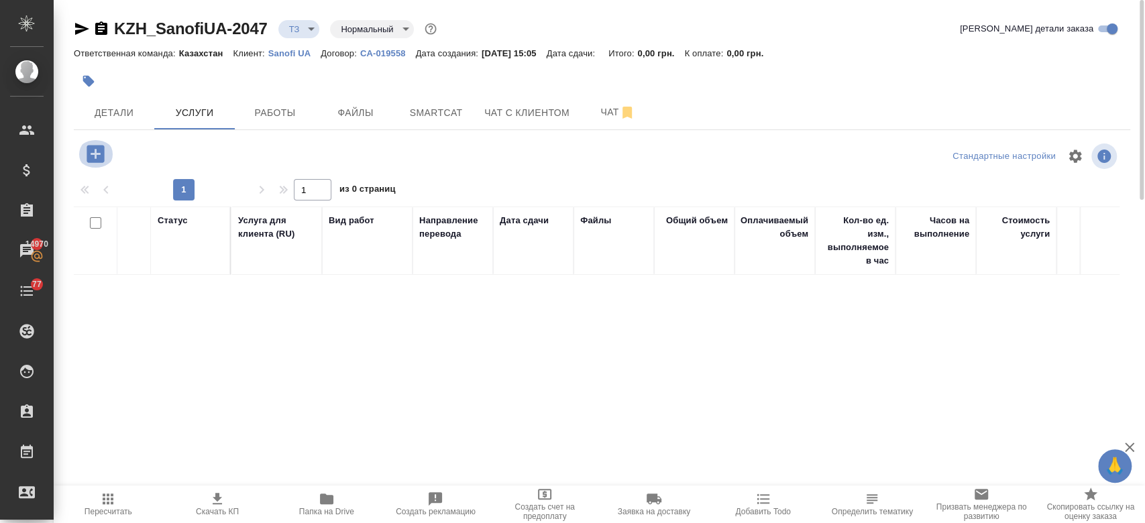
click at [91, 161] on icon "button" at bounding box center [95, 153] width 17 height 17
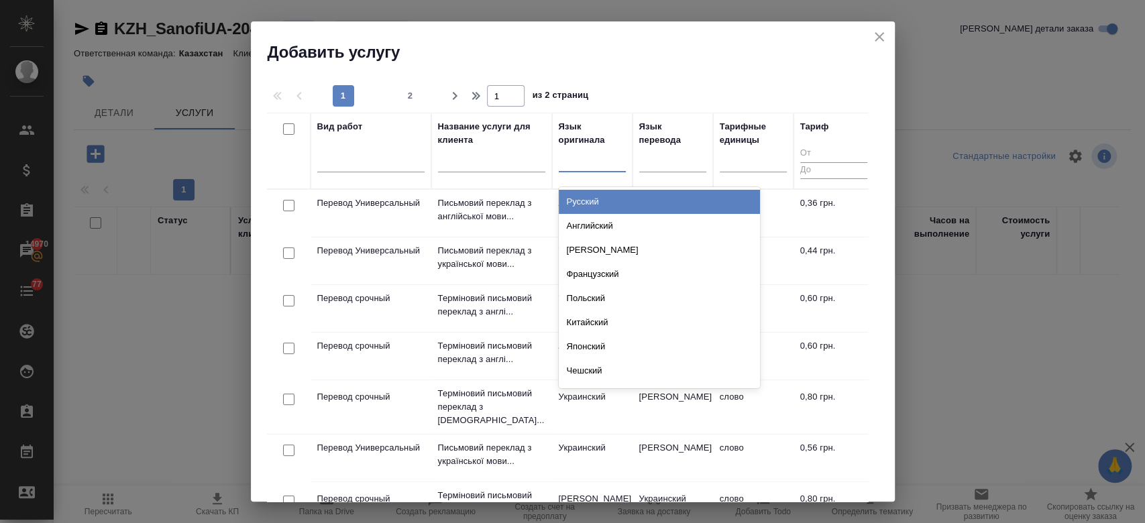
click at [578, 170] on div at bounding box center [592, 159] width 67 height 25
type input "анг"
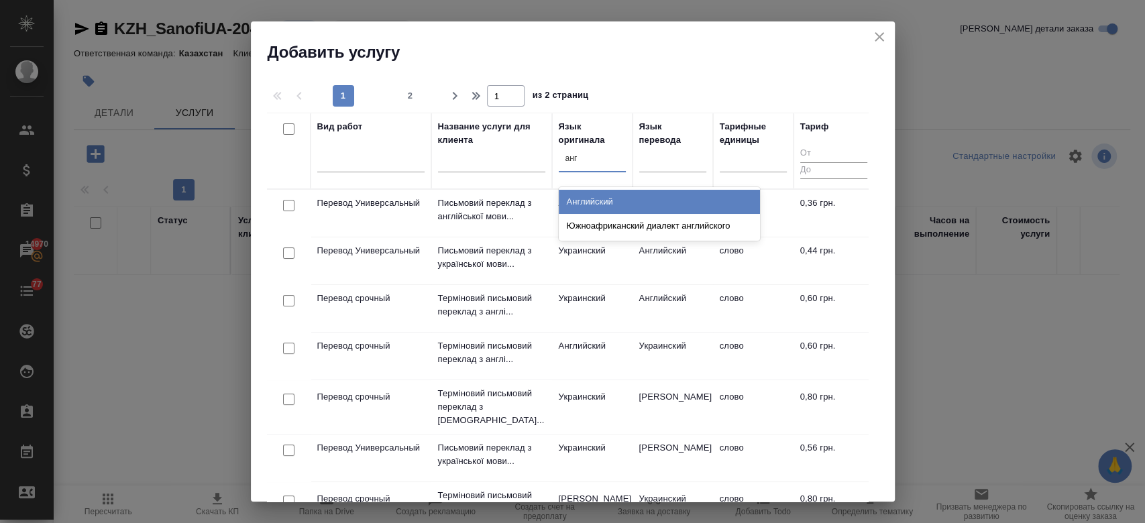
click at [600, 212] on div "Английский" at bounding box center [659, 202] width 201 height 24
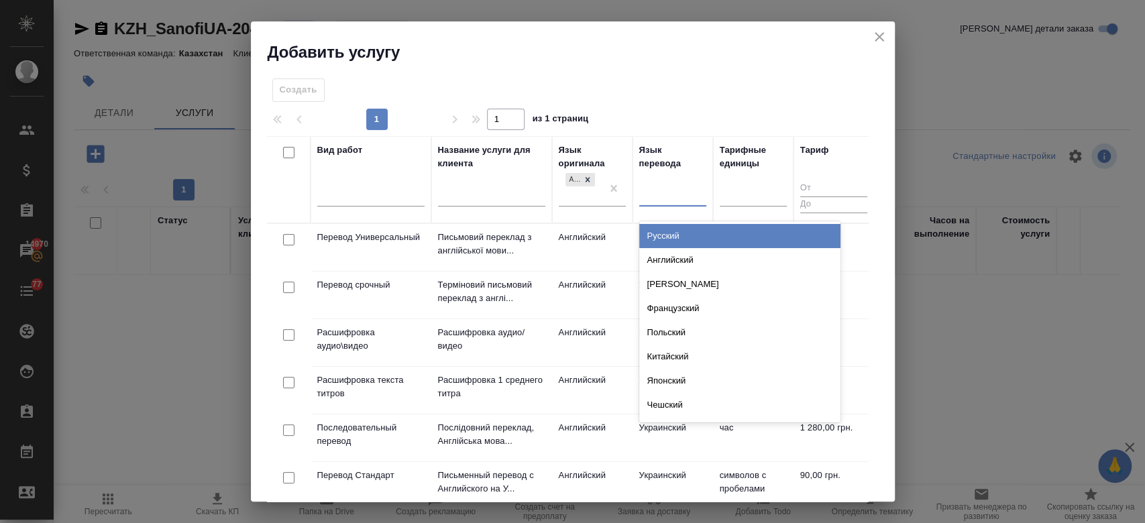
click at [660, 187] on div at bounding box center [672, 193] width 67 height 19
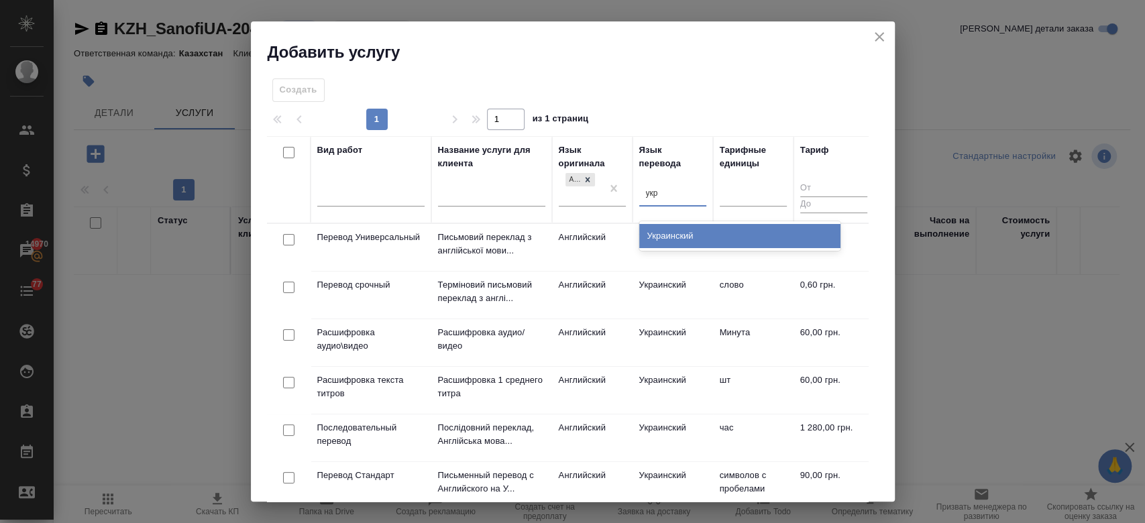
type input "укра"
click at [652, 234] on div "Украинский" at bounding box center [739, 236] width 201 height 24
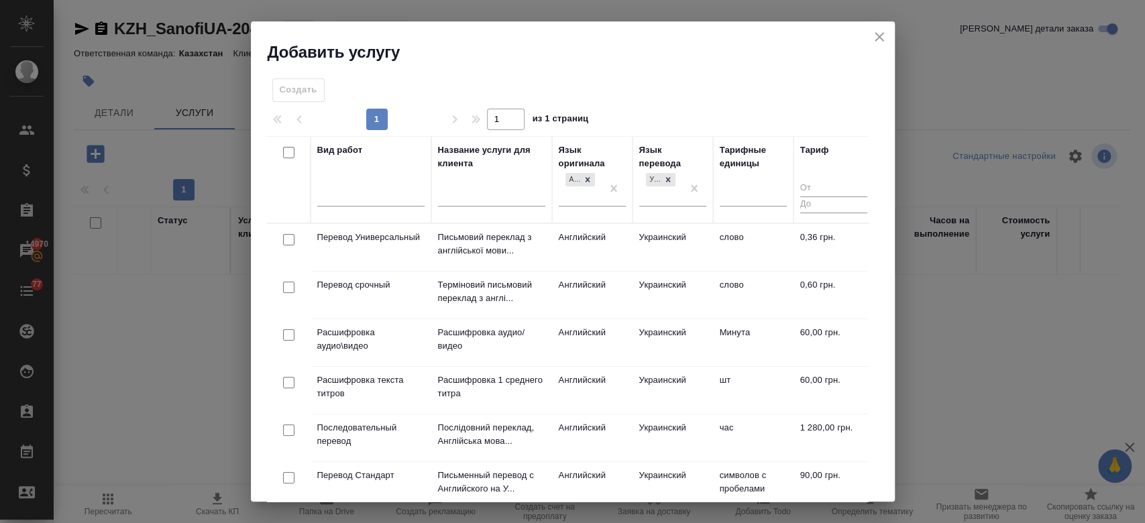
click at [407, 248] on td "Перевод Универсальный" at bounding box center [371, 247] width 121 height 47
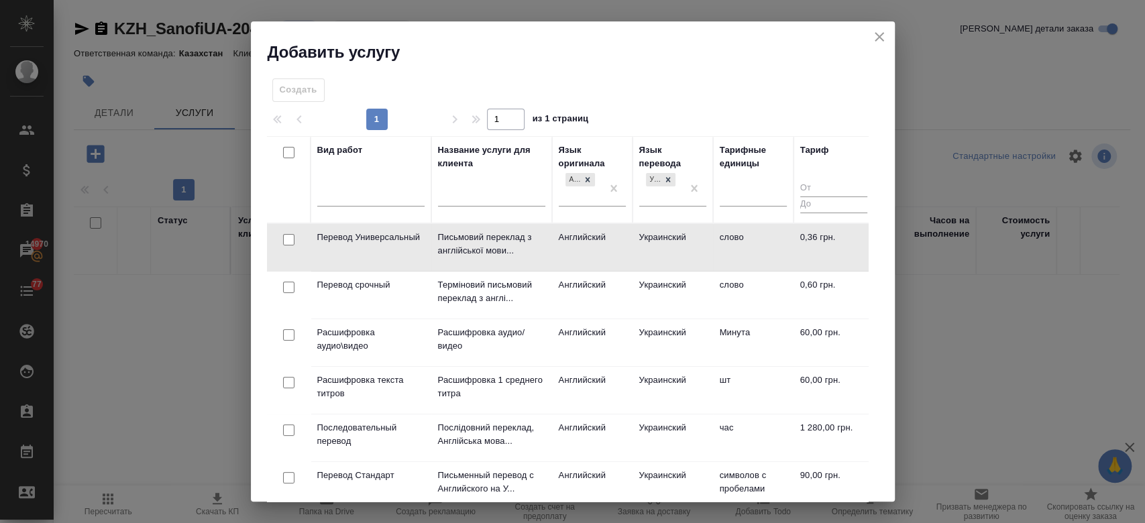
click at [407, 248] on td "Перевод Универсальный" at bounding box center [371, 247] width 121 height 47
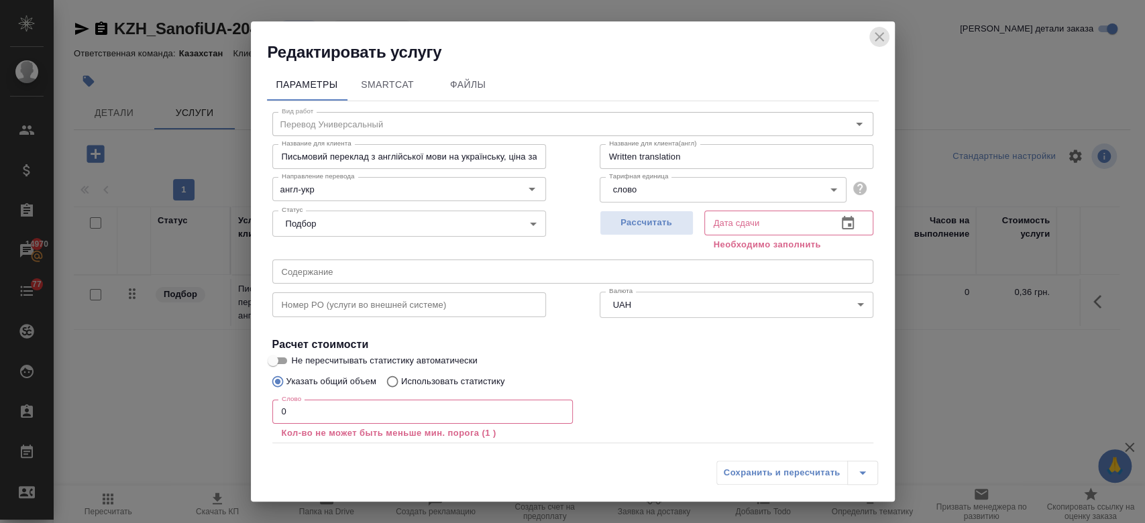
click at [879, 36] on icon "close" at bounding box center [879, 36] width 9 height 9
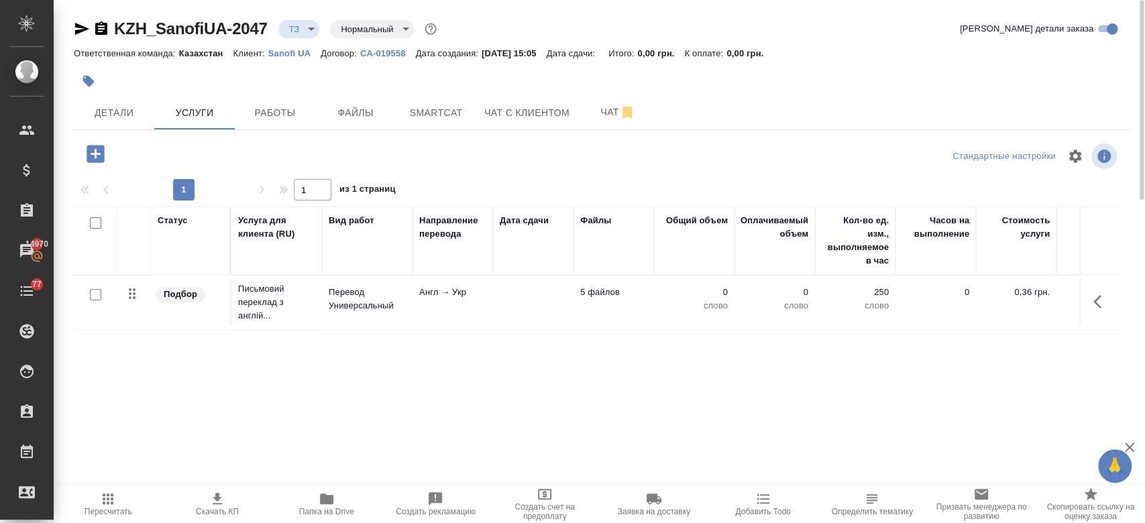
click at [91, 293] on input "checkbox" at bounding box center [95, 294] width 11 height 11
checkbox input "true"
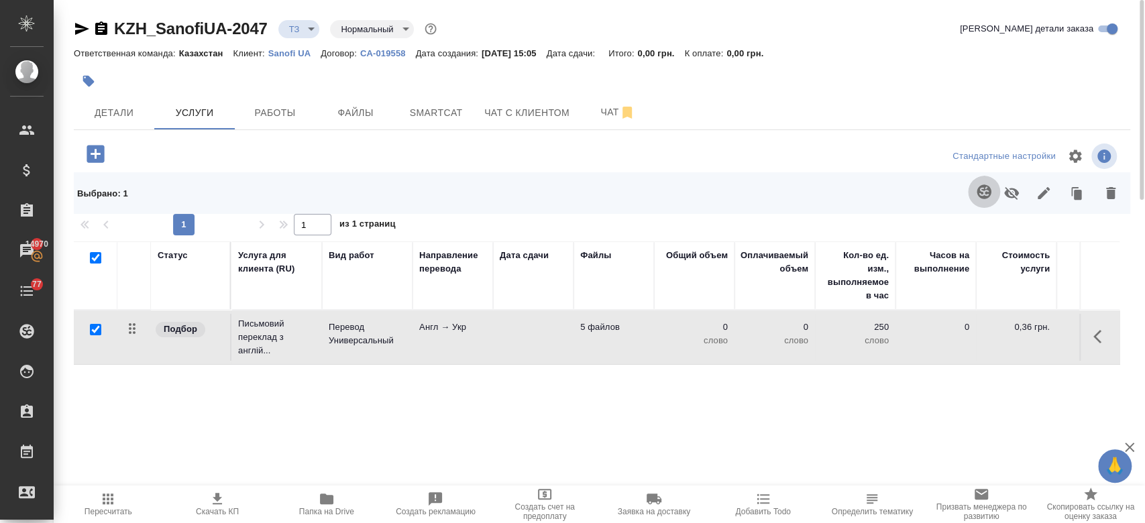
click at [986, 184] on icon "button" at bounding box center [984, 192] width 16 height 16
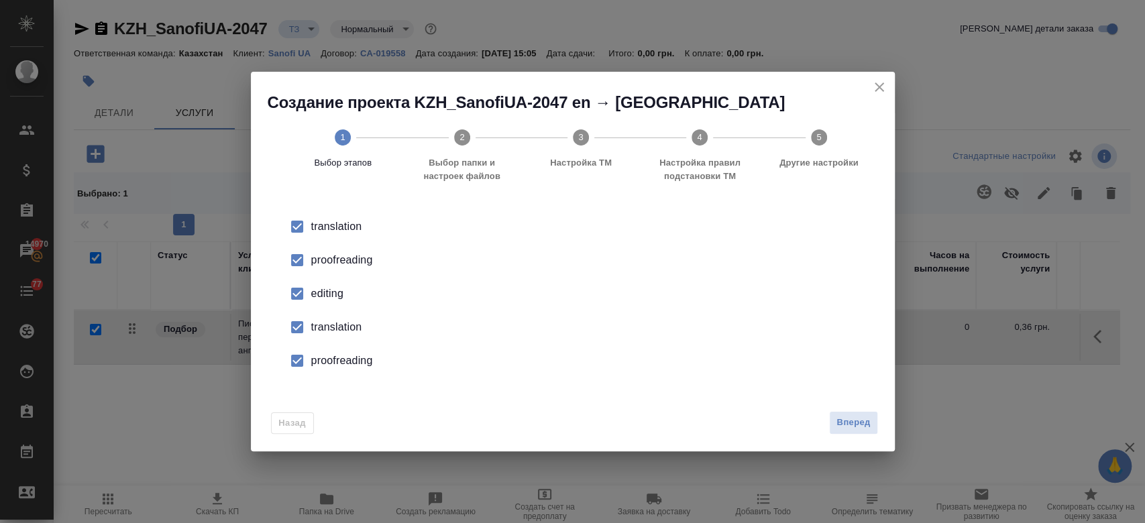
click at [322, 260] on div "proofreading" at bounding box center [586, 260] width 551 height 16
click at [323, 284] on li "editing" at bounding box center [572, 294] width 601 height 34
click at [333, 327] on div "translation" at bounding box center [586, 327] width 551 height 16
click at [338, 370] on li "proofreading" at bounding box center [572, 361] width 601 height 34
click at [838, 422] on span "Вперед" at bounding box center [854, 422] width 34 height 15
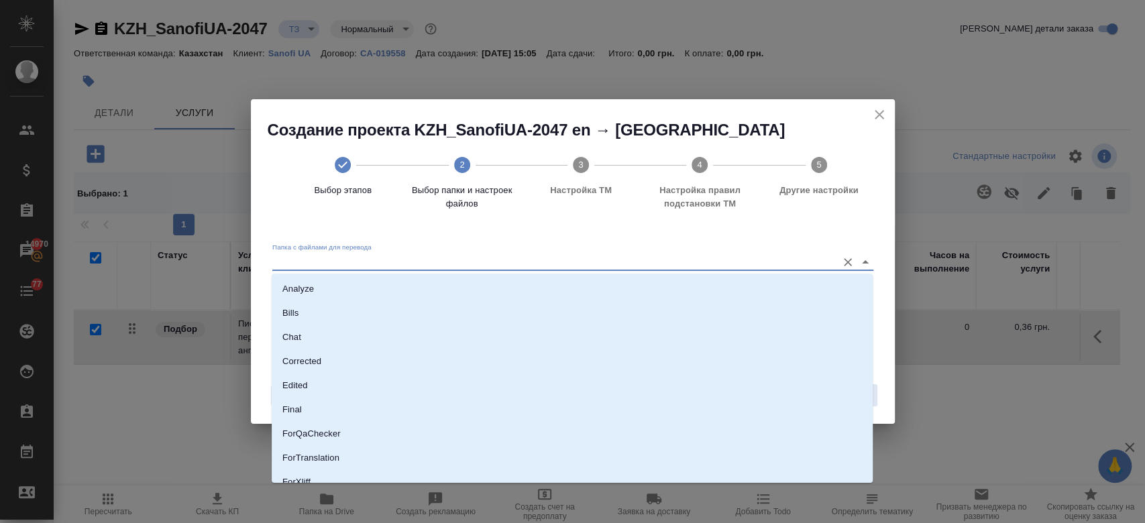
click at [441, 263] on input "Папка с файлами для перевода" at bounding box center [551, 262] width 558 height 16
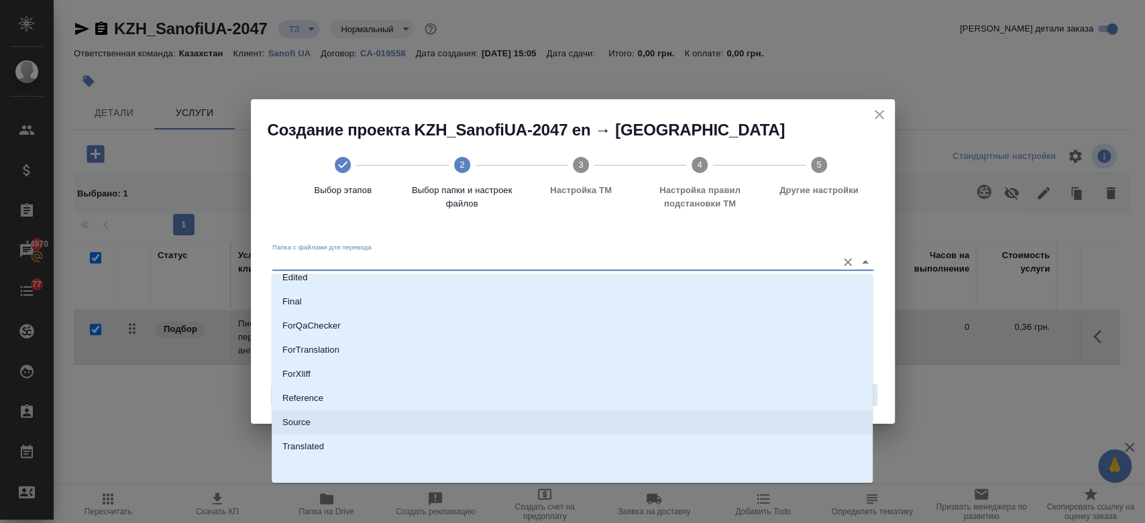
click at [365, 411] on li "Source" at bounding box center [572, 423] width 601 height 24
type input "Source"
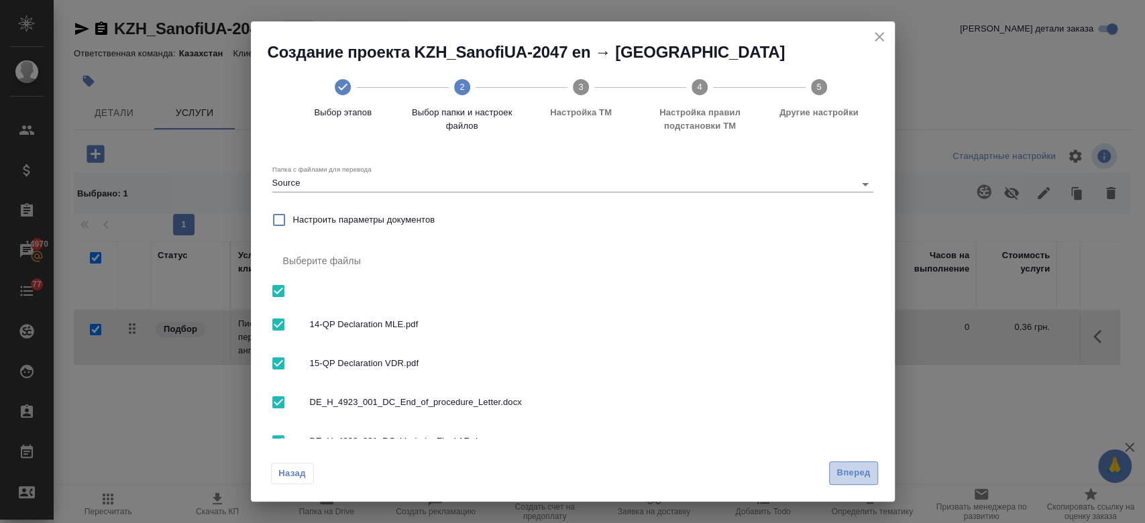
click at [855, 476] on span "Вперед" at bounding box center [854, 473] width 34 height 15
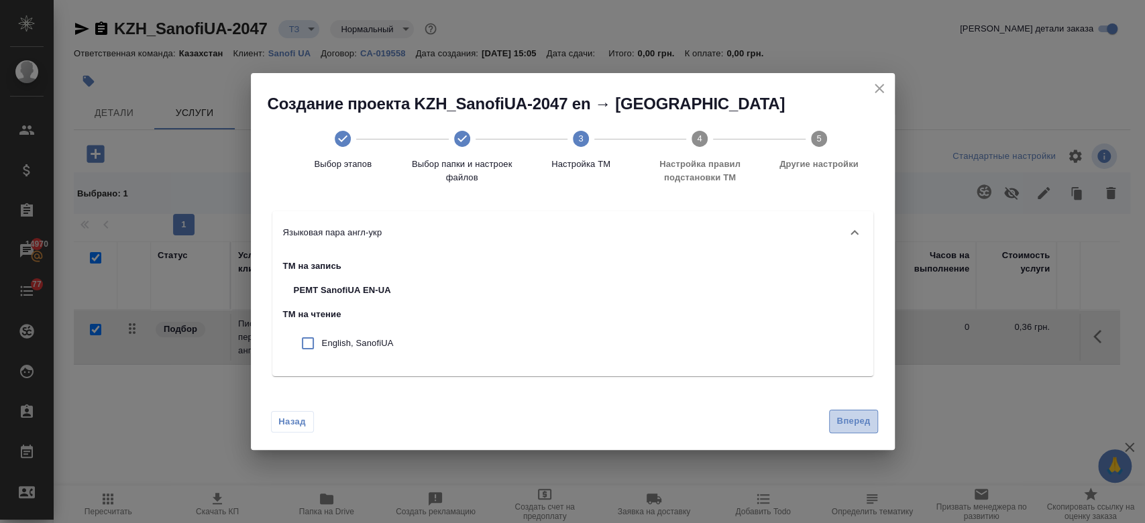
click at [847, 413] on button "Вперед" at bounding box center [853, 421] width 48 height 23
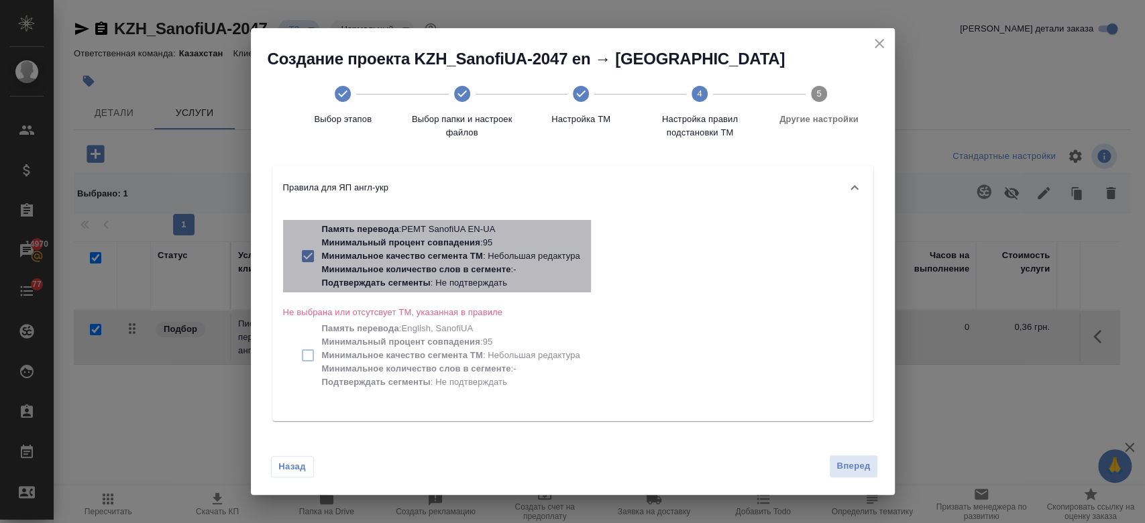
click at [437, 259] on p "Минимальное качество сегмента ТМ" at bounding box center [402, 256] width 161 height 10
checkbox input "false"
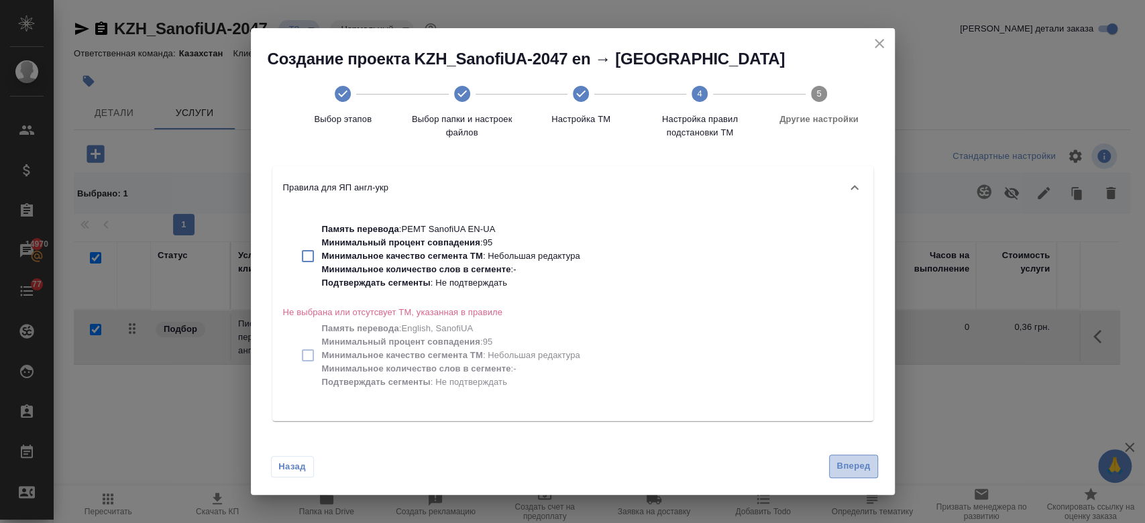
click at [835, 465] on button "Вперед" at bounding box center [853, 466] width 48 height 23
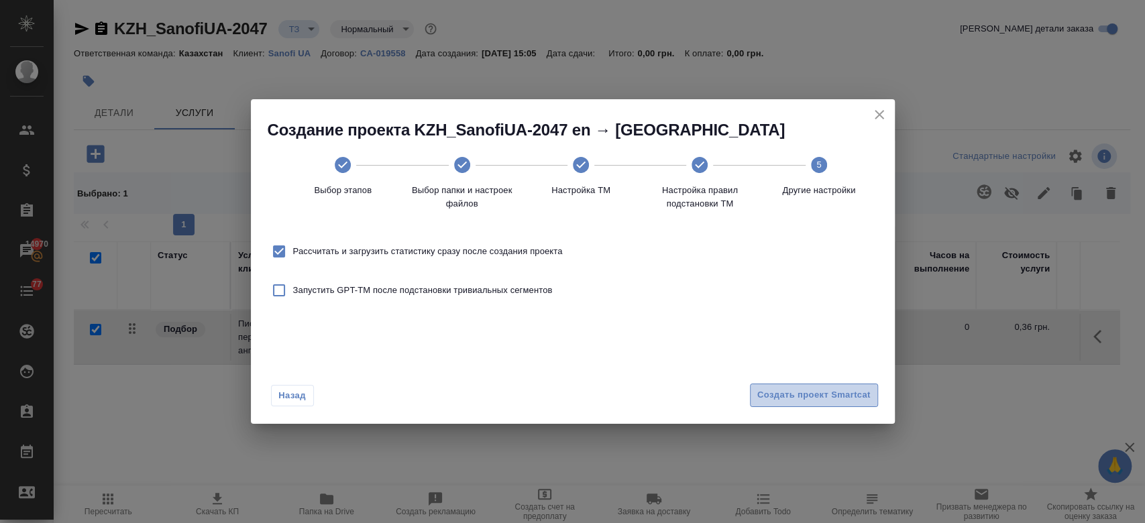
click at [768, 397] on span "Создать проект Smartcat" at bounding box center [813, 395] width 113 height 15
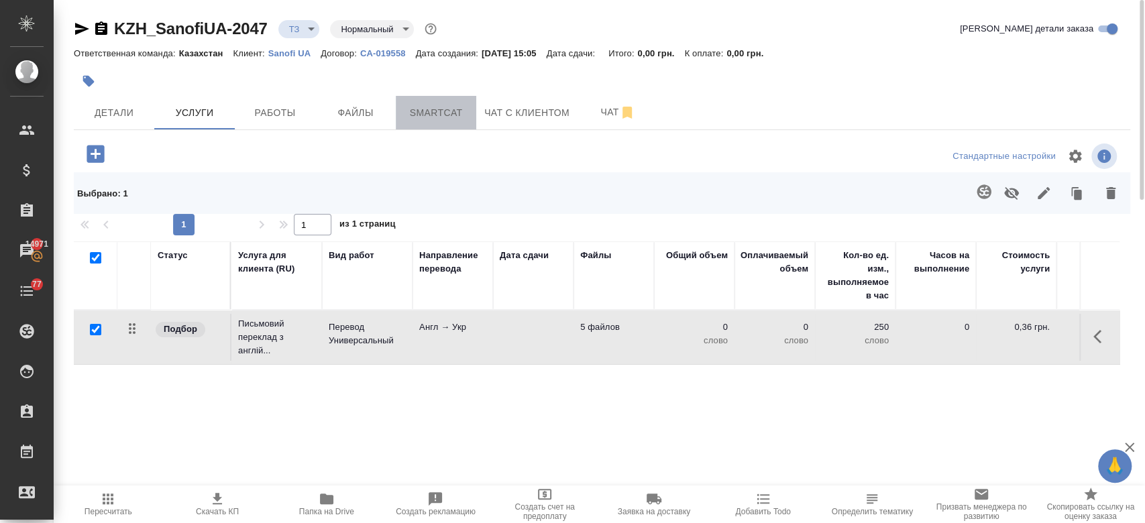
click at [440, 105] on span "Smartcat" at bounding box center [436, 113] width 64 height 17
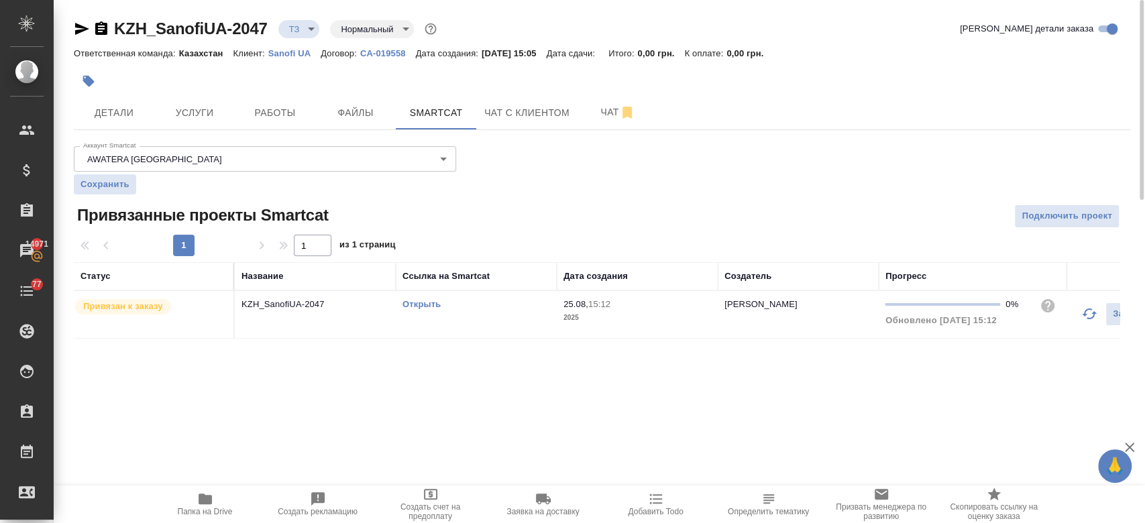
click at [429, 303] on link "Открыть" at bounding box center [422, 304] width 38 height 10
click at [201, 109] on span "Услуги" at bounding box center [194, 113] width 64 height 17
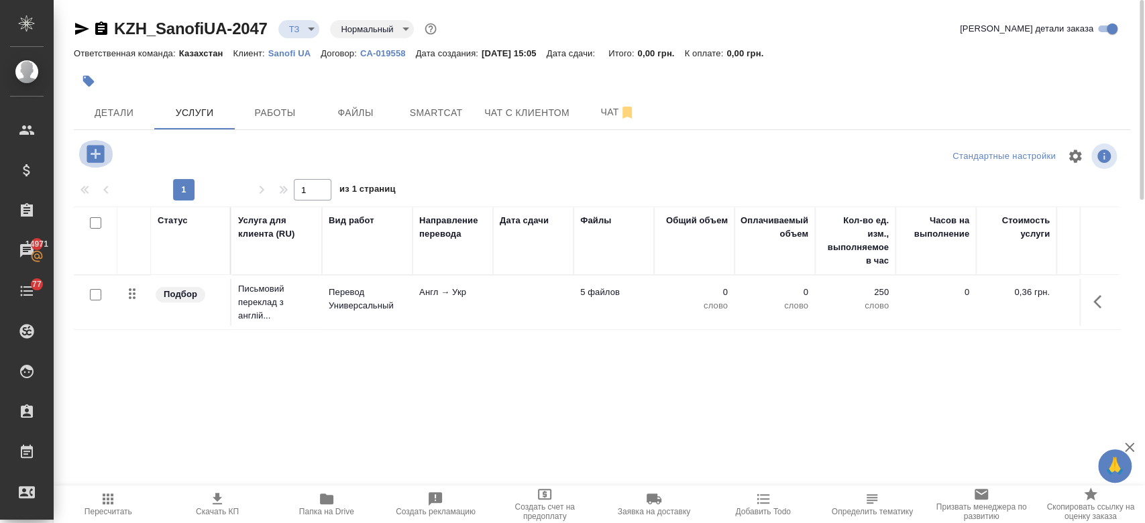
click at [99, 161] on icon "button" at bounding box center [95, 153] width 17 height 17
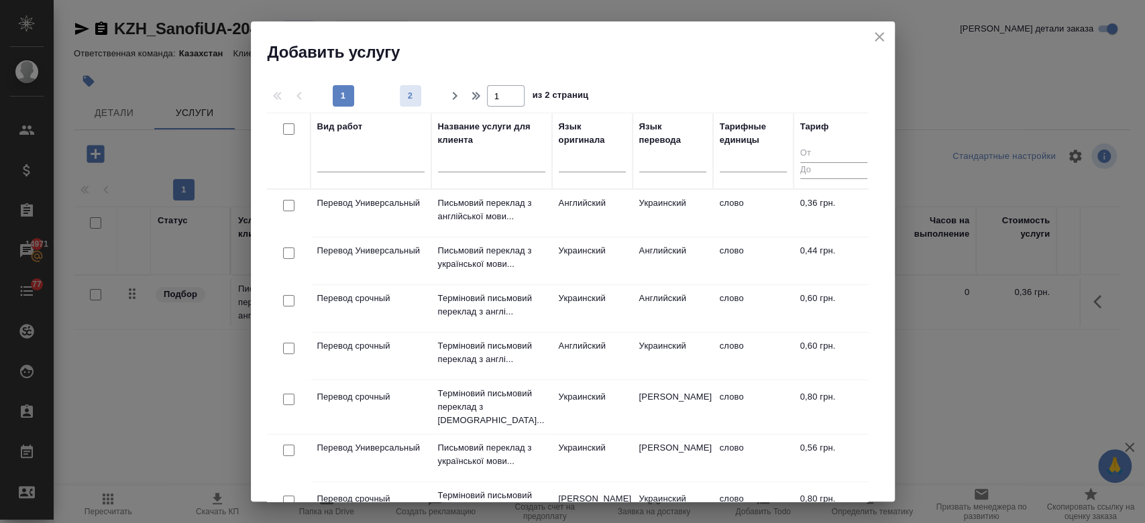
click at [413, 98] on span "2" at bounding box center [410, 95] width 21 height 13
type input "2"
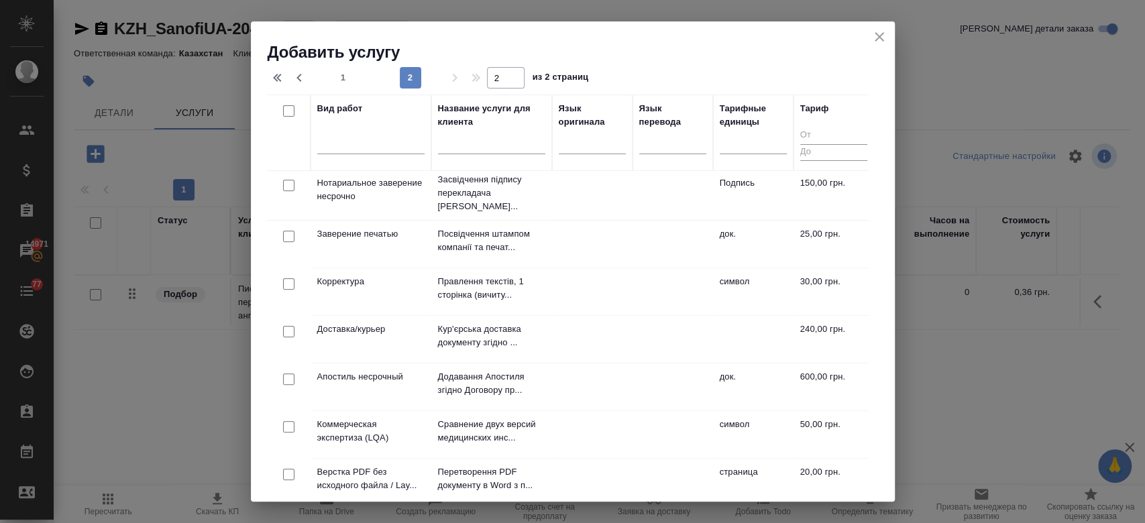
scroll to position [193, 0]
click at [364, 278] on p "Корректура" at bounding box center [370, 284] width 107 height 13
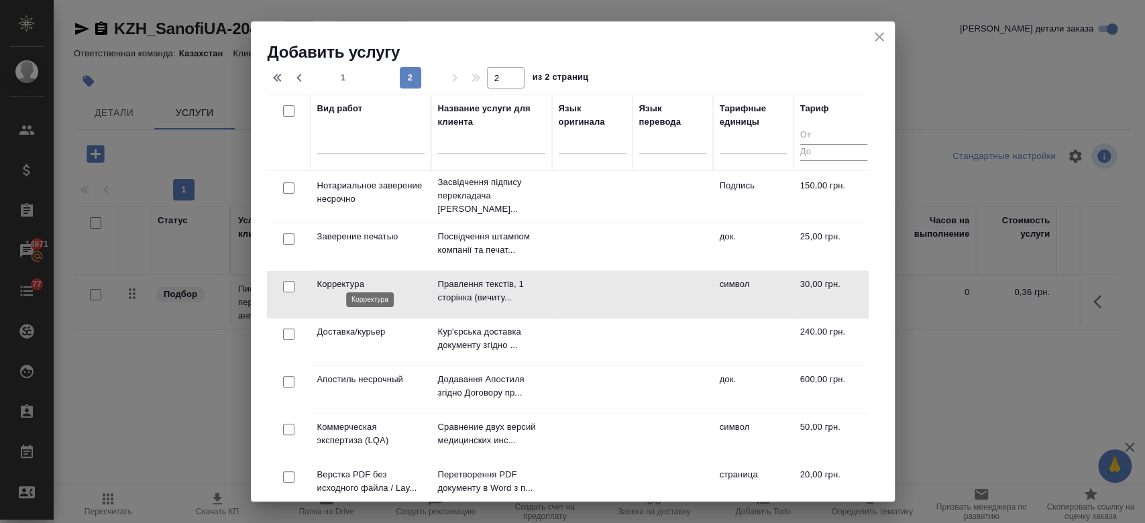
click at [364, 278] on p "Корректура" at bounding box center [370, 284] width 107 height 13
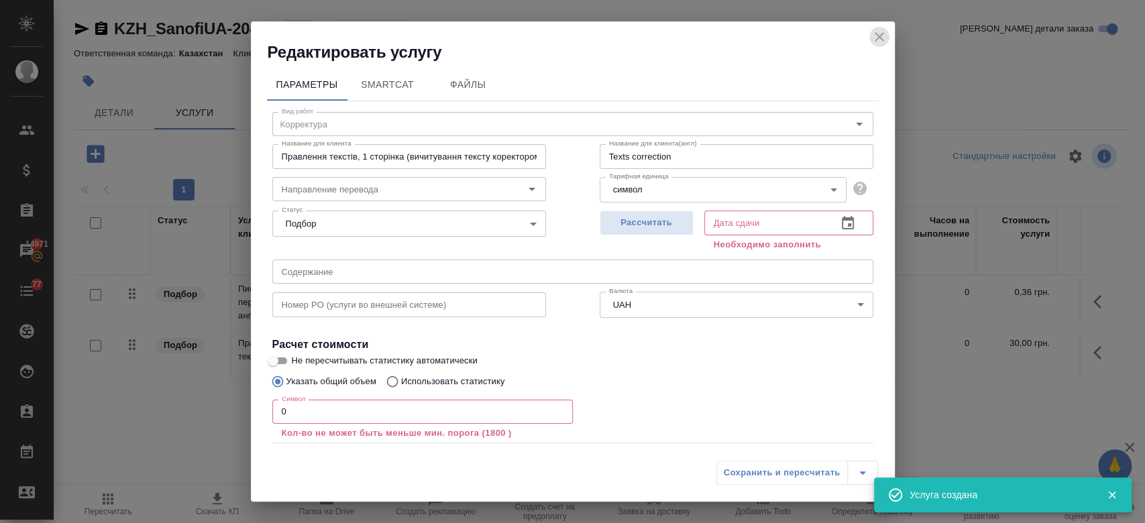
click at [876, 39] on icon "close" at bounding box center [879, 36] width 9 height 9
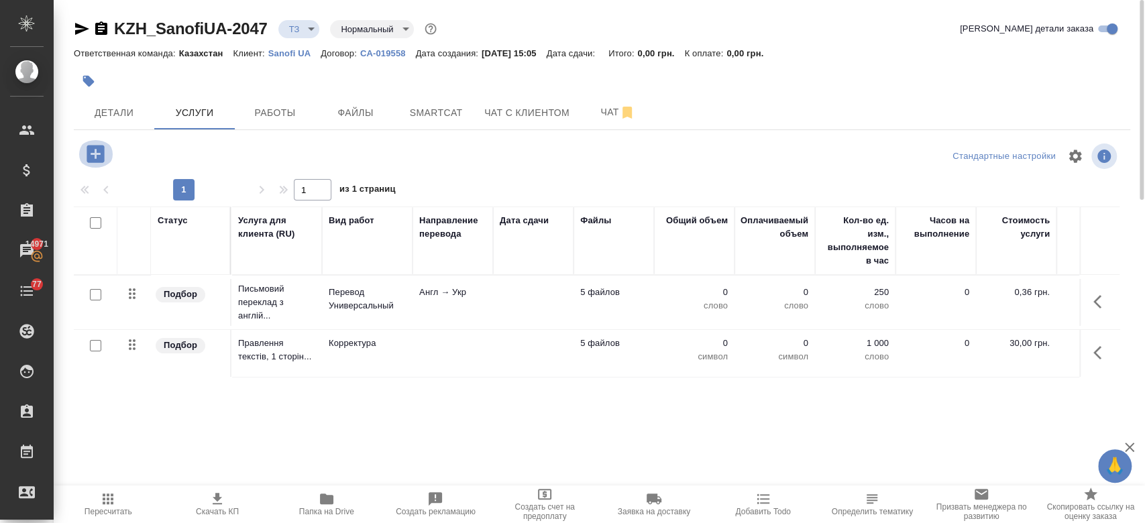
click at [93, 158] on icon "button" at bounding box center [95, 153] width 17 height 17
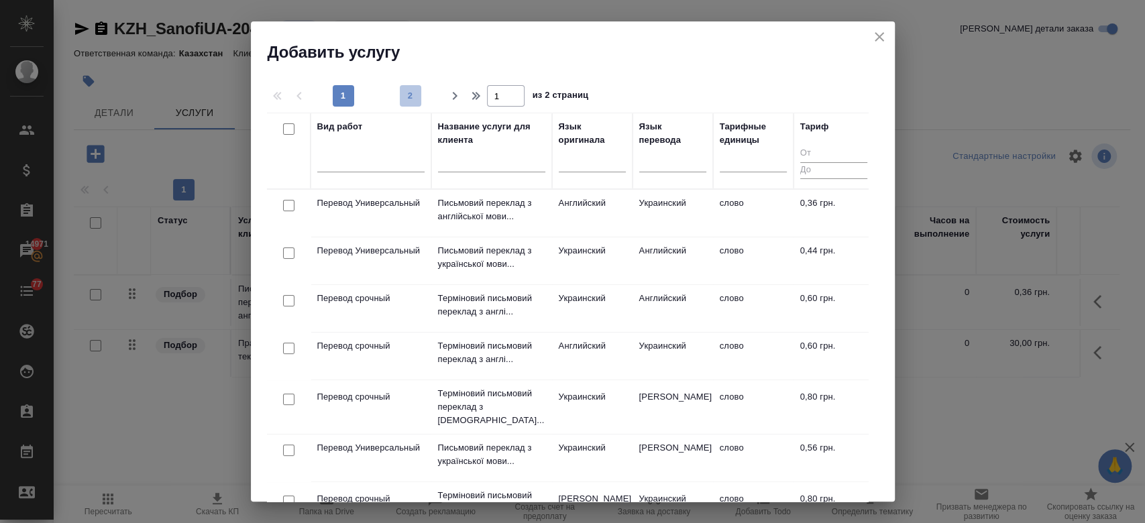
click at [409, 97] on span "2" at bounding box center [410, 95] width 21 height 13
type input "2"
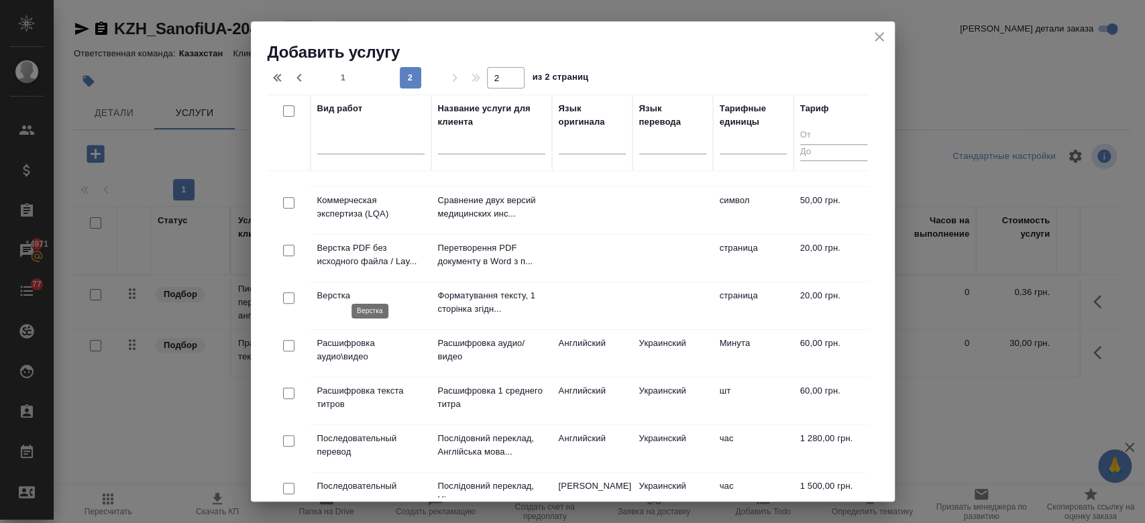
scroll to position [419, 0]
click at [354, 296] on td "Верстка" at bounding box center [371, 306] width 121 height 47
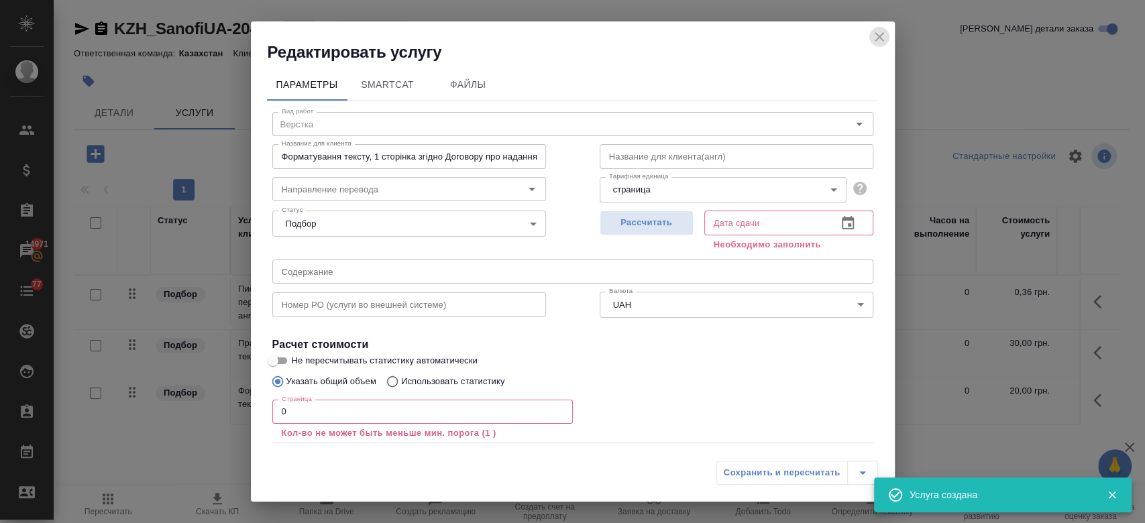
click at [880, 33] on icon "close" at bounding box center [879, 37] width 16 height 16
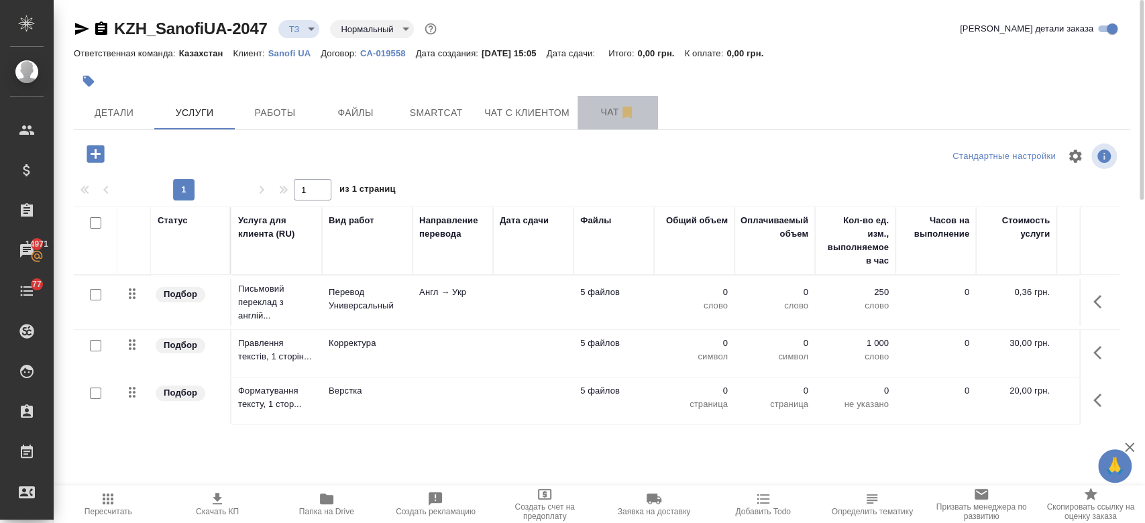
click at [604, 113] on span "Чат" at bounding box center [618, 112] width 64 height 17
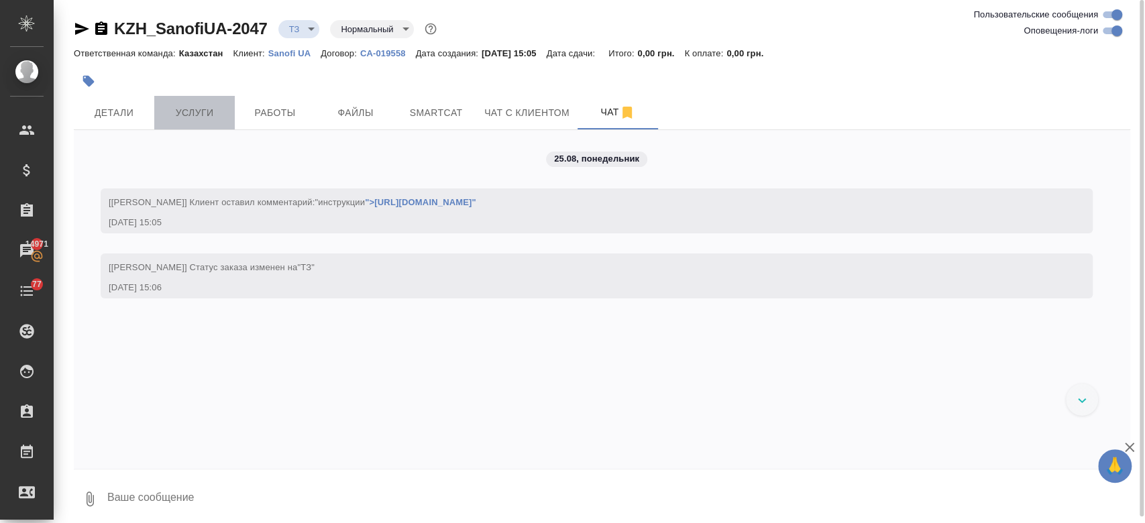
click at [193, 107] on span "Услуги" at bounding box center [194, 113] width 64 height 17
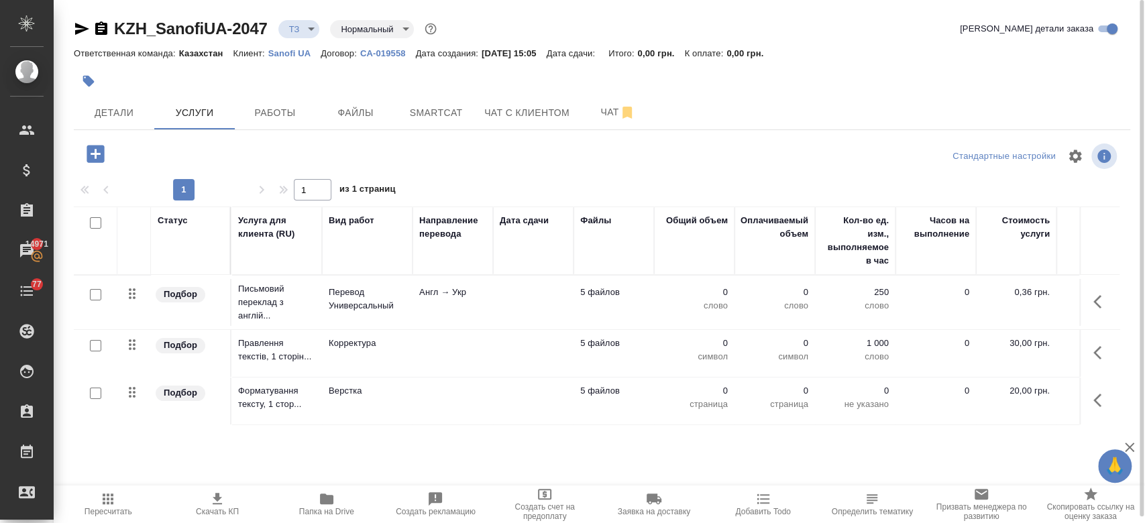
click at [242, 67] on div at bounding box center [426, 81] width 704 height 30
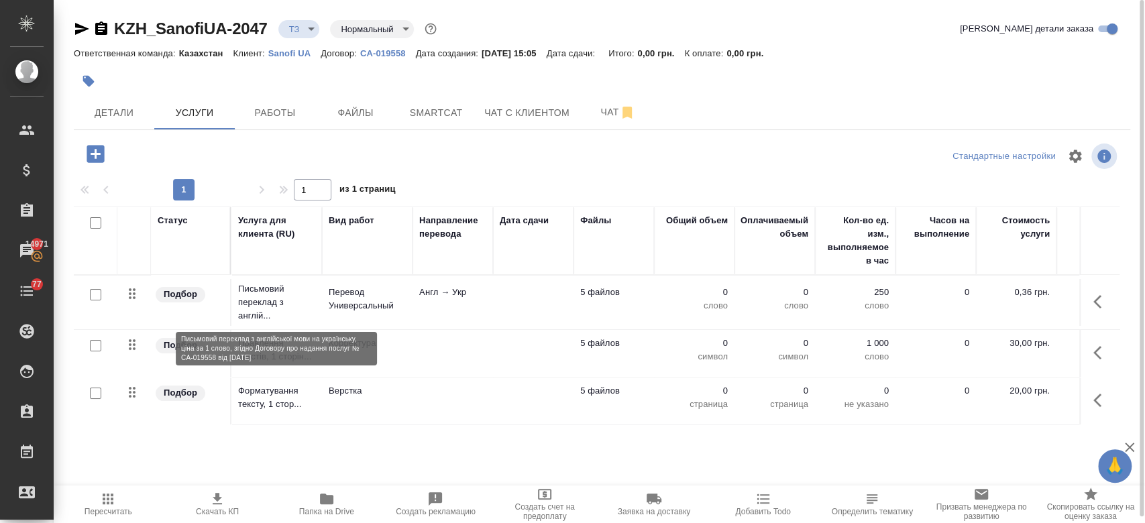
click at [281, 309] on p "Письмовий переклад з англій..." at bounding box center [276, 302] width 77 height 40
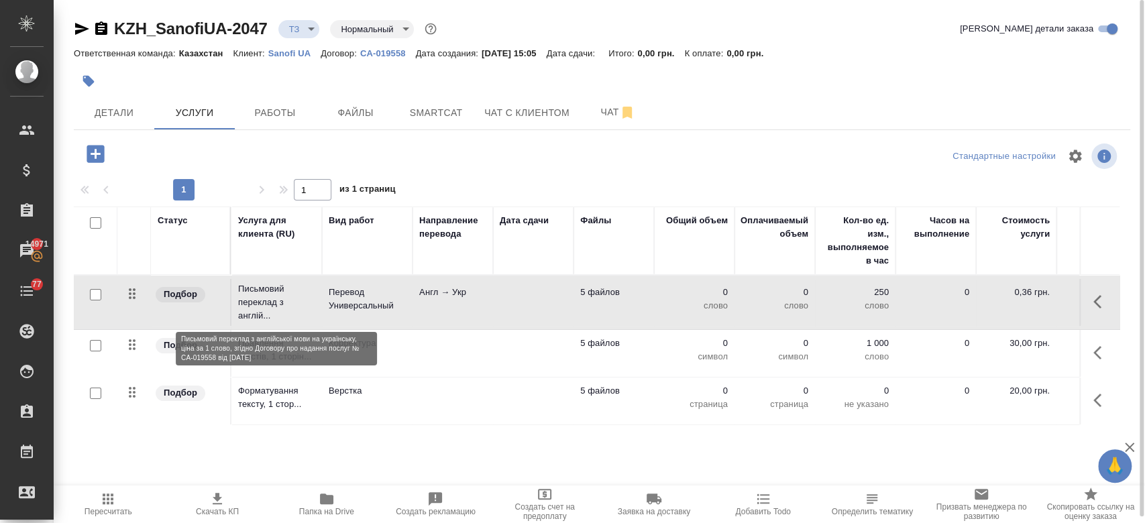
click at [281, 309] on p "Письмовий переклад з англій..." at bounding box center [276, 302] width 77 height 40
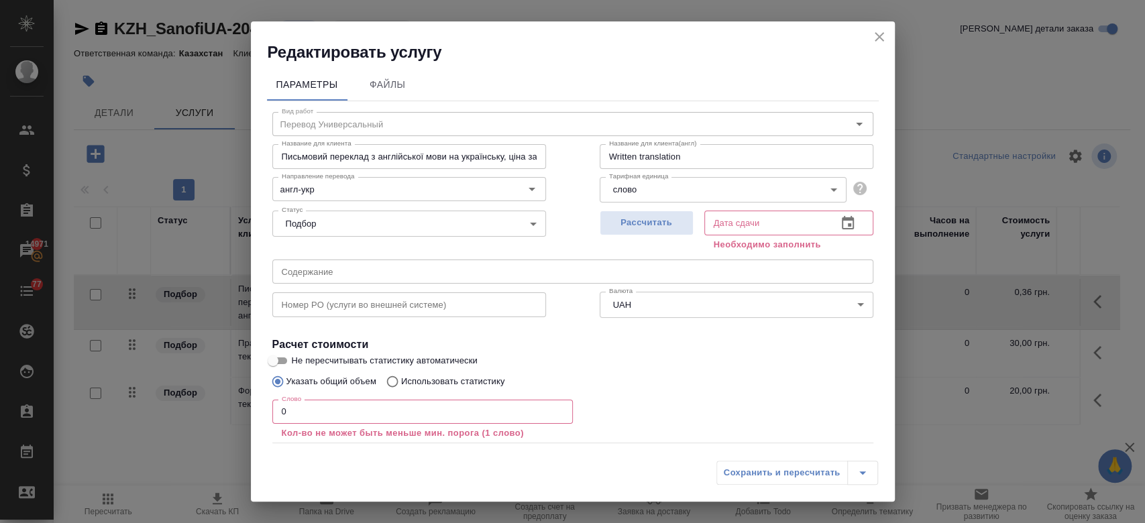
scroll to position [74, 0]
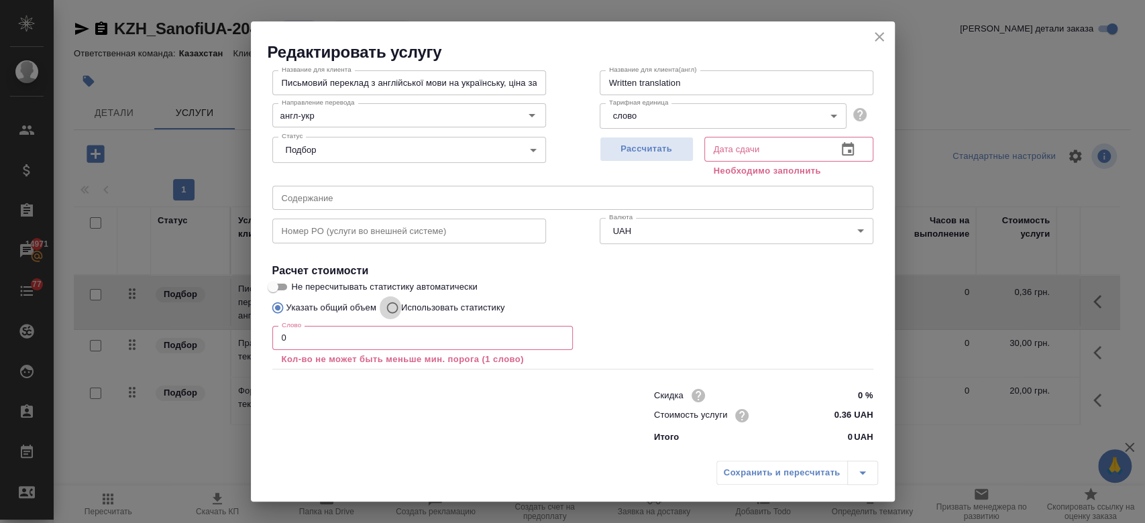
click at [392, 309] on input "Использовать статистику" at bounding box center [390, 307] width 21 height 25
radio input "true"
radio input "false"
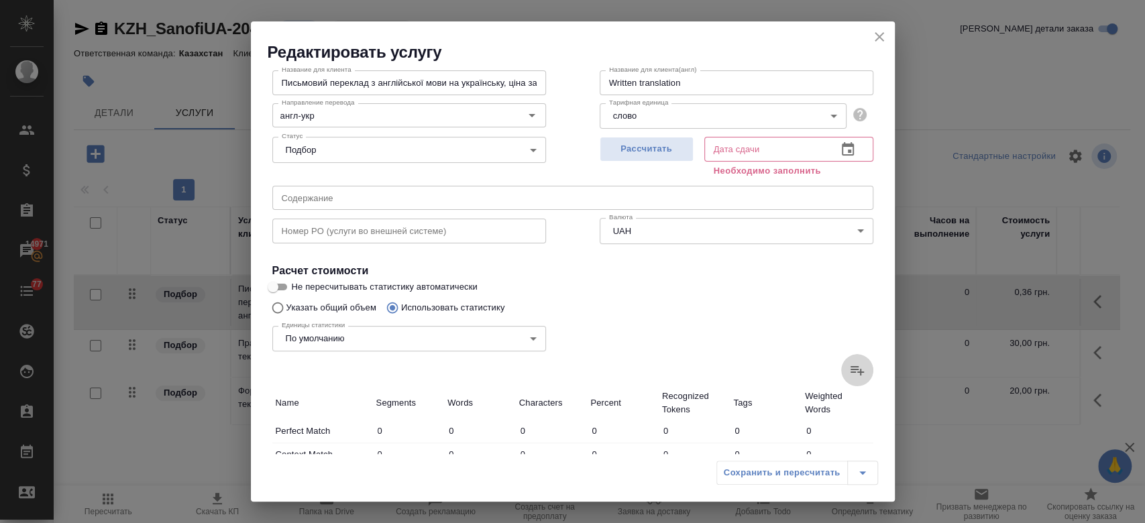
click at [841, 372] on label at bounding box center [857, 370] width 32 height 32
click at [0, 0] on input "file" at bounding box center [0, 0] width 0 height 0
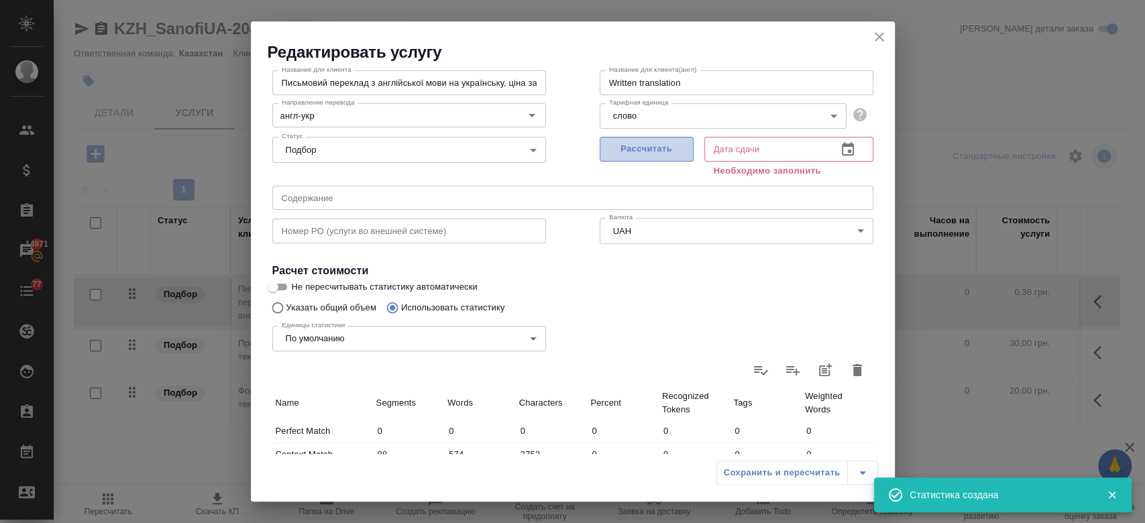
click at [641, 139] on button "Рассчитать" at bounding box center [647, 149] width 94 height 25
type input "88"
type input "574"
type input "3752"
type input "100"
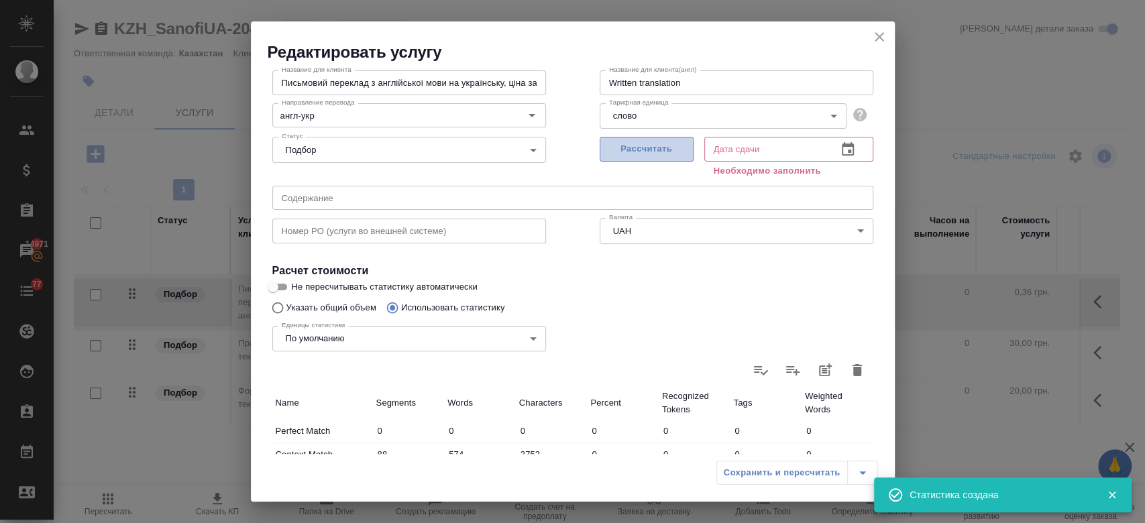
type input "591"
type input "3718"
type input "14"
type input "204"
type input "1163"
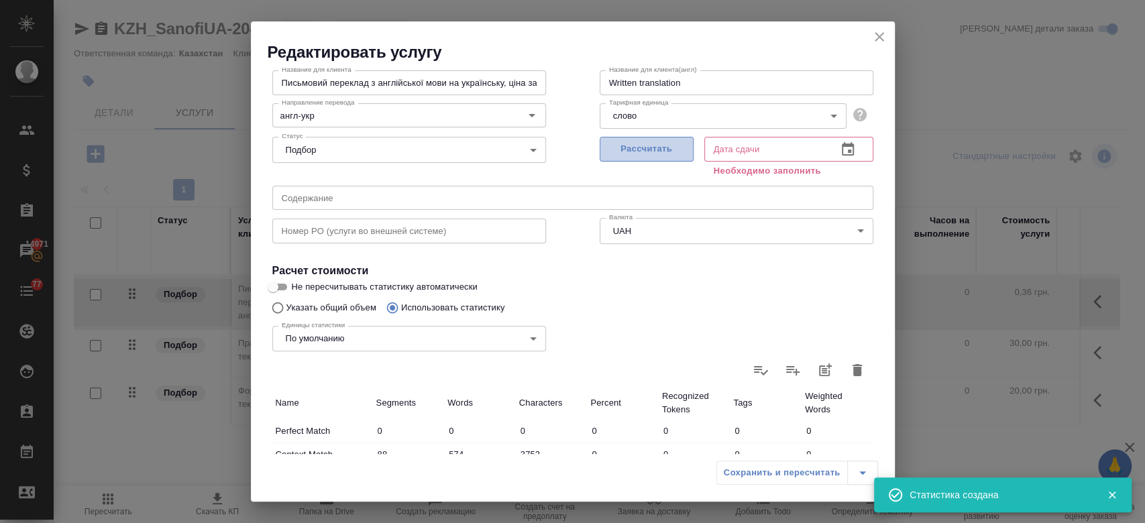
type input "140"
type input "314"
type input "2076"
type input "38"
type input "483"
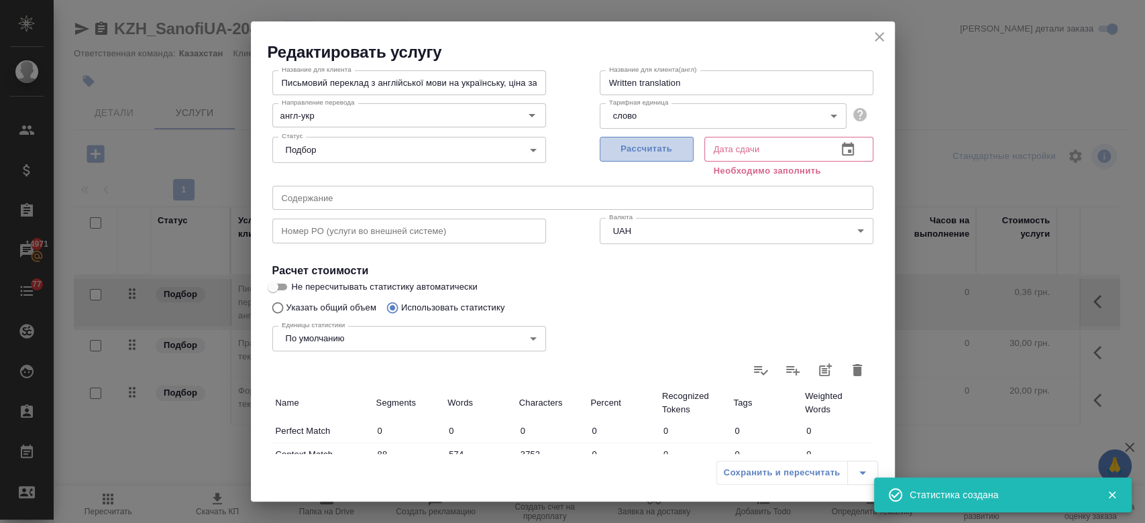
type input "3104"
type input "30"
type input "317"
type input "2105"
type input "46"
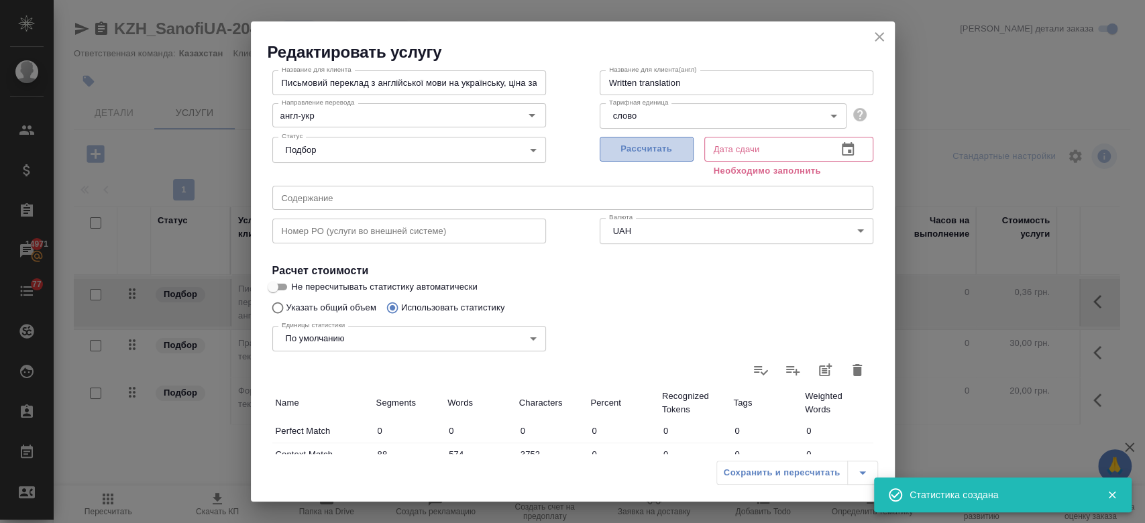
type input "242"
type input "1640"
type input "936"
type input "15467"
type input "94804"
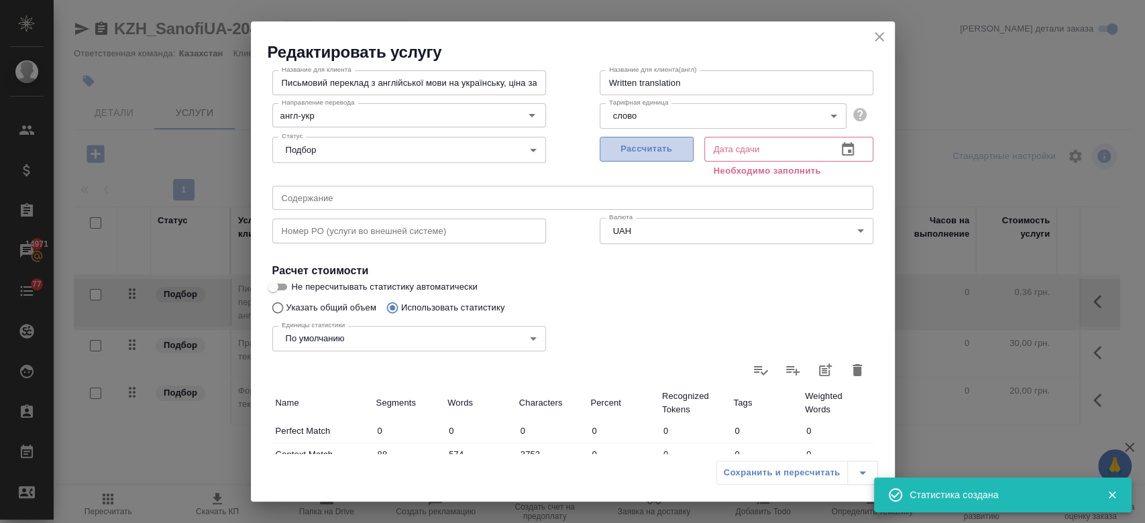
type input "1278"
type input "17397"
type input "107481"
type input "1392"
type input "18192"
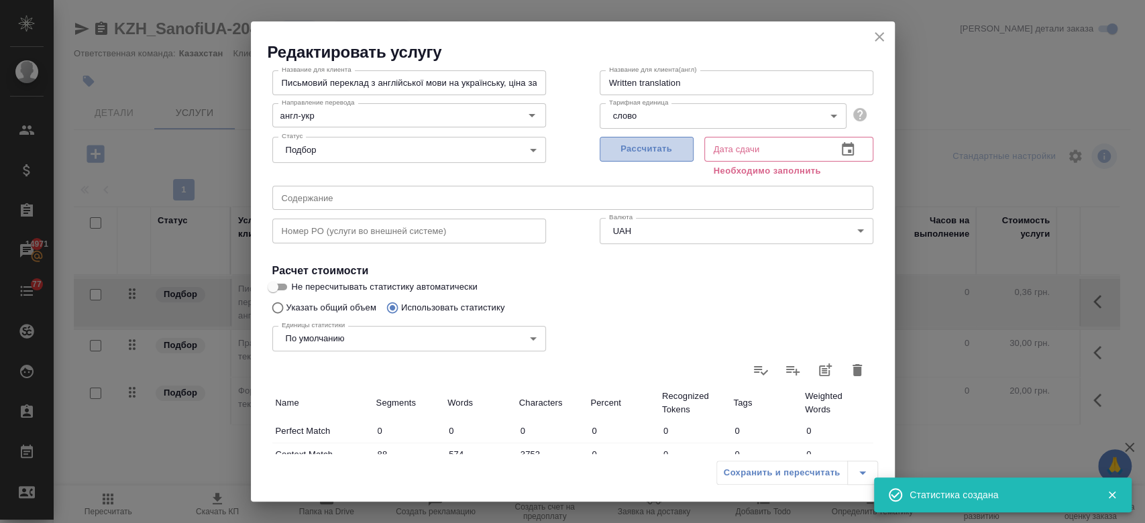
type input "112362"
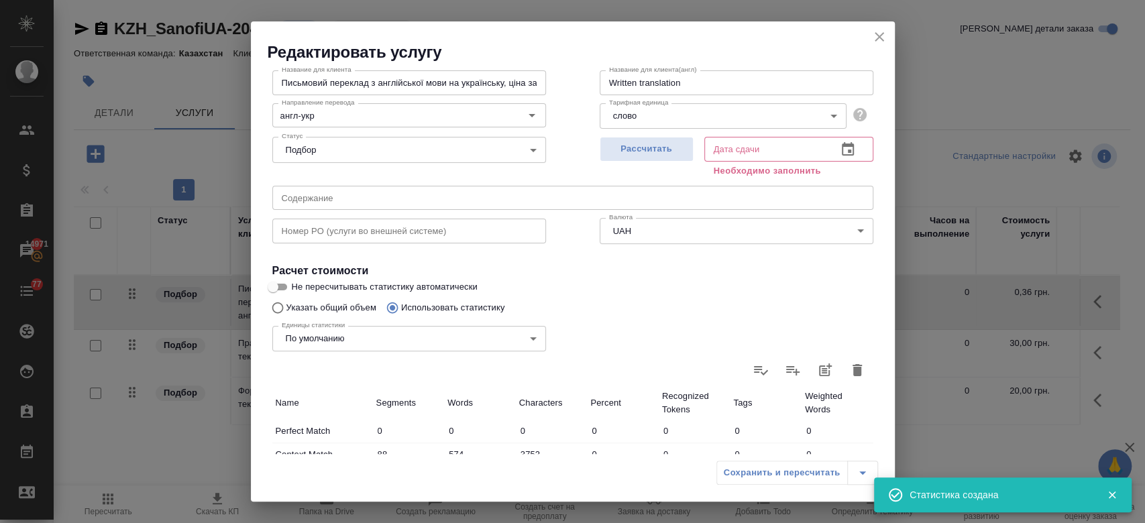
type input "25.08.2025 15:14"
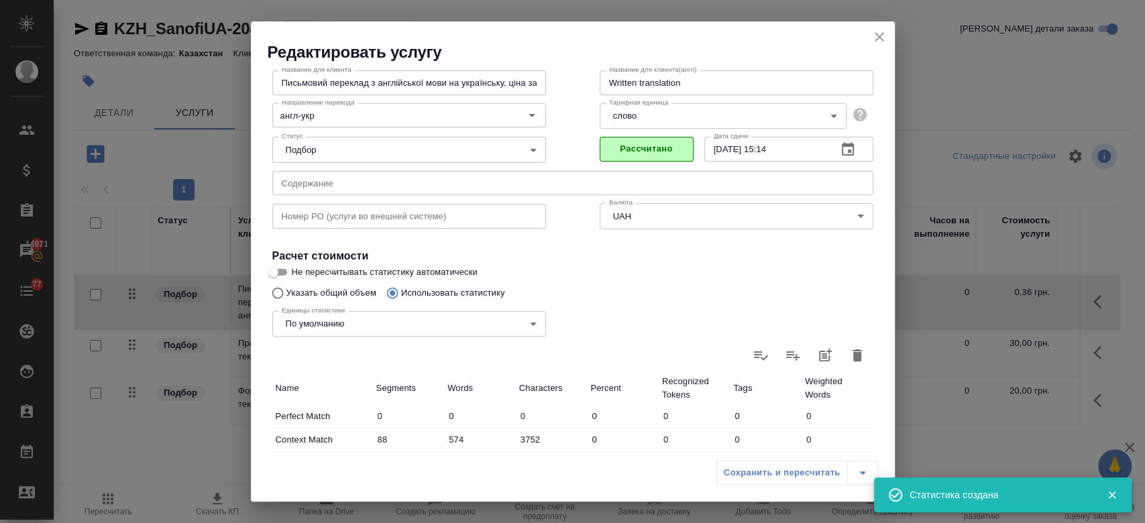
scroll to position [390, 0]
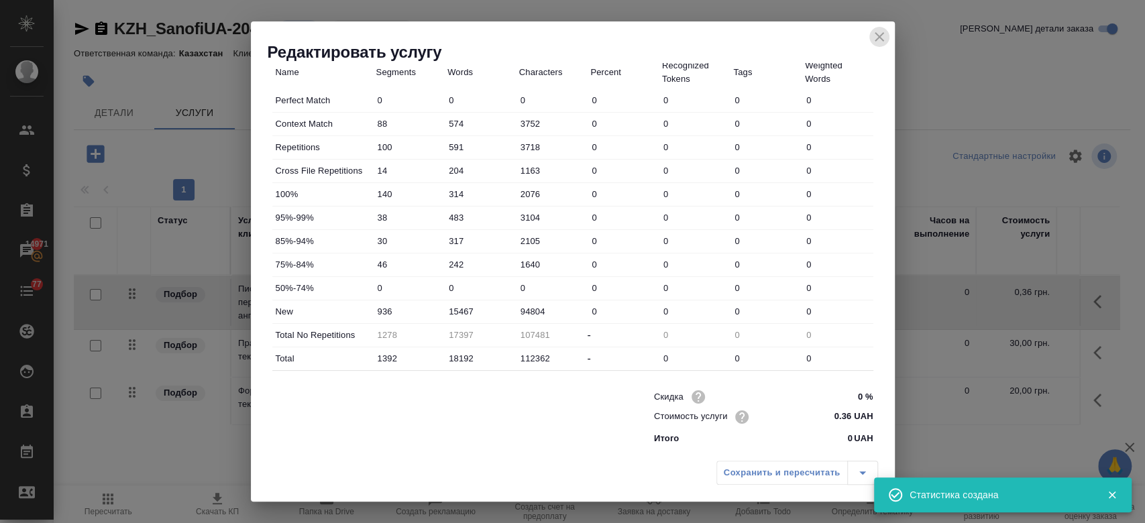
click at [876, 40] on icon "close" at bounding box center [879, 36] width 9 height 9
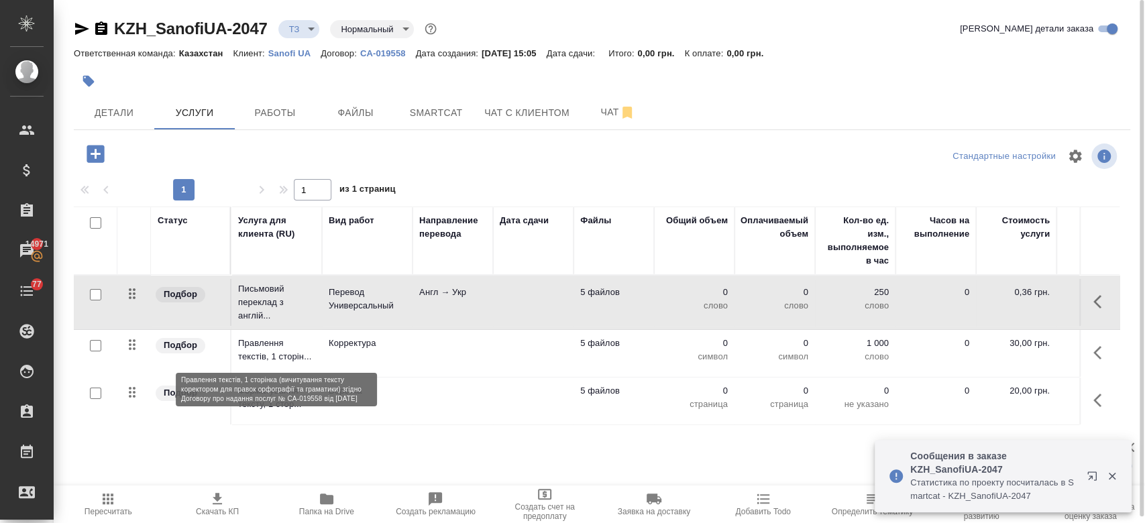
click at [299, 349] on p "Правлення текстів, 1 сторін..." at bounding box center [276, 350] width 77 height 27
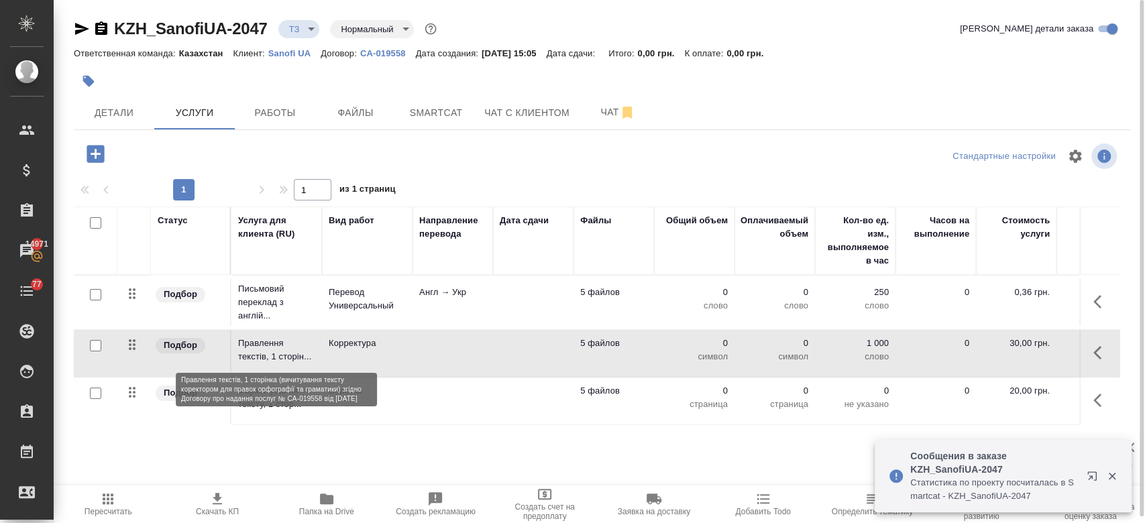
click at [299, 349] on p "Правлення текстів, 1 сторін..." at bounding box center [276, 350] width 77 height 27
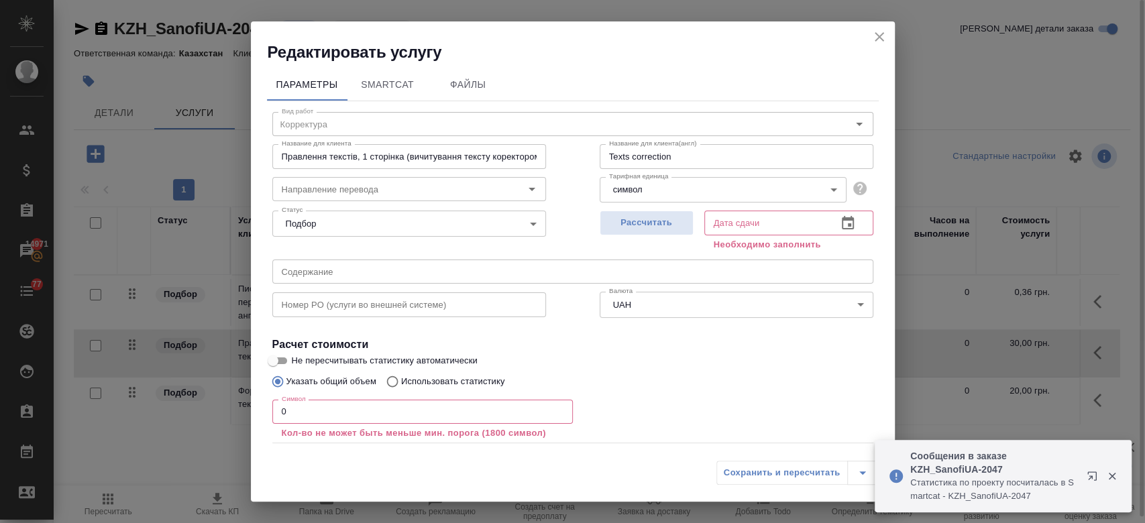
scroll to position [74, 0]
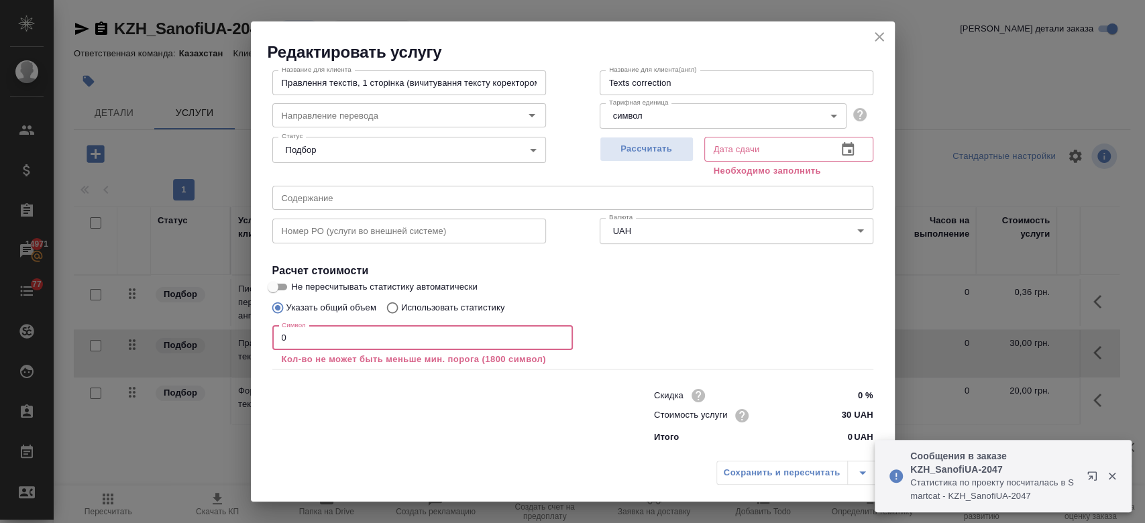
click at [311, 346] on input "0" at bounding box center [422, 338] width 301 height 24
paste input "112405"
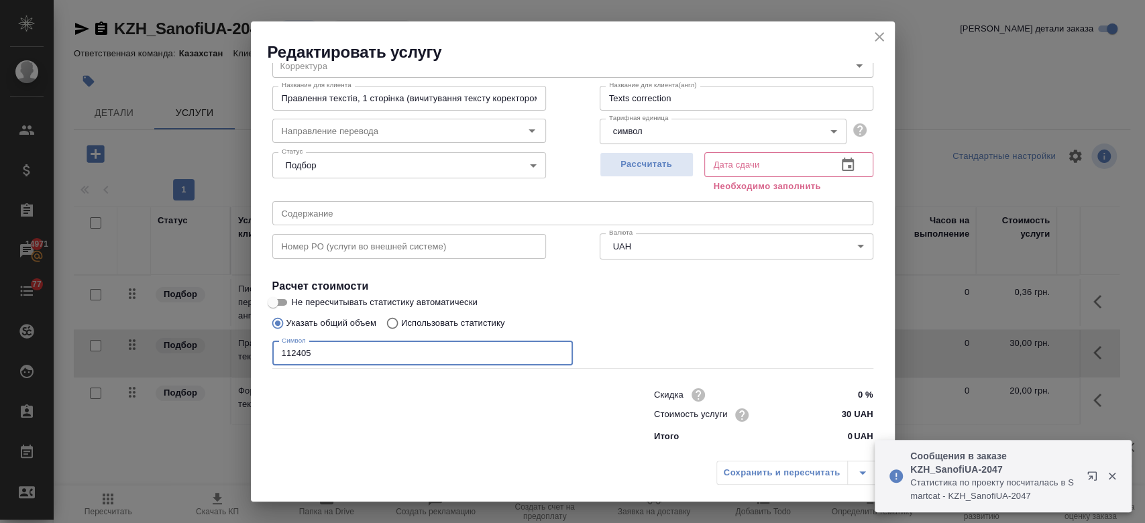
scroll to position [58, 0]
type input "112405"
click at [694, 309] on label "Не пересчитывать статистику автоматически" at bounding box center [564, 303] width 598 height 16
click at [297, 309] on input "Не пересчитывать статистику автоматически" at bounding box center [273, 303] width 48 height 16
checkbox input "true"
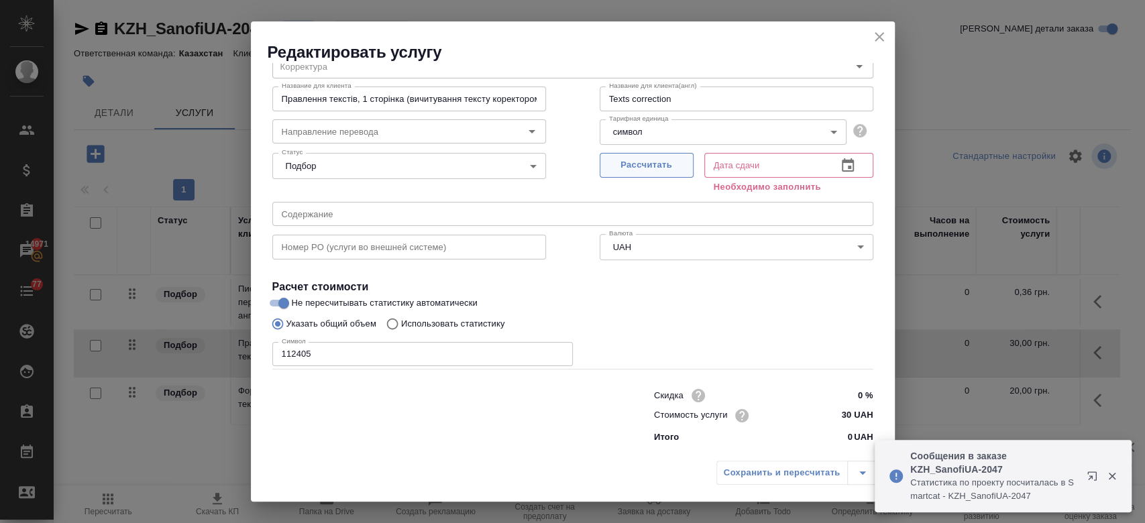
click at [630, 165] on span "Рассчитать" at bounding box center [646, 165] width 79 height 15
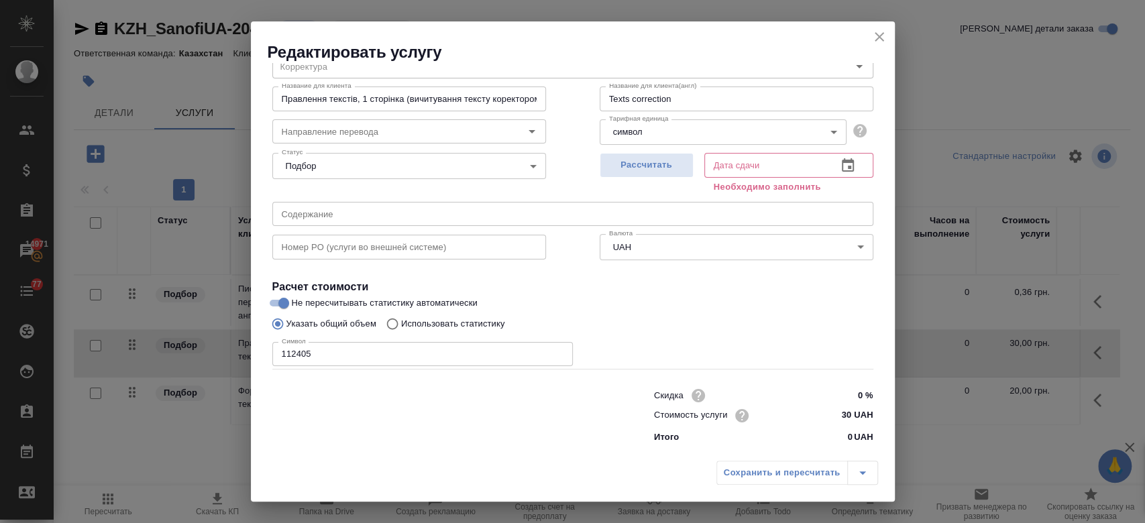
type input "27.08.2025 14:50"
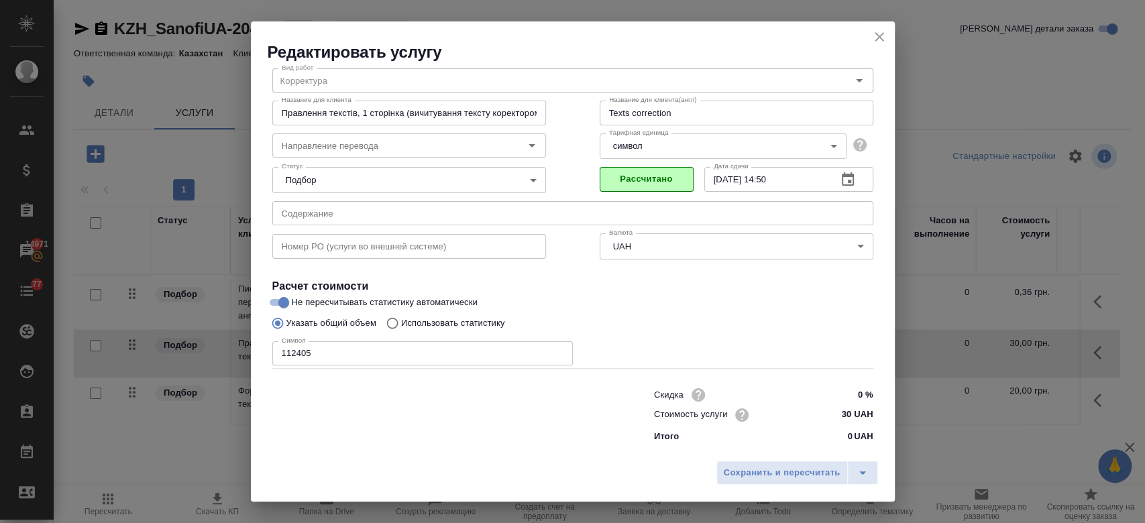
scroll to position [43, 0]
click at [749, 467] on span "Сохранить и пересчитать" at bounding box center [782, 473] width 117 height 15
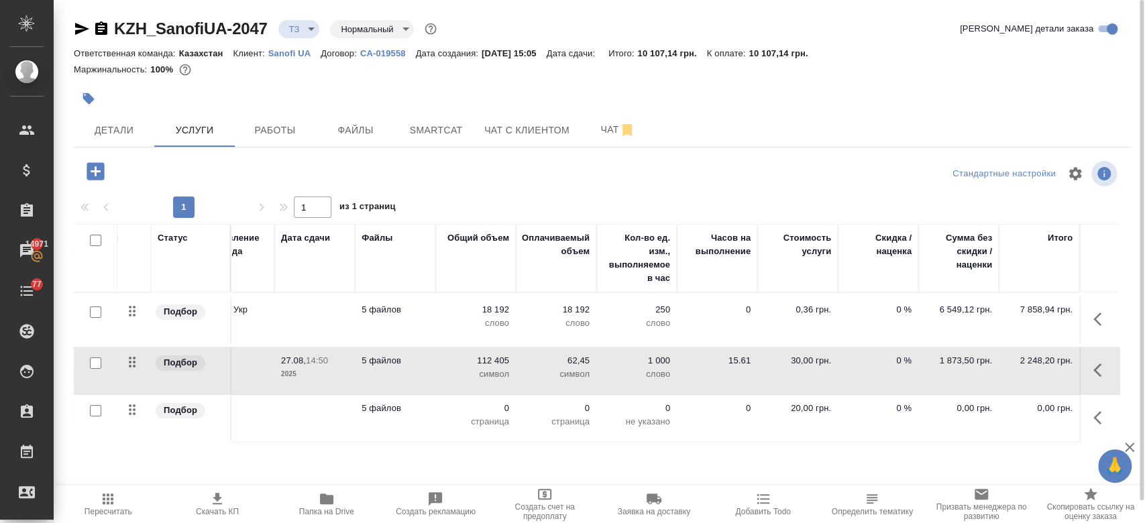
scroll to position [0, 0]
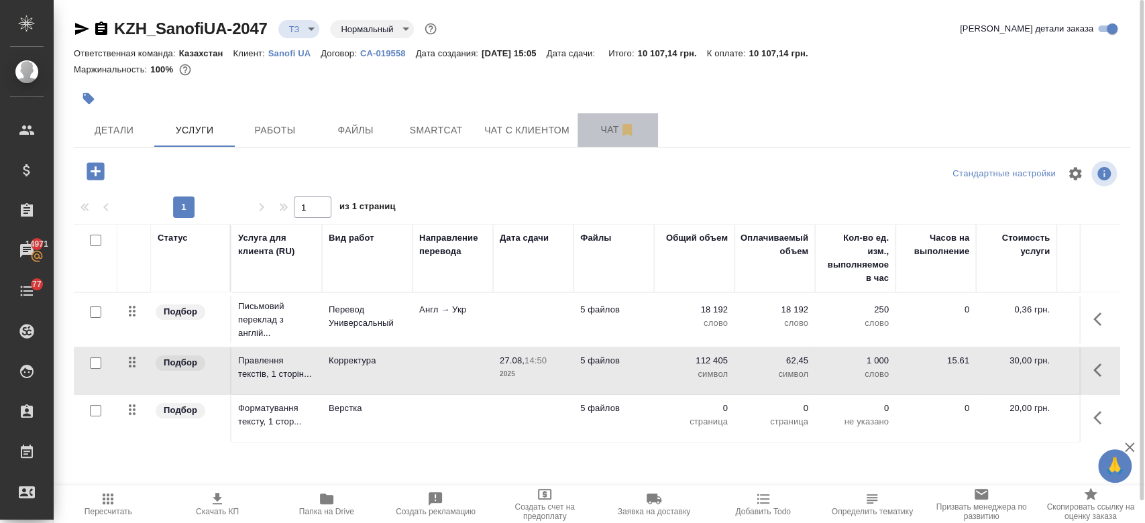
click at [605, 130] on span "Чат" at bounding box center [618, 129] width 64 height 17
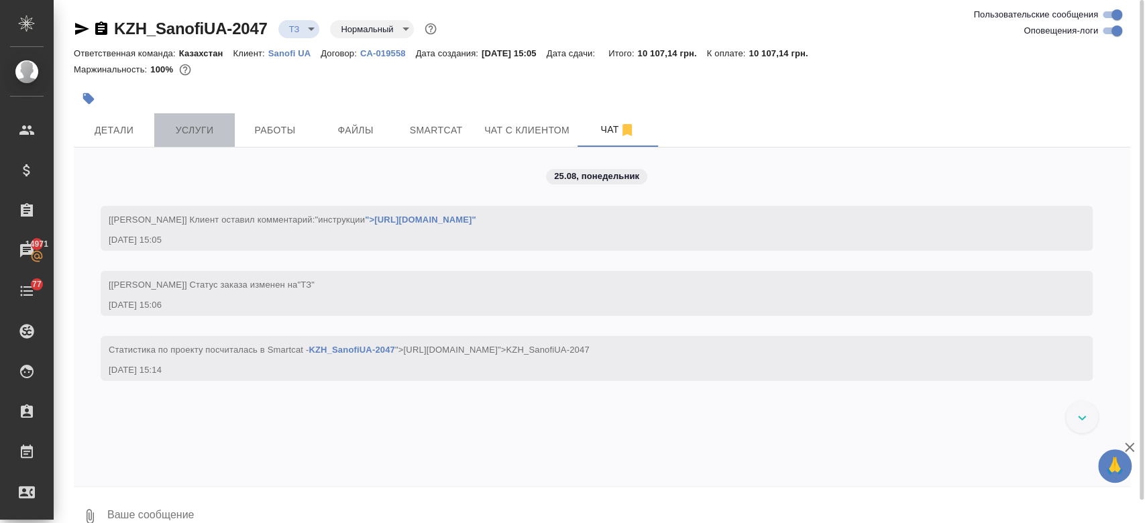
click at [186, 126] on span "Услуги" at bounding box center [194, 130] width 64 height 17
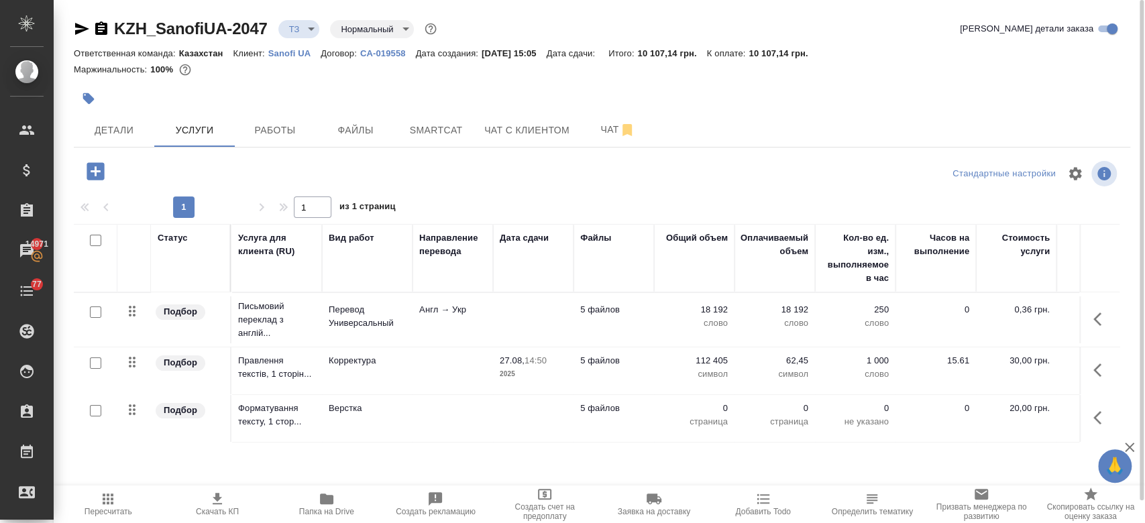
click at [443, 72] on div "Маржинальность: 100%" at bounding box center [602, 69] width 1057 height 17
click at [598, 128] on span "Чат" at bounding box center [618, 129] width 64 height 17
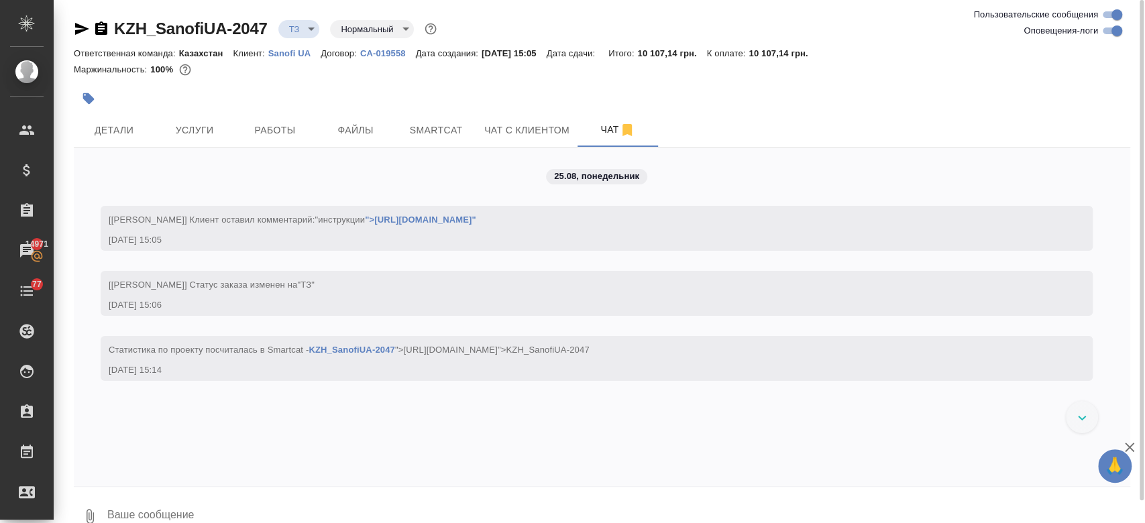
scroll to position [23, 0]
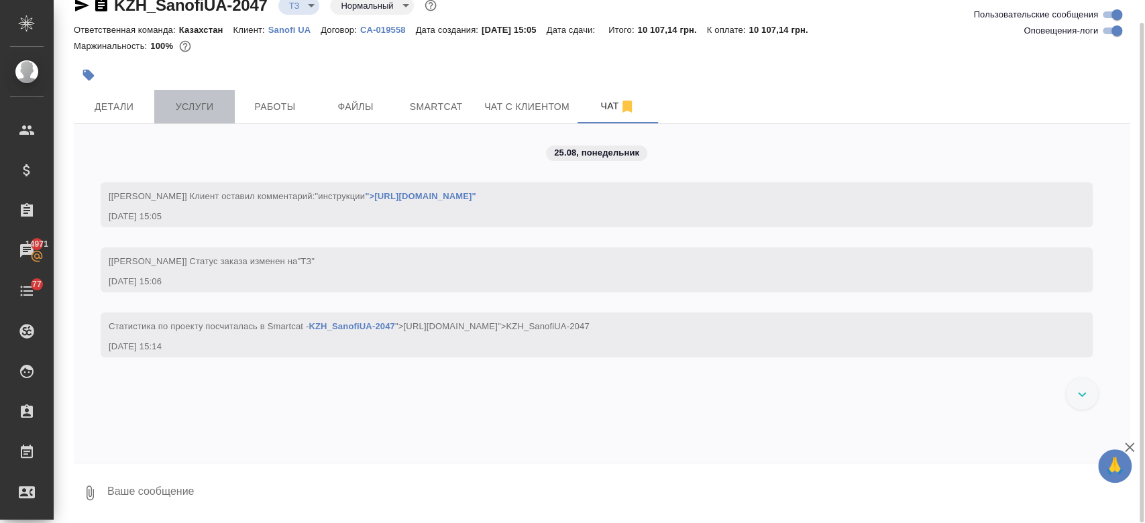
click at [201, 107] on span "Услуги" at bounding box center [194, 107] width 64 height 17
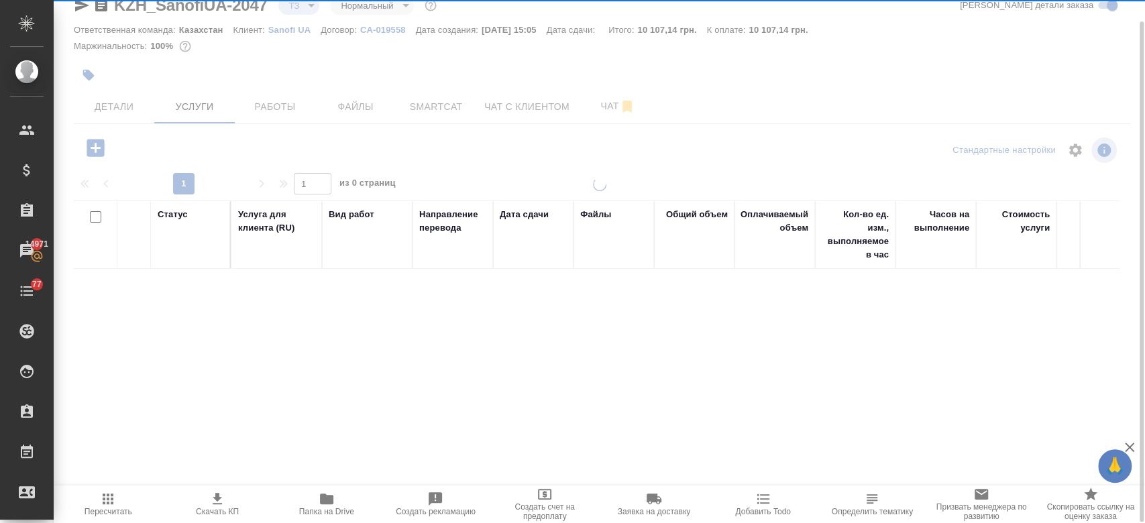
scroll to position [23, 0]
click at [336, 83] on div at bounding box center [600, 238] width 1092 height 523
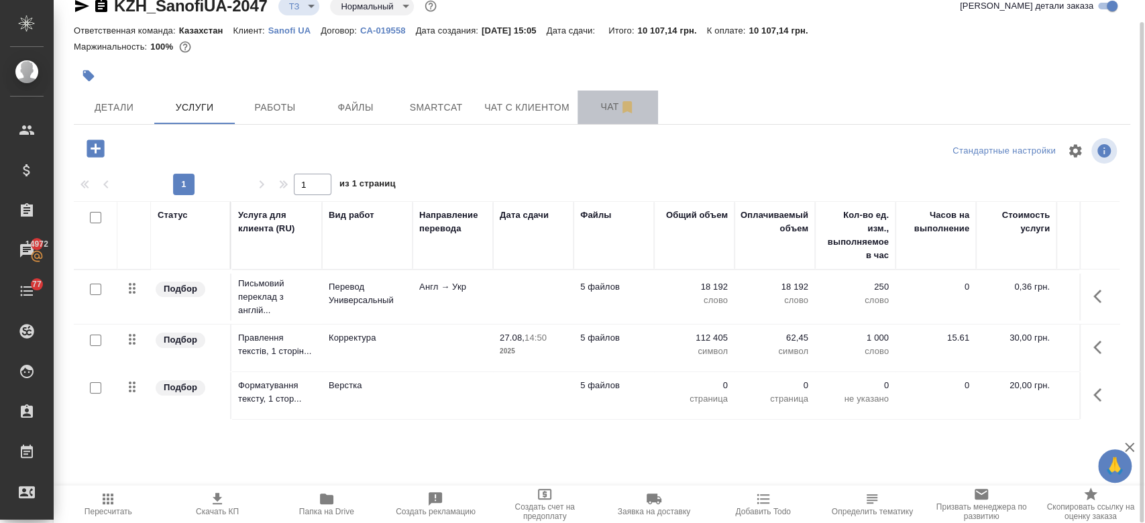
click at [594, 113] on span "Чат" at bounding box center [618, 107] width 64 height 17
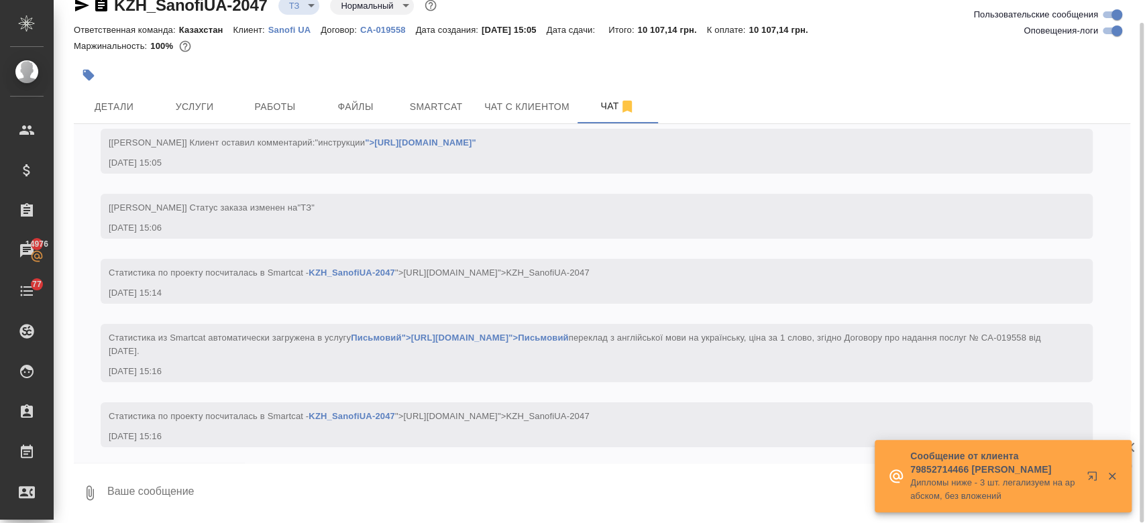
scroll to position [58, 0]
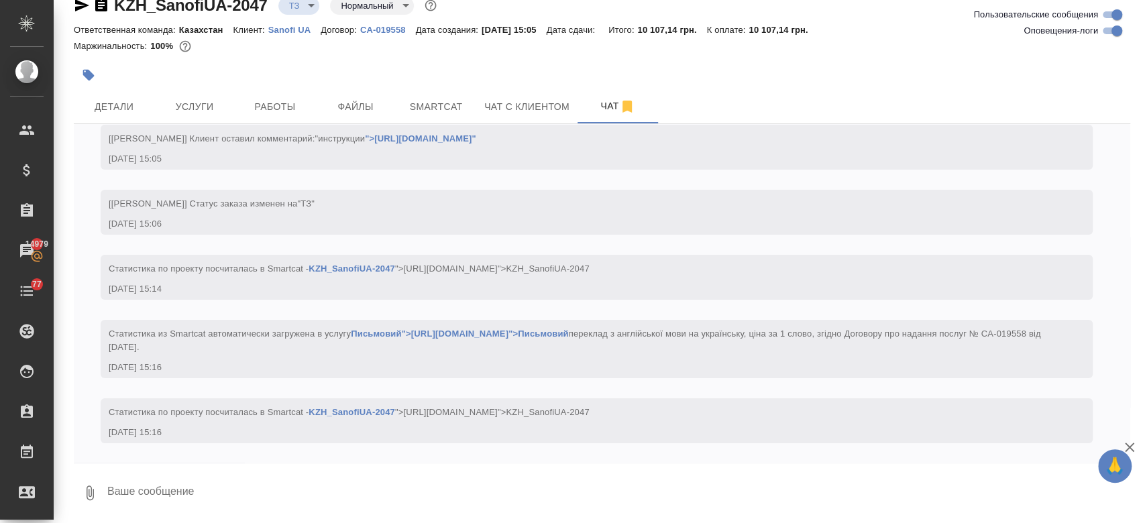
click at [542, 72] on div at bounding box center [426, 75] width 704 height 30
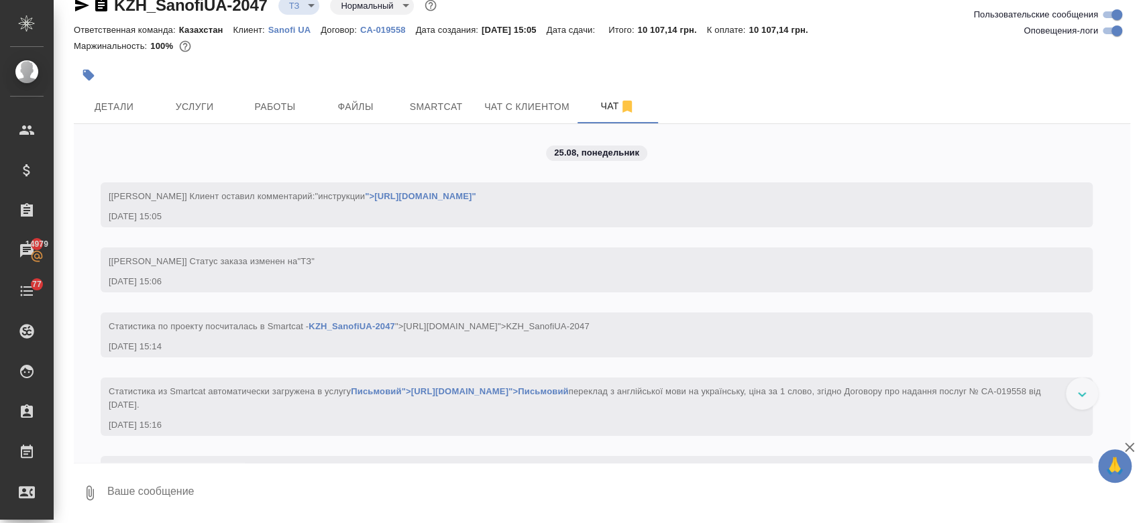
click at [329, 50] on div "Маржинальность: 100%" at bounding box center [602, 46] width 1057 height 17
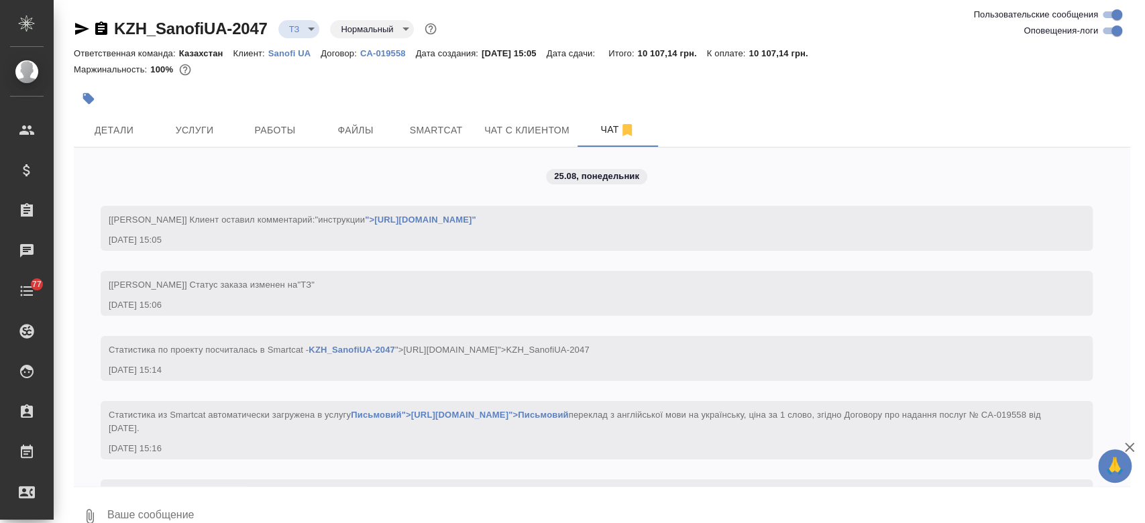
scroll to position [58, 0]
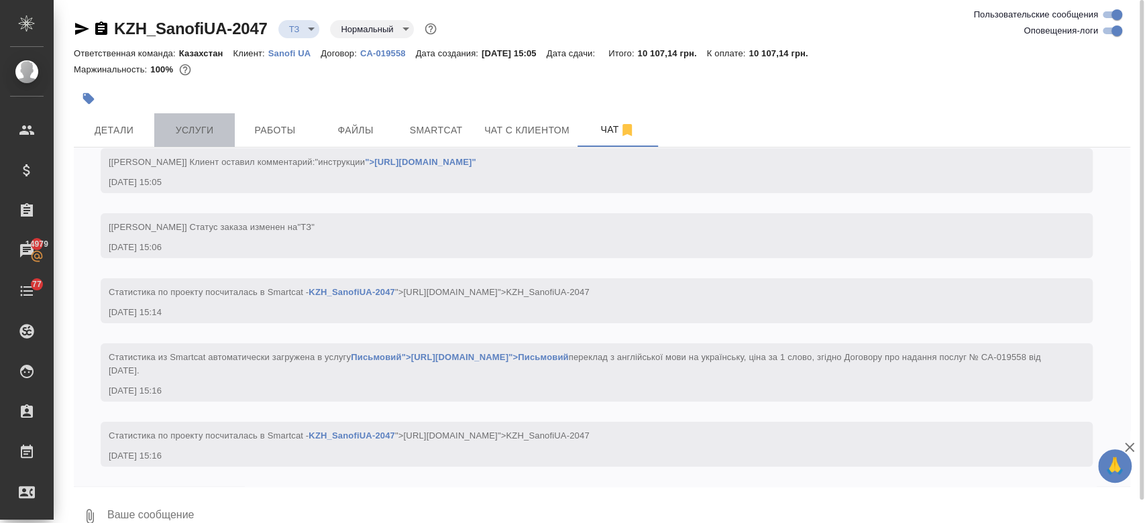
click at [215, 130] on span "Услуги" at bounding box center [194, 130] width 64 height 17
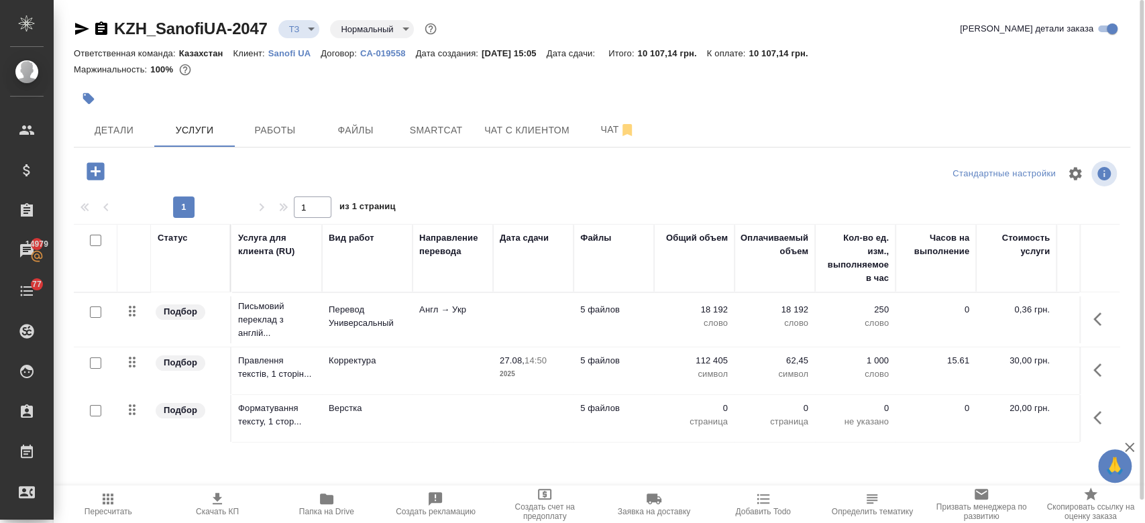
click at [346, 76] on div "Маржинальность: 100%" at bounding box center [602, 69] width 1057 height 17
click at [564, 72] on div "Маржинальность: 100%" at bounding box center [602, 69] width 1057 height 17
click at [596, 126] on span "Чат" at bounding box center [618, 129] width 64 height 17
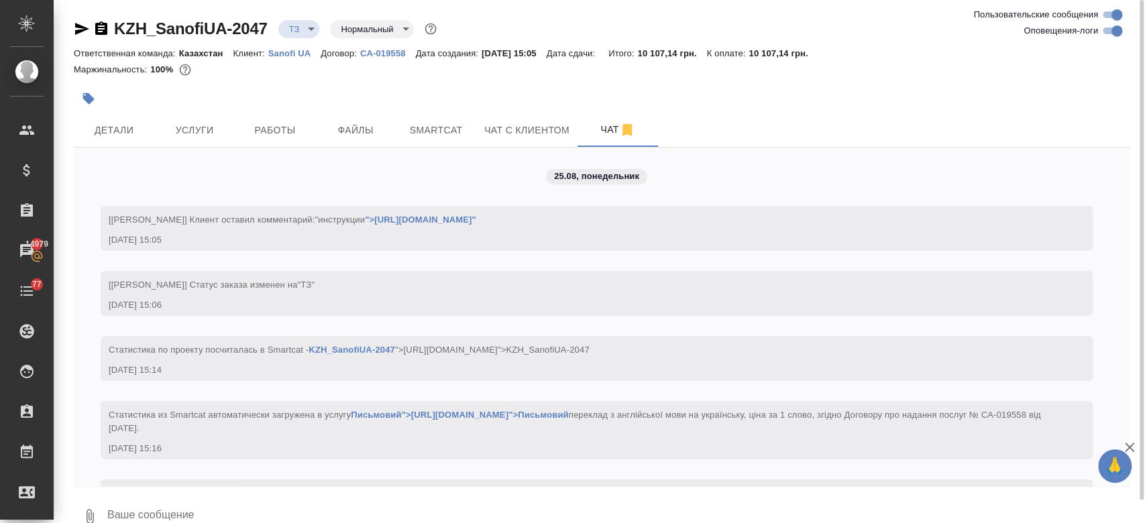
scroll to position [58, 0]
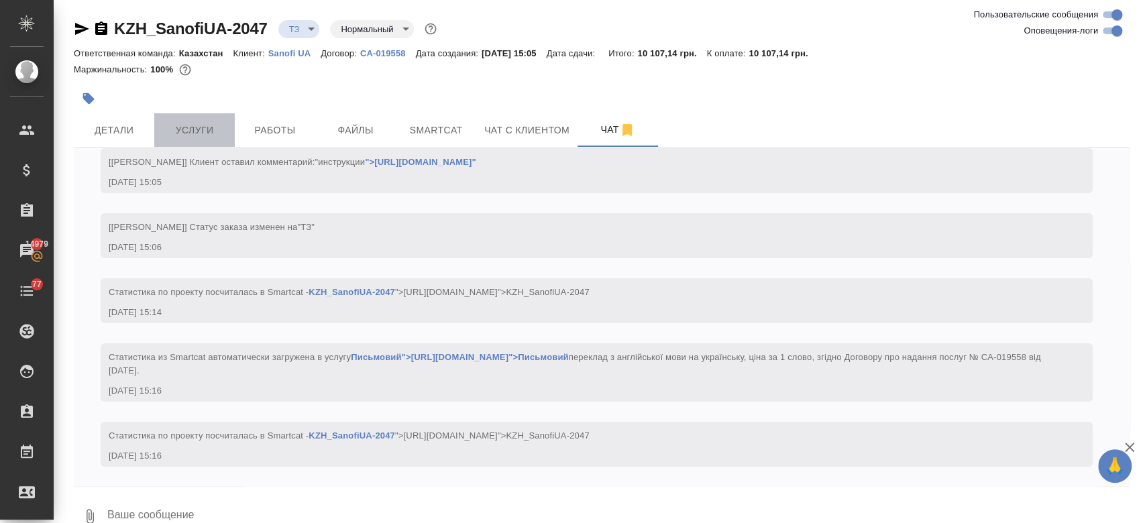
click at [205, 129] on span "Услуги" at bounding box center [194, 130] width 64 height 17
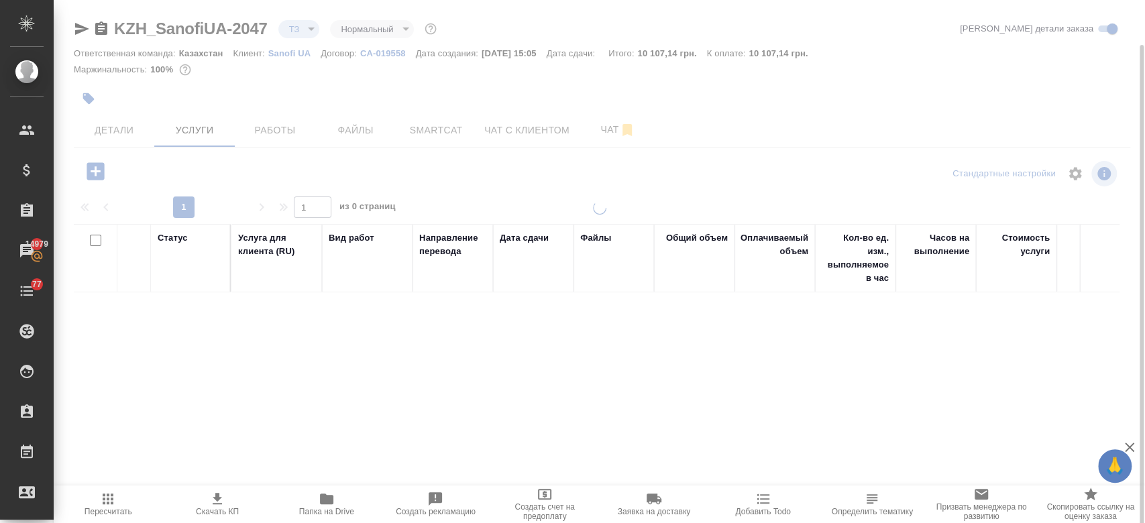
scroll to position [23, 0]
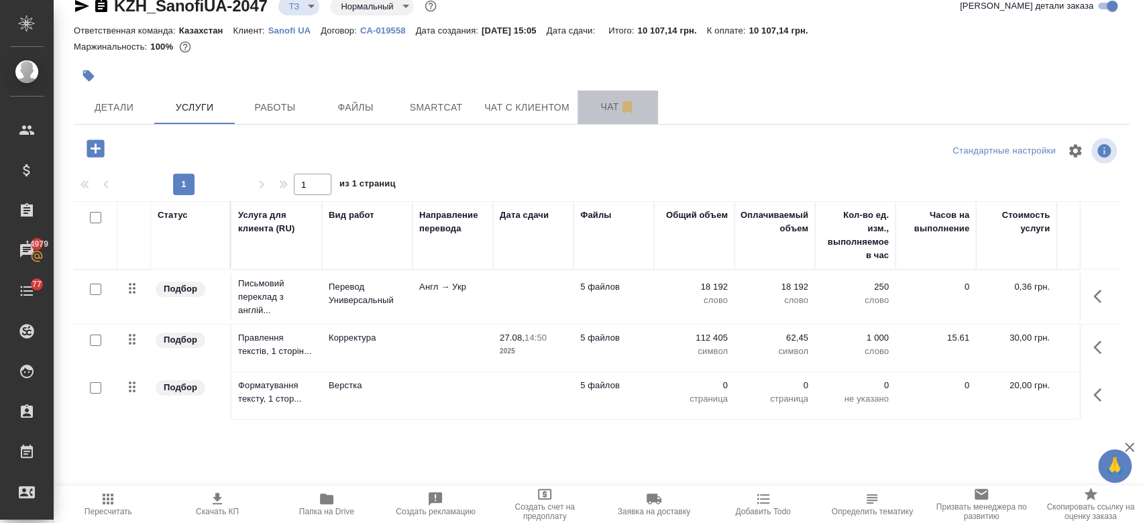
click at [597, 109] on span "Чат" at bounding box center [618, 107] width 64 height 17
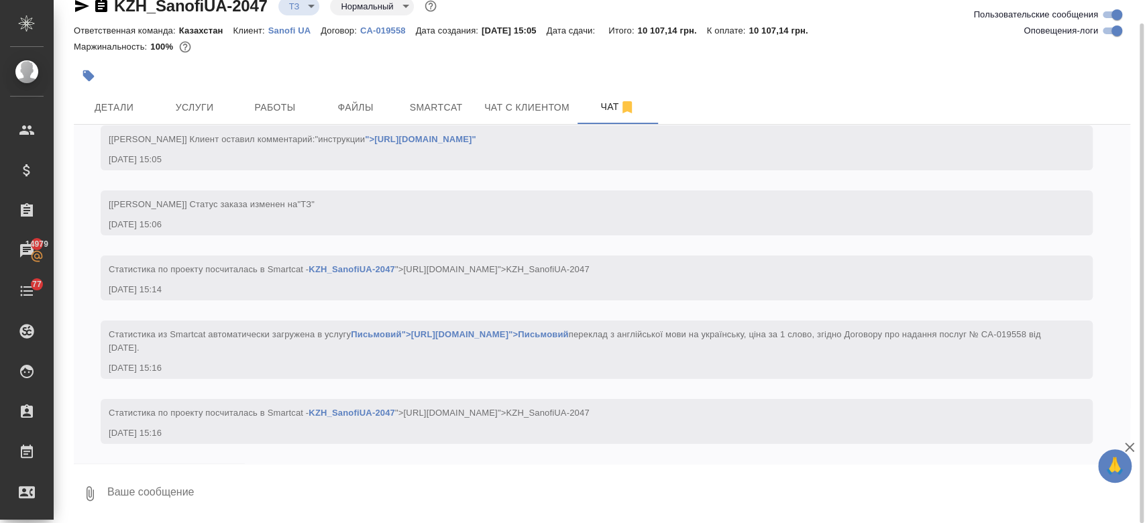
scroll to position [23, 0]
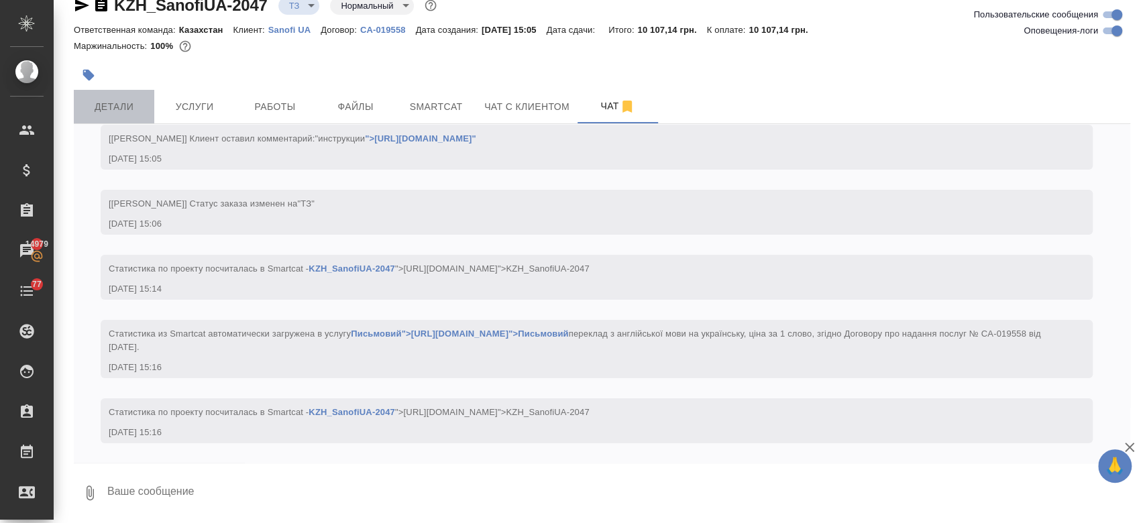
click at [122, 107] on span "Детали" at bounding box center [114, 107] width 64 height 17
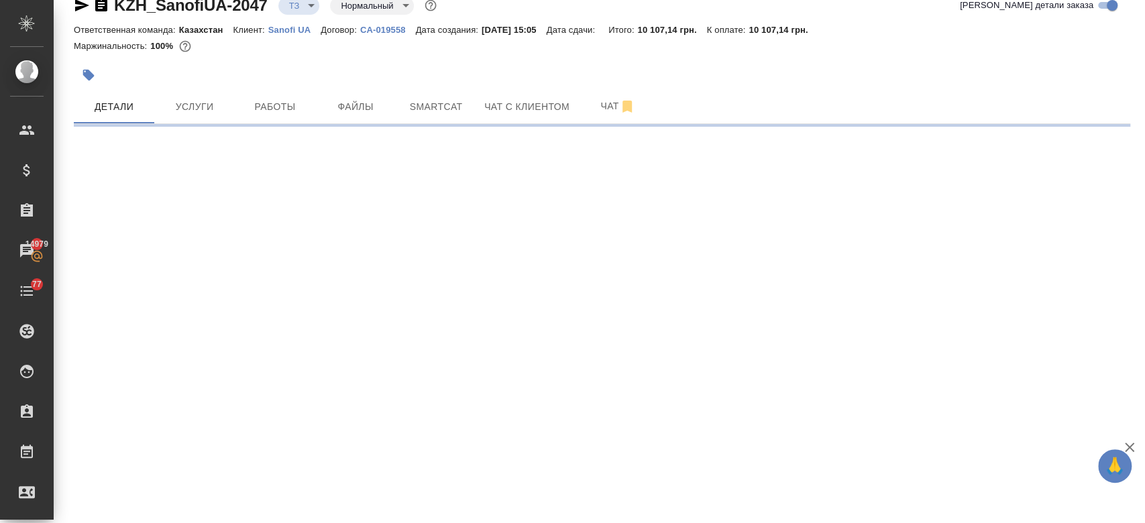
select select "RU"
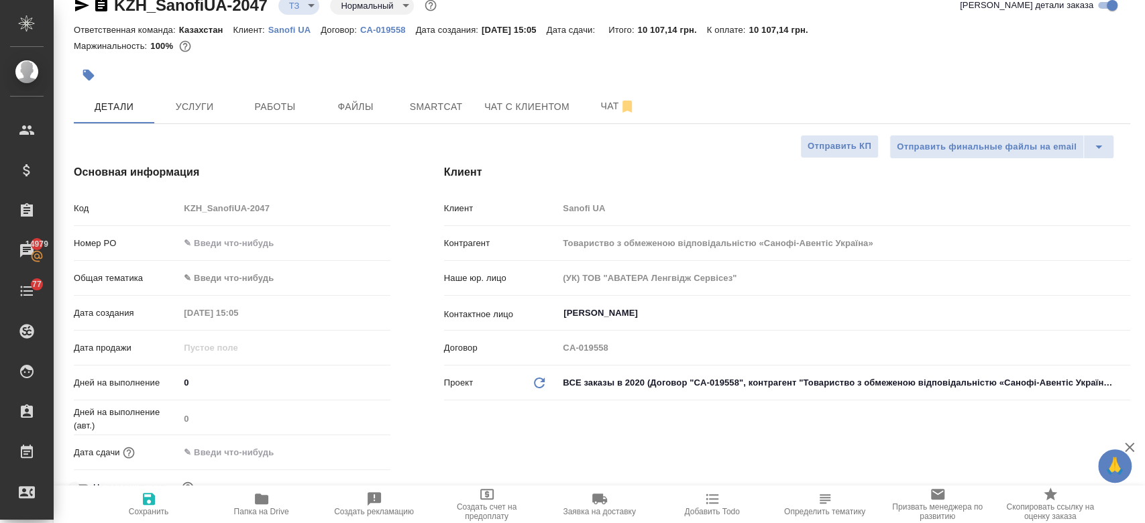
type textarea "x"
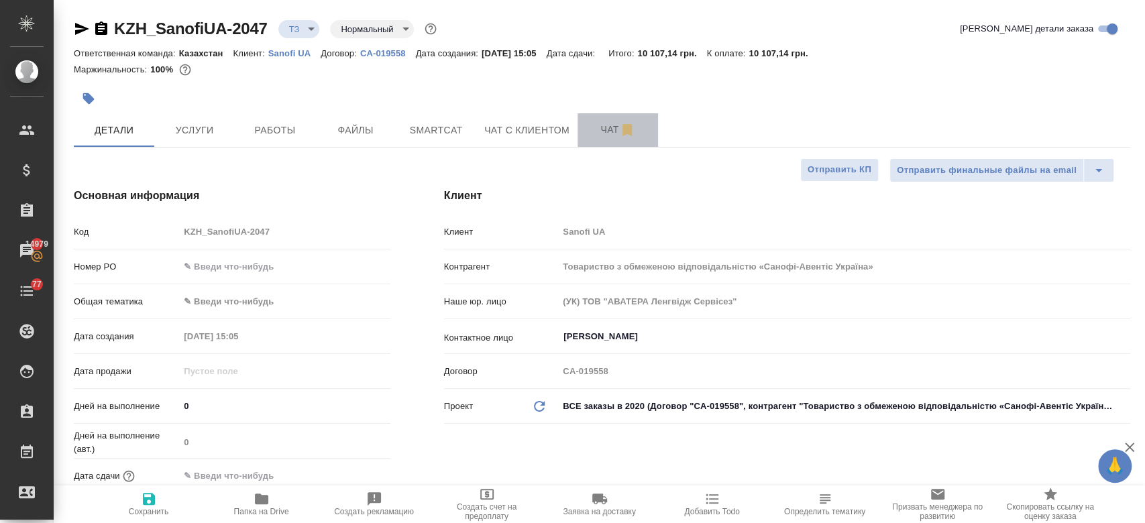
click at [599, 131] on span "Чат" at bounding box center [618, 129] width 64 height 17
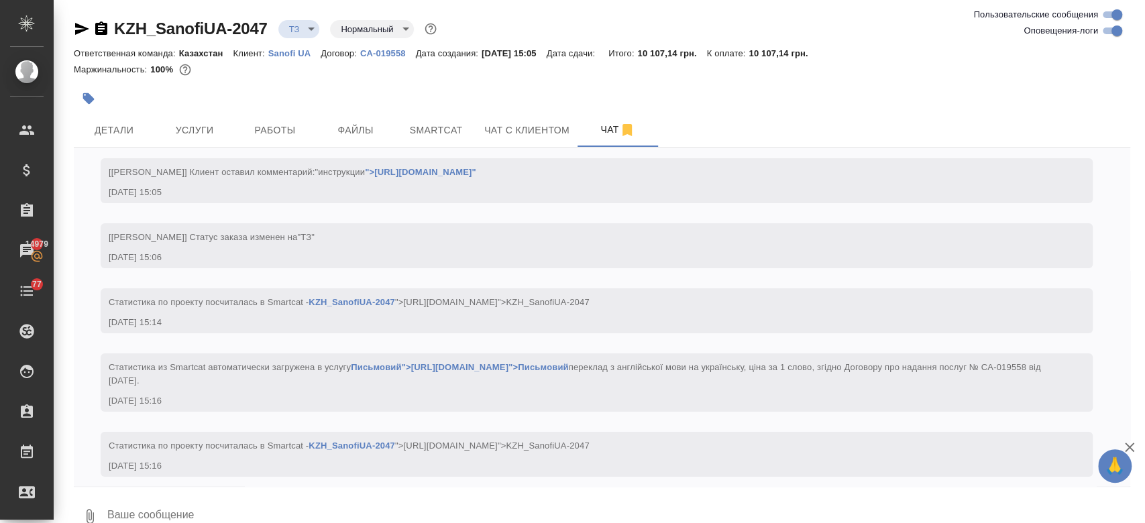
scroll to position [58, 0]
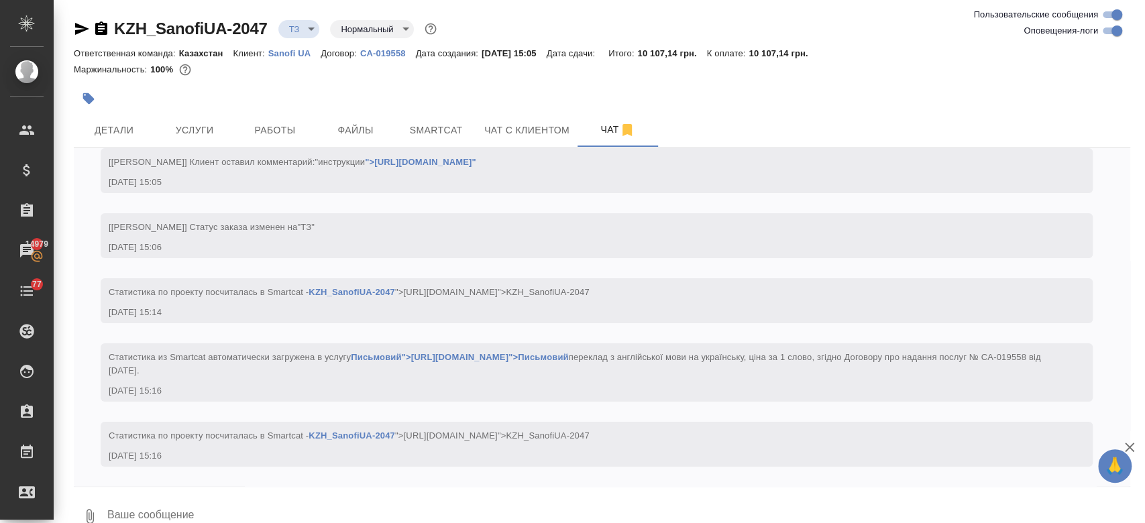
click at [545, 90] on div at bounding box center [426, 99] width 704 height 30
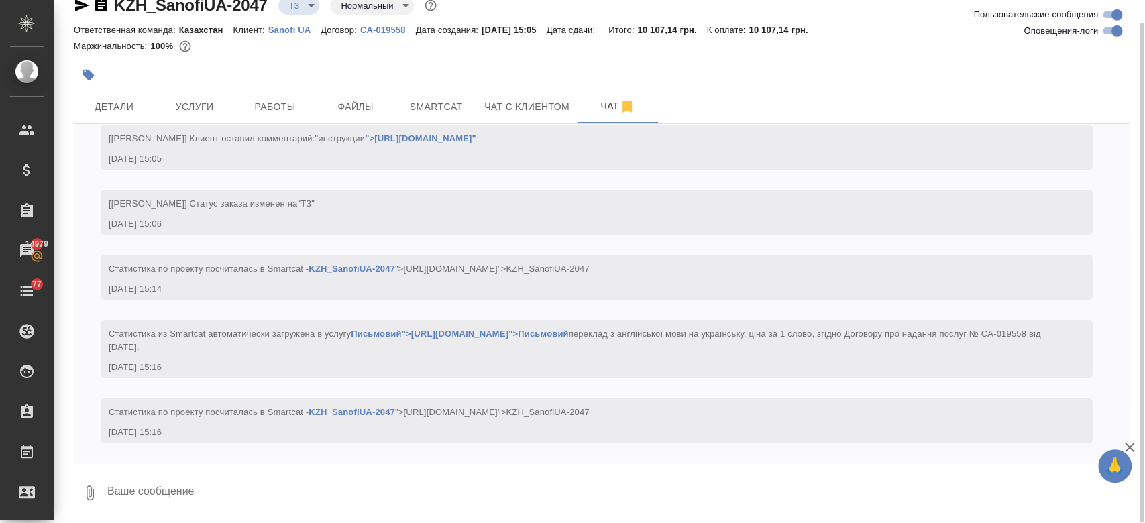
scroll to position [0, 0]
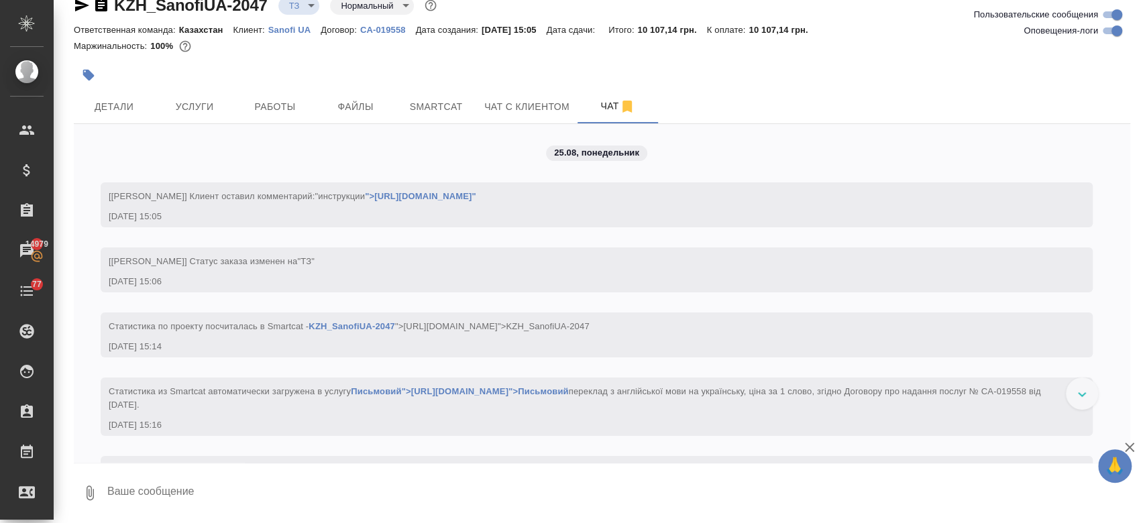
click at [366, 64] on div at bounding box center [426, 75] width 704 height 30
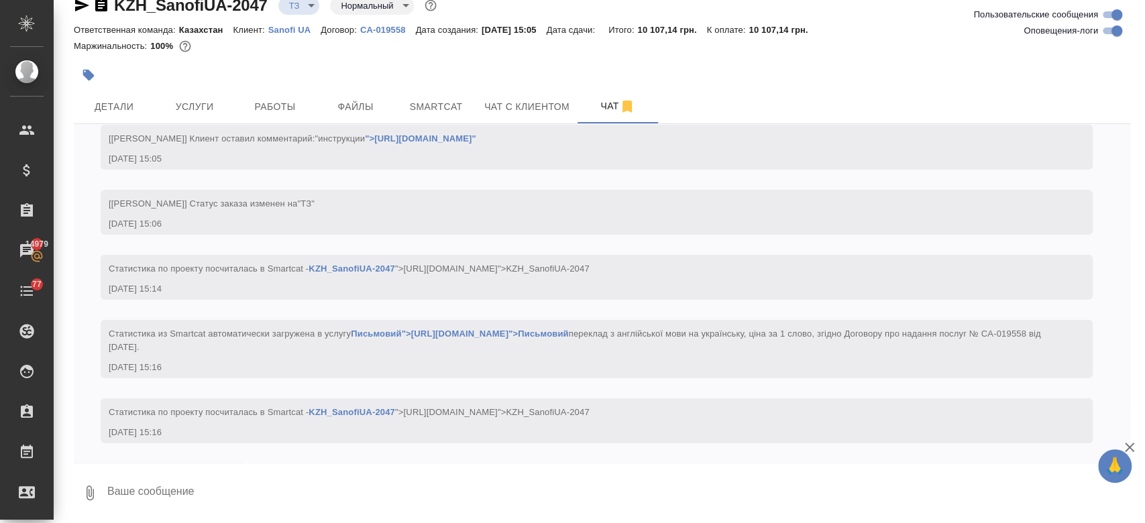
click at [505, 62] on div at bounding box center [426, 75] width 704 height 30
click at [464, 71] on div at bounding box center [426, 75] width 704 height 30
click at [301, 54] on div "Маржинальность: 100%" at bounding box center [602, 46] width 1057 height 17
click at [81, 11] on icon "button" at bounding box center [82, 5] width 16 height 16
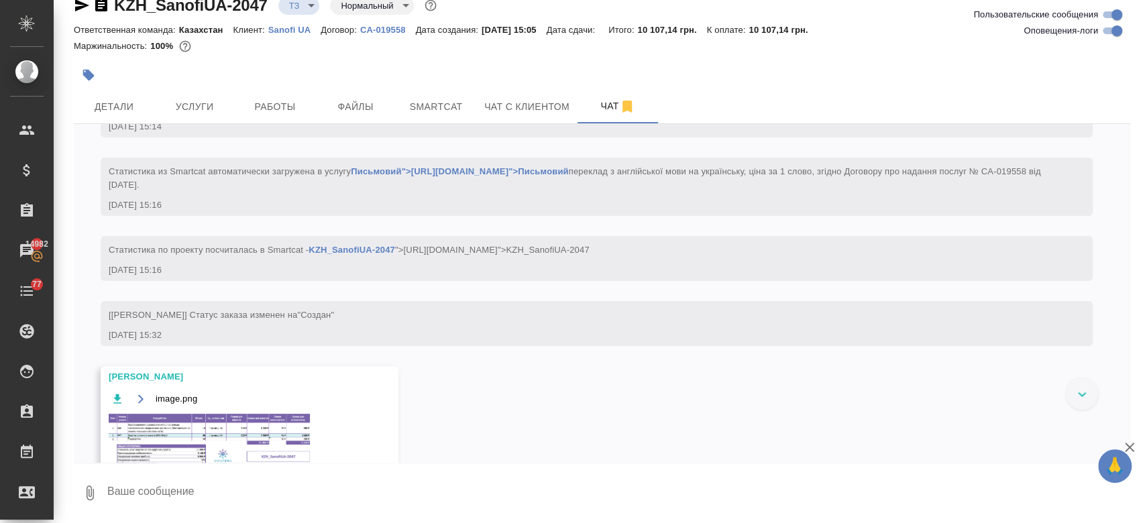
scroll to position [231, 0]
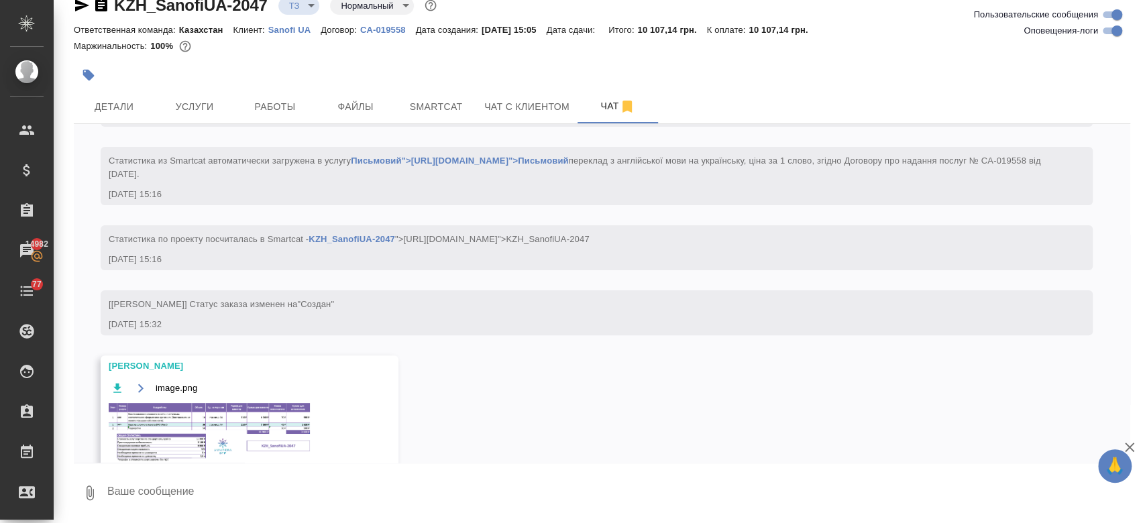
click at [195, 423] on img at bounding box center [209, 432] width 201 height 58
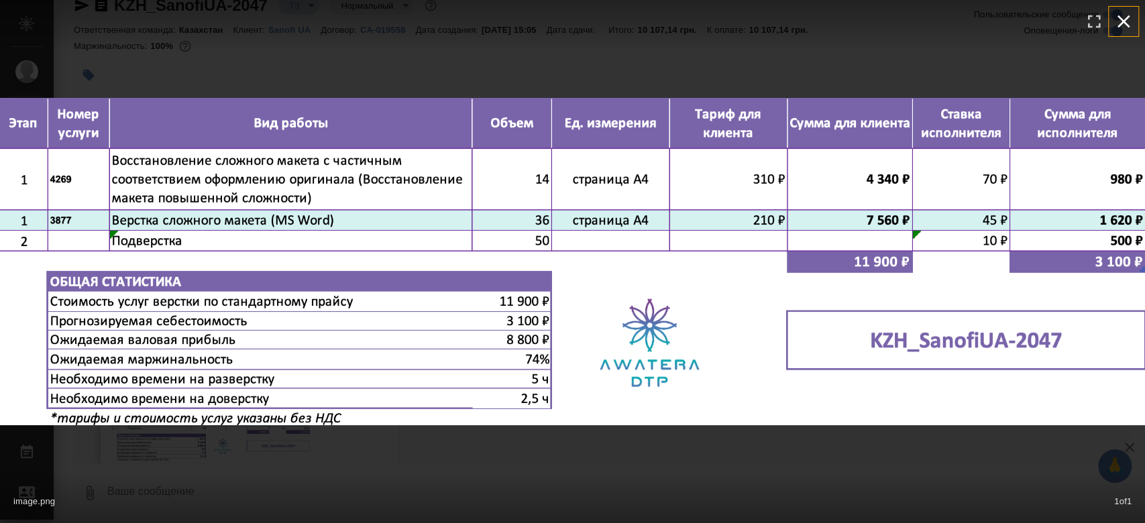
click at [1122, 21] on icon "button" at bounding box center [1124, 21] width 13 height 13
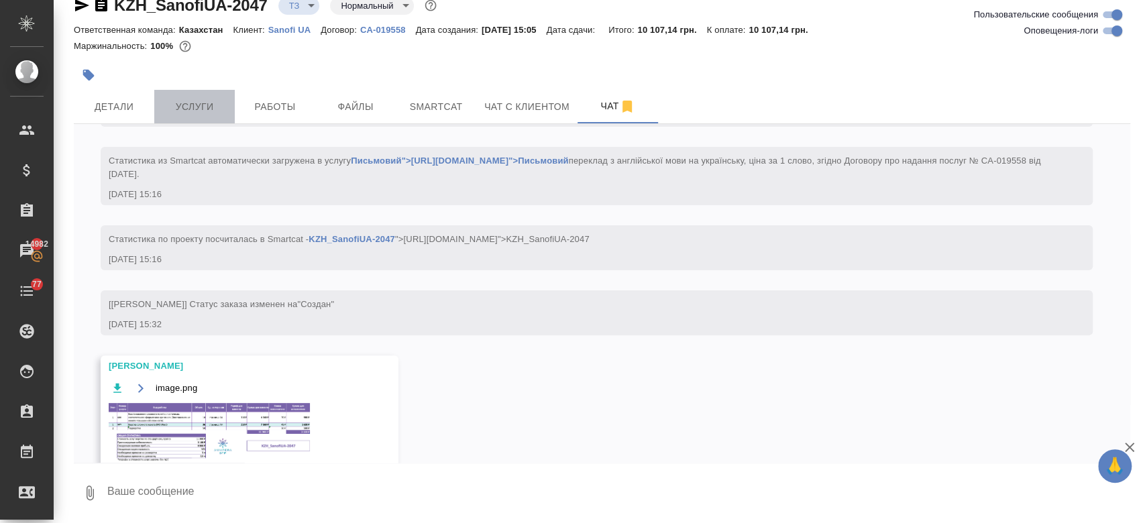
click at [199, 114] on span "Услуги" at bounding box center [194, 107] width 64 height 17
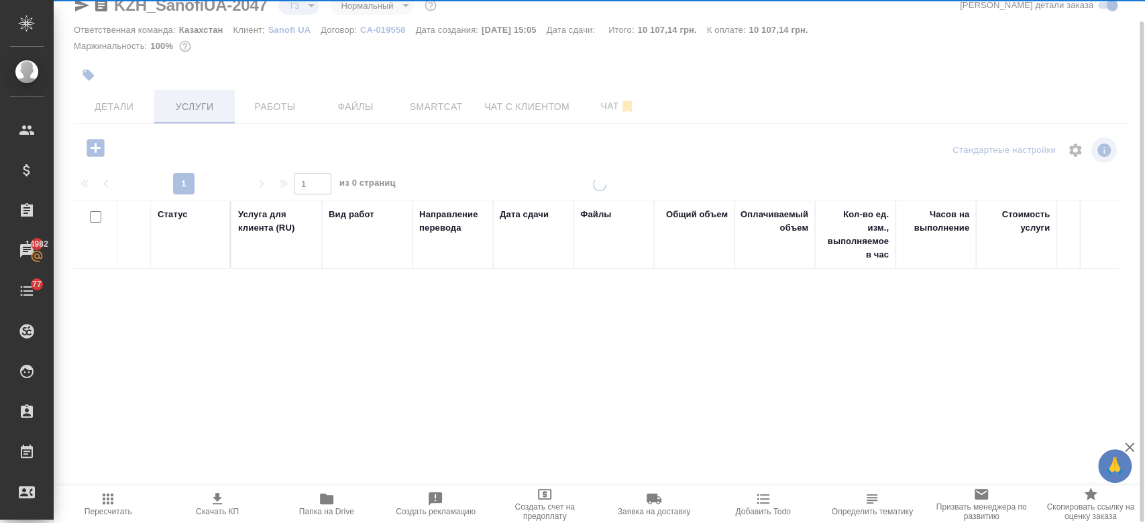
scroll to position [23, 0]
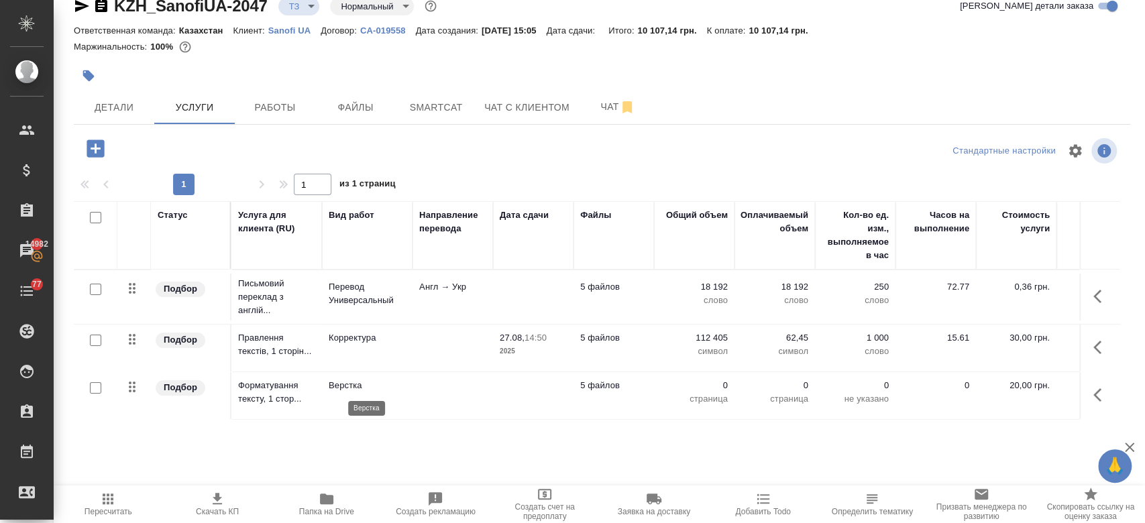
click at [362, 390] on p "Верстка" at bounding box center [367, 385] width 77 height 13
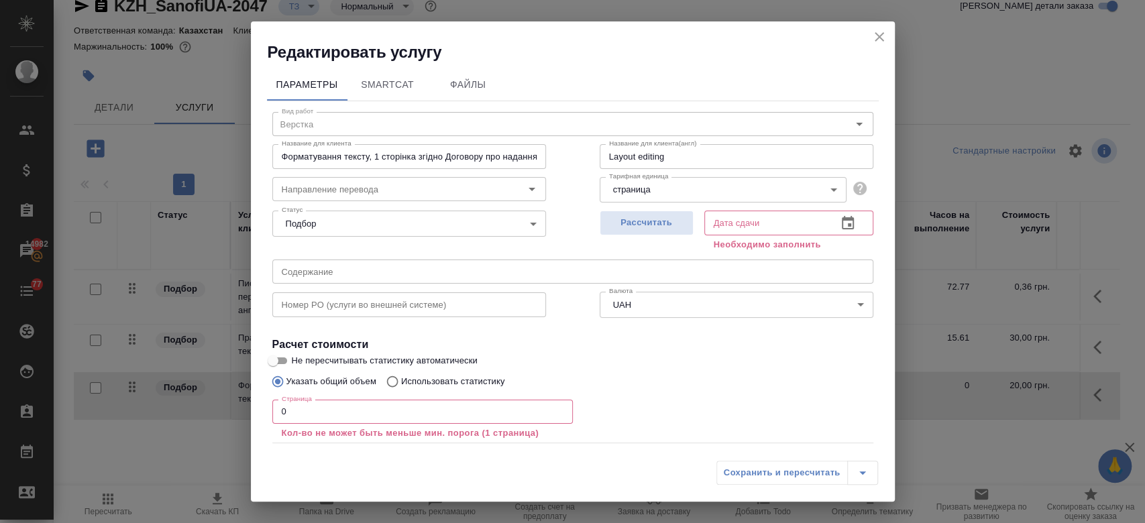
scroll to position [74, 0]
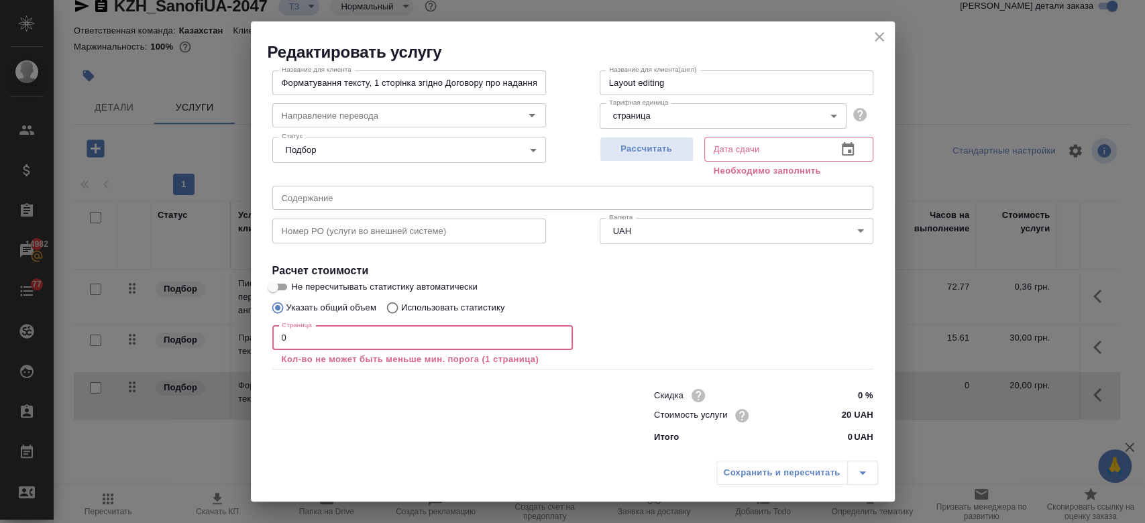
click at [303, 335] on input "0" at bounding box center [422, 338] width 301 height 24
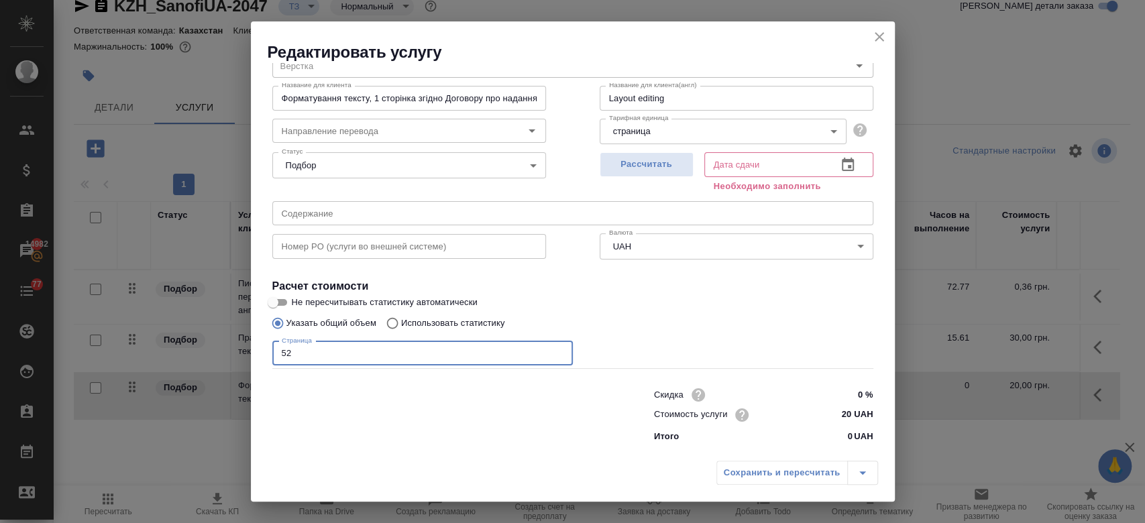
scroll to position [58, 0]
type input "52"
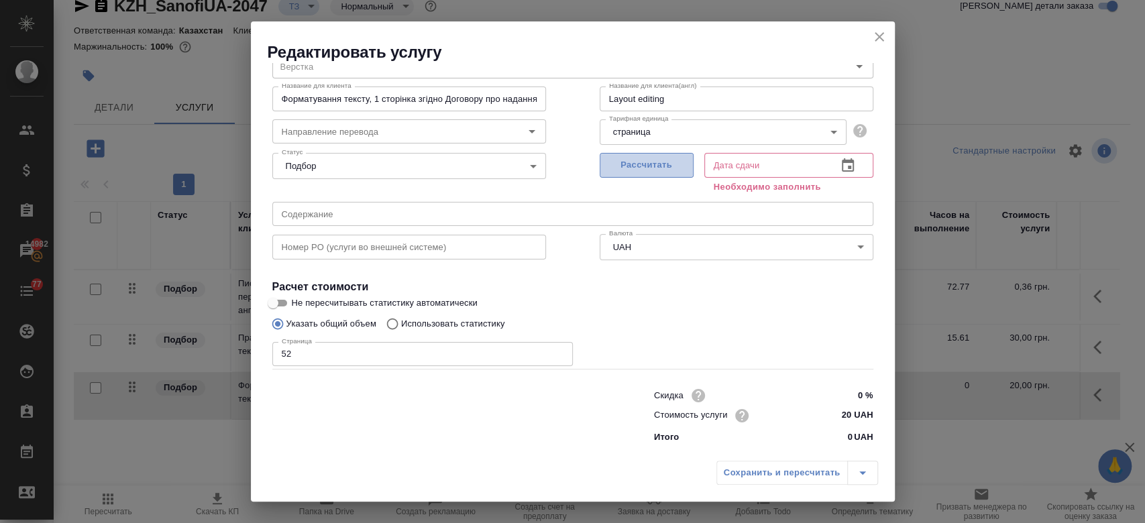
click at [656, 170] on span "Рассчитать" at bounding box center [646, 165] width 79 height 15
type input "25.08.2025 15:34"
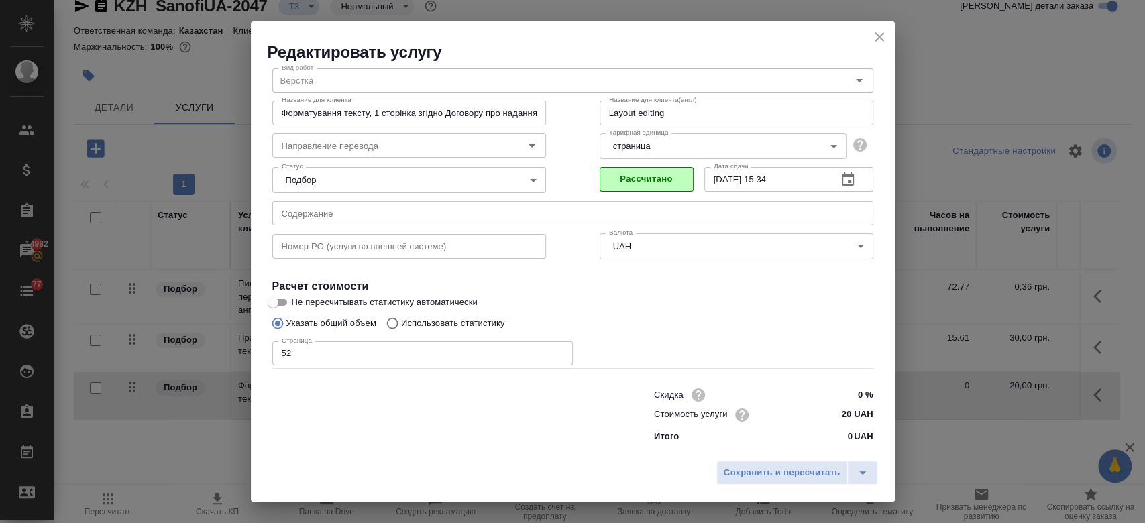
scroll to position [43, 0]
click at [751, 476] on span "Сохранить и пересчитать" at bounding box center [782, 473] width 117 height 15
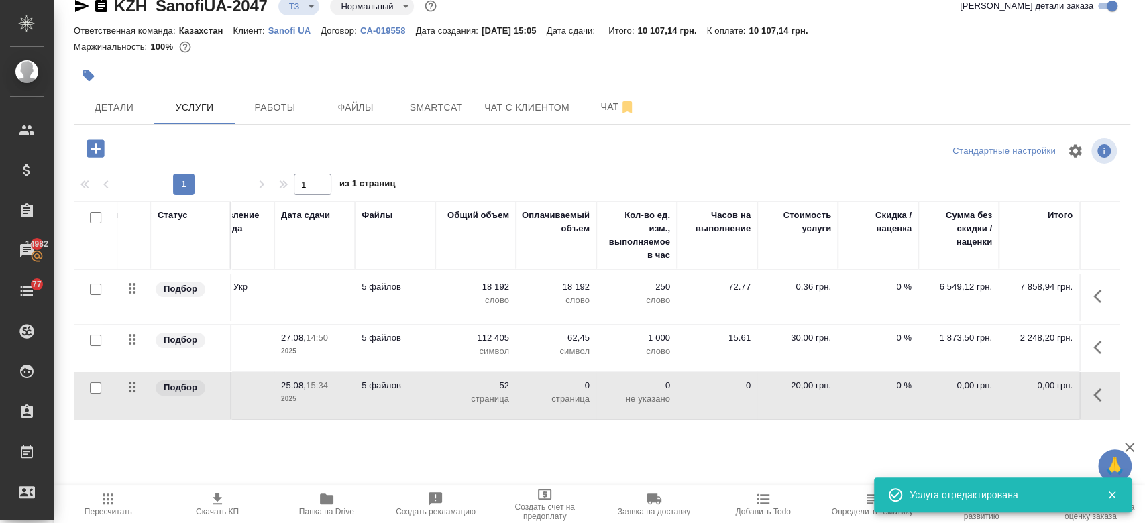
scroll to position [0, 0]
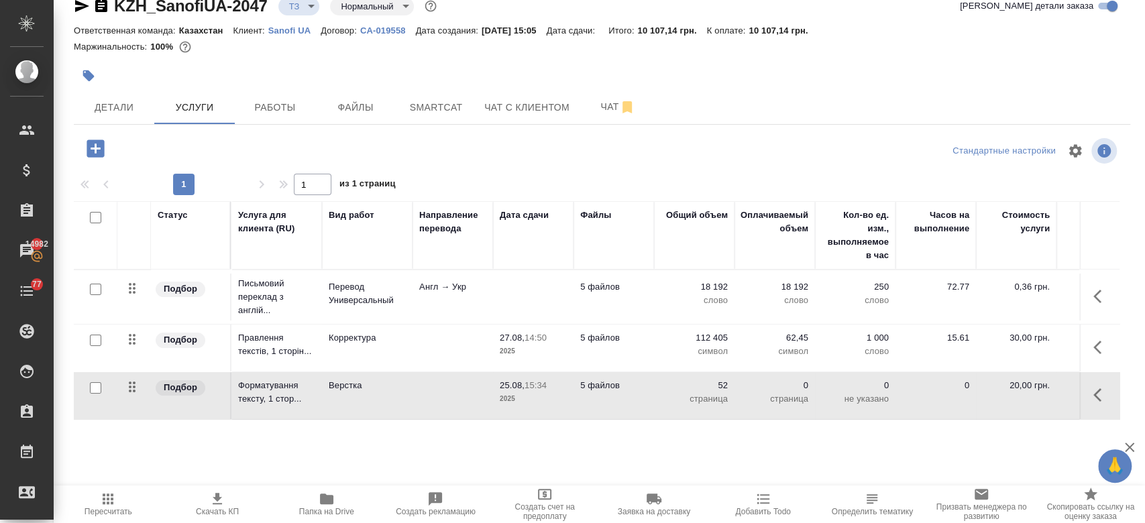
click at [370, 377] on td "Верстка" at bounding box center [367, 395] width 91 height 47
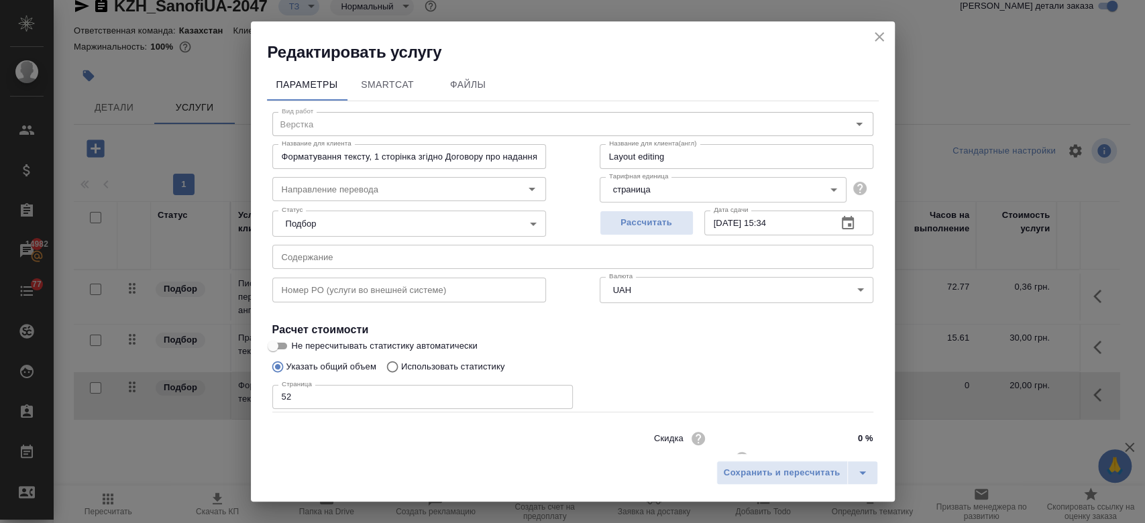
scroll to position [43, 0]
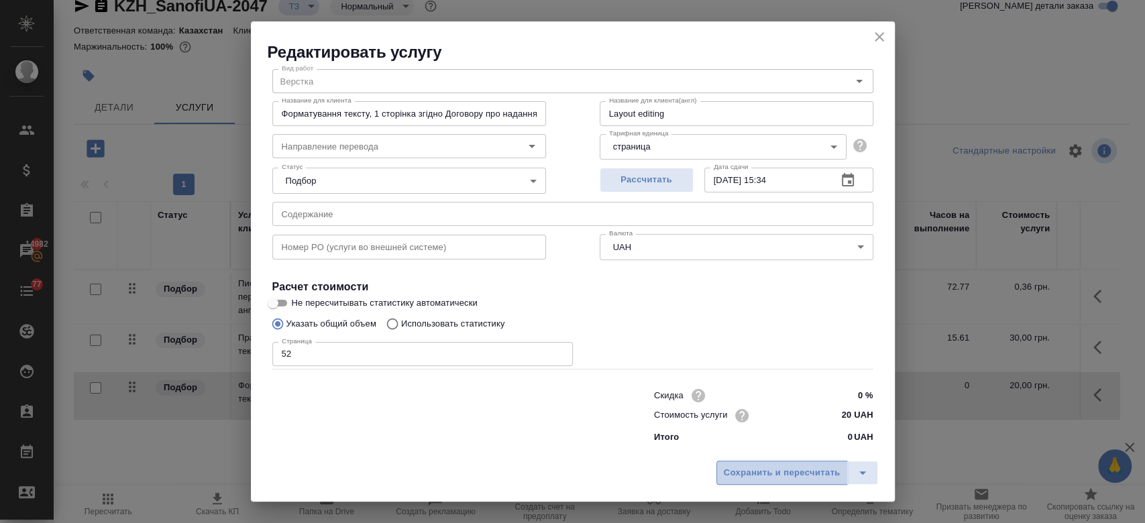
click at [730, 466] on span "Сохранить и пересчитать" at bounding box center [782, 473] width 117 height 15
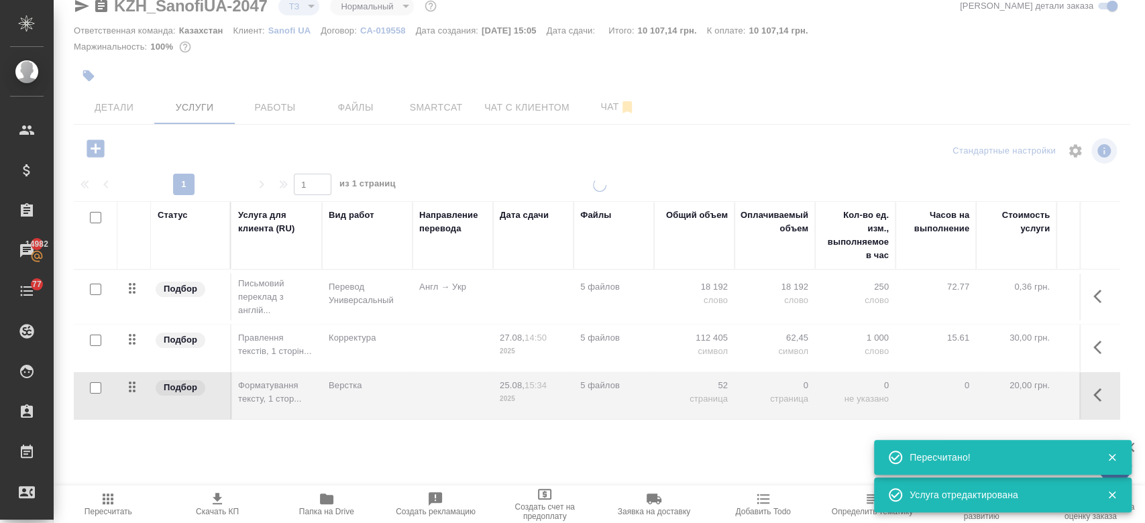
type input "new"
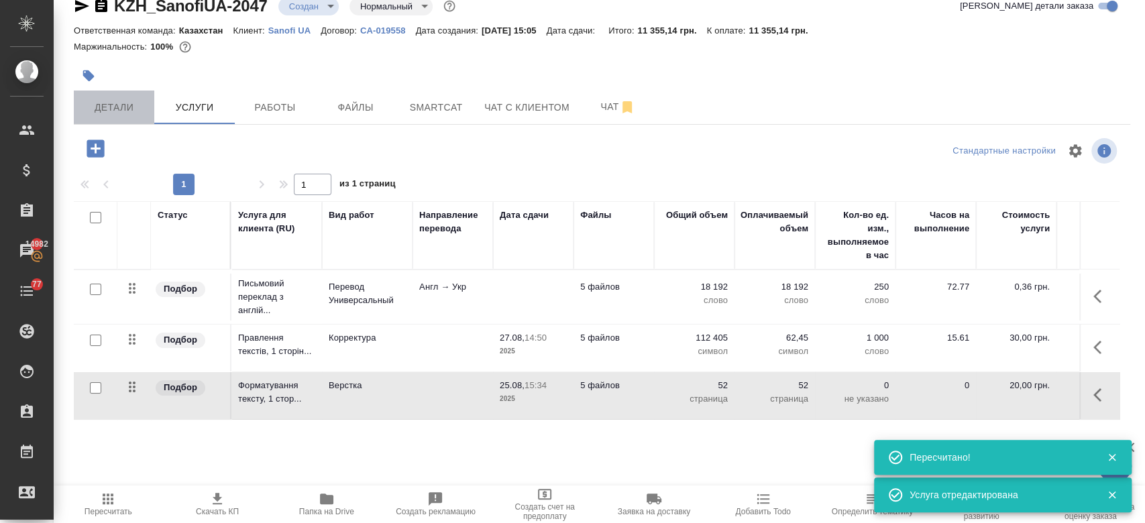
click at [123, 113] on span "Детали" at bounding box center [114, 107] width 64 height 17
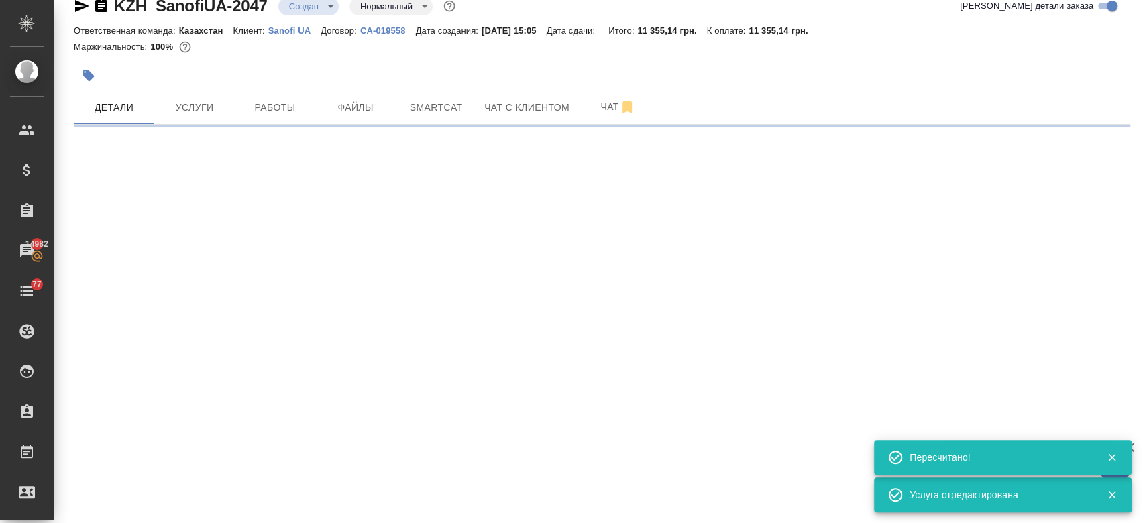
select select "RU"
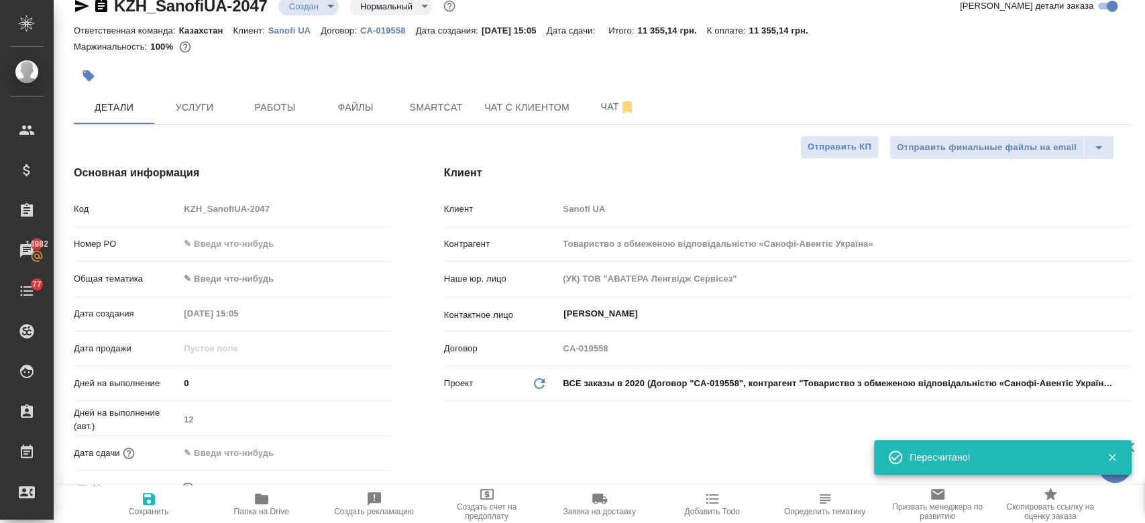
type textarea "x"
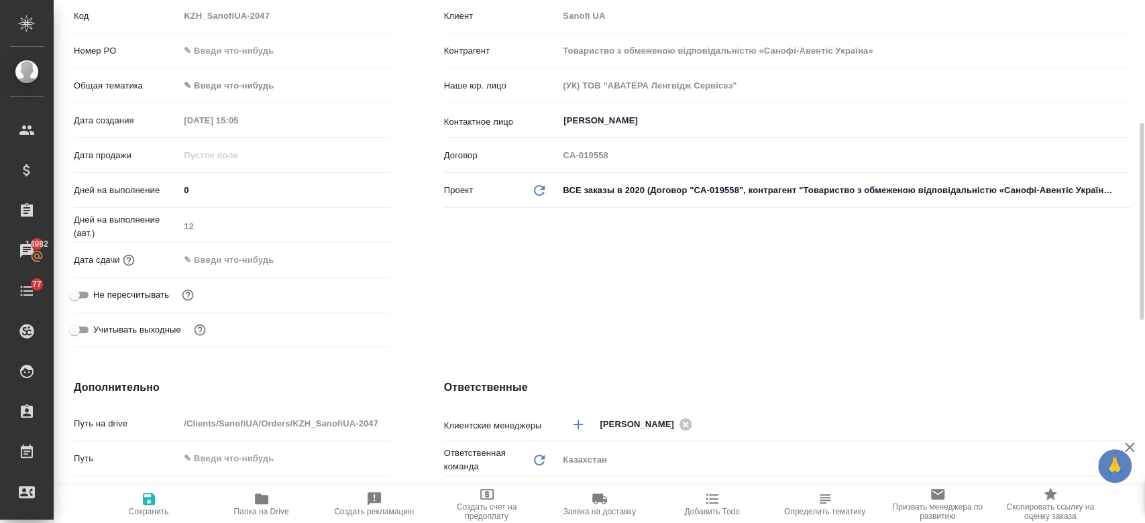
scroll to position [256, 0]
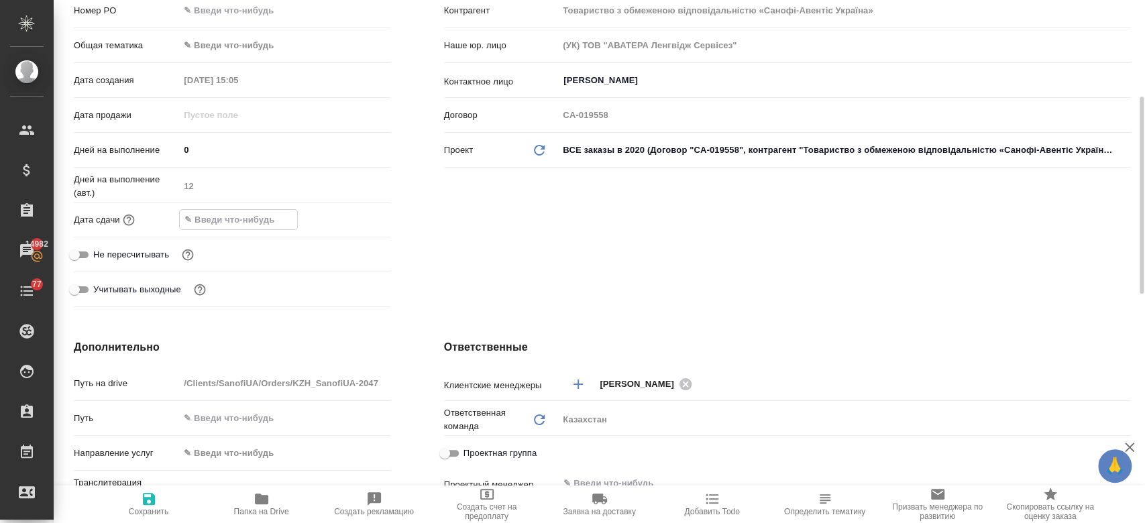
click at [237, 219] on input "text" at bounding box center [238, 219] width 117 height 19
drag, startPoint x: 238, startPoint y: 219, endPoint x: 351, endPoint y: 217, distance: 112.7
click at [351, 217] on div at bounding box center [284, 219] width 211 height 21
click at [351, 217] on icon "button" at bounding box center [351, 219] width 16 height 16
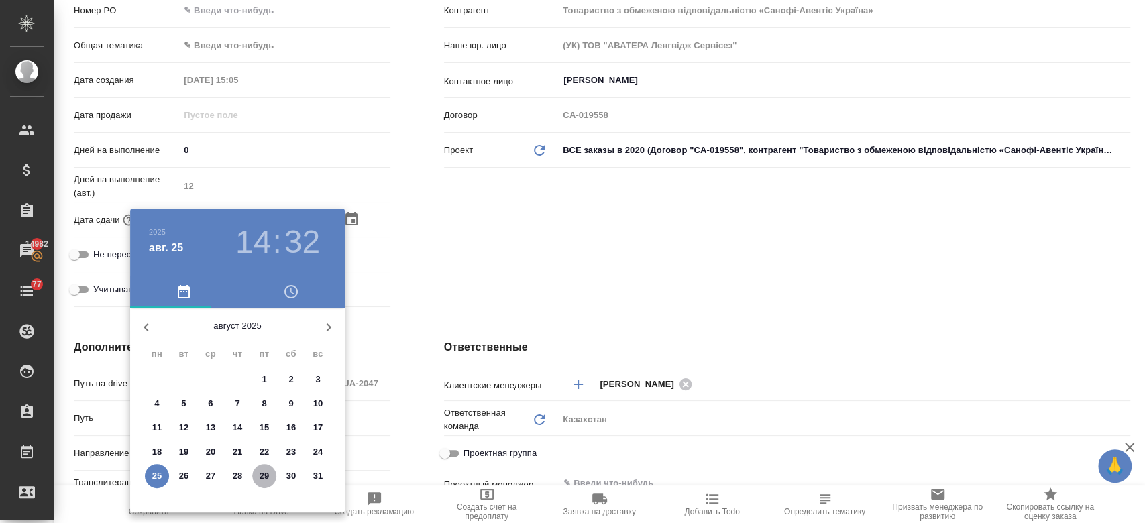
click at [263, 476] on p "29" at bounding box center [265, 476] width 10 height 13
type input "29.08.2025 14:32"
type textarea "x"
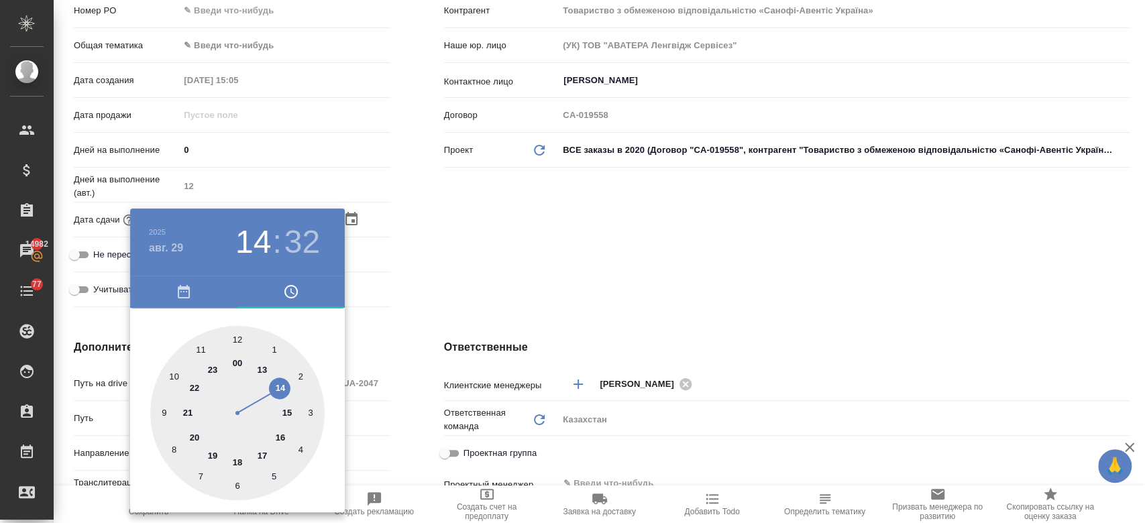
click at [232, 459] on div at bounding box center [237, 413] width 174 height 174
type input "29.08.2025 18:32"
type textarea "x"
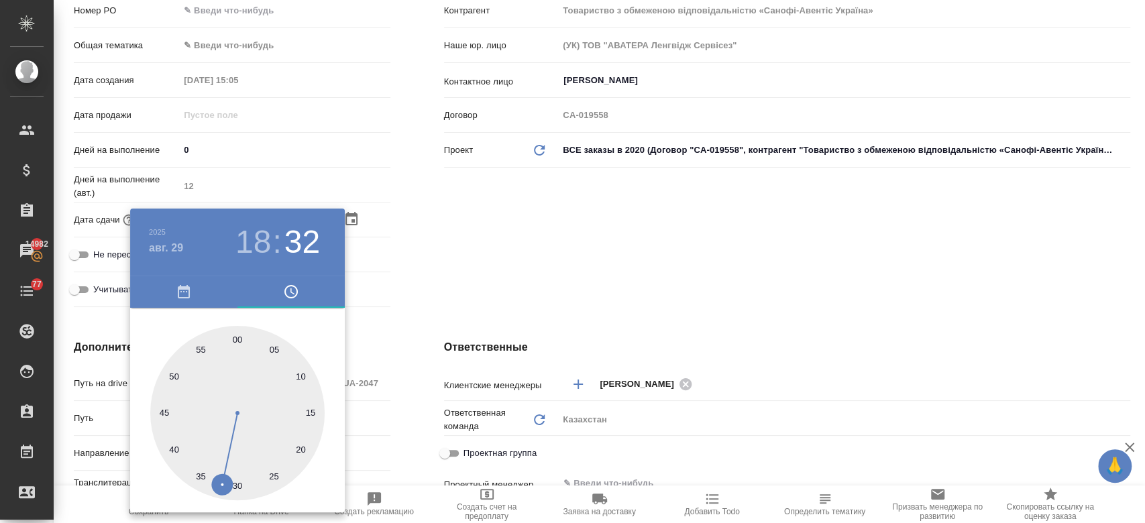
click at [233, 341] on div at bounding box center [237, 413] width 174 height 174
type input "29.08.2025 18:59"
type textarea "x"
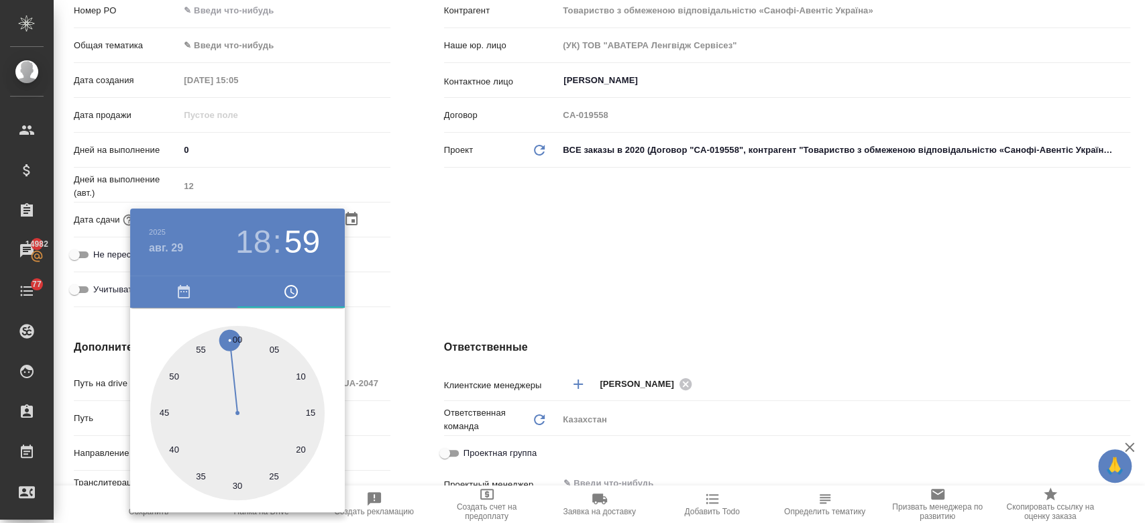
click at [241, 339] on div at bounding box center [237, 413] width 174 height 174
type input "29.08.2025 18:00"
type textarea "x"
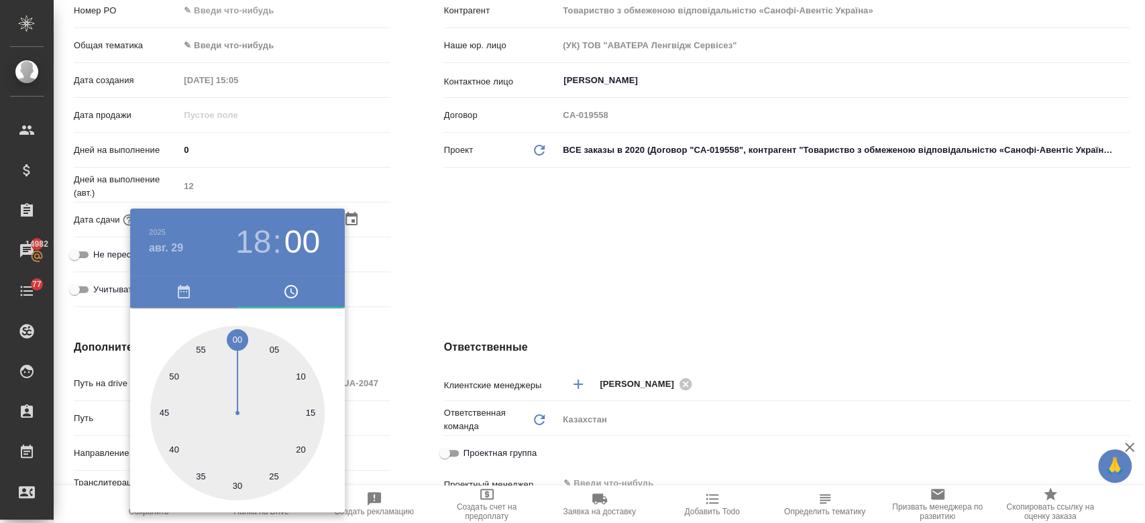
click at [512, 250] on div at bounding box center [572, 261] width 1145 height 523
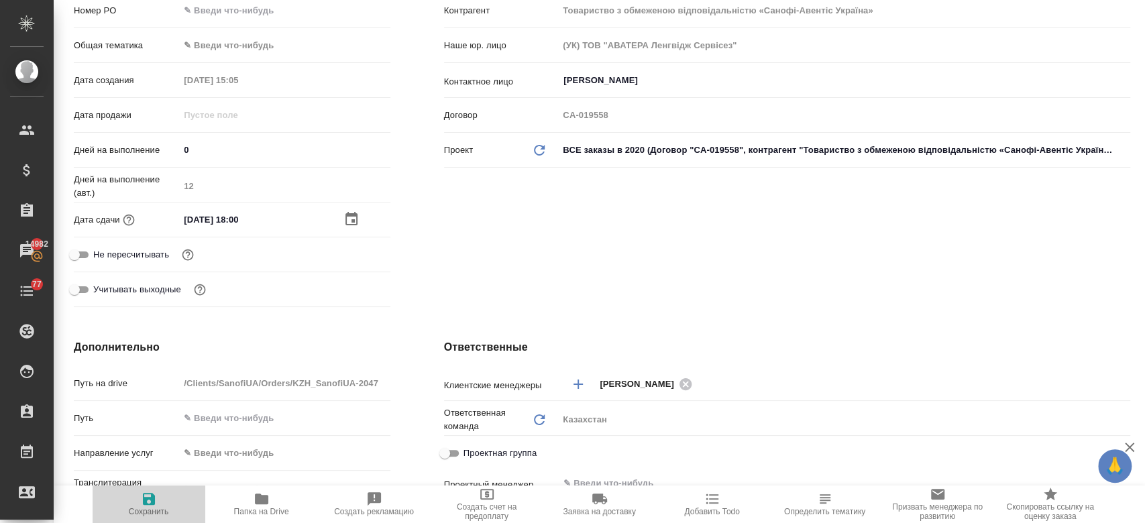
click at [147, 501] on icon "button" at bounding box center [149, 499] width 16 height 16
type textarea "x"
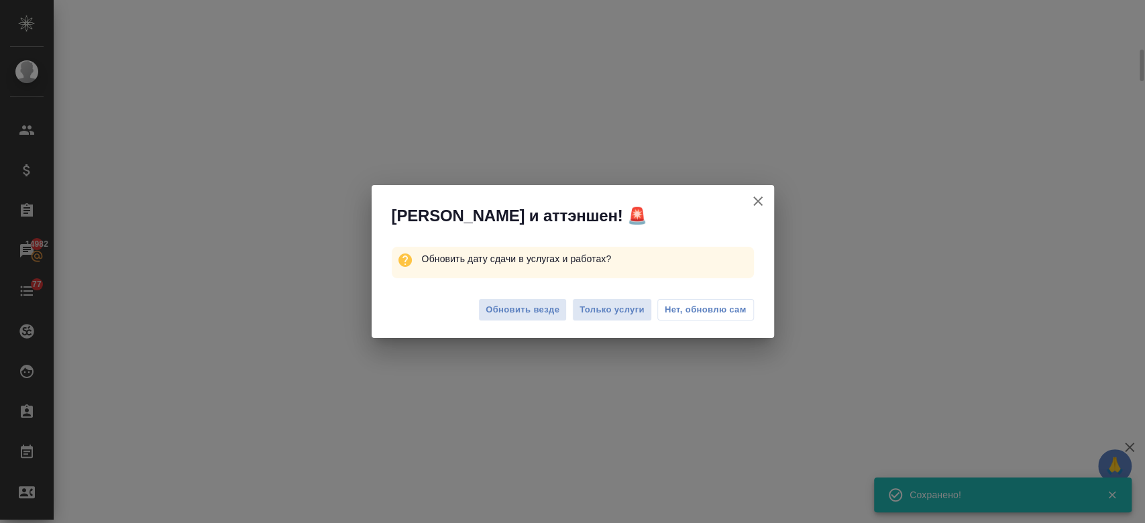
scroll to position [246, 0]
select select "RU"
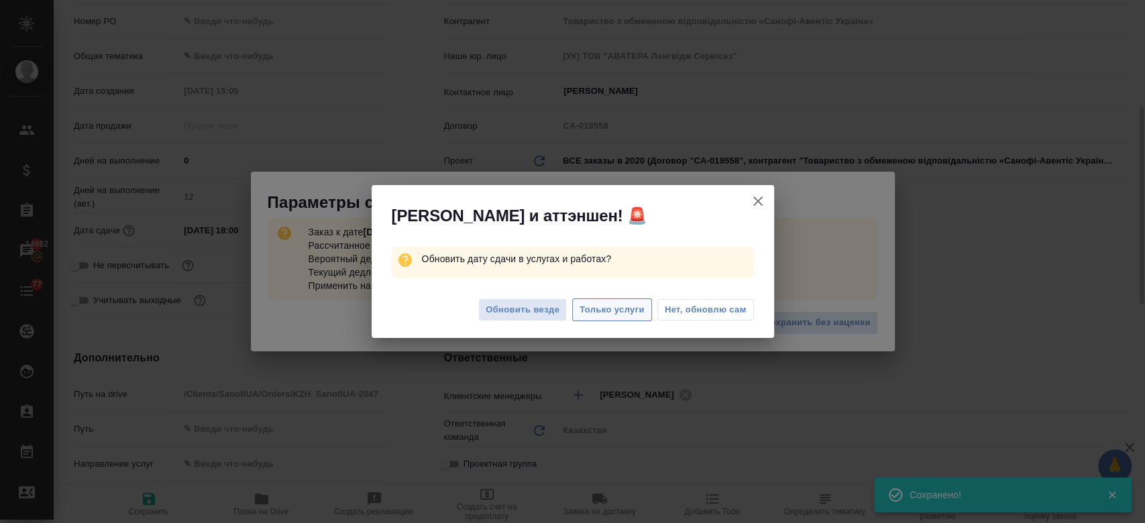
click at [623, 315] on span "Только услуги" at bounding box center [612, 310] width 65 height 15
type textarea "x"
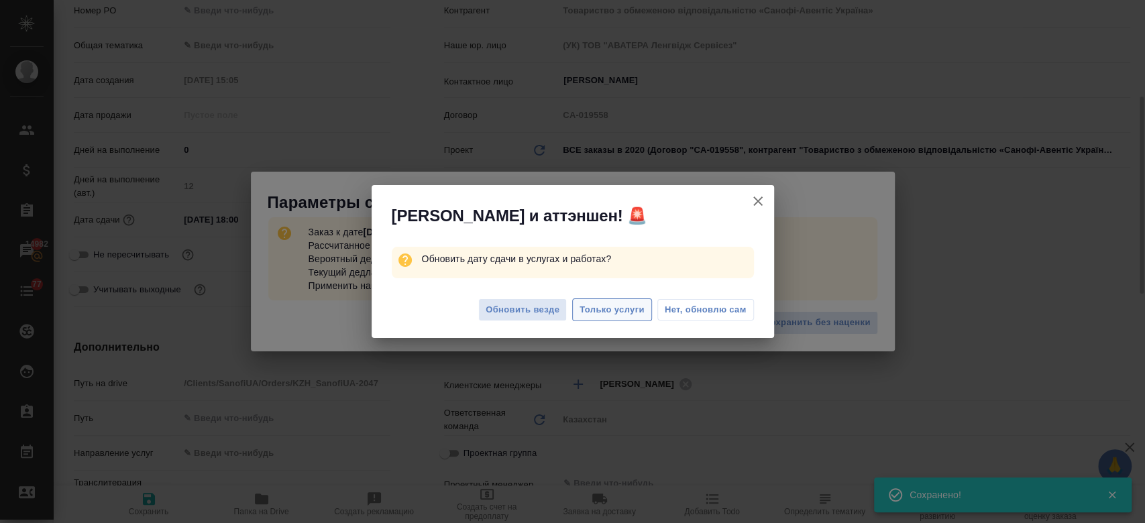
type textarea "x"
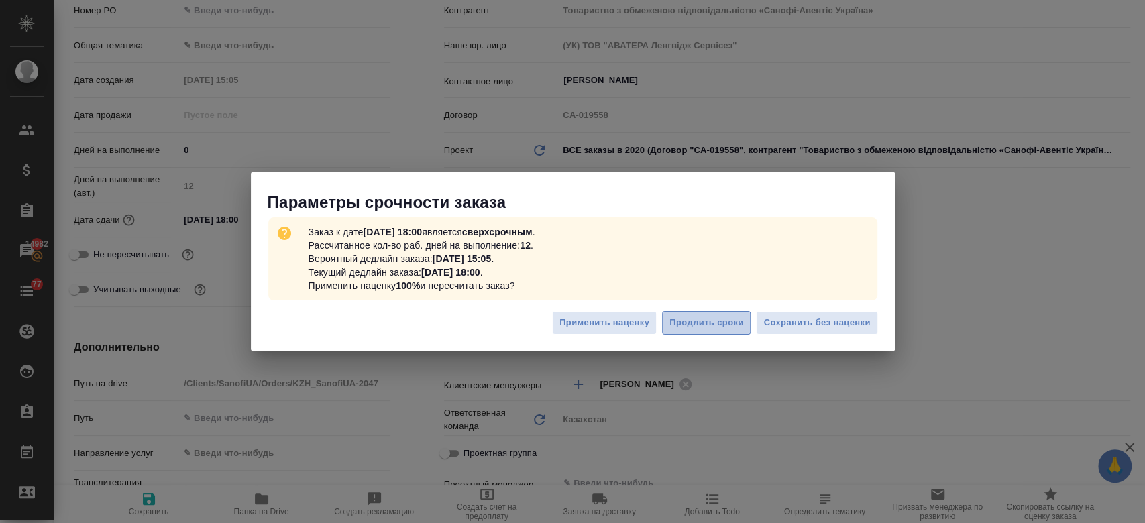
click at [666, 314] on button "Продлить сроки" at bounding box center [706, 322] width 89 height 23
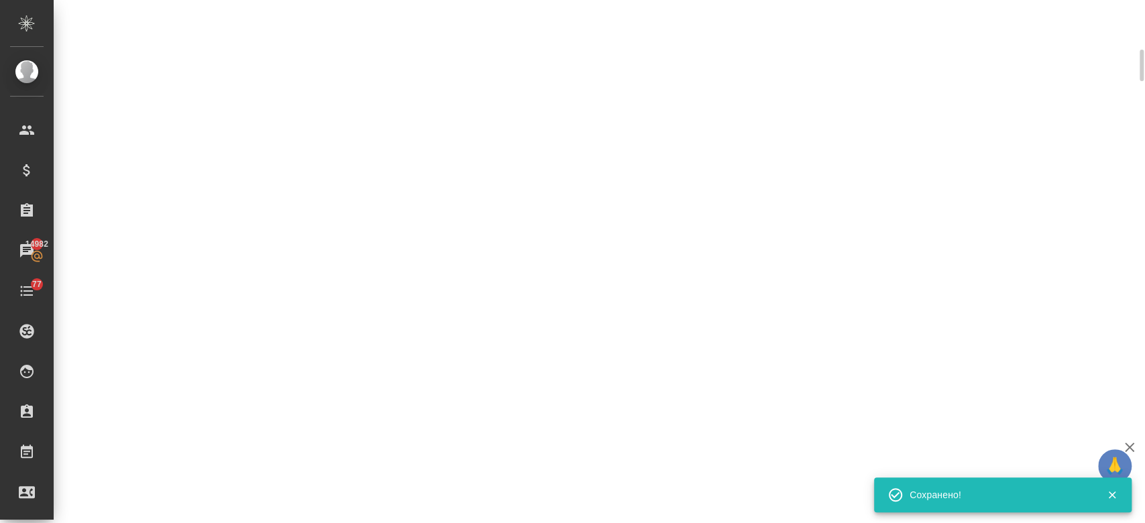
scroll to position [246, 0]
select select "RU"
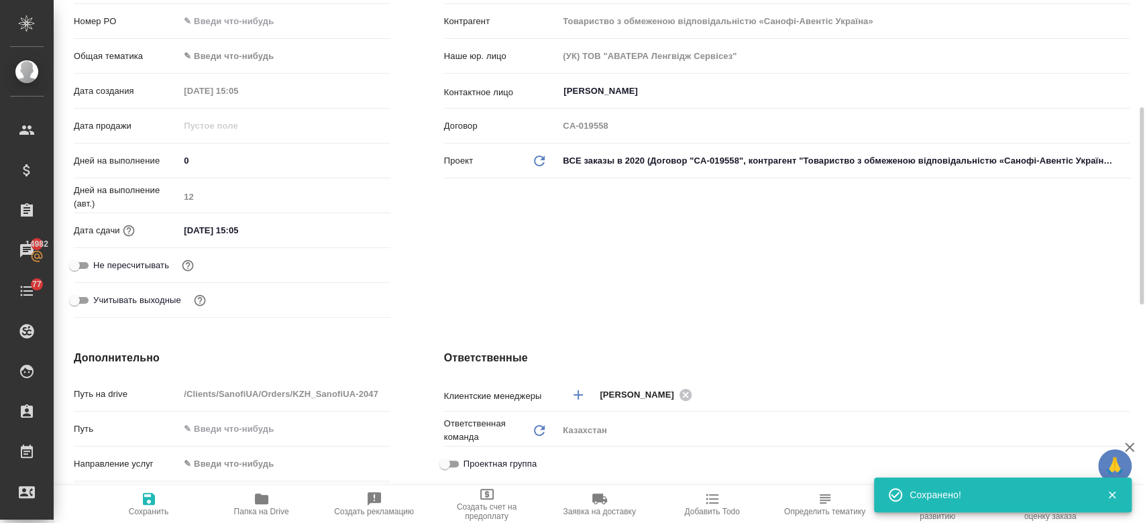
type textarea "x"
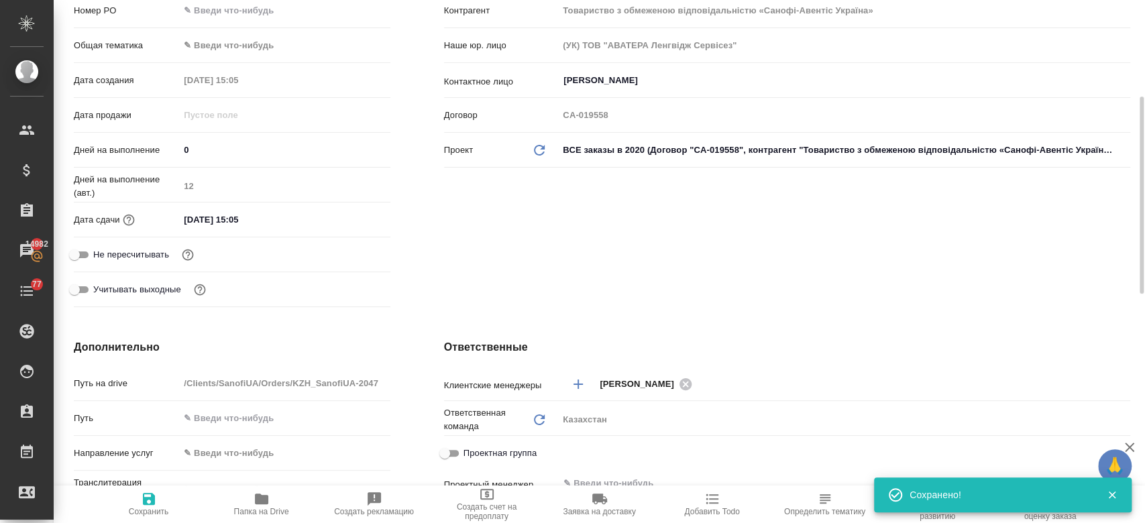
click at [251, 217] on input "10.09.2025 15:05" at bounding box center [237, 219] width 117 height 19
click at [345, 216] on icon "button" at bounding box center [351, 219] width 16 height 16
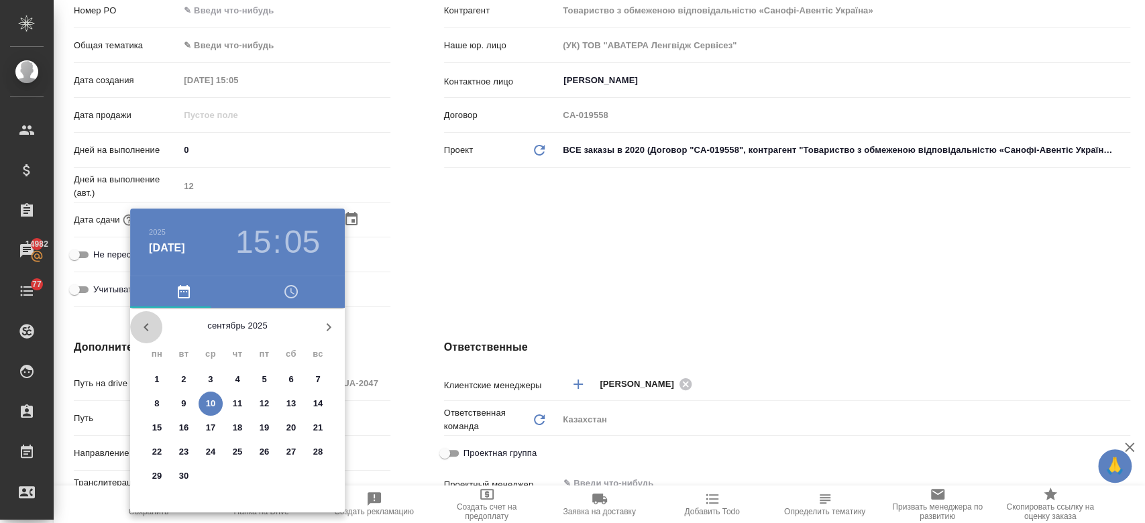
click at [148, 329] on icon "button" at bounding box center [146, 327] width 16 height 16
click at [456, 262] on div at bounding box center [572, 261] width 1145 height 523
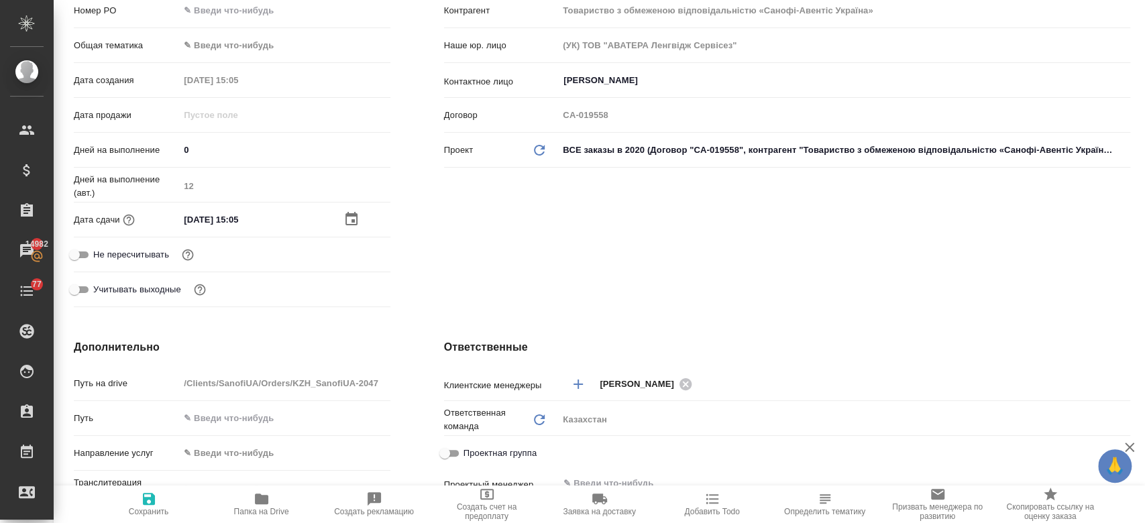
scroll to position [0, 0]
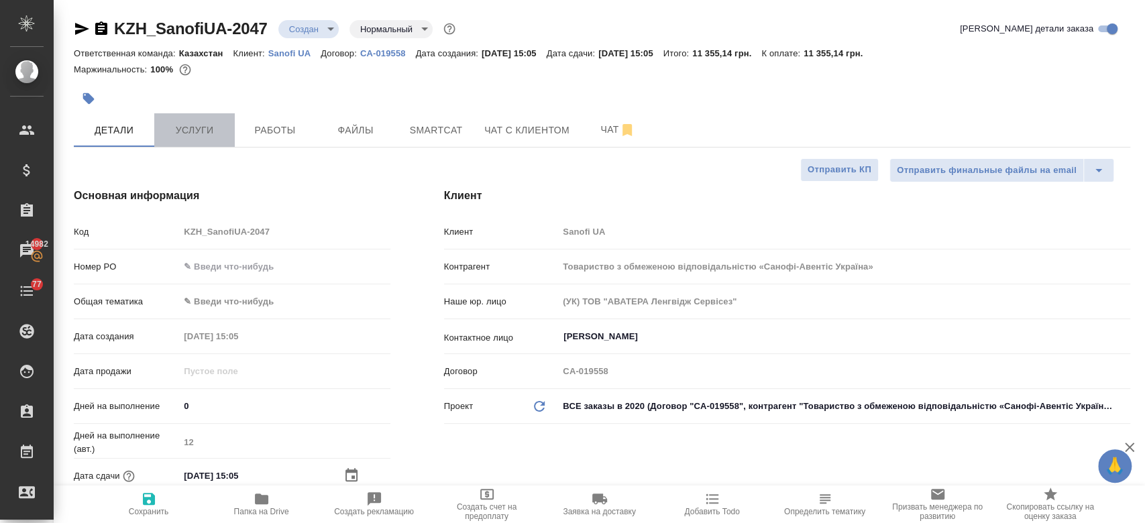
click at [212, 133] on span "Услуги" at bounding box center [194, 130] width 64 height 17
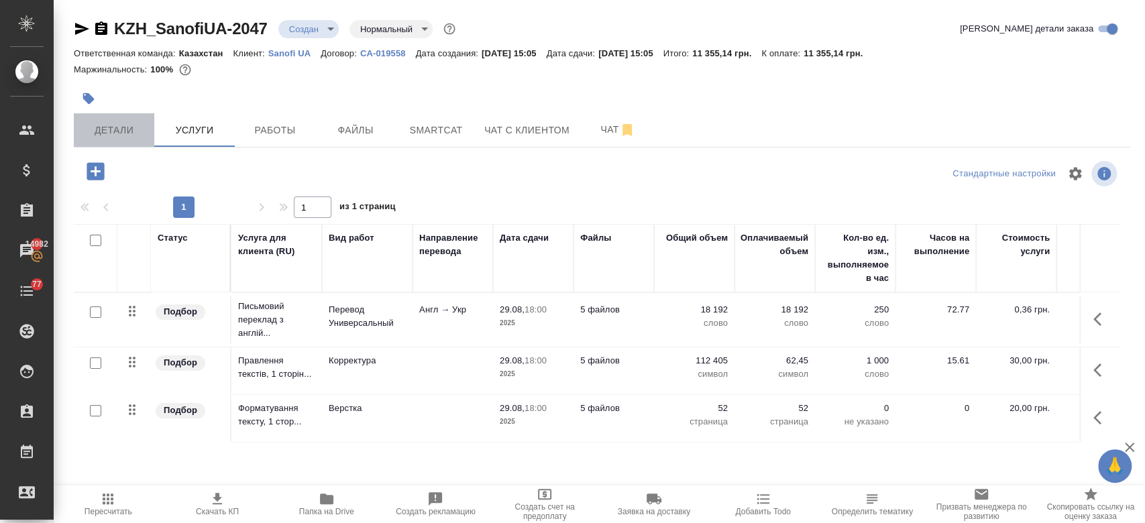
click at [121, 140] on button "Детали" at bounding box center [114, 130] width 81 height 34
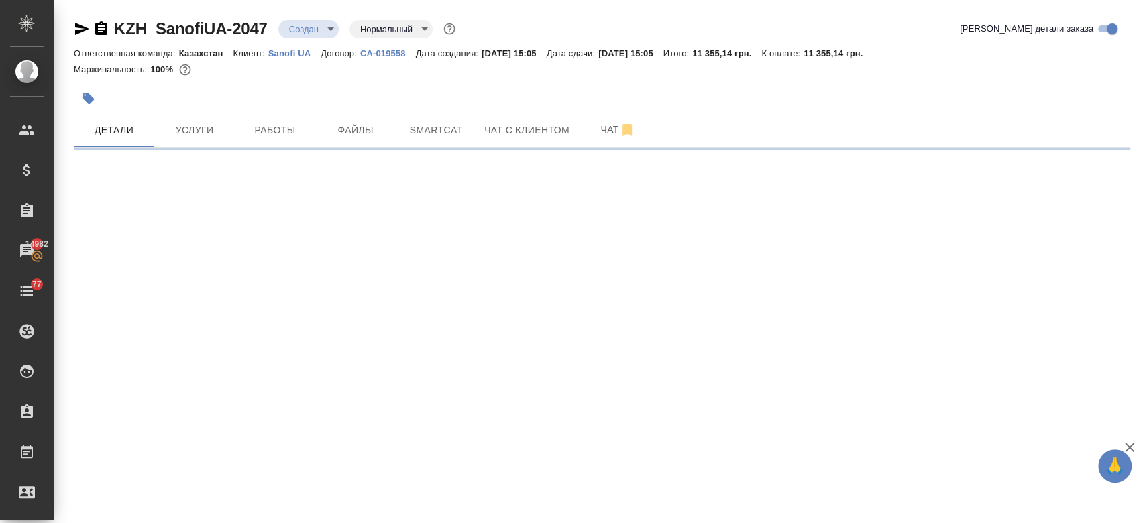
select select "RU"
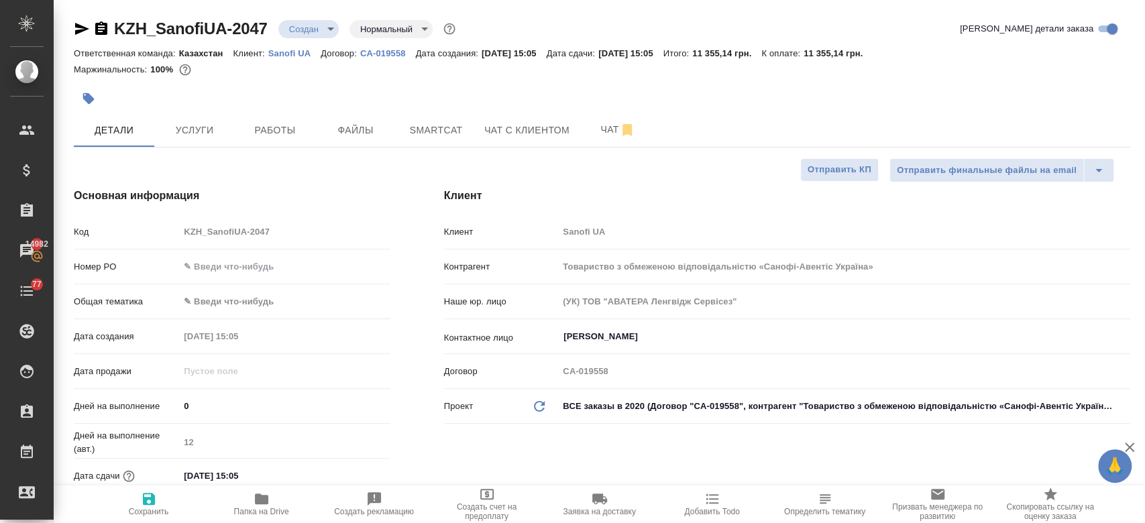
type textarea "x"
click at [613, 141] on button "Чат" at bounding box center [618, 130] width 81 height 34
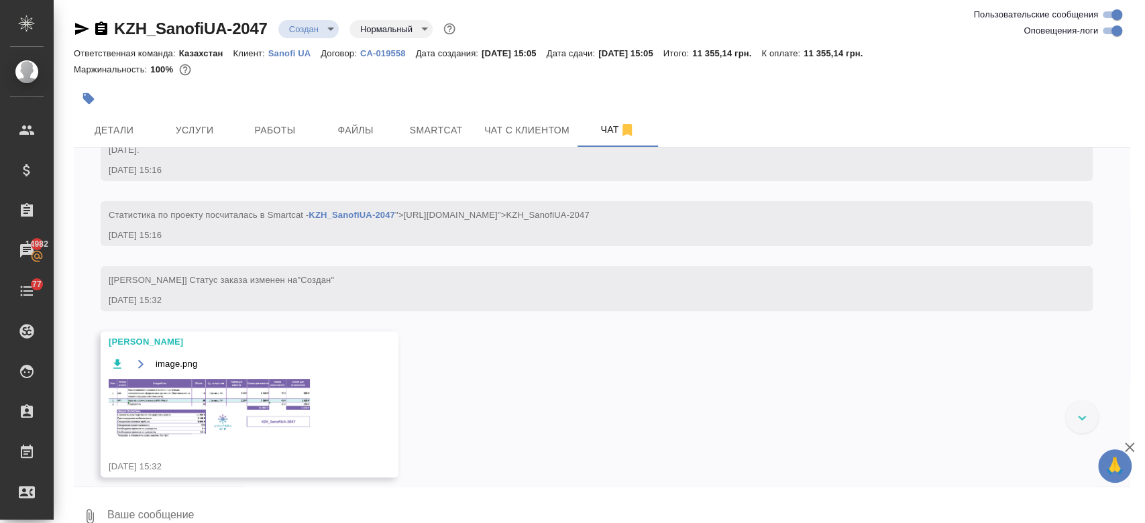
scroll to position [289, 0]
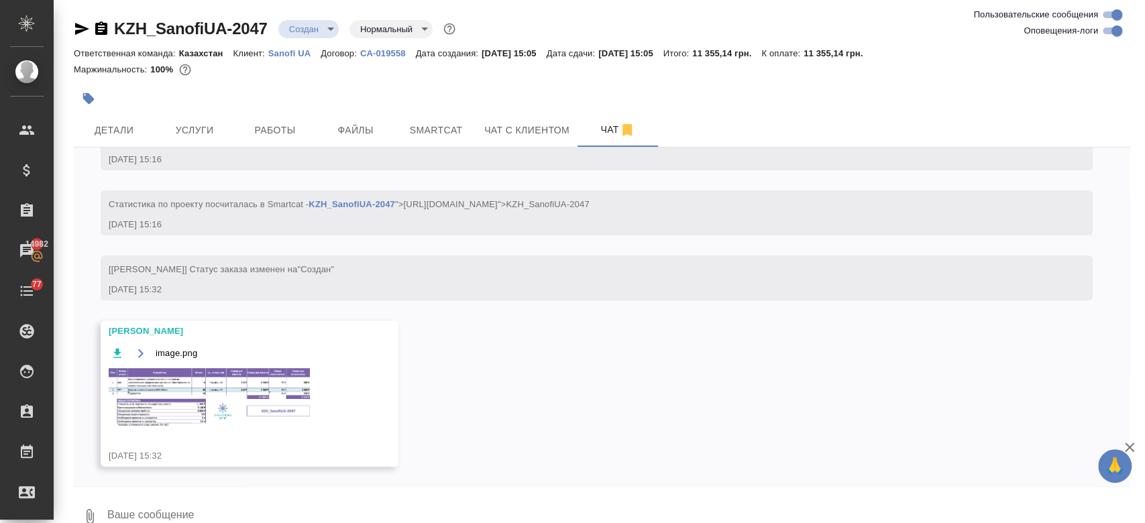
click at [258, 390] on img at bounding box center [209, 397] width 201 height 58
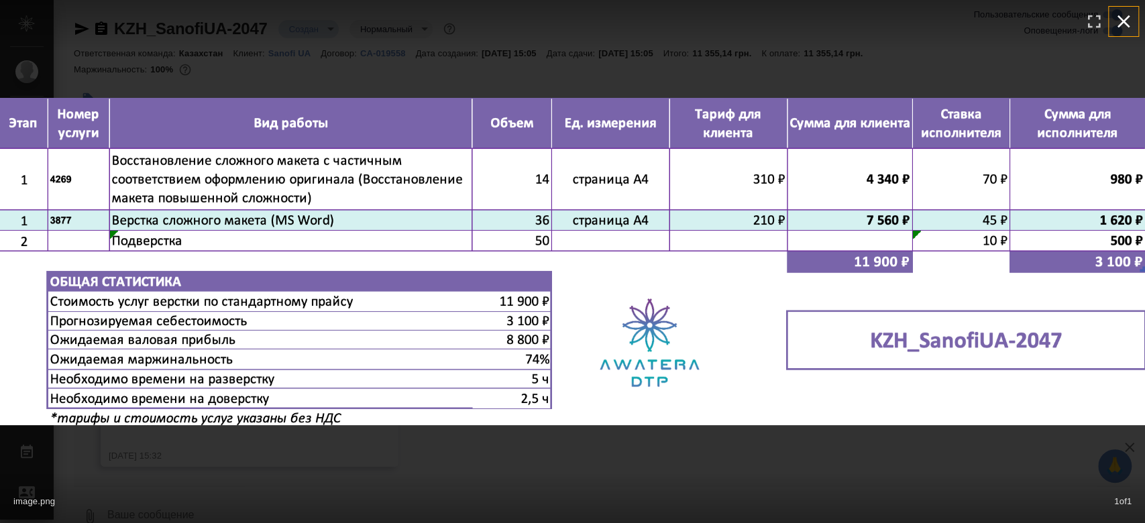
click at [1134, 22] on button "button" at bounding box center [1124, 22] width 30 height 30
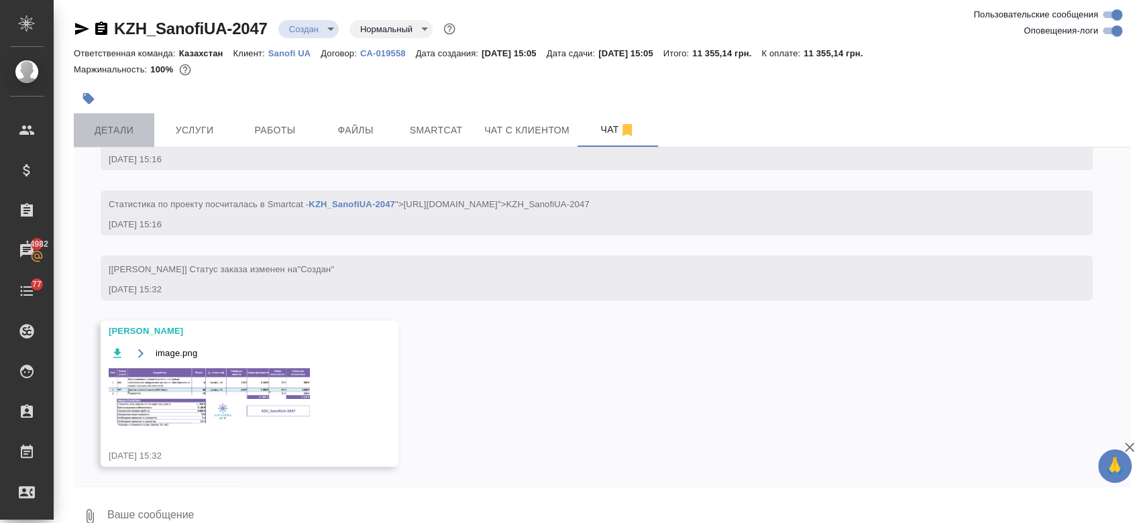
click at [115, 146] on button "Детали" at bounding box center [114, 130] width 81 height 34
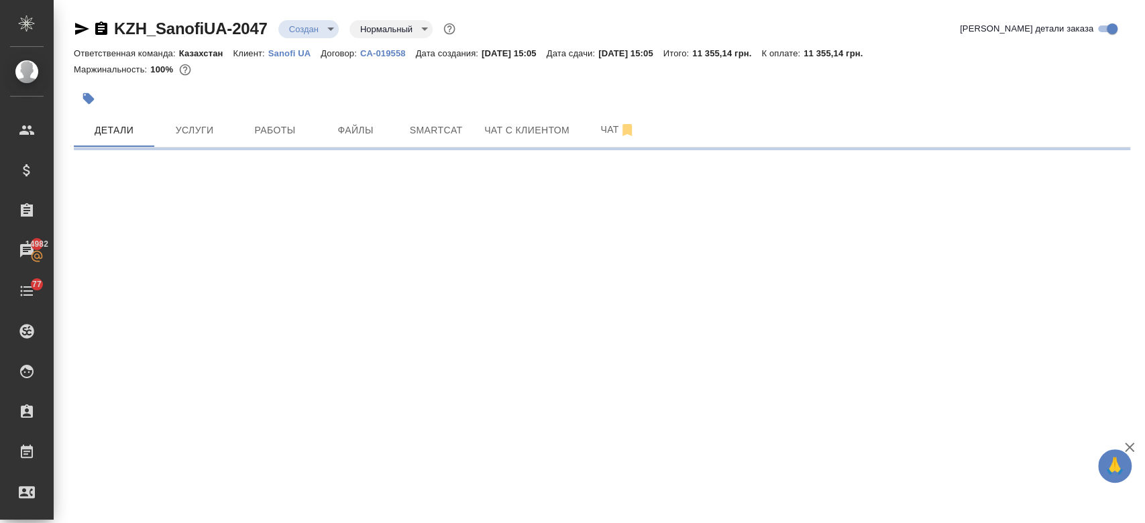
select select "RU"
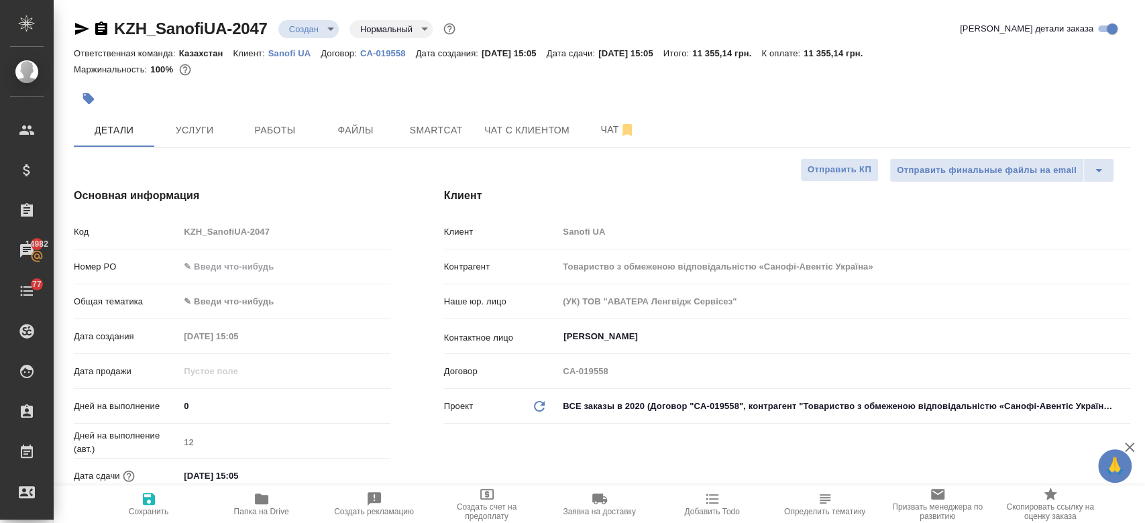
type textarea "x"
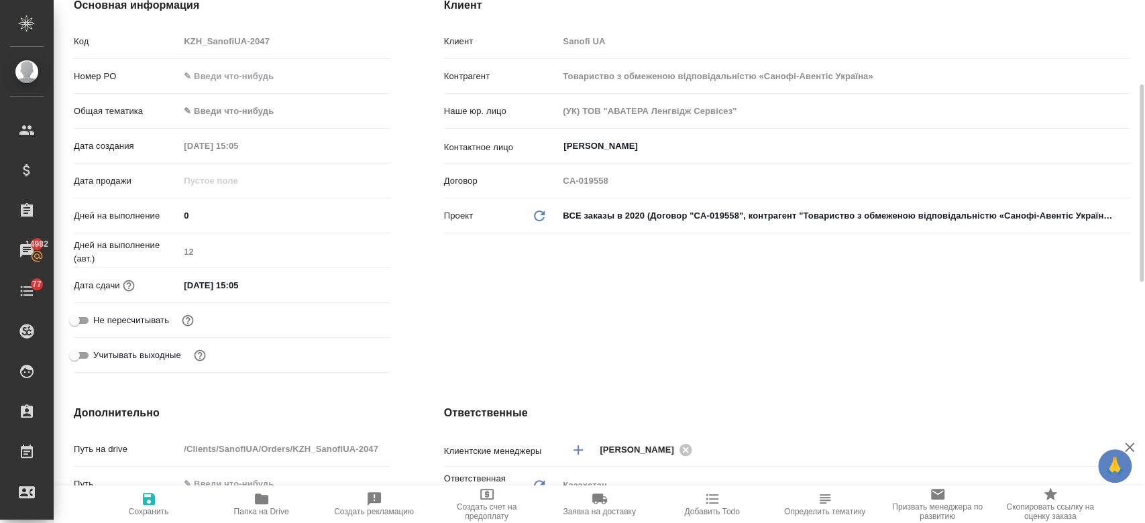
scroll to position [200, 0]
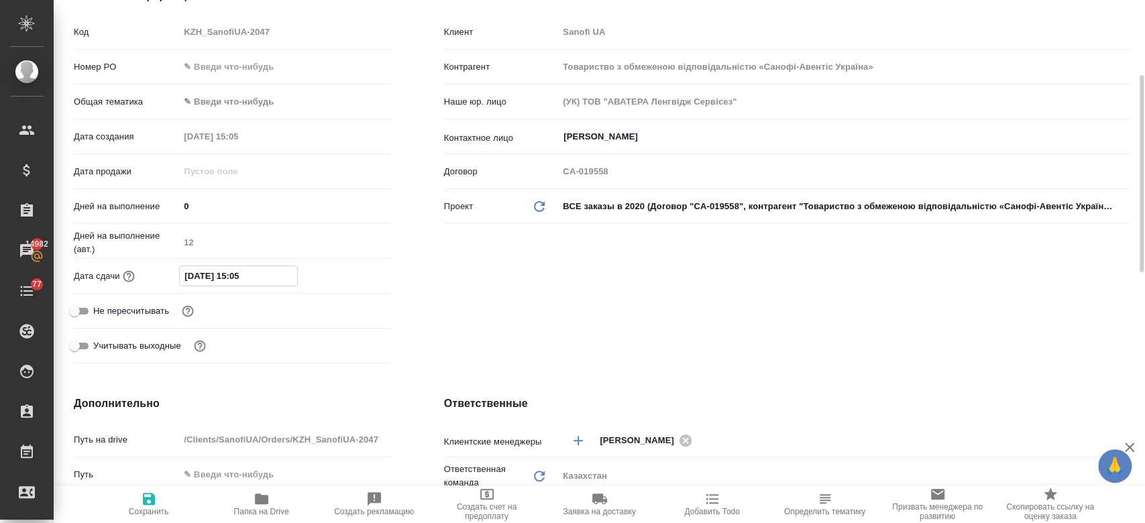
click at [234, 273] on input "10.09.2025 15:05" at bounding box center [238, 275] width 117 height 19
click at [350, 275] on icon "button" at bounding box center [351, 276] width 16 height 16
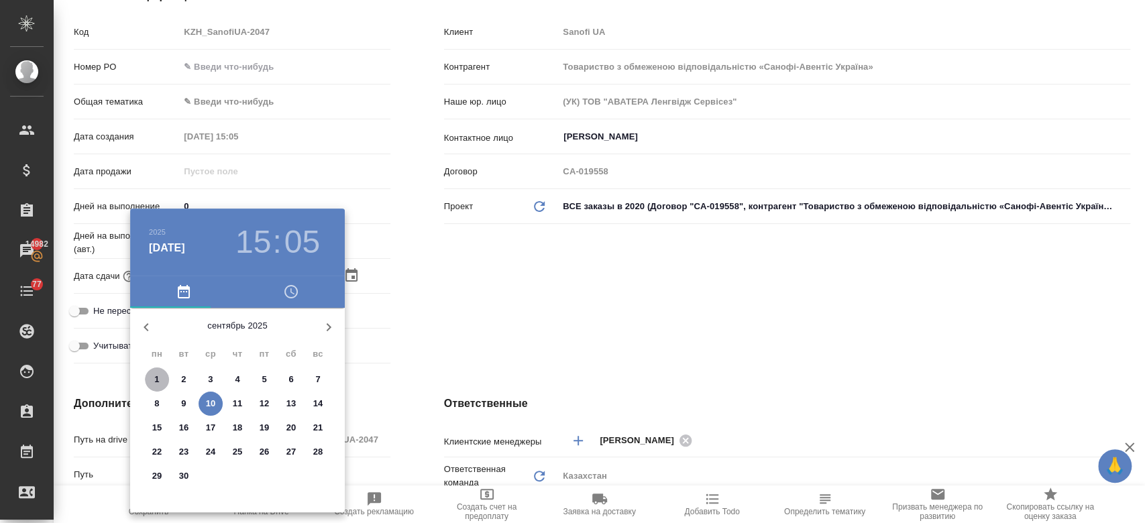
click at [160, 378] on span "1" at bounding box center [157, 379] width 24 height 13
type input "01.09.2025 15:05"
type textarea "x"
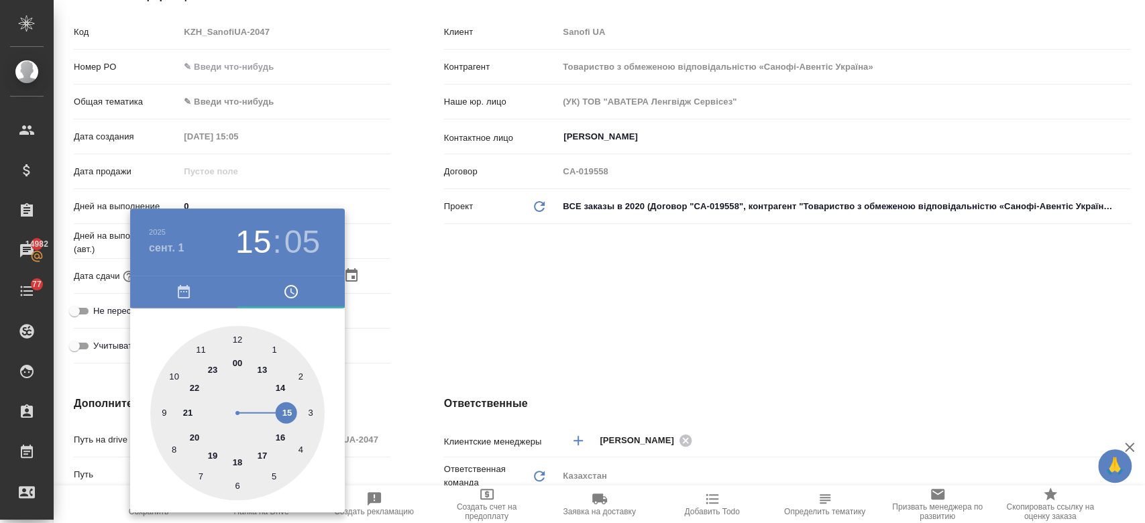
click at [241, 341] on div at bounding box center [237, 413] width 174 height 174
type input "01.09.2025 12:05"
type textarea "x"
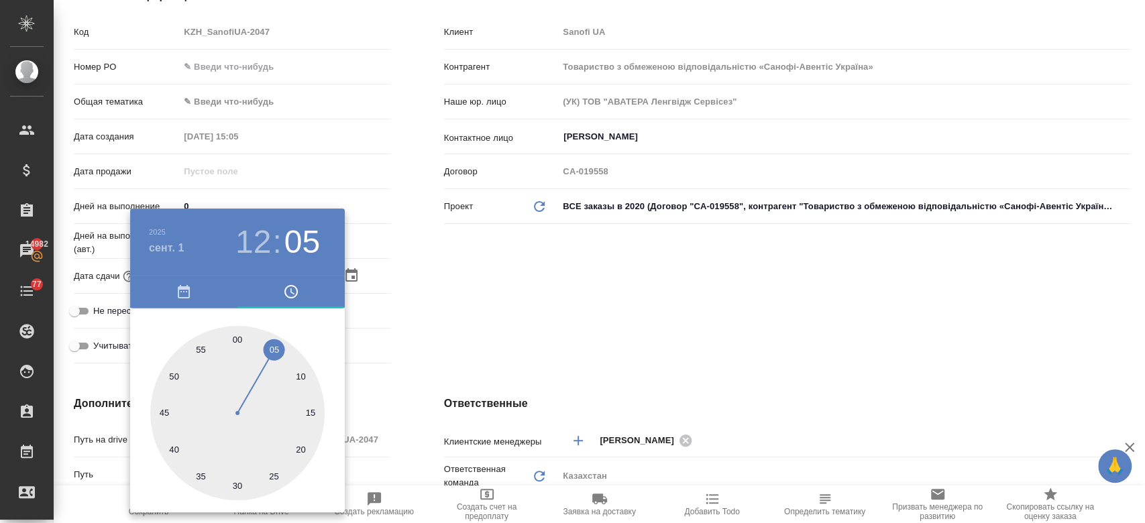
click at [236, 335] on div at bounding box center [237, 413] width 174 height 174
type input "01.09.2025 12:00"
type textarea "x"
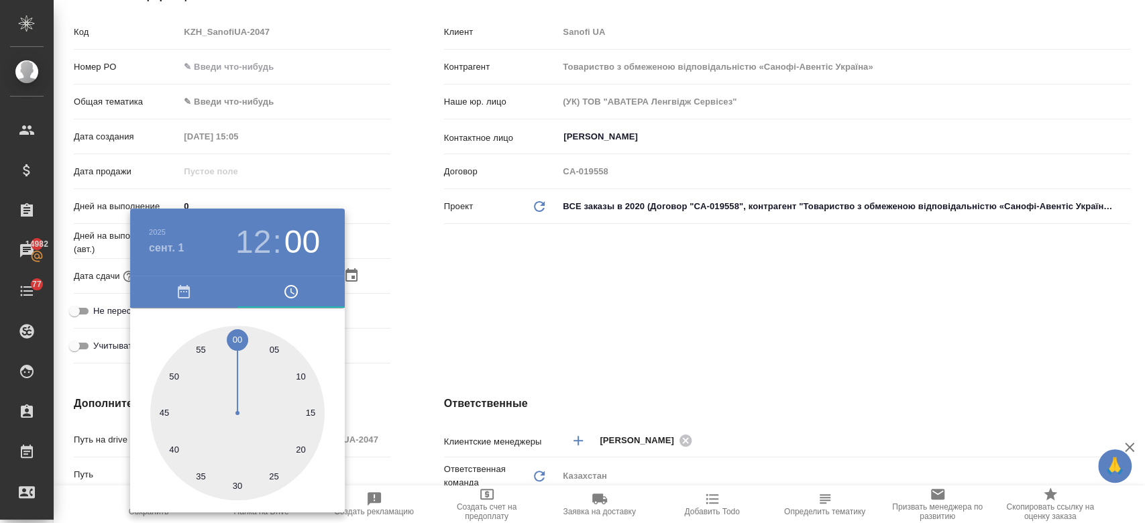
click at [464, 252] on div at bounding box center [572, 261] width 1145 height 523
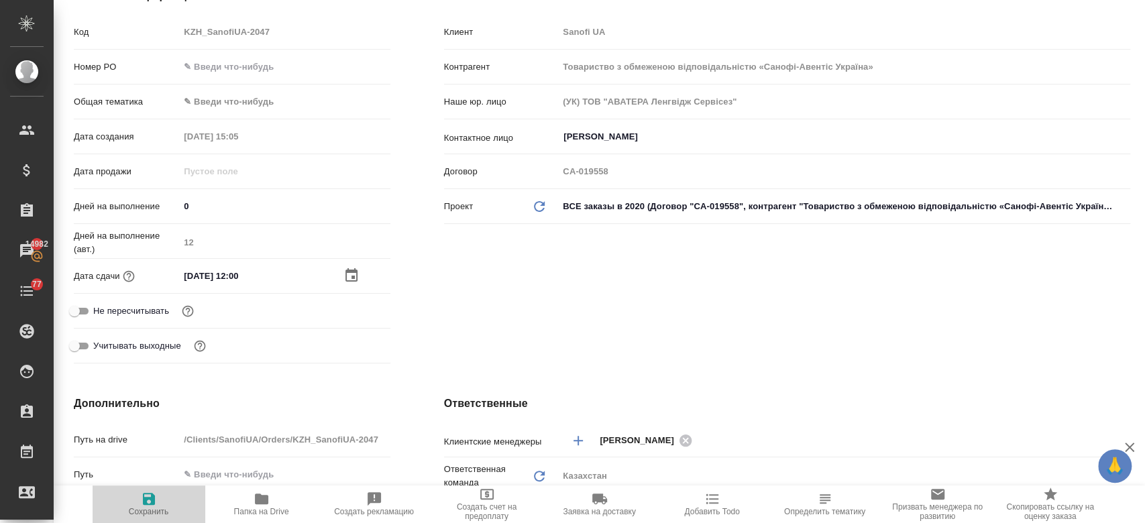
click at [146, 507] on span "Сохранить" at bounding box center [149, 511] width 40 height 9
type textarea "x"
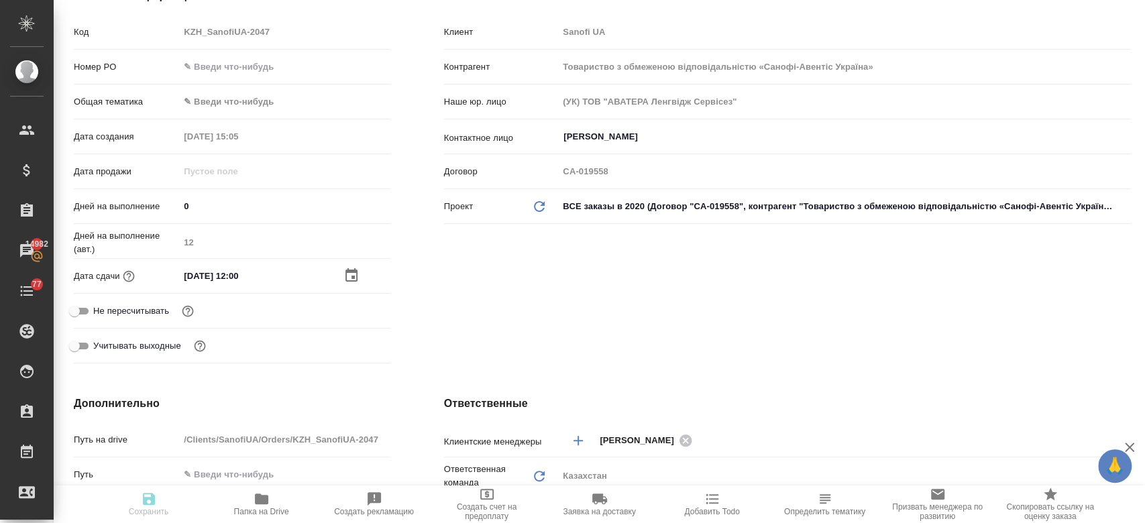
type textarea "x"
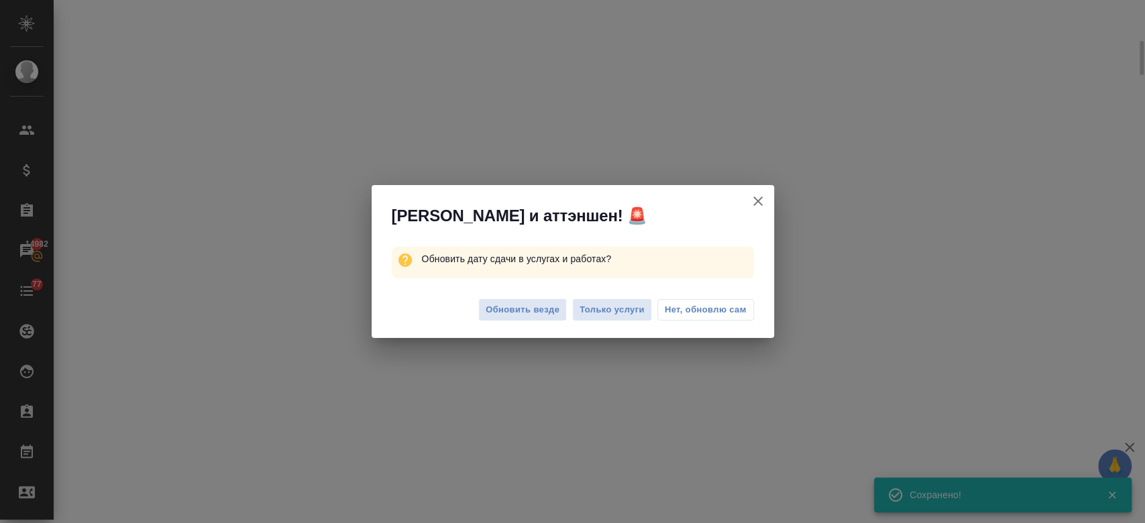
scroll to position [189, 0]
select select "RU"
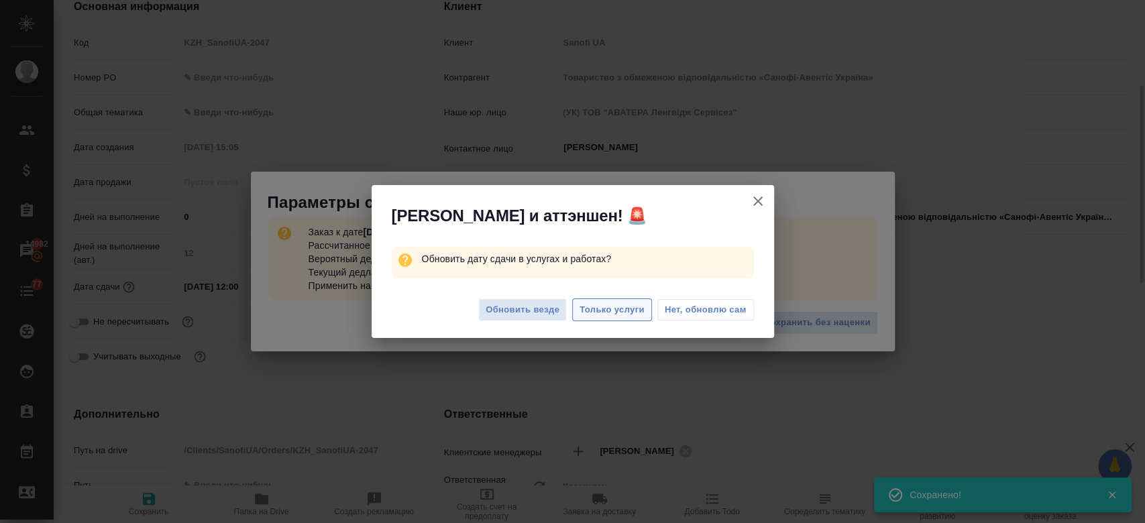
click at [613, 303] on span "Только услуги" at bounding box center [612, 310] width 65 height 15
type textarea "x"
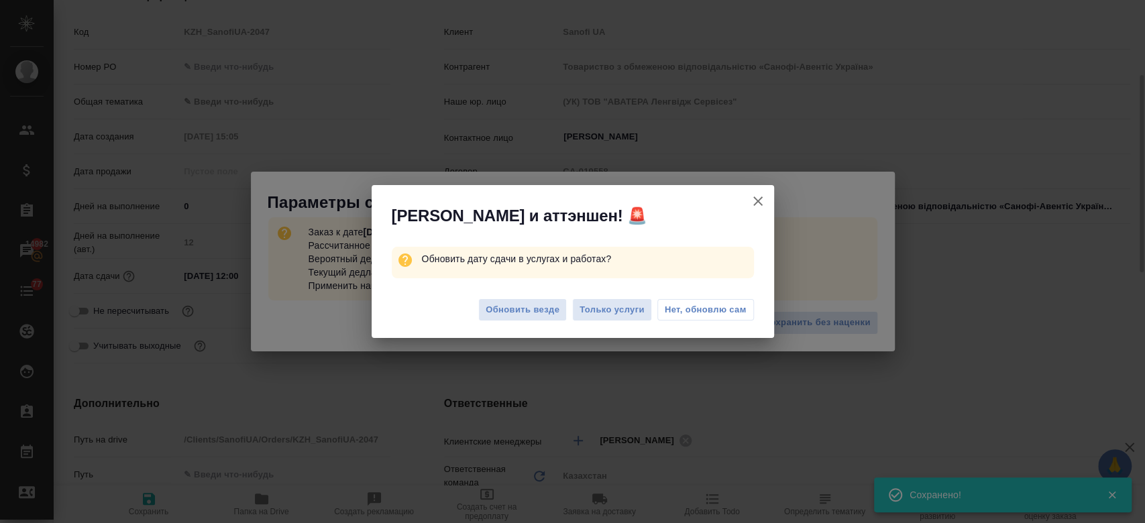
type textarea "x"
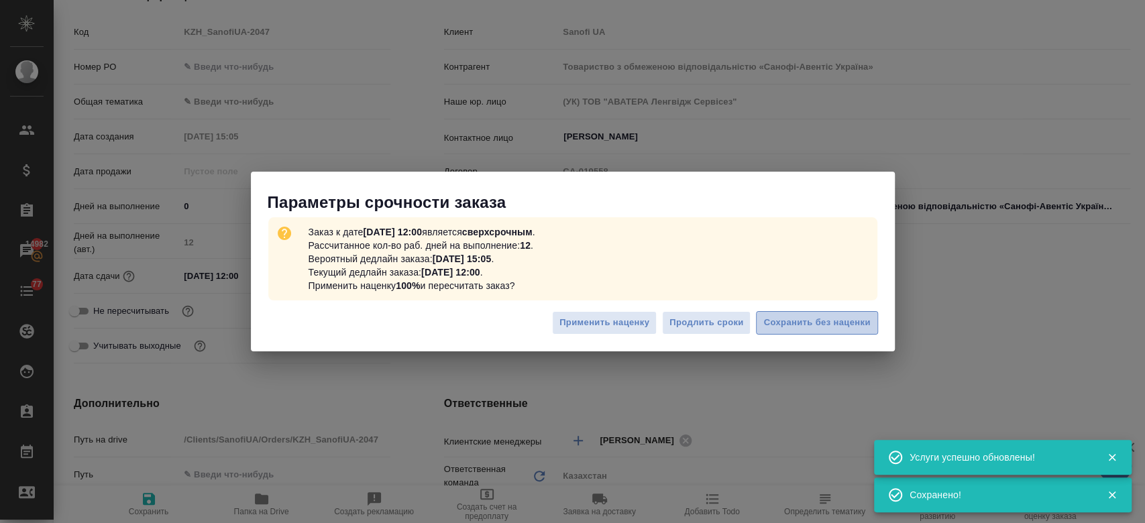
click at [785, 317] on span "Сохранить без наценки" at bounding box center [816, 322] width 107 height 15
type textarea "x"
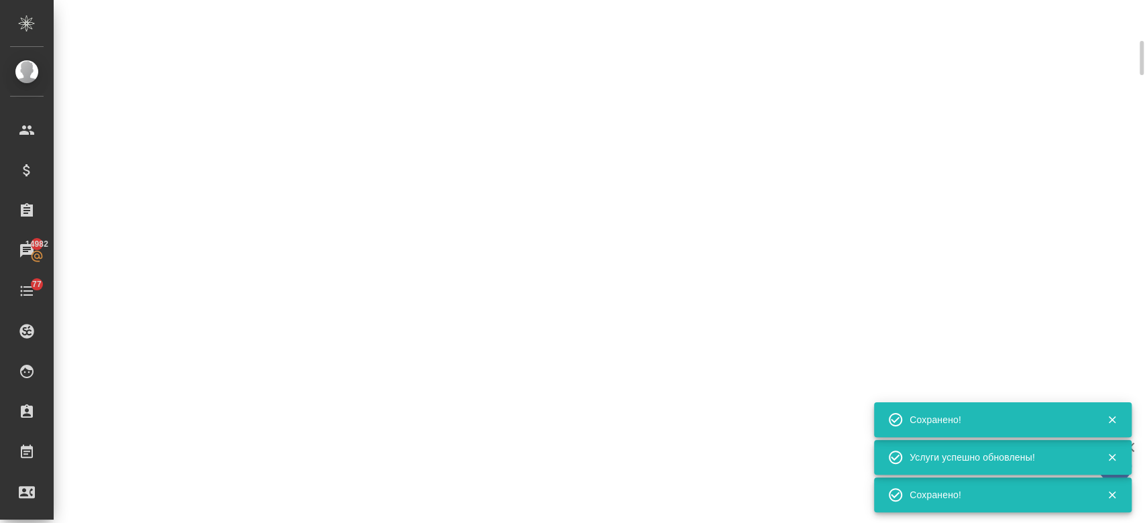
type input "urgent"
select select "RU"
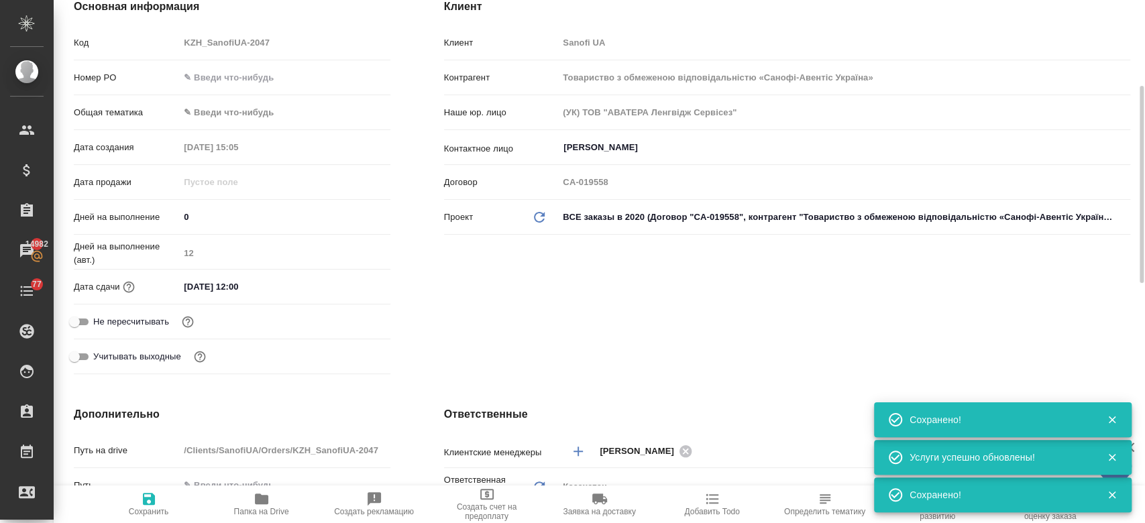
type textarea "x"
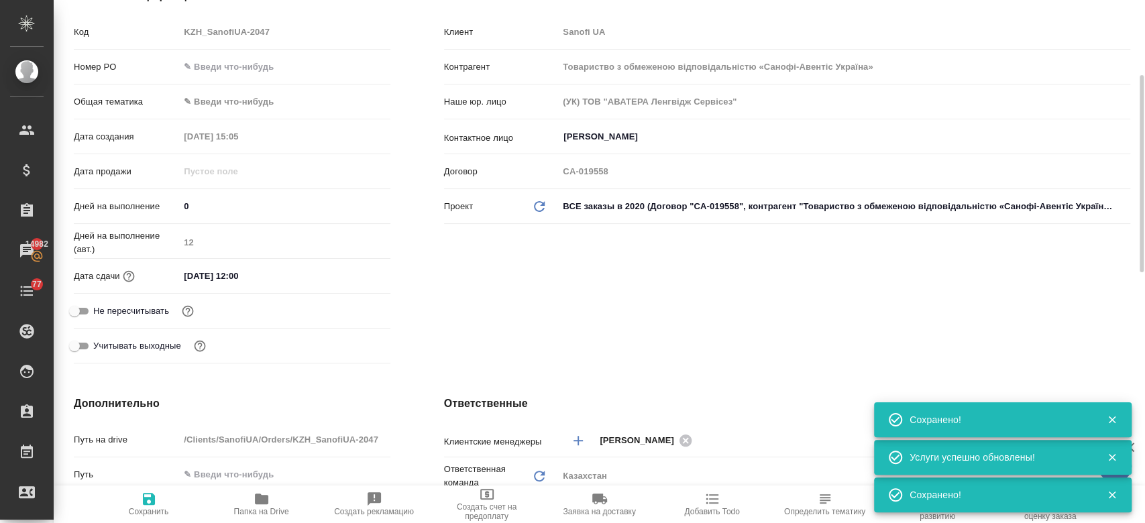
scroll to position [0, 0]
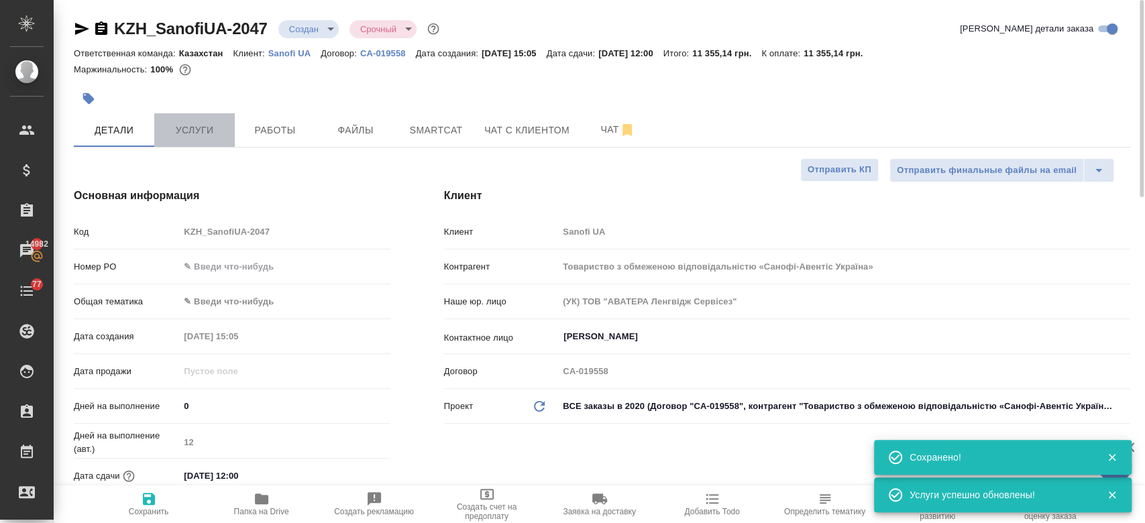
click at [184, 115] on button "Услуги" at bounding box center [194, 130] width 81 height 34
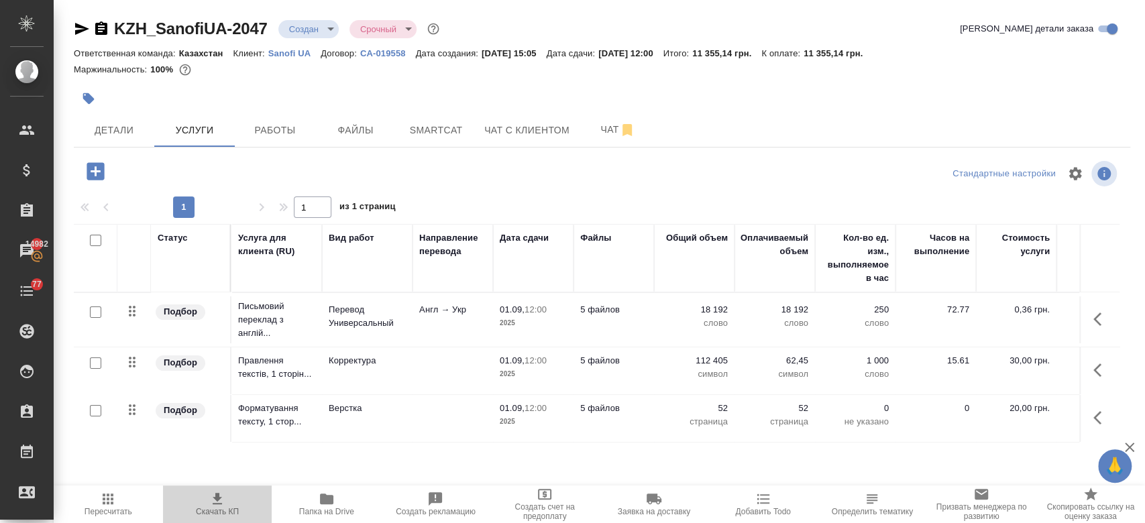
click at [217, 506] on icon "button" at bounding box center [217, 499] width 16 height 16
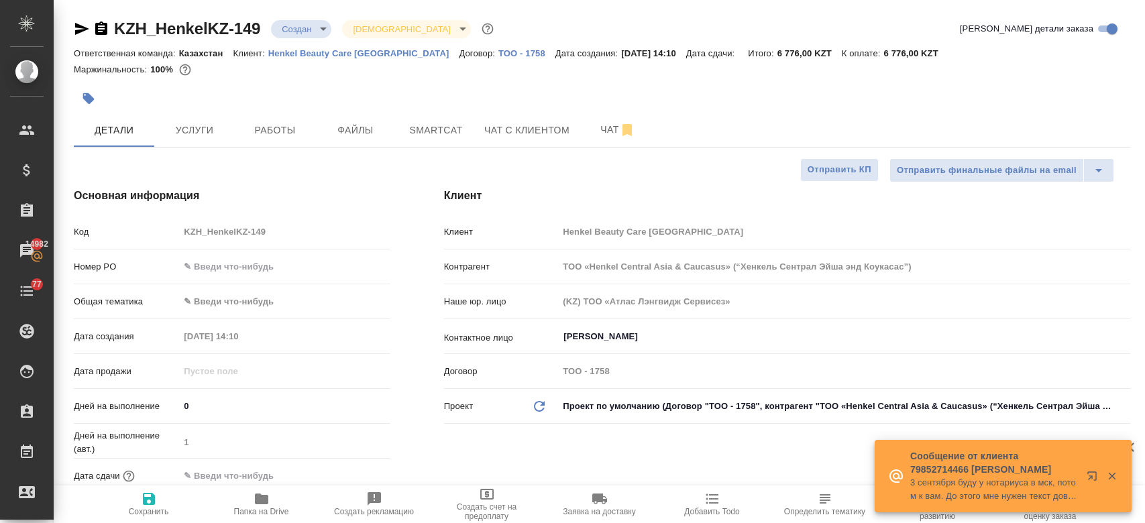
select select "RU"
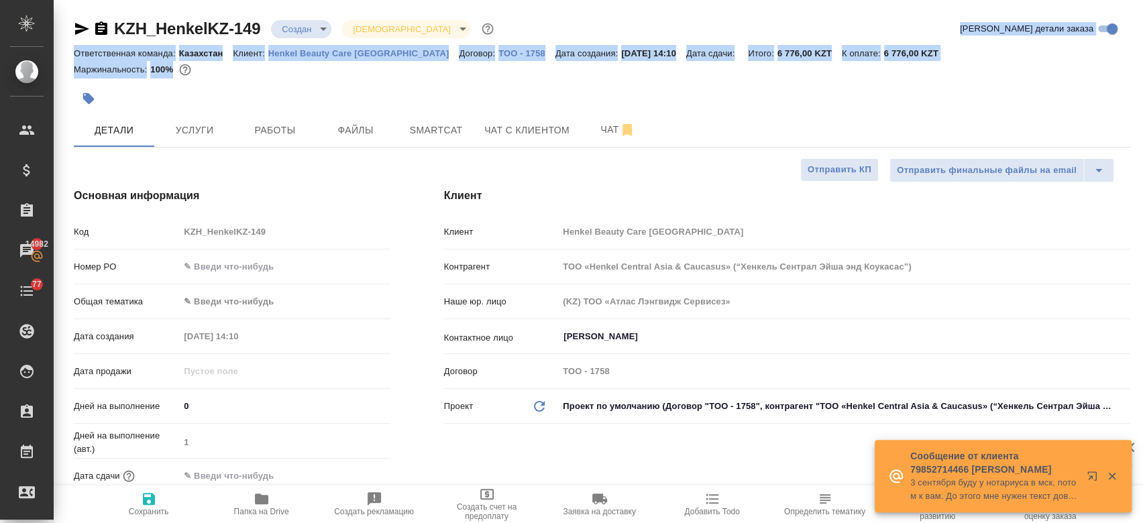
click at [363, 94] on div at bounding box center [426, 99] width 704 height 30
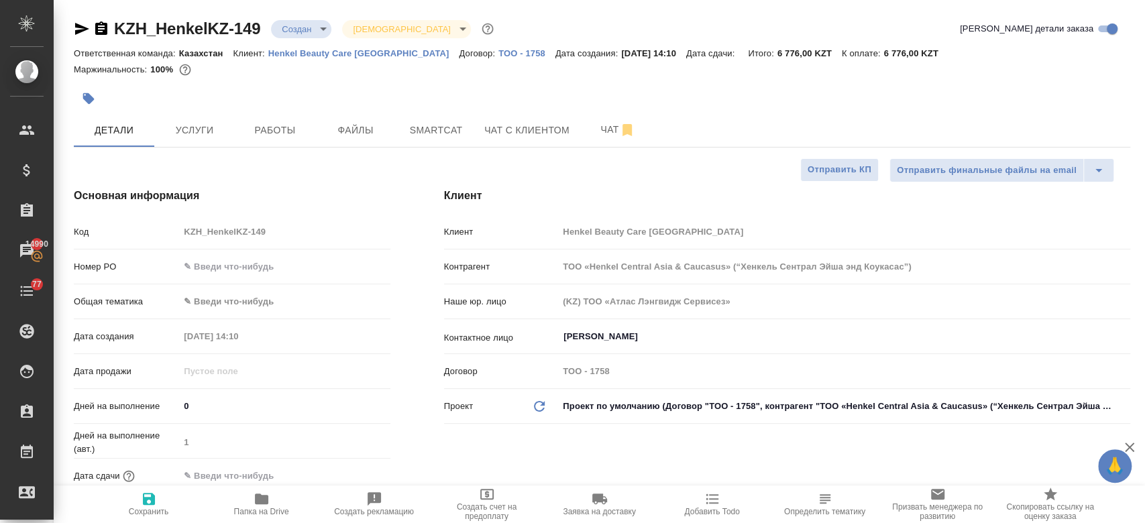
click at [419, 94] on div at bounding box center [426, 99] width 704 height 30
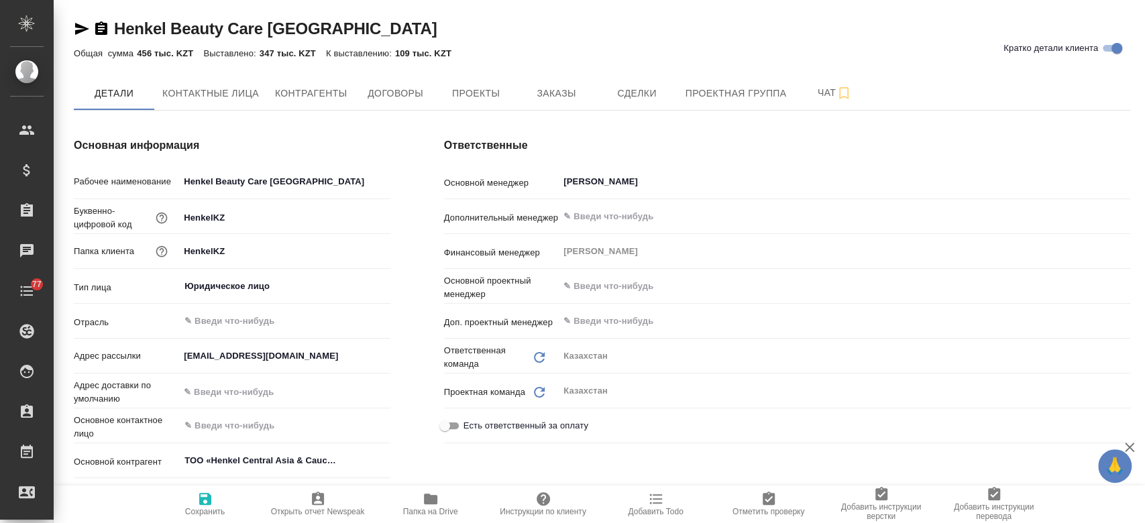
type textarea "x"
click at [545, 103] on button "Заказы" at bounding box center [556, 93] width 81 height 34
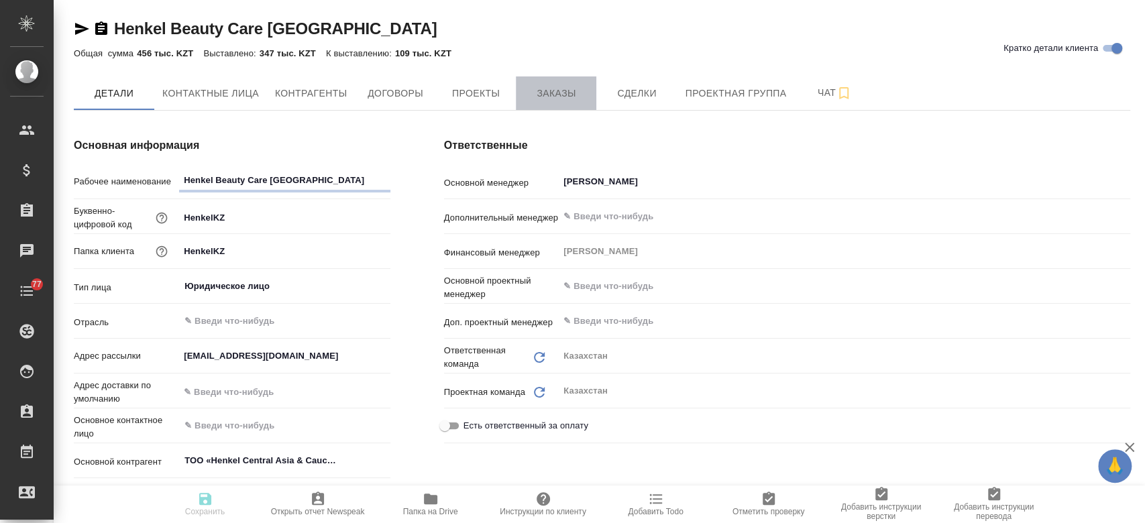
type textarea "x"
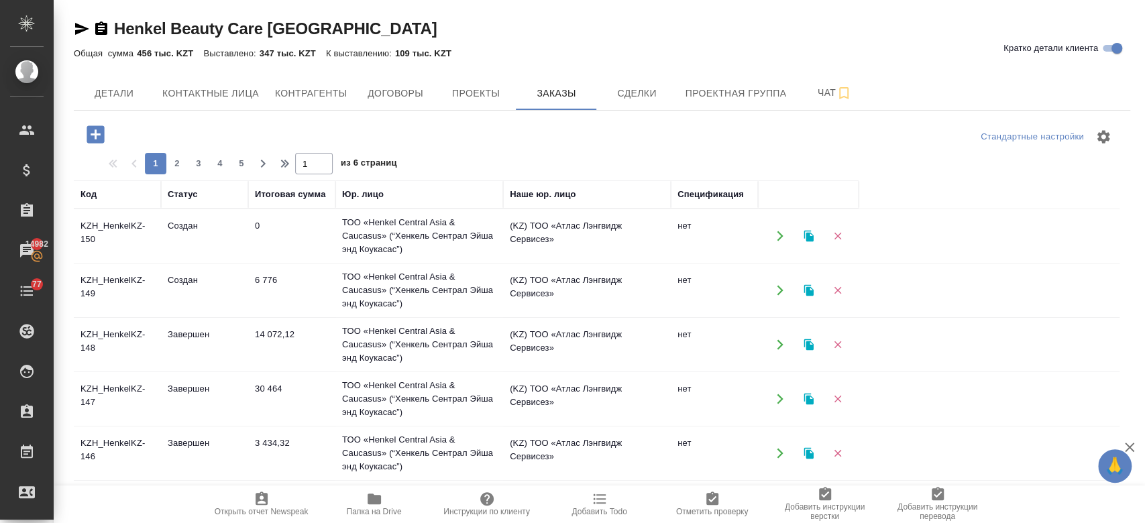
click at [97, 136] on icon "button" at bounding box center [95, 133] width 17 height 17
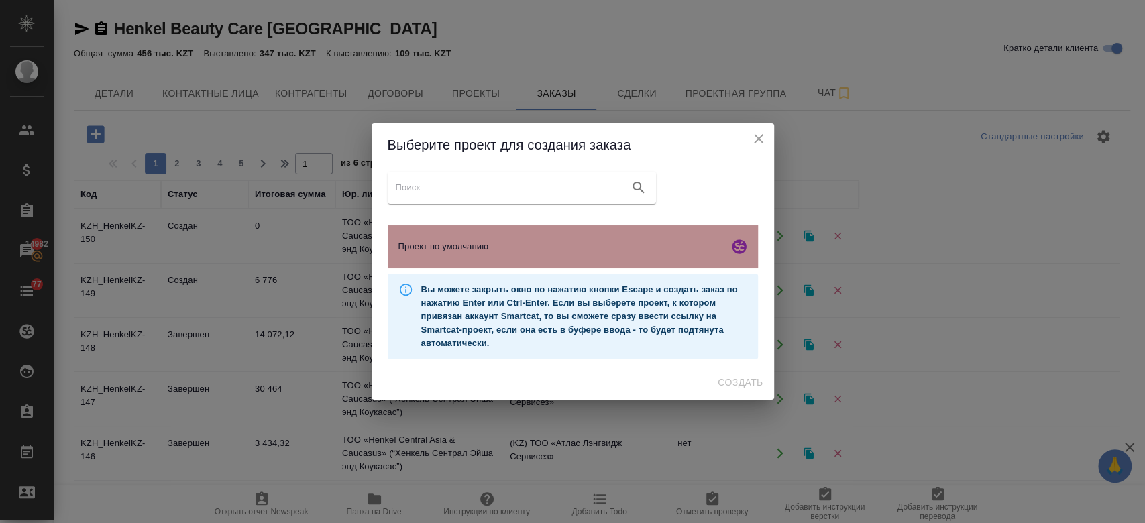
click at [437, 231] on div "Проект по умолчанию" at bounding box center [573, 246] width 370 height 43
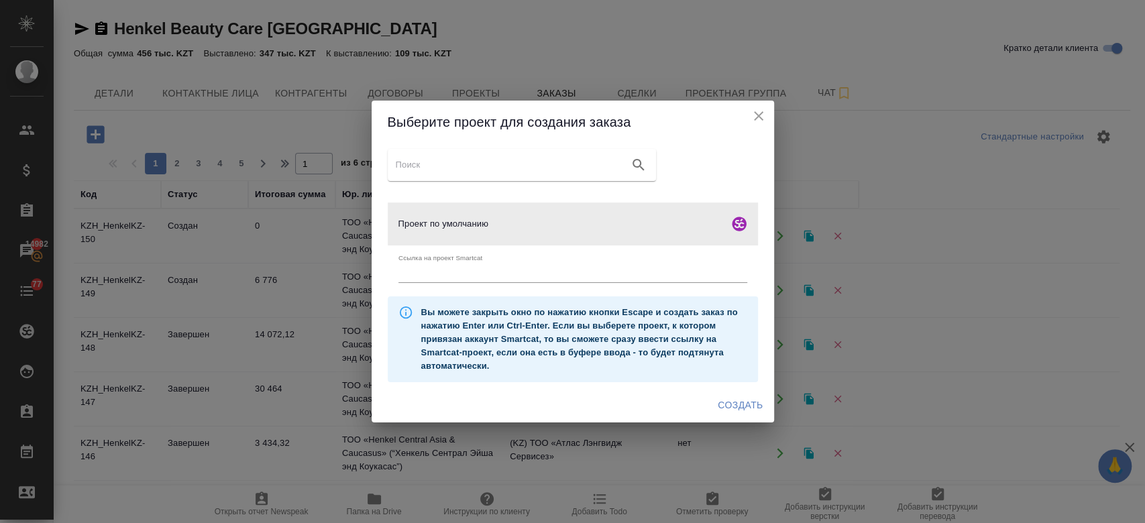
click at [745, 394] on button "Создать" at bounding box center [740, 405] width 56 height 25
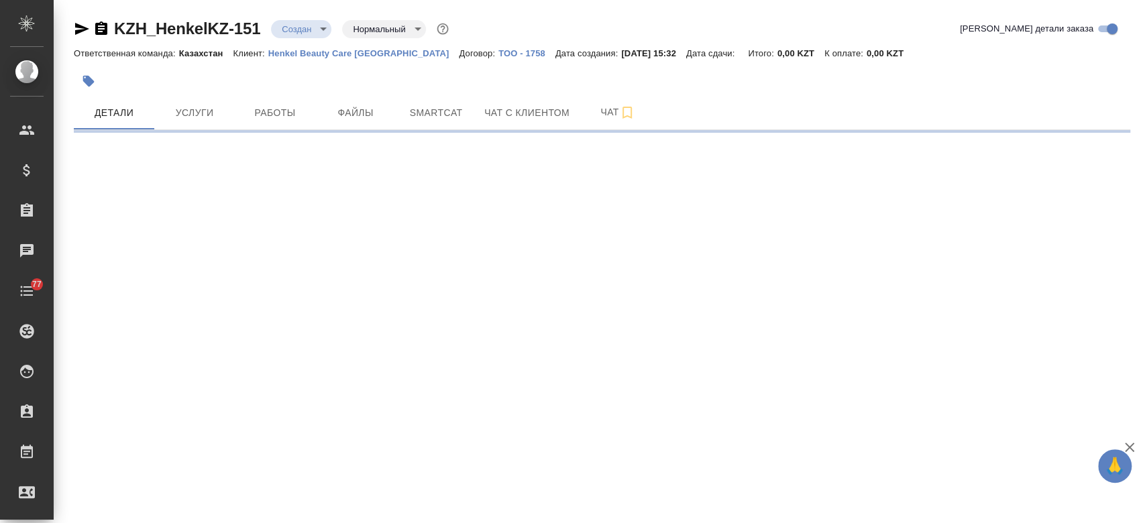
select select "RU"
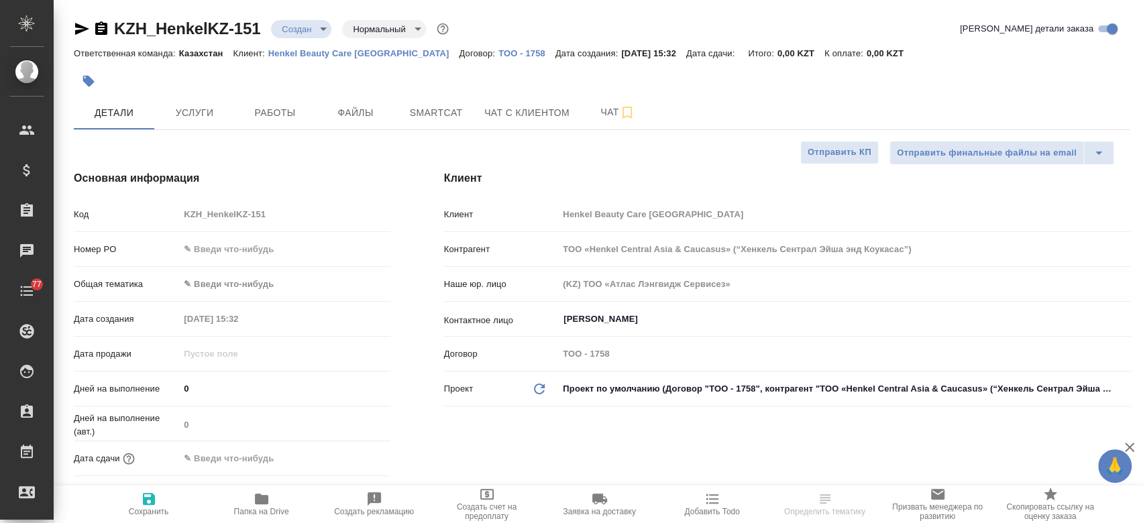
type textarea "x"
click at [358, 121] on span "Файлы" at bounding box center [355, 113] width 64 height 17
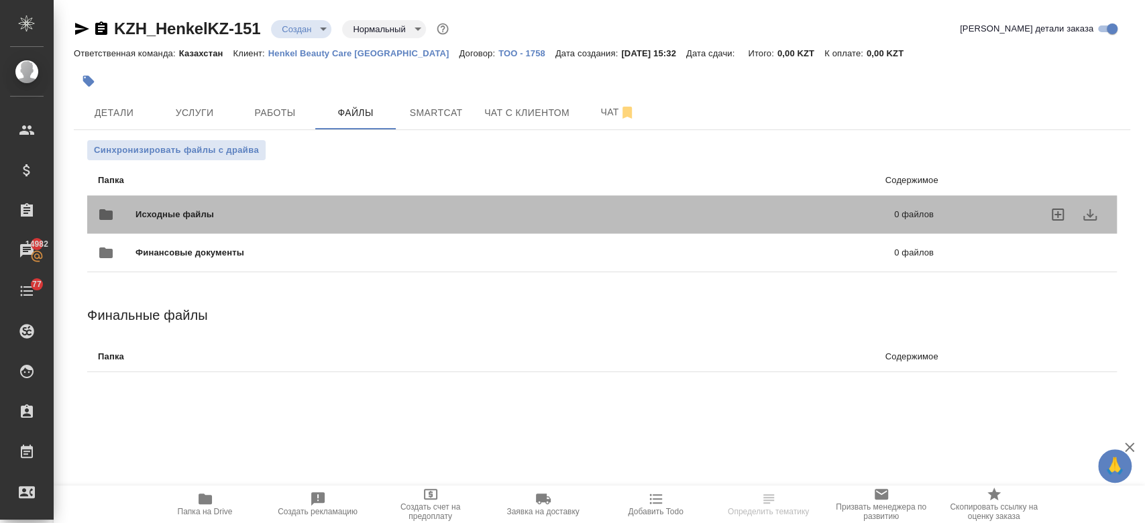
click at [243, 217] on span "Исходные файлы" at bounding box center [345, 214] width 419 height 13
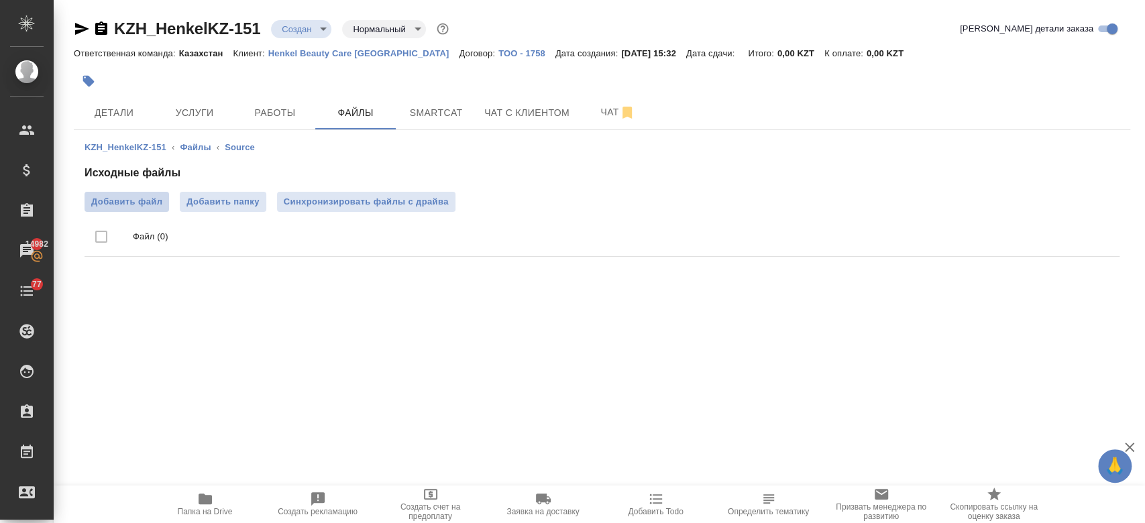
click at [154, 202] on span "Добавить файл" at bounding box center [126, 201] width 71 height 13
click at [0, 0] on input "Добавить файл" at bounding box center [0, 0] width 0 height 0
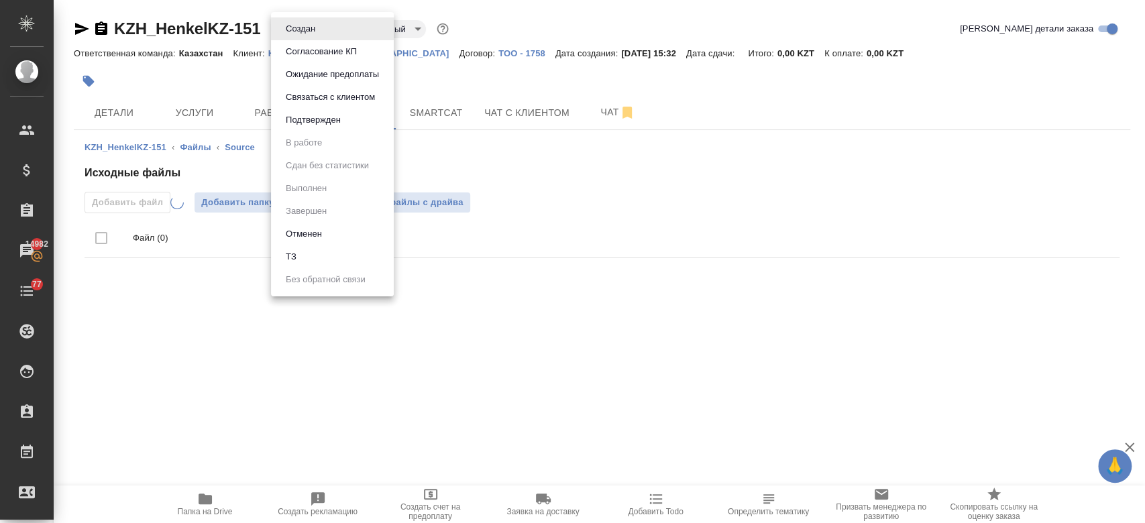
click at [298, 22] on body "🙏 .cls-1 fill:#fff; AWATERA Kosherbayeva Nazerke Клиенты Спецификации Заказы 14…" at bounding box center [572, 261] width 1145 height 523
click at [316, 252] on li "ТЗ" at bounding box center [332, 257] width 123 height 23
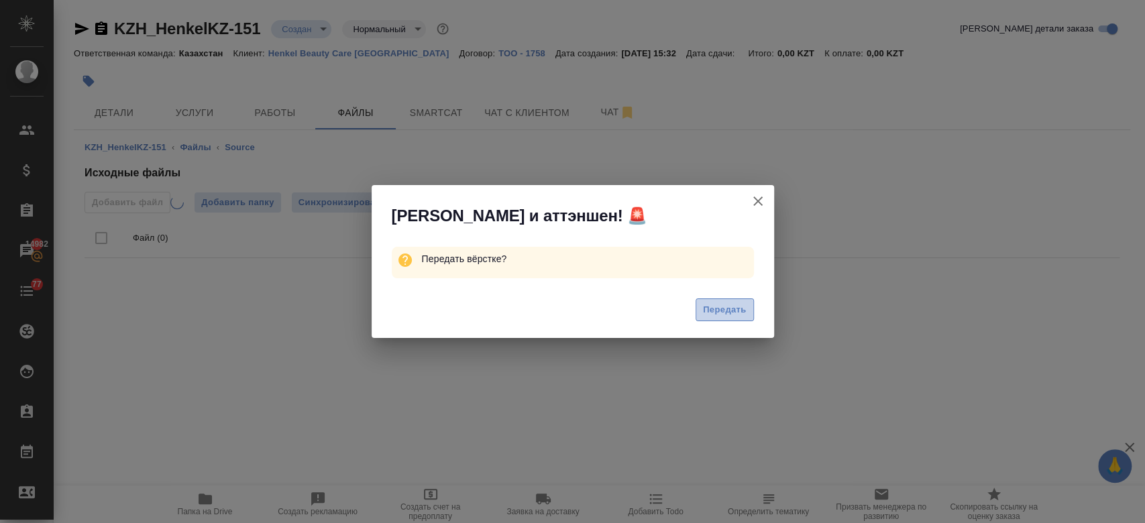
click at [725, 311] on span "Передать" at bounding box center [725, 310] width 44 height 15
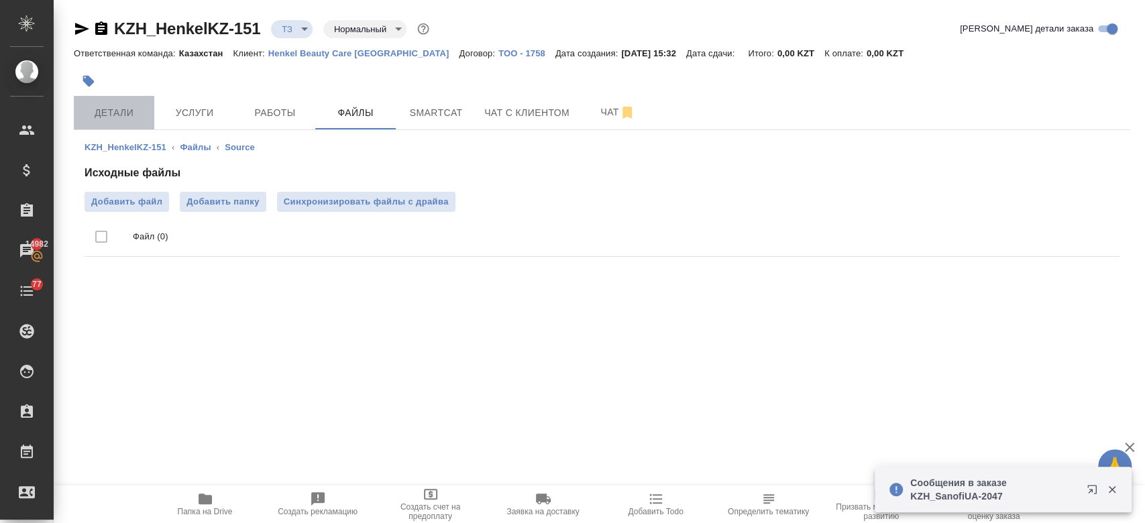
click at [110, 99] on button "Детали" at bounding box center [114, 113] width 81 height 34
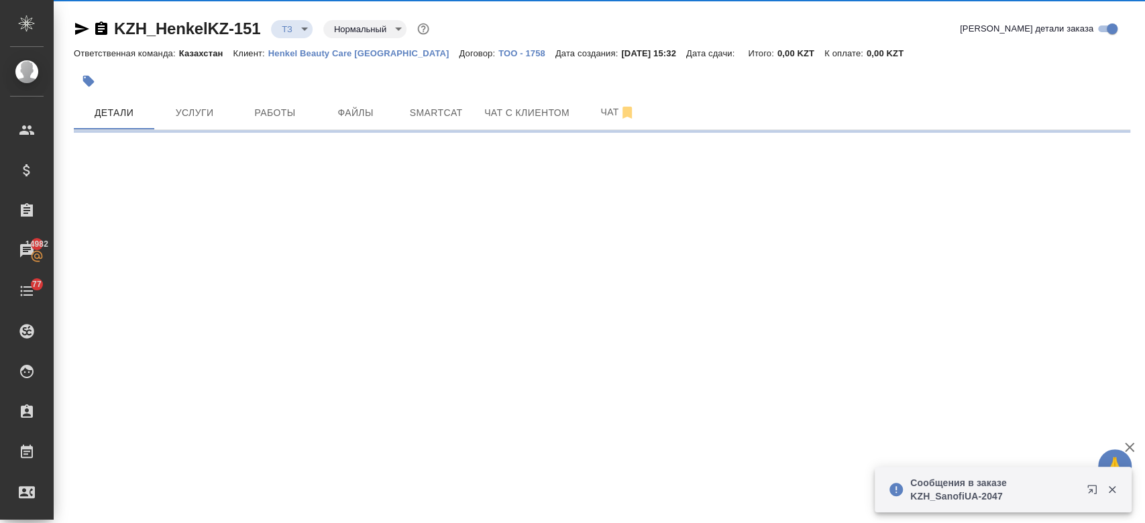
select select "RU"
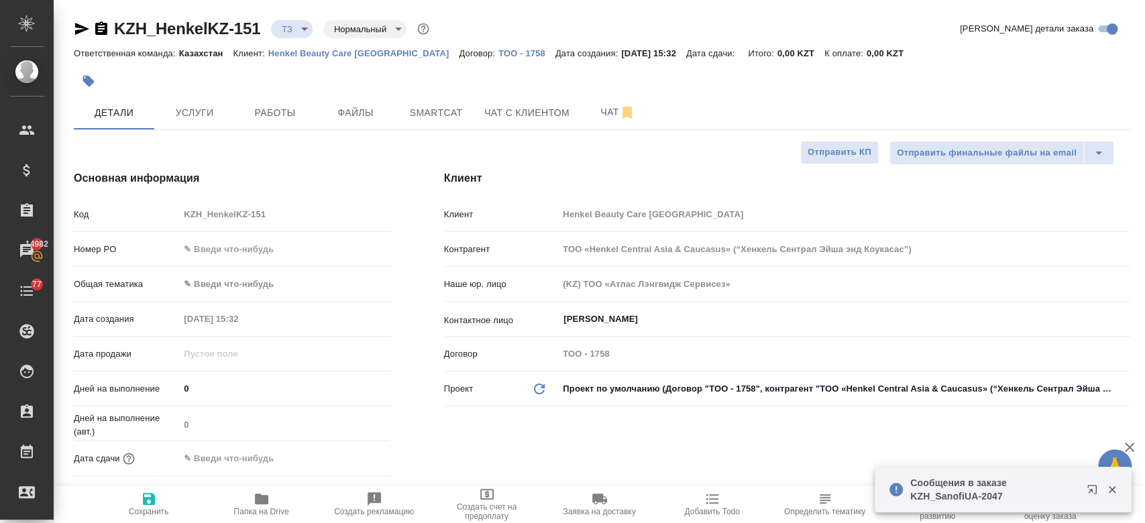
type textarea "x"
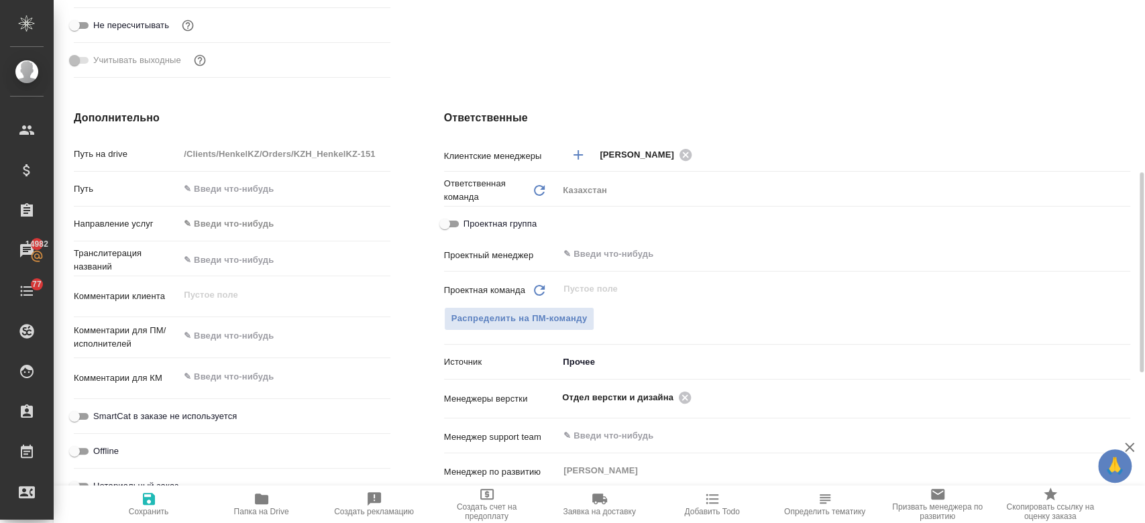
scroll to position [471, 0]
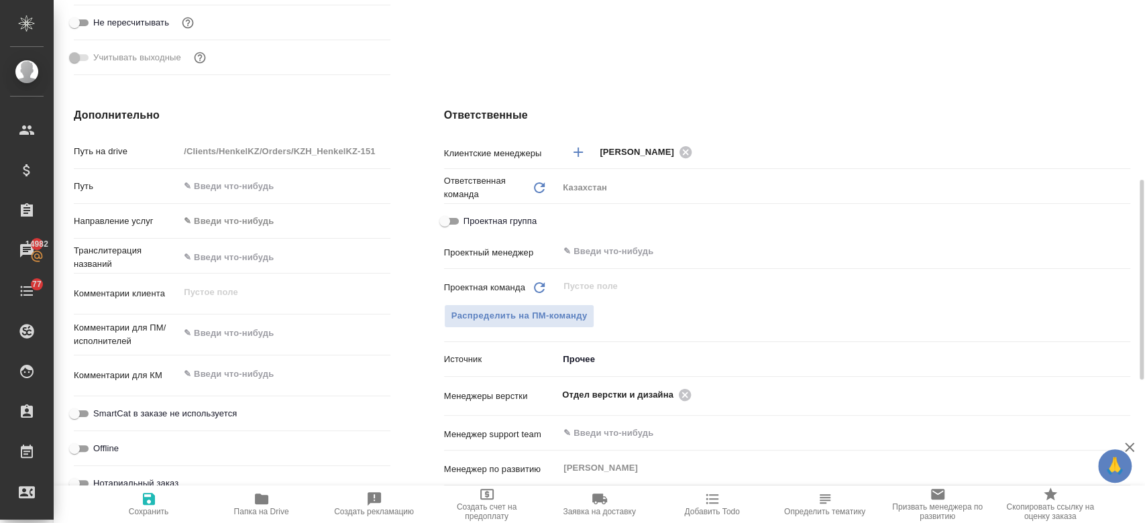
type textarea "x"
click at [236, 337] on textarea at bounding box center [284, 334] width 209 height 23
type textarea "п"
type textarea "x"
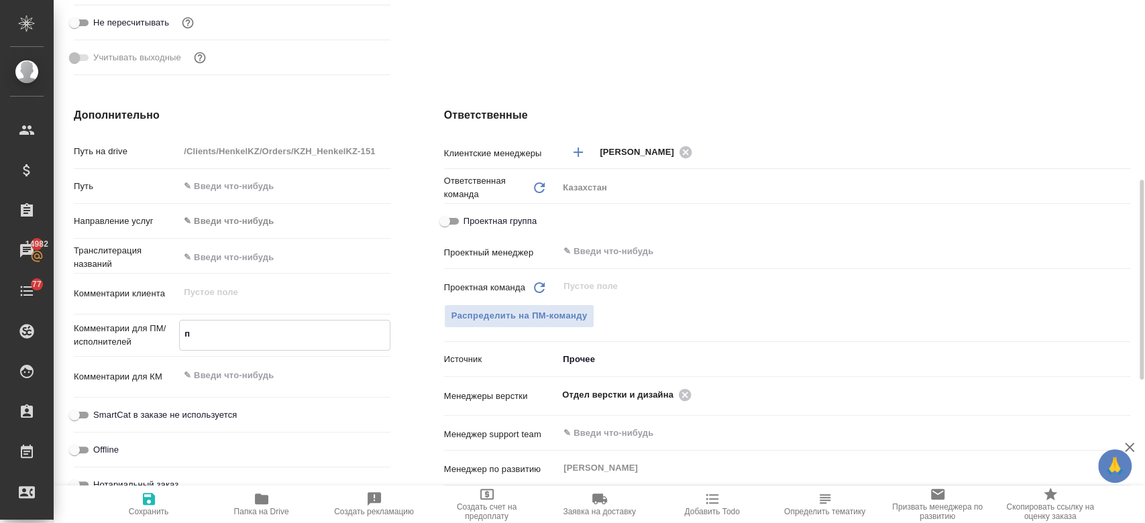
type textarea "x"
type textarea "пе"
type textarea "x"
type textarea "пер"
type textarea "x"
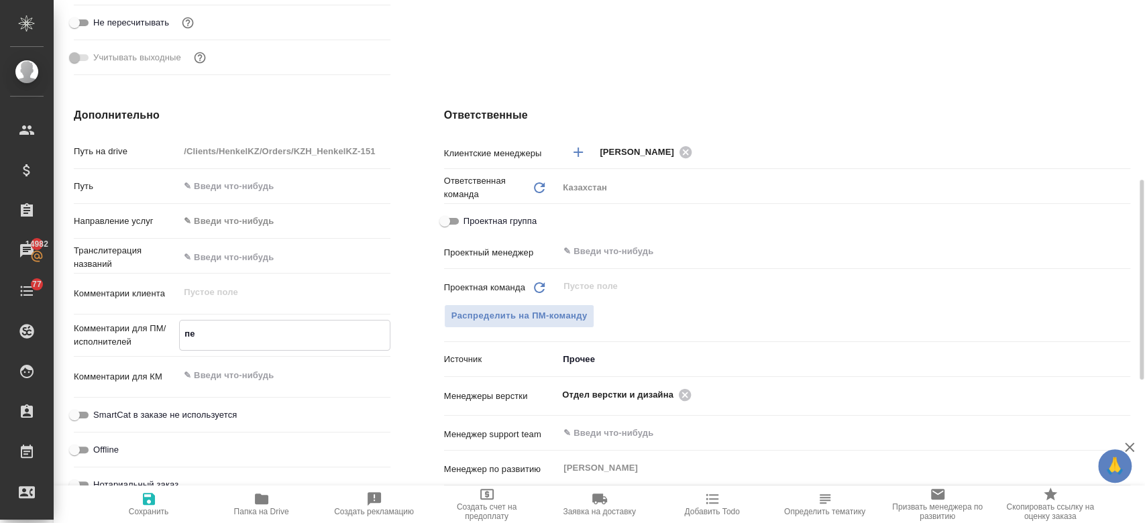
type textarea "x"
type textarea "пере"
type textarea "x"
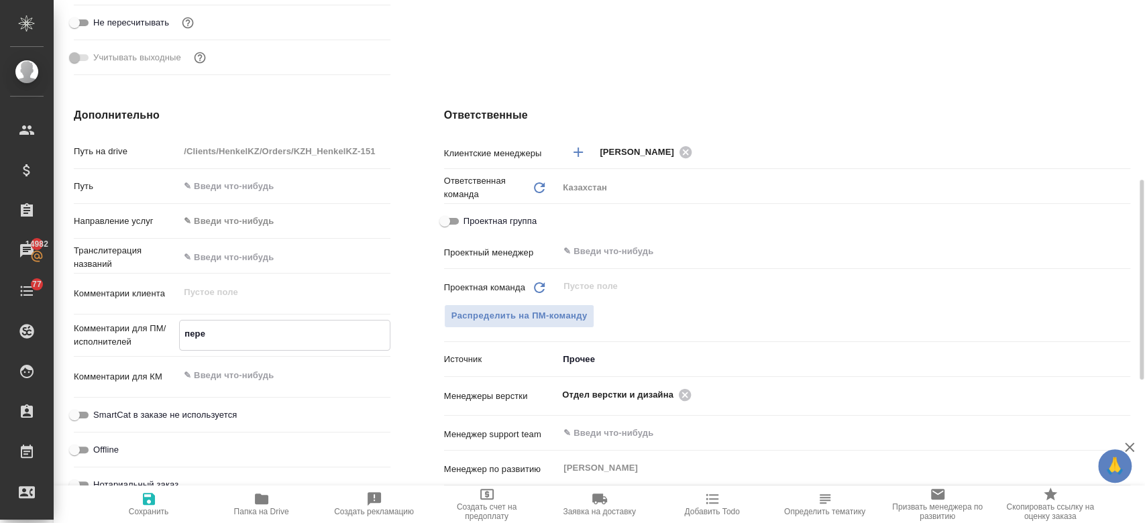
type textarea "x"
type textarea "перев"
type textarea "x"
type textarea "перево"
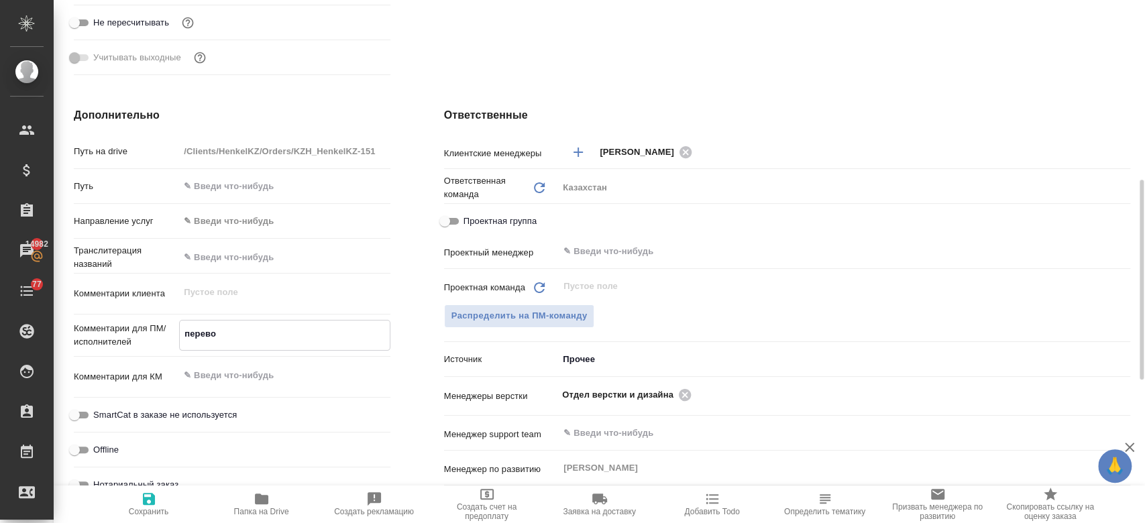
type textarea "x"
type textarea "перевод"
type textarea "x"
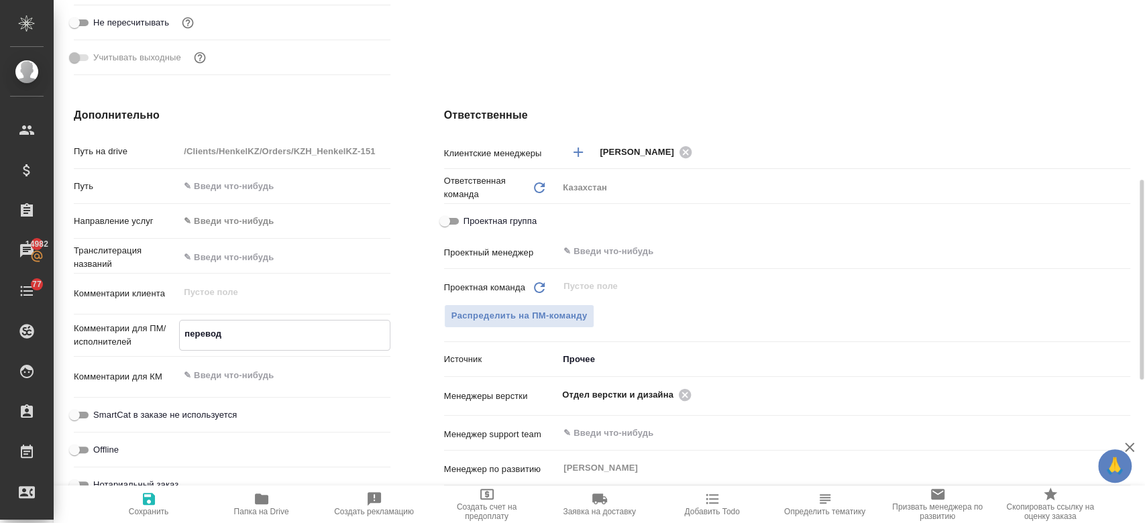
type textarea "x"
type textarea "перевод"
type textarea "x"
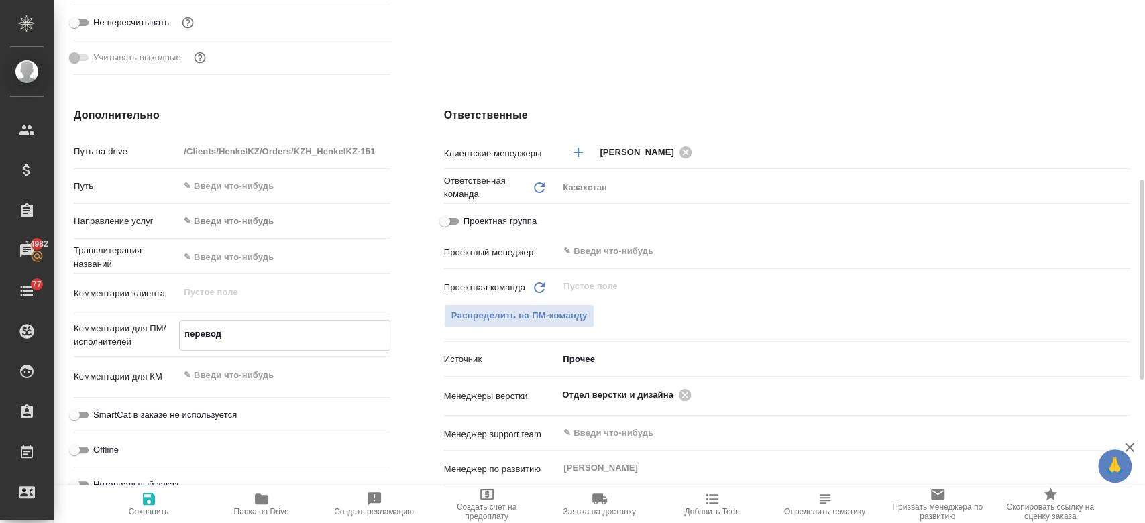
type textarea "x"
type textarea "перевод н"
type textarea "x"
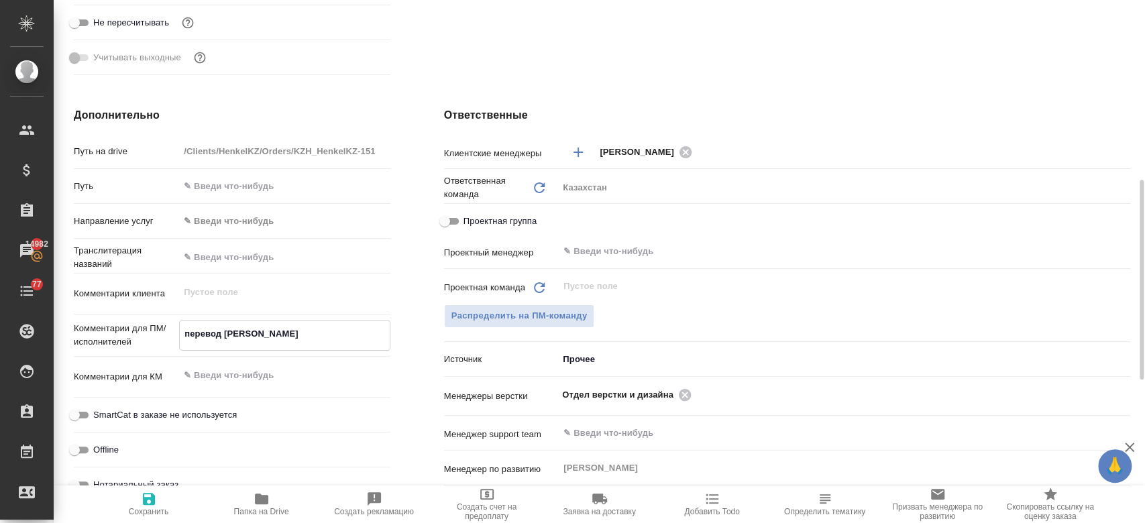
type textarea "перевод на"
type textarea "x"
type textarea "перевод на"
type textarea "x"
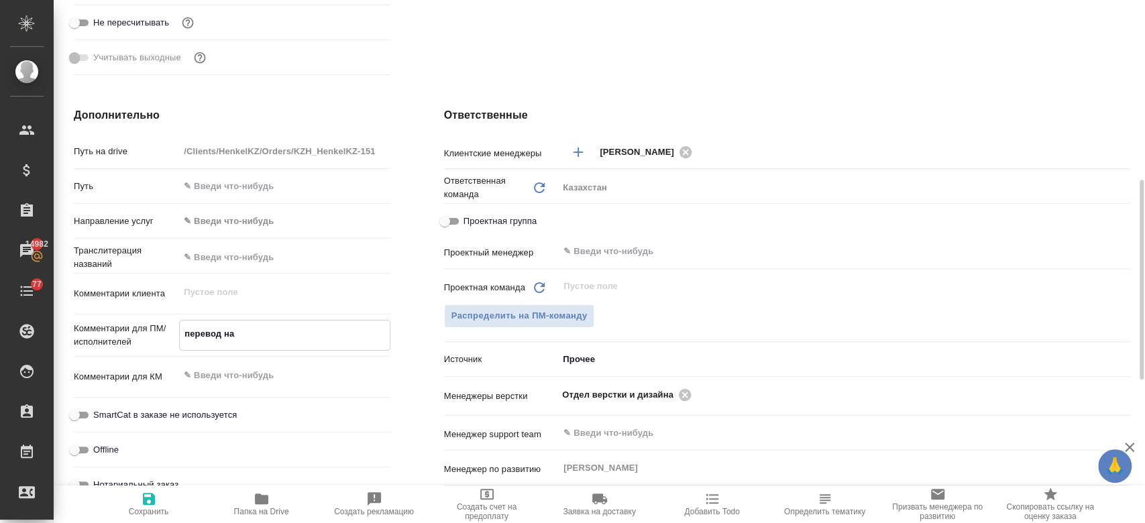
type textarea "перевод на г"
type textarea "x"
type textarea "перевод на гр"
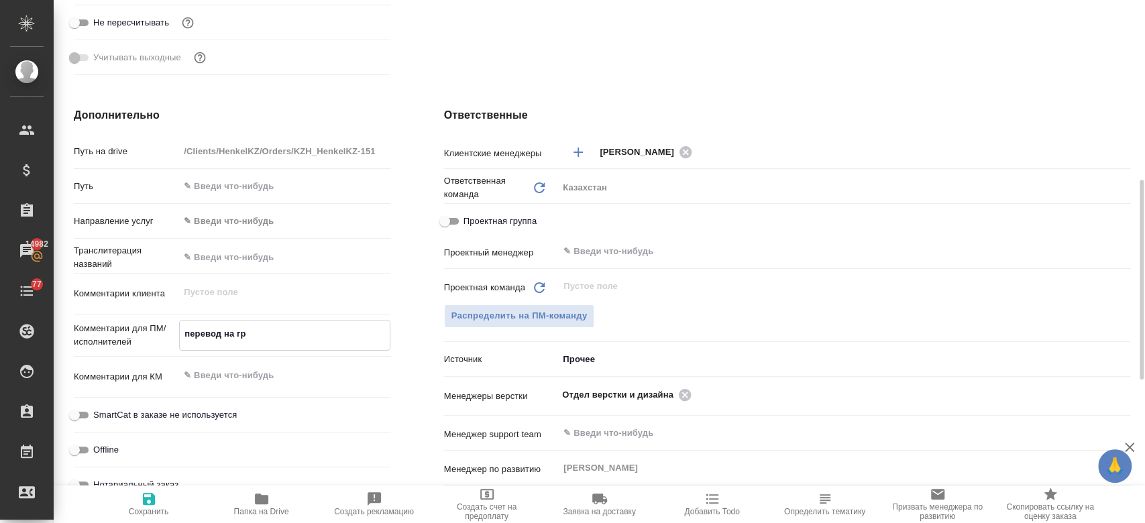
type textarea "x"
type textarea "перевод на гру"
type textarea "x"
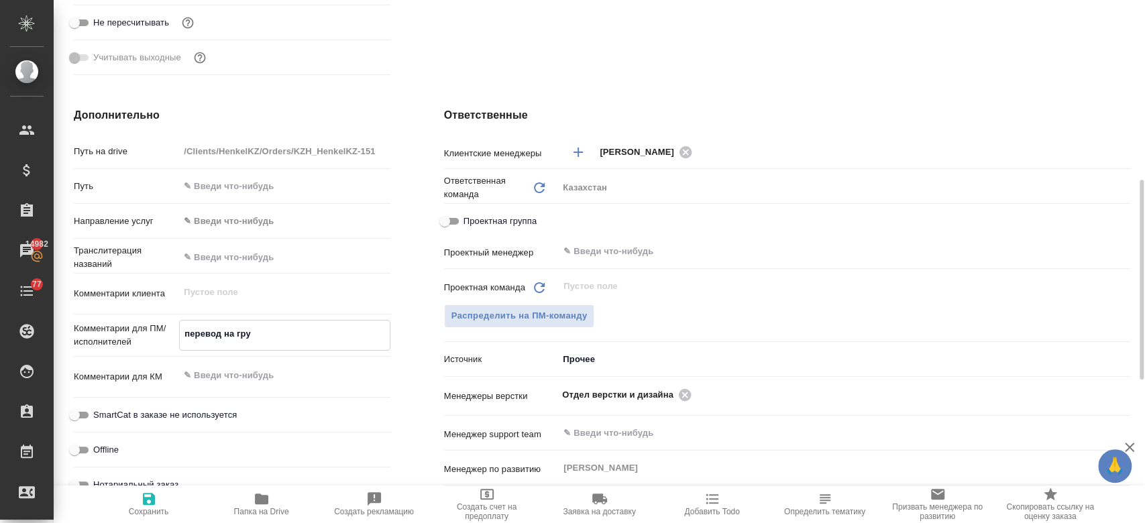
type textarea "x"
type textarea "перевод на груз"
type textarea "x"
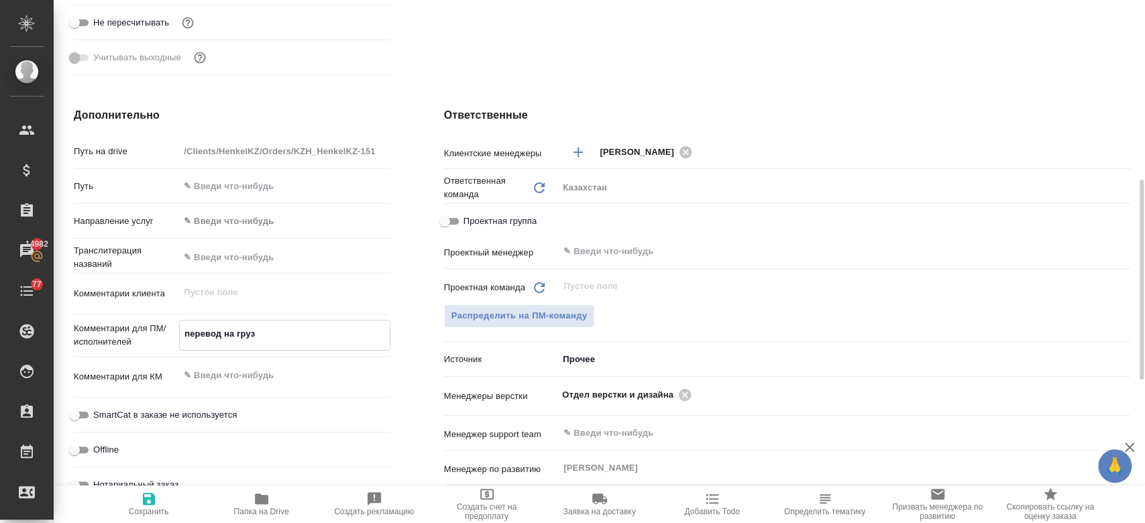
type textarea "x"
type textarea "перевод на груз"
type textarea "x"
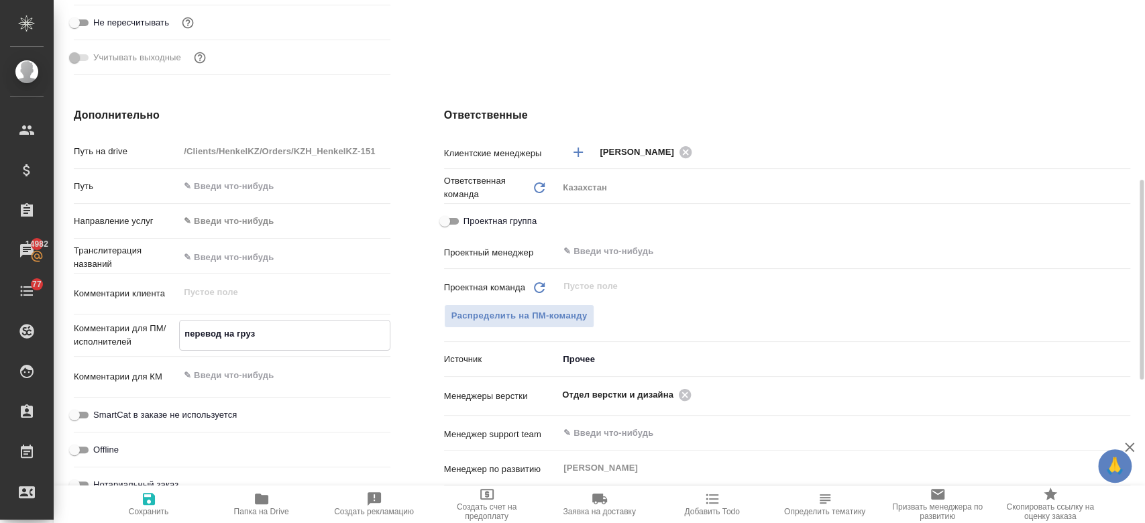
type textarea "перевод на груз и"
type textarea "x"
type textarea "перевод на груз и"
type textarea "x"
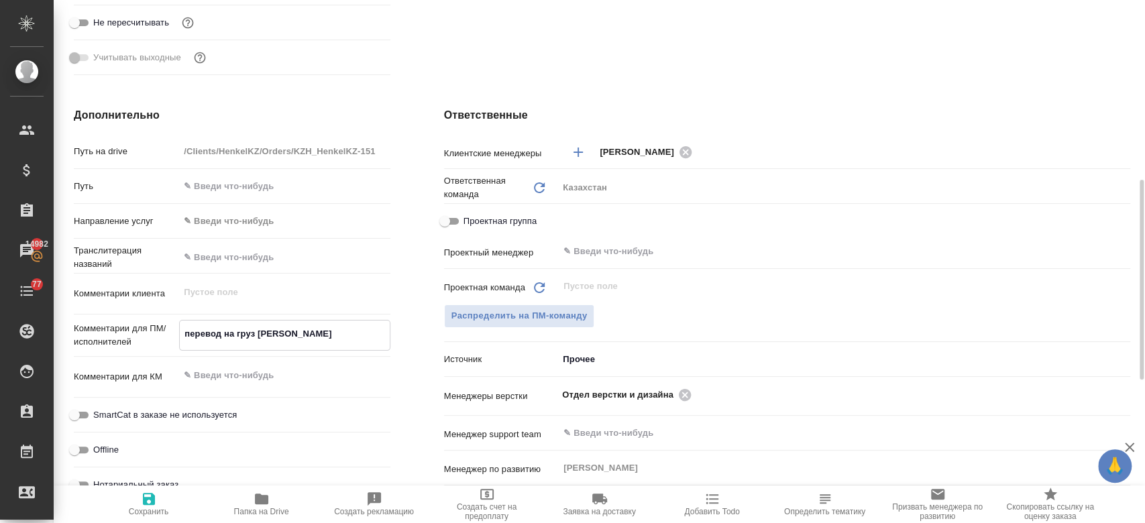
type textarea "перевод на груз и а"
type textarea "x"
type textarea "перевод на груз и ар"
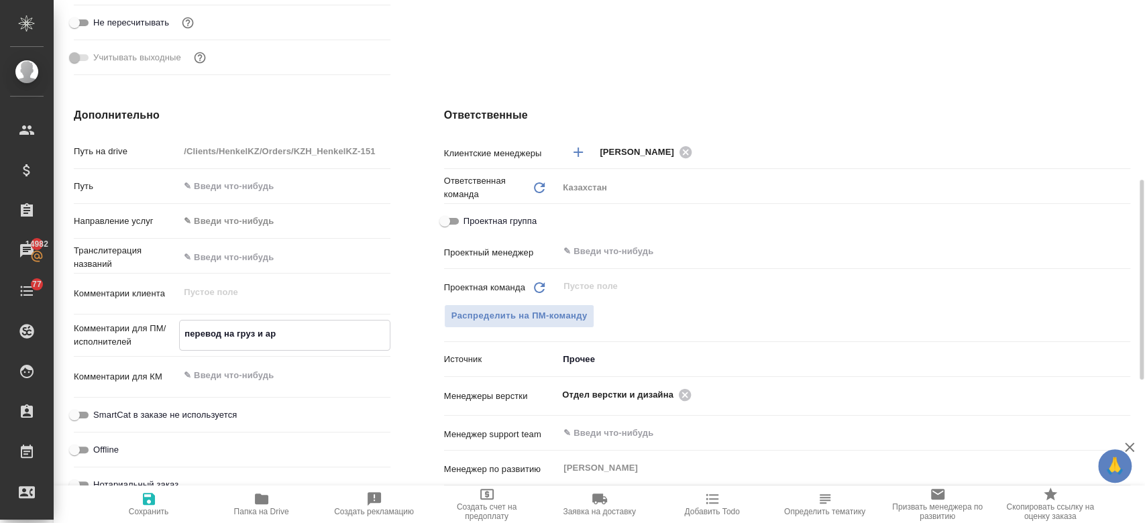
type textarea "x"
type textarea "перевод на груз и арм"
type textarea "x"
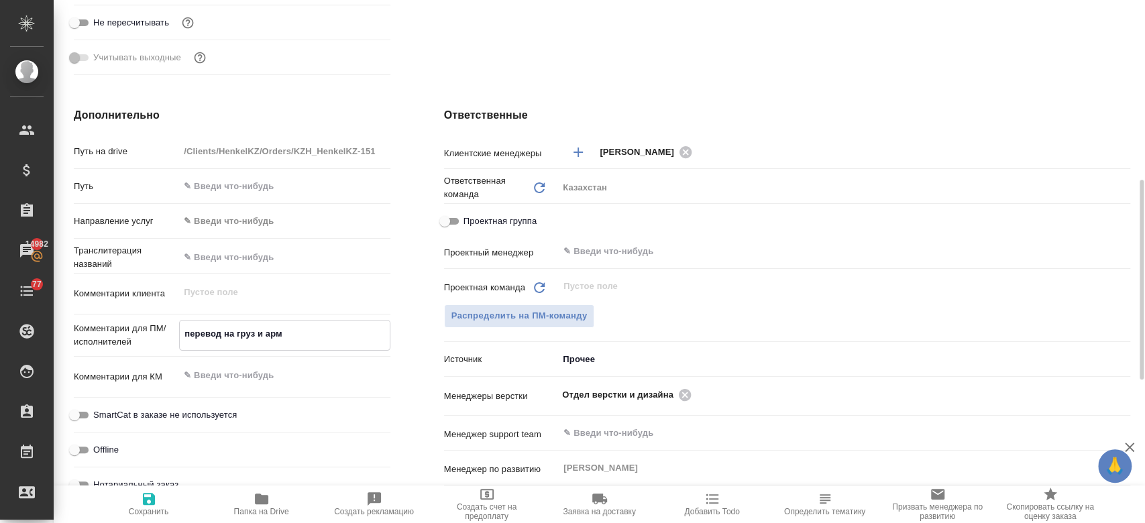
type textarea "x"
type textarea "перевод на груз и арм"
type textarea "x"
click at [149, 500] on icon "button" at bounding box center [149, 499] width 16 height 16
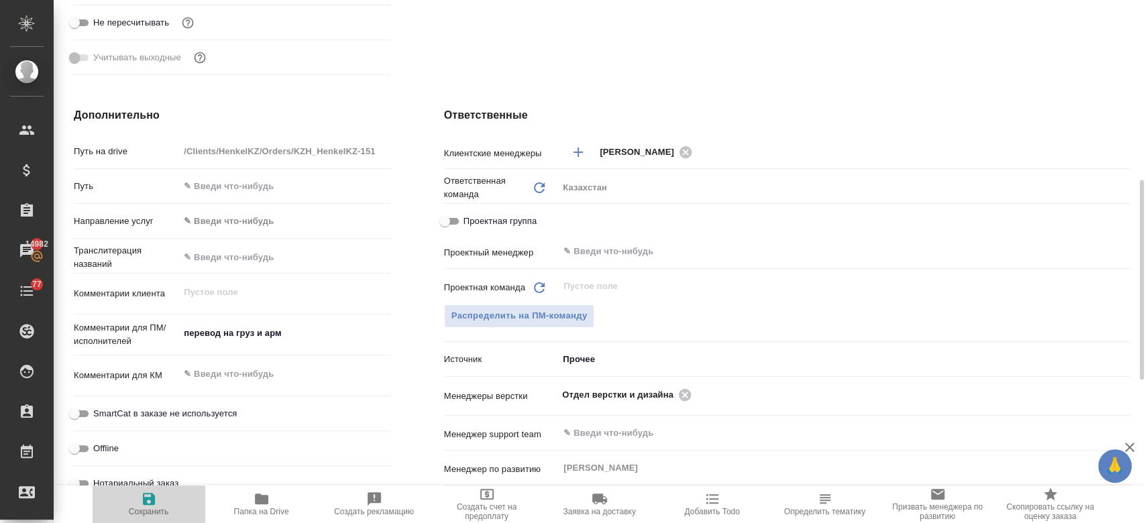
type textarea "x"
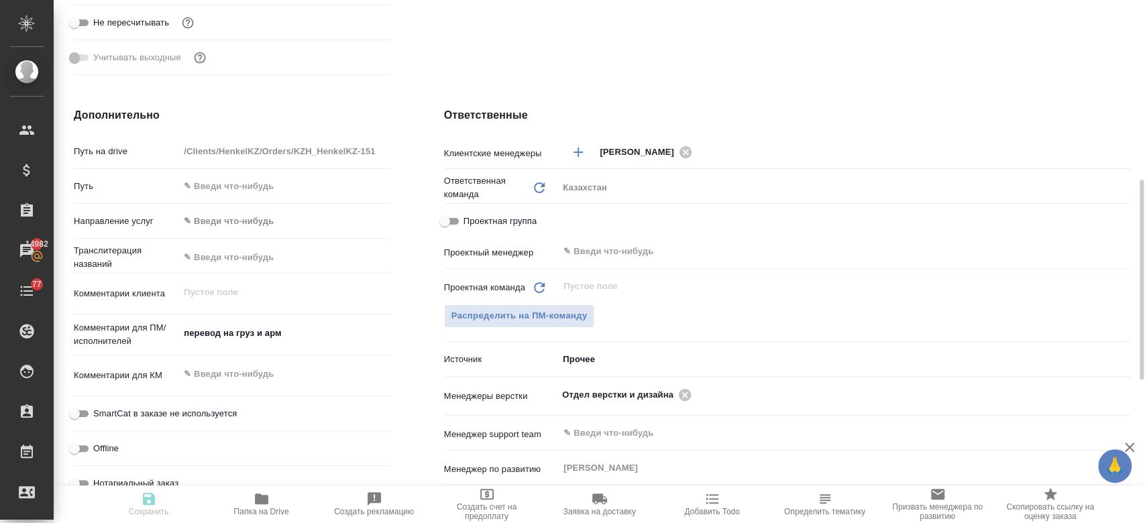
type textarea "x"
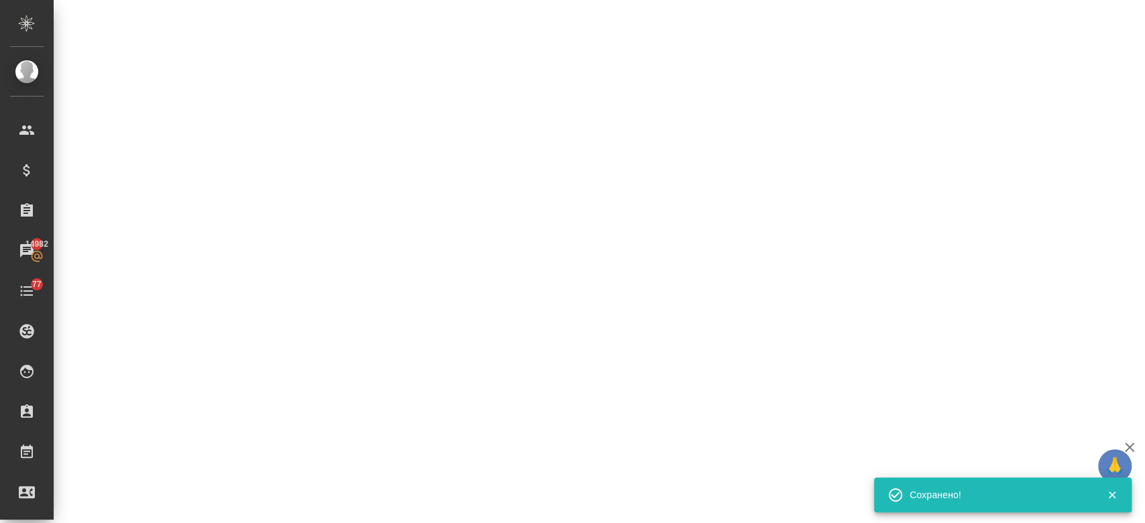
select select "RU"
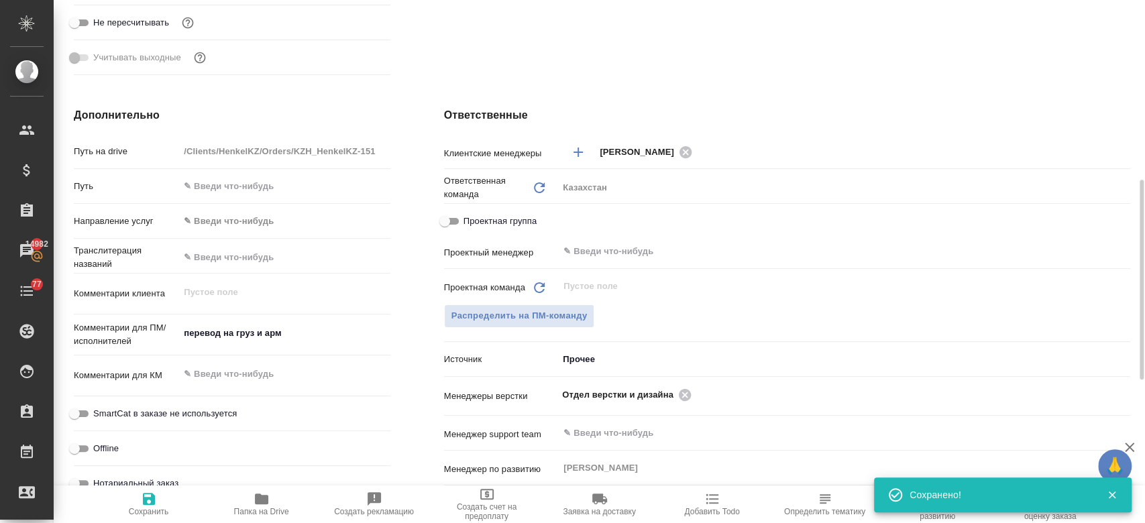
type textarea "x"
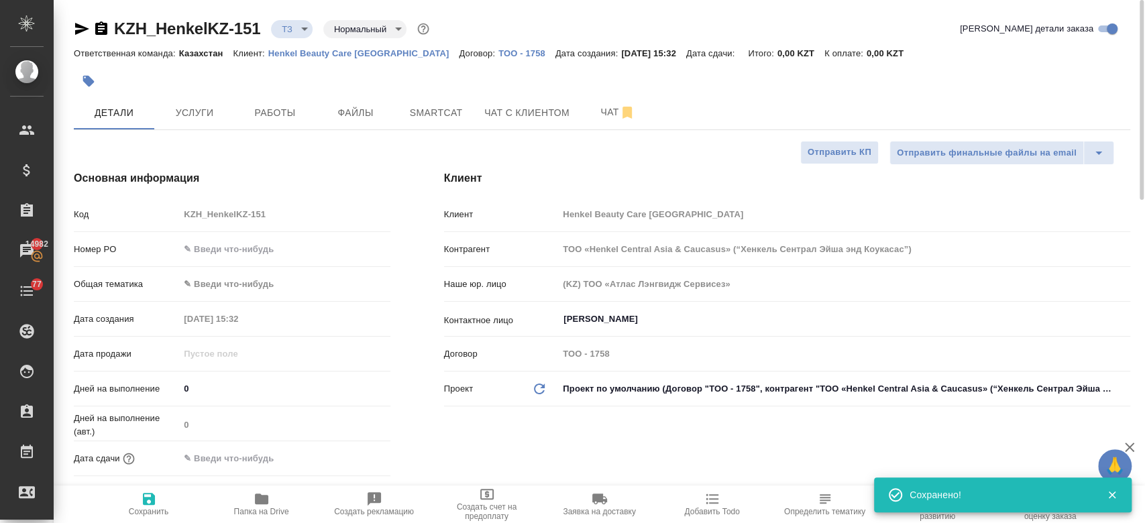
click at [332, 72] on div at bounding box center [426, 81] width 704 height 30
type textarea "x"
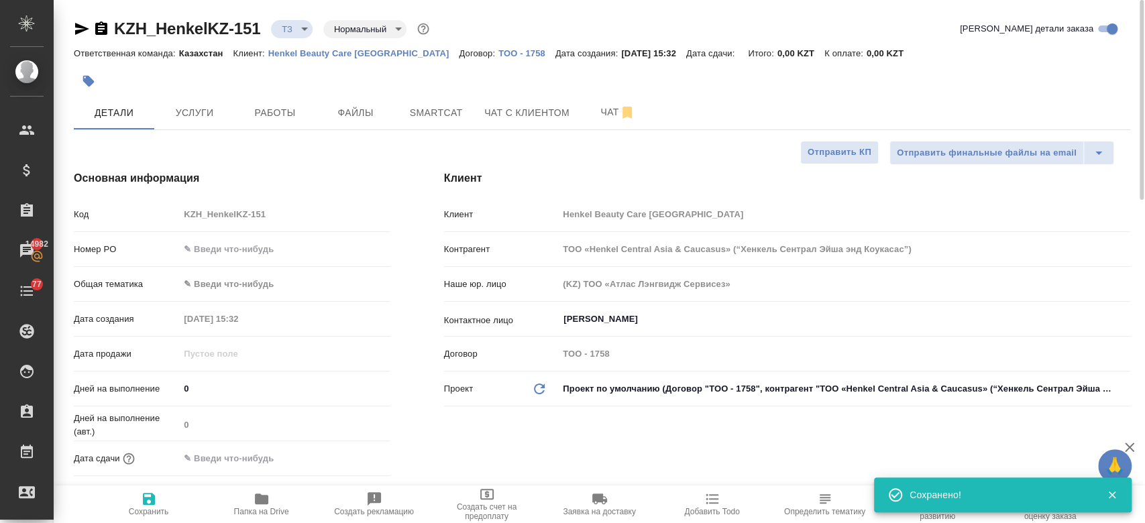
type textarea "x"
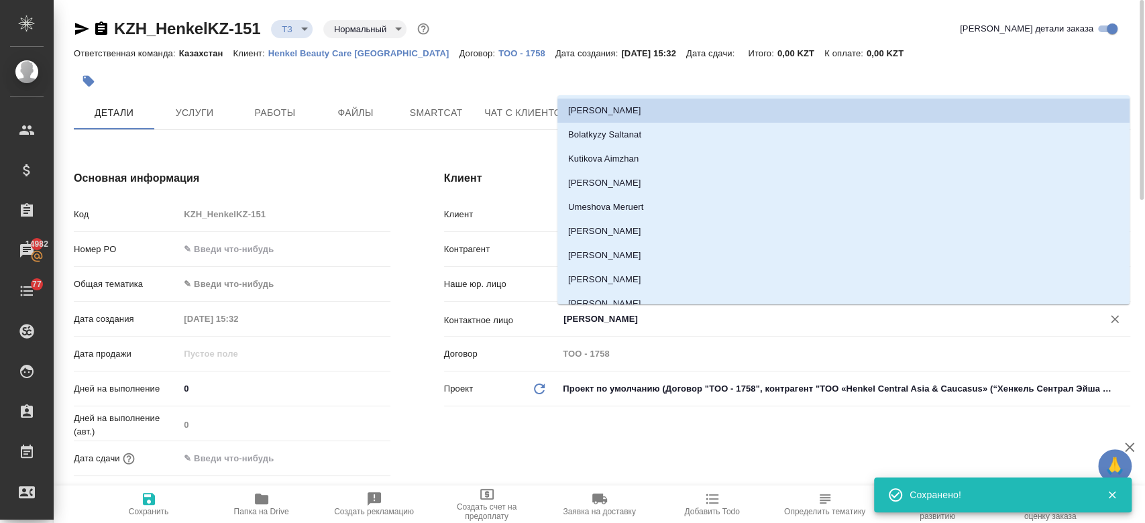
click at [617, 325] on input "Удербаева Рената" at bounding box center [821, 319] width 519 height 16
type textarea "x"
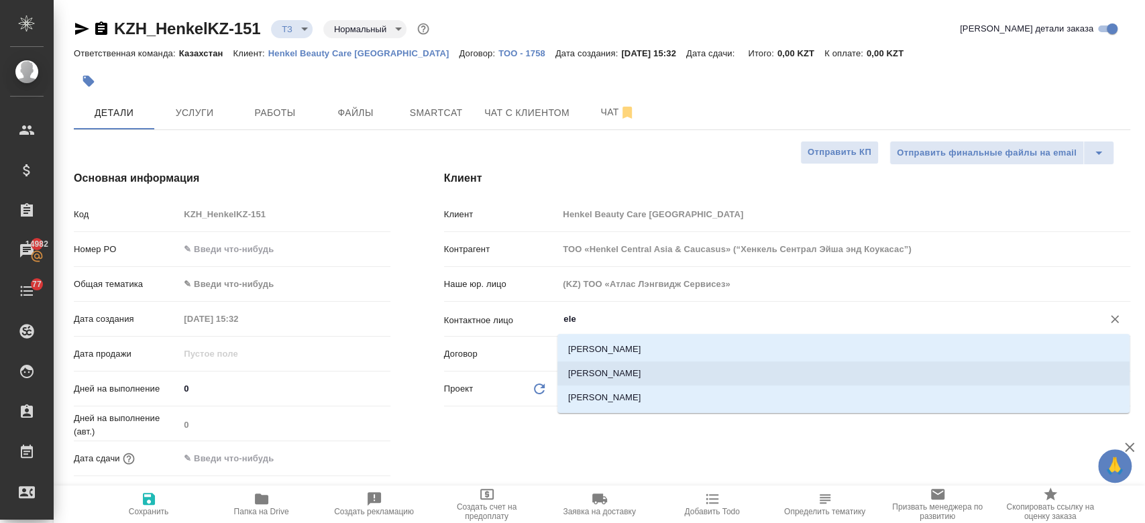
click at [602, 374] on li "Sekhniashvili Elene" at bounding box center [844, 374] width 572 height 24
type input "Sekhniashvili Elene"
type textarea "x"
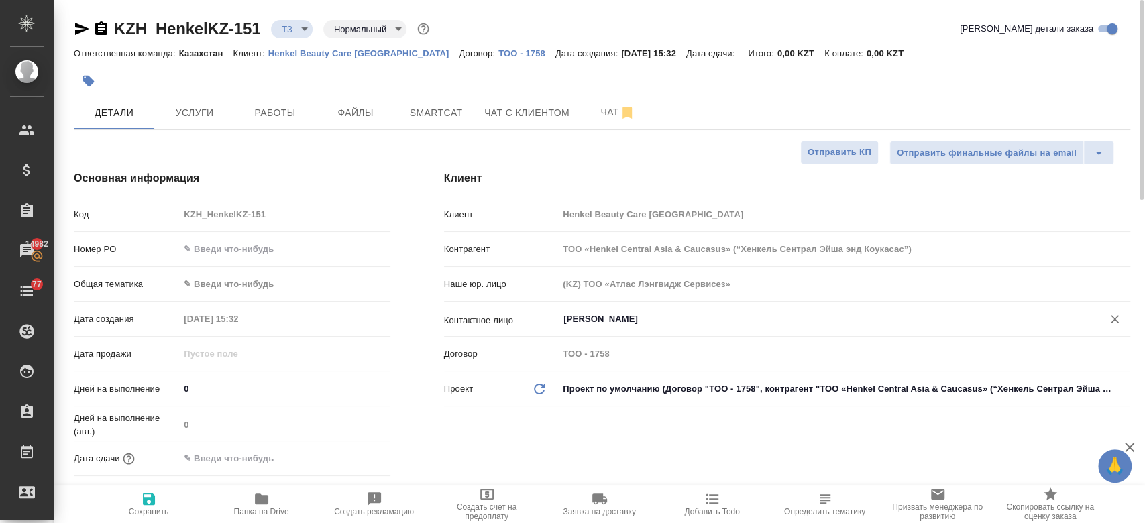
type input "Sekhniashvili Elene"
click at [135, 509] on span "Сохранить" at bounding box center [149, 511] width 40 height 9
type textarea "x"
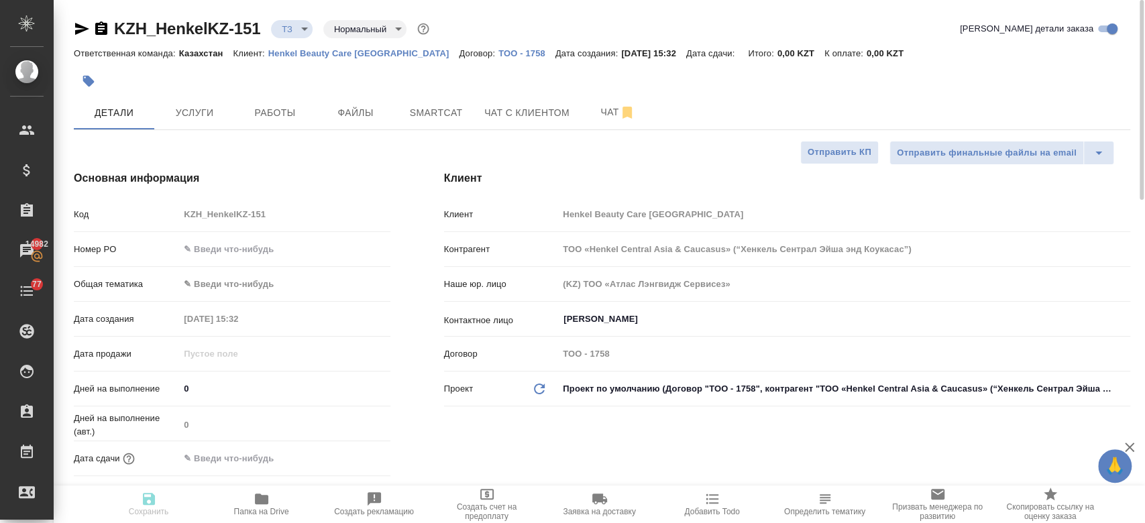
type textarea "x"
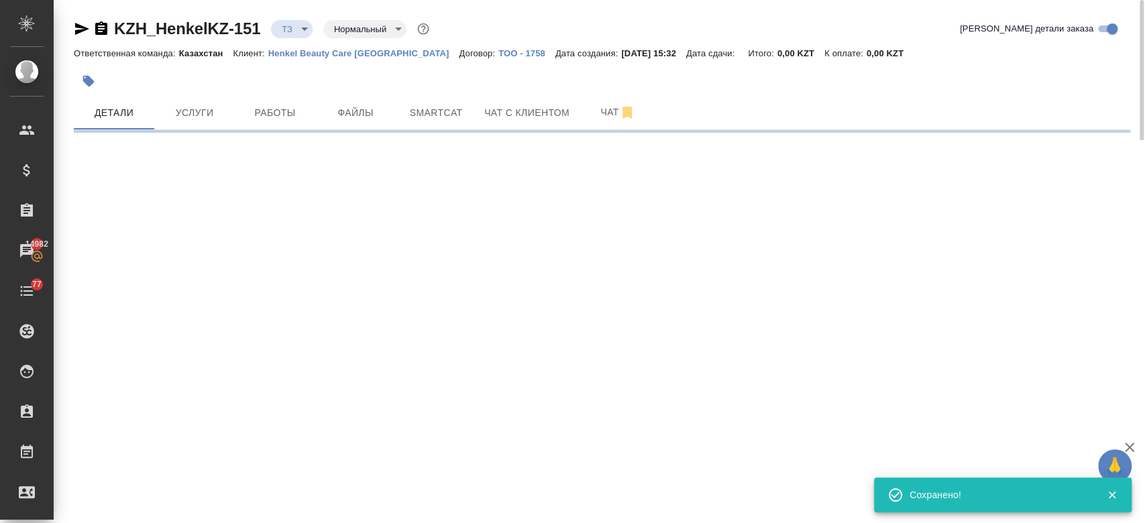
select select "RU"
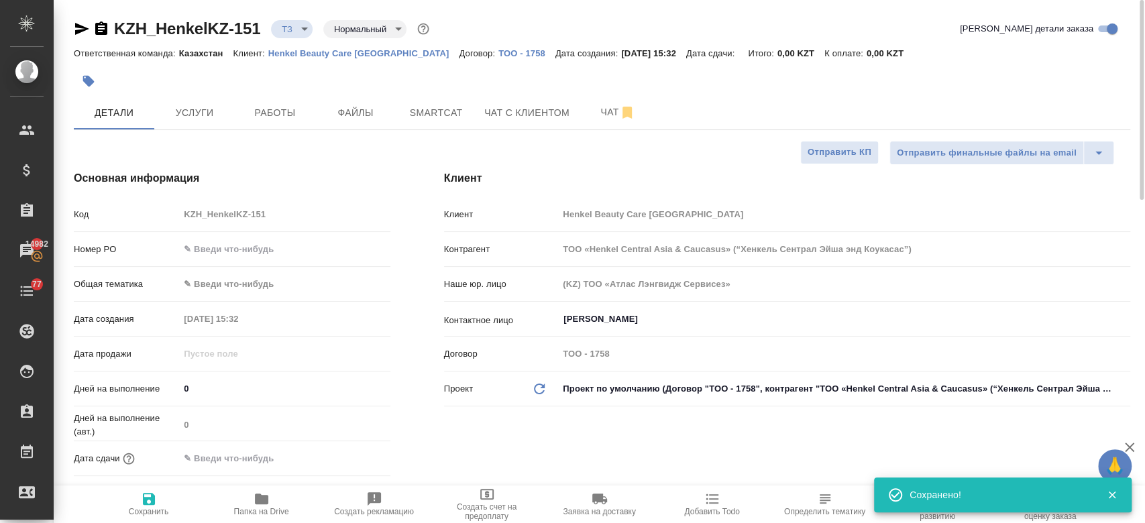
type textarea "x"
click at [546, 21] on div "KZH_HenkelKZ-151 ТЗ tz Нормальный normal Кратко детали заказа" at bounding box center [602, 28] width 1057 height 21
type textarea "x"
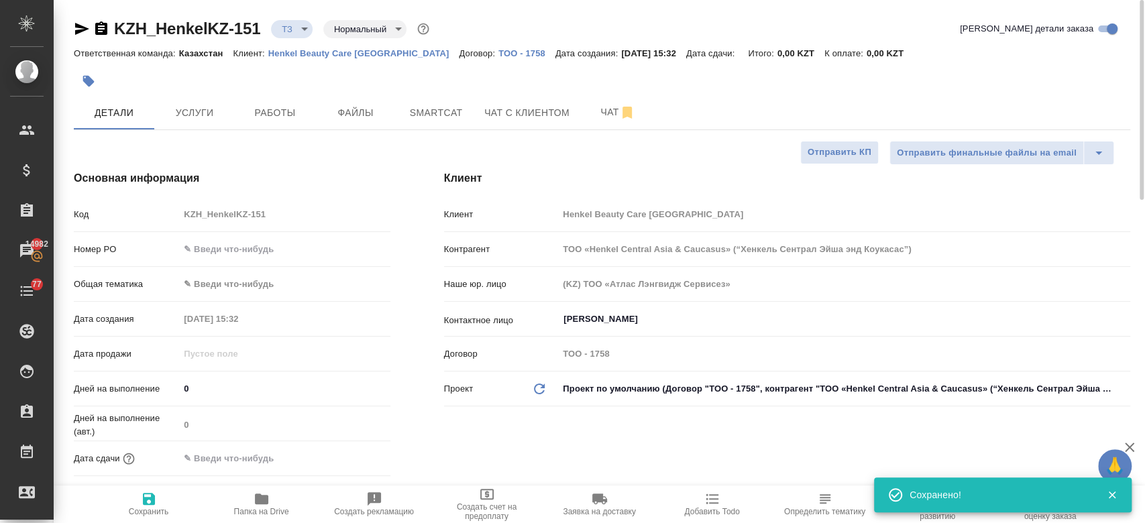
type textarea "x"
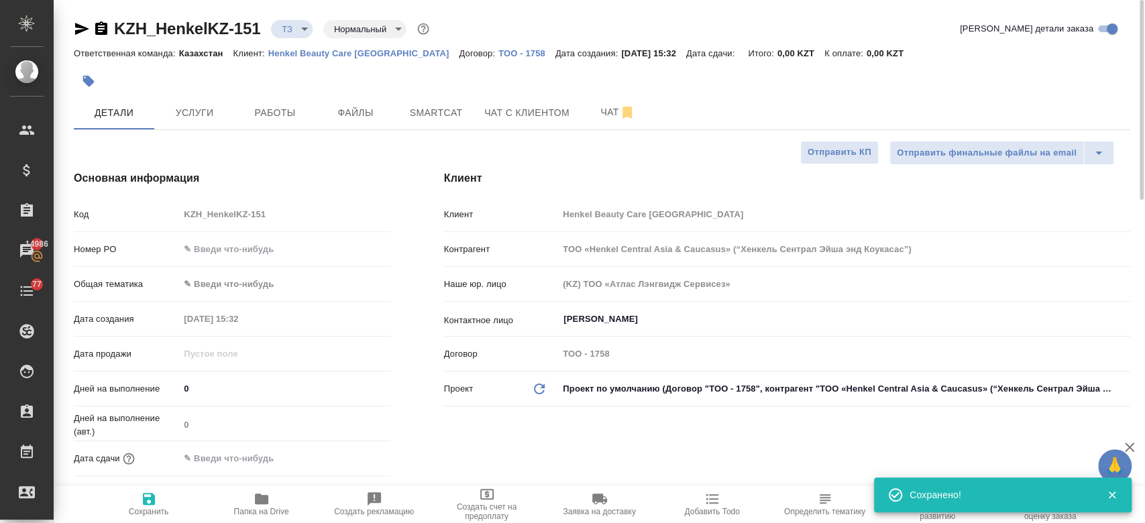
click at [575, 78] on div at bounding box center [426, 81] width 704 height 30
click at [606, 113] on span "Чат" at bounding box center [618, 112] width 64 height 17
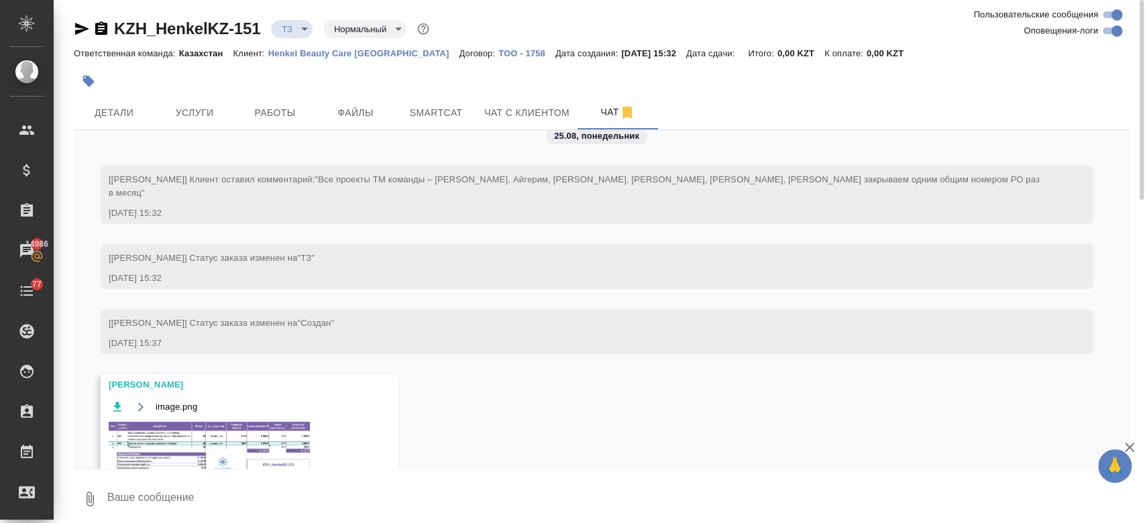
scroll to position [81, 0]
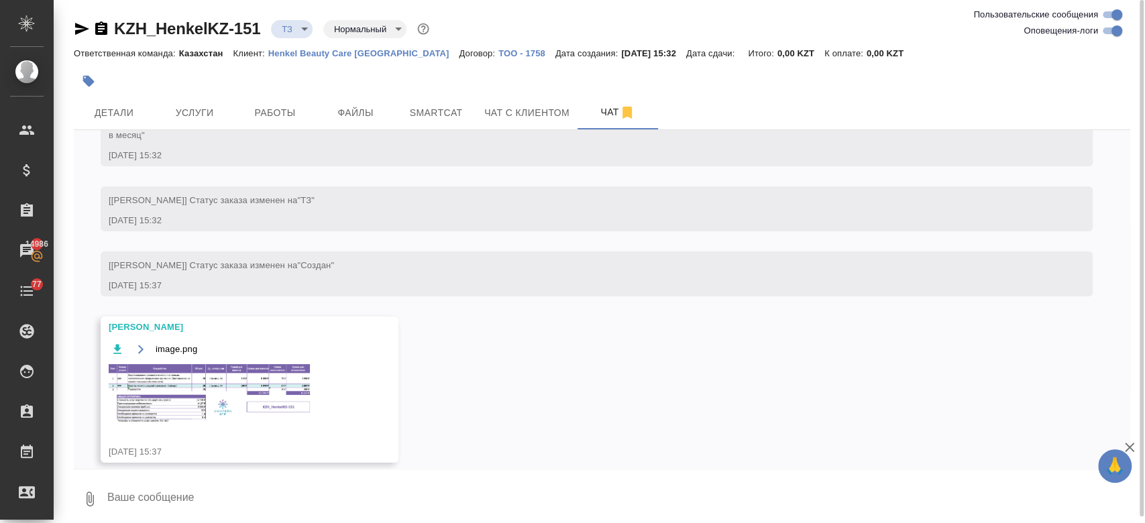
click at [224, 390] on img at bounding box center [209, 393] width 201 height 58
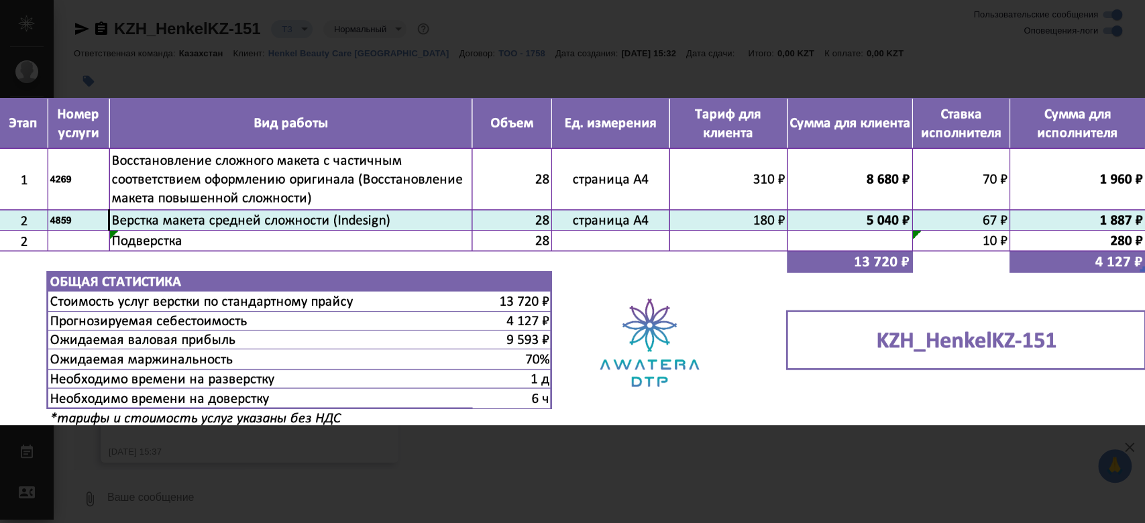
click at [1126, 24] on icon "button" at bounding box center [1123, 14] width 21 height 21
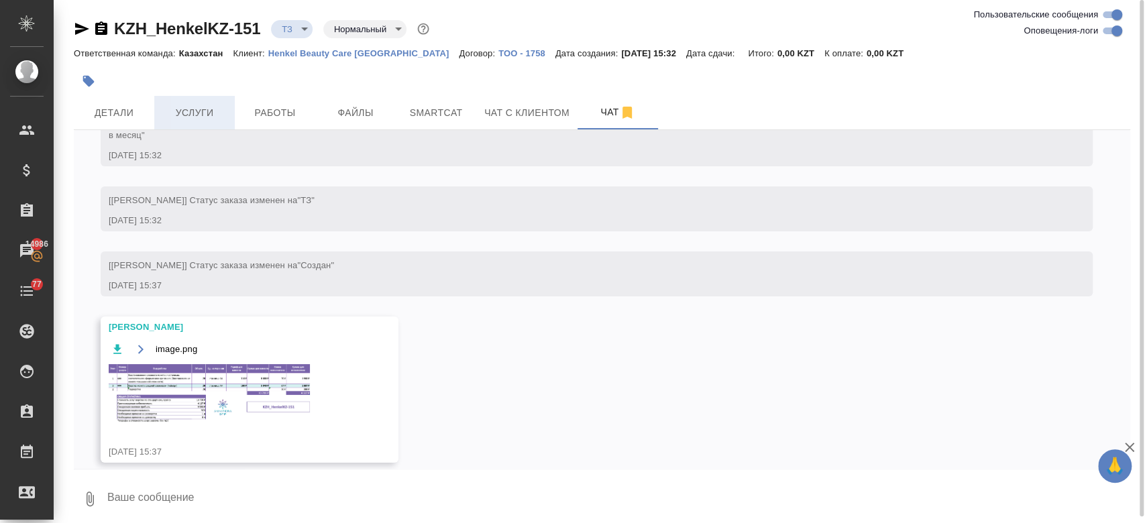
click at [193, 101] on button "Услуги" at bounding box center [194, 113] width 81 height 34
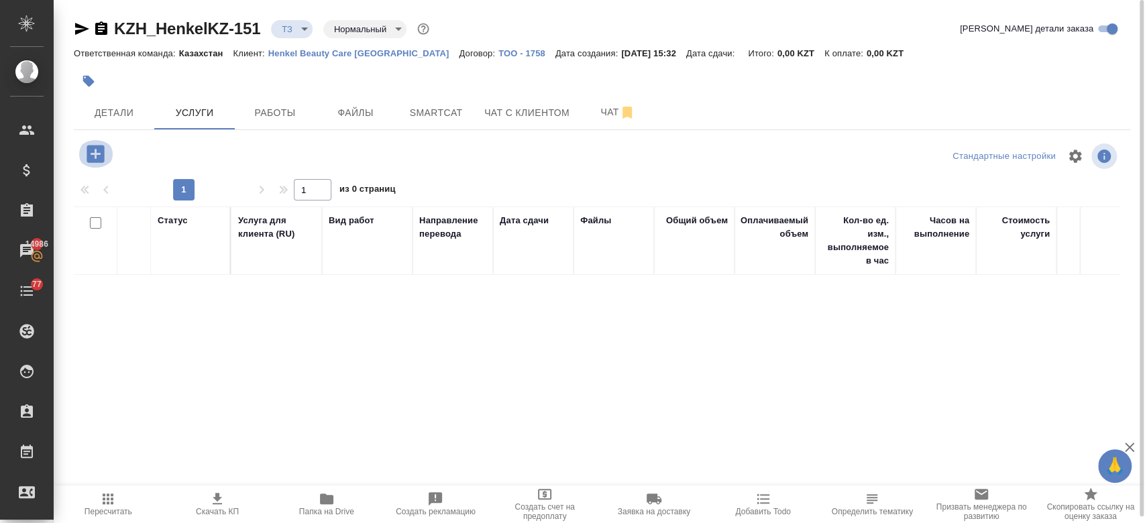
click at [93, 155] on icon "button" at bounding box center [95, 153] width 17 height 17
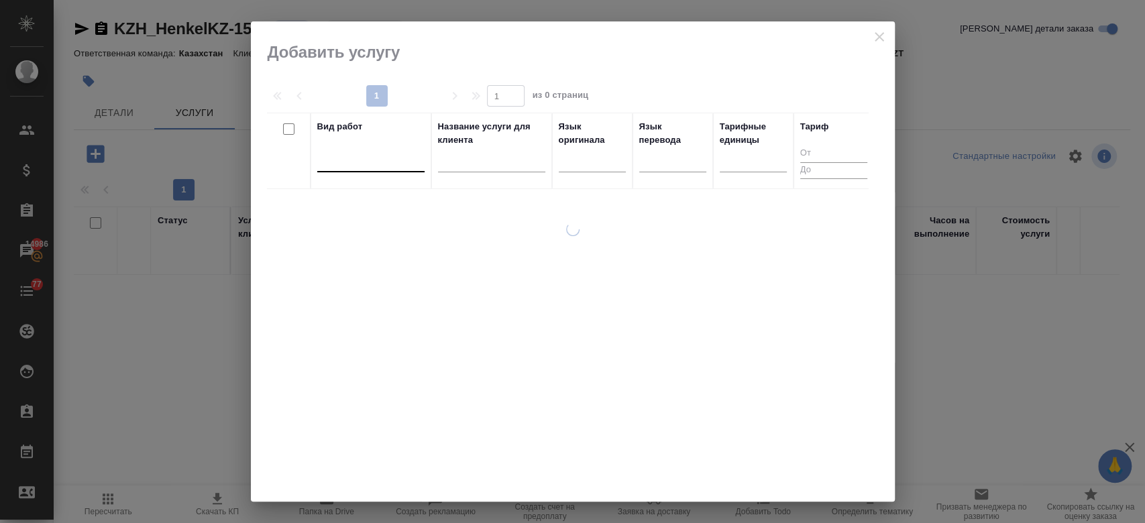
click at [348, 158] on div at bounding box center [370, 158] width 107 height 19
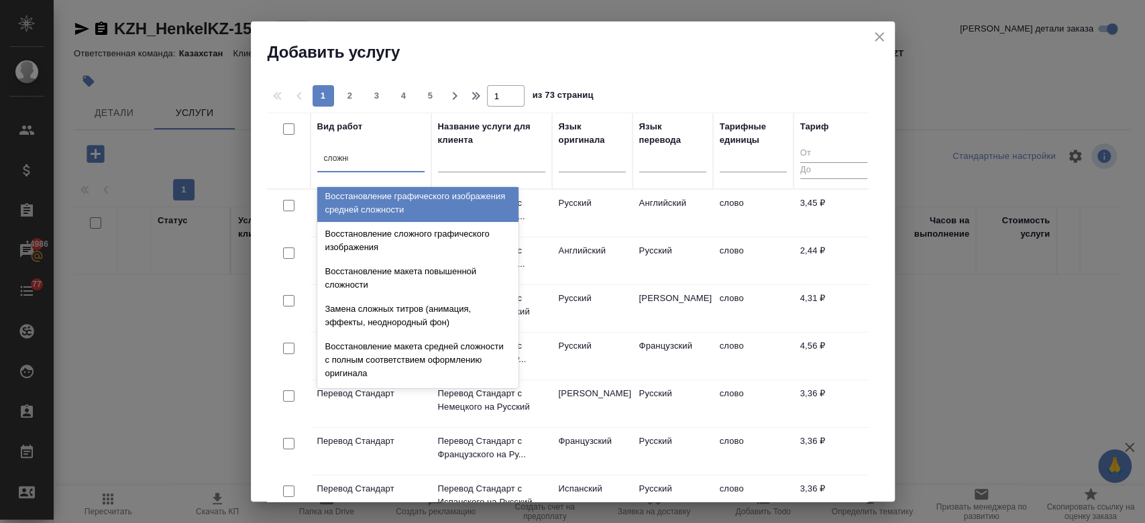
scroll to position [91, 0]
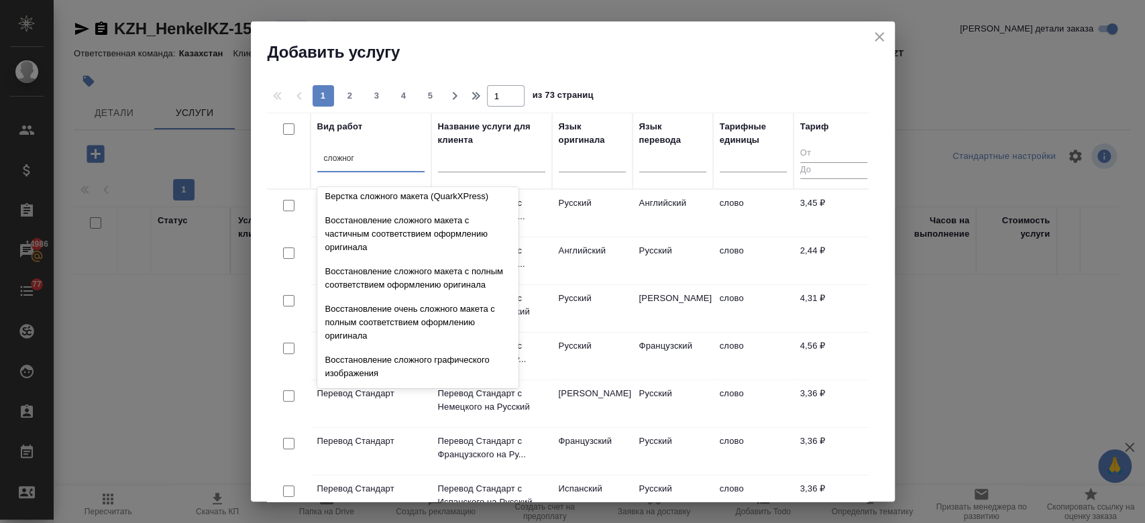
type input "сложного"
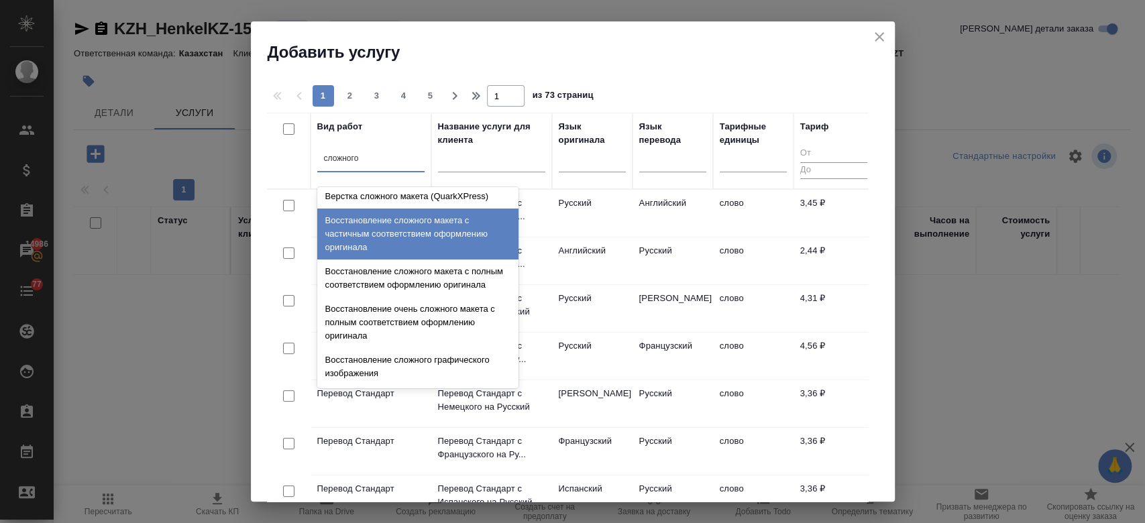
click at [401, 235] on div "Восстановление сложного макета с частичным соответствием оформлению оригинала" at bounding box center [417, 234] width 201 height 51
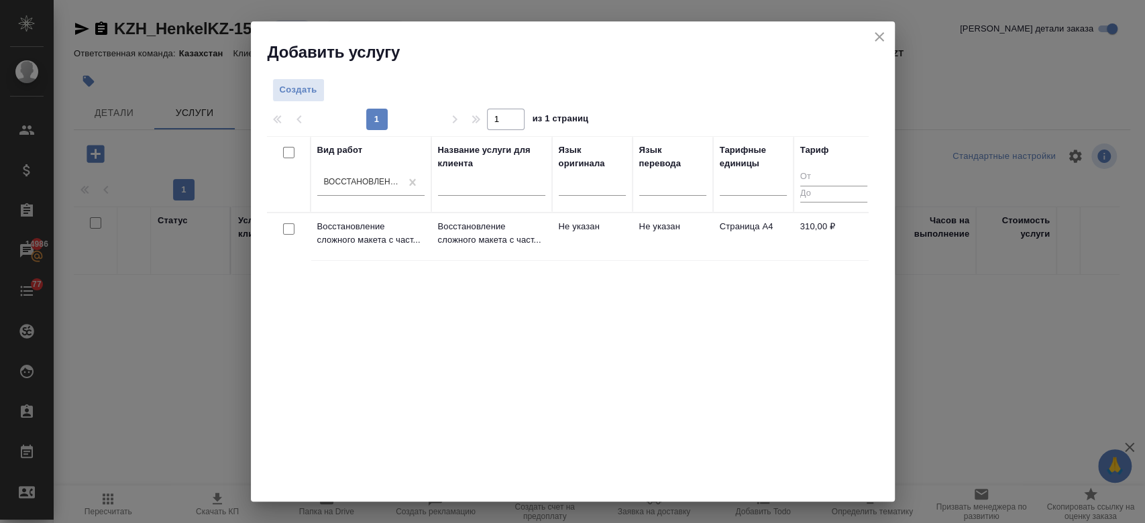
click at [401, 235] on p "Восстановление сложного макета с част..." at bounding box center [370, 233] width 107 height 27
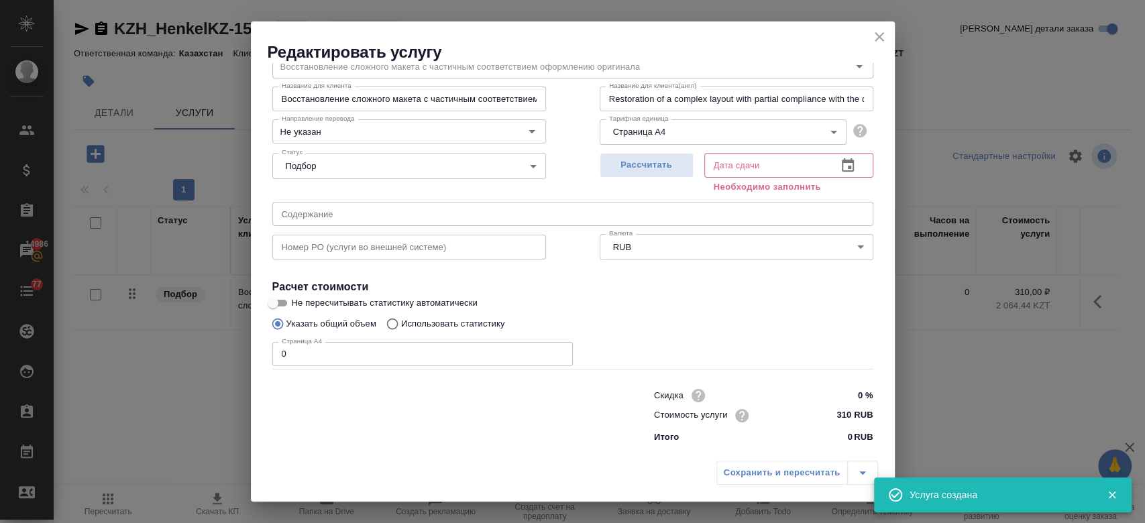
scroll to position [0, 0]
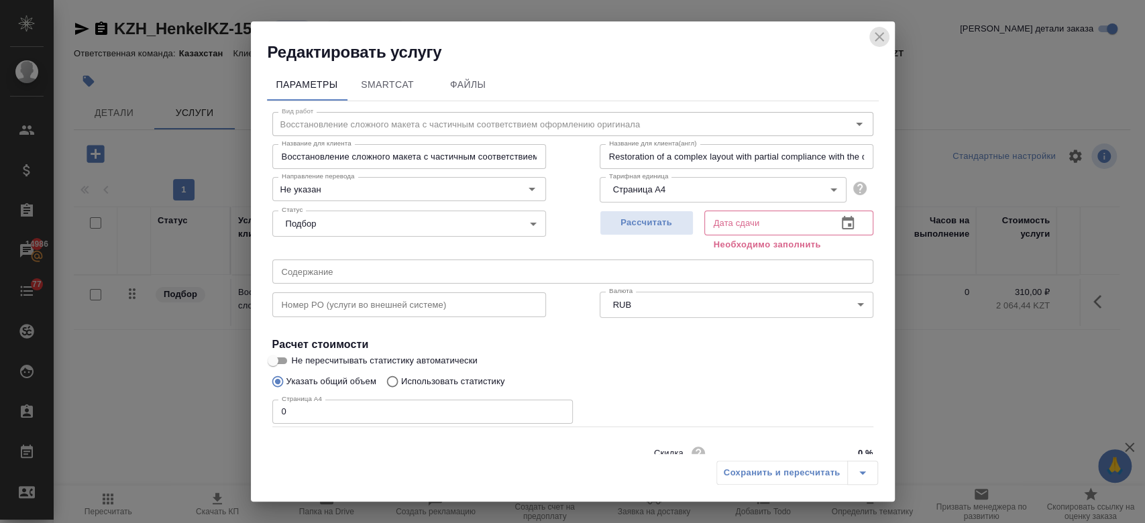
click at [883, 32] on icon "close" at bounding box center [879, 37] width 16 height 16
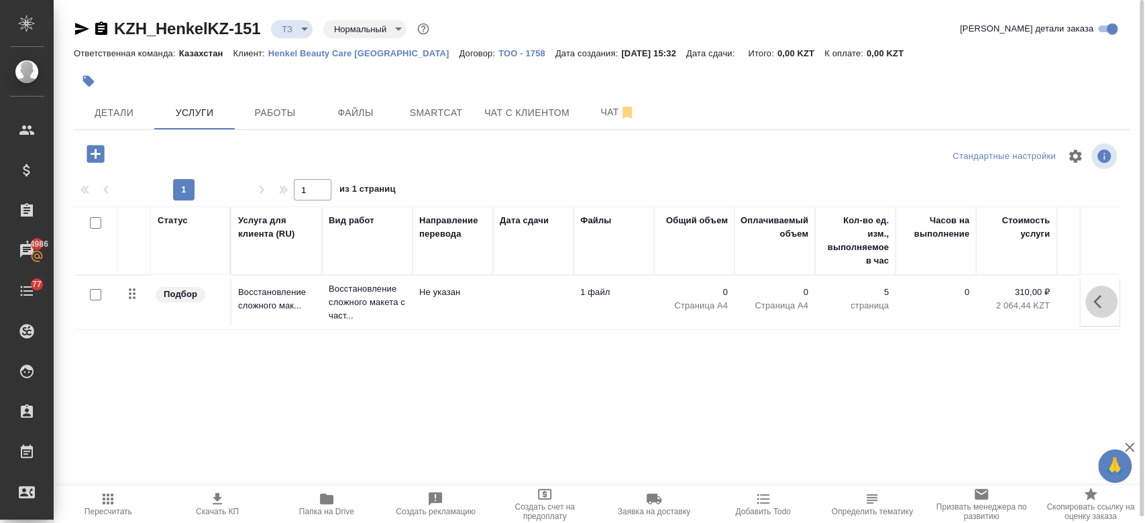
click at [1091, 302] on button "button" at bounding box center [1102, 302] width 32 height 32
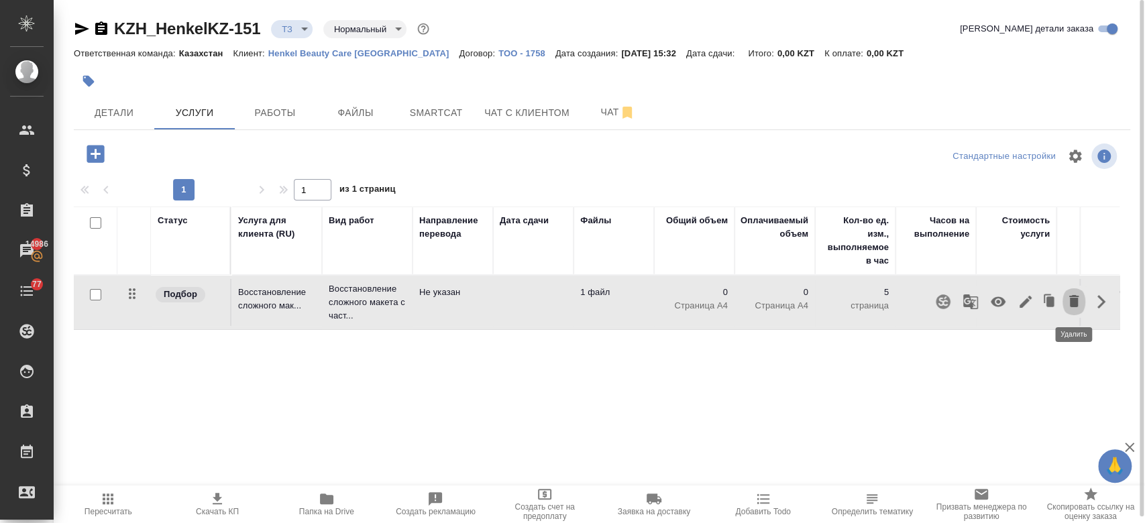
click at [1079, 299] on icon "button" at bounding box center [1074, 301] width 16 height 16
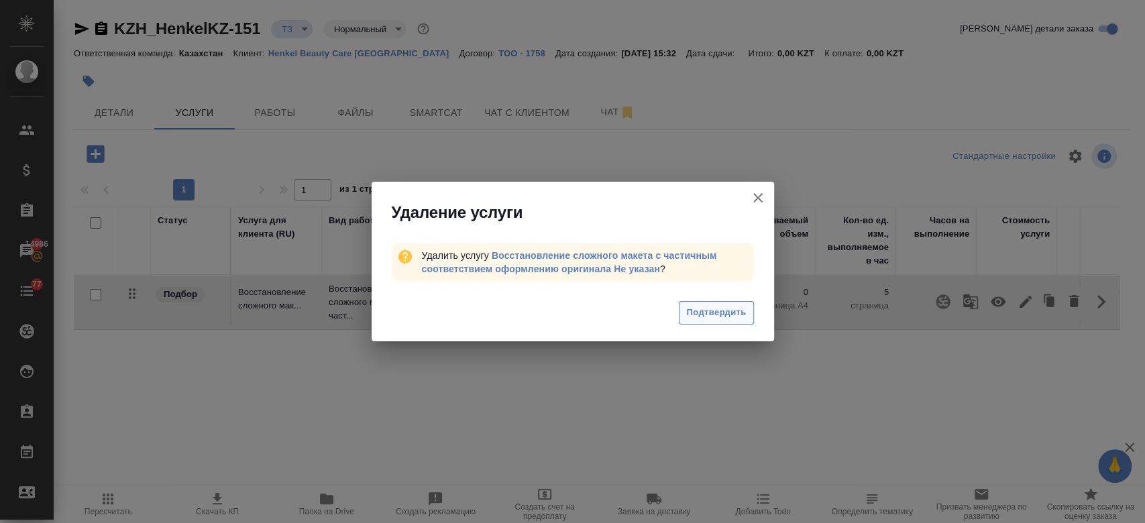
click at [728, 310] on span "Подтвердить" at bounding box center [716, 312] width 60 height 15
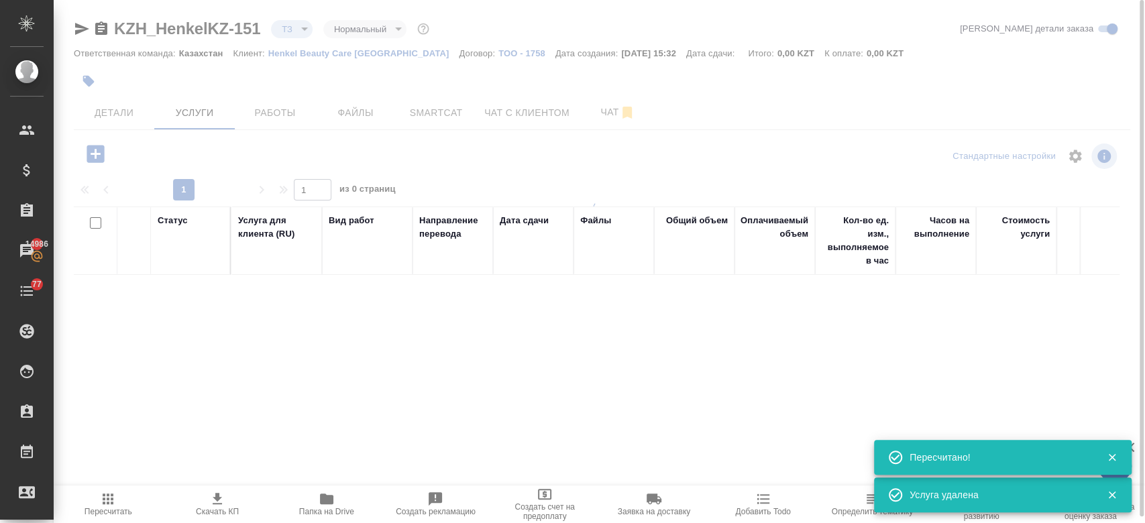
type input "new"
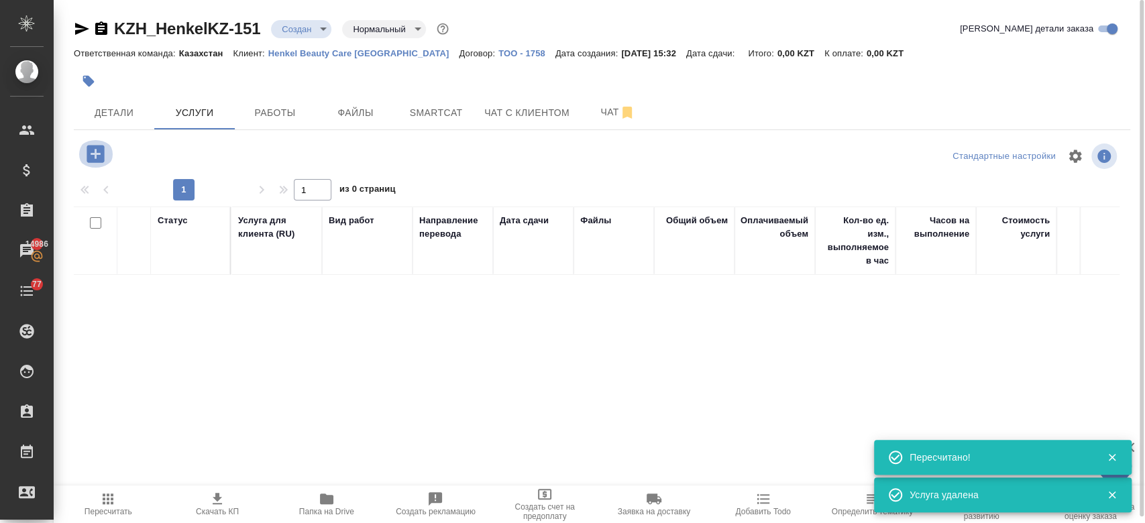
click at [102, 150] on icon "button" at bounding box center [95, 153] width 17 height 17
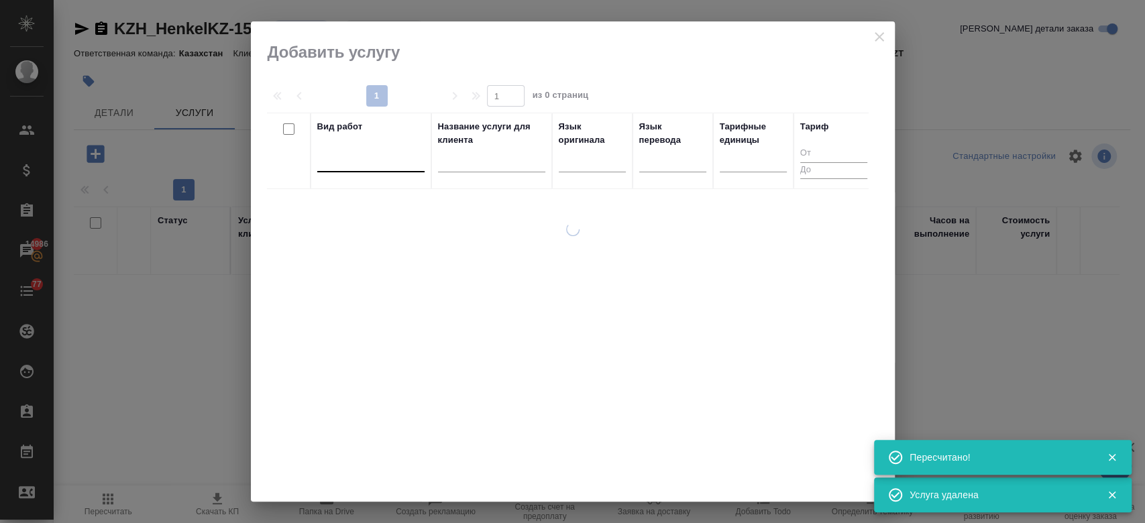
click at [374, 162] on div at bounding box center [370, 158] width 107 height 19
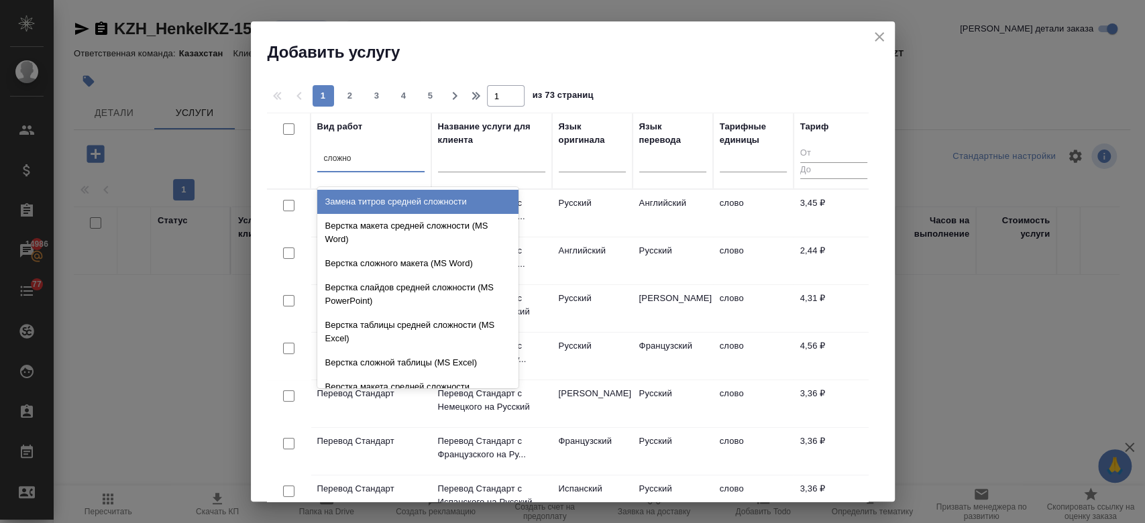
type input "сложног"
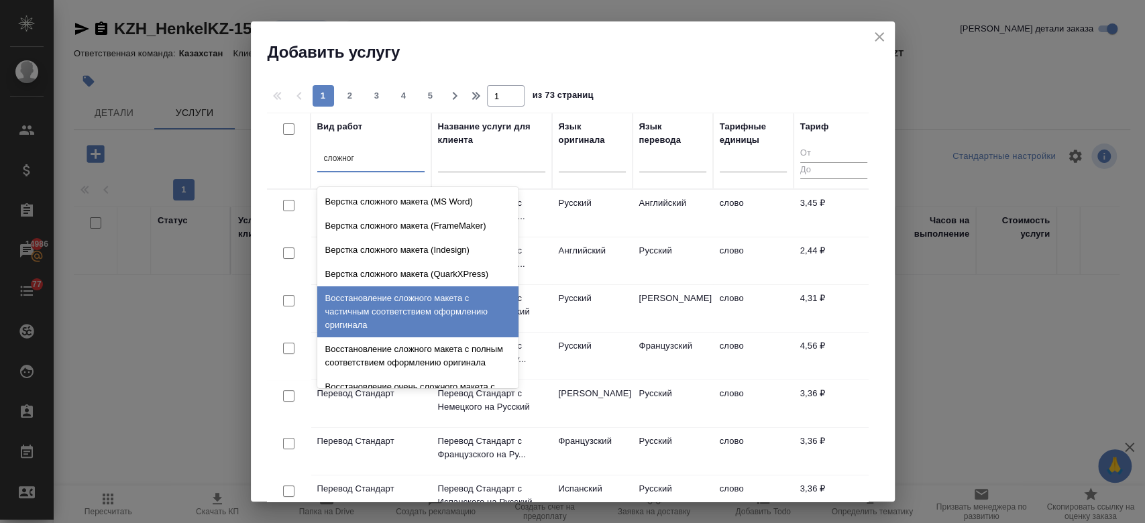
click at [426, 301] on div "Восстановление сложного макета с частичным соответствием оформлению оригинала" at bounding box center [417, 311] width 201 height 51
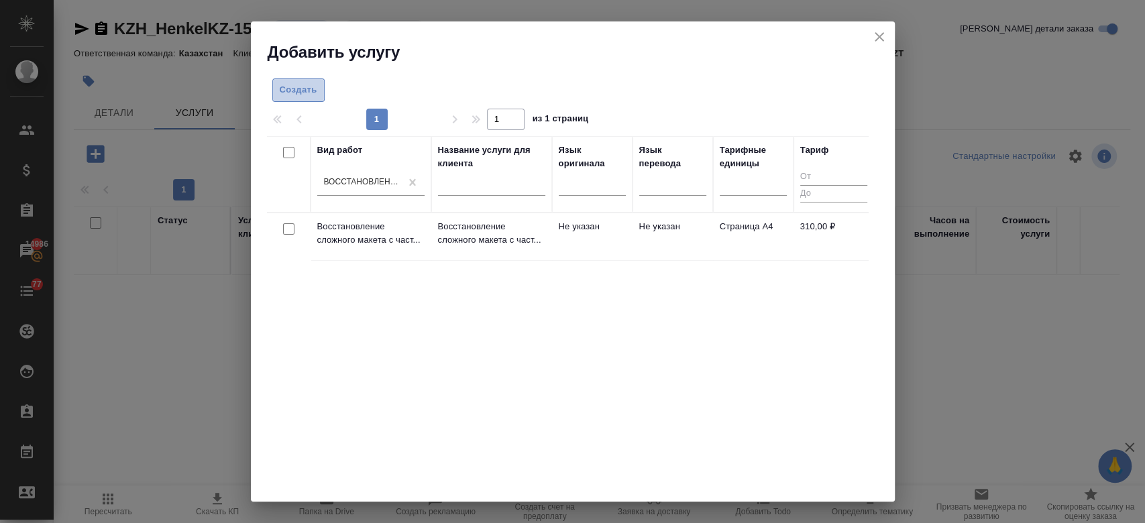
click at [307, 92] on span "Создать" at bounding box center [299, 90] width 38 height 15
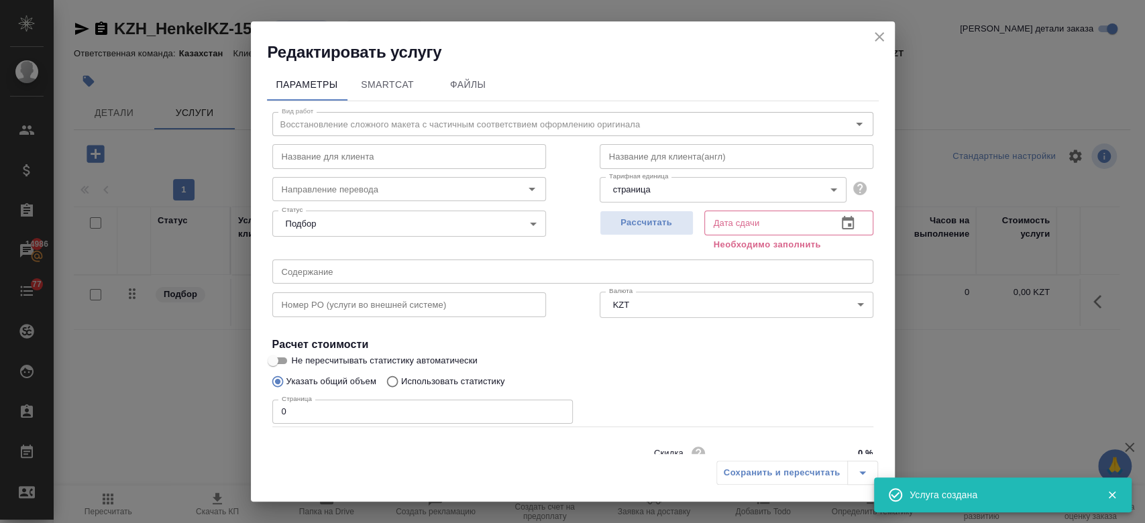
click at [880, 25] on div "Редактировать услугу" at bounding box center [573, 42] width 644 height 42
click at [879, 36] on icon "close" at bounding box center [879, 36] width 9 height 9
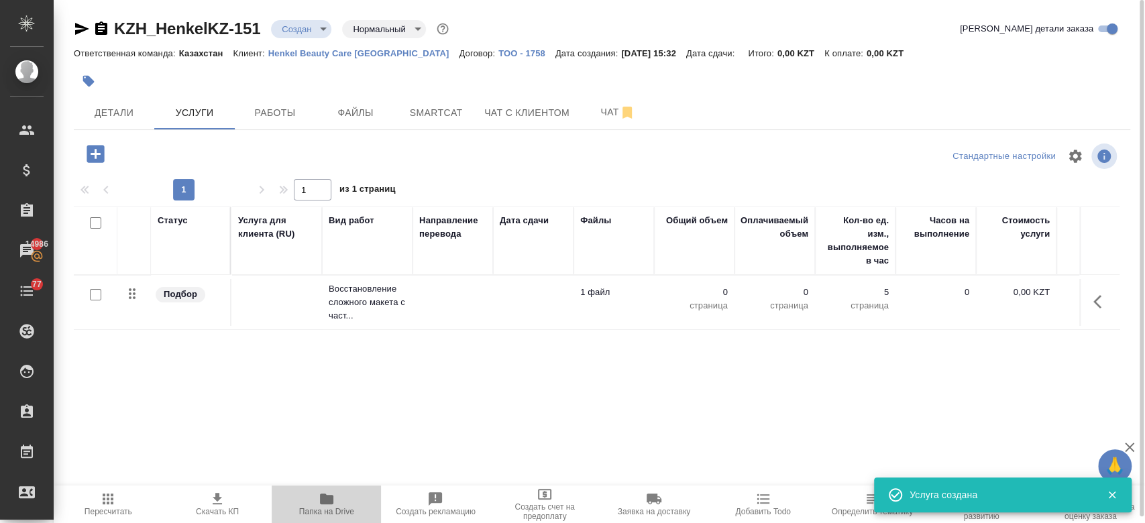
click at [329, 498] on icon "button" at bounding box center [326, 499] width 13 height 11
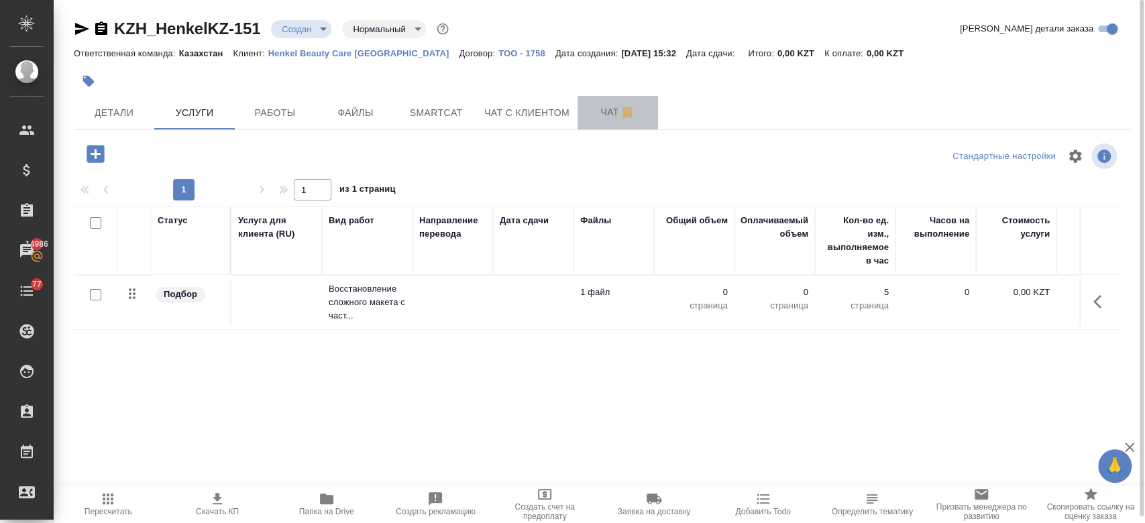
click at [598, 99] on button "Чат" at bounding box center [618, 113] width 81 height 34
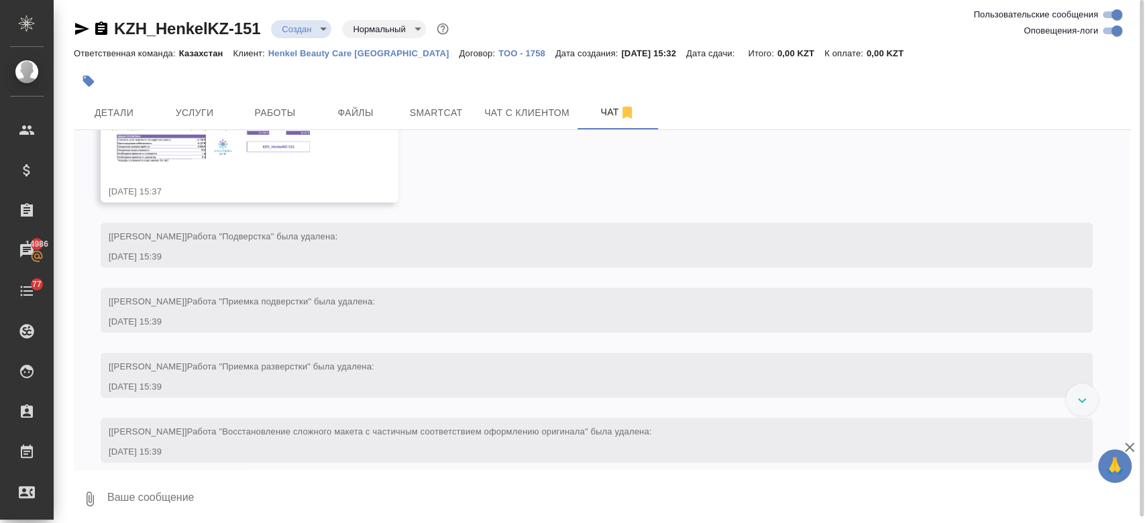
scroll to position [295, 0]
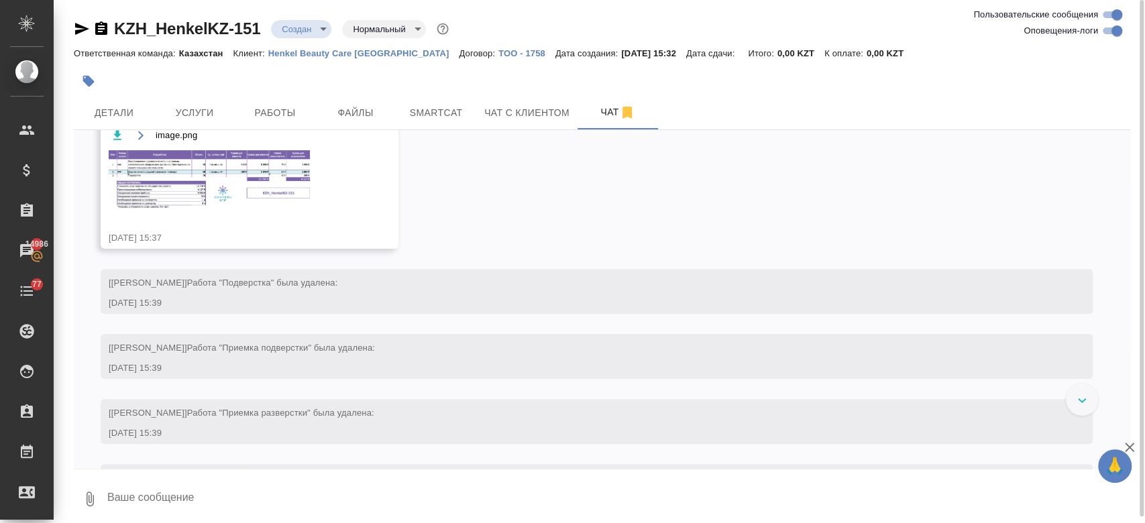
click at [247, 155] on img at bounding box center [209, 179] width 201 height 58
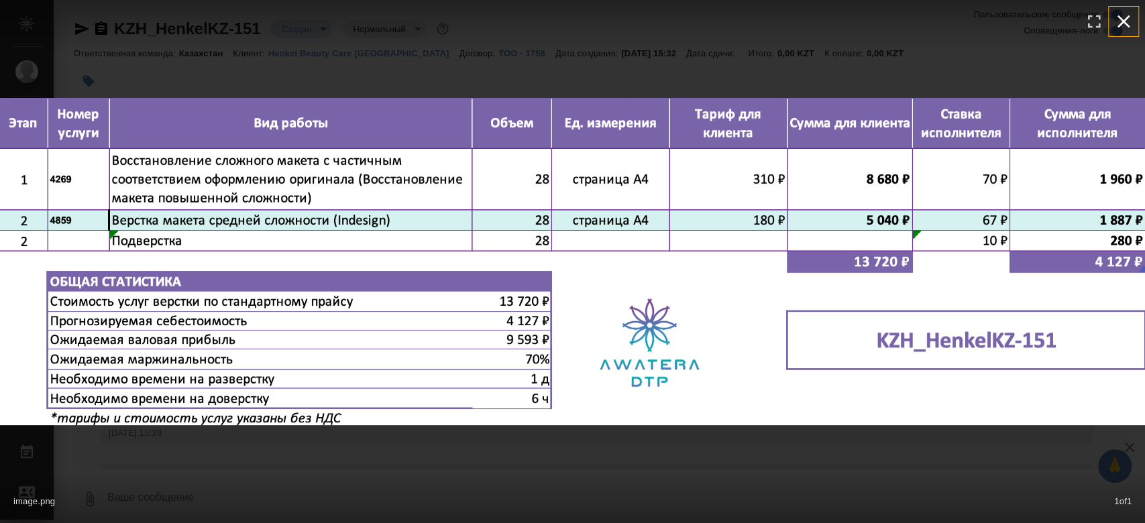
click at [1124, 12] on icon "button" at bounding box center [1123, 21] width 21 height 21
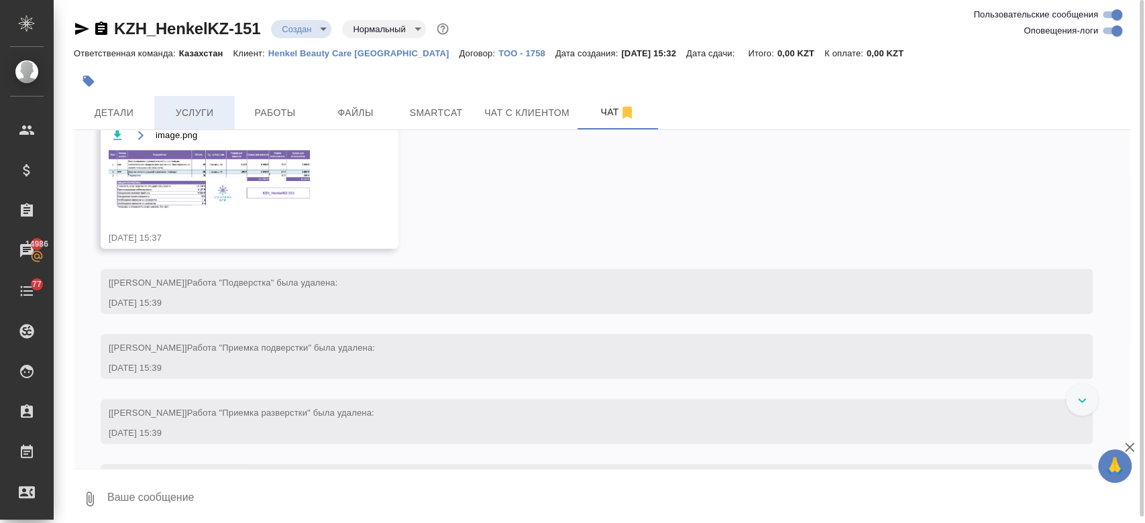
click at [197, 111] on span "Услуги" at bounding box center [194, 113] width 64 height 17
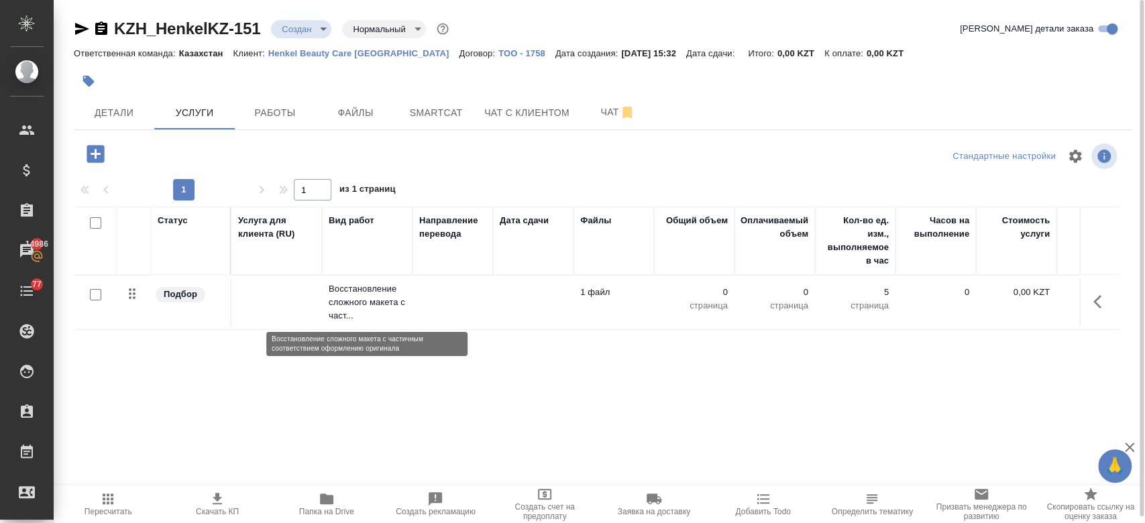
click at [330, 321] on p "Восстановление сложного макета с част..." at bounding box center [367, 302] width 77 height 40
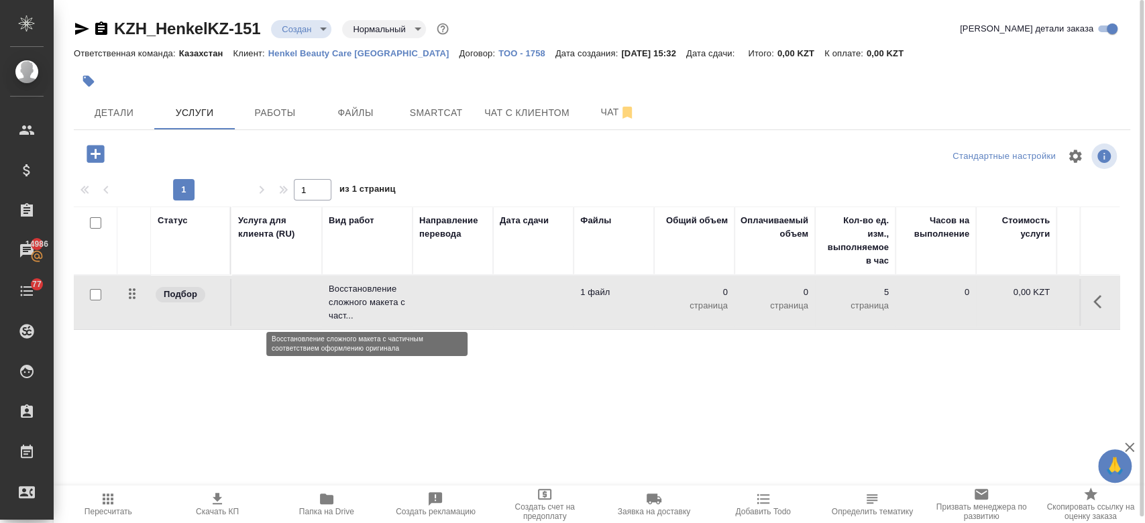
click at [330, 321] on p "Восстановление сложного макета с част..." at bounding box center [367, 302] width 77 height 40
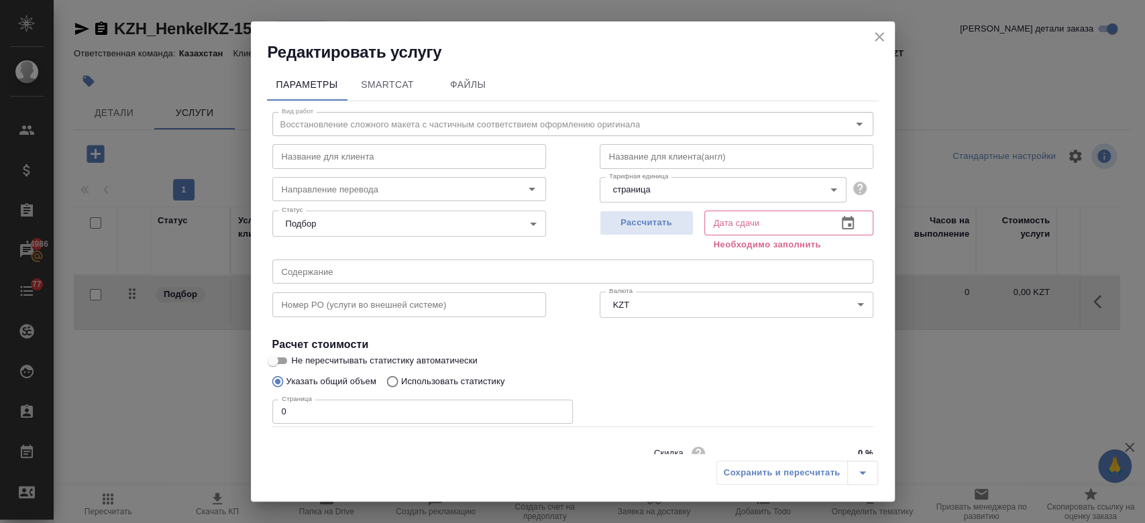
scroll to position [58, 0]
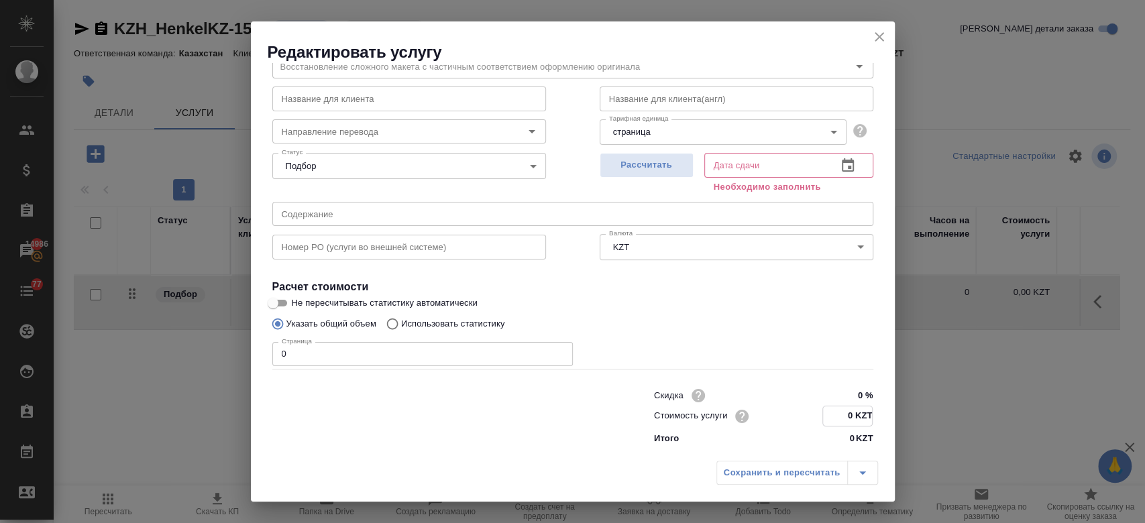
click at [845, 413] on input "0 KZT" at bounding box center [847, 416] width 49 height 19
type input "2325 KZT"
click at [456, 358] on input "0" at bounding box center [422, 354] width 301 height 24
type input "28"
click at [747, 314] on div "Указать общий объем Использовать статистику" at bounding box center [572, 323] width 601 height 25
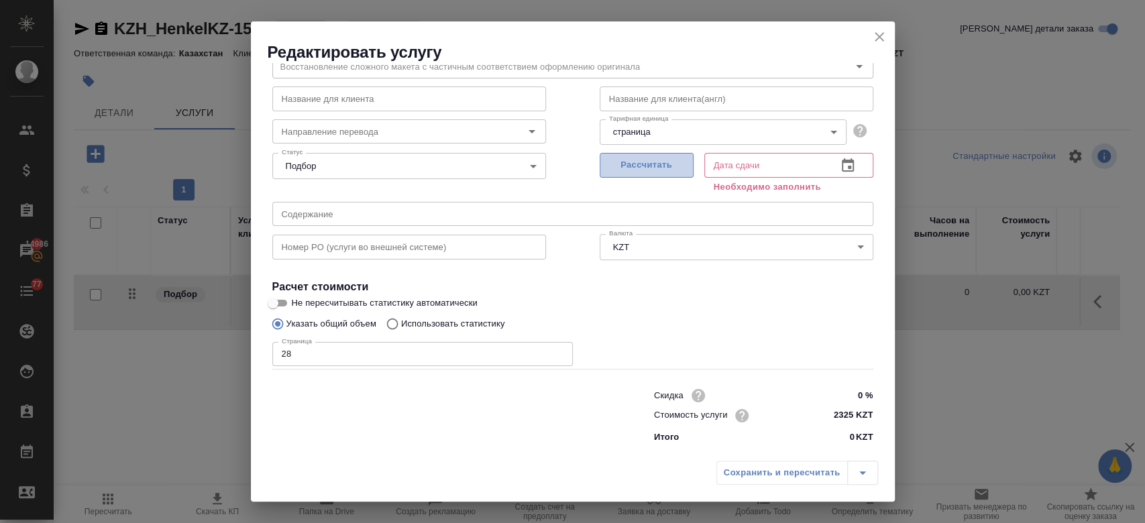
click at [625, 163] on span "Рассчитать" at bounding box center [646, 165] width 79 height 15
type input "26.08.2025 13:16"
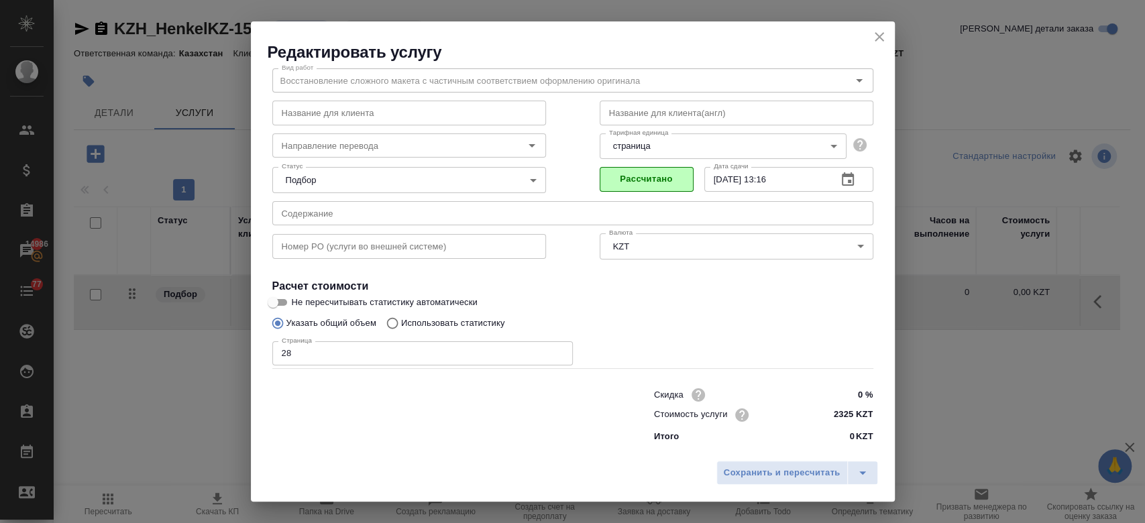
scroll to position [43, 0]
click at [730, 472] on span "Сохранить и пересчитать" at bounding box center [782, 473] width 117 height 15
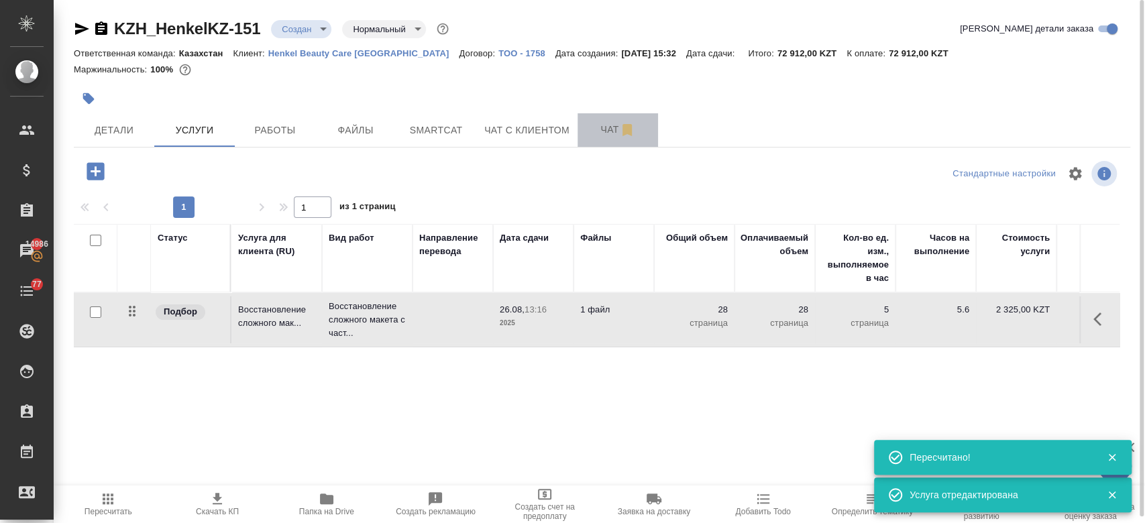
click at [611, 142] on button "Чат" at bounding box center [618, 130] width 81 height 34
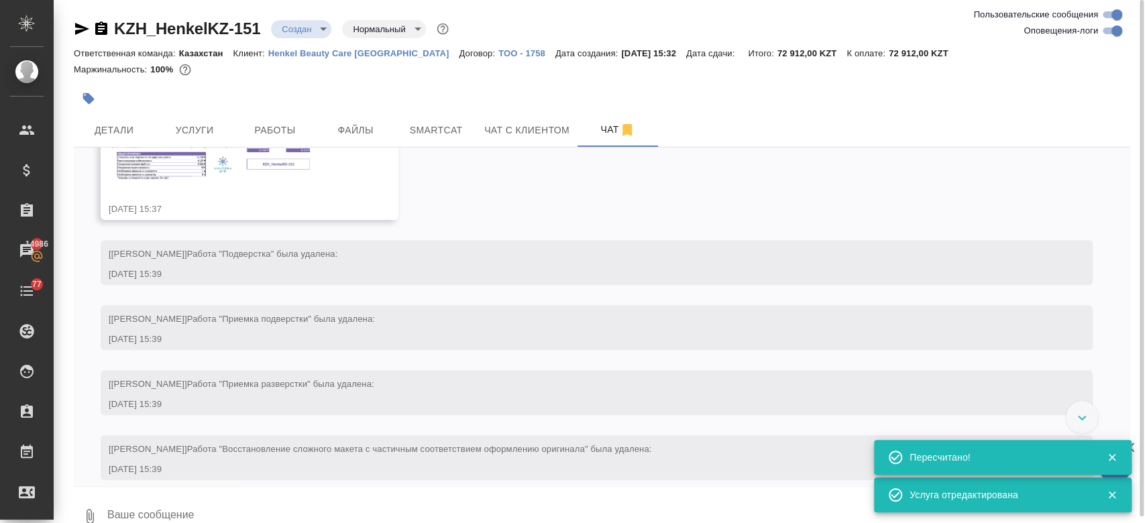
scroll to position [229, 0]
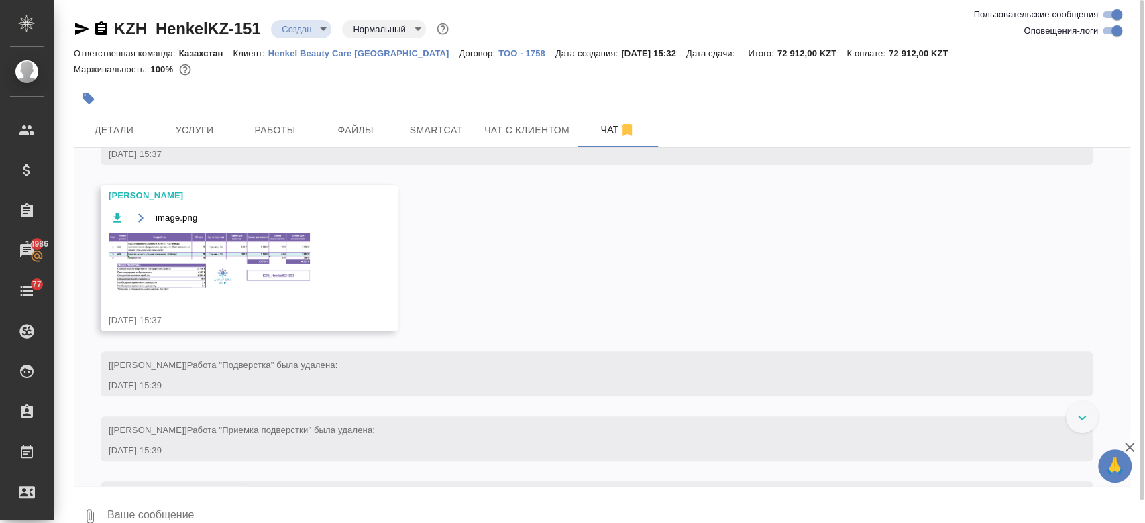
click at [268, 258] on img at bounding box center [209, 262] width 201 height 58
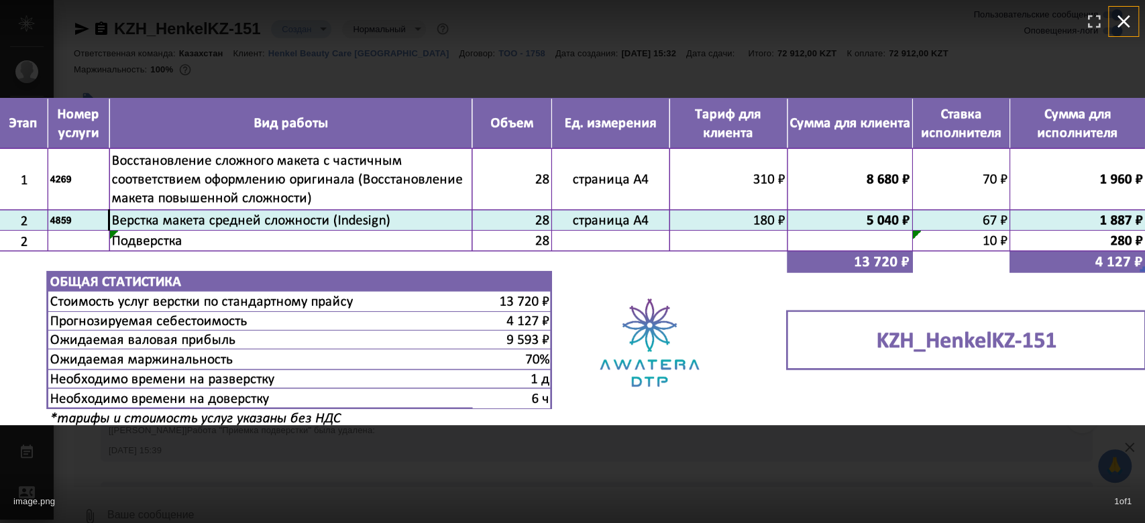
click at [1124, 17] on icon "button" at bounding box center [1123, 21] width 21 height 21
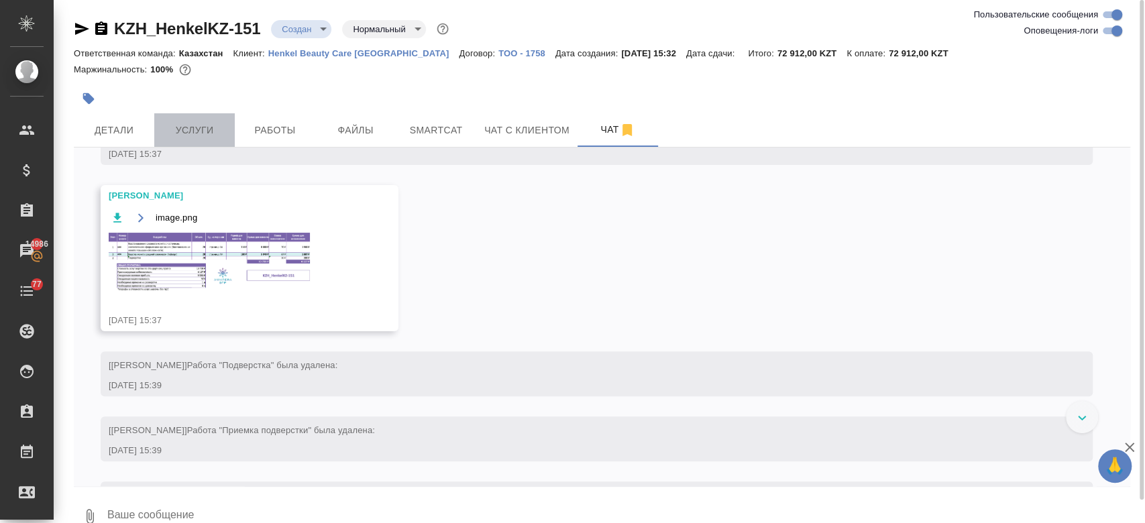
click at [208, 144] on button "Услуги" at bounding box center [194, 130] width 81 height 34
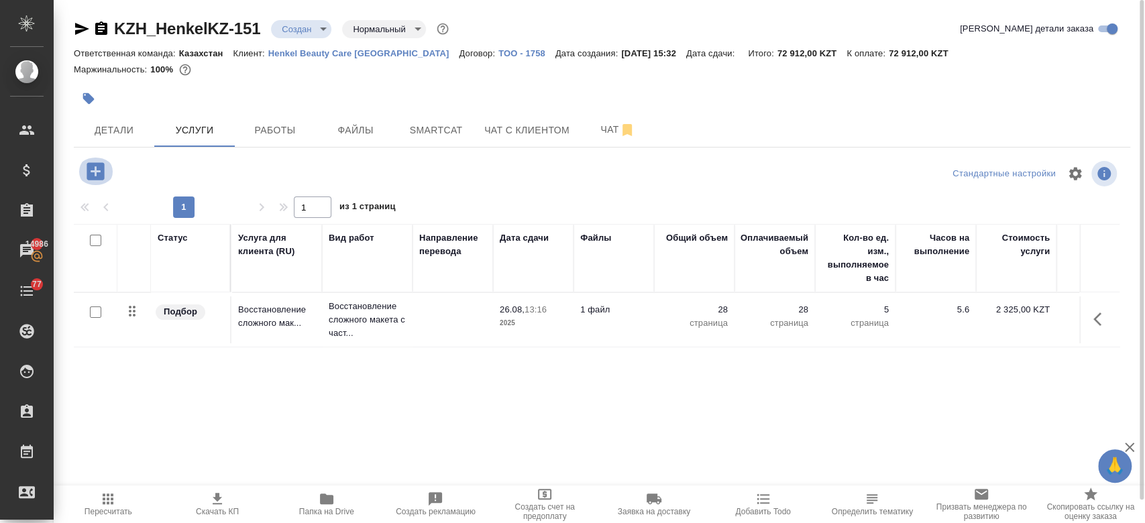
click at [91, 174] on icon "button" at bounding box center [95, 170] width 17 height 17
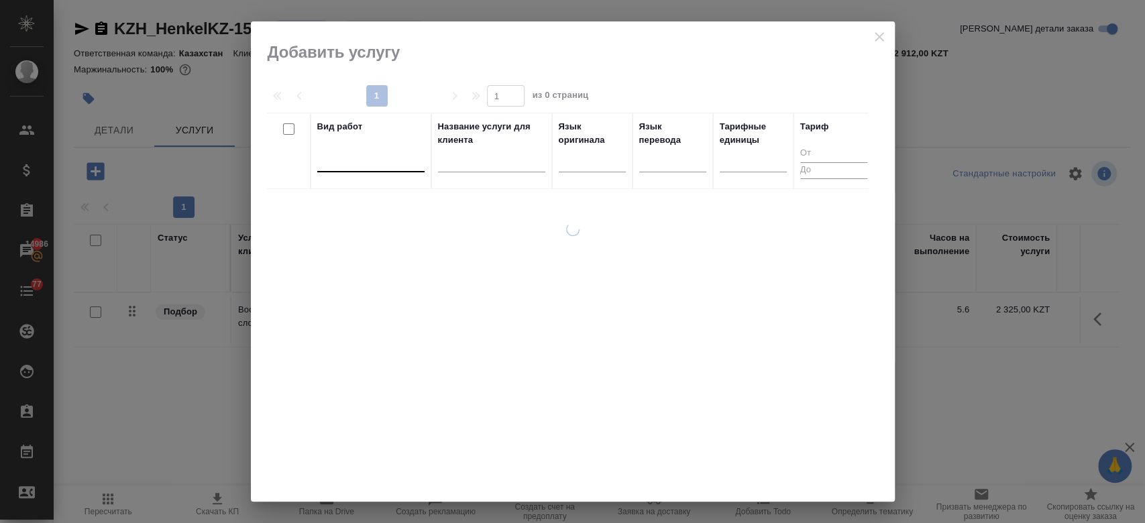
click at [354, 164] on div at bounding box center [370, 158] width 107 height 19
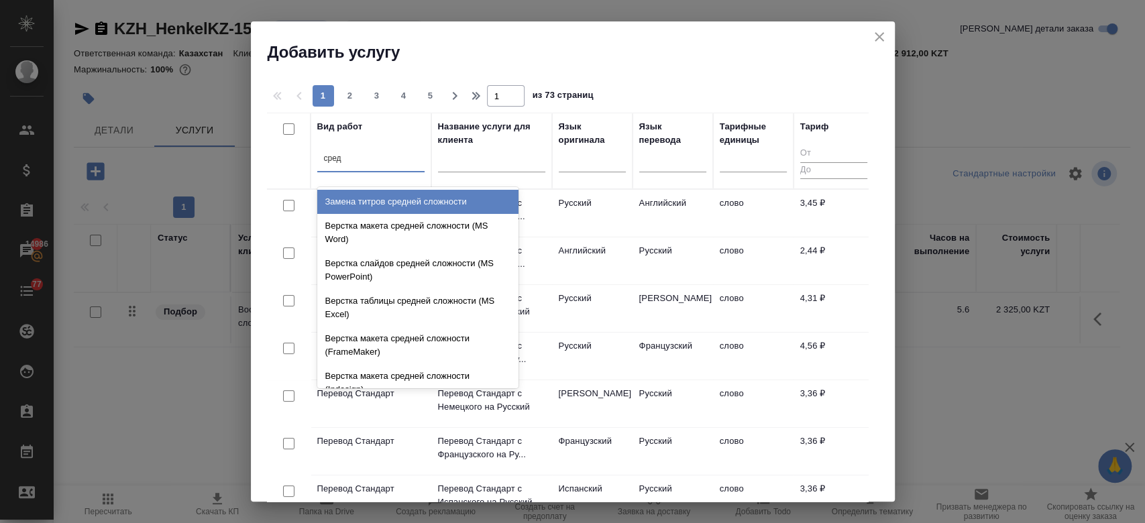
type input "средн"
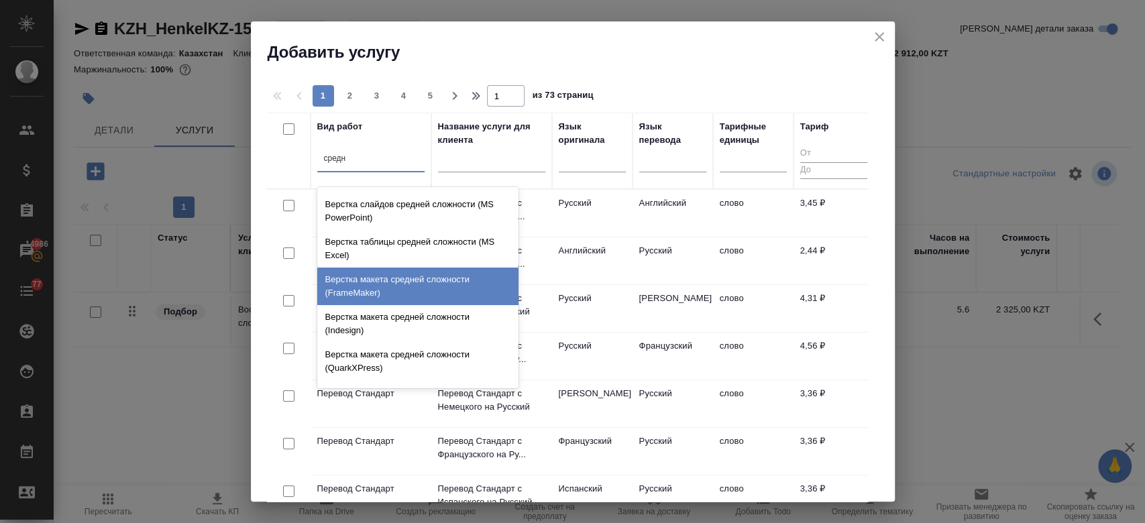
scroll to position [67, 0]
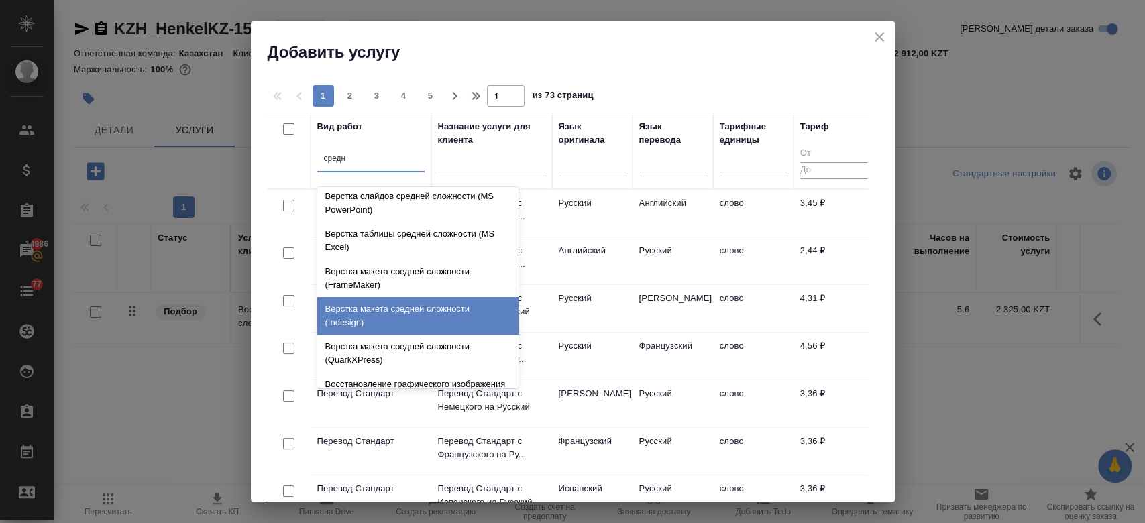
click at [384, 312] on div "Верстка макета средней сложности (Indesign)" at bounding box center [417, 316] width 201 height 38
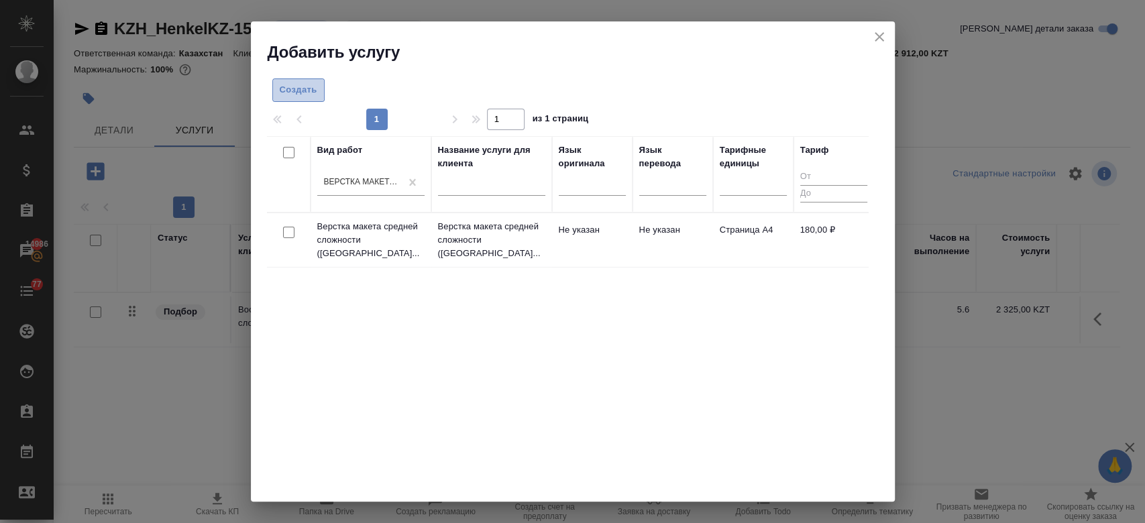
click at [311, 95] on span "Создать" at bounding box center [299, 90] width 38 height 15
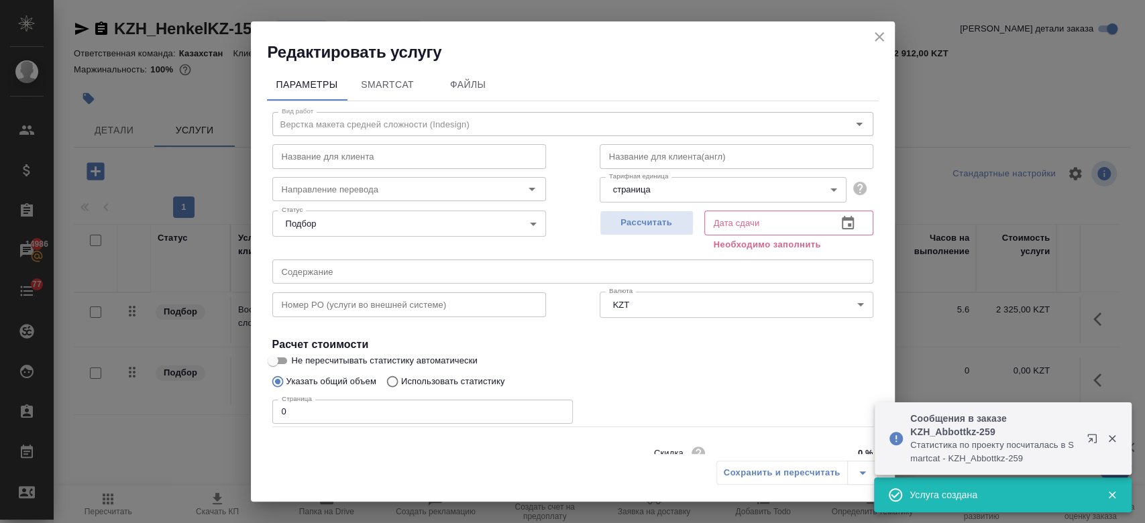
scroll to position [58, 0]
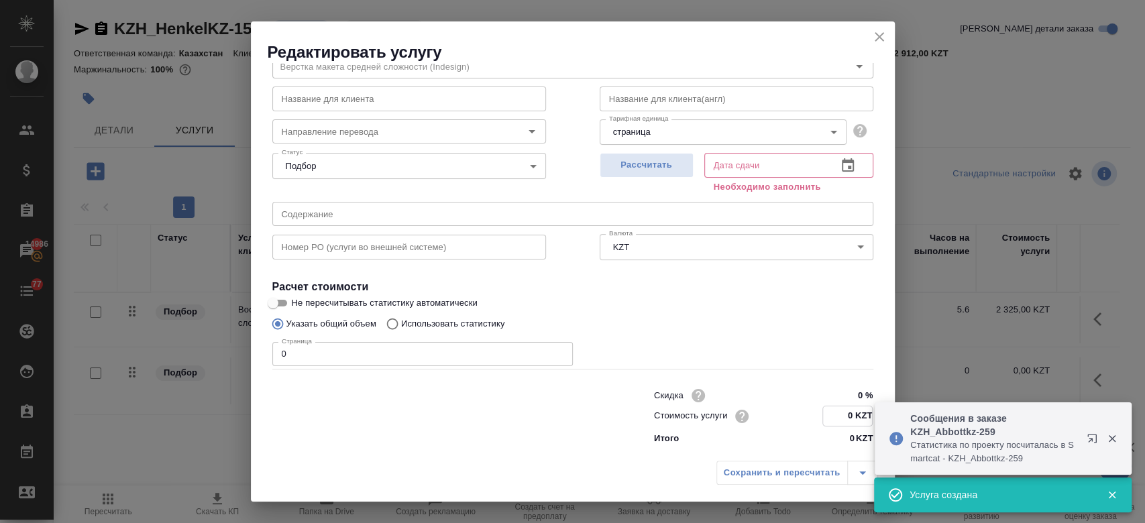
click at [839, 409] on input "0 KZT" at bounding box center [847, 416] width 49 height 19
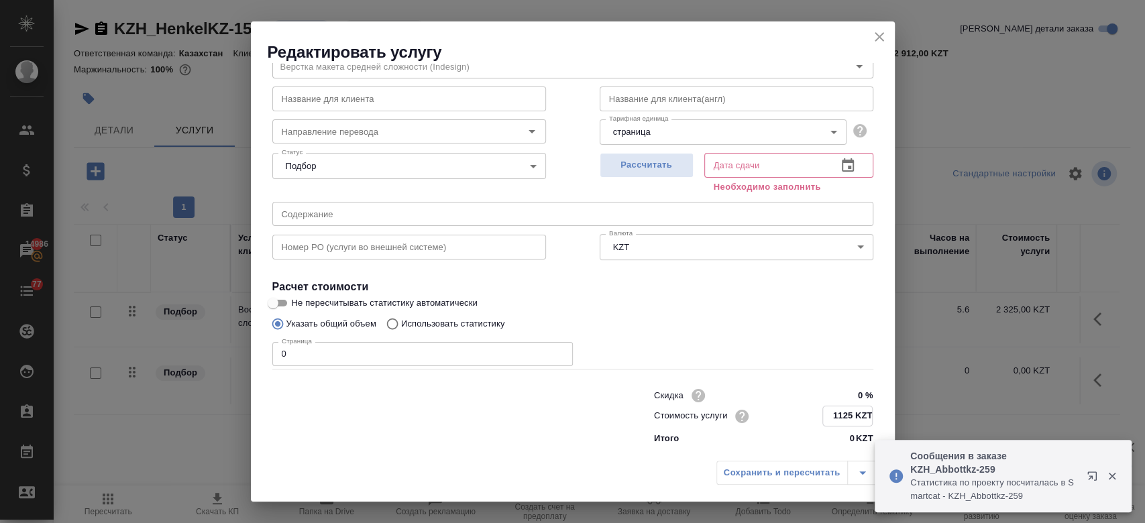
type input "1125 KZT"
click at [700, 305] on label "Не пересчитывать статистику автоматически" at bounding box center [564, 303] width 598 height 16
click at [297, 305] on input "Не пересчитывать статистику автоматически" at bounding box center [273, 303] width 48 height 16
checkbox input "true"
click at [424, 345] on input "0" at bounding box center [422, 354] width 301 height 24
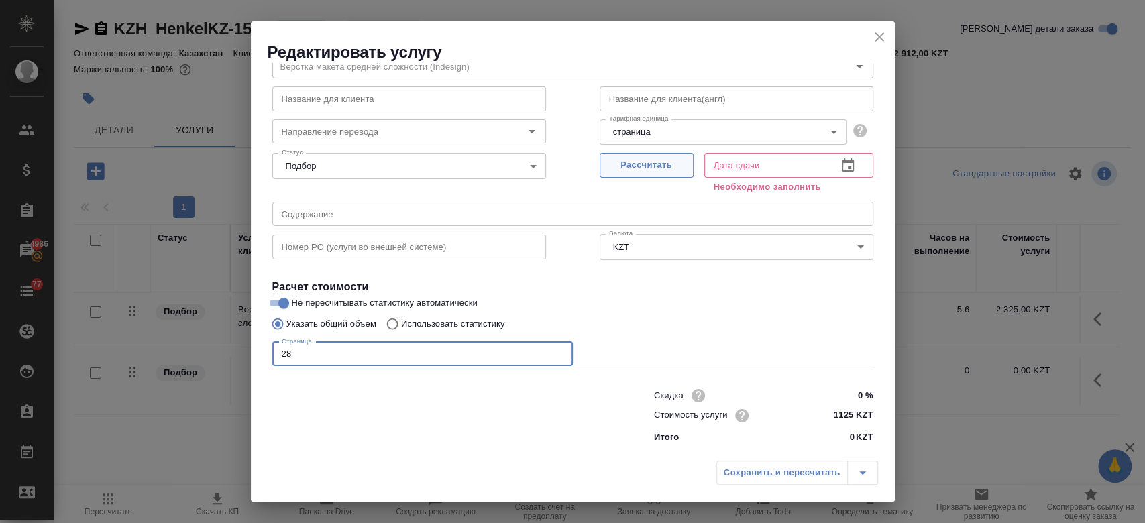
type input "28"
click at [632, 157] on button "Рассчитать" at bounding box center [647, 165] width 94 height 25
type input "26.08.2025 11:41"
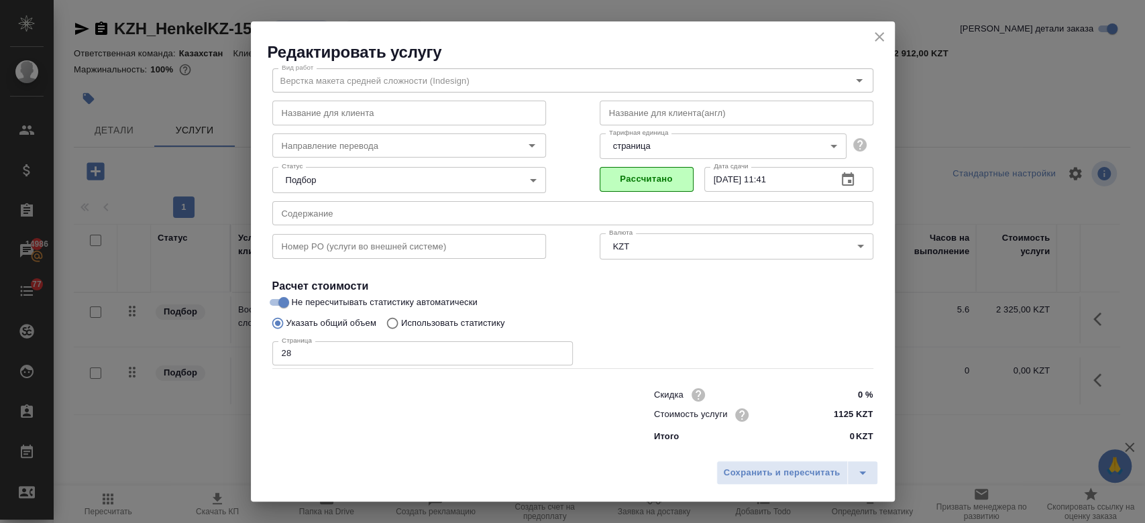
scroll to position [43, 0]
click at [741, 479] on span "Сохранить и пересчитать" at bounding box center [782, 473] width 117 height 15
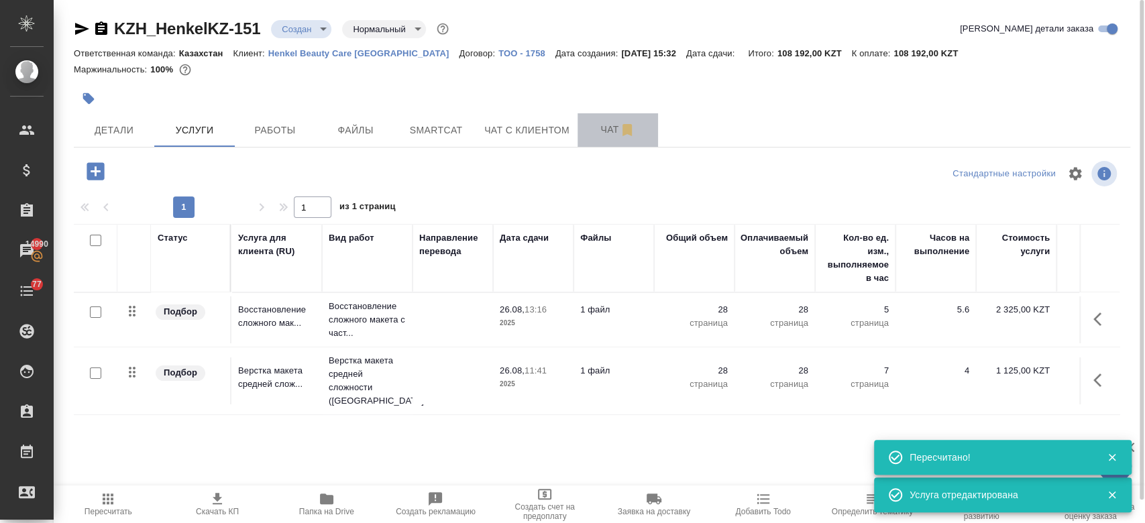
click at [606, 142] on button "Чат" at bounding box center [618, 130] width 81 height 34
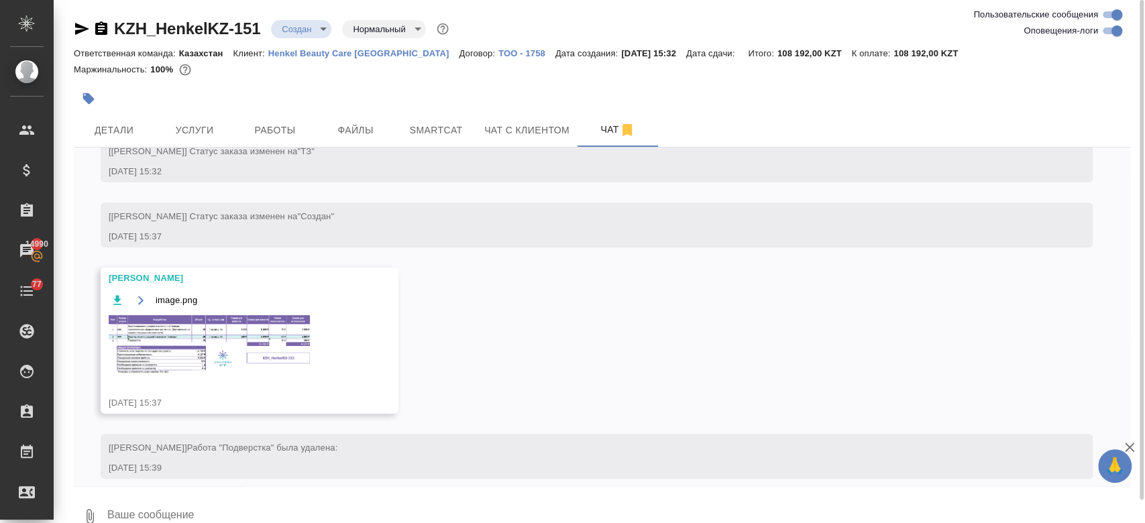
scroll to position [341, 0]
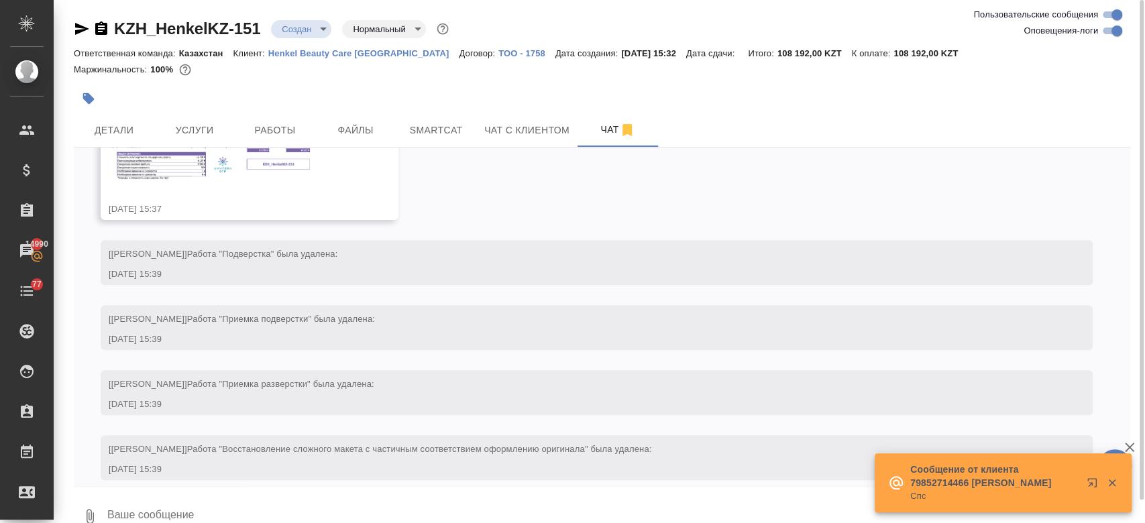
click at [203, 499] on textarea at bounding box center [618, 517] width 1024 height 46
paste textarea "Если что, там перевести нужно только текст по 2 новым брендам – Losk и Got2b, в…"
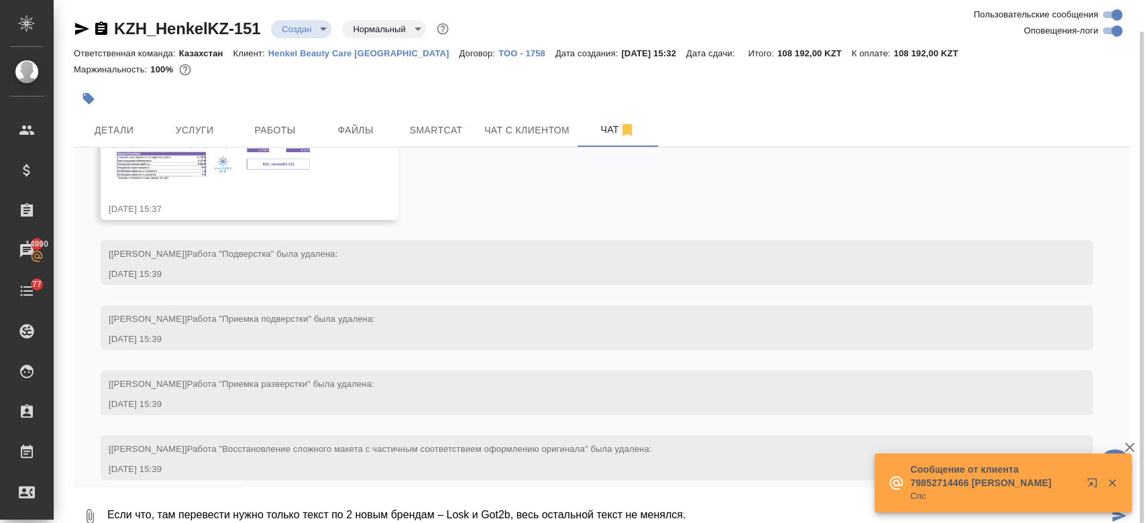
scroll to position [16, 0]
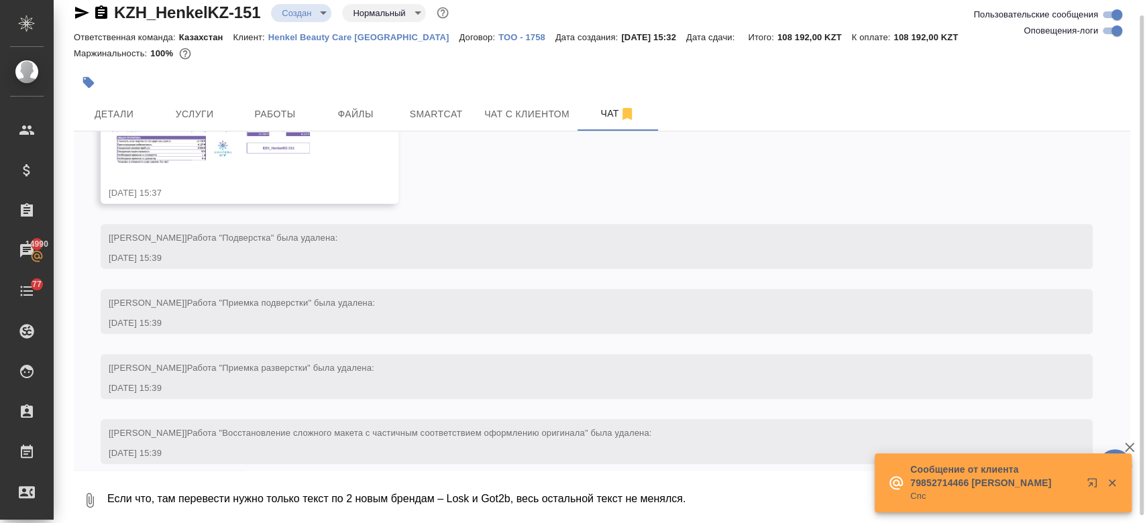
type textarea "Если что, там перевести нужно только текст по 2 новым брендам – Losk и Got2b, в…"
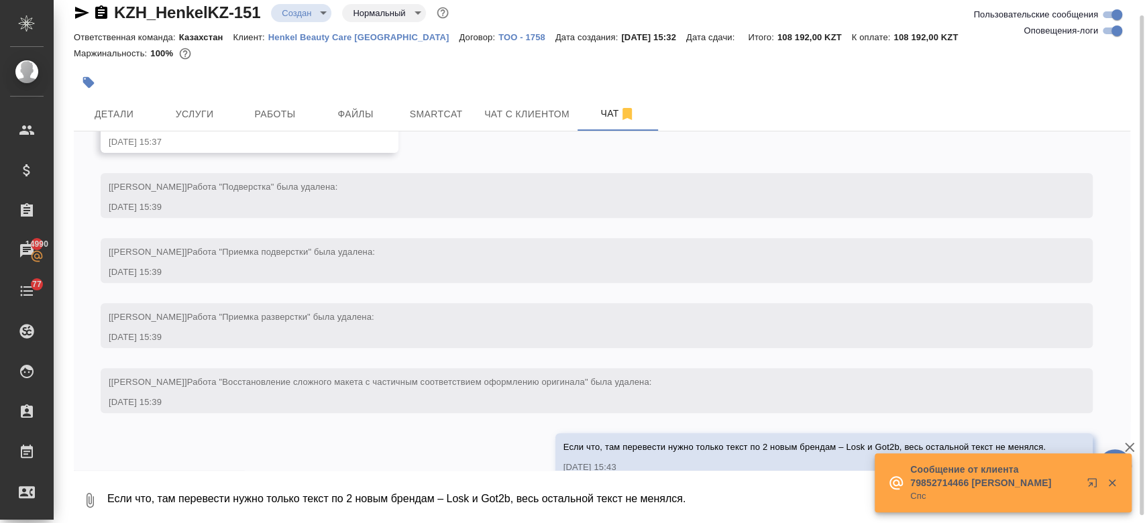
scroll to position [406, 0]
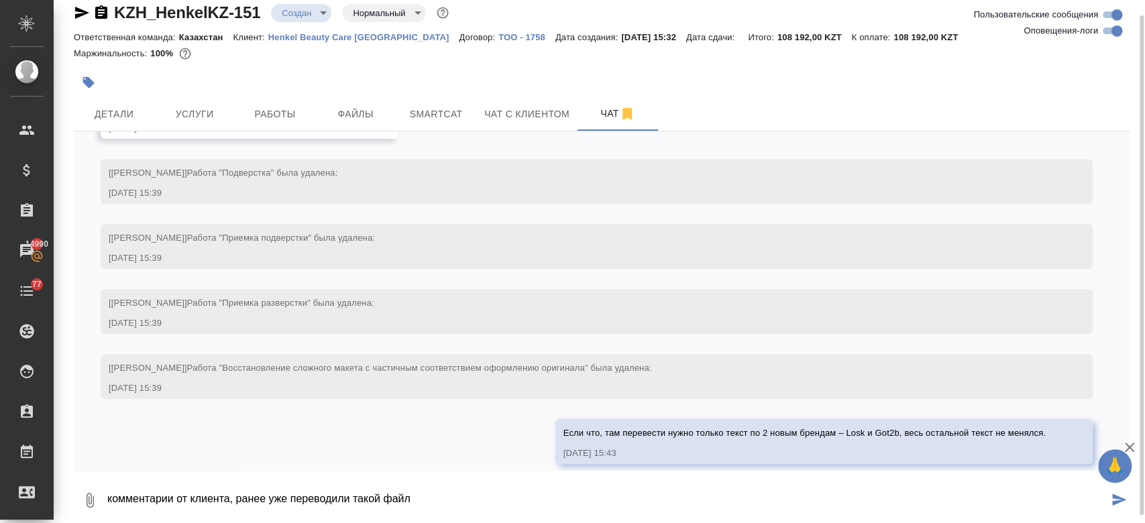
type textarea "комментарии от клиента, ранее уже переводили такой файл"
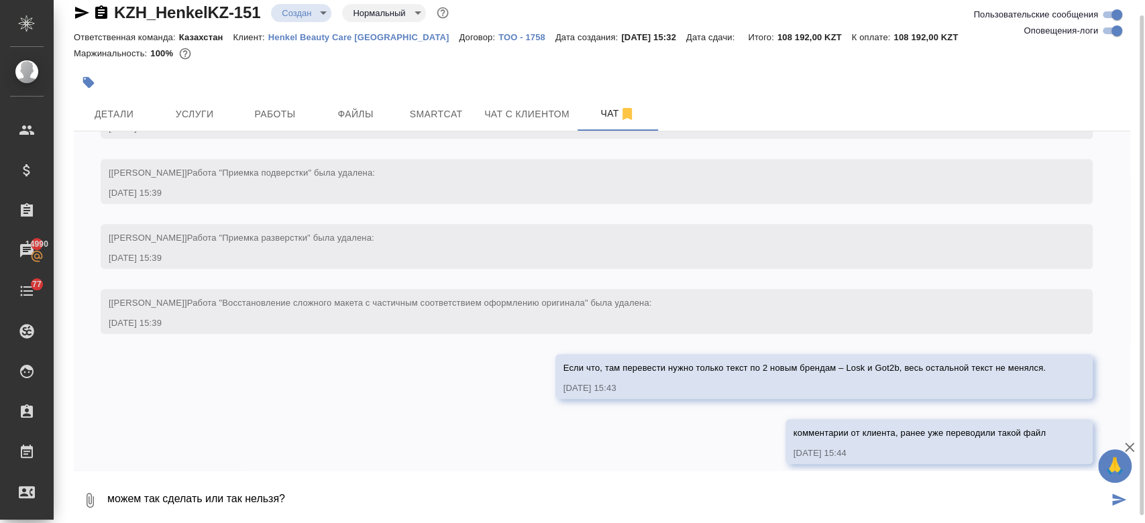
type textarea "можем так сделать или так нельзя?"
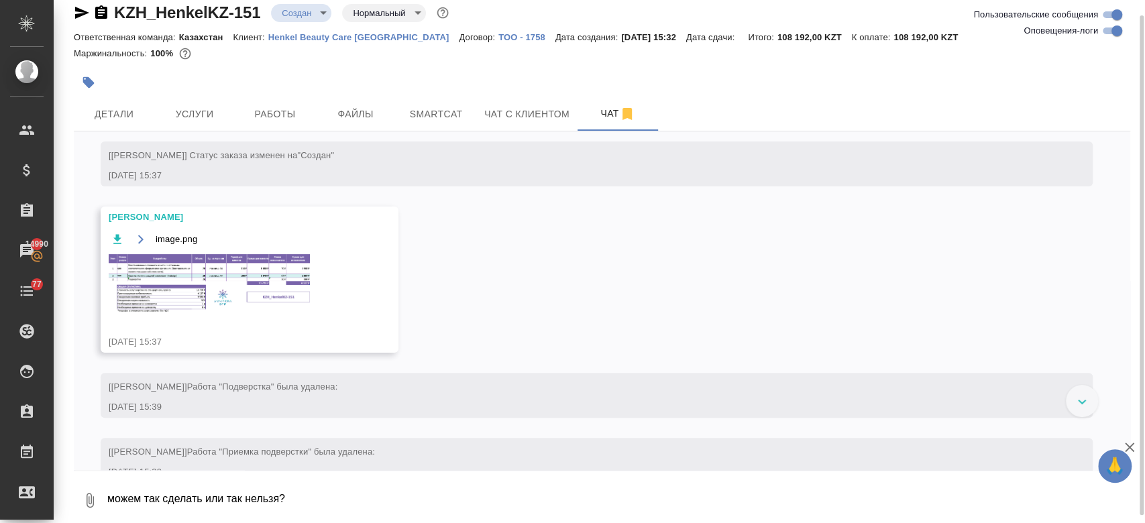
scroll to position [536, 0]
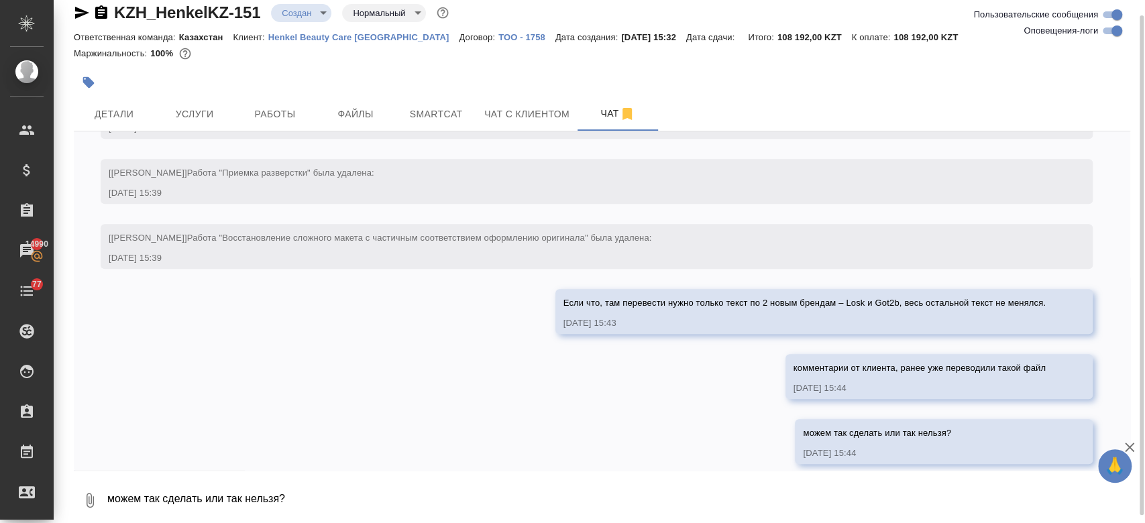
click at [164, 475] on div at bounding box center [602, 474] width 1057 height 7
click at [160, 480] on textarea "можем так сделать или так нельзя?" at bounding box center [618, 501] width 1024 height 46
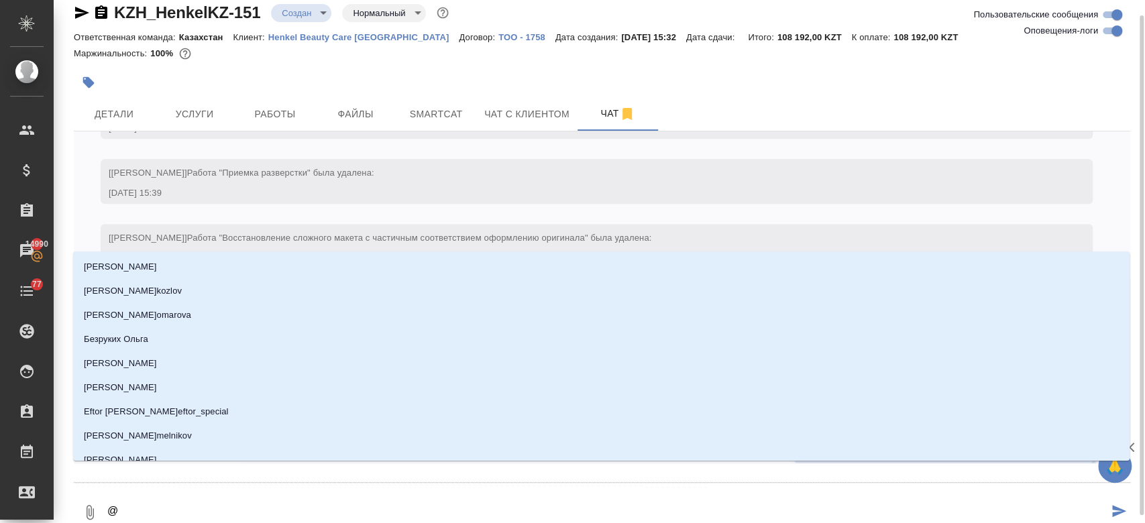
type textarea "@з"
type input "з"
type textarea "@за"
type input "за"
type textarea "@заб"
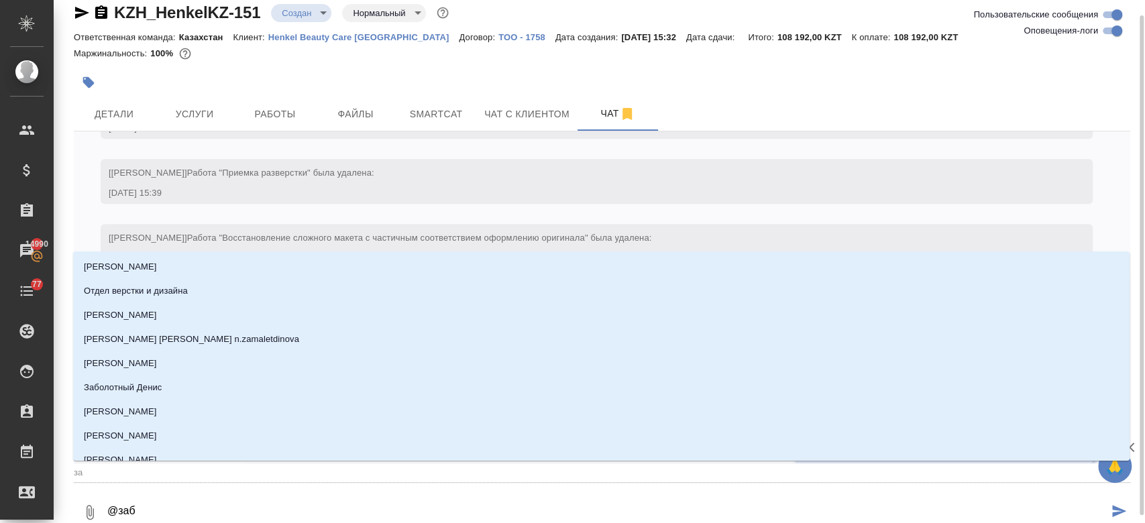
type input "заб"
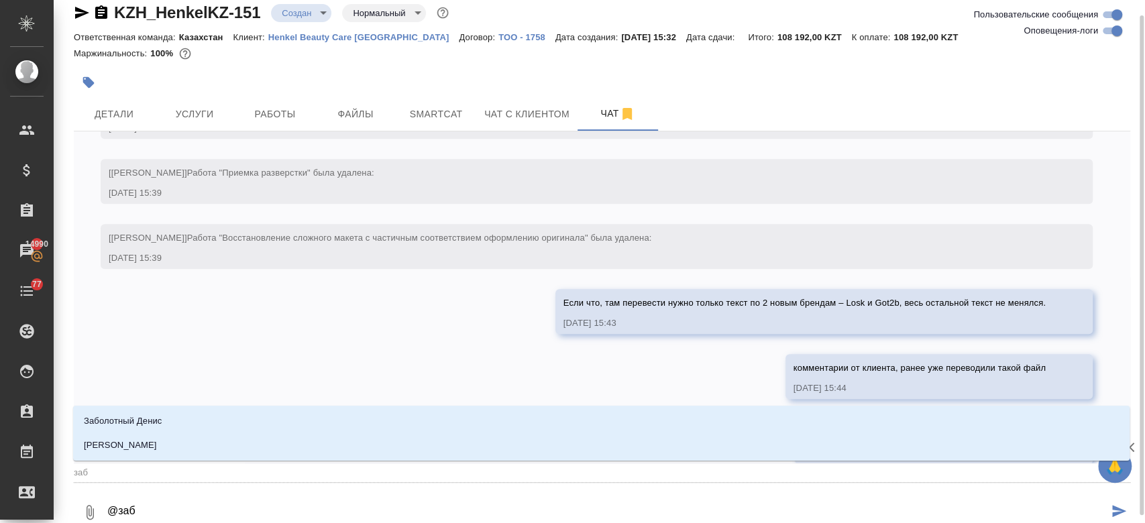
type textarea "@забо"
type input "забо"
type textarea "@забор"
type input "забор"
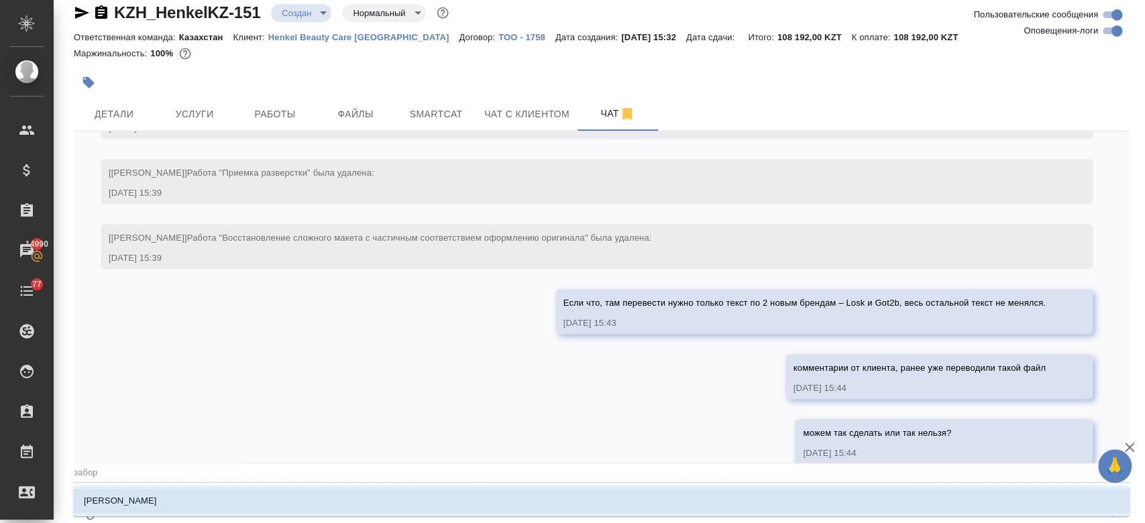
click at [156, 494] on li "[PERSON_NAME]" at bounding box center [601, 501] width 1057 height 24
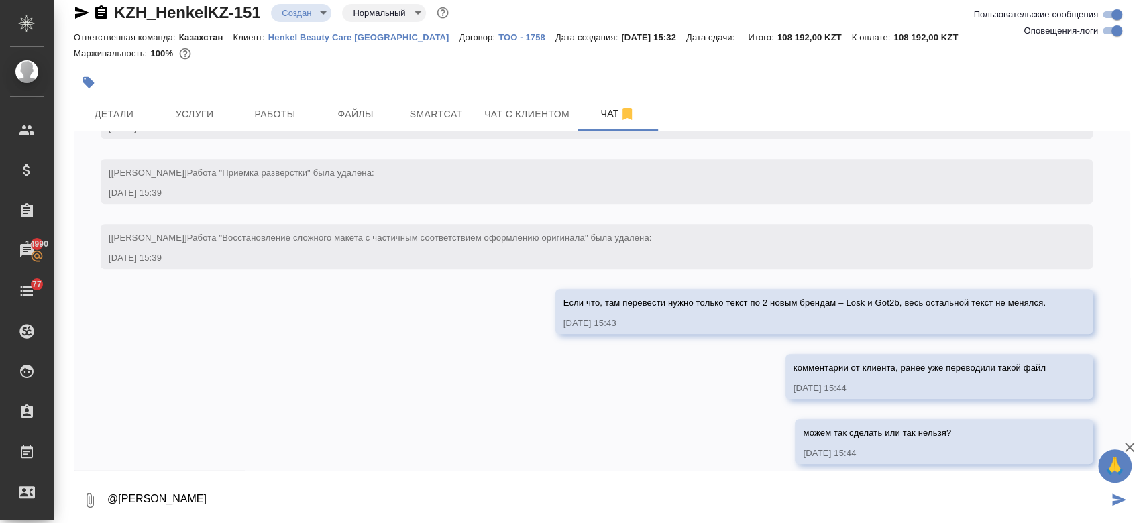
type textarea "@Заборова Александра"
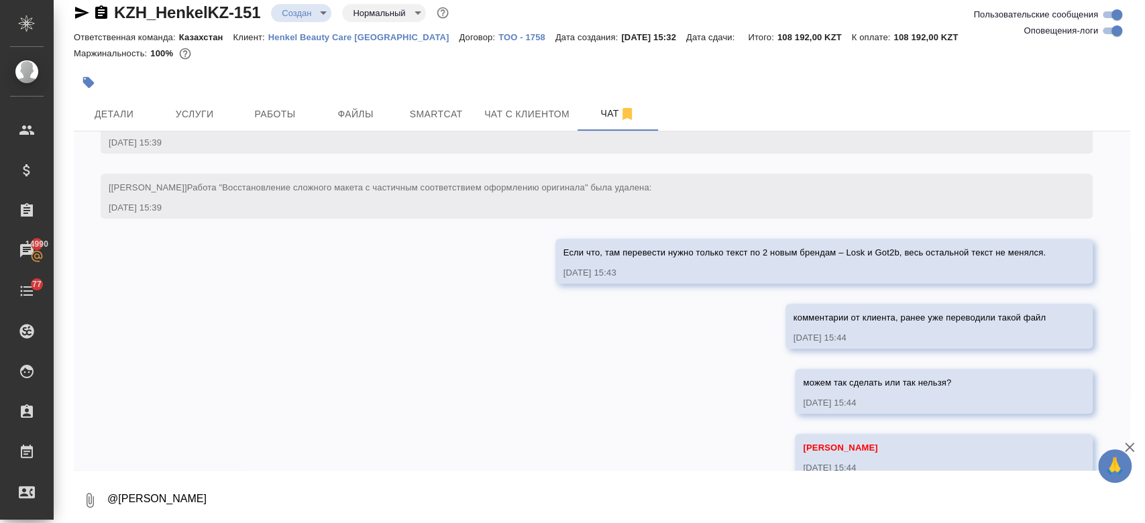
scroll to position [601, 0]
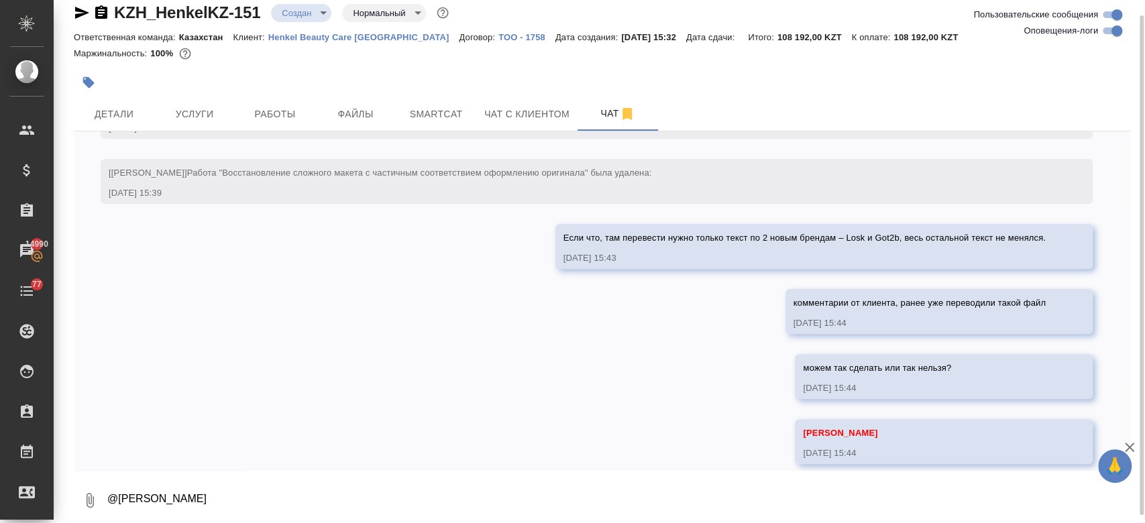
click at [579, 56] on div "Маржинальность: 100%" at bounding box center [602, 53] width 1057 height 17
click at [329, 85] on div at bounding box center [426, 83] width 704 height 30
click at [211, 113] on span "Услуги" at bounding box center [194, 114] width 64 height 17
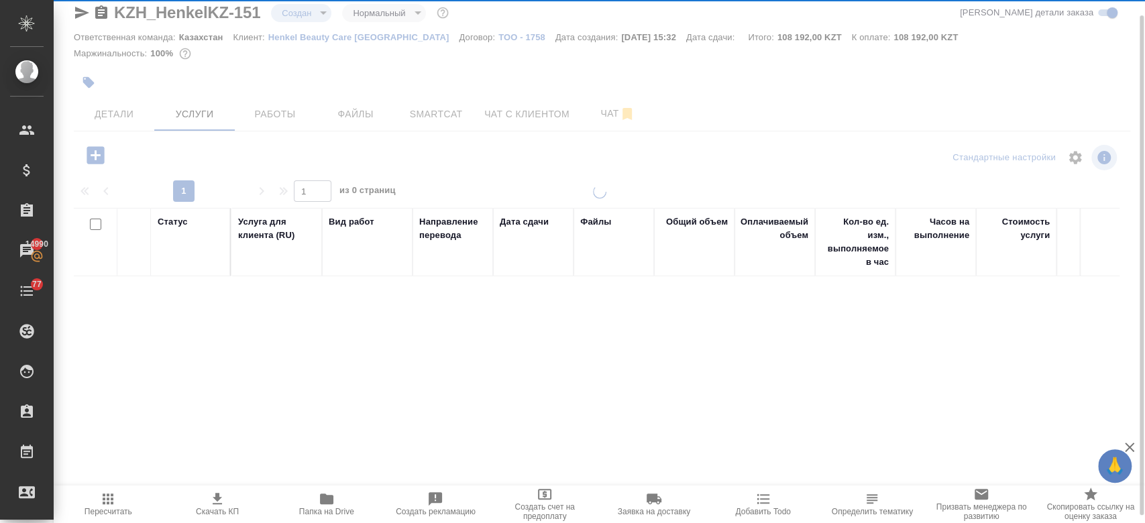
click at [236, 81] on div "KZH_HenkelKZ-151 Создан new Нормальный normal Кратко детали заказа Ответственна…" at bounding box center [601, 257] width 1071 height 547
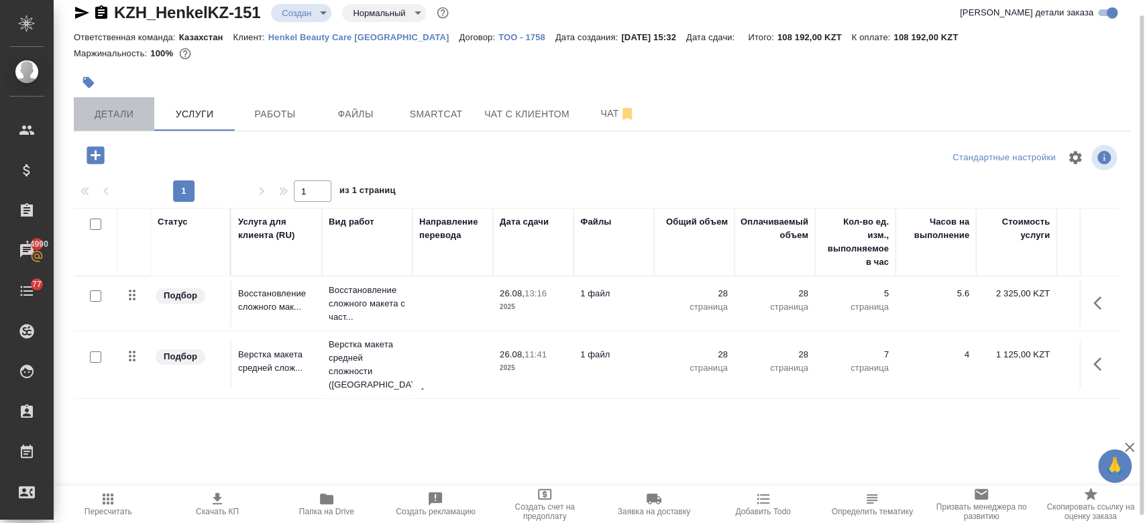
click at [127, 99] on button "Детали" at bounding box center [114, 114] width 81 height 34
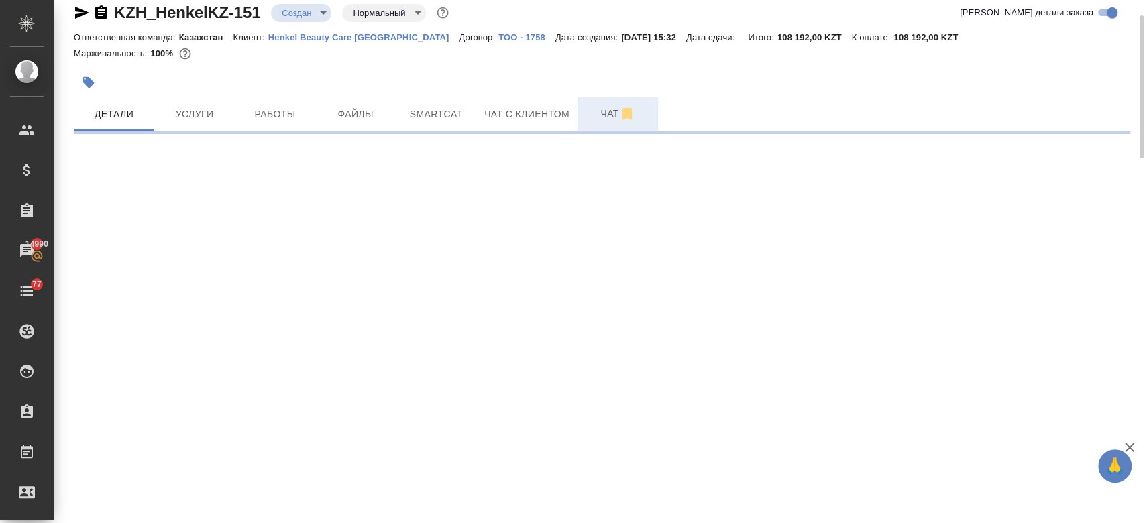
select select "RU"
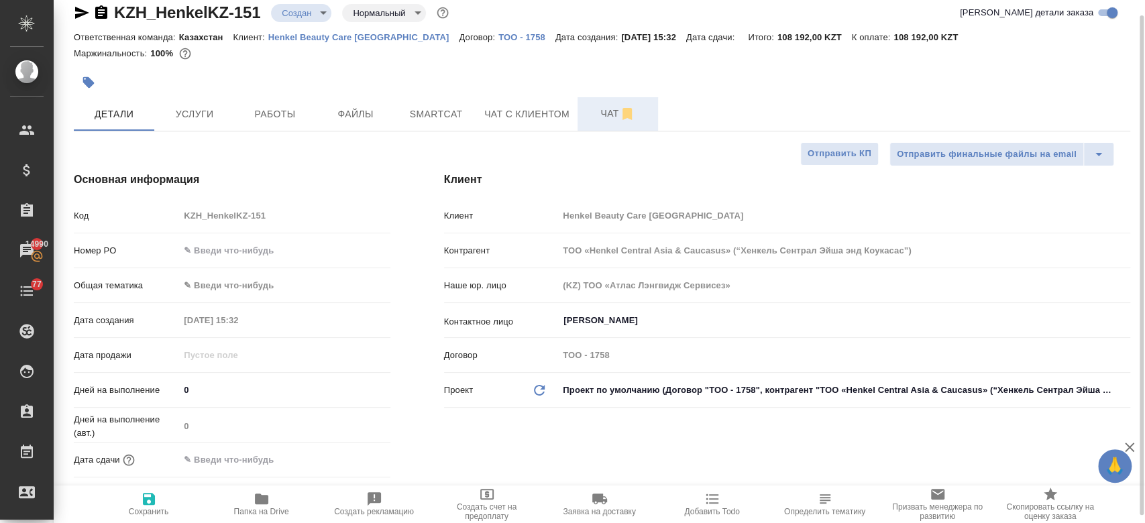
type textarea "x"
click at [596, 127] on button "Чат" at bounding box center [618, 114] width 81 height 34
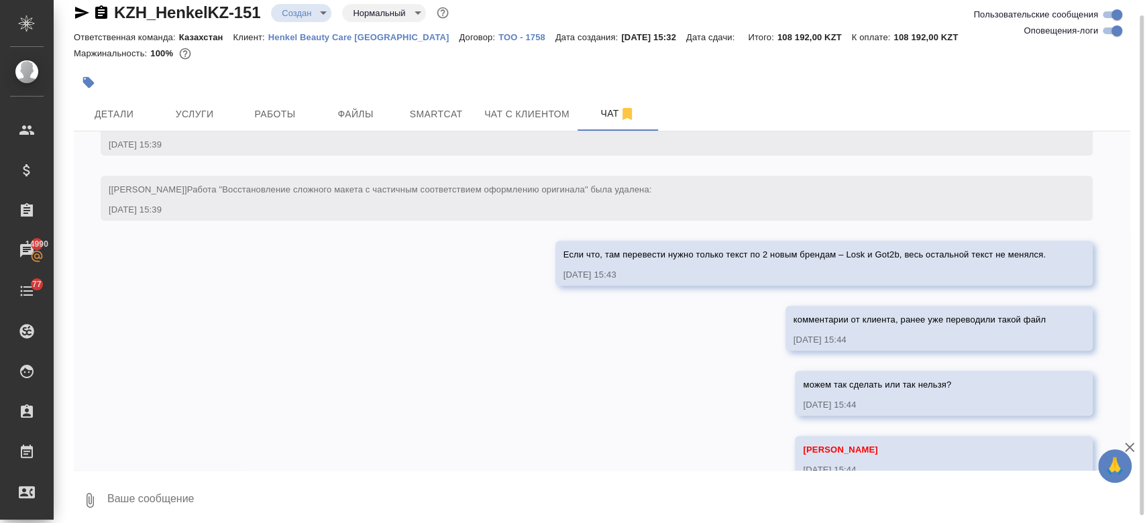
scroll to position [601, 0]
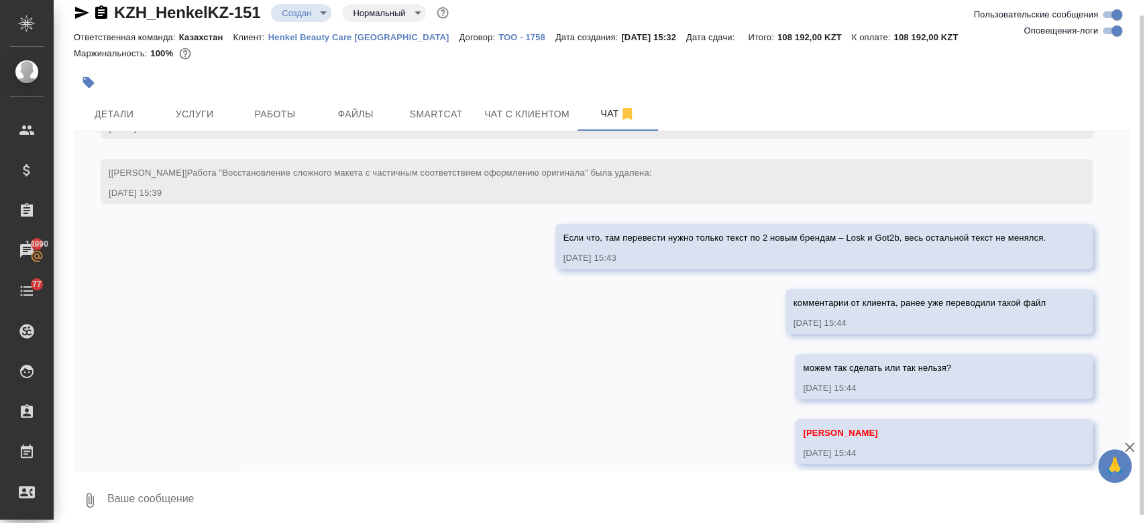
click at [374, 283] on div "25.08, понедельник [Кошербаева Назерке] Клиент оставил комментарий: "Все проект…" at bounding box center [602, 300] width 1057 height 339
click at [240, 452] on div "25.08, понедельник [Кошербаева Назерке] Клиент оставил комментарий: "Все проект…" at bounding box center [602, 300] width 1057 height 339
click at [228, 354] on div "25.08, понедельник [Кошербаева Назерке] Клиент оставил комментарий: "Все проект…" at bounding box center [602, 300] width 1057 height 339
click at [364, 71] on div at bounding box center [426, 83] width 704 height 30
click at [429, 302] on div "25.08, понедельник [Кошербаева Назерке] Клиент оставил комментарий: "Все проект…" at bounding box center [602, 300] width 1057 height 339
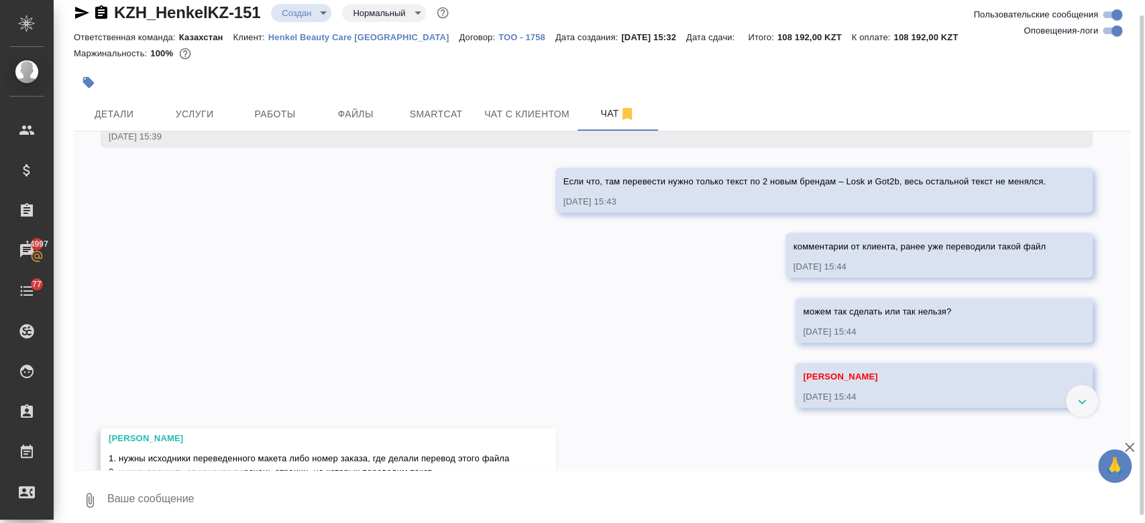
scroll to position [696, 0]
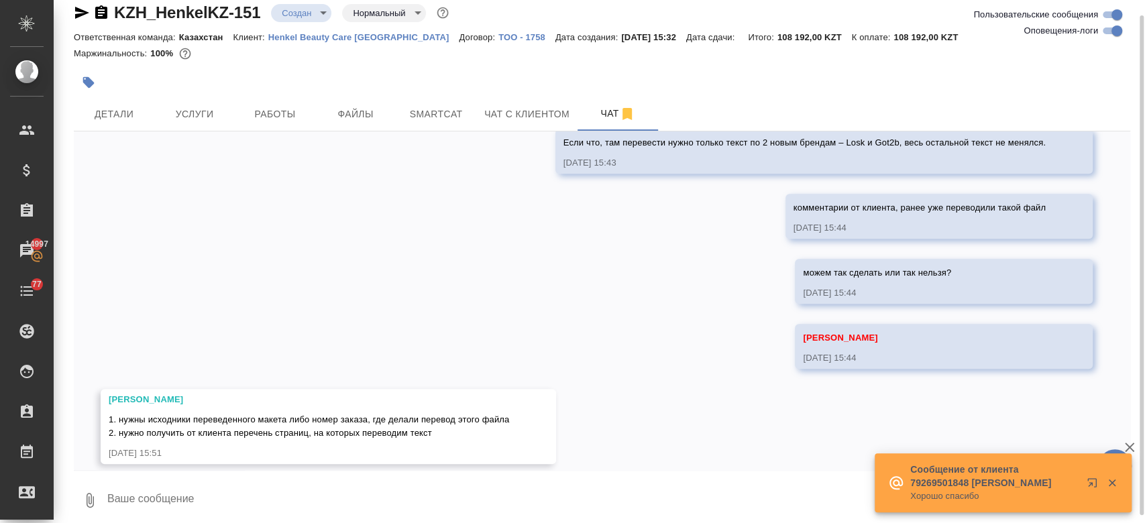
click at [352, 39] on p "Henkel Beauty Care Kazakhstan" at bounding box center [363, 37] width 191 height 10
click at [340, 480] on textarea at bounding box center [618, 501] width 1024 height 46
type textarea "уточняю"
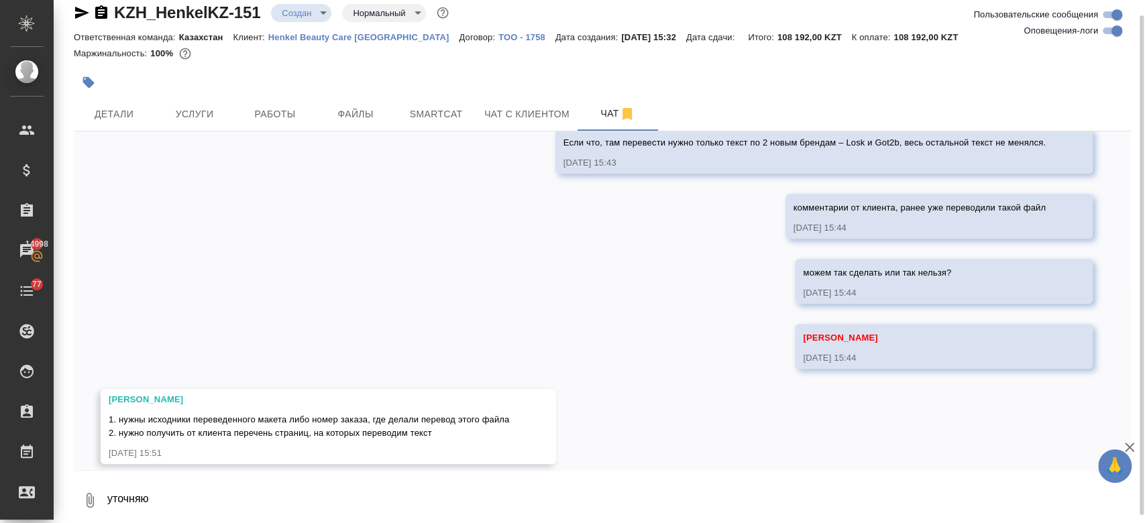
scroll to position [761, 0]
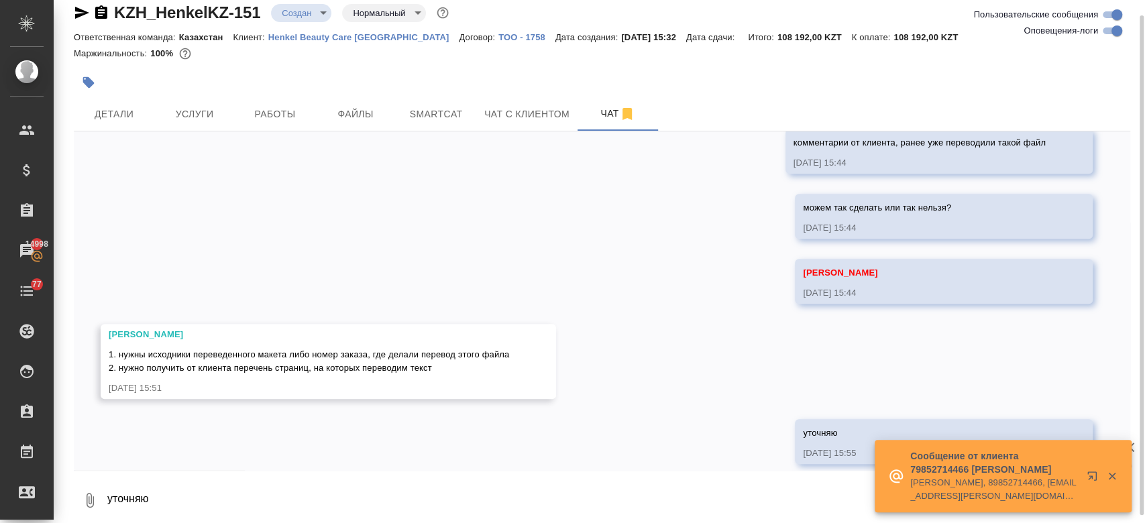
click at [514, 282] on div "25.08, понедельник [Кошербаева Назерке] Клиент оставил комментарий: "Все проект…" at bounding box center [602, 300] width 1057 height 339
click at [612, 74] on div at bounding box center [426, 83] width 704 height 30
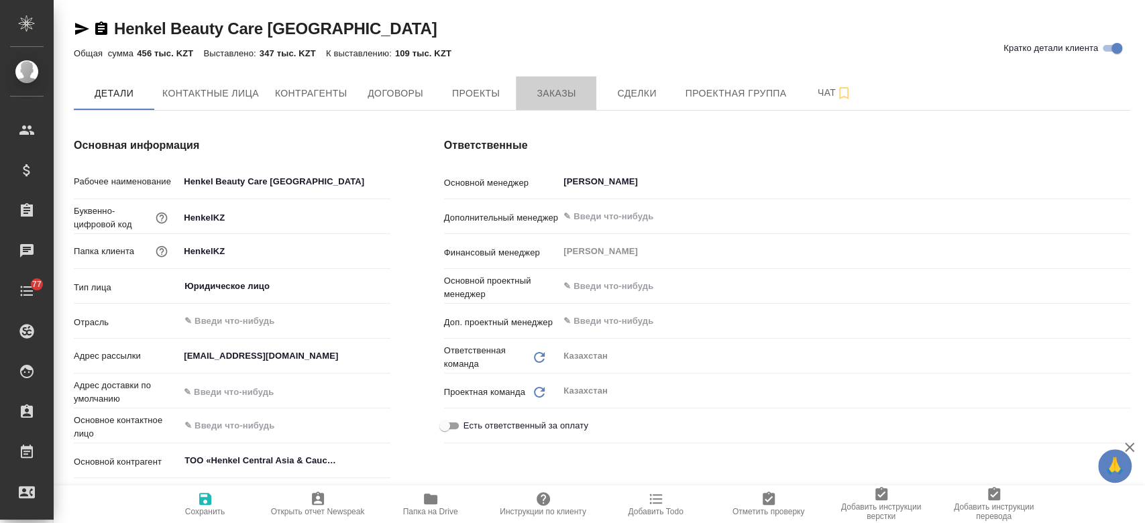
click at [562, 89] on span "Заказы" at bounding box center [556, 93] width 64 height 17
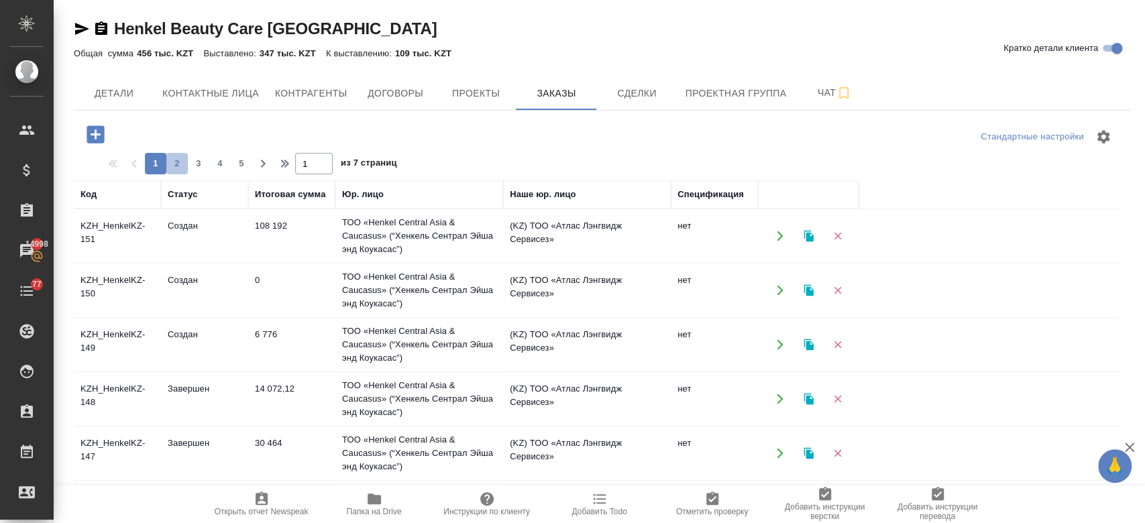
click at [177, 162] on span "2" at bounding box center [176, 163] width 21 height 13
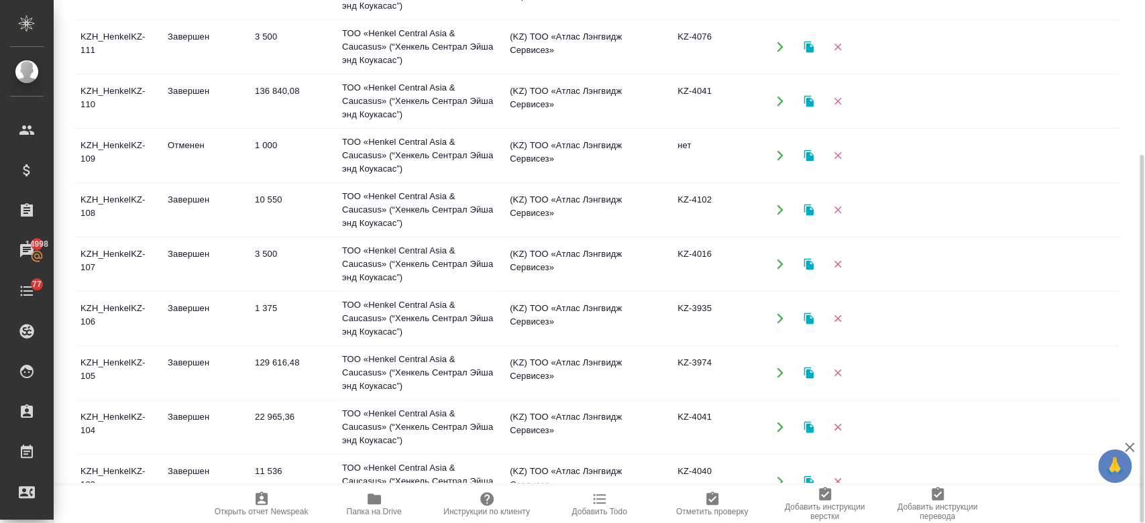
scroll to position [861, 0]
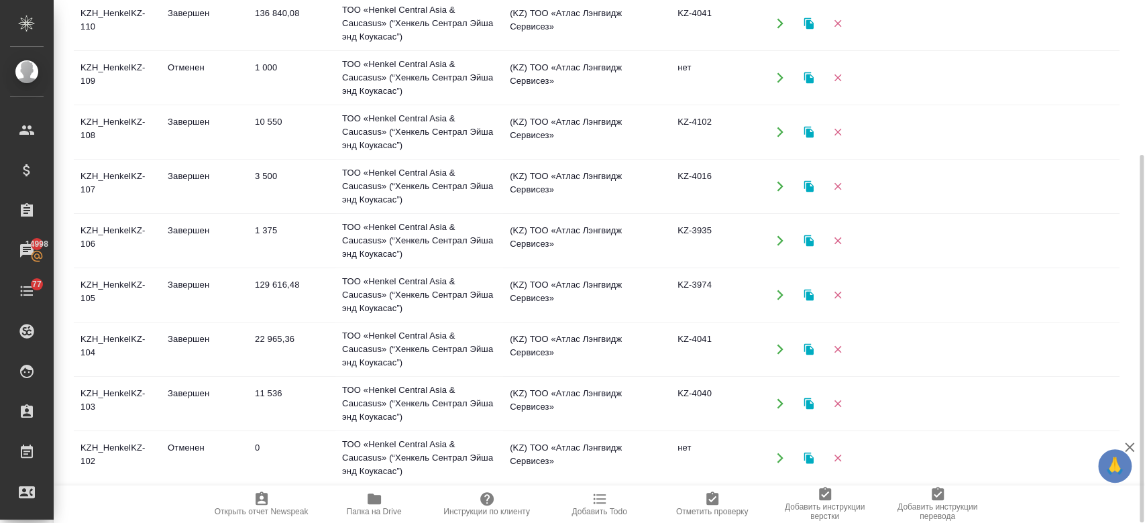
drag, startPoint x: 1144, startPoint y: 313, endPoint x: 1129, endPoint y: 427, distance: 115.0
click at [1129, 427] on div "Henkel Beauty Care Kazakhstan Кратко детали клиента Общая сумма 456 тыс. KZT Вы…" at bounding box center [600, 261] width 1092 height 523
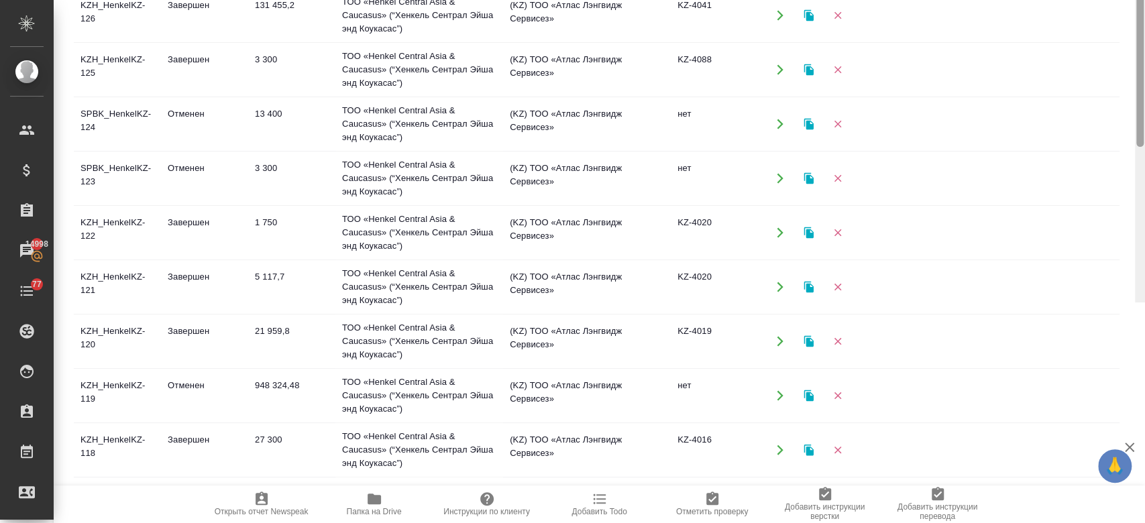
scroll to position [0, 0]
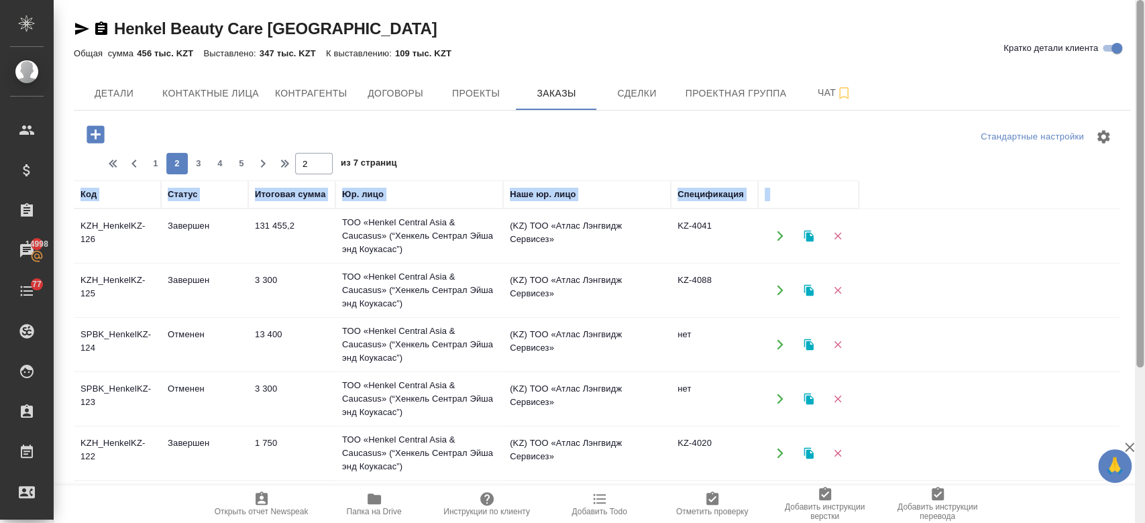
drag, startPoint x: 1138, startPoint y: 189, endPoint x: 1144, endPoint y: -78, distance: 266.4
click at [1144, 0] on html "🙏 .cls-1 fill:#fff; AWATERA Kosherbayeva Nazerke Клиенты Спецификации Заказы 14…" at bounding box center [572, 261] width 1145 height 523
click at [203, 166] on span "3" at bounding box center [198, 163] width 21 height 13
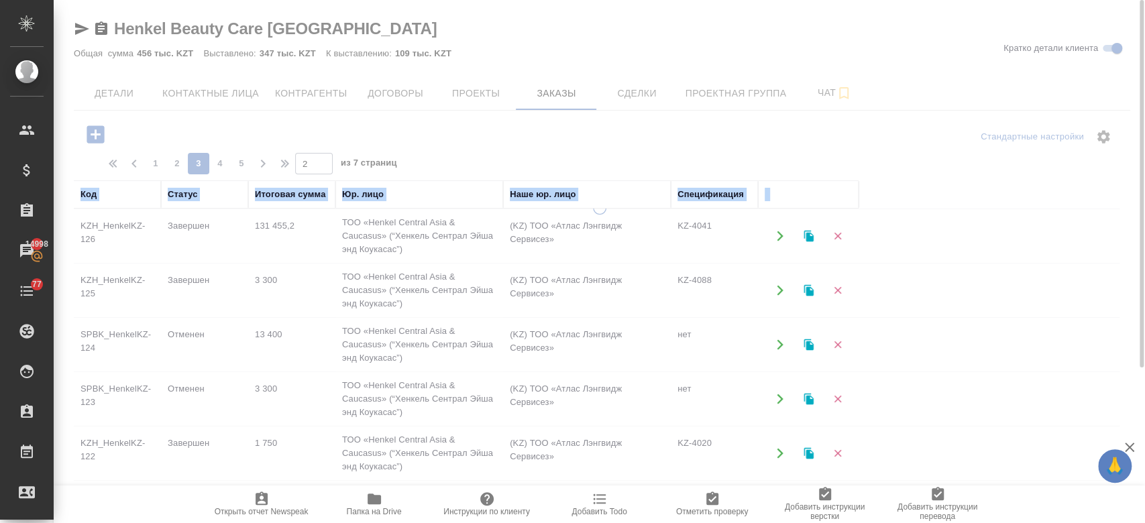
type input "3"
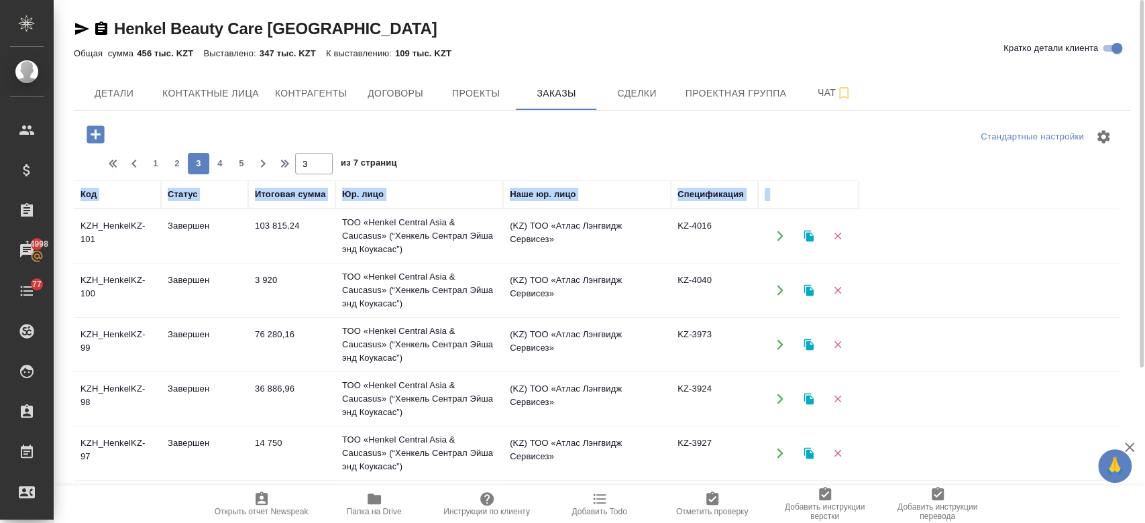
click at [103, 223] on td "KZH_HenkelKZ-101" at bounding box center [117, 236] width 87 height 47
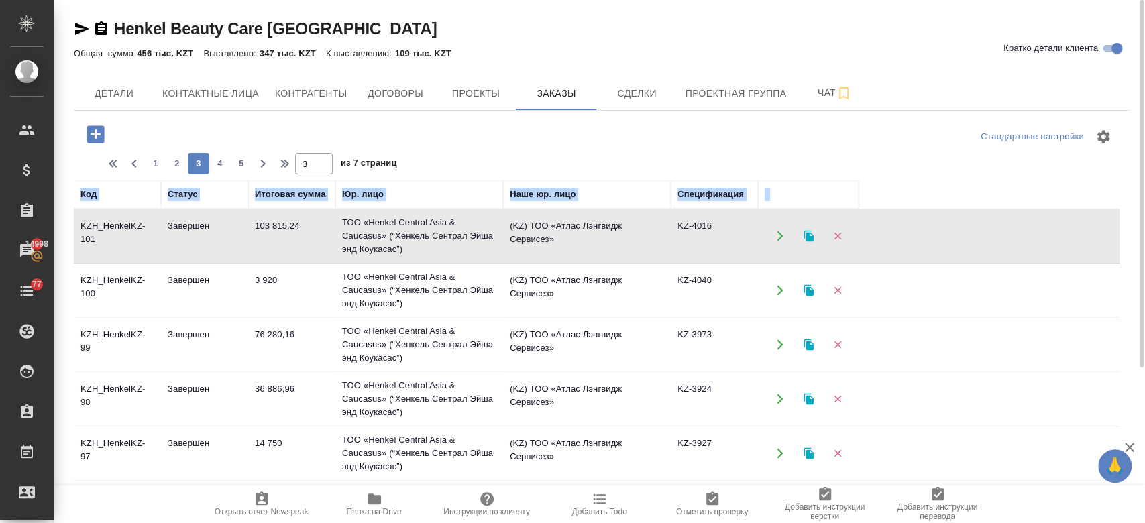
click at [103, 223] on td "KZH_HenkelKZ-101" at bounding box center [117, 236] width 87 height 47
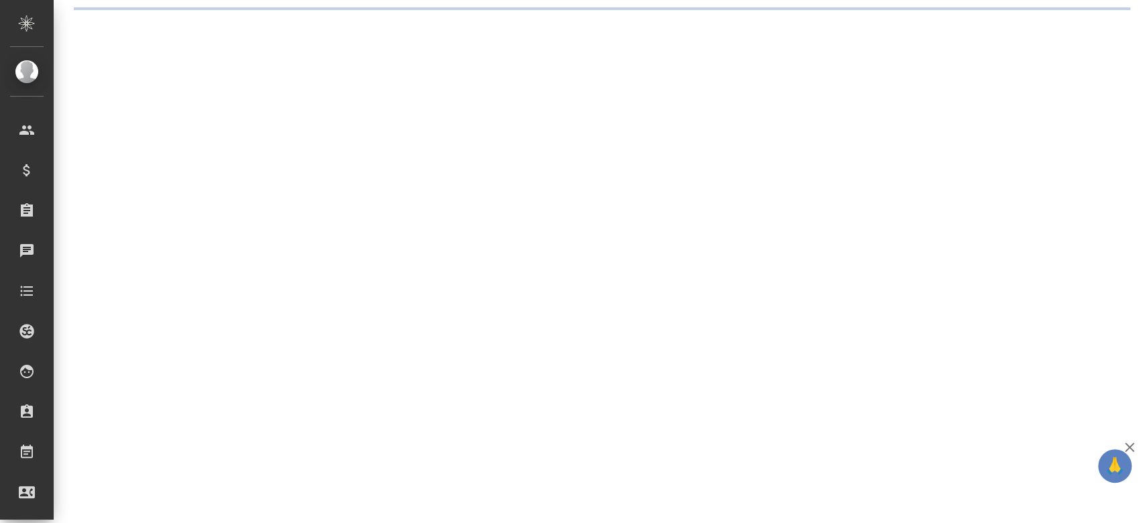
select select "RU"
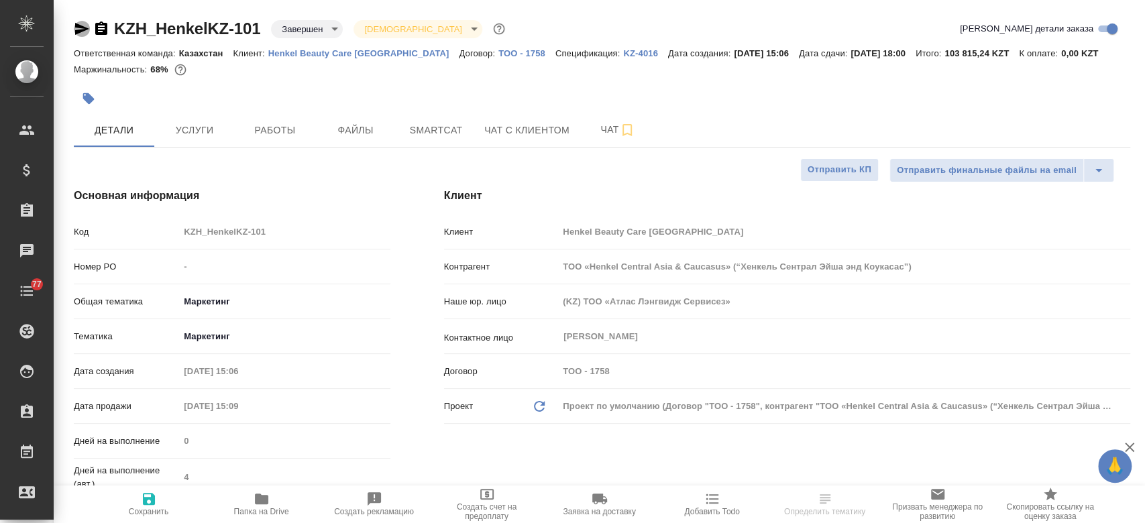
click at [81, 29] on icon "button" at bounding box center [82, 29] width 16 height 16
type textarea "x"
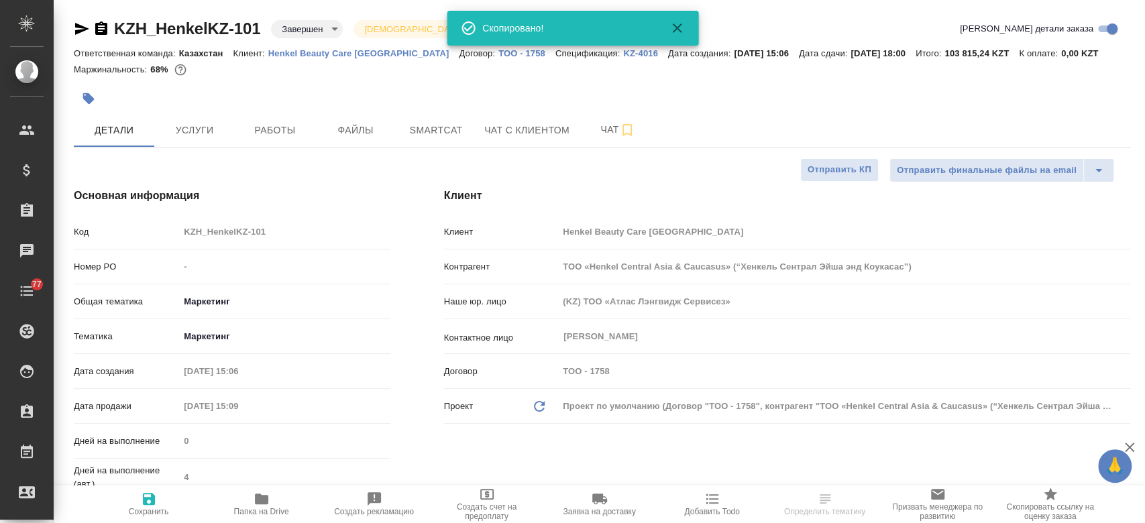
type textarea "x"
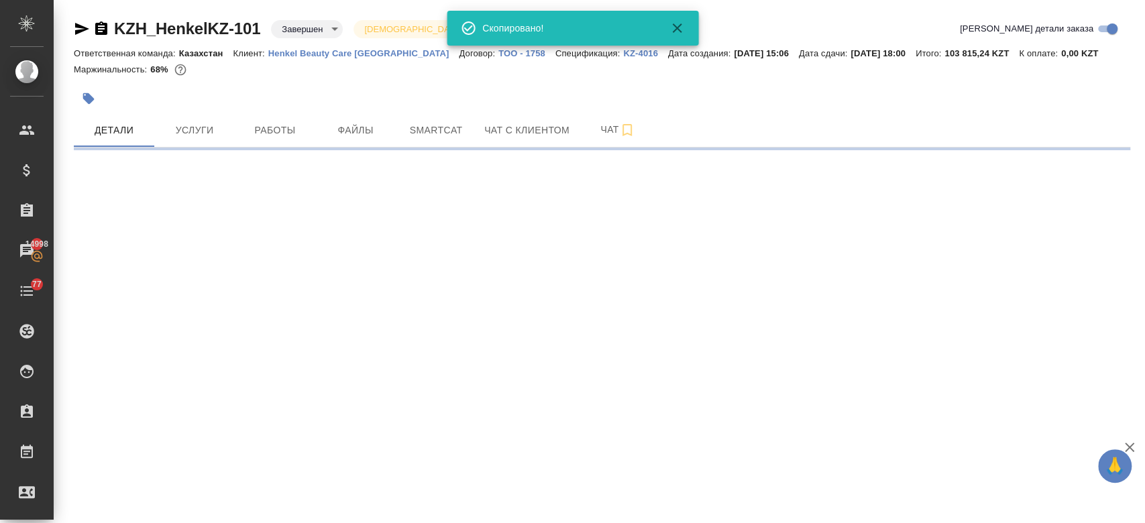
select select "RU"
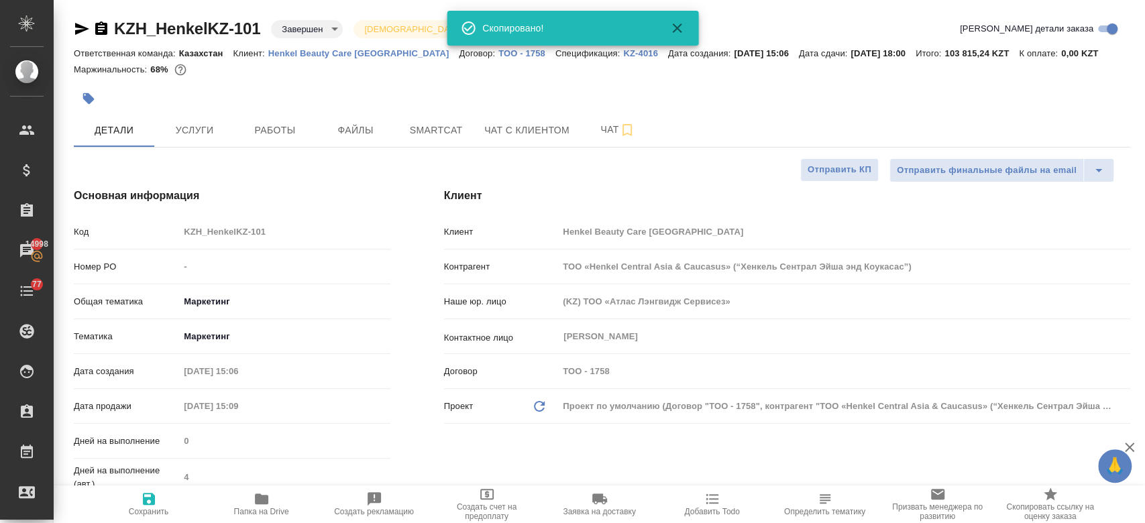
type textarea "x"
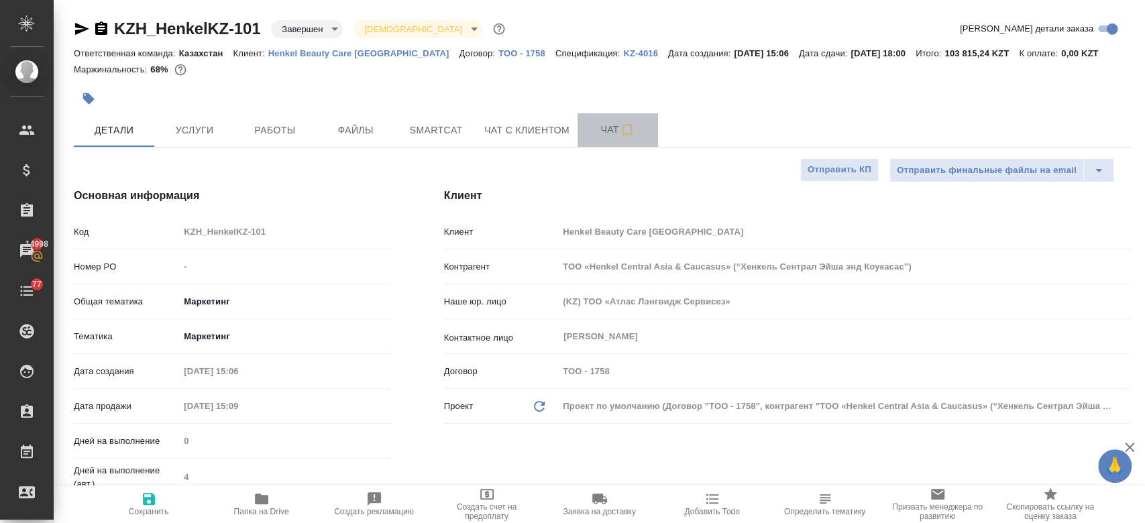
click at [595, 137] on span "Чат" at bounding box center [618, 129] width 64 height 17
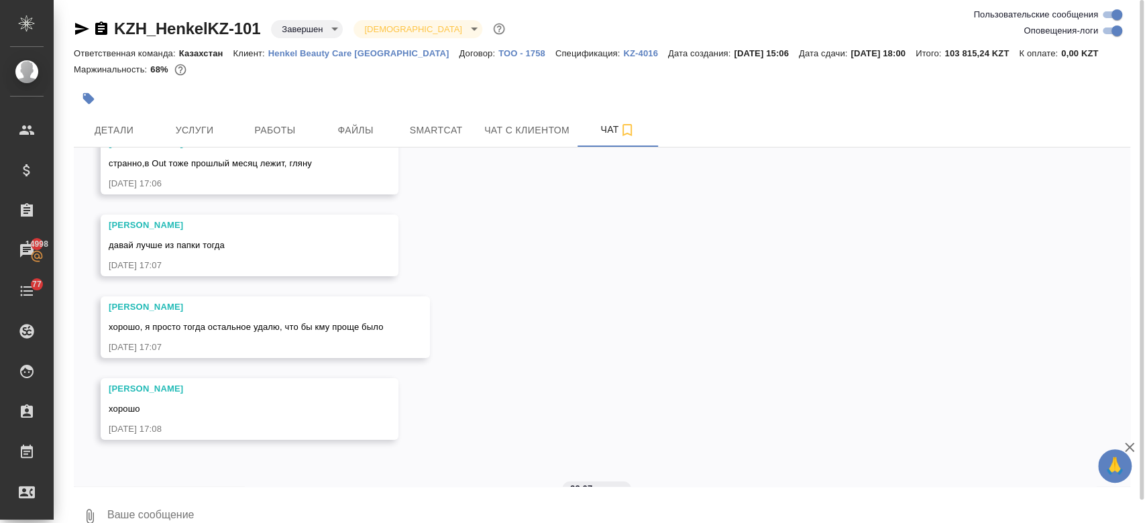
scroll to position [6876, 0]
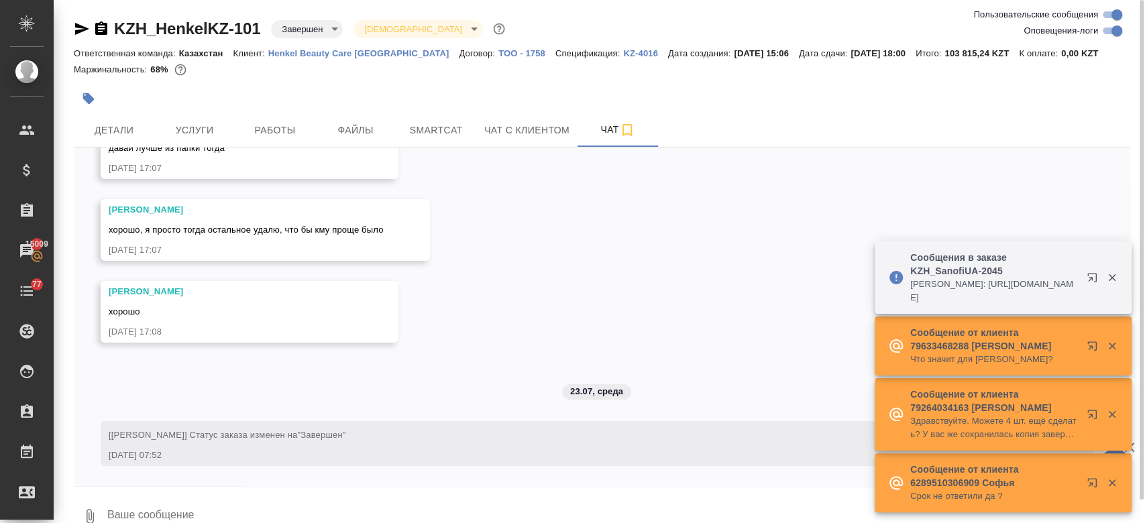
click at [306, 51] on p "Henkel Beauty Care [GEOGRAPHIC_DATA]" at bounding box center [363, 53] width 191 height 10
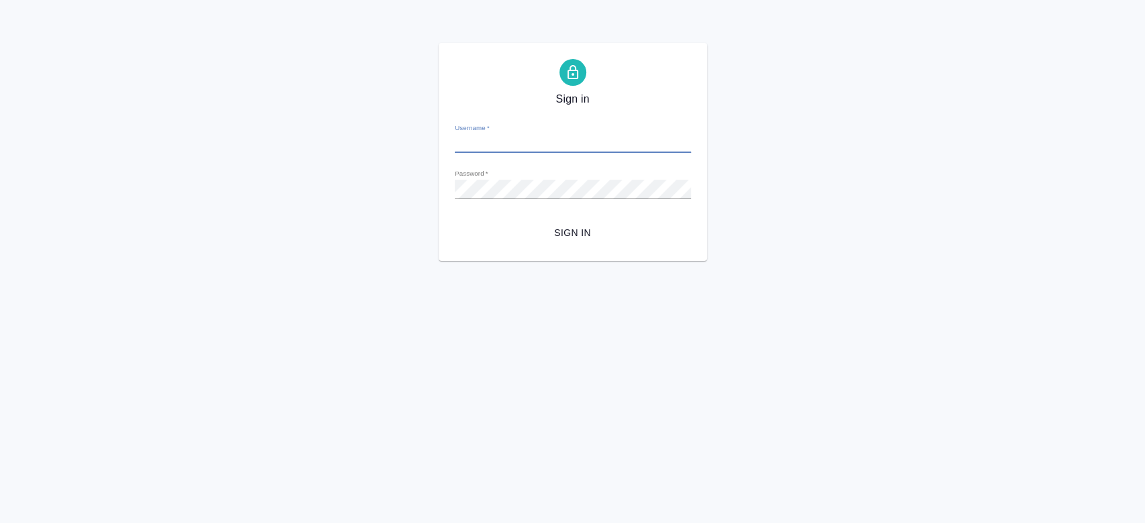
type input "[EMAIL_ADDRESS][DOMAIN_NAME]"
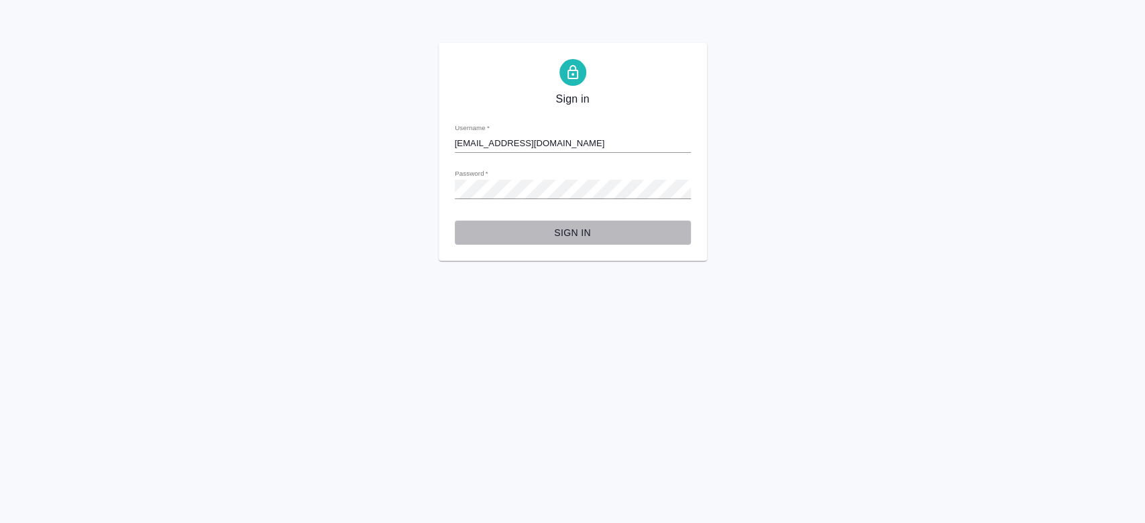
click at [562, 237] on span "Sign in" at bounding box center [573, 233] width 215 height 17
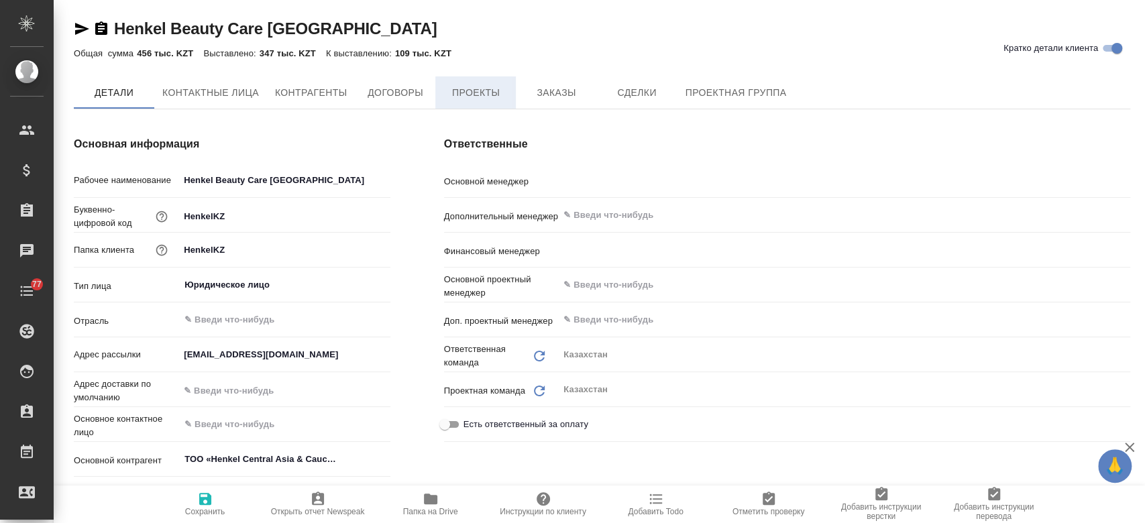
type textarea "x"
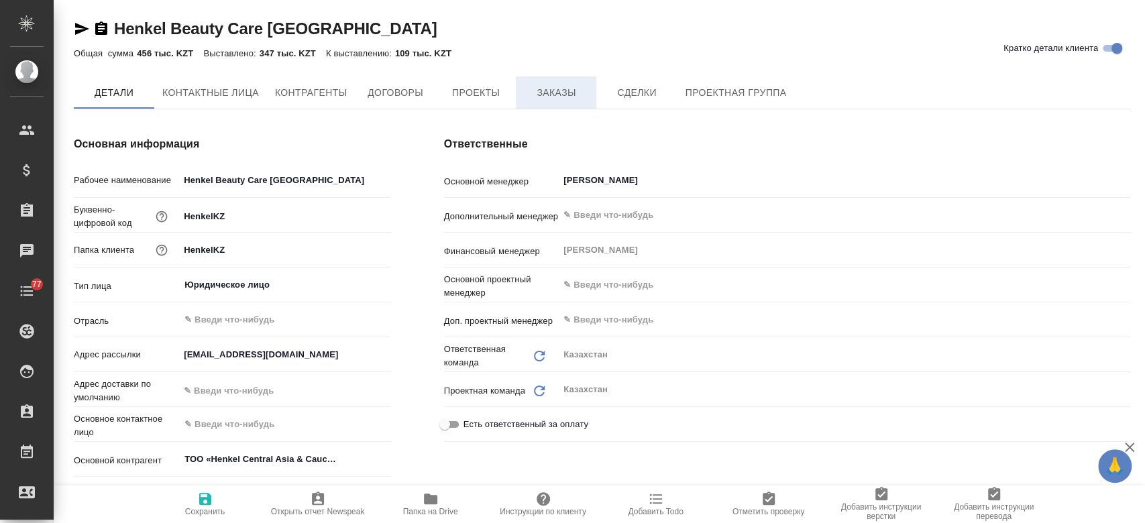
type textarea "x"
type input "[PERSON_NAME]"
click at [530, 88] on span "Заказы" at bounding box center [556, 93] width 64 height 17
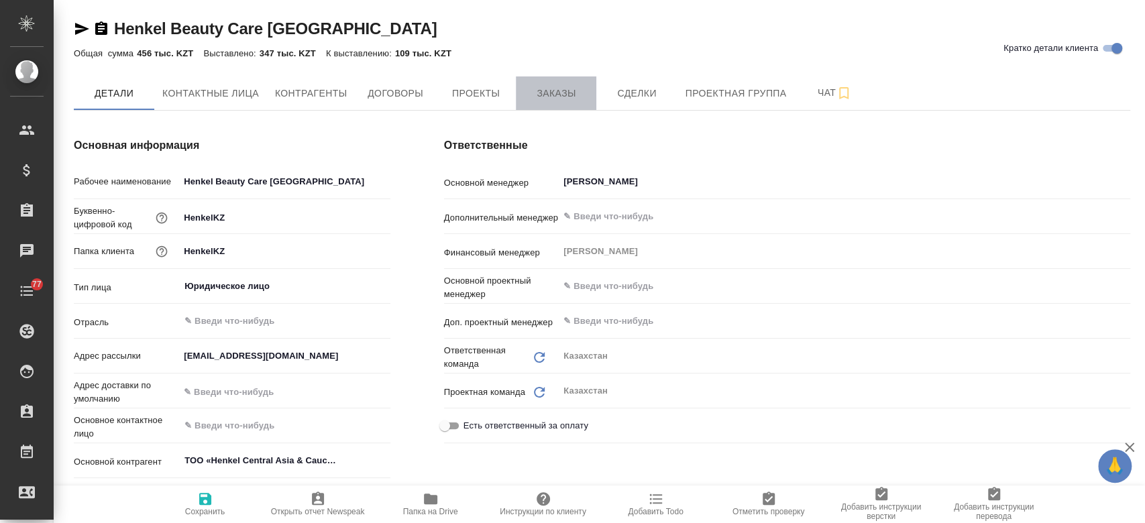
type textarea "x"
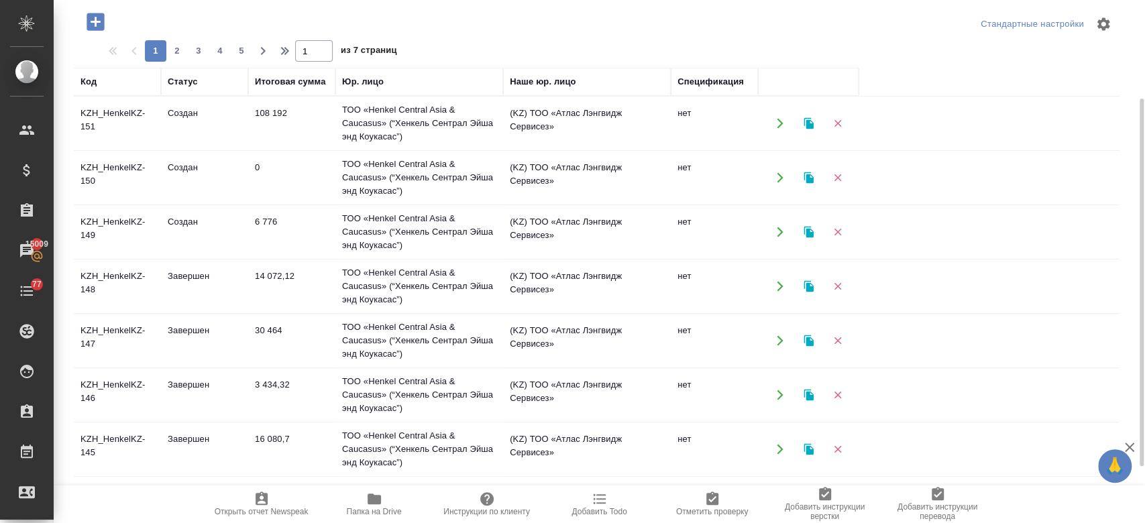
scroll to position [124, 0]
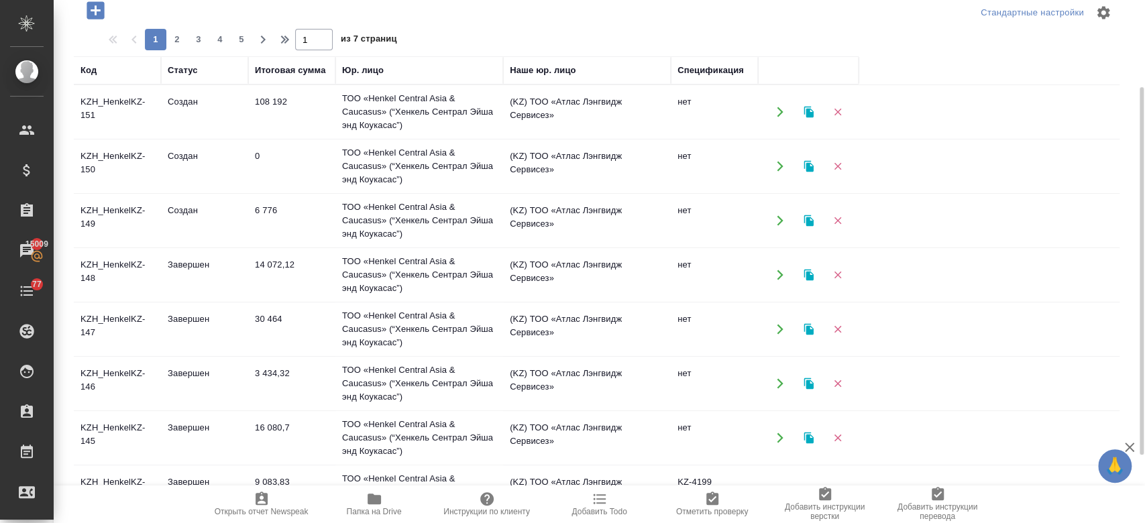
click at [100, 448] on td "KZH_HenkelKZ-145" at bounding box center [117, 438] width 87 height 47
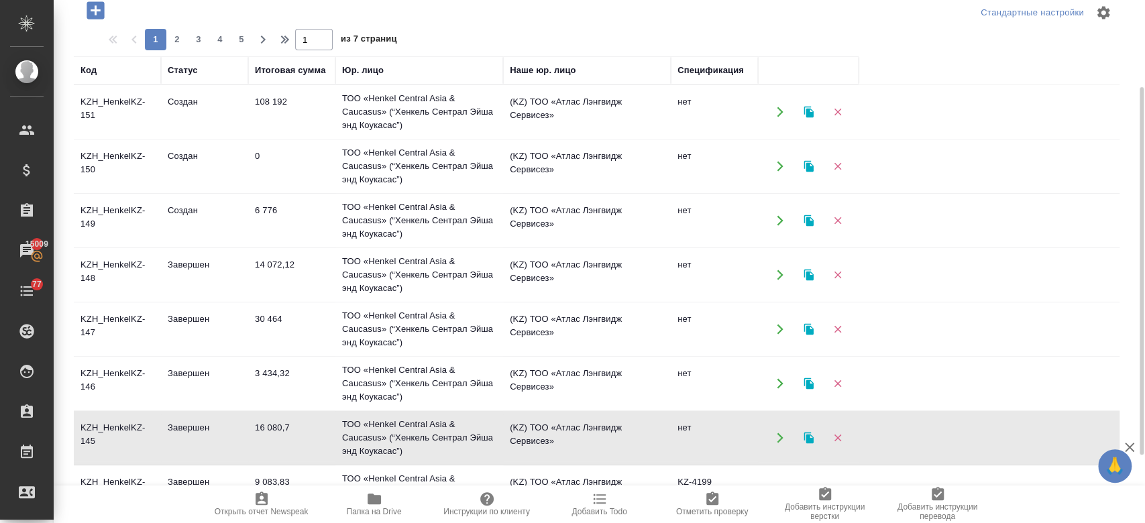
click at [100, 448] on td "KZH_HenkelKZ-145" at bounding box center [117, 438] width 87 height 47
click at [125, 434] on td "KZH_HenkelKZ-145" at bounding box center [117, 438] width 87 height 47
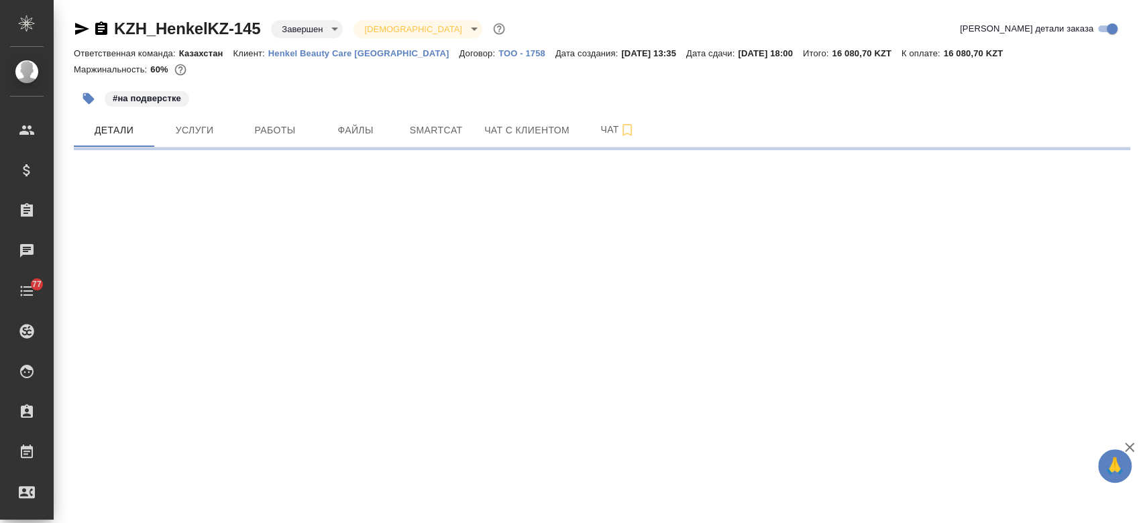
select select "RU"
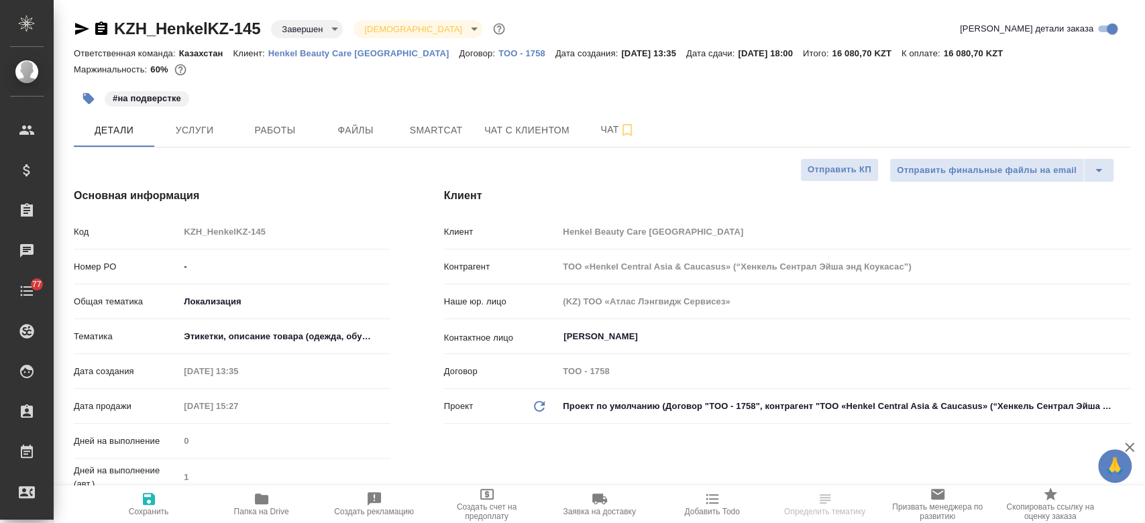
type textarea "x"
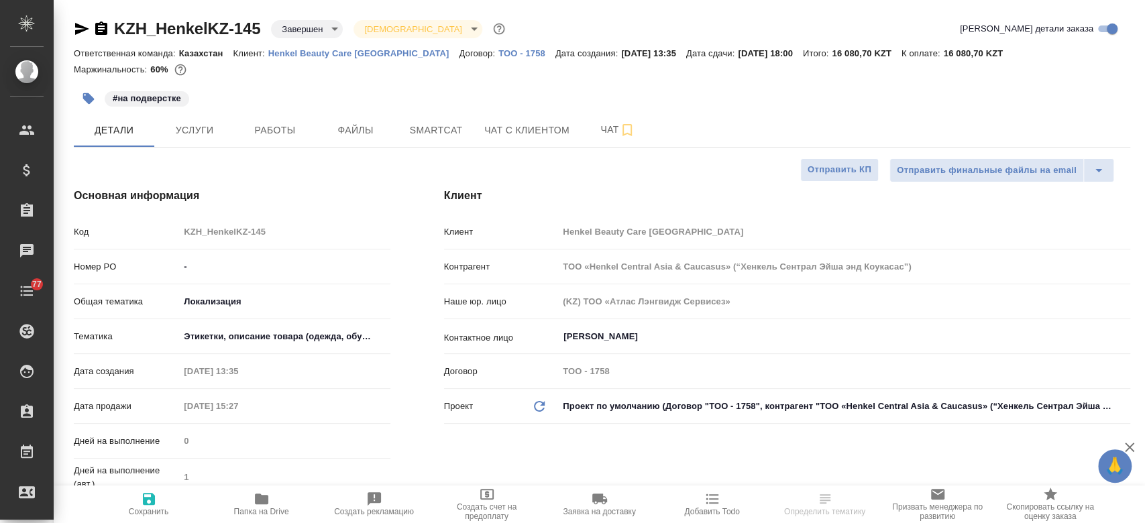
type textarea "x"
click at [311, 75] on div "Маржинальность: 60%" at bounding box center [602, 69] width 1057 height 17
select select "RU"
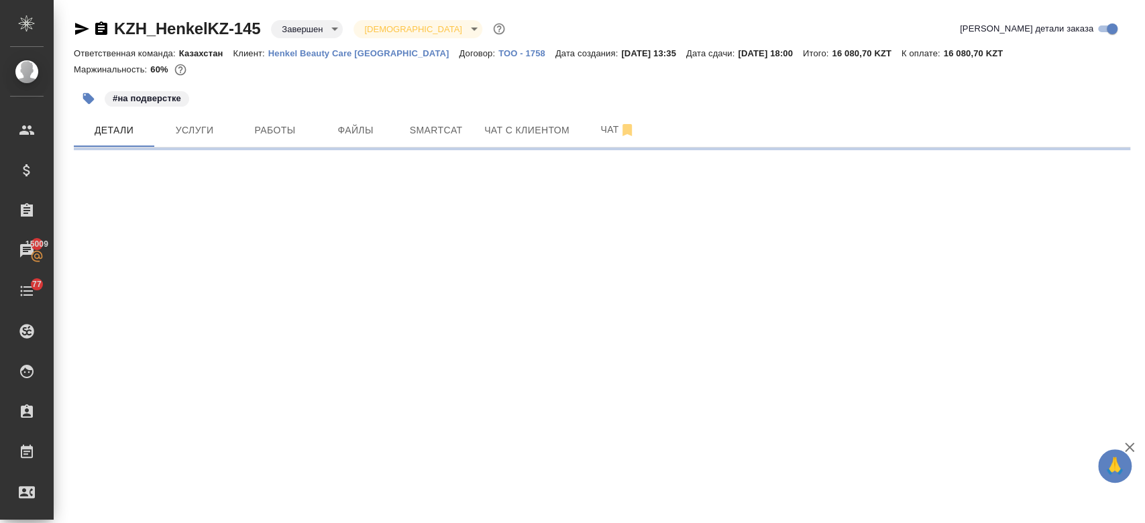
click at [583, 80] on div at bounding box center [602, 79] width 1057 height 3
select select "RU"
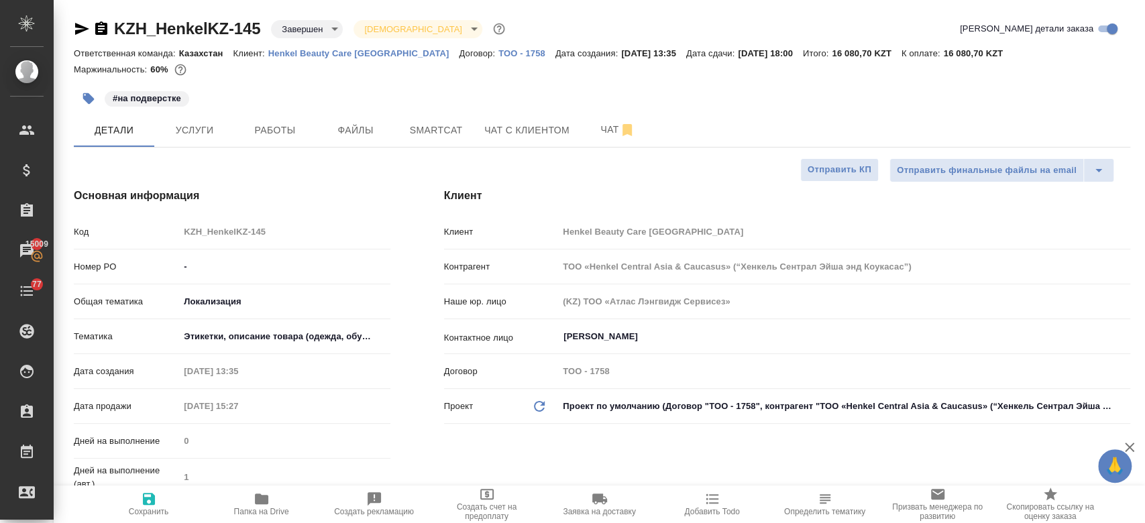
type textarea "x"
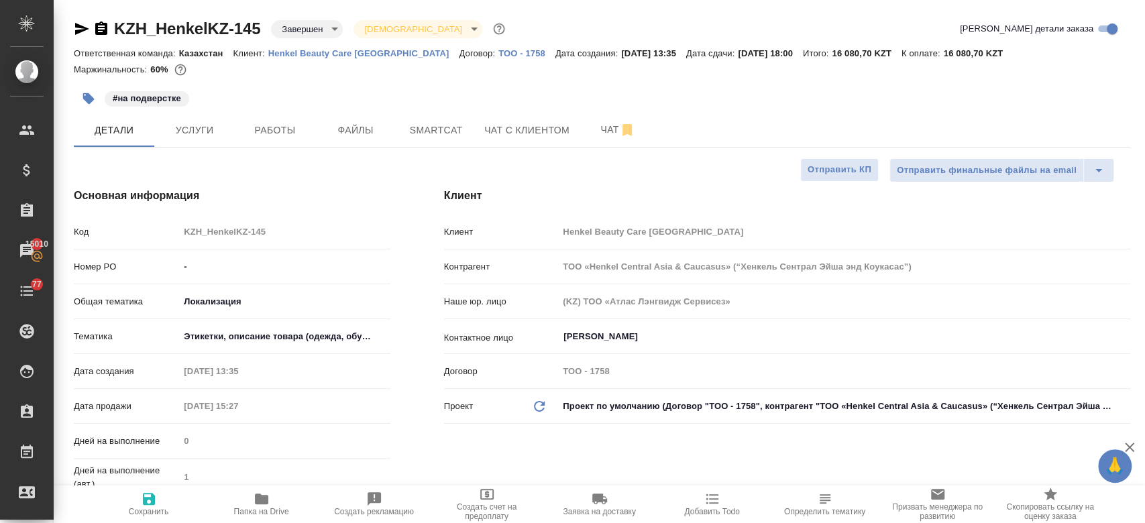
type textarea "x"
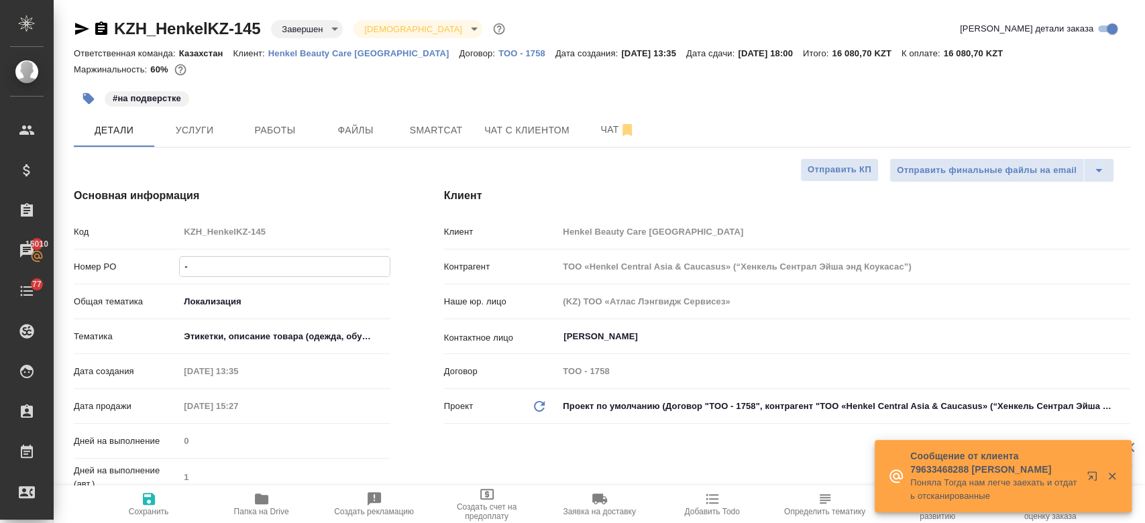
click at [244, 276] on input "-" at bounding box center [284, 266] width 209 height 19
type textarea "x"
paste input "**[KZH_HenkelKZ-101]([URL][DOMAIN_NAME]"
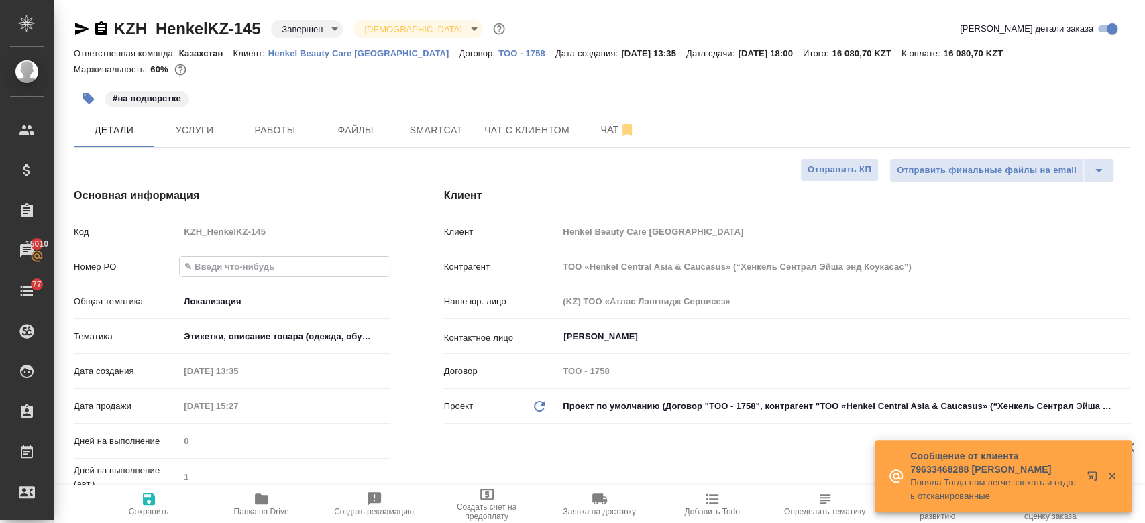
type input "**[KZH_HenkelKZ-101]([URL][DOMAIN_NAME]"
type textarea "x"
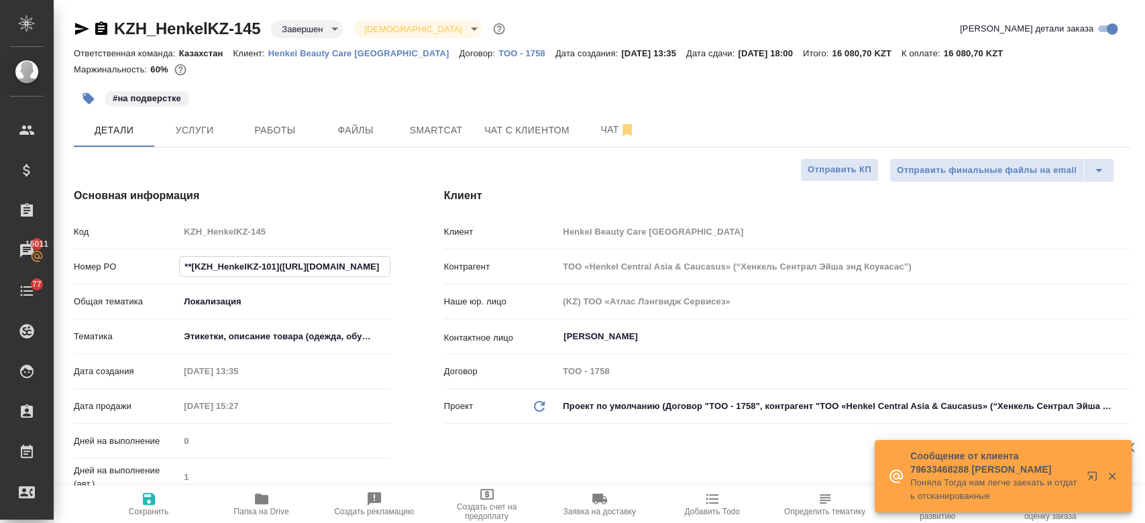
type input "**[KZH_HenkelKZ-101]([URL][DOMAIN_NAME]"
type textarea "x"
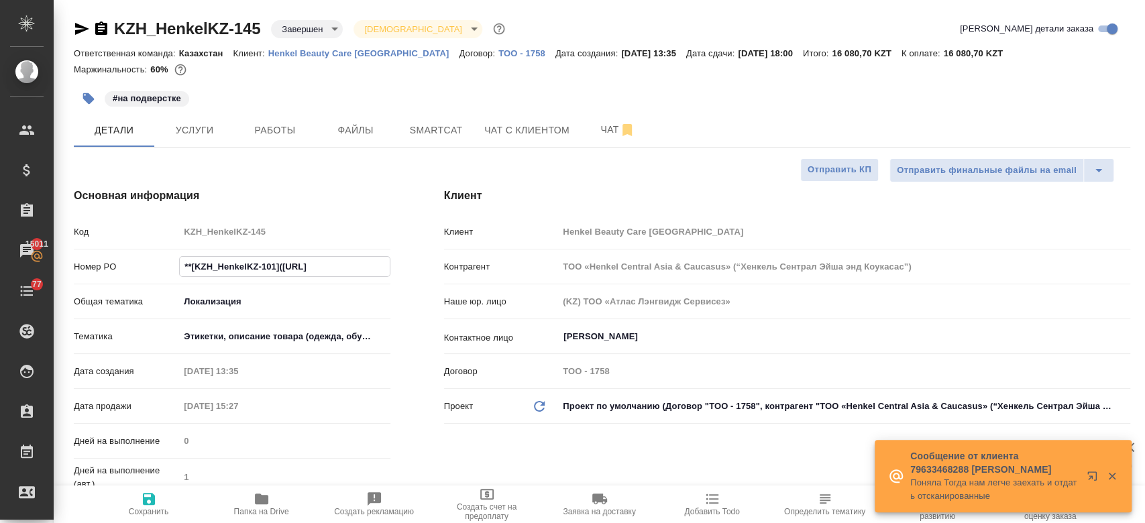
type input "**[KZH_HenkelKZ-101]([URL]"
type textarea "x"
type input "**[KZH_HenkelKZ-101](htt"
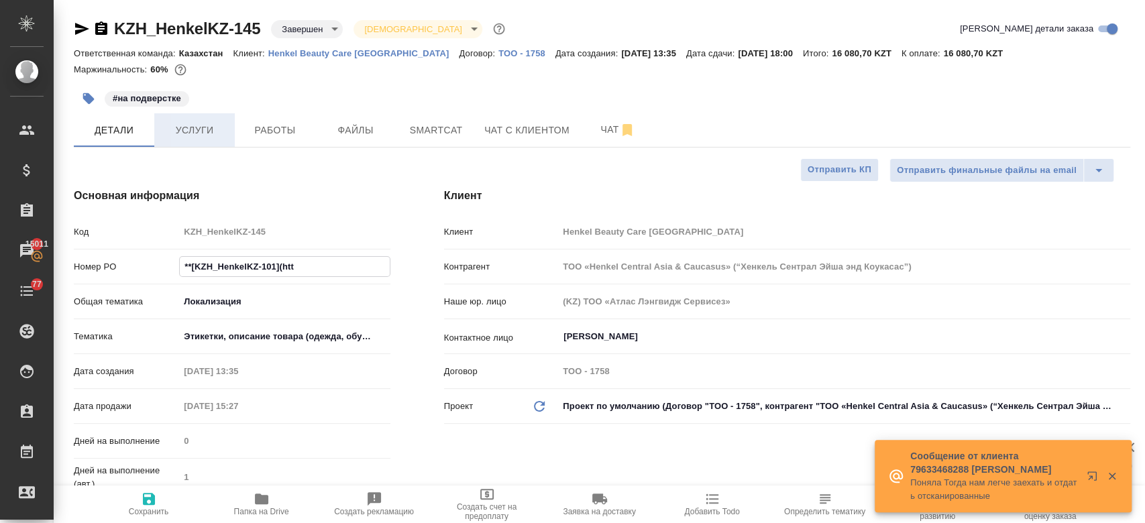
click at [206, 140] on button "Услуги" at bounding box center [194, 130] width 81 height 34
click at [191, 131] on span "Услуги" at bounding box center [194, 130] width 64 height 17
click at [209, 138] on span "Услуги" at bounding box center [194, 130] width 64 height 17
click at [192, 123] on span "Услуги" at bounding box center [194, 130] width 64 height 17
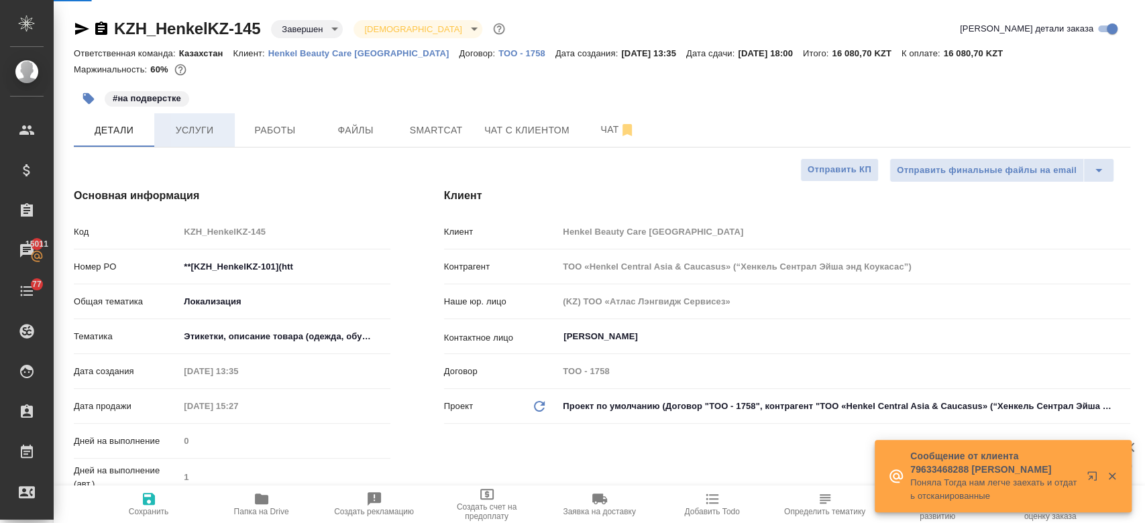
type textarea "x"
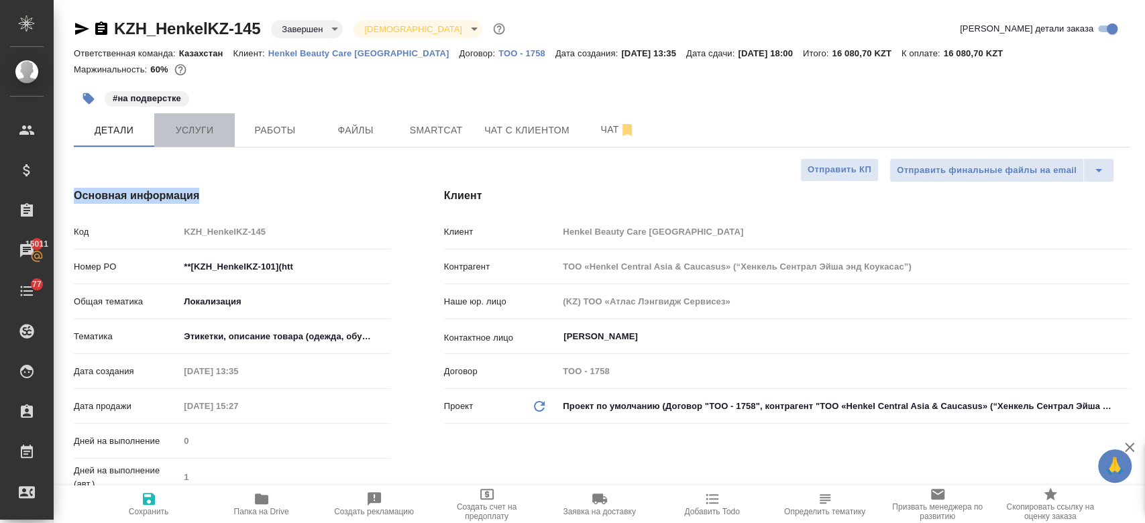
click at [229, 120] on button "Услуги" at bounding box center [194, 130] width 81 height 34
click at [131, 138] on span "Детали" at bounding box center [114, 130] width 64 height 17
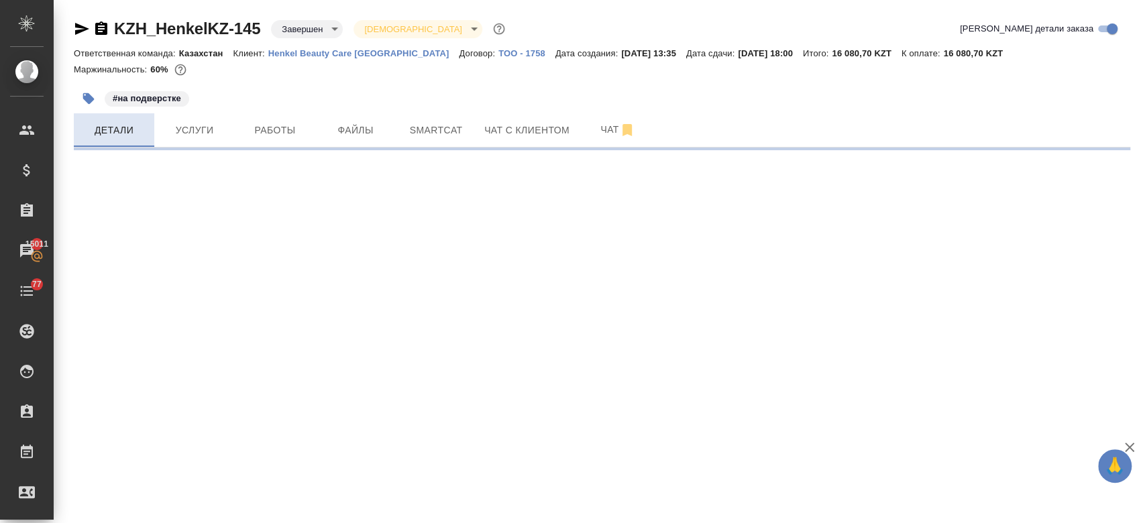
click at [110, 132] on span "Детали" at bounding box center [114, 130] width 64 height 17
select select "RU"
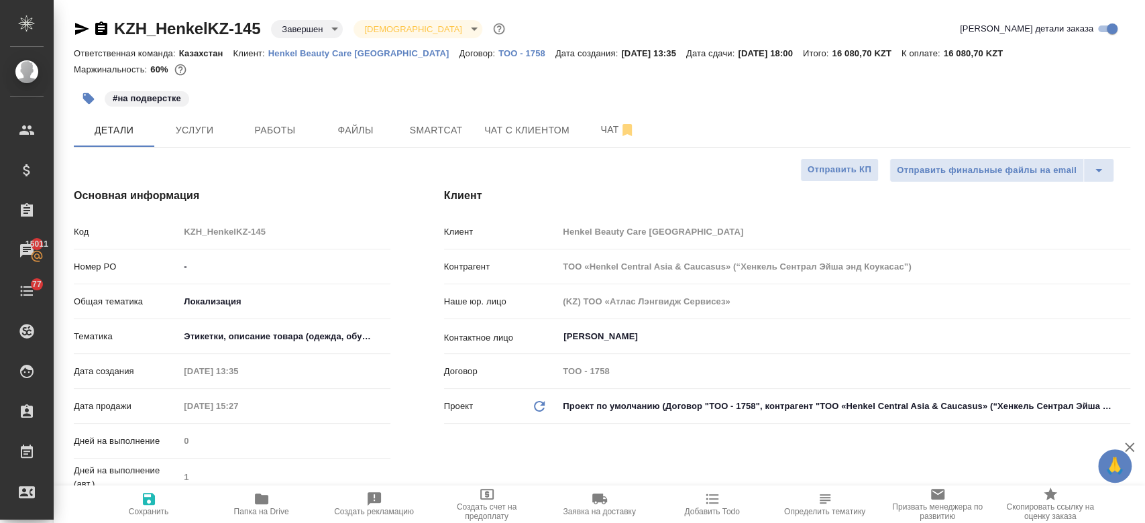
type textarea "x"
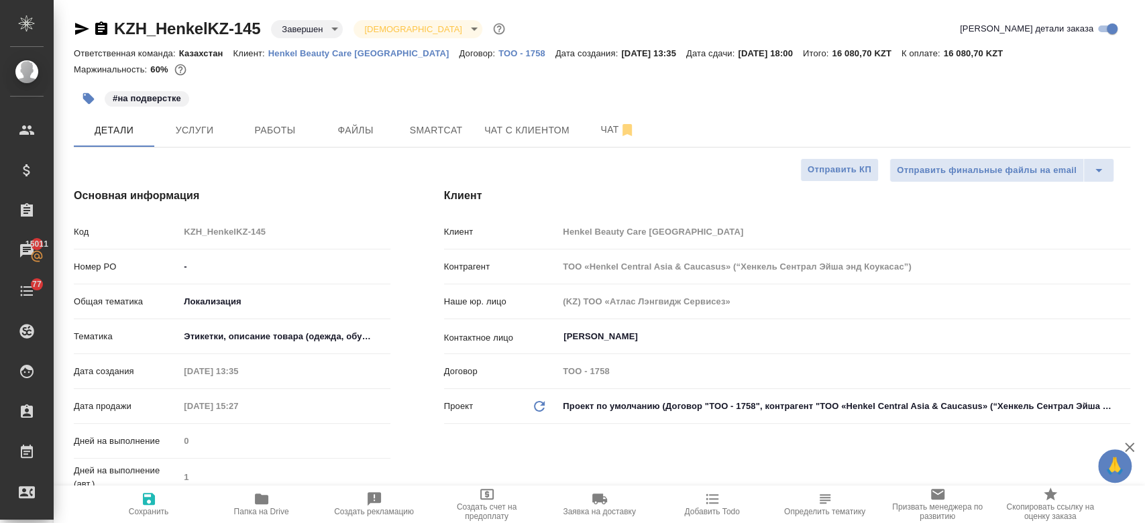
type textarea "x"
click at [270, 265] on input "-" at bounding box center [284, 266] width 209 height 19
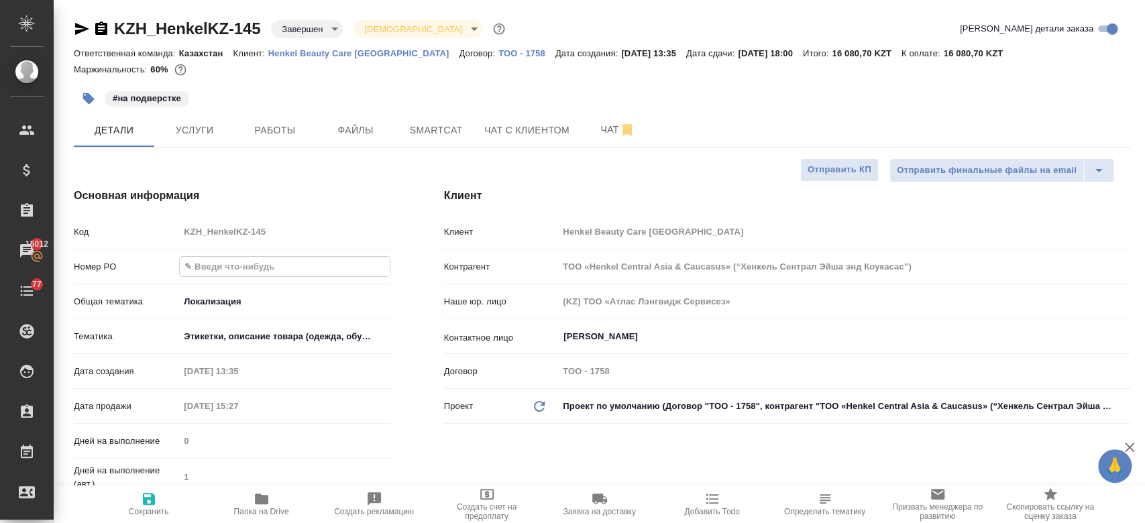
type textarea "x"
type input "4"
type textarea "x"
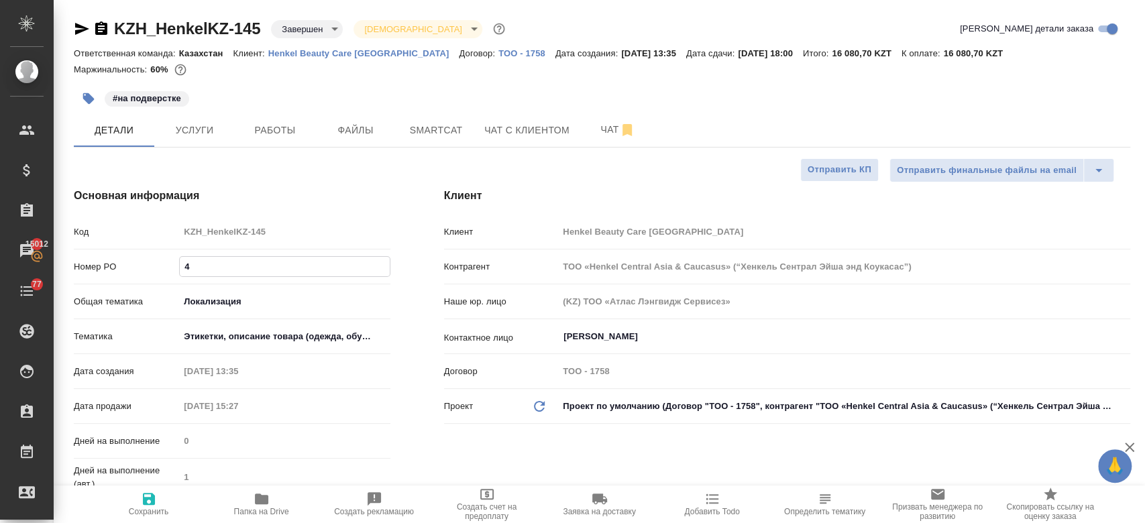
type textarea "x"
type input "45"
type textarea "x"
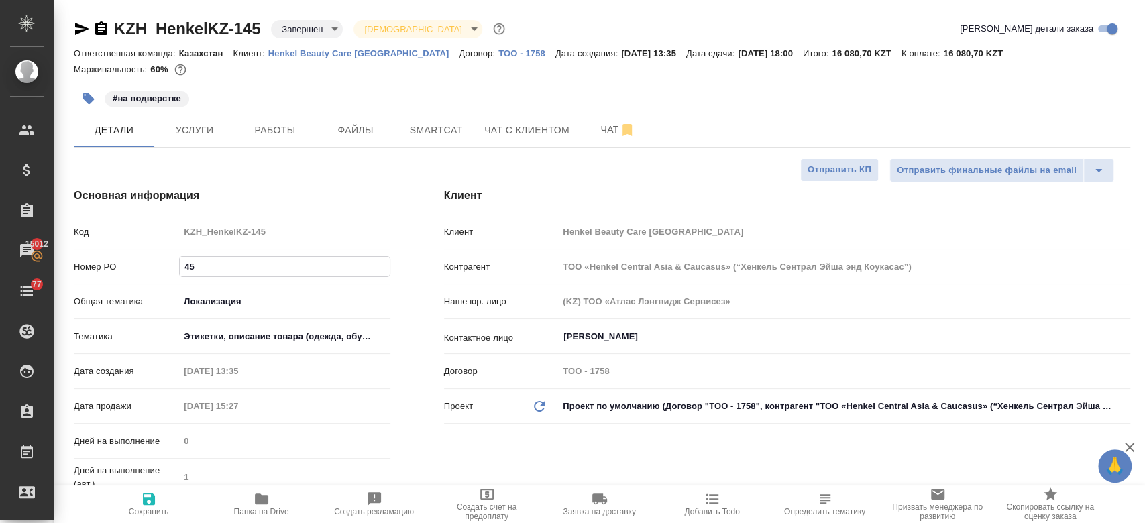
type textarea "x"
type input "457"
type textarea "x"
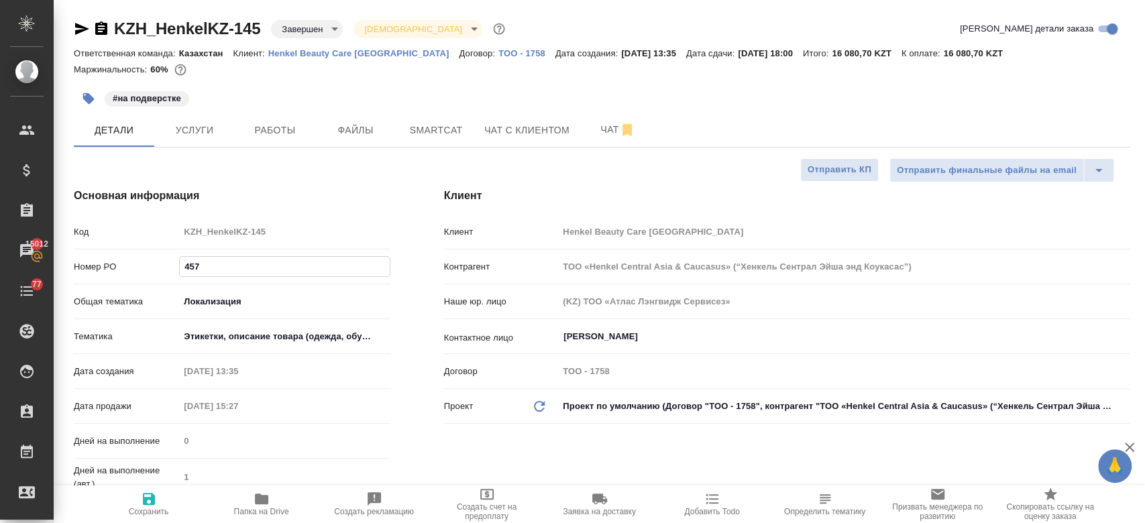
type input "4578"
type textarea "x"
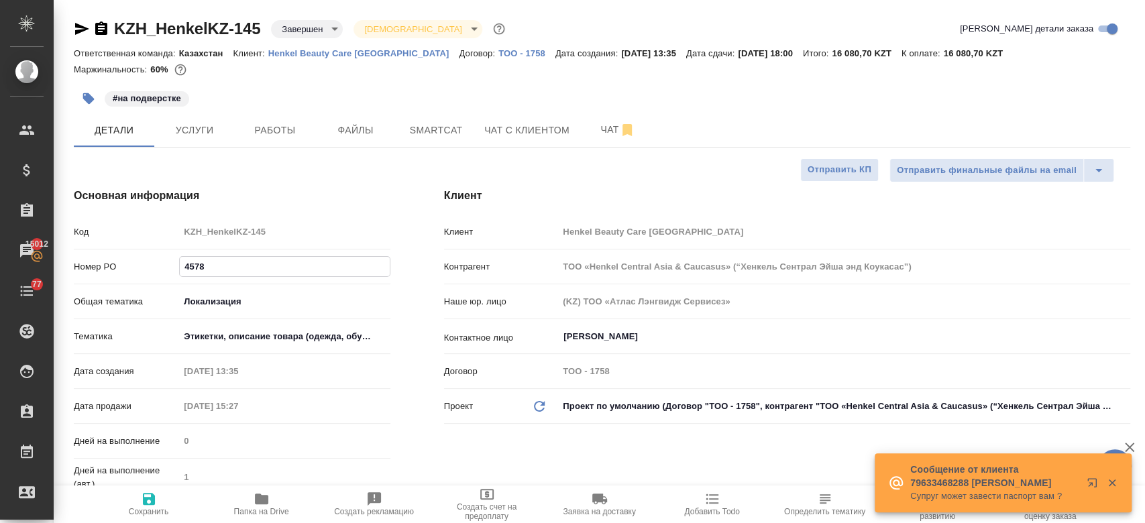
type input "4578"
type textarea "x"
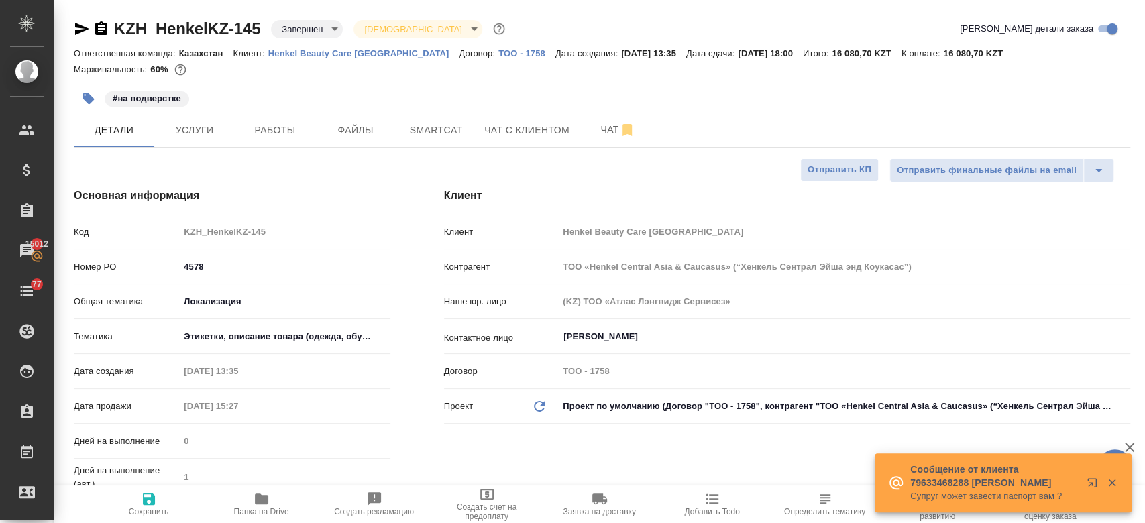
type textarea "x"
click at [315, 272] on input "4578" at bounding box center [284, 266] width 209 height 19
type input "457833"
type textarea "x"
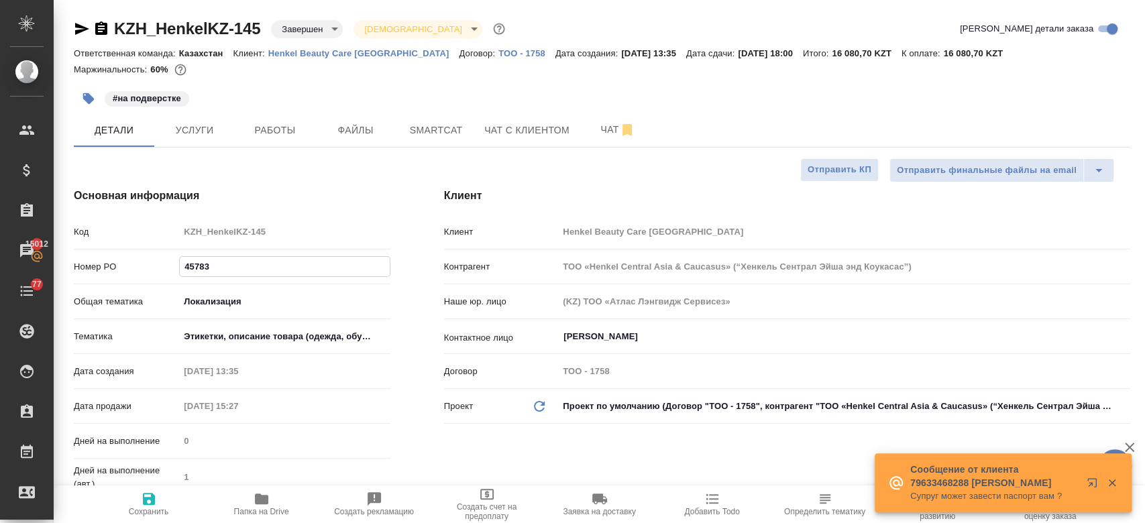
type textarea "x"
type input "4578334"
type textarea "x"
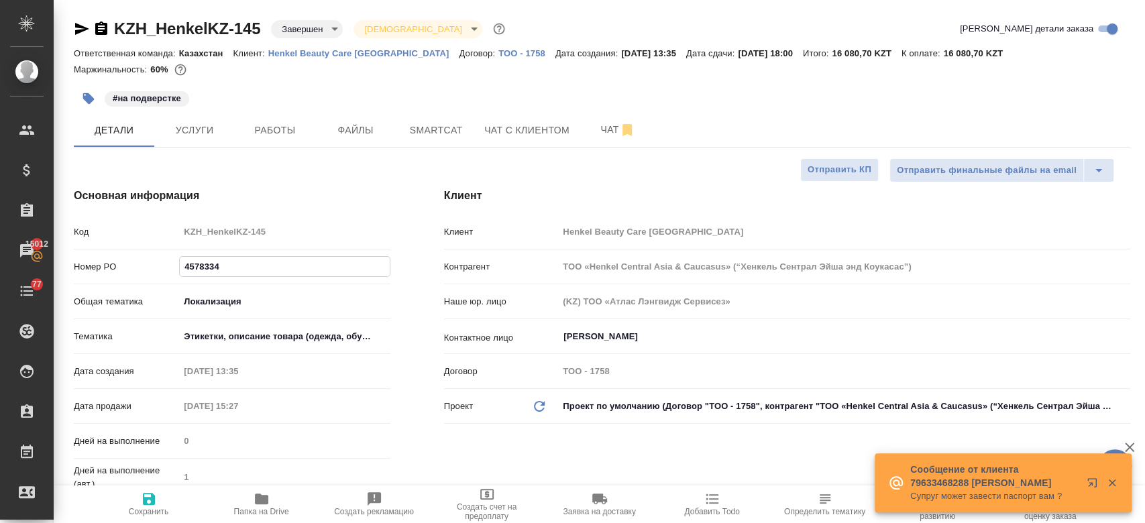
type textarea "x"
type input "45783345"
type textarea "x"
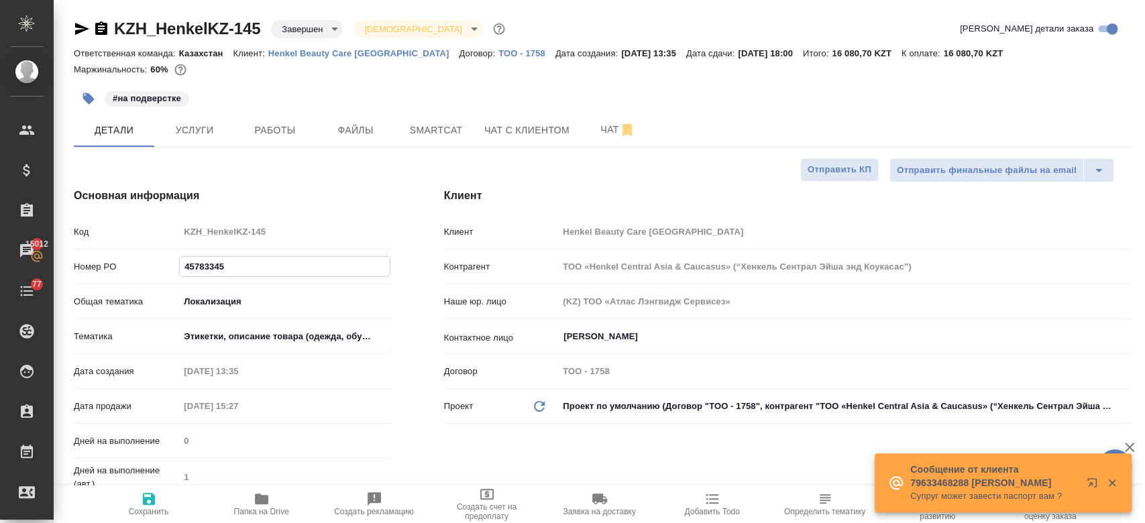
type input "457833452"
type textarea "x"
type input "4578334522"
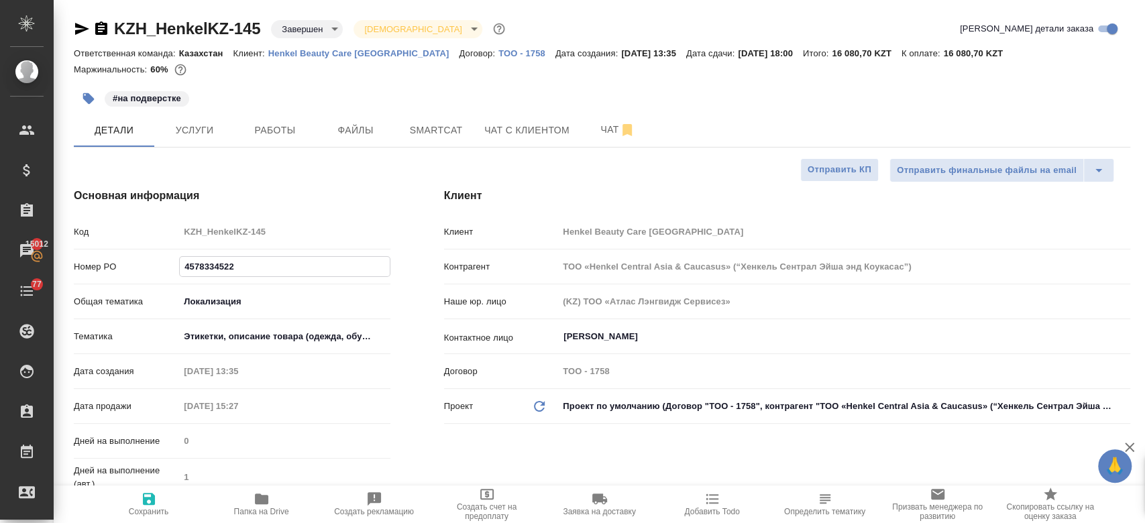
type textarea "x"
type input "4578334522"
type textarea "x"
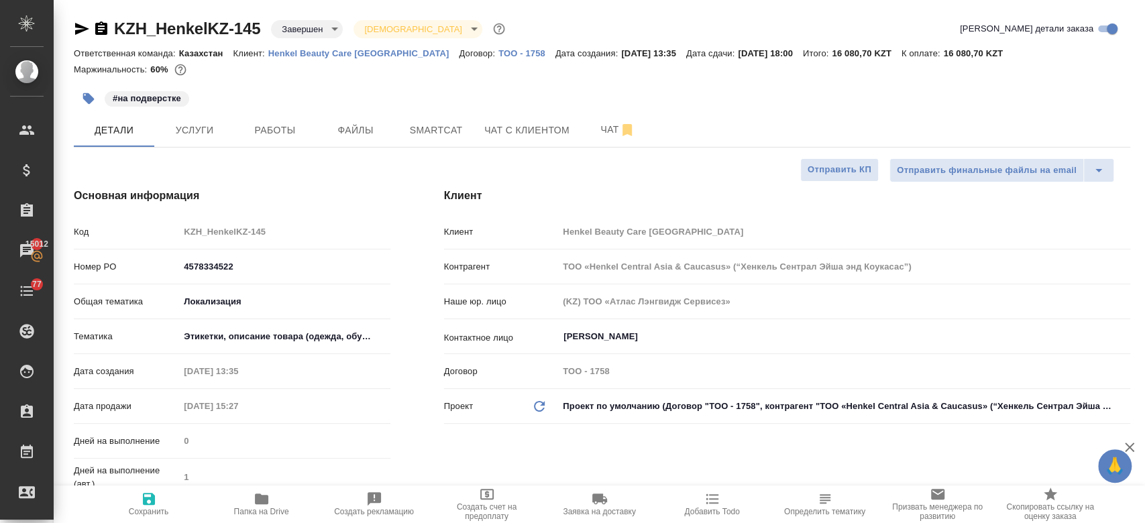
type textarea "x"
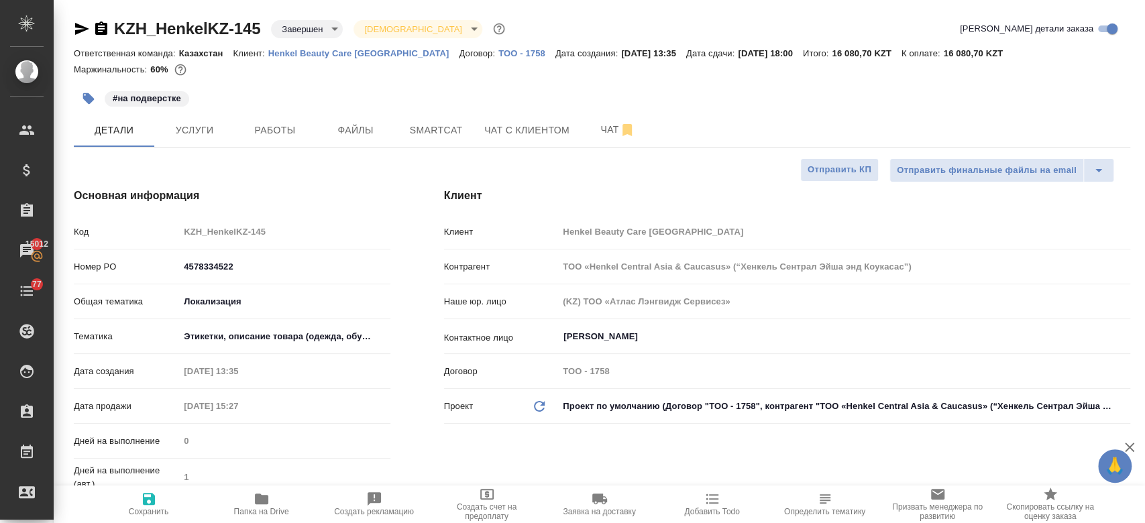
type textarea "x"
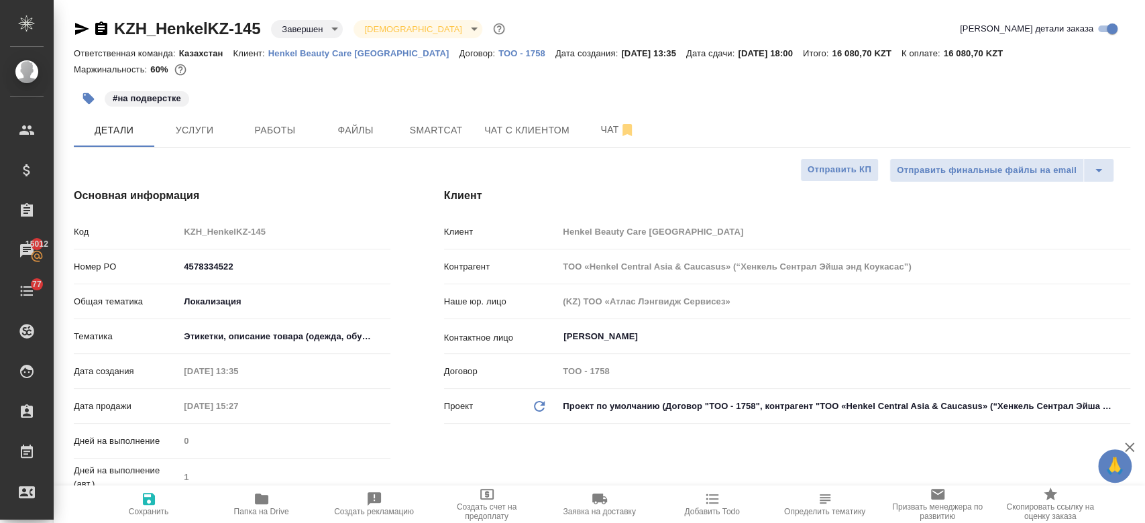
type textarea "x"
click at [145, 500] on icon "button" at bounding box center [149, 499] width 12 height 12
type textarea "x"
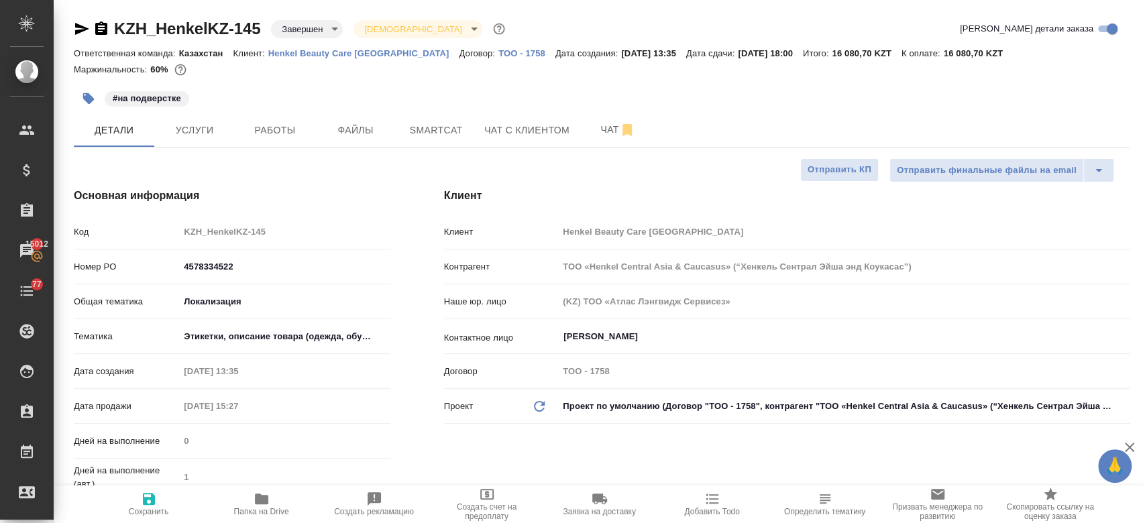
type textarea "x"
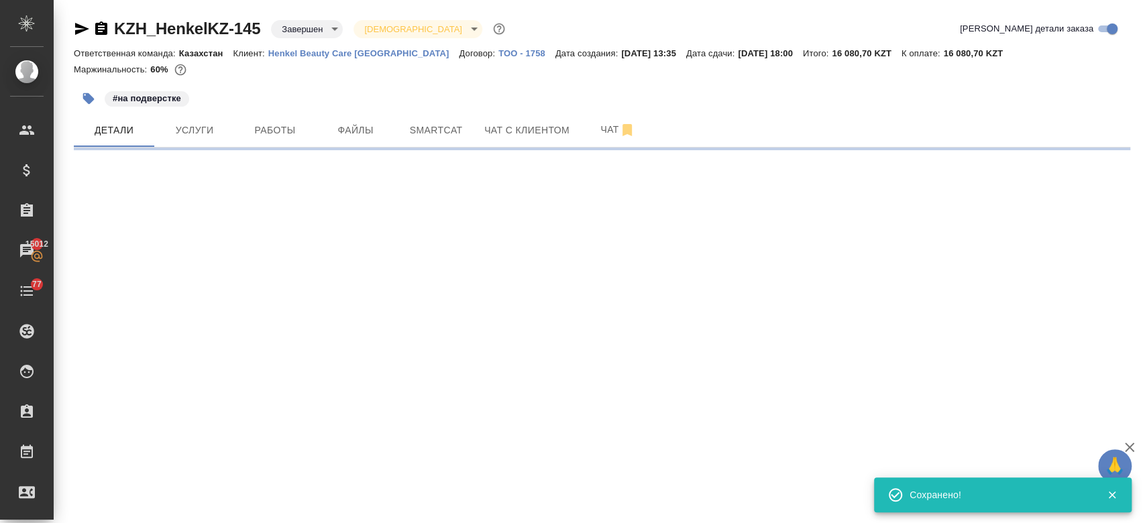
select select "RU"
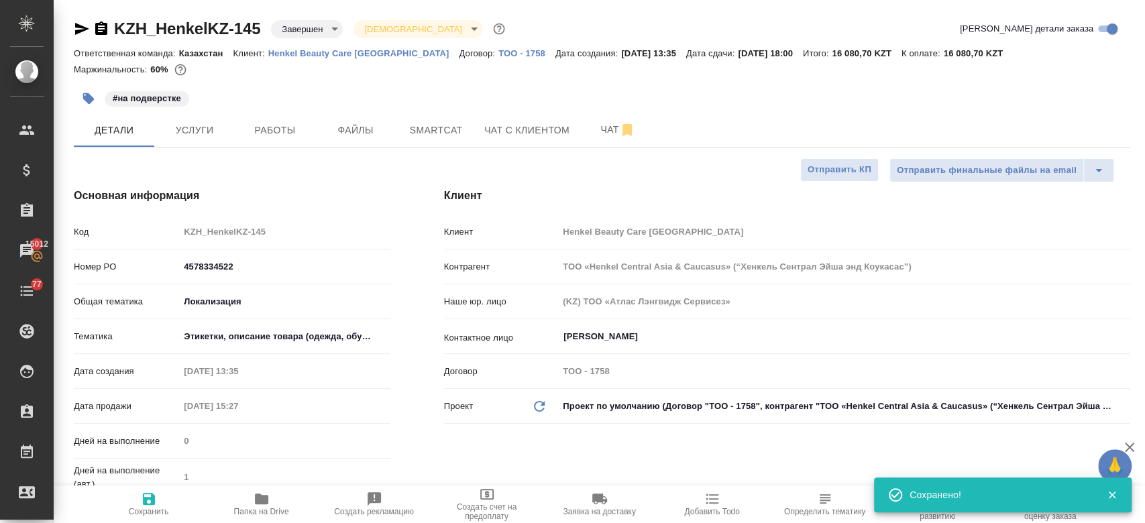
type textarea "x"
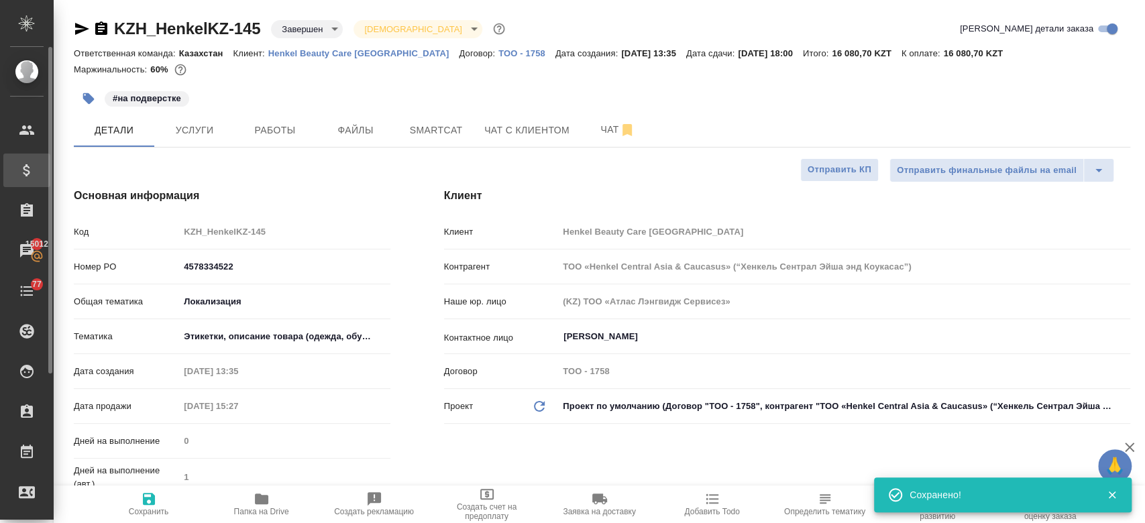
type textarea "x"
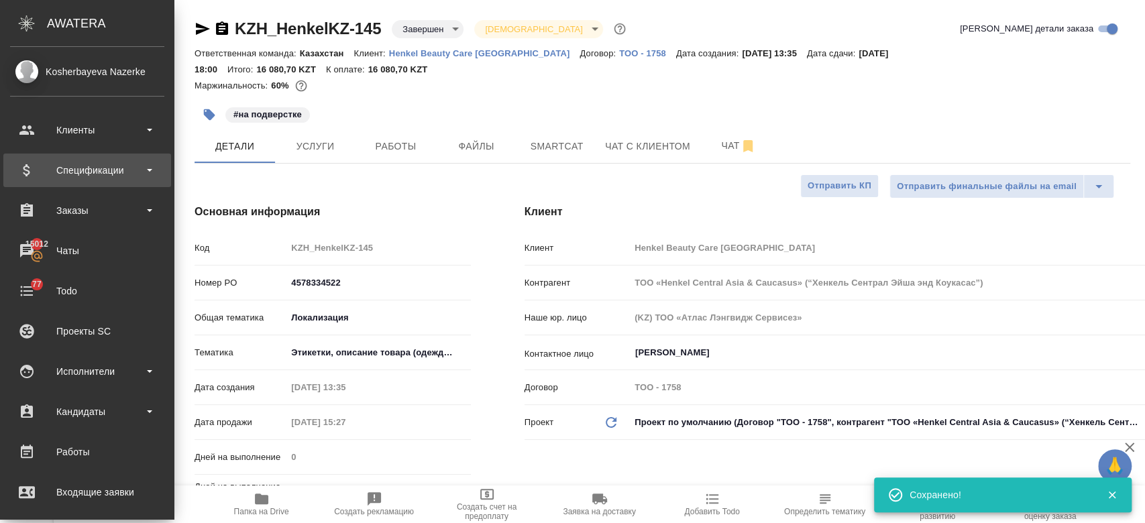
click at [72, 166] on div "Спецификации" at bounding box center [87, 170] width 154 height 20
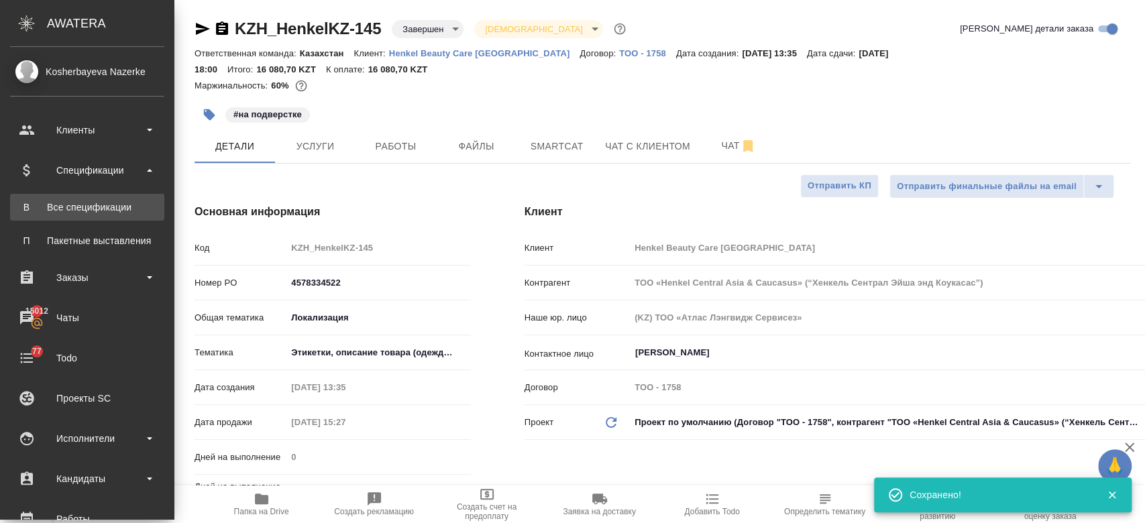
click at [75, 205] on div "Все спецификации" at bounding box center [87, 207] width 141 height 13
type textarea "x"
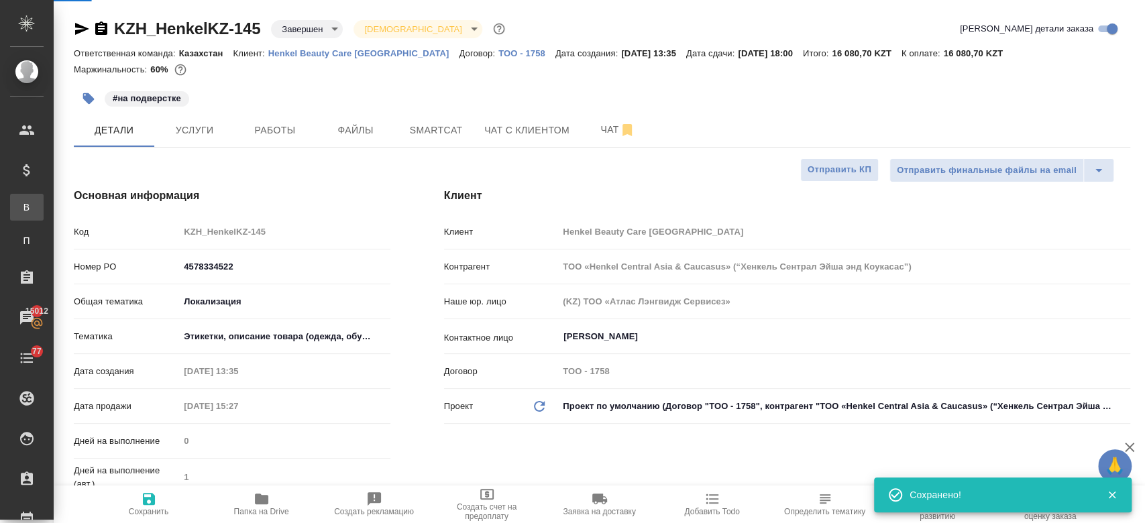
type textarea "x"
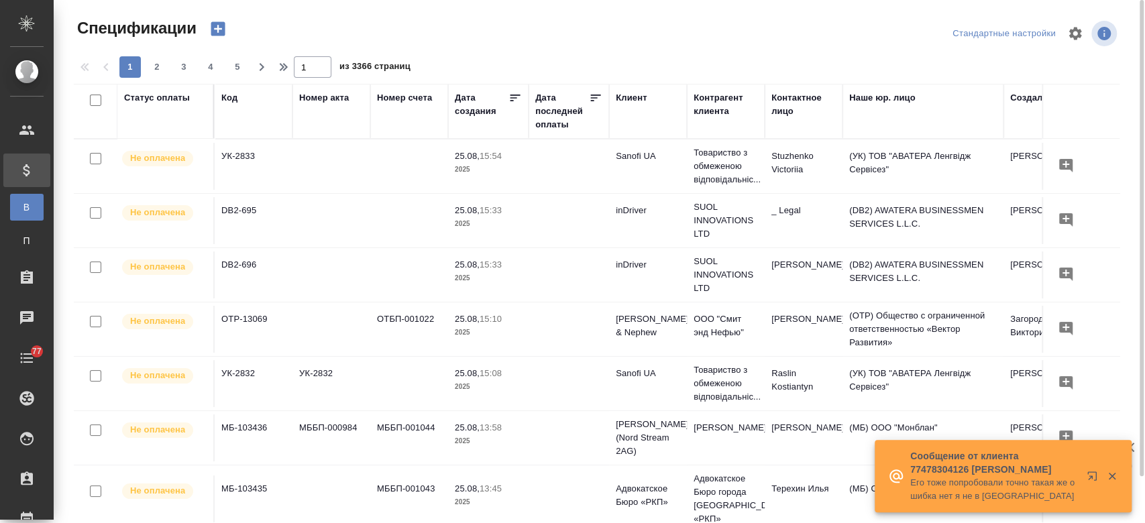
click at [214, 30] on icon "button" at bounding box center [218, 29] width 14 height 14
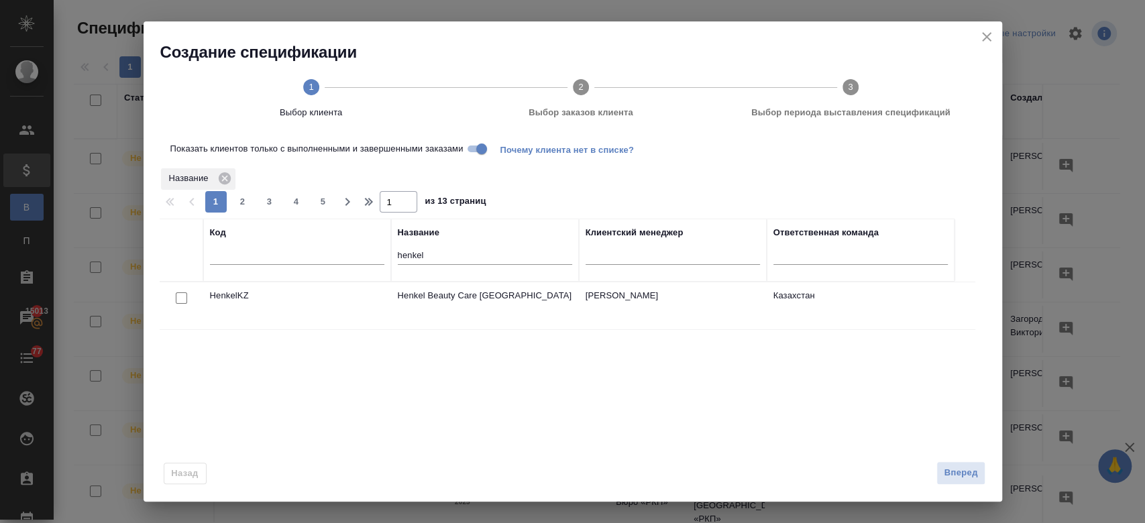
click at [180, 303] on input "checkbox" at bounding box center [181, 298] width 11 height 11
checkbox input "true"
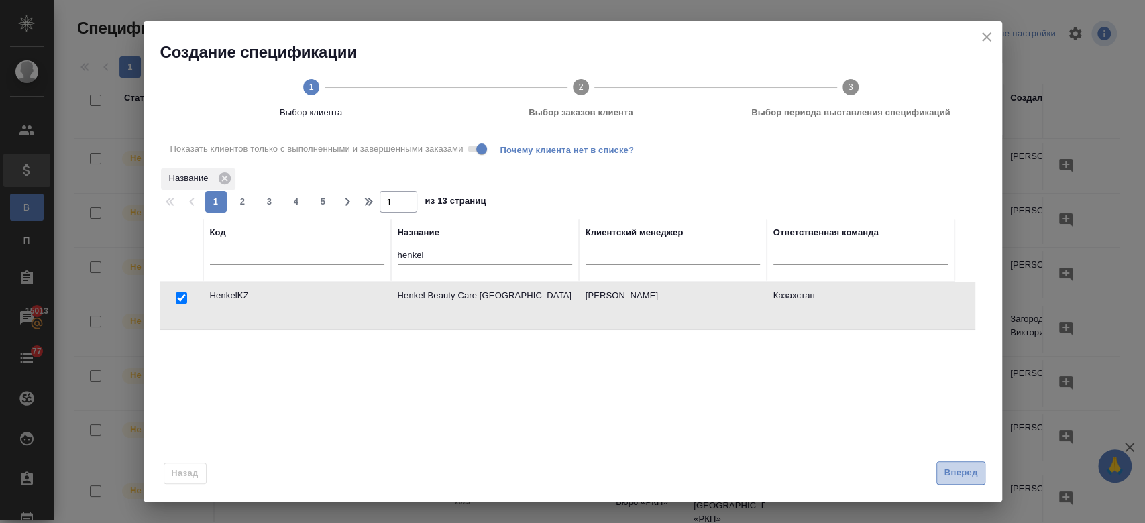
click at [946, 462] on button "Вперед" at bounding box center [961, 473] width 48 height 23
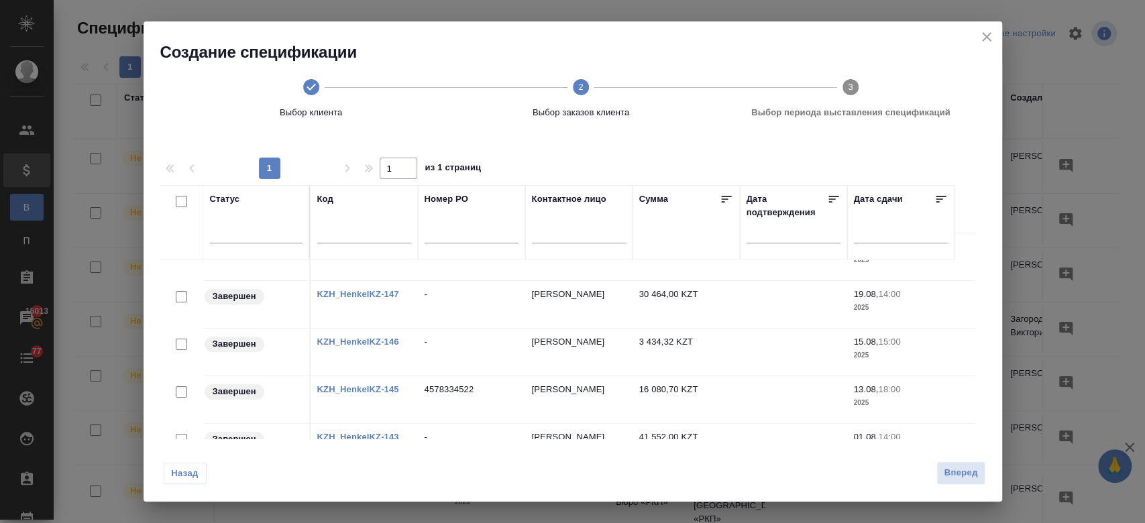
scroll to position [52, 0]
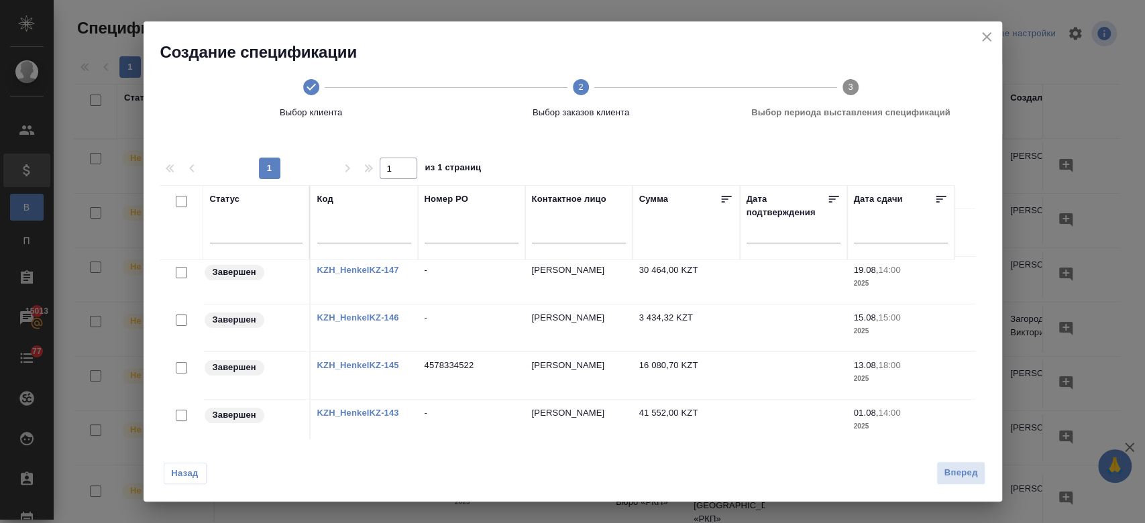
click at [180, 367] on input "checkbox" at bounding box center [181, 367] width 11 height 11
checkbox input "true"
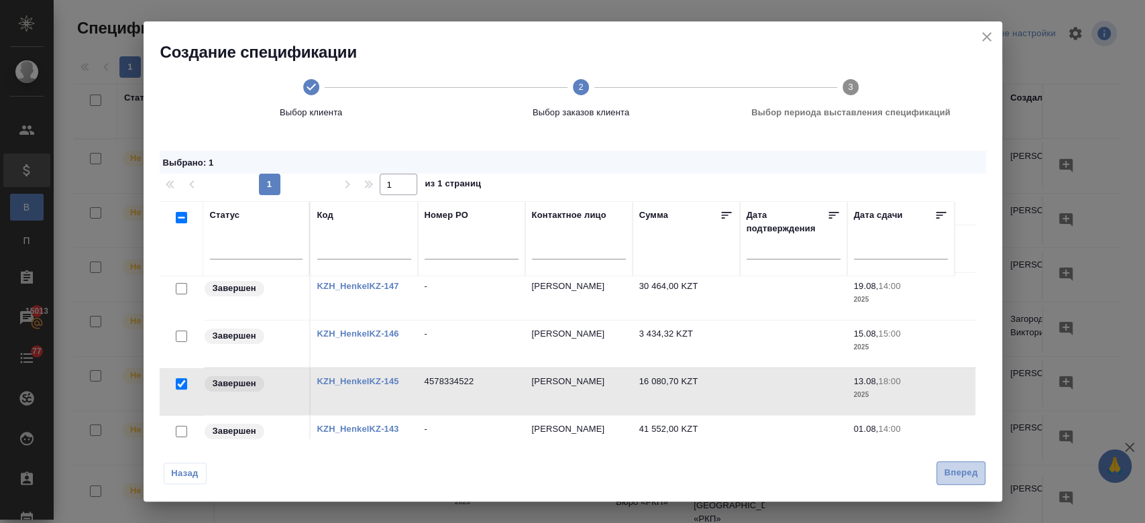
click at [957, 471] on span "Вперед" at bounding box center [961, 473] width 34 height 15
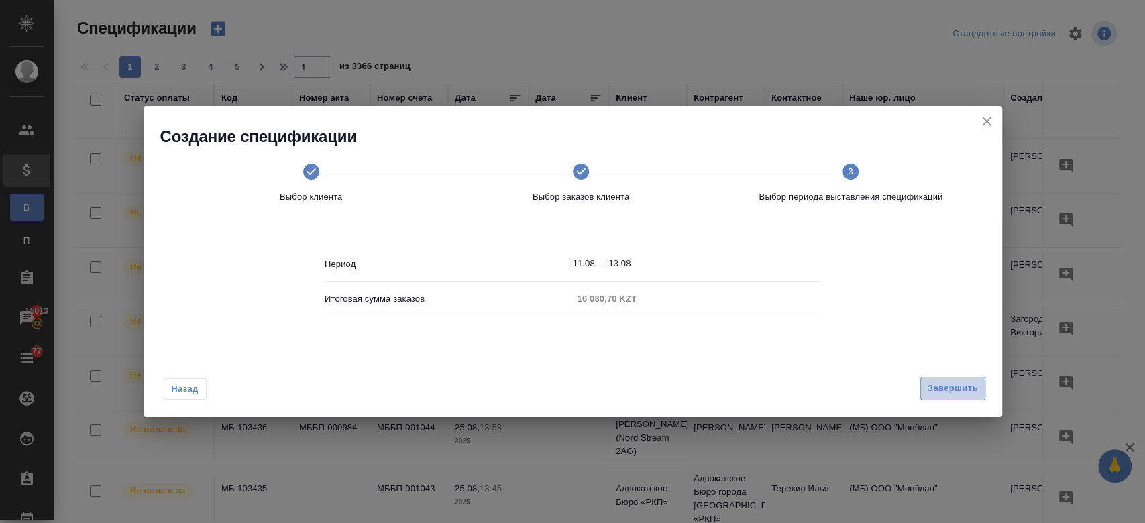
click at [929, 390] on span "Завершить" at bounding box center [953, 388] width 50 height 15
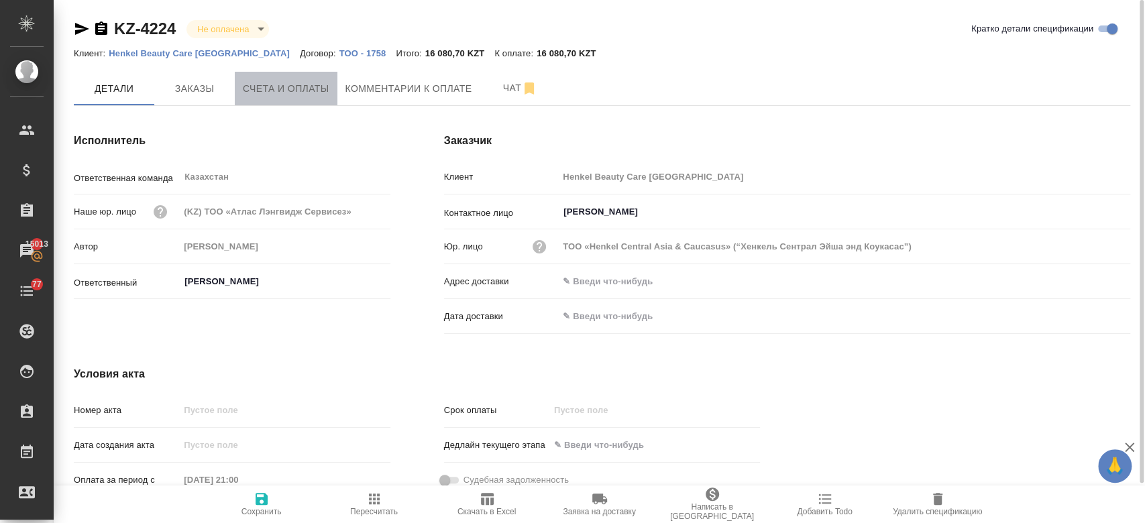
click at [293, 91] on span "Счета и оплаты" at bounding box center [286, 89] width 87 height 17
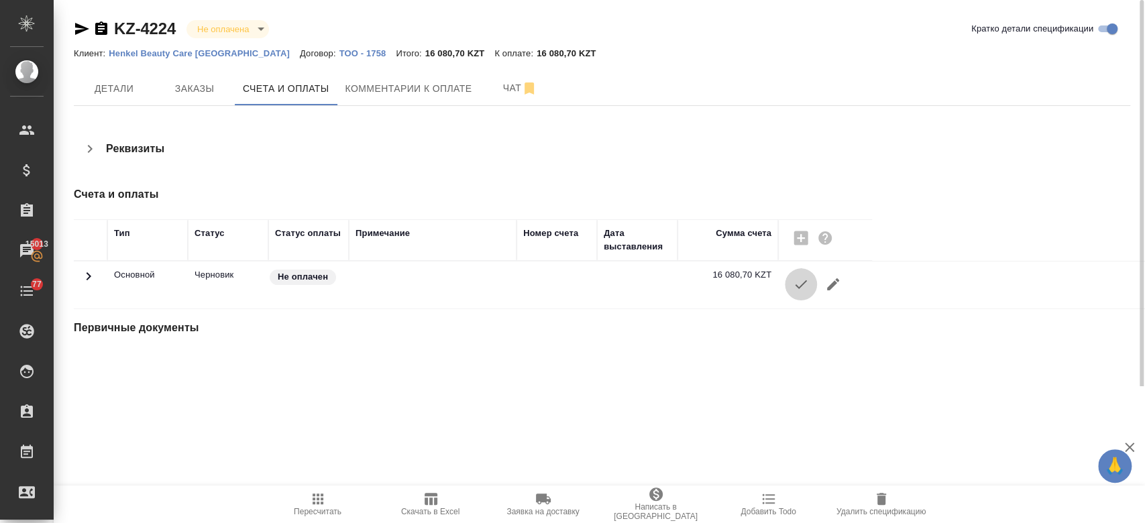
click at [804, 294] on button "button" at bounding box center [801, 284] width 32 height 32
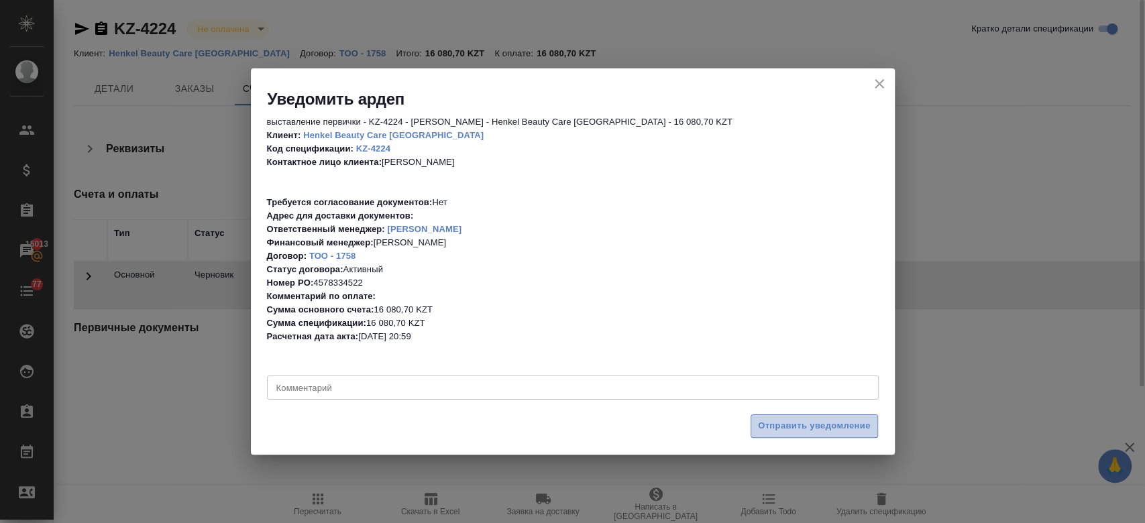
click at [780, 431] on span "Отправить уведомление" at bounding box center [814, 426] width 113 height 15
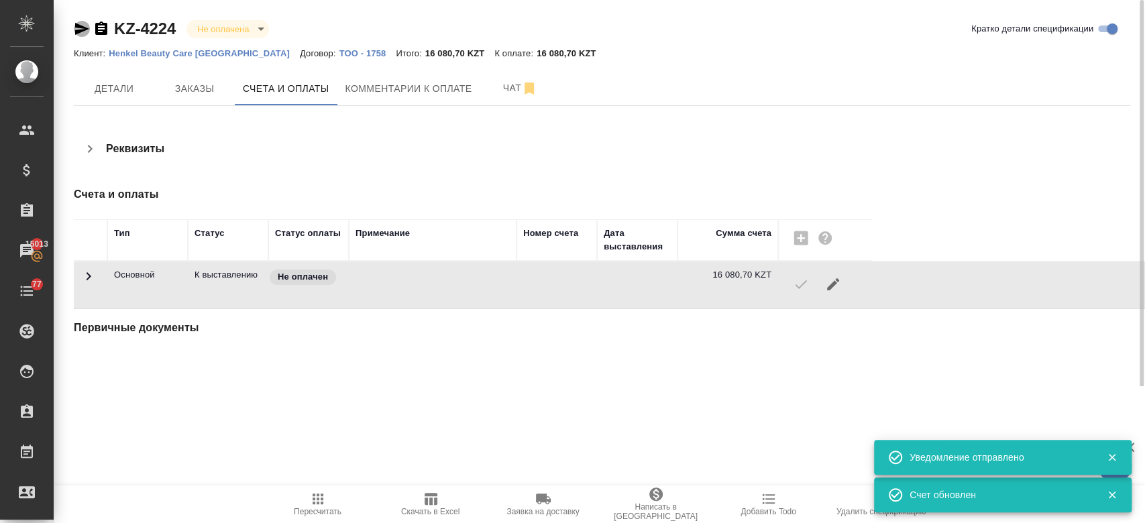
click at [79, 32] on icon "button" at bounding box center [82, 29] width 14 height 12
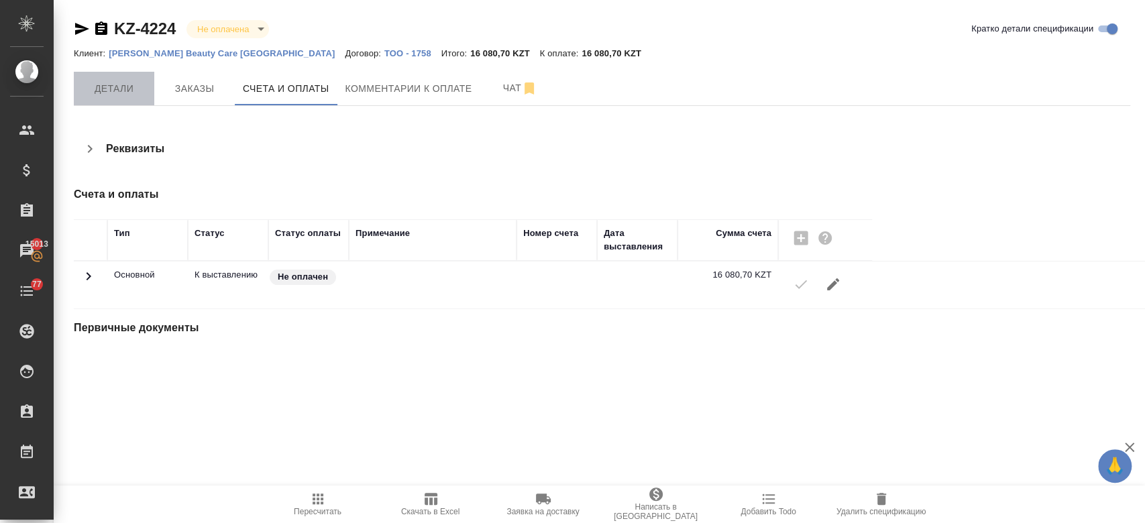
click at [119, 89] on span "Детали" at bounding box center [114, 89] width 64 height 17
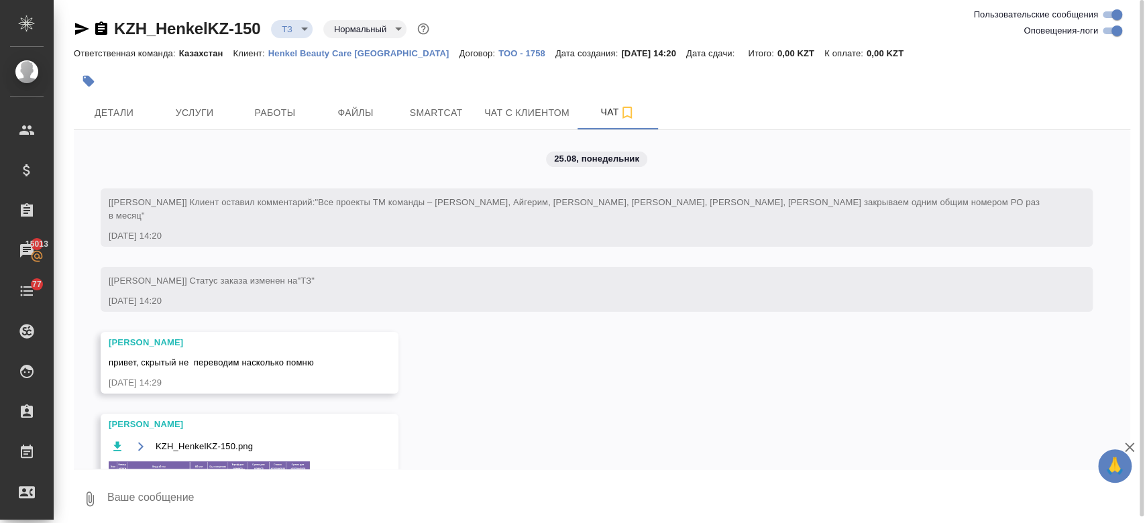
scroll to position [229, 0]
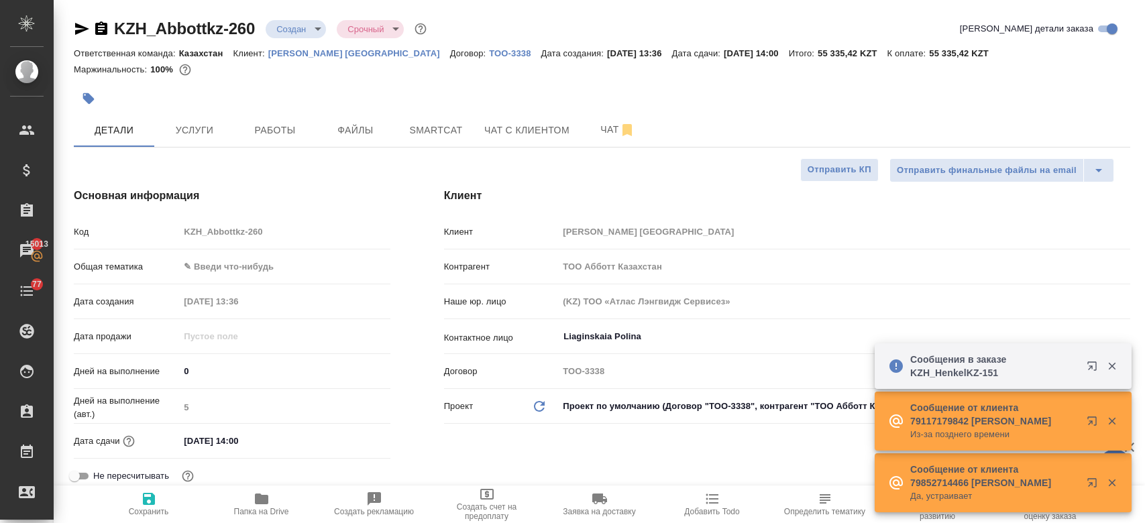
select select "RU"
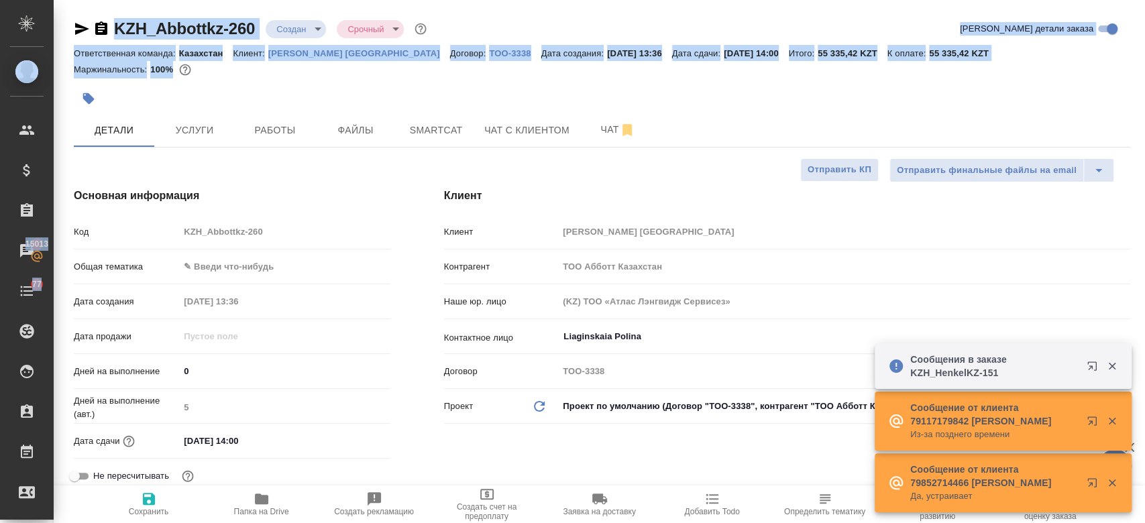
drag, startPoint x: 478, startPoint y: 78, endPoint x: 30, endPoint y: -78, distance: 474.4
click at [30, 0] on html "🙏 .cls-1 fill:#fff; AWATERA Kosherbayeva Nazerke Клиенты Спецификации Заказы 15…" at bounding box center [572, 261] width 1145 height 523
